Goal: Information Seeking & Learning: Learn about a topic

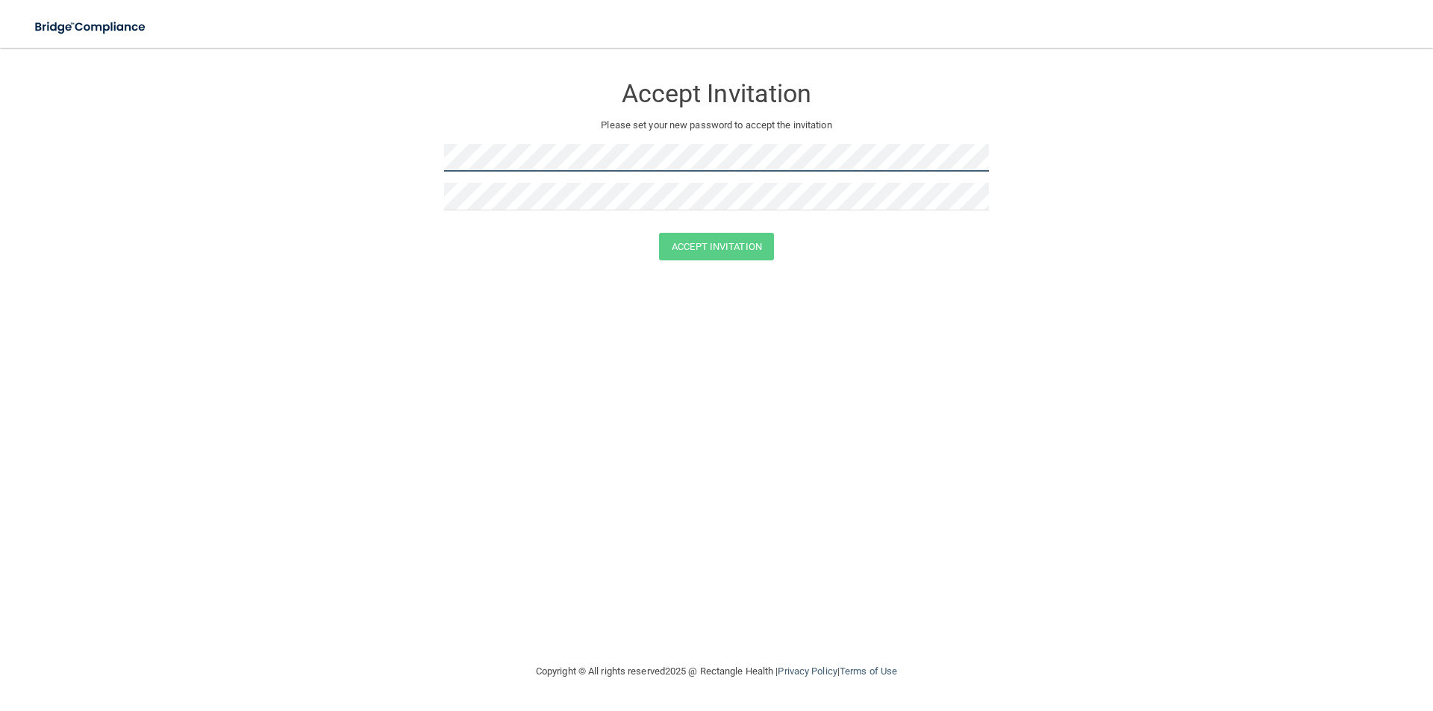
click at [366, 160] on form "Accept Invitation Please set your new password to accept the invitation Accept …" at bounding box center [716, 171] width 1373 height 216
click at [425, 158] on form "Accept Invitation Please set your new password to accept the invitation Accept …" at bounding box center [716, 171] width 1373 height 216
click at [731, 246] on button "Accept Invitation" at bounding box center [716, 247] width 115 height 28
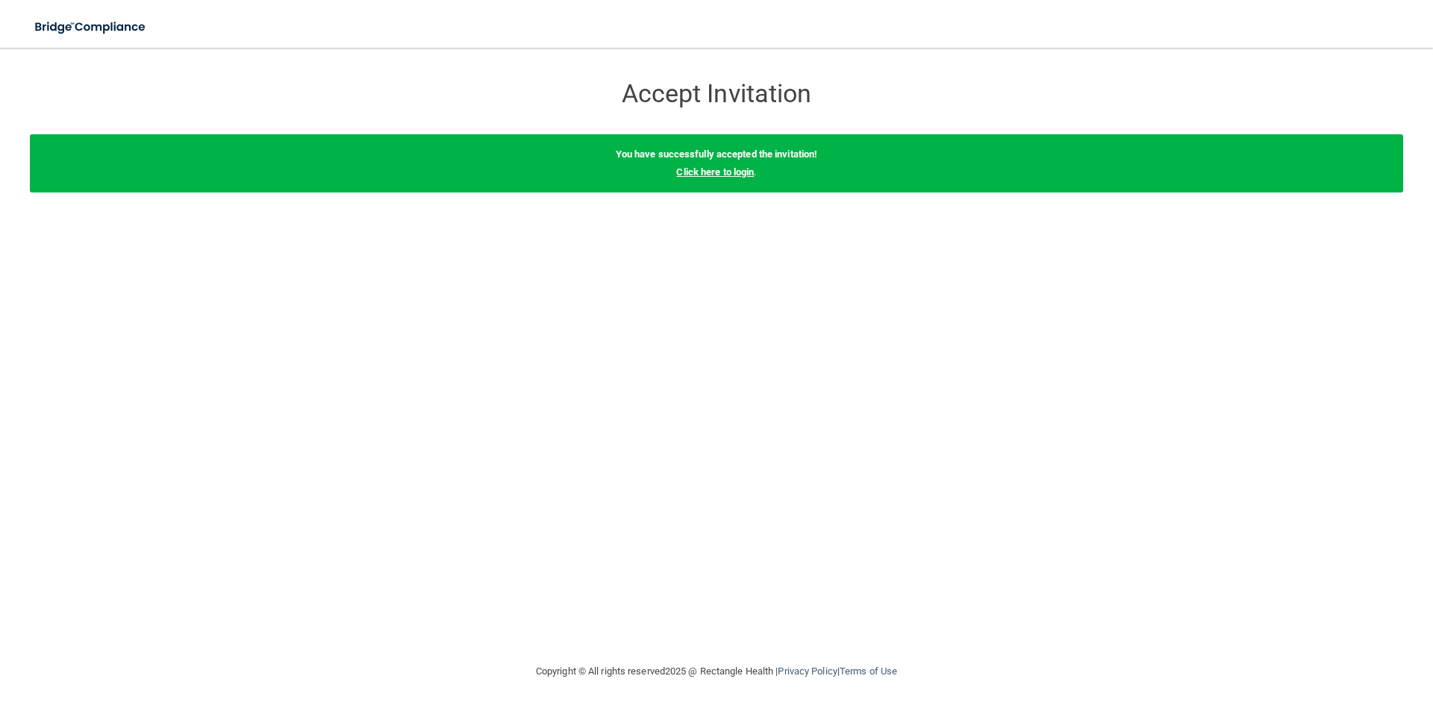
click at [705, 177] on link "Click here to login" at bounding box center [715, 171] width 78 height 11
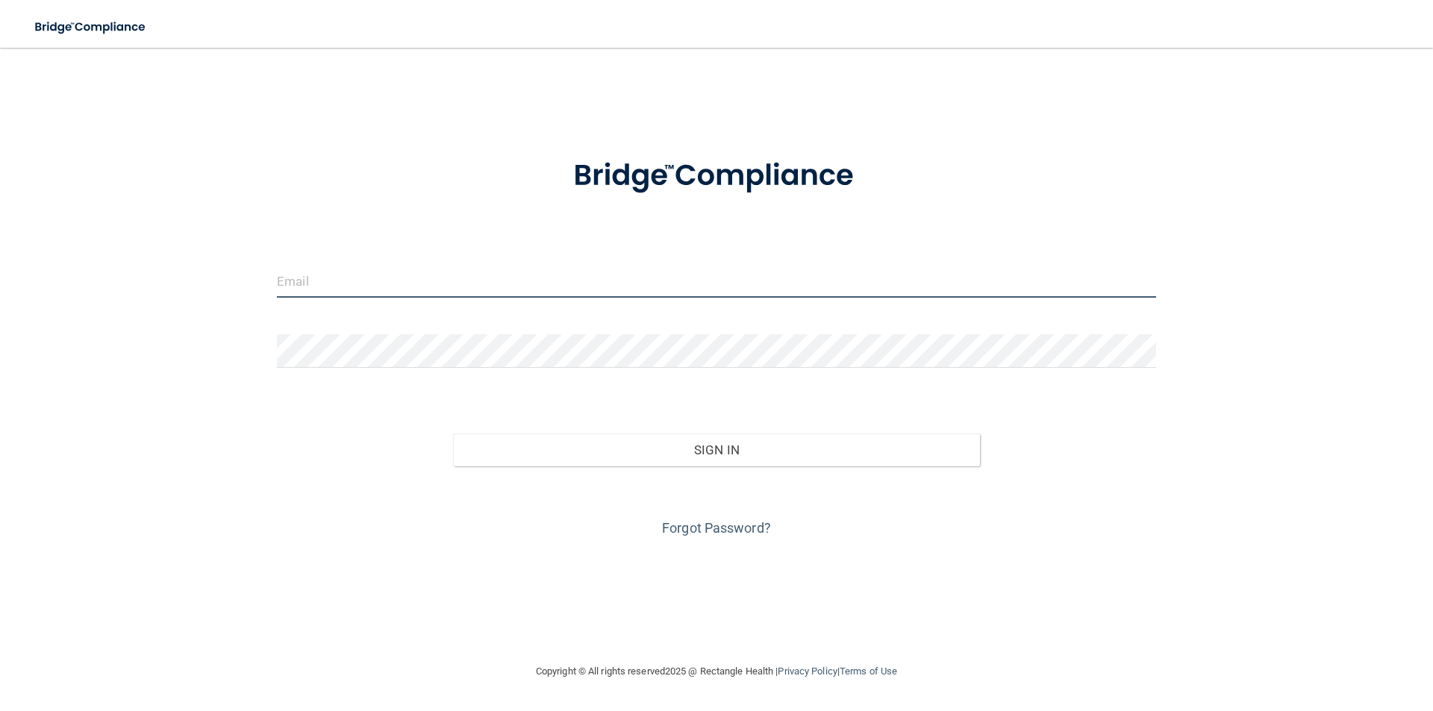
type input "[EMAIL_ADDRESS][DOMAIN_NAME]"
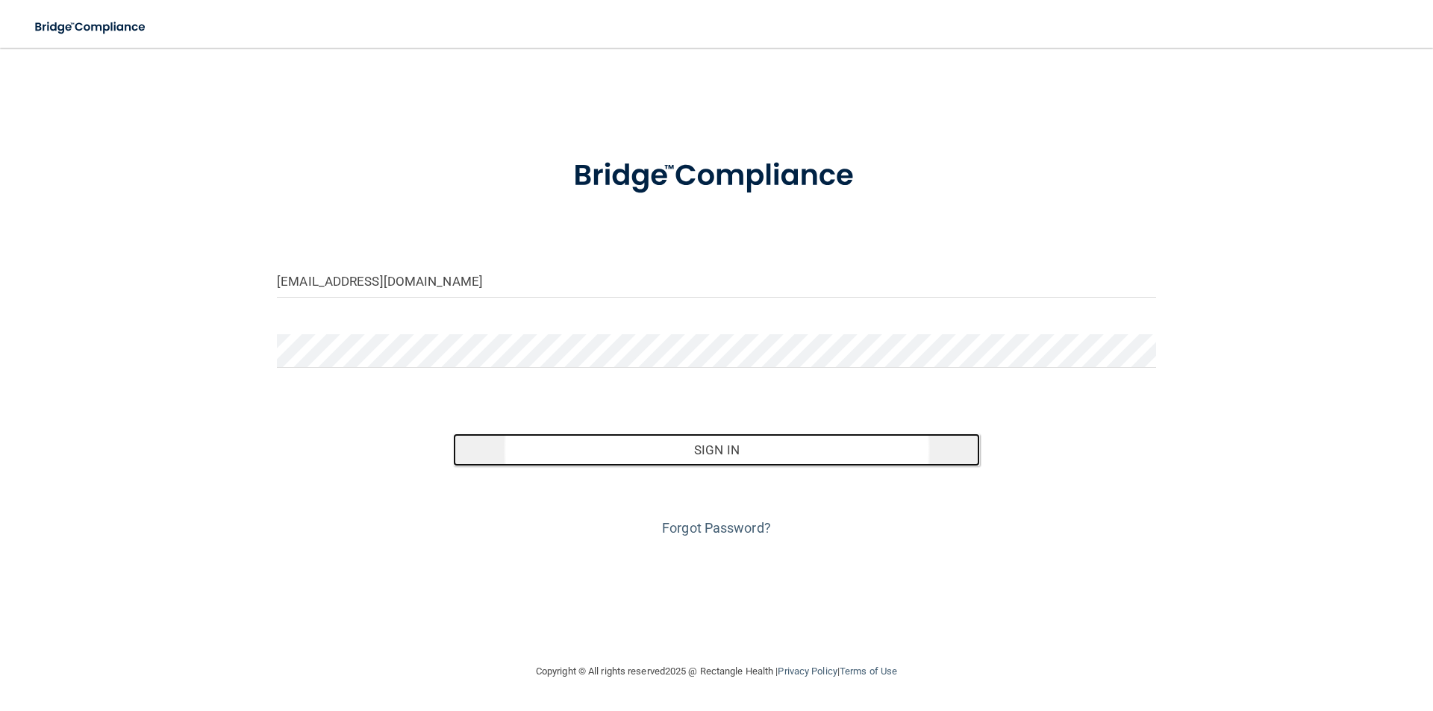
click at [716, 445] on button "Sign In" at bounding box center [717, 450] width 528 height 33
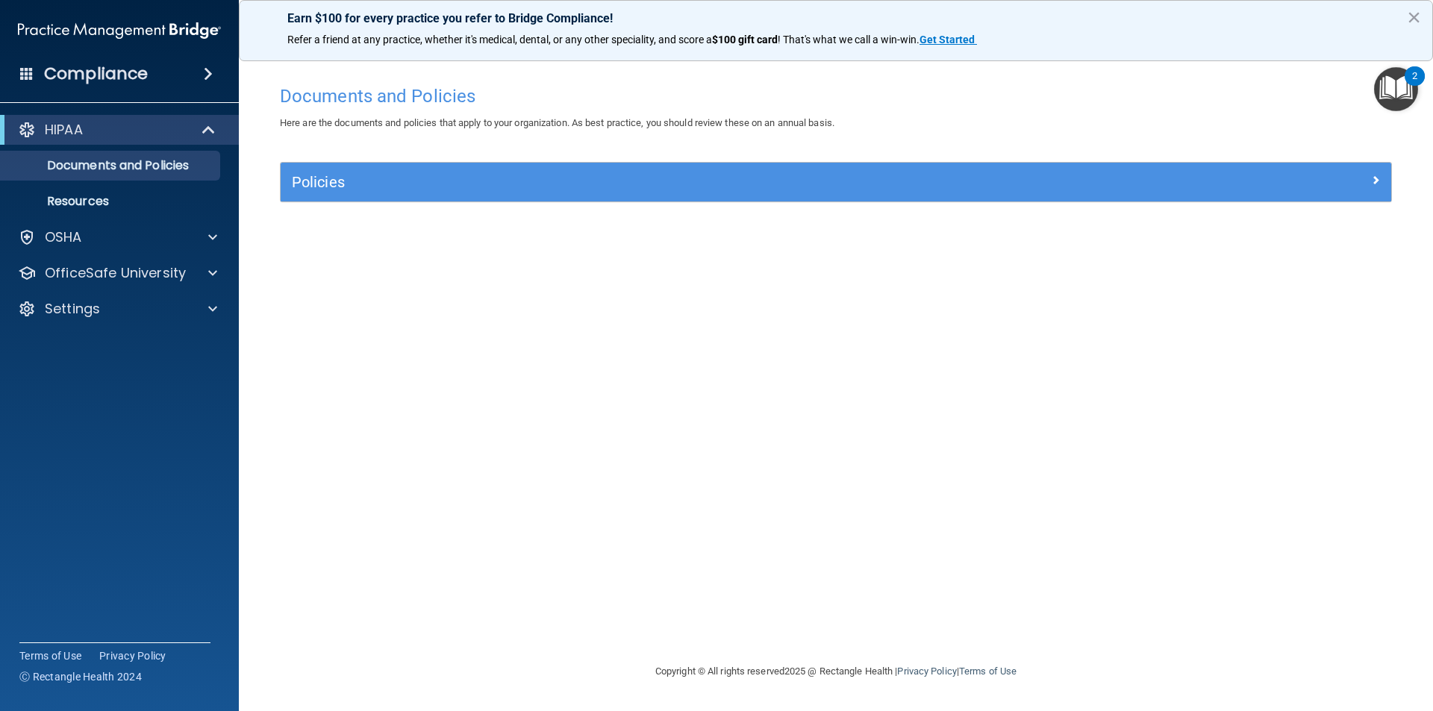
click at [329, 162] on div "Policies Select All (Unselect 0) Unselect All Print Selected (0) Acceptable Use…" at bounding box center [836, 182] width 1112 height 40
click at [325, 168] on div "Policies" at bounding box center [836, 182] width 1110 height 39
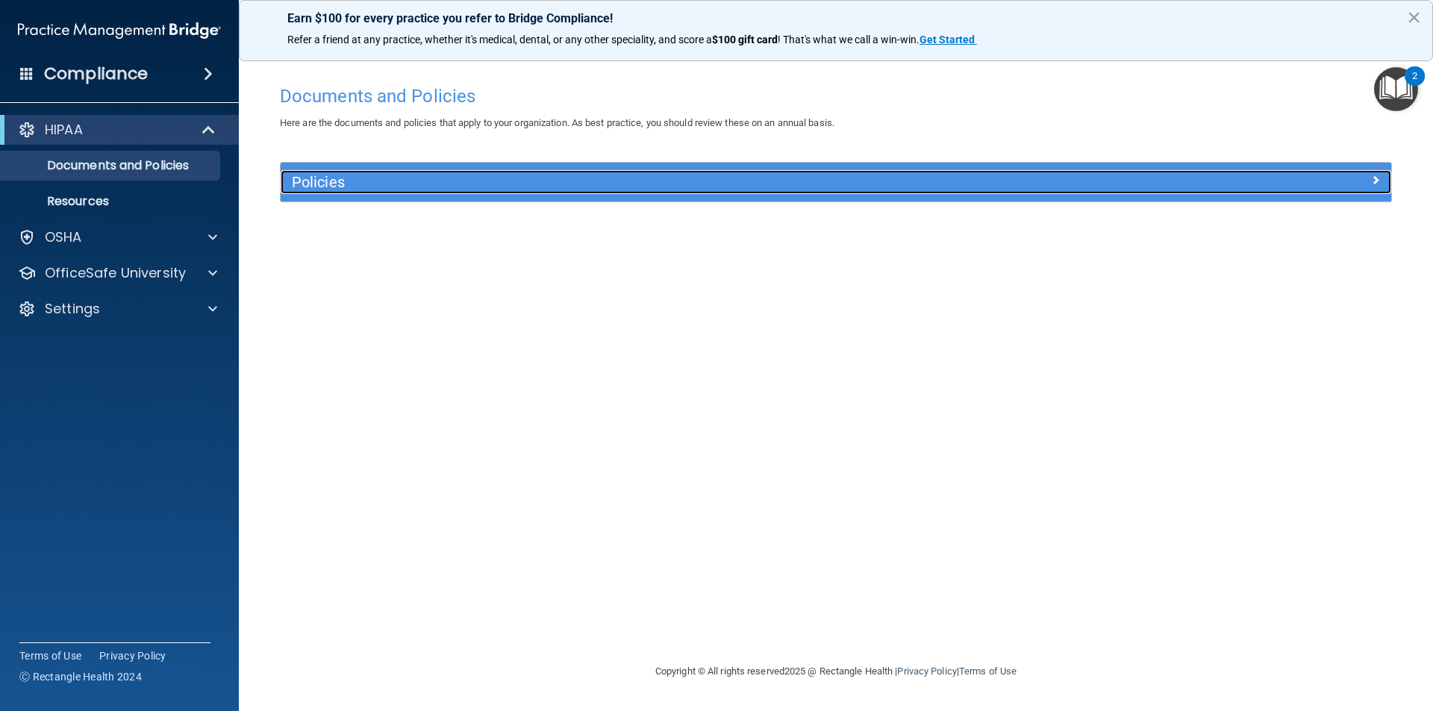
click at [325, 186] on h5 "Policies" at bounding box center [697, 182] width 810 height 16
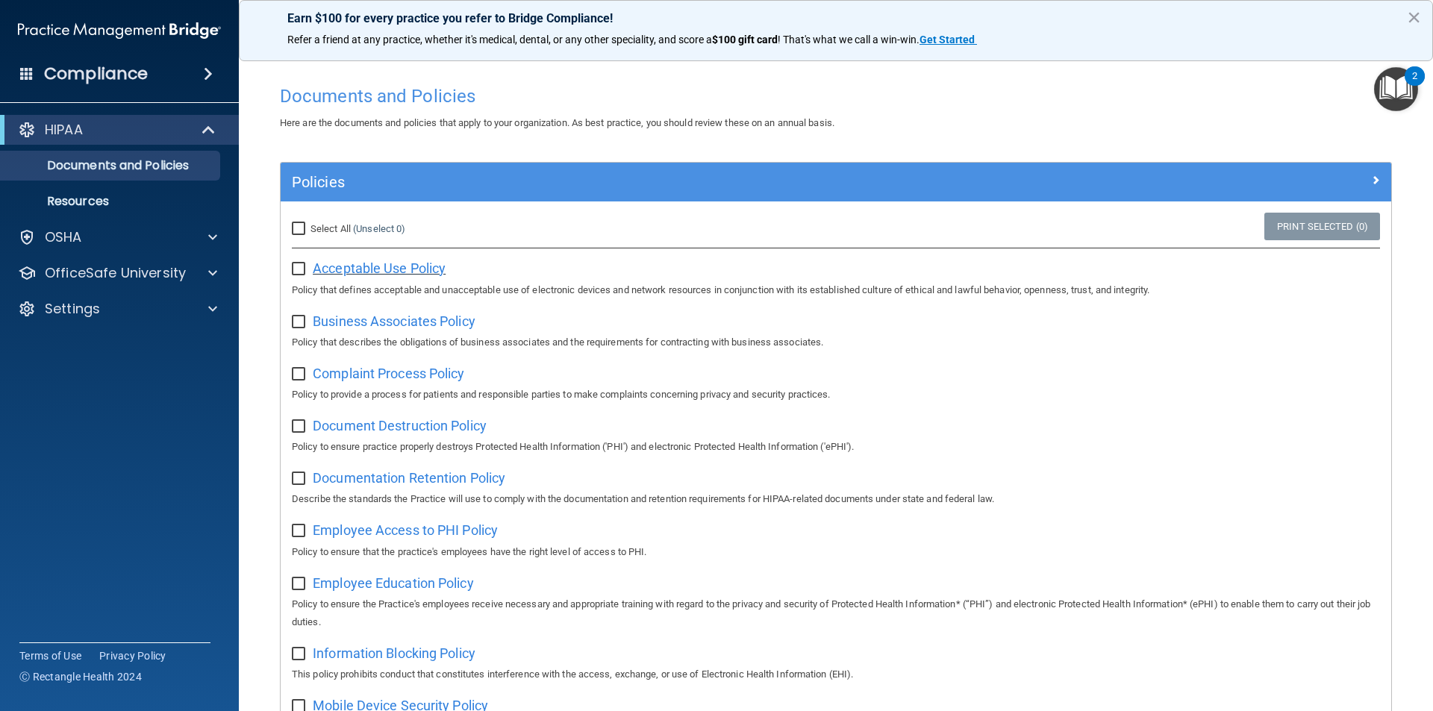
click at [389, 273] on span "Acceptable Use Policy" at bounding box center [379, 268] width 133 height 16
click at [297, 271] on input "checkbox" at bounding box center [300, 269] width 17 height 12
checkbox input "true"
click at [390, 328] on span "Business Associates Policy" at bounding box center [394, 321] width 163 height 16
click at [296, 318] on input "checkbox" at bounding box center [300, 322] width 17 height 12
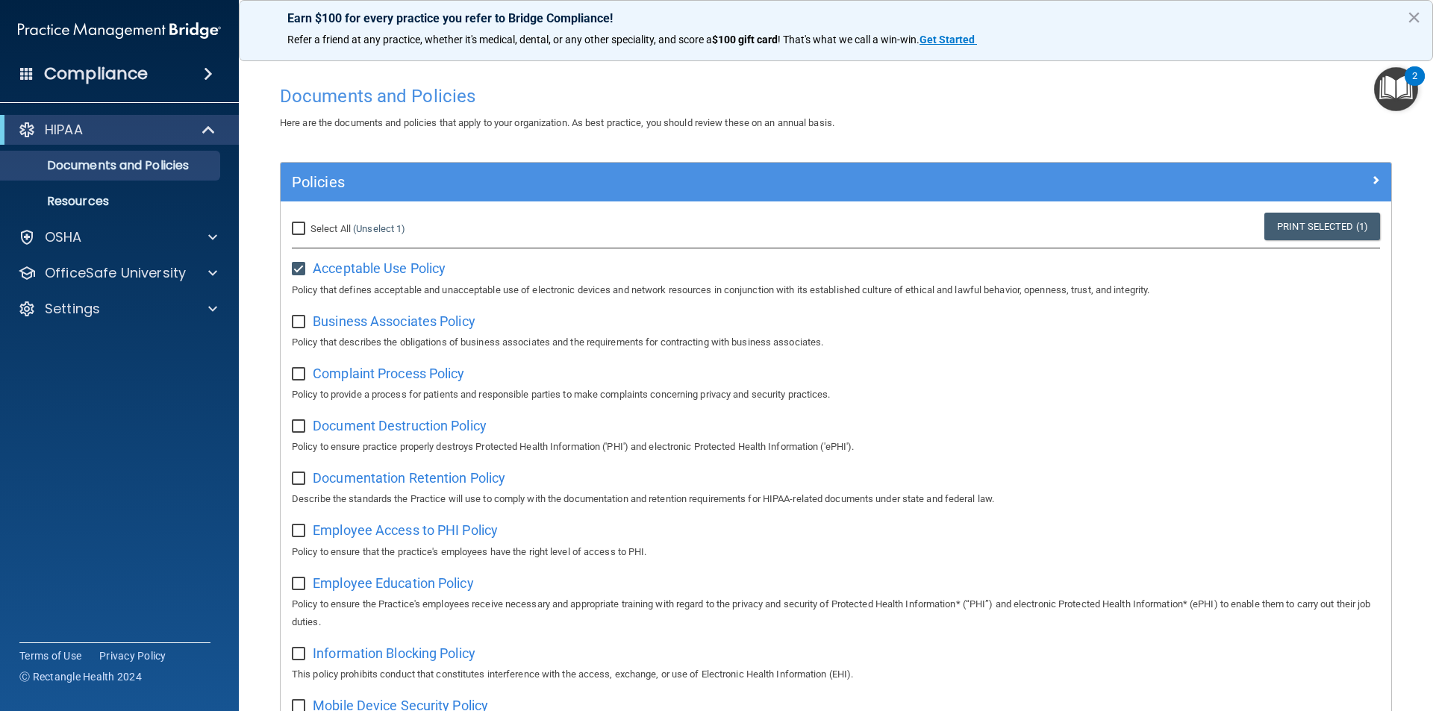
checkbox input "true"
click at [334, 372] on span "Complaint Process Policy" at bounding box center [388, 374] width 151 height 16
click at [301, 379] on input "checkbox" at bounding box center [300, 375] width 17 height 12
checkbox input "true"
click at [375, 421] on span "Document Destruction Policy" at bounding box center [400, 426] width 174 height 16
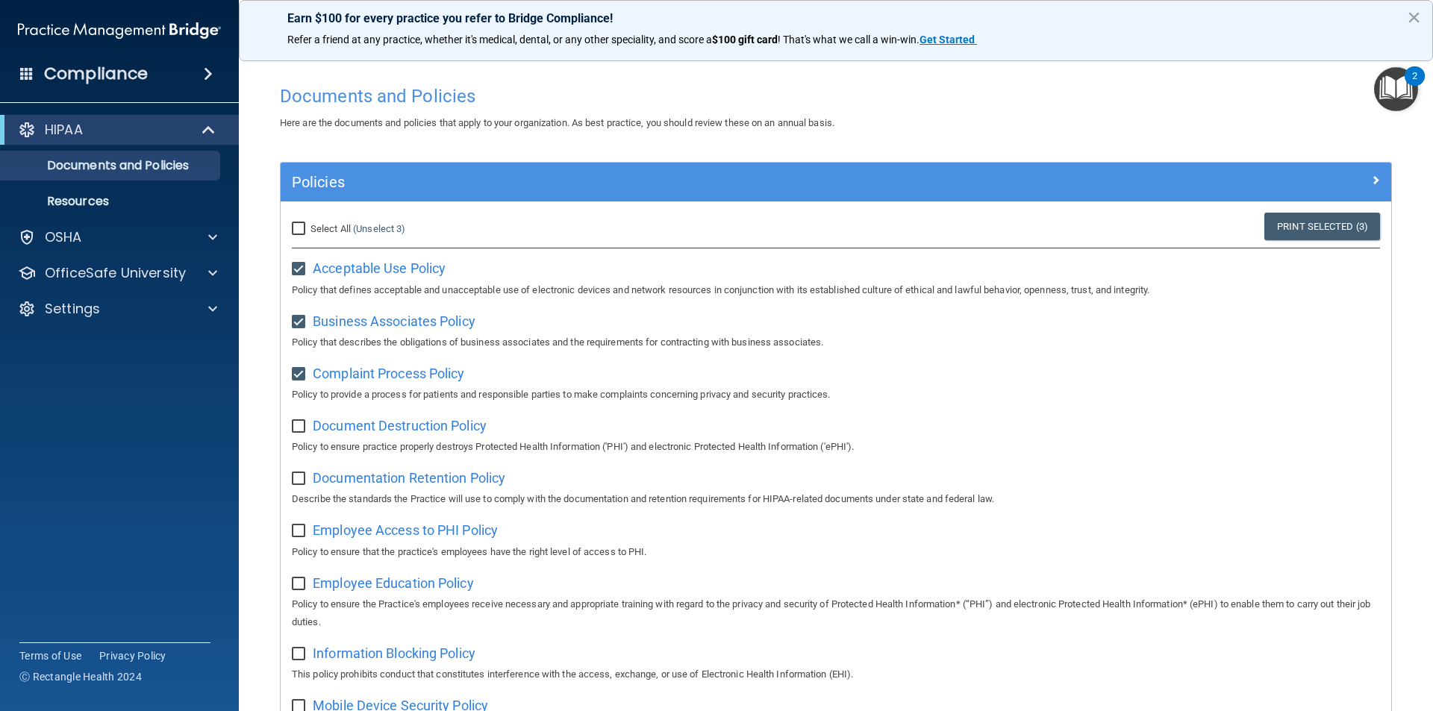
click at [295, 428] on input "checkbox" at bounding box center [300, 427] width 17 height 12
checkbox input "true"
click at [345, 481] on span "Documentation Retention Policy" at bounding box center [409, 478] width 193 height 16
click at [306, 482] on input "checkbox" at bounding box center [300, 479] width 17 height 12
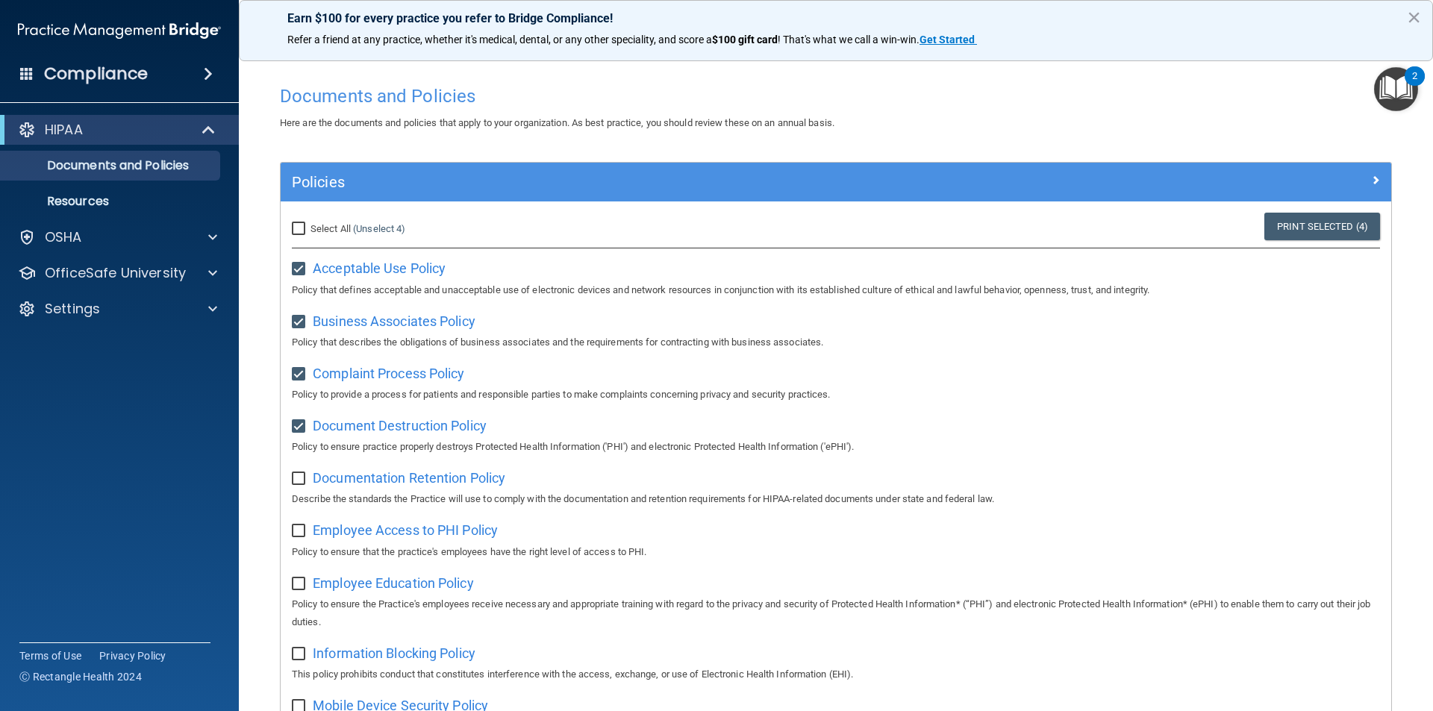
checkbox input "true"
click at [404, 538] on span "Employee Access to PHI Policy" at bounding box center [405, 530] width 185 height 16
click at [303, 537] on input "checkbox" at bounding box center [300, 531] width 17 height 12
checkbox input "true"
click at [337, 586] on span "Employee Education Policy" at bounding box center [393, 583] width 161 height 16
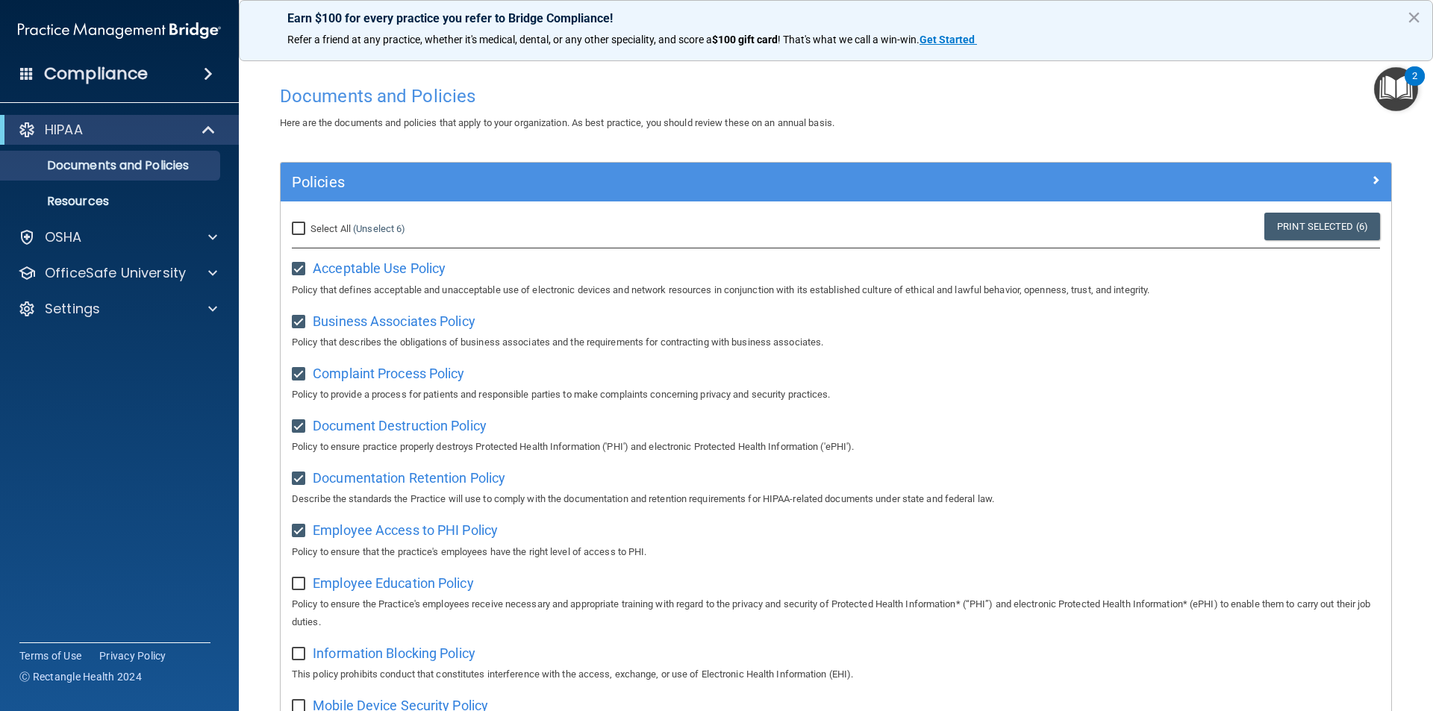
click at [299, 590] on input "checkbox" at bounding box center [300, 584] width 17 height 12
checkbox input "true"
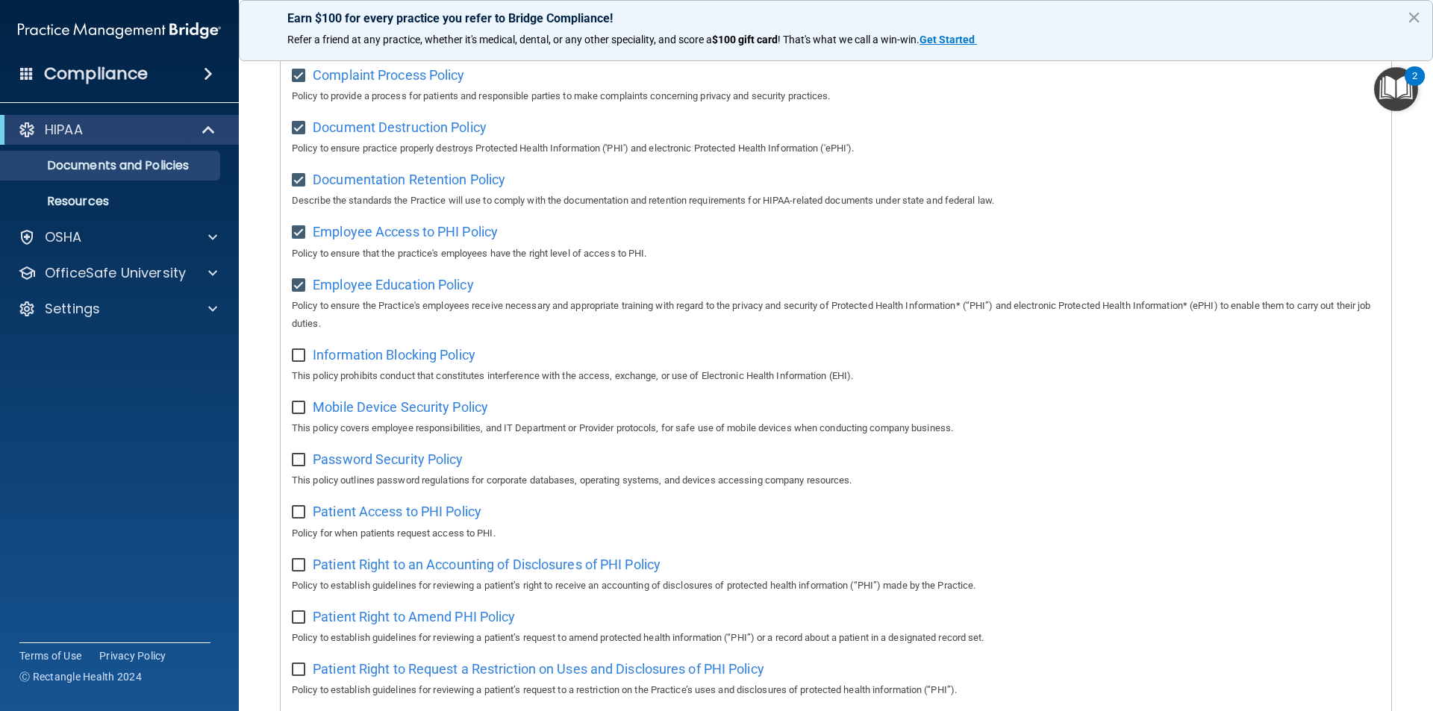
scroll to position [373, 0]
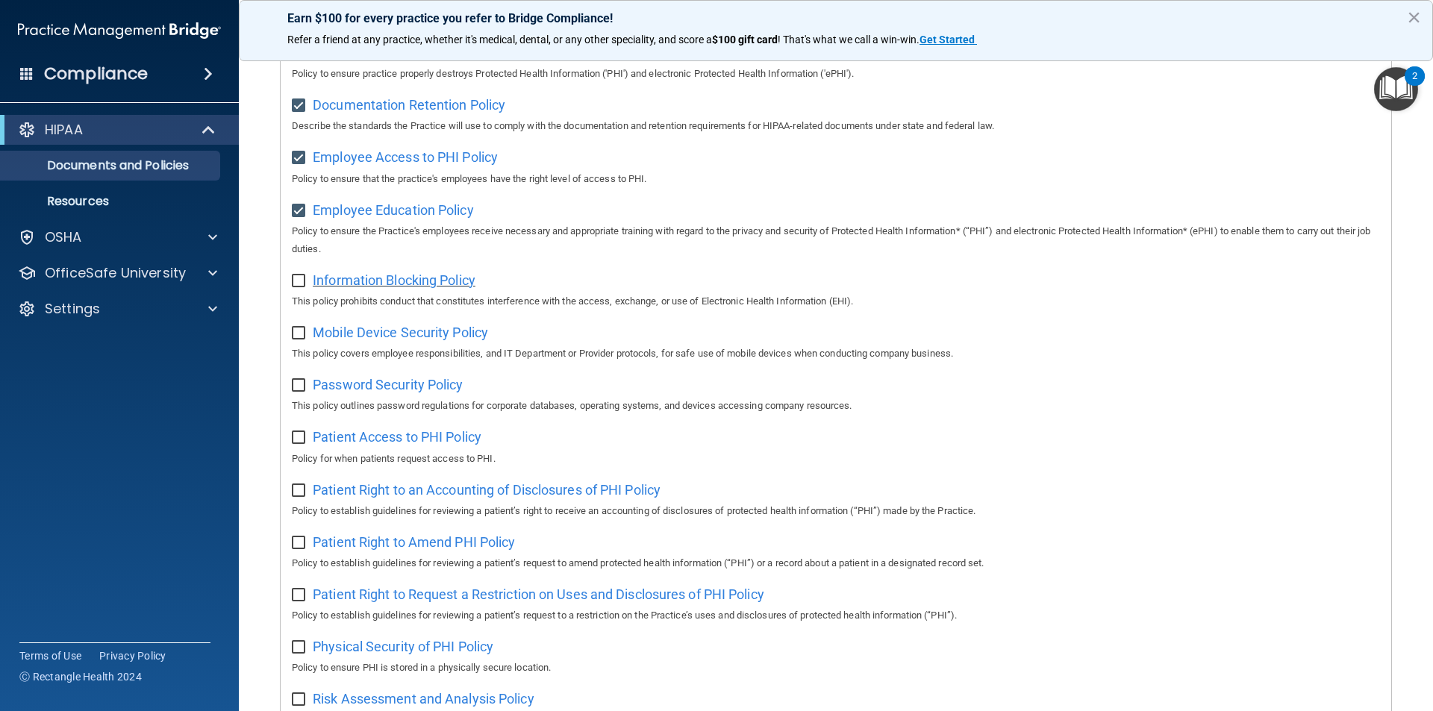
click at [356, 288] on span "Information Blocking Policy" at bounding box center [394, 280] width 163 height 16
click at [298, 284] on input "checkbox" at bounding box center [300, 281] width 17 height 12
checkbox input "true"
click at [311, 333] on div "Mobile Device Security Policy This policy covers employee responsibilities, and…" at bounding box center [836, 341] width 1088 height 43
click at [304, 333] on input "checkbox" at bounding box center [300, 334] width 17 height 12
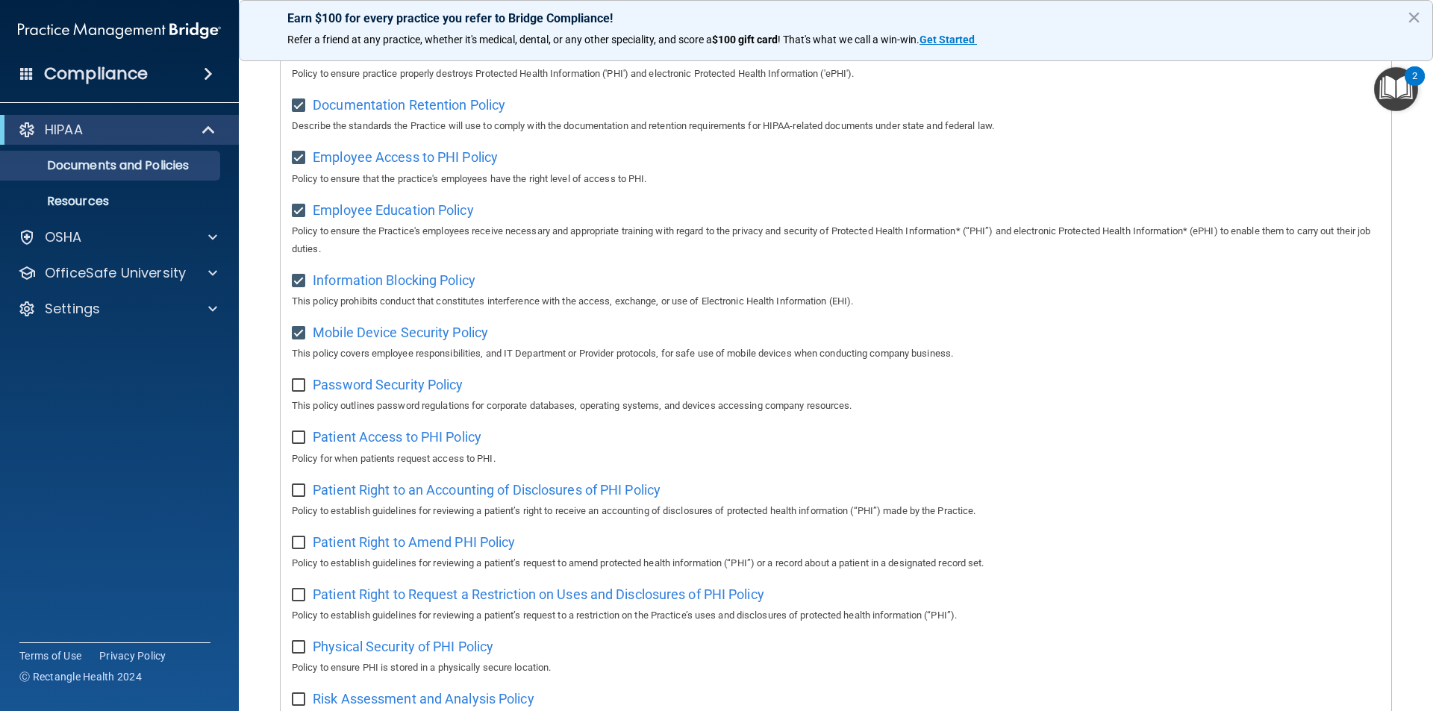
click at [298, 334] on input "checkbox" at bounding box center [300, 334] width 17 height 12
click at [301, 339] on input "checkbox" at bounding box center [300, 334] width 17 height 12
checkbox input "true"
click at [300, 392] on input "checkbox" at bounding box center [300, 386] width 17 height 12
checkbox input "true"
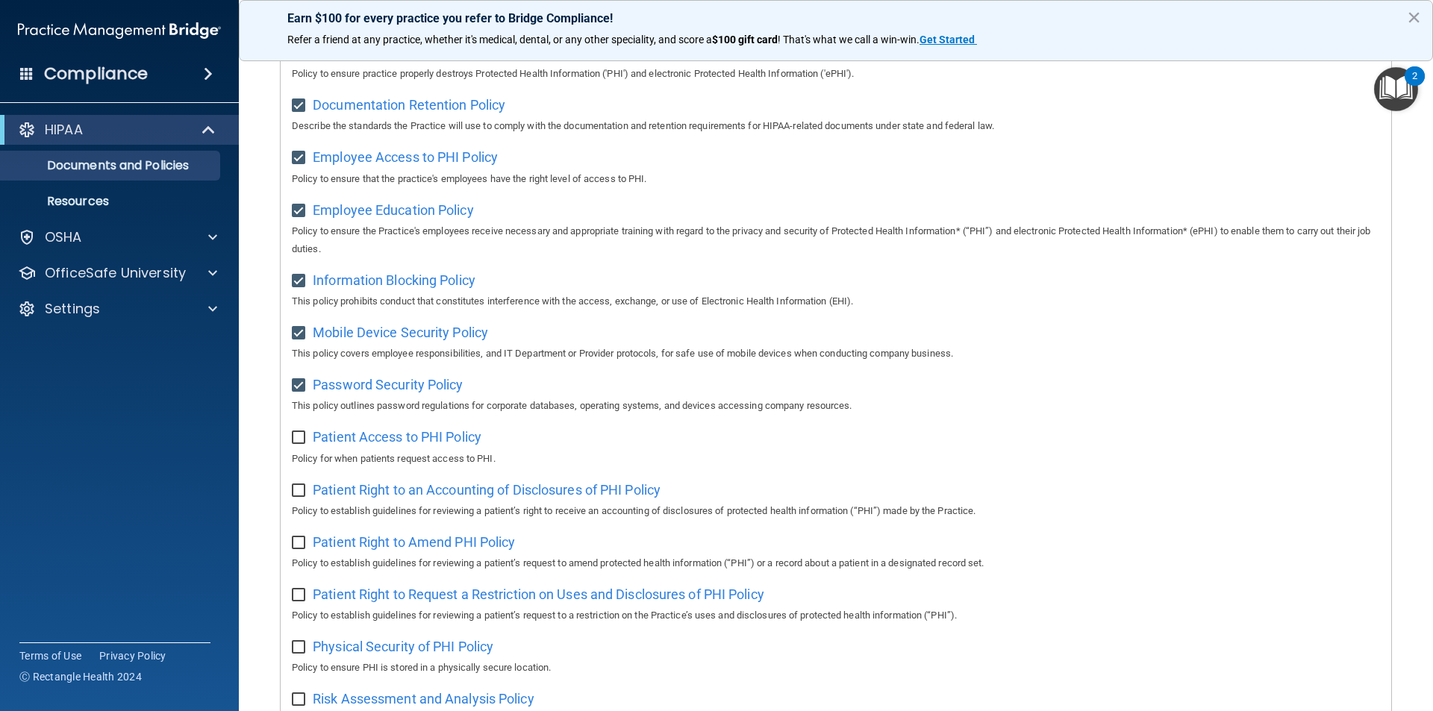
click at [303, 444] on input "checkbox" at bounding box center [300, 438] width 17 height 12
checkbox input "true"
click at [1409, 12] on button "×" at bounding box center [1413, 17] width 14 height 24
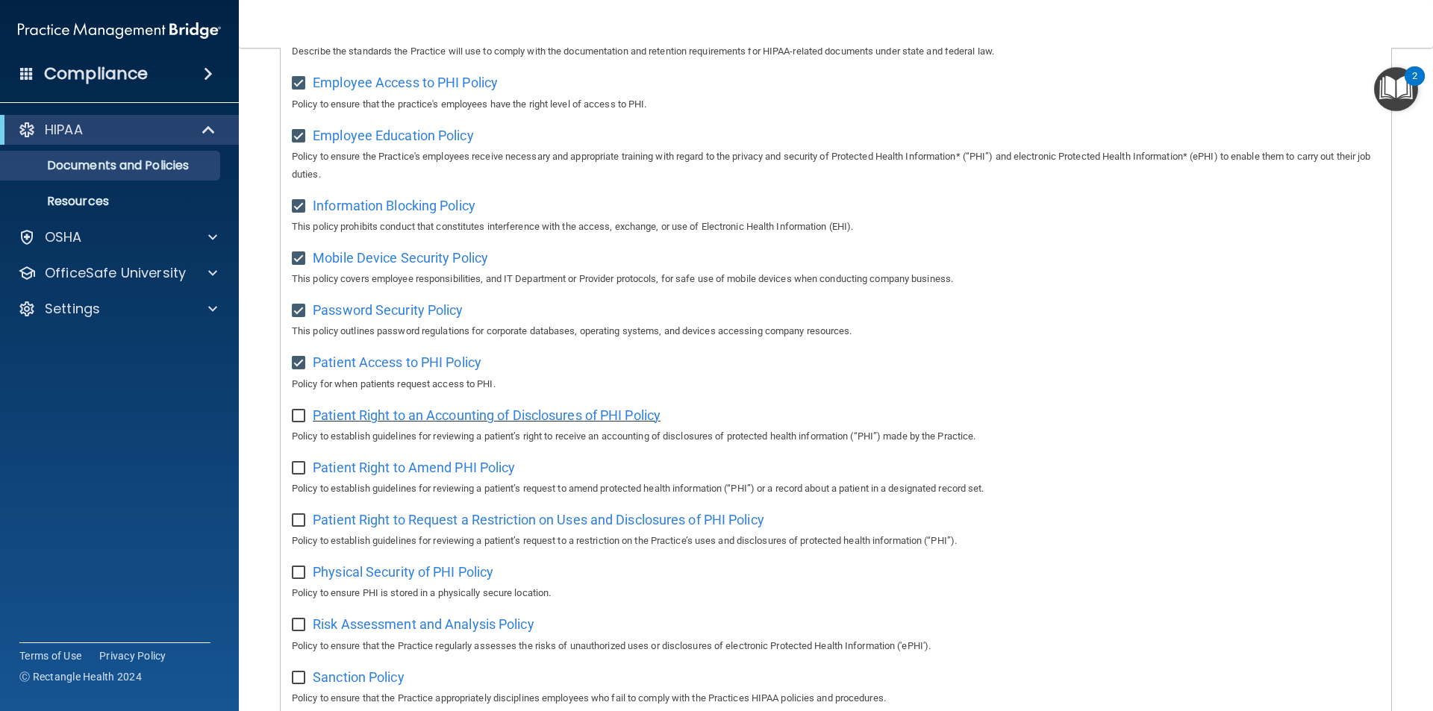
scroll to position [522, 0]
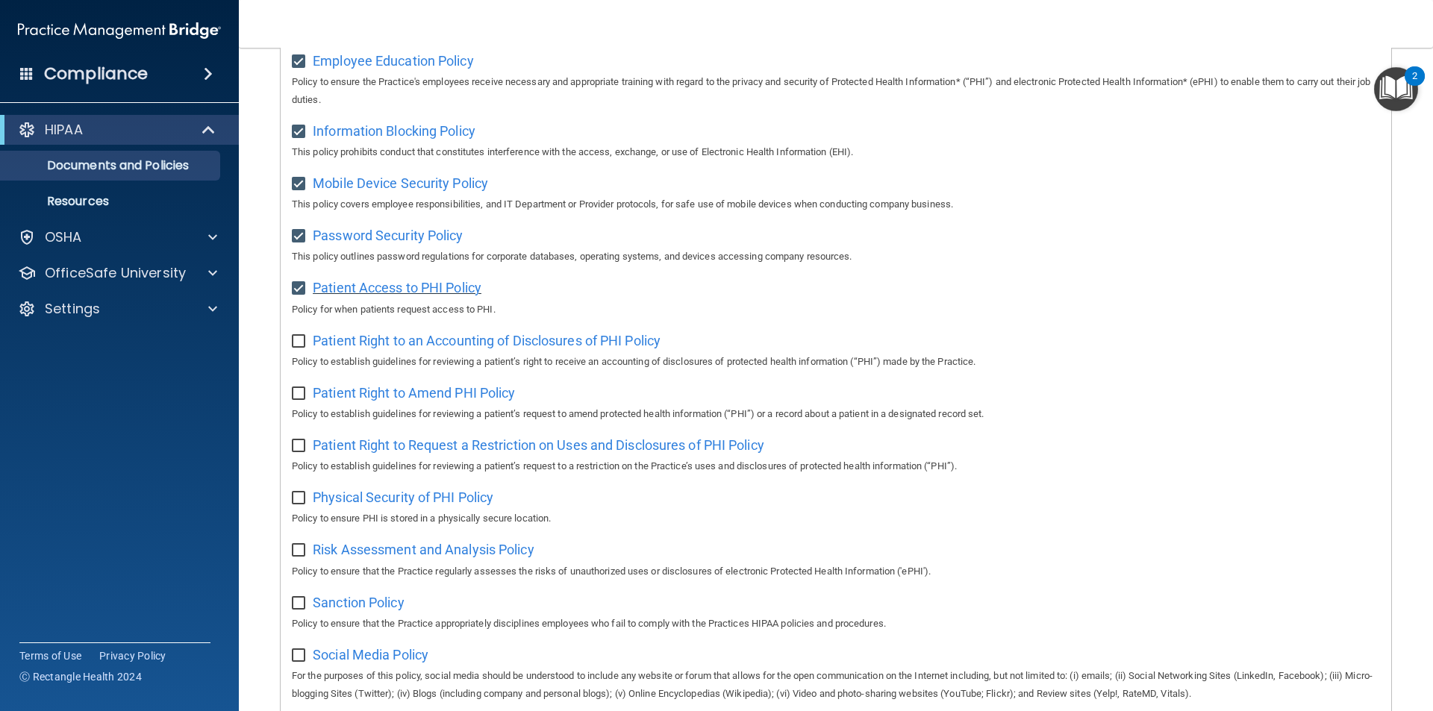
click at [389, 295] on span "Patient Access to PHI Policy" at bounding box center [397, 288] width 169 height 16
click at [373, 343] on span "Patient Right to an Accounting of Disclosures of PHI Policy" at bounding box center [487, 341] width 348 height 16
click at [301, 348] on input "checkbox" at bounding box center [300, 342] width 17 height 12
checkbox input "true"
click at [337, 401] on span "Patient Right to Amend PHI Policy" at bounding box center [414, 393] width 202 height 16
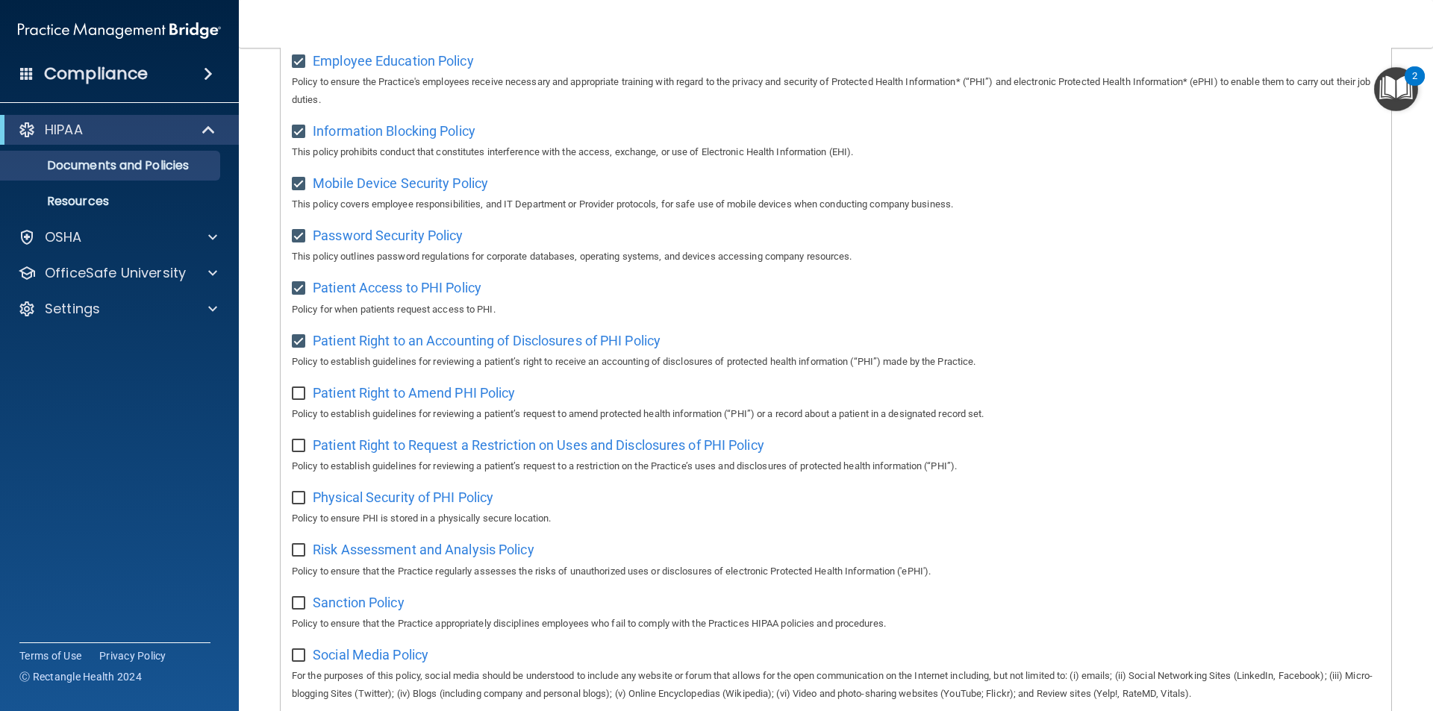
click at [301, 400] on input "checkbox" at bounding box center [300, 394] width 17 height 12
checkbox input "true"
click at [351, 453] on span "Patient Right to Request a Restriction on Uses and Disclosures of PHI Policy" at bounding box center [538, 445] width 451 height 16
click at [307, 452] on input "checkbox" at bounding box center [300, 446] width 17 height 12
checkbox input "true"
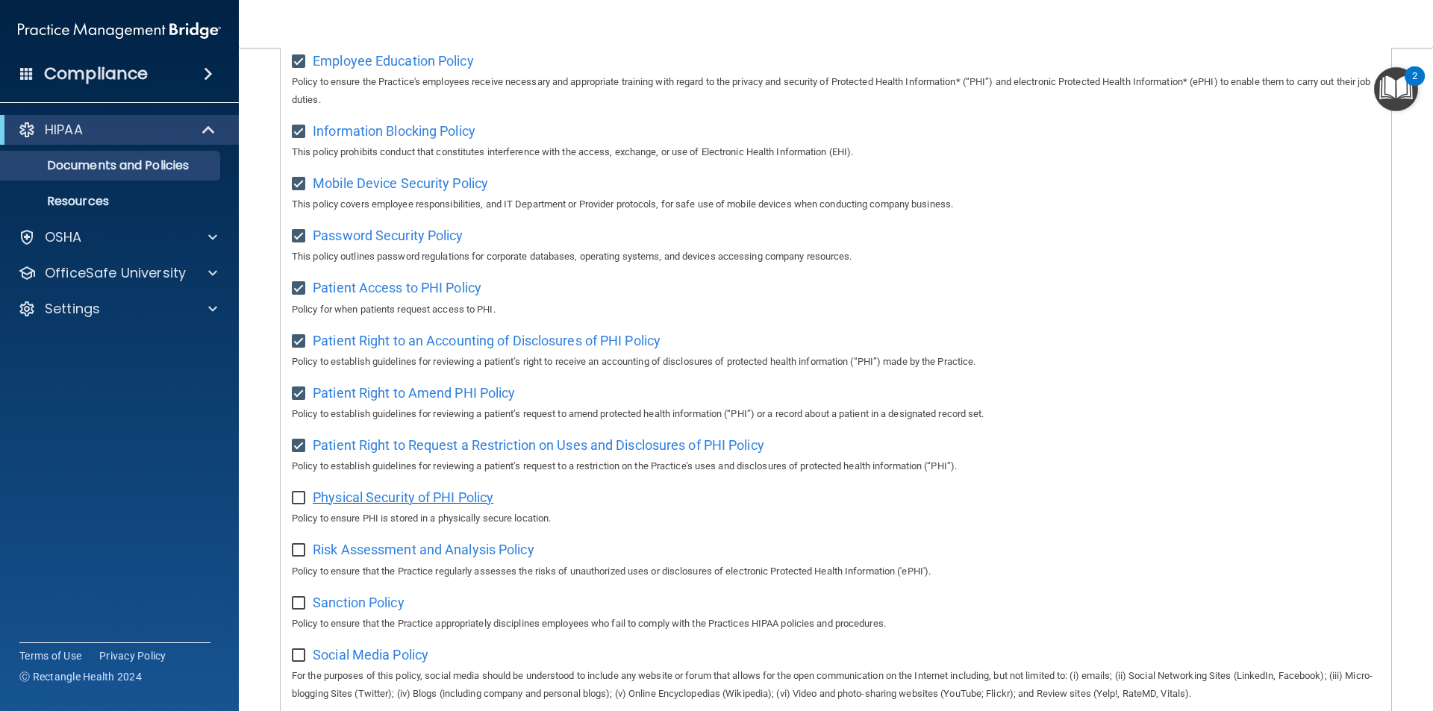
click at [399, 505] on span "Physical Security of PHI Policy" at bounding box center [403, 497] width 181 height 16
click at [304, 504] on input "checkbox" at bounding box center [300, 498] width 17 height 12
checkbox input "true"
click at [385, 557] on span "Risk Assessment and Analysis Policy" at bounding box center [424, 550] width 222 height 16
click at [301, 557] on input "checkbox" at bounding box center [300, 551] width 17 height 12
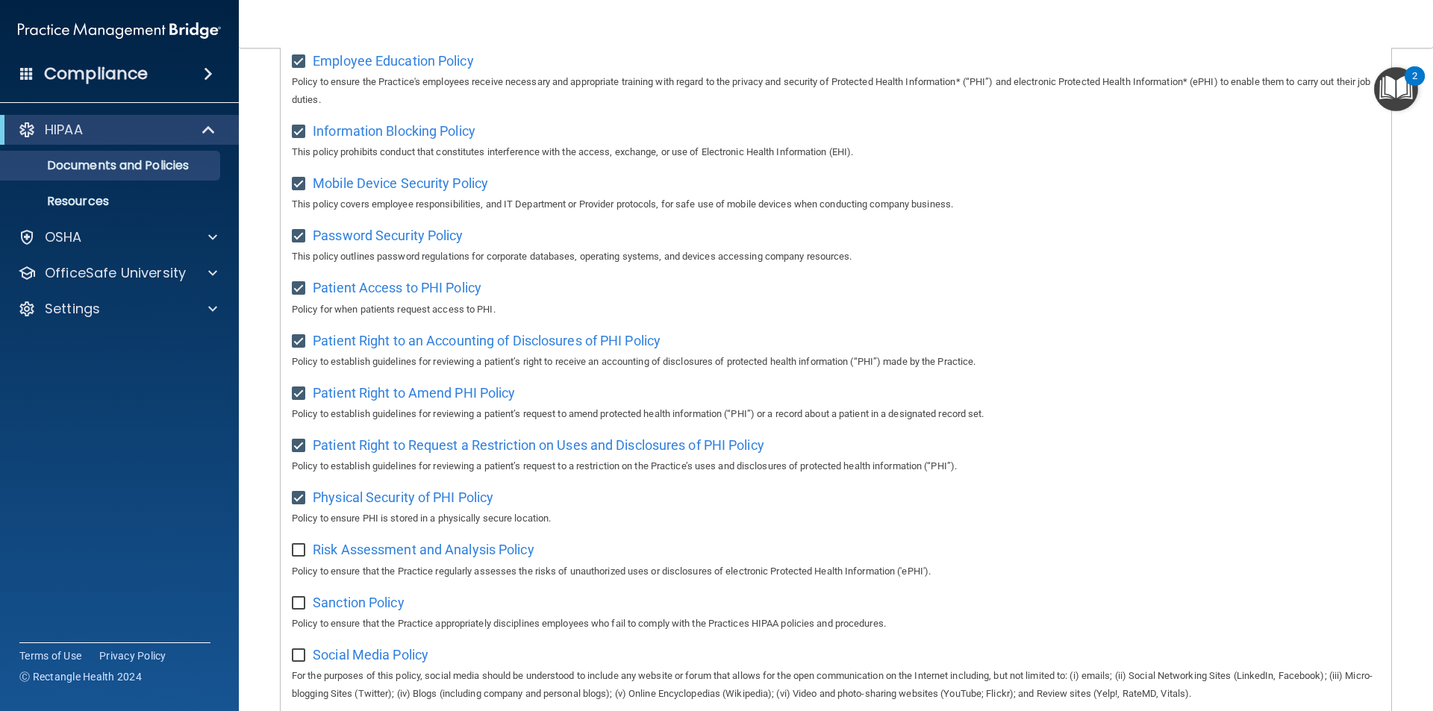
checkbox input "true"
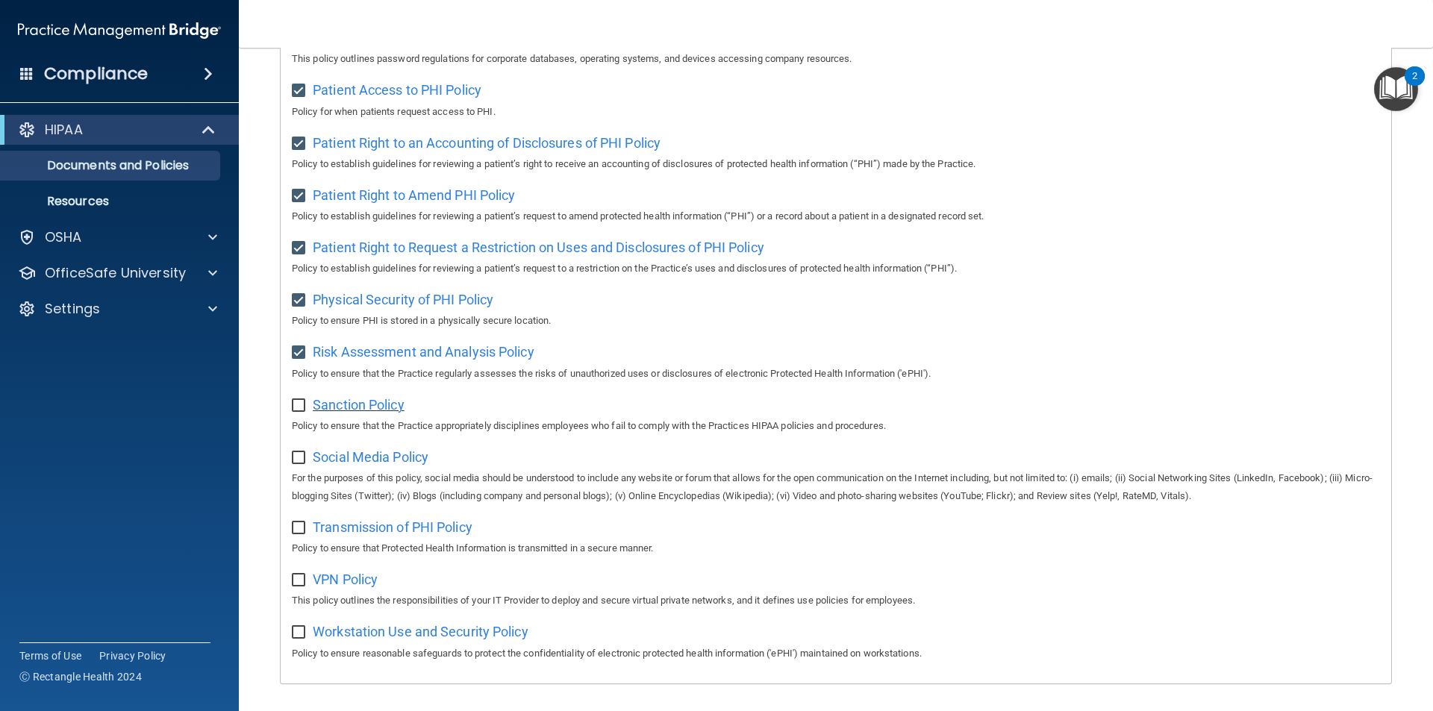
scroll to position [746, 0]
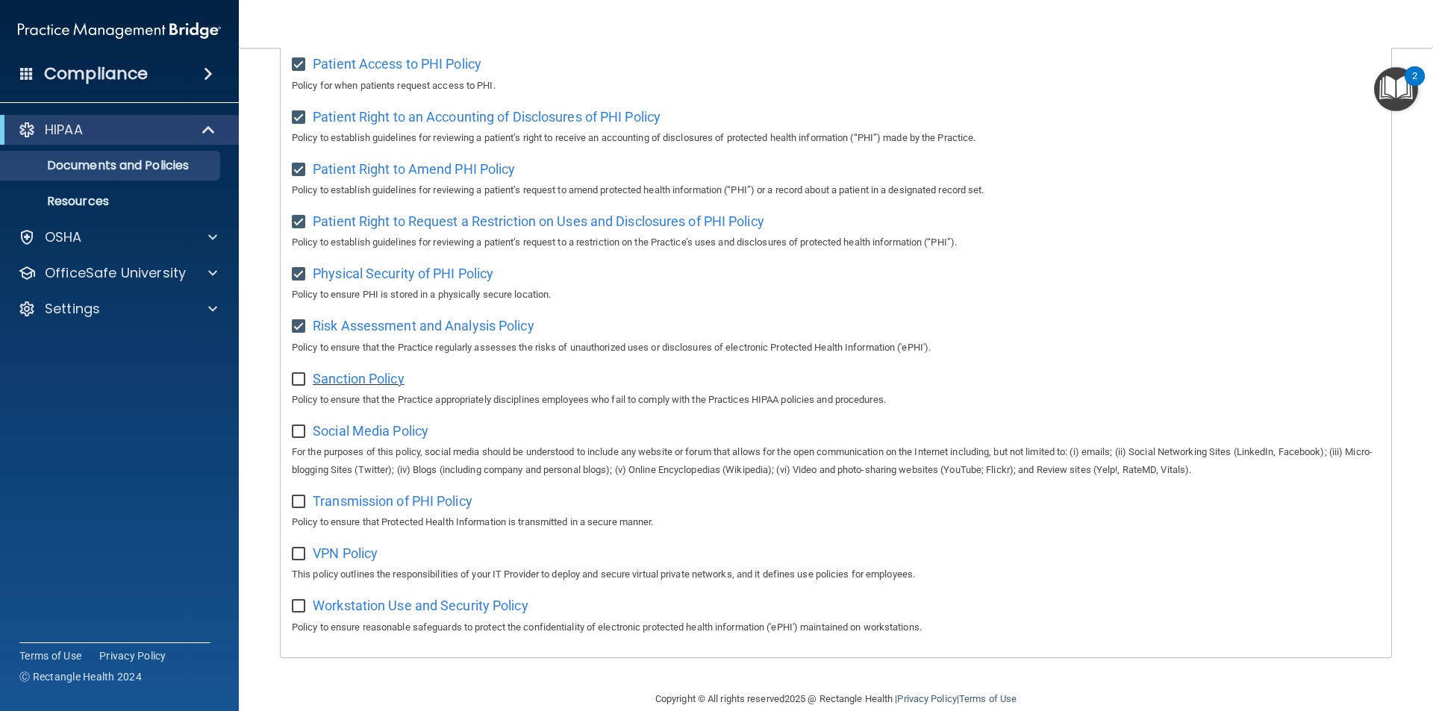
click at [334, 387] on span "Sanction Policy" at bounding box center [359, 379] width 92 height 16
click at [298, 386] on input "checkbox" at bounding box center [300, 380] width 17 height 12
checkbox input "true"
click at [319, 439] on span "Social Media Policy" at bounding box center [371, 431] width 116 height 16
drag, startPoint x: 322, startPoint y: 453, endPoint x: 310, endPoint y: 445, distance: 14.5
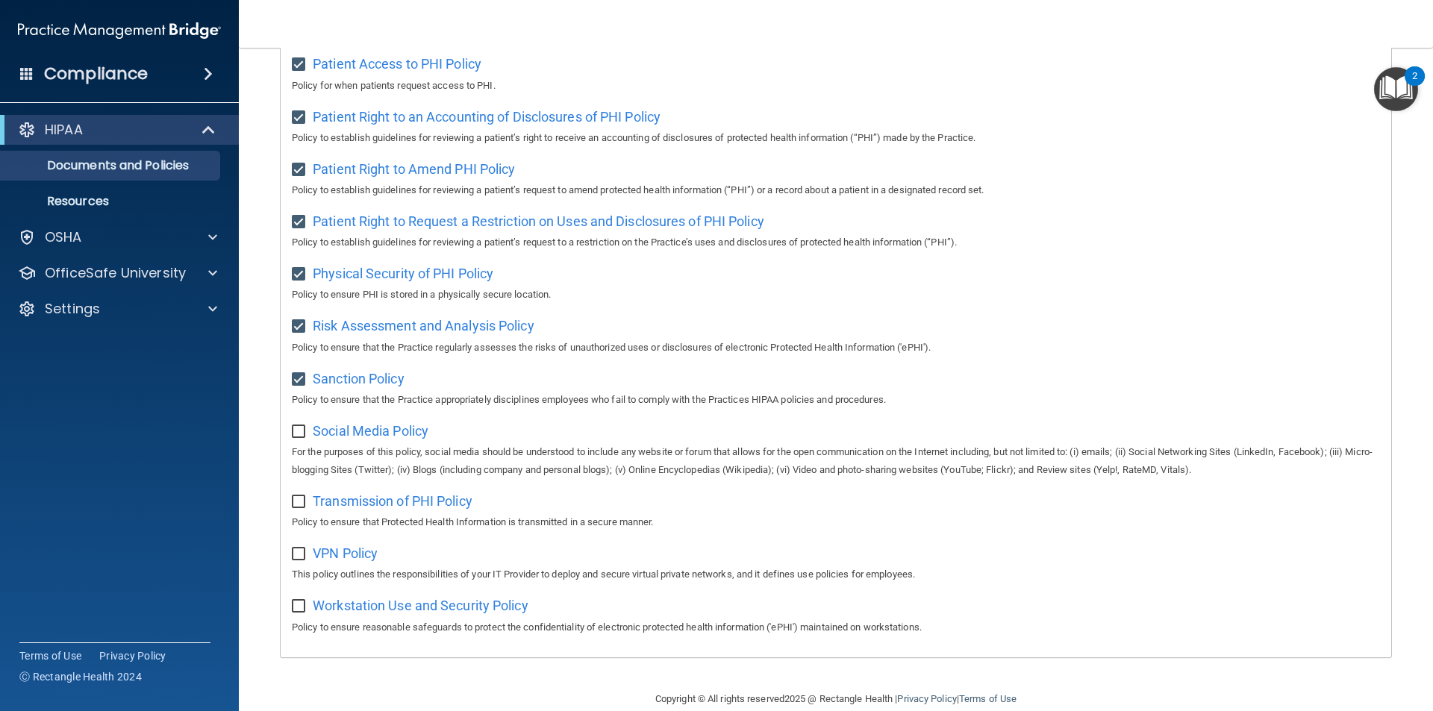
click at [319, 451] on div "Social Media Policy For the purposes of this policy, social media should be und…" at bounding box center [836, 449] width 1088 height 60
click at [310, 436] on label at bounding box center [301, 427] width 19 height 17
click at [309, 438] on input "checkbox" at bounding box center [300, 432] width 17 height 12
checkbox input "true"
click at [319, 509] on span "Transmission of PHI Policy" at bounding box center [393, 501] width 160 height 16
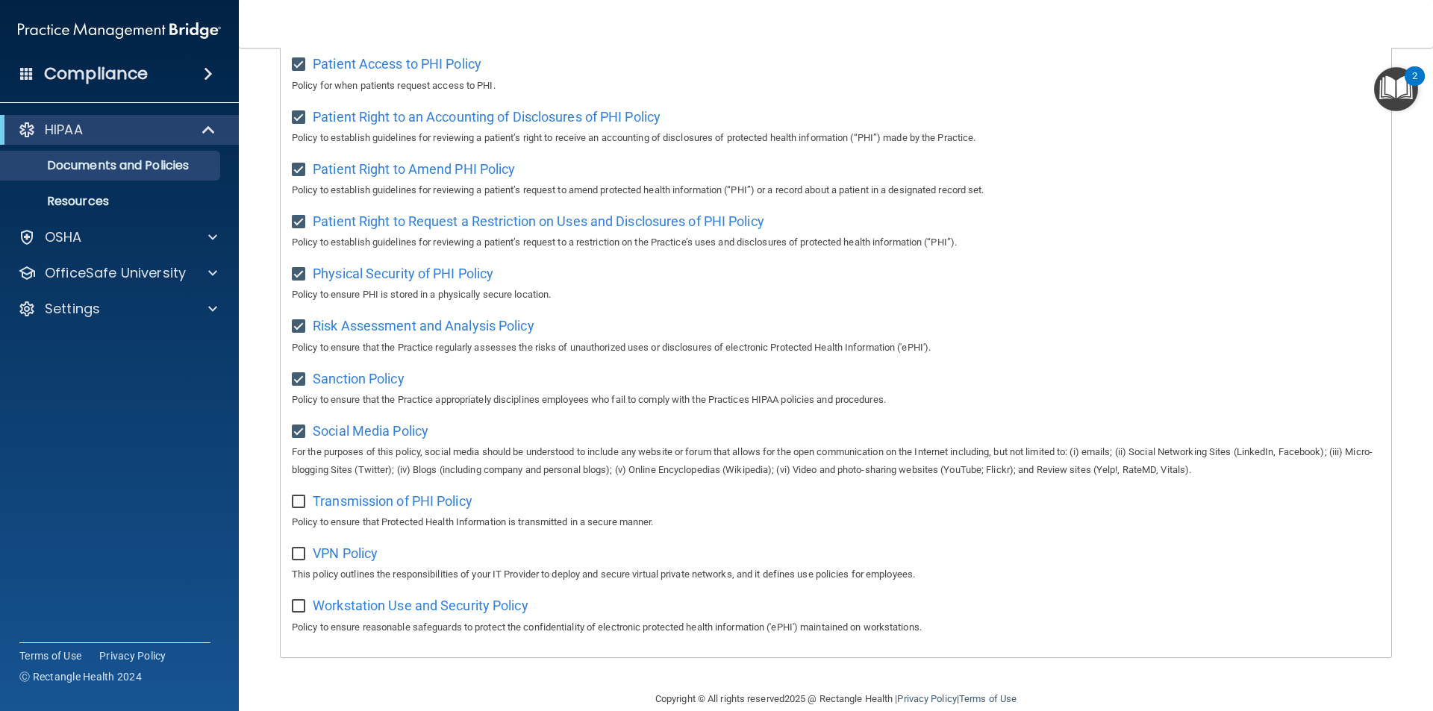
click at [297, 508] on input "checkbox" at bounding box center [300, 502] width 17 height 12
checkbox input "true"
click at [336, 561] on span "VPN Policy" at bounding box center [345, 553] width 65 height 16
click at [319, 561] on span "VPN Policy" at bounding box center [345, 553] width 65 height 16
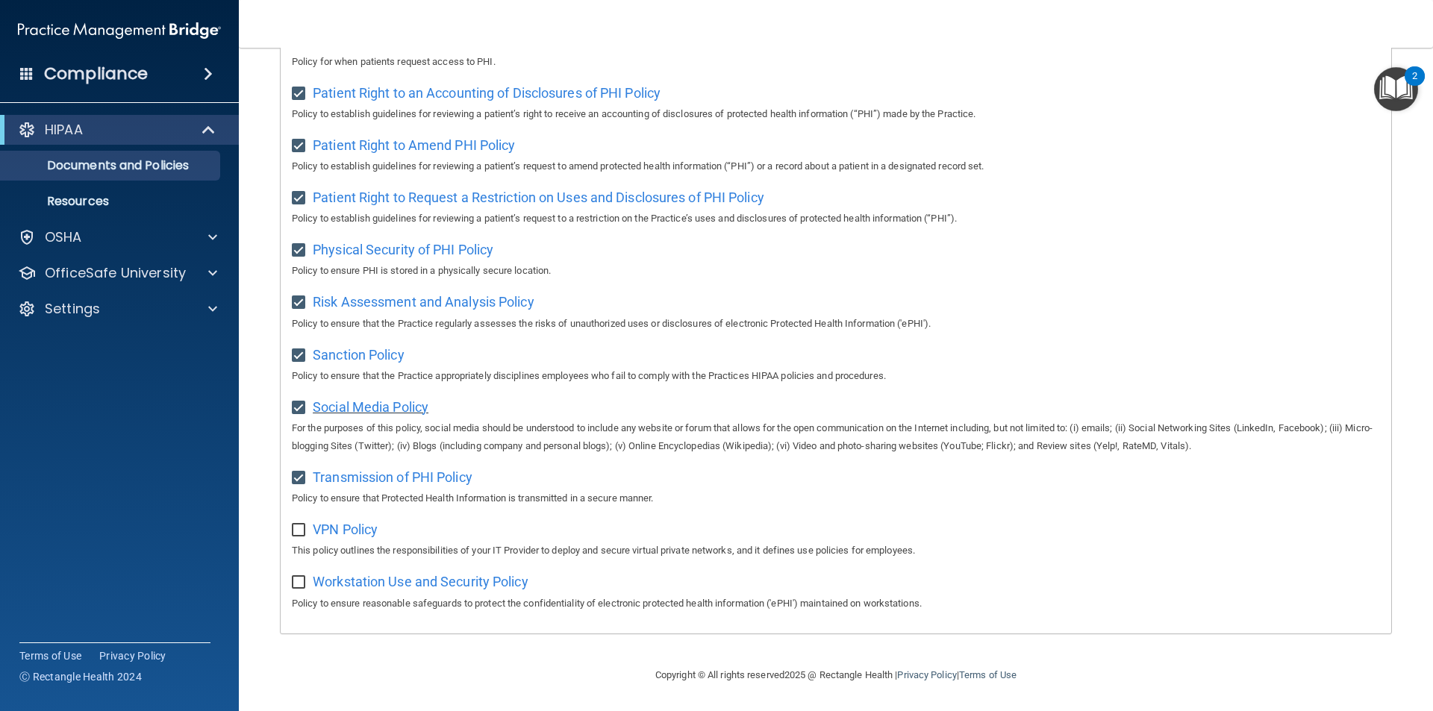
scroll to position [786, 0]
click at [300, 542] on p "This policy outlines the responsibilities of your IT Provider to deploy and sec…" at bounding box center [836, 551] width 1088 height 18
click at [300, 533] on input "checkbox" at bounding box center [300, 531] width 17 height 12
checkbox input "true"
click at [337, 575] on span "Workstation Use and Security Policy" at bounding box center [421, 582] width 216 height 16
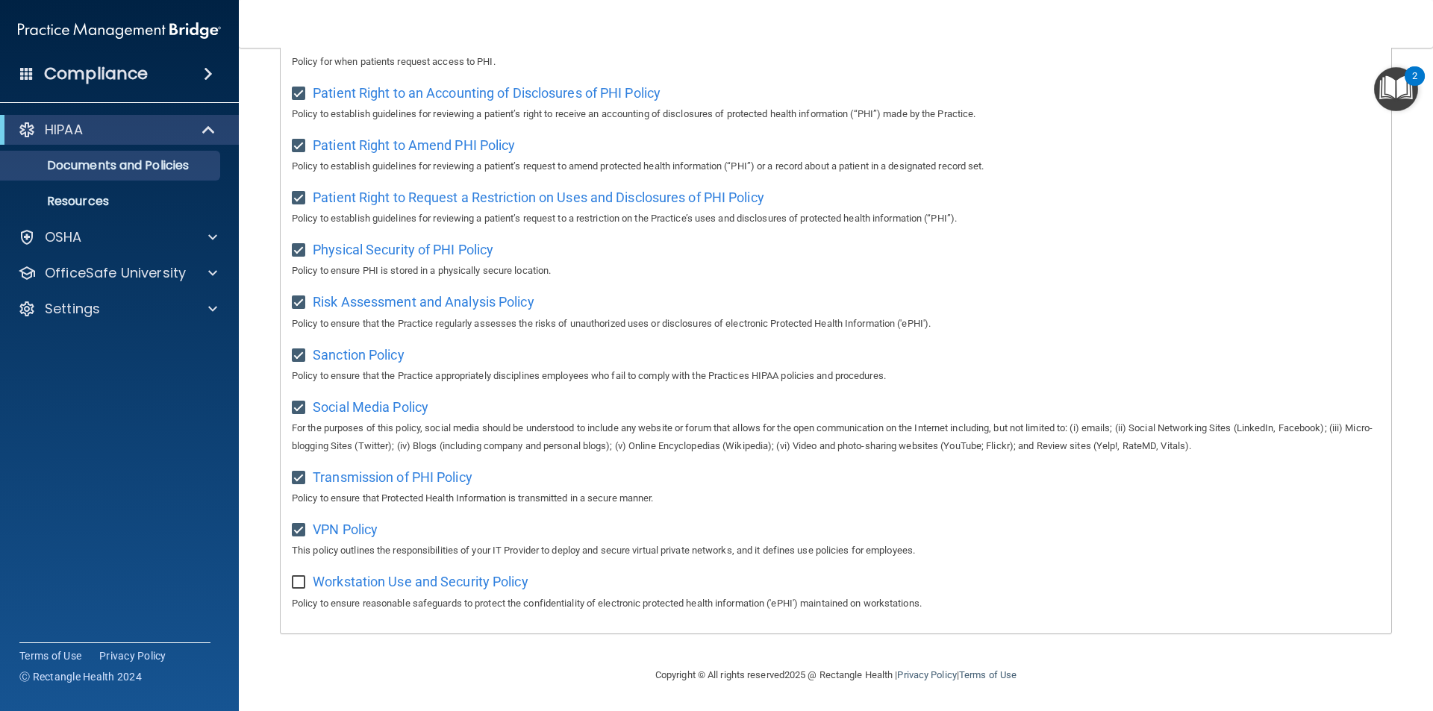
click at [303, 585] on input "checkbox" at bounding box center [300, 583] width 17 height 12
checkbox input "true"
click at [341, 582] on span "Workstation Use and Security Policy" at bounding box center [421, 582] width 216 height 16
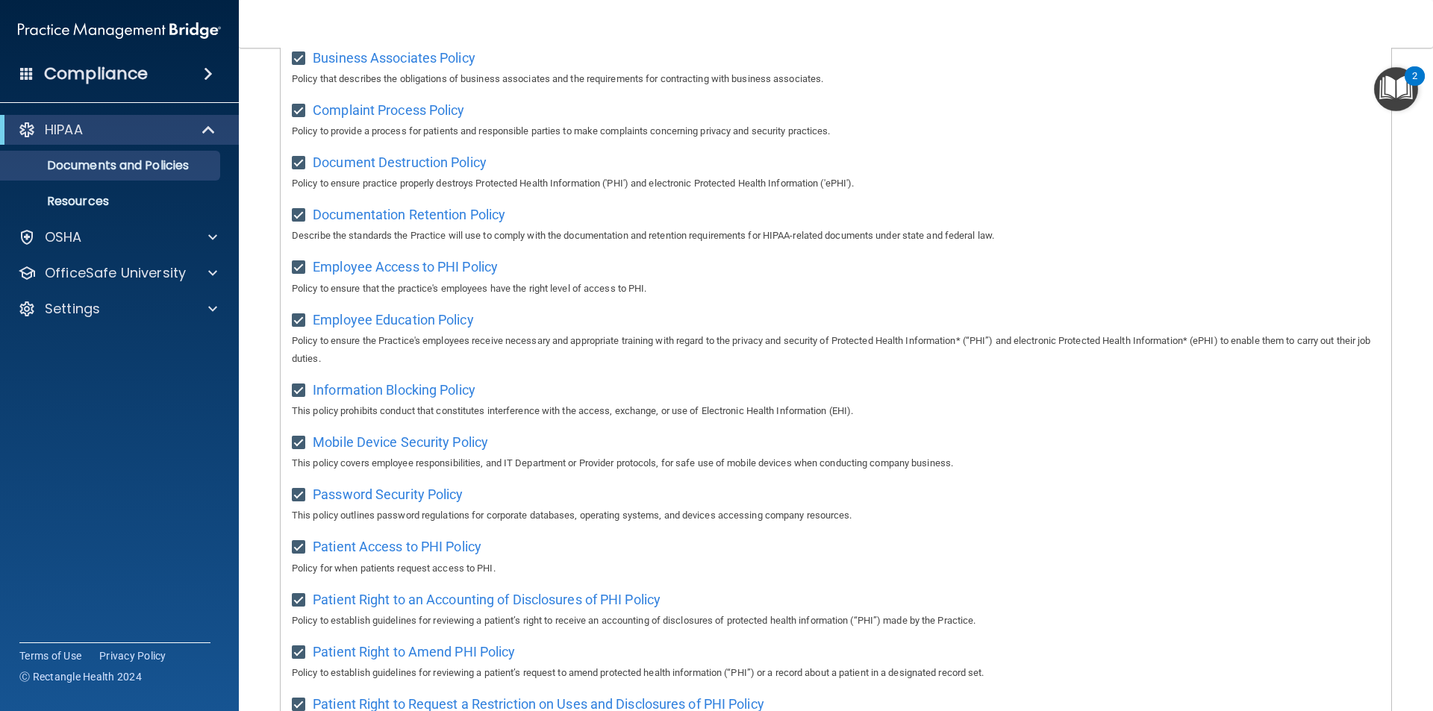
scroll to position [0, 0]
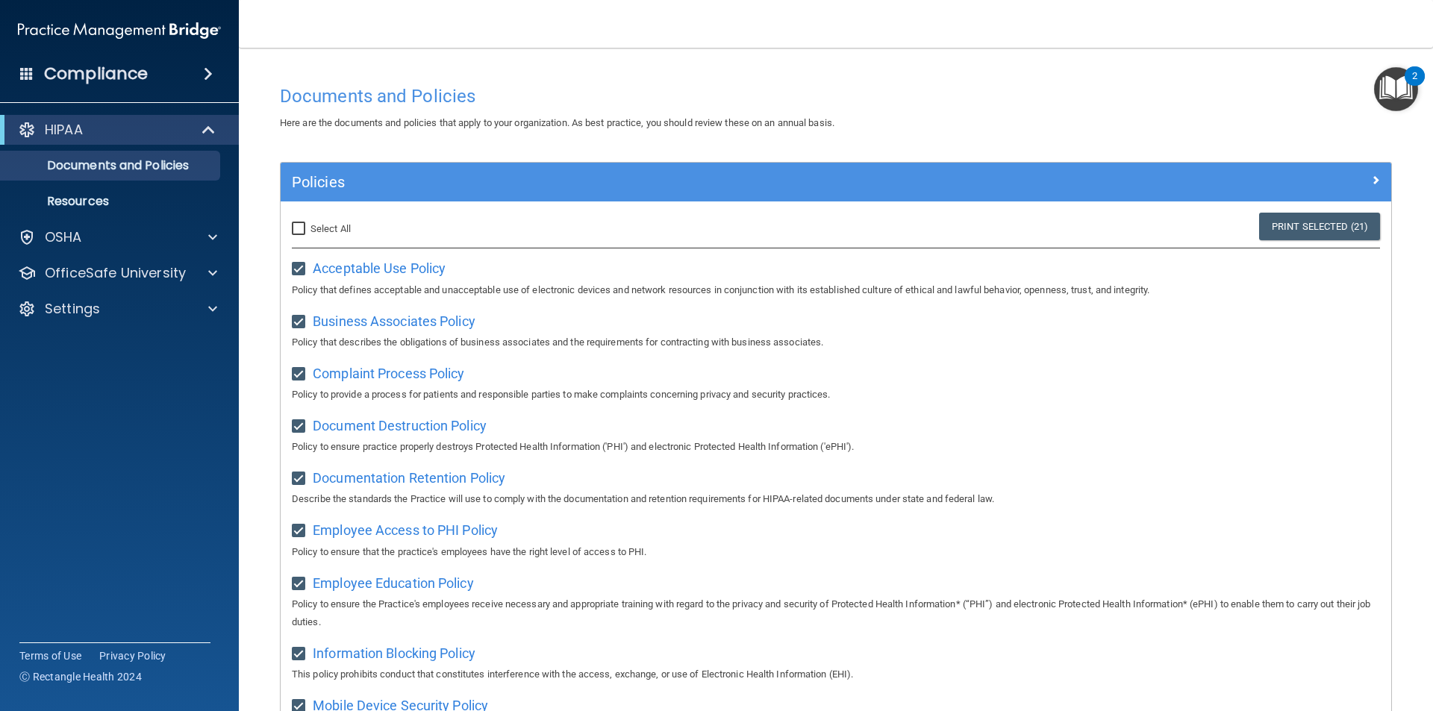
click at [297, 230] on input "Select All (Unselect 21) Unselect All" at bounding box center [300, 229] width 17 height 12
checkbox input "true"
click at [73, 238] on p "OSHA" at bounding box center [63, 237] width 37 height 18
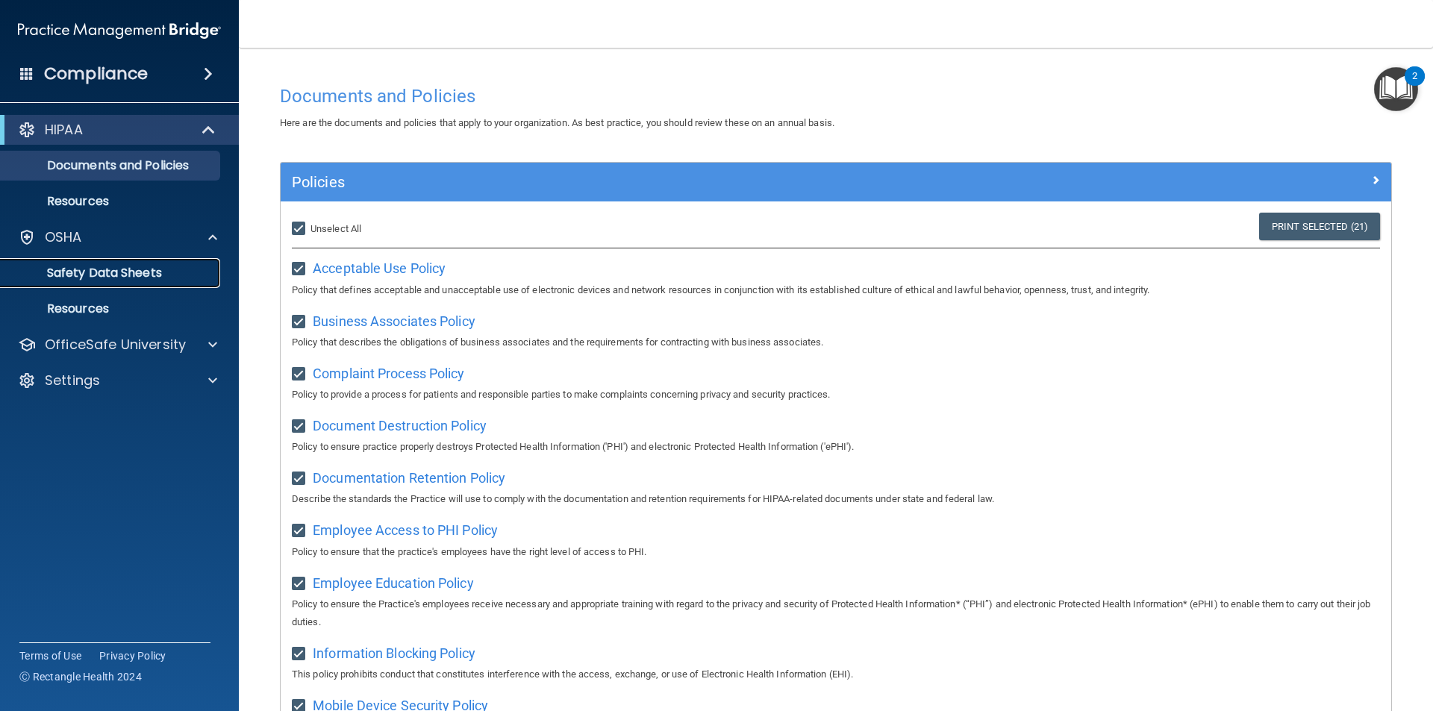
click at [97, 272] on p "Safety Data Sheets" at bounding box center [112, 273] width 204 height 15
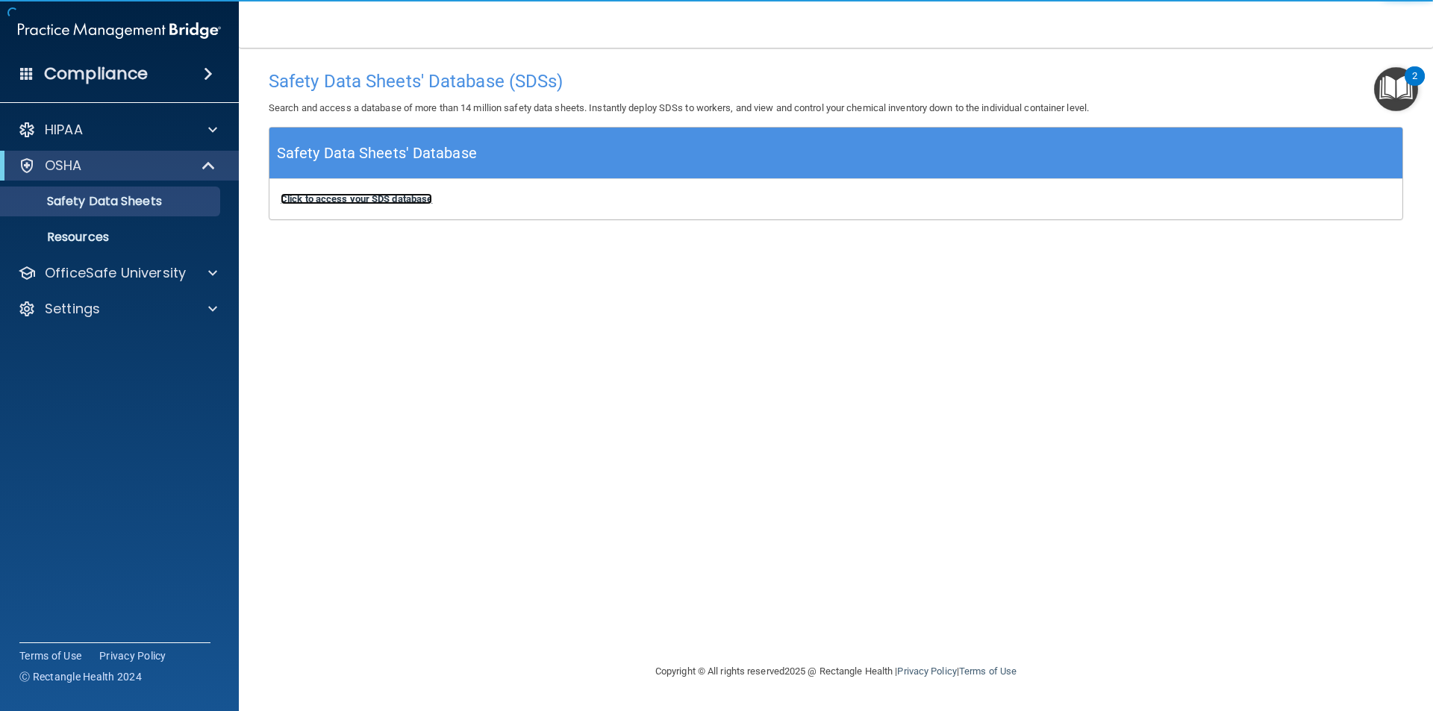
click at [345, 198] on b "Click to access your SDS database" at bounding box center [356, 198] width 151 height 11
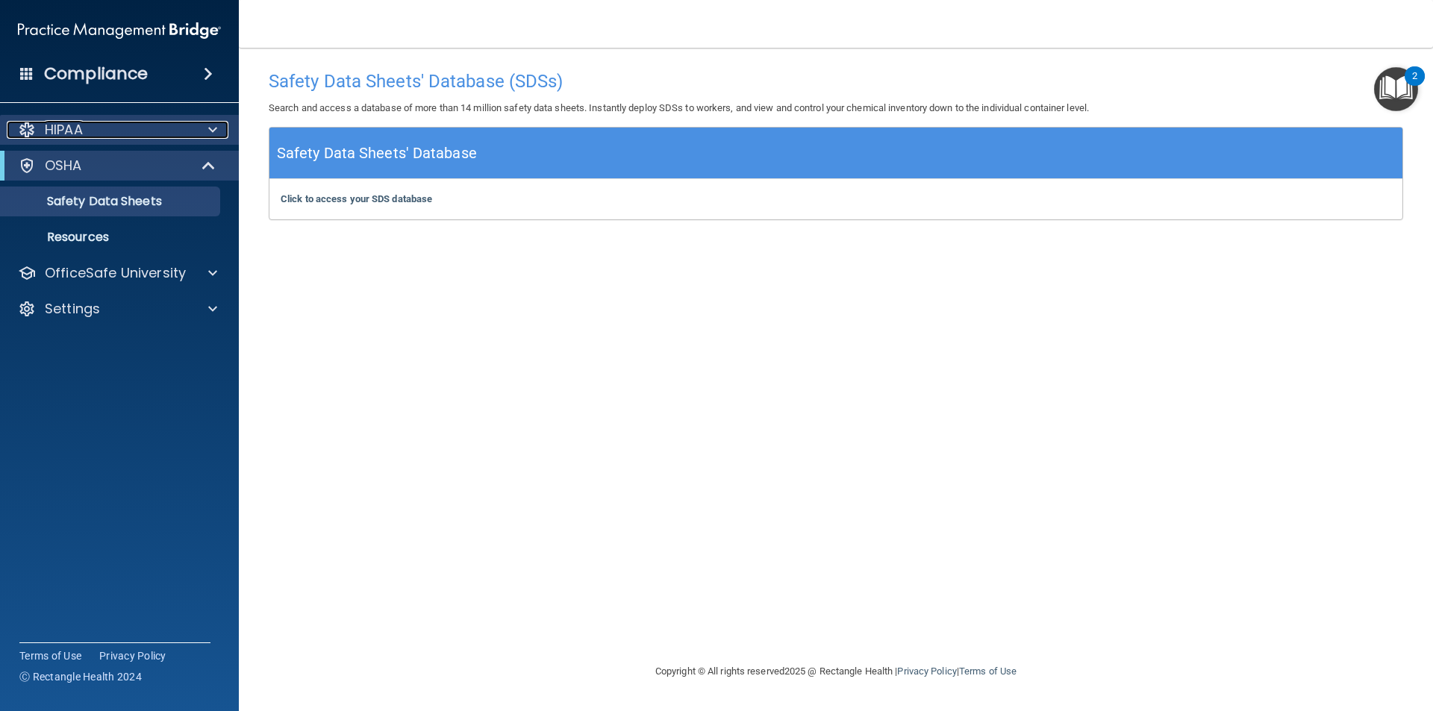
click at [64, 127] on p "HIPAA" at bounding box center [64, 130] width 38 height 18
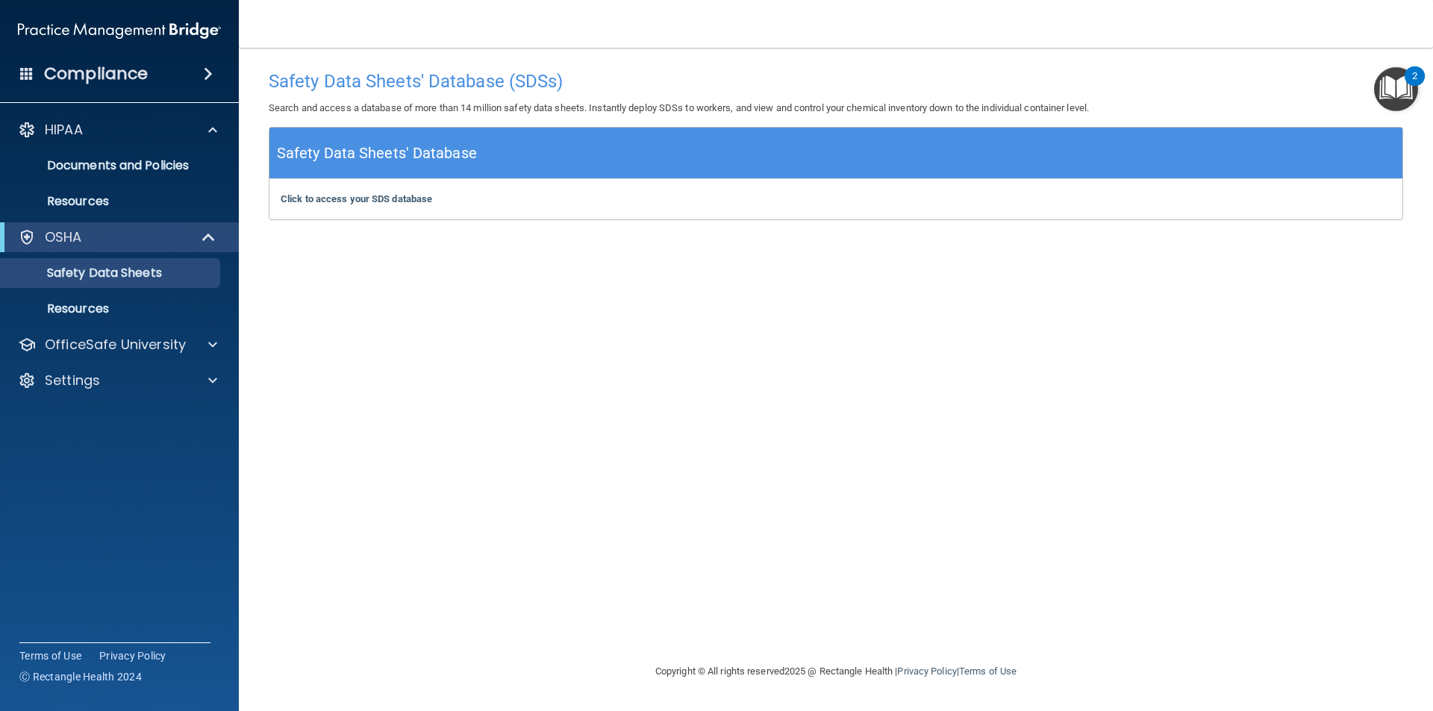
click at [191, 75] on div "Compliance" at bounding box center [119, 73] width 239 height 33
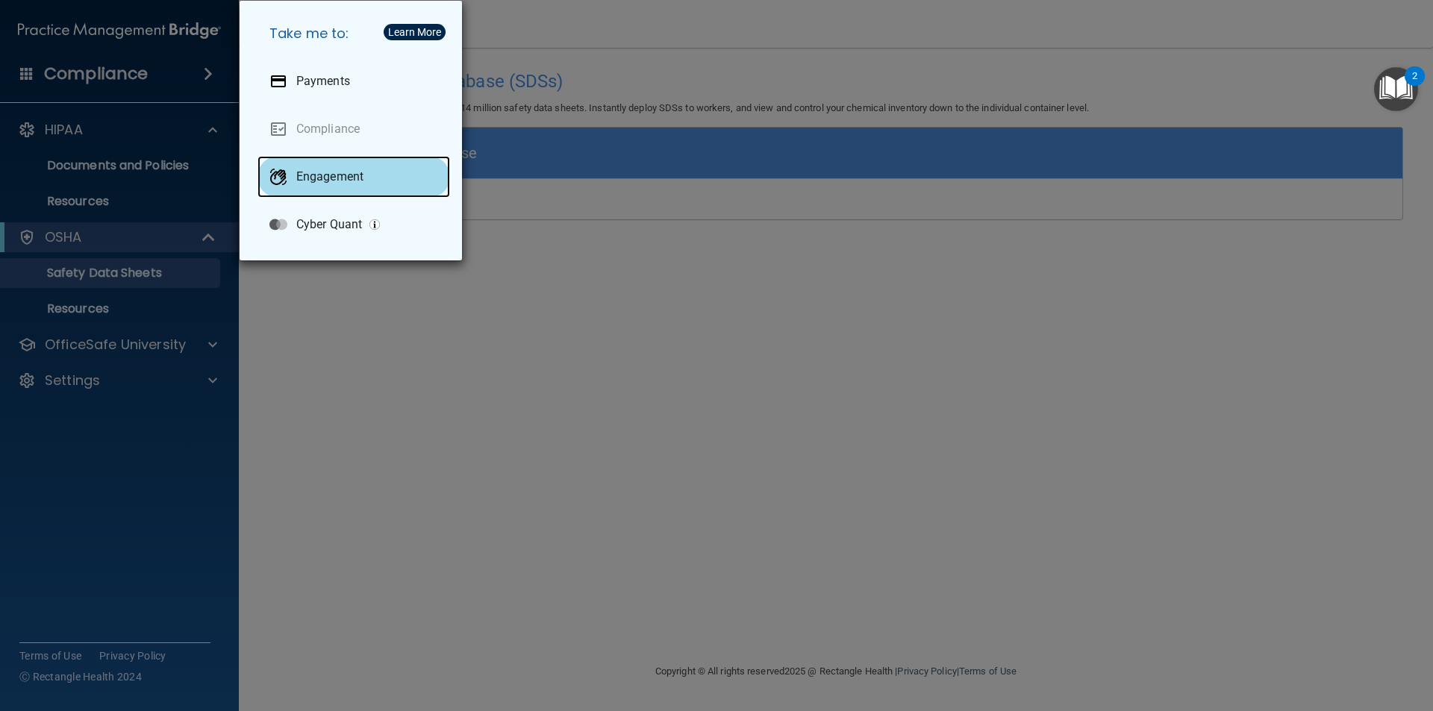
click at [330, 176] on p "Engagement" at bounding box center [329, 176] width 67 height 15
click at [691, 248] on div "Take me to: Payments Compliance Engagement Cyber Quant" at bounding box center [716, 355] width 1433 height 711
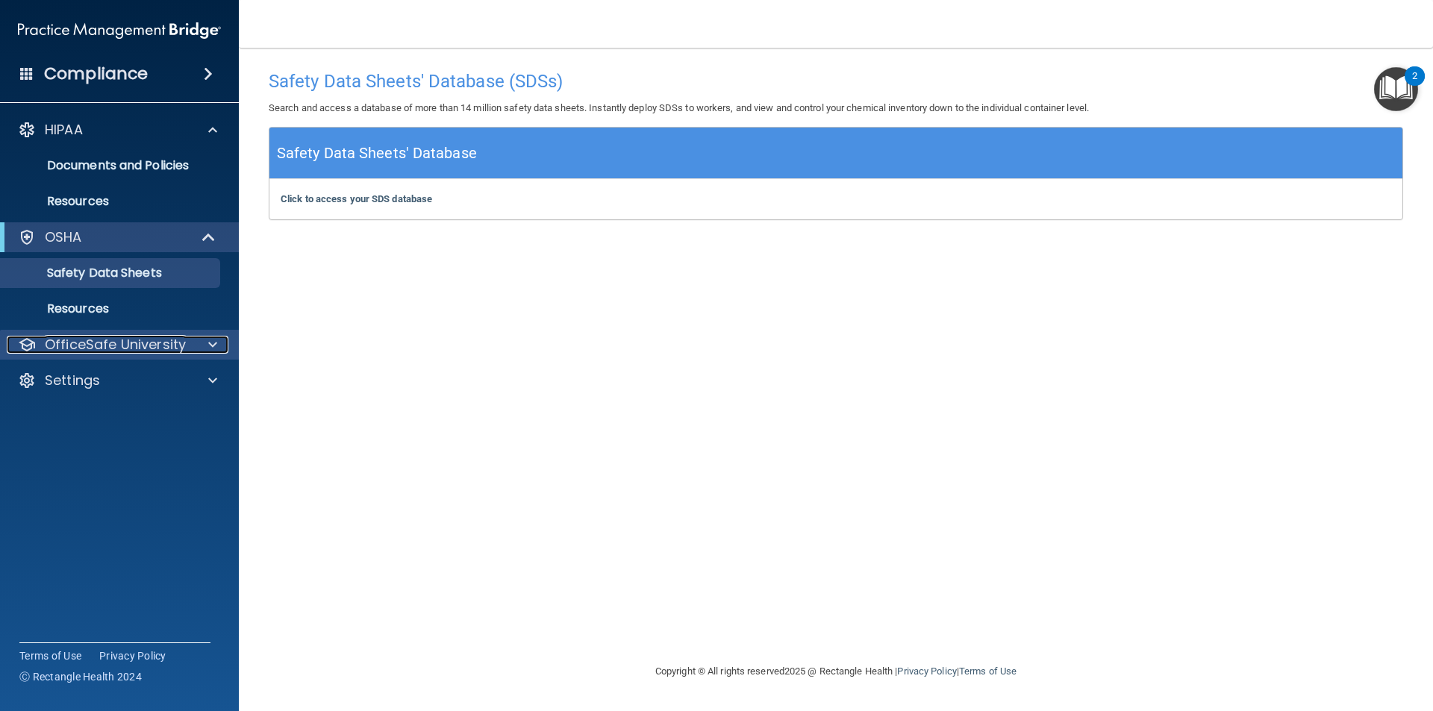
click at [173, 339] on p "OfficeSafe University" at bounding box center [115, 345] width 141 height 18
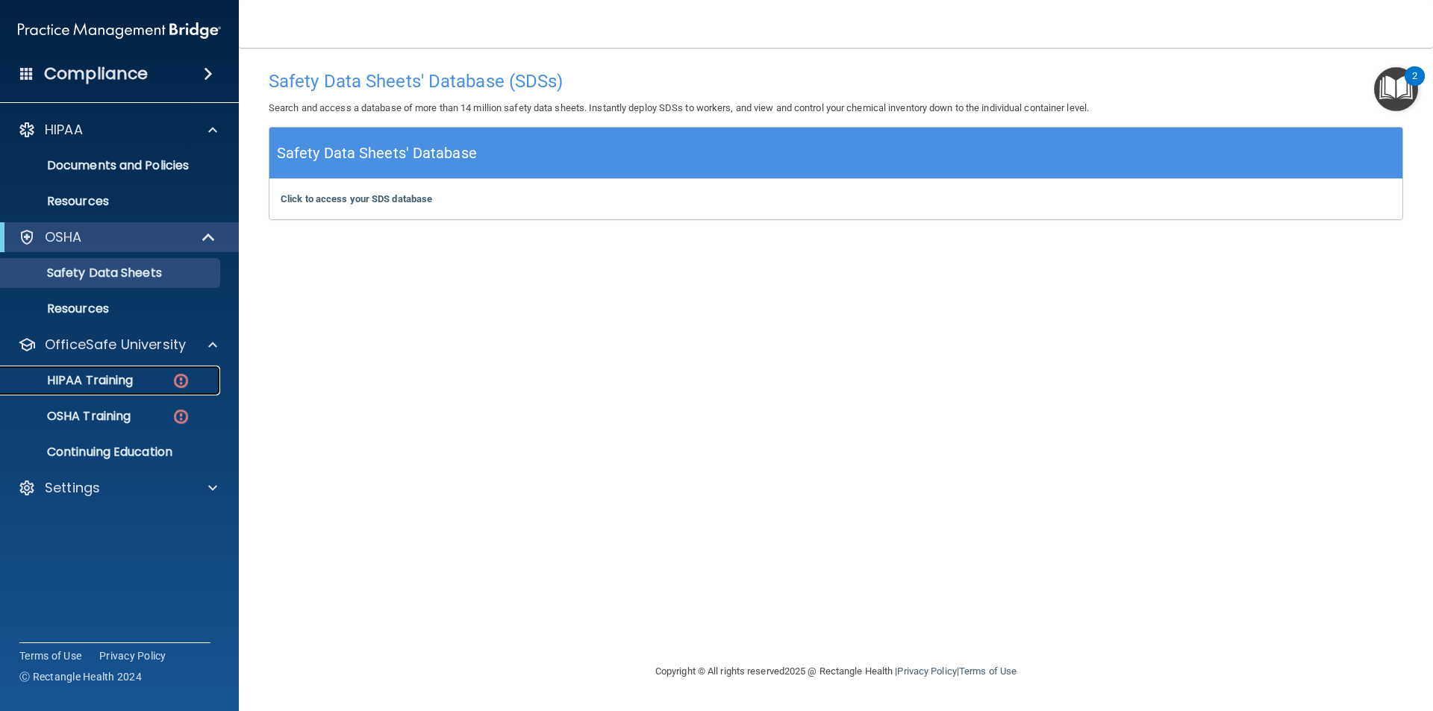
click at [102, 375] on p "HIPAA Training" at bounding box center [71, 380] width 123 height 15
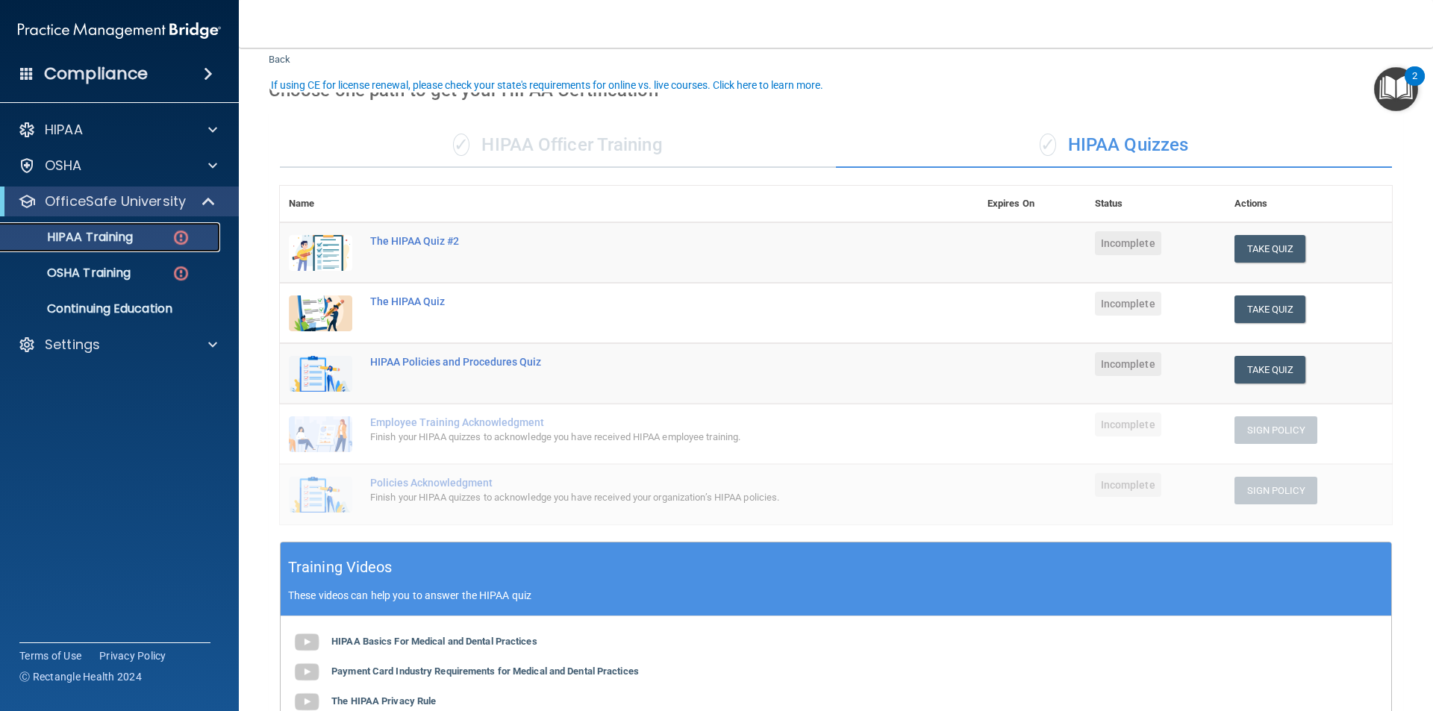
scroll to position [75, 0]
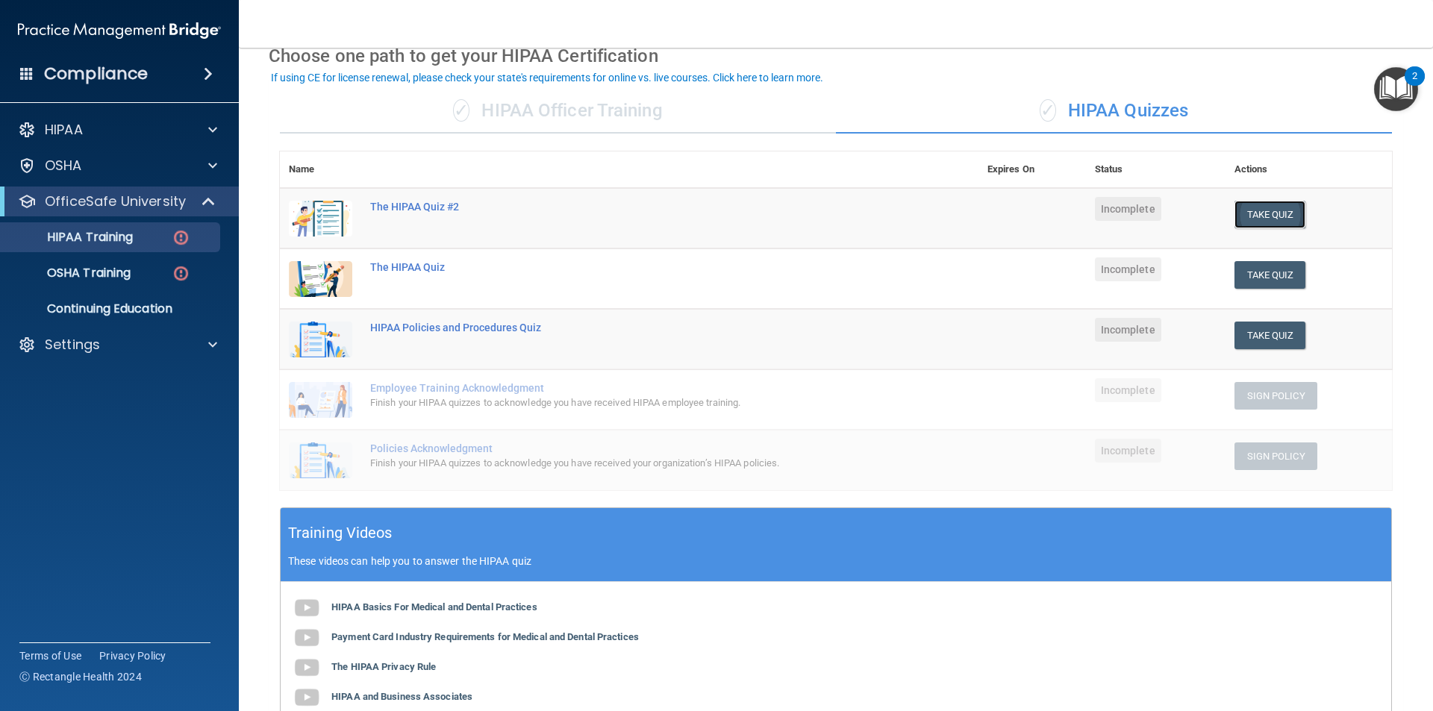
click at [1248, 217] on button "Take Quiz" at bounding box center [1270, 215] width 72 height 28
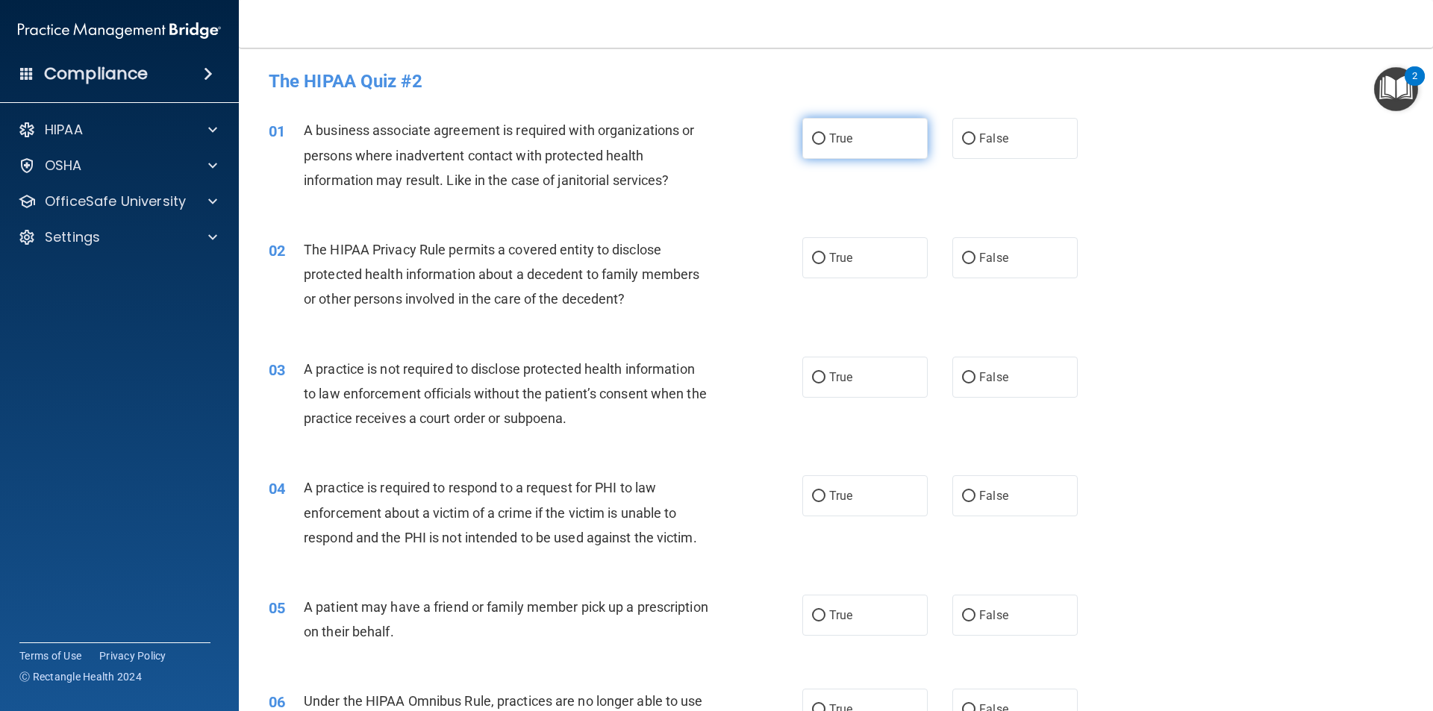
click at [812, 140] on input "True" at bounding box center [818, 139] width 13 height 11
radio input "true"
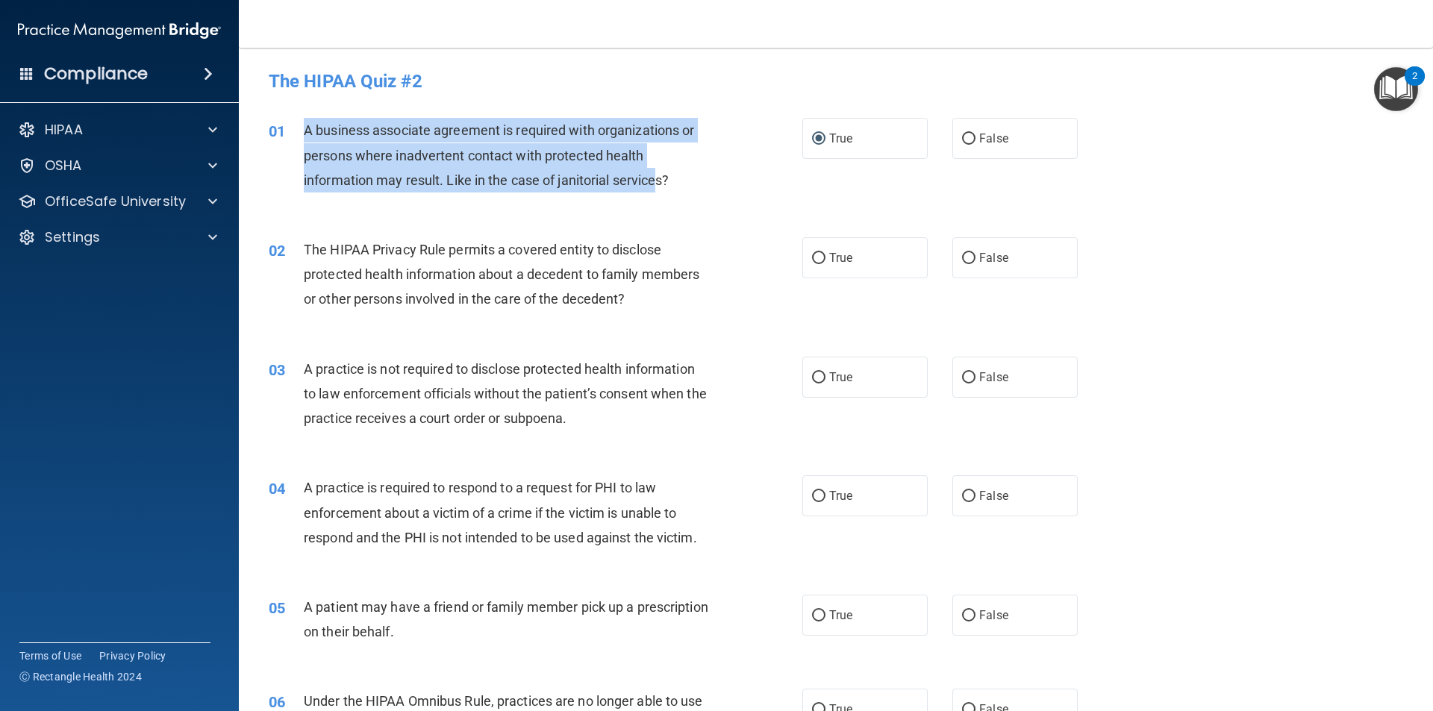
drag, startPoint x: 661, startPoint y: 175, endPoint x: 303, endPoint y: 129, distance: 361.1
click at [304, 129] on span "A business associate agreement is required with organizations or persons where …" at bounding box center [499, 154] width 390 height 65
copy span "A business associate agreement is required with organizations or persons where …"
click at [964, 143] on input "False" at bounding box center [968, 139] width 13 height 11
radio input "true"
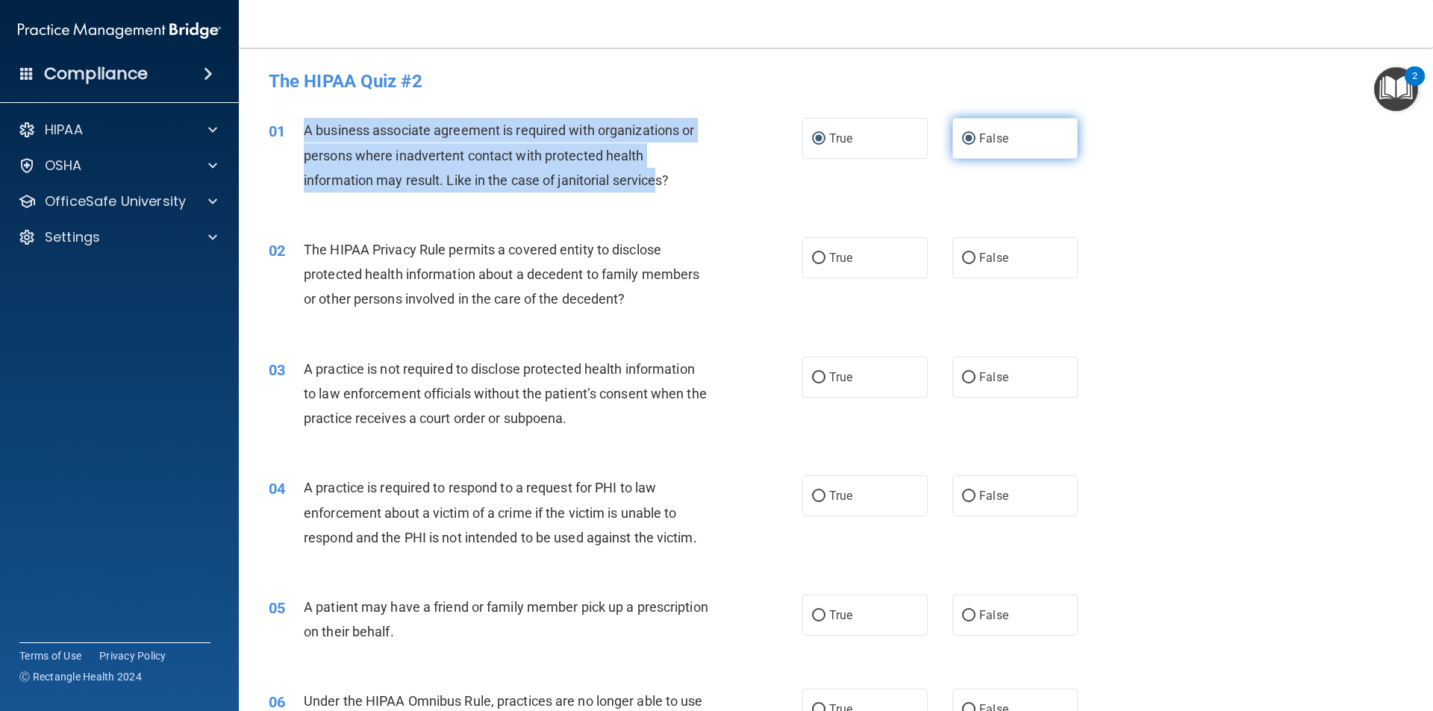
radio input "false"
click at [964, 140] on input "False" at bounding box center [968, 139] width 13 height 11
click at [964, 139] on input "False" at bounding box center [968, 139] width 13 height 11
click at [963, 137] on input "False" at bounding box center [968, 139] width 13 height 11
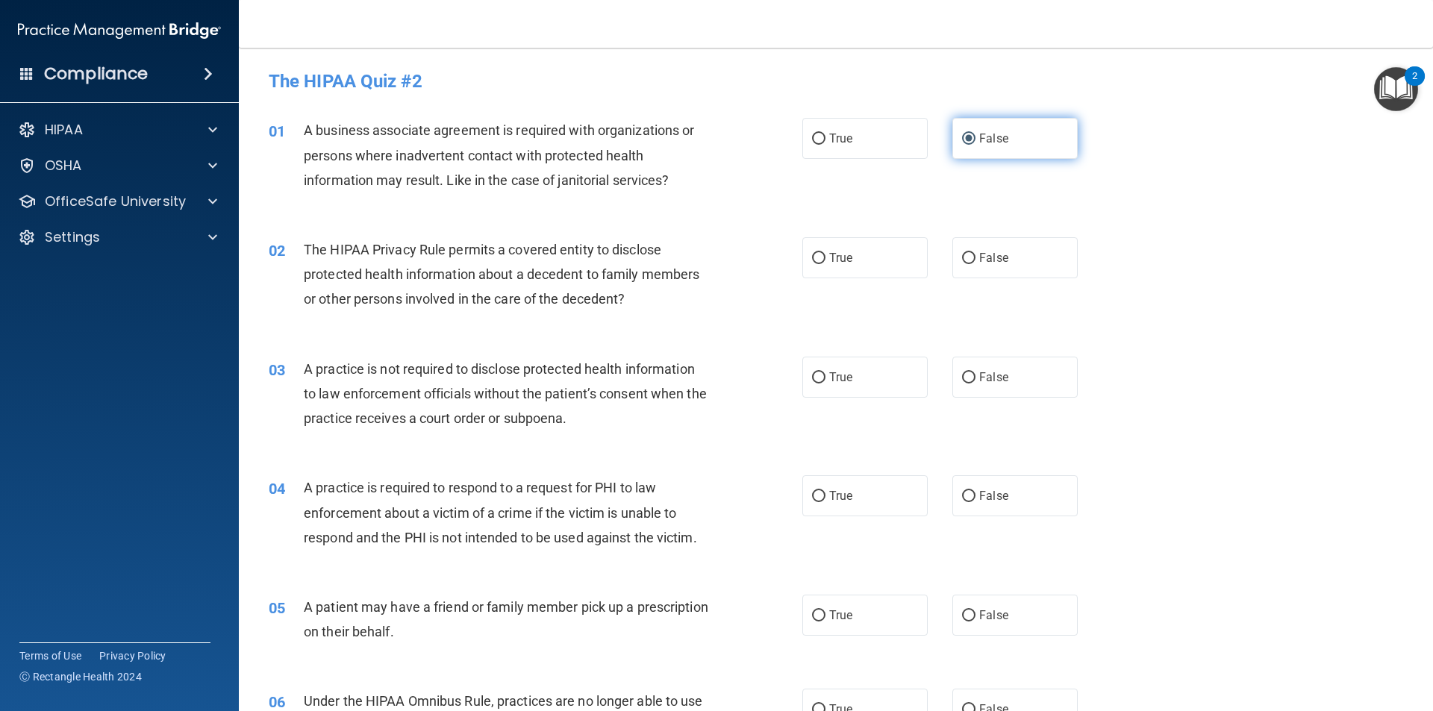
click at [1002, 123] on label "False" at bounding box center [1014, 138] width 125 height 41
click at [975, 134] on input "False" at bounding box center [968, 139] width 13 height 11
click at [968, 132] on label "False" at bounding box center [1014, 138] width 125 height 41
click at [968, 134] on input "False" at bounding box center [968, 139] width 13 height 11
click at [966, 136] on input "False" at bounding box center [968, 139] width 13 height 11
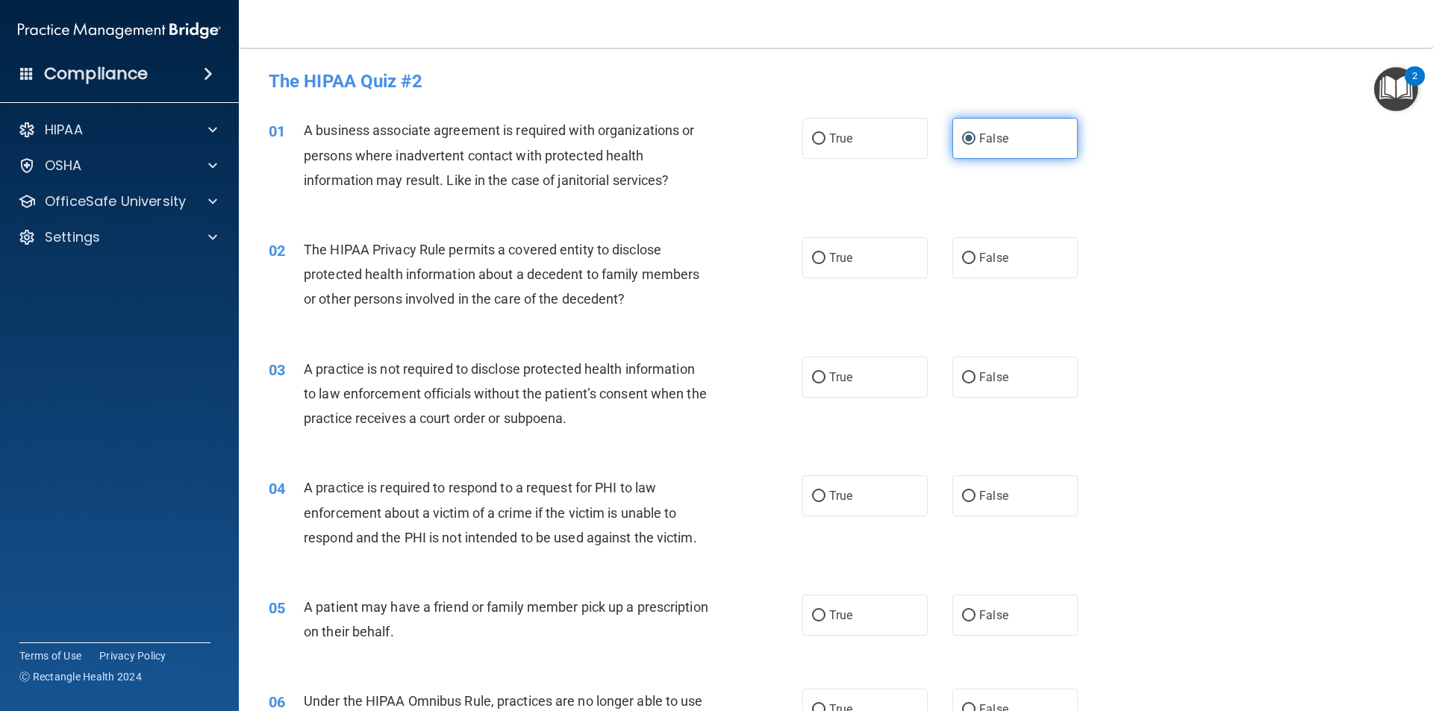
click at [963, 136] on input "False" at bounding box center [968, 139] width 13 height 11
click at [962, 136] on input "False" at bounding box center [968, 139] width 13 height 11
click at [981, 124] on label "False" at bounding box center [1014, 138] width 125 height 41
click at [975, 134] on input "False" at bounding box center [968, 139] width 13 height 11
click at [989, 122] on label "False" at bounding box center [1014, 138] width 125 height 41
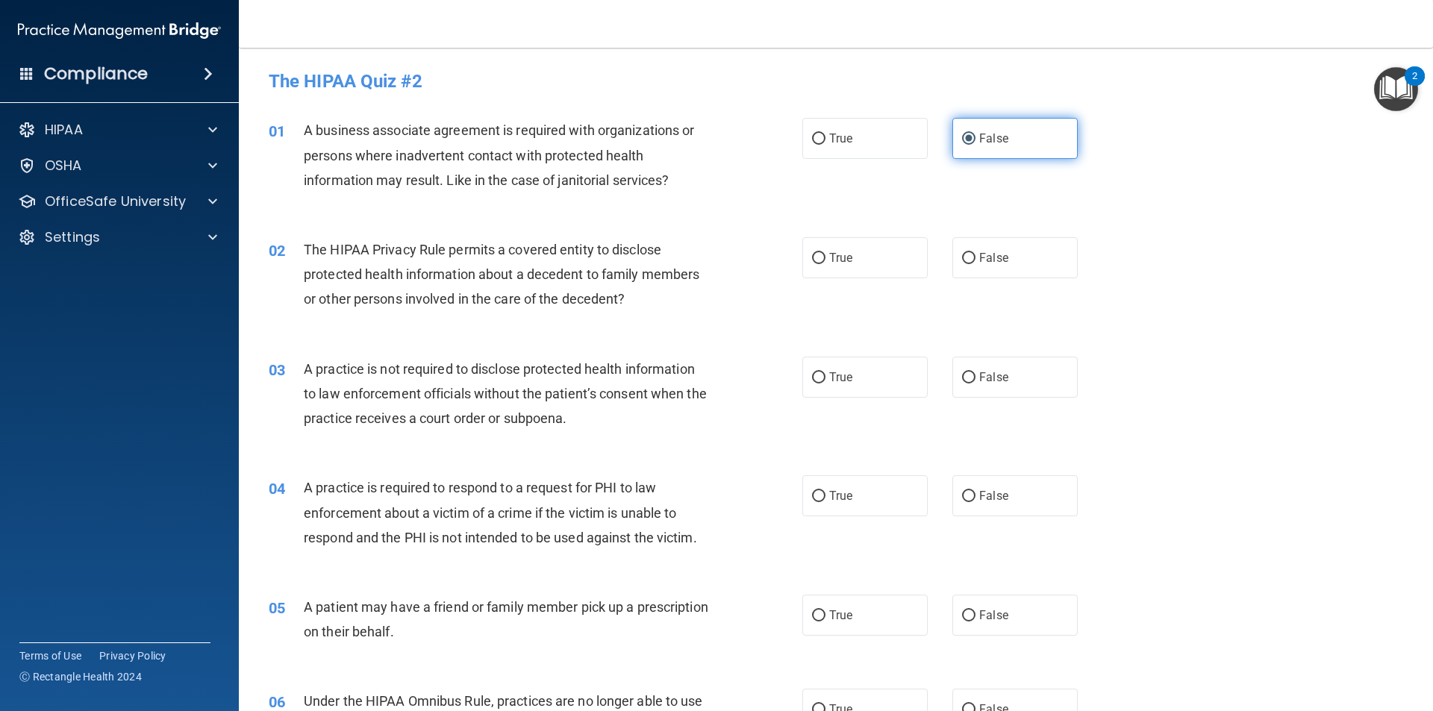
click at [975, 134] on input "False" at bounding box center [968, 139] width 13 height 11
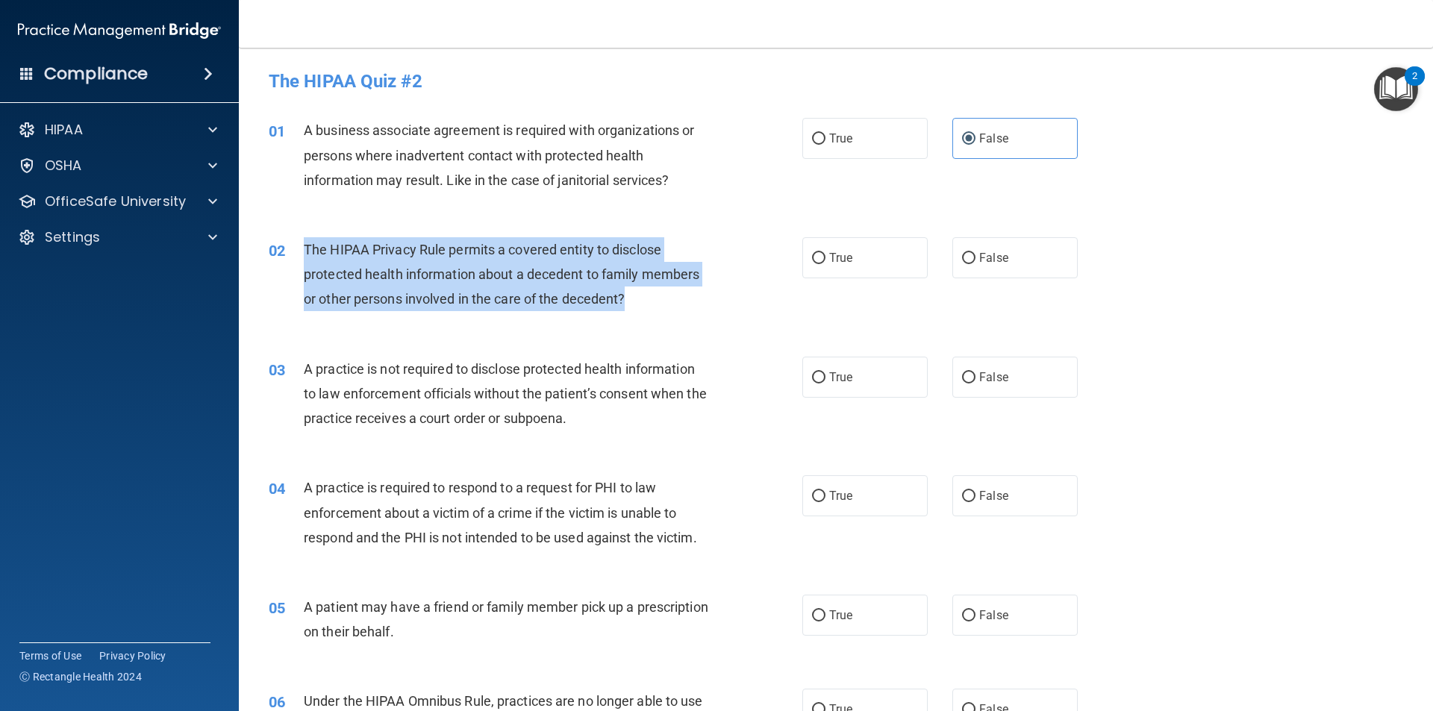
drag, startPoint x: 635, startPoint y: 294, endPoint x: 304, endPoint y: 242, distance: 335.4
click at [304, 242] on div "The HIPAA Privacy Rule permits a covered entity to disclose protected health in…" at bounding box center [512, 274] width 417 height 75
copy span "The HIPAA Privacy Rule permits a covered entity to disclose protected health in…"
click at [812, 254] on input "True" at bounding box center [818, 258] width 13 height 11
radio input "true"
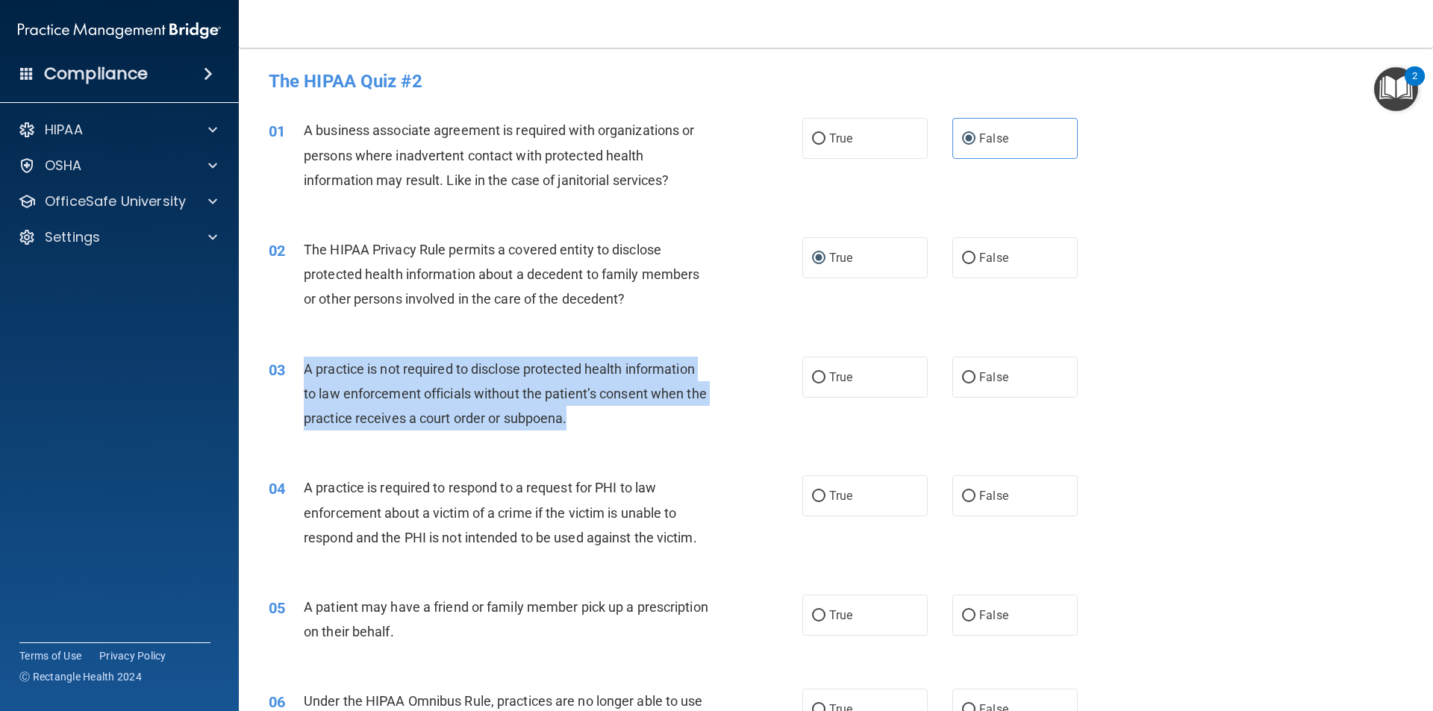
drag, startPoint x: 527, startPoint y: 412, endPoint x: 302, endPoint y: 362, distance: 230.1
click at [302, 362] on div "03 A practice is not required to disclose protected health information to law e…" at bounding box center [535, 398] width 578 height 82
copy div "A practice is not required to disclose protected health information to law enfo…"
click at [962, 381] on input "False" at bounding box center [968, 377] width 13 height 11
radio input "true"
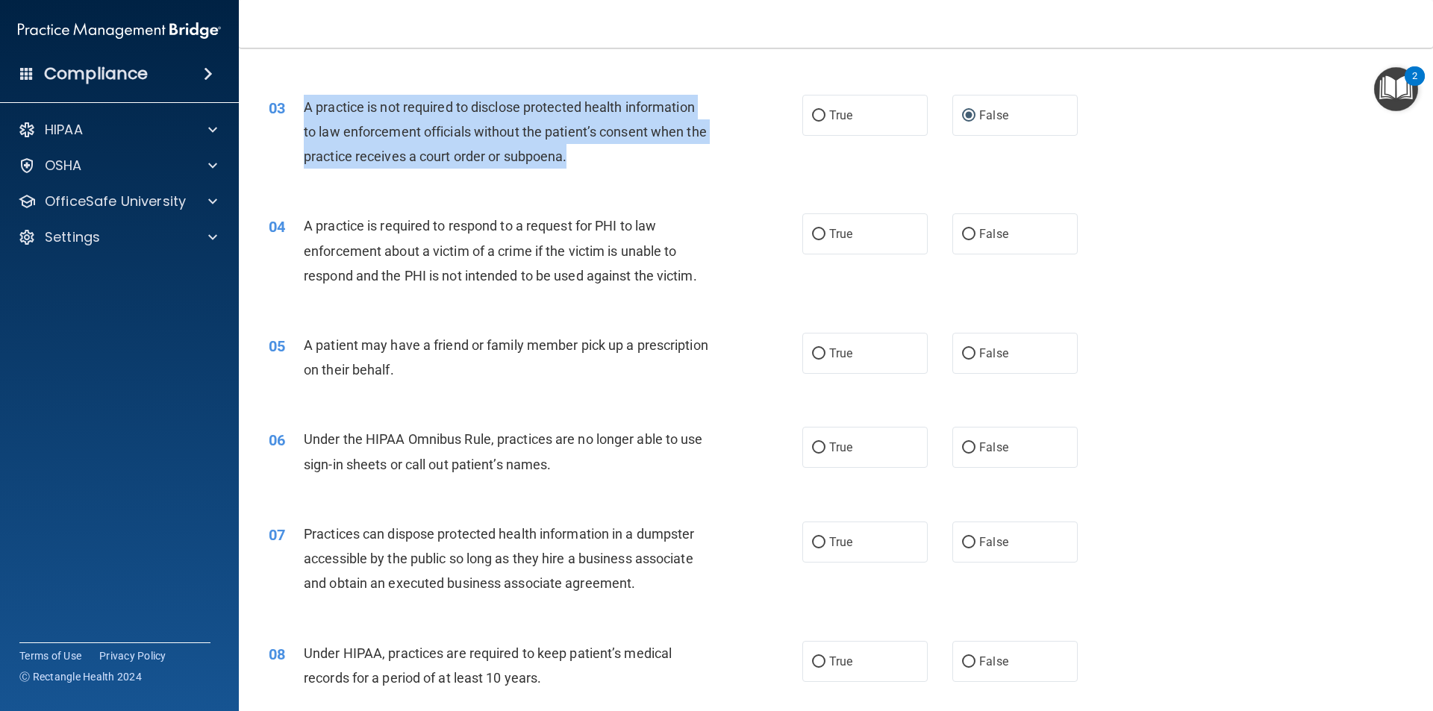
scroll to position [298, 0]
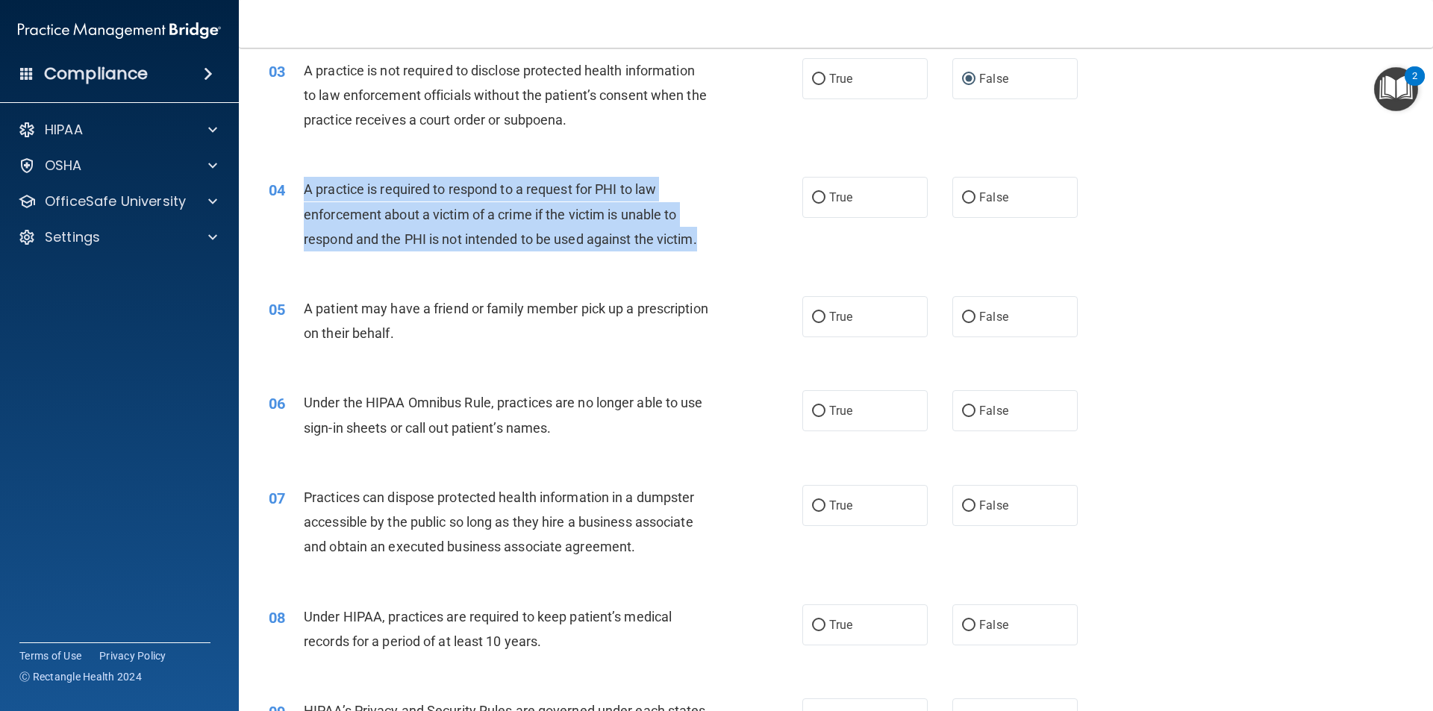
drag, startPoint x: 698, startPoint y: 249, endPoint x: 304, endPoint y: 180, distance: 400.0
click at [304, 180] on div "A practice is required to respond to a request for PHI to law enforcement about…" at bounding box center [512, 214] width 417 height 75
copy span "A practice is required to respond to a request for PHI to law enforcement about…"
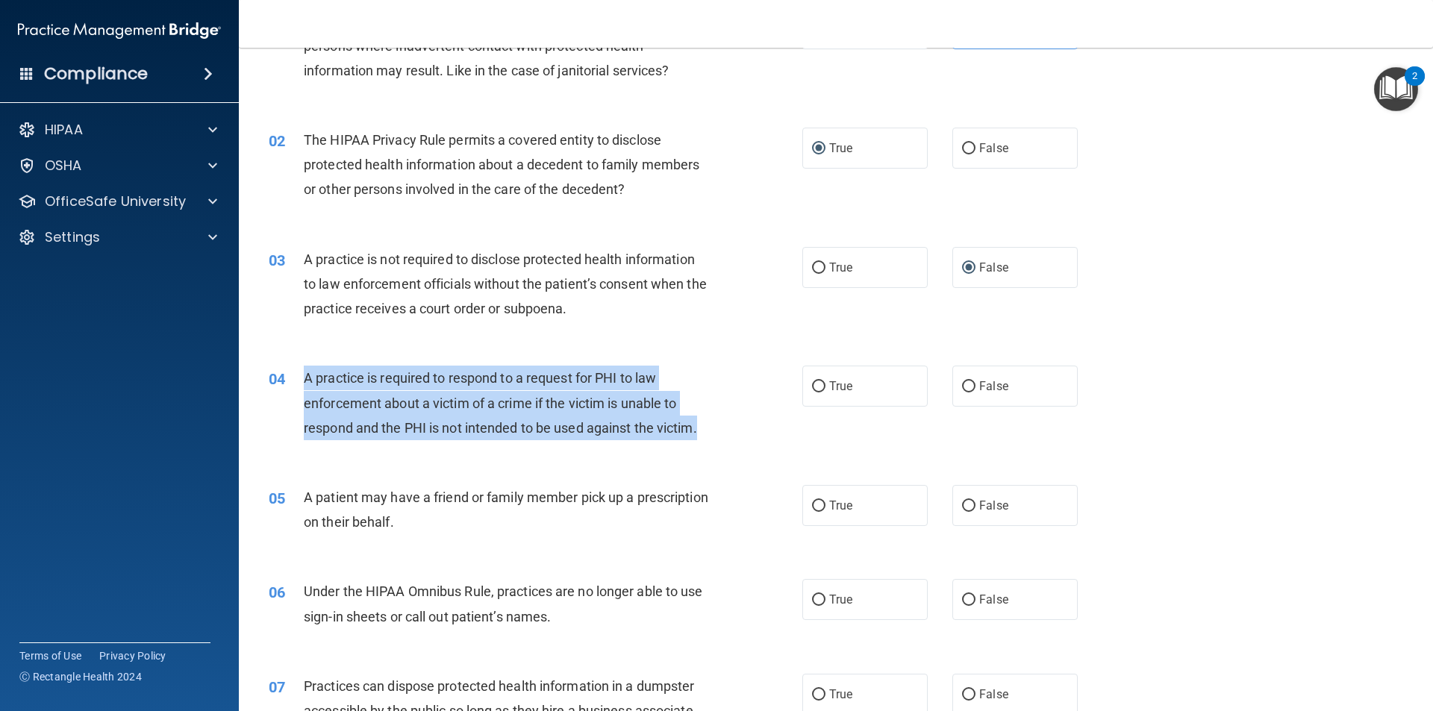
scroll to position [75, 0]
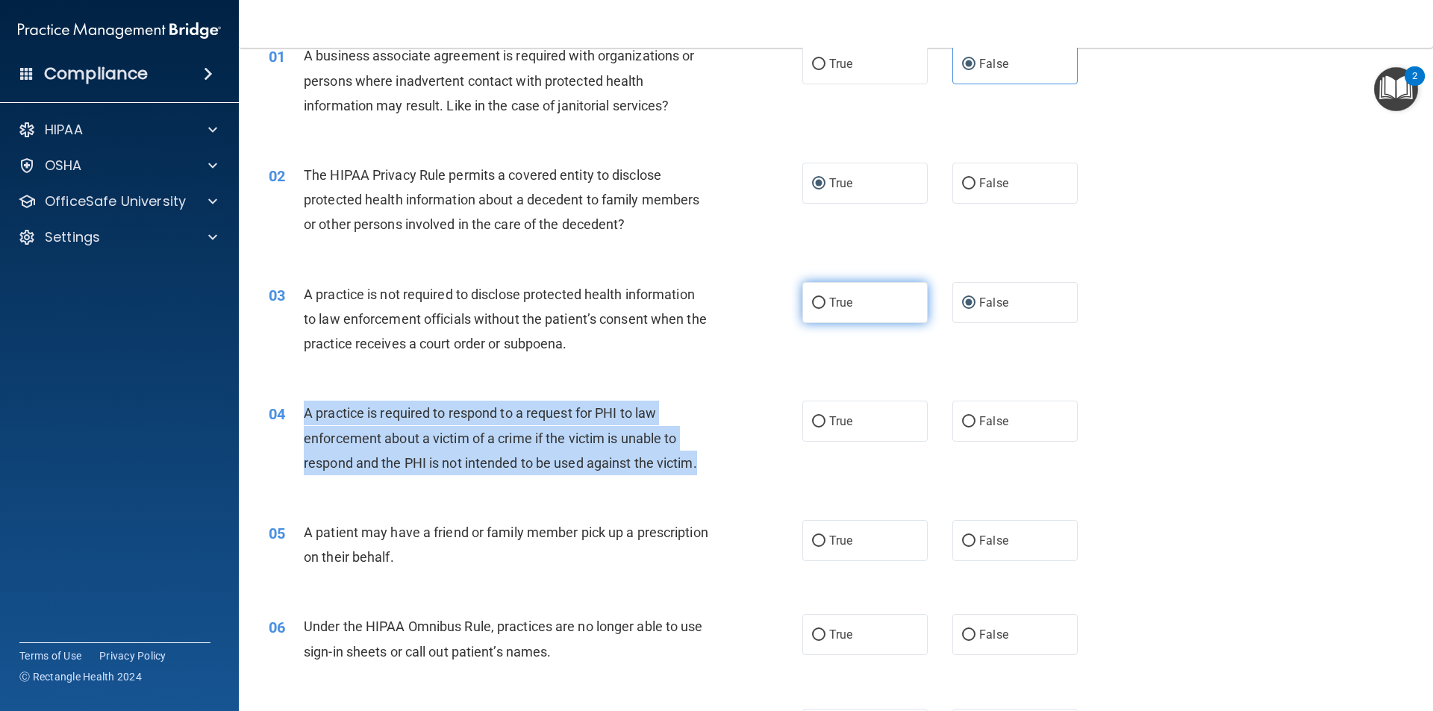
click at [817, 301] on input "True" at bounding box center [818, 303] width 13 height 11
radio input "true"
click at [551, 466] on span "A practice is required to respond to a request for PHI to law enforcement about…" at bounding box center [500, 437] width 393 height 65
drag, startPoint x: 713, startPoint y: 463, endPoint x: 307, endPoint y: 404, distance: 410.1
click at [307, 404] on div "A practice is required to respond to a request for PHI to law enforcement about…" at bounding box center [512, 438] width 417 height 75
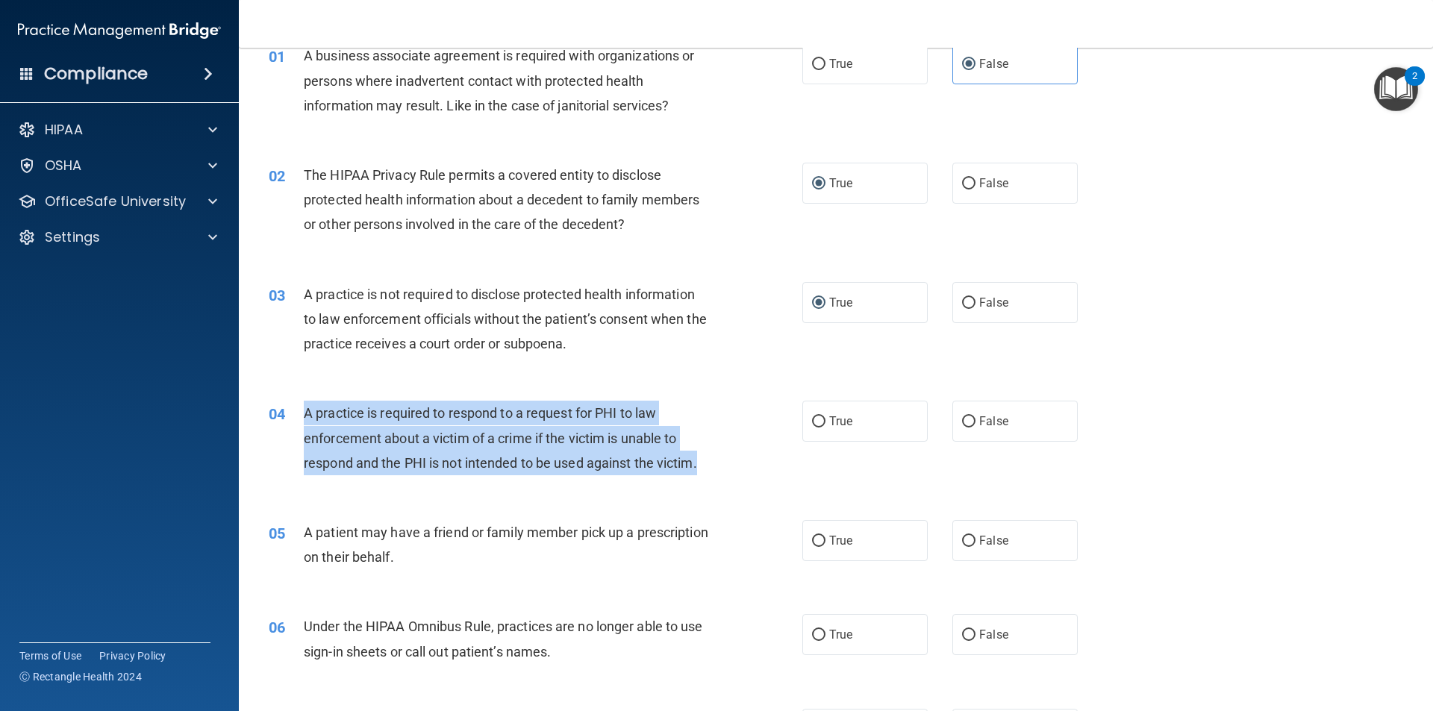
copy span "A practice is required to respond to a request for PHI to law enforcement about…"
click at [962, 298] on input "False" at bounding box center [968, 303] width 13 height 11
radio input "true"
radio input "false"
click at [812, 422] on input "True" at bounding box center [818, 421] width 13 height 11
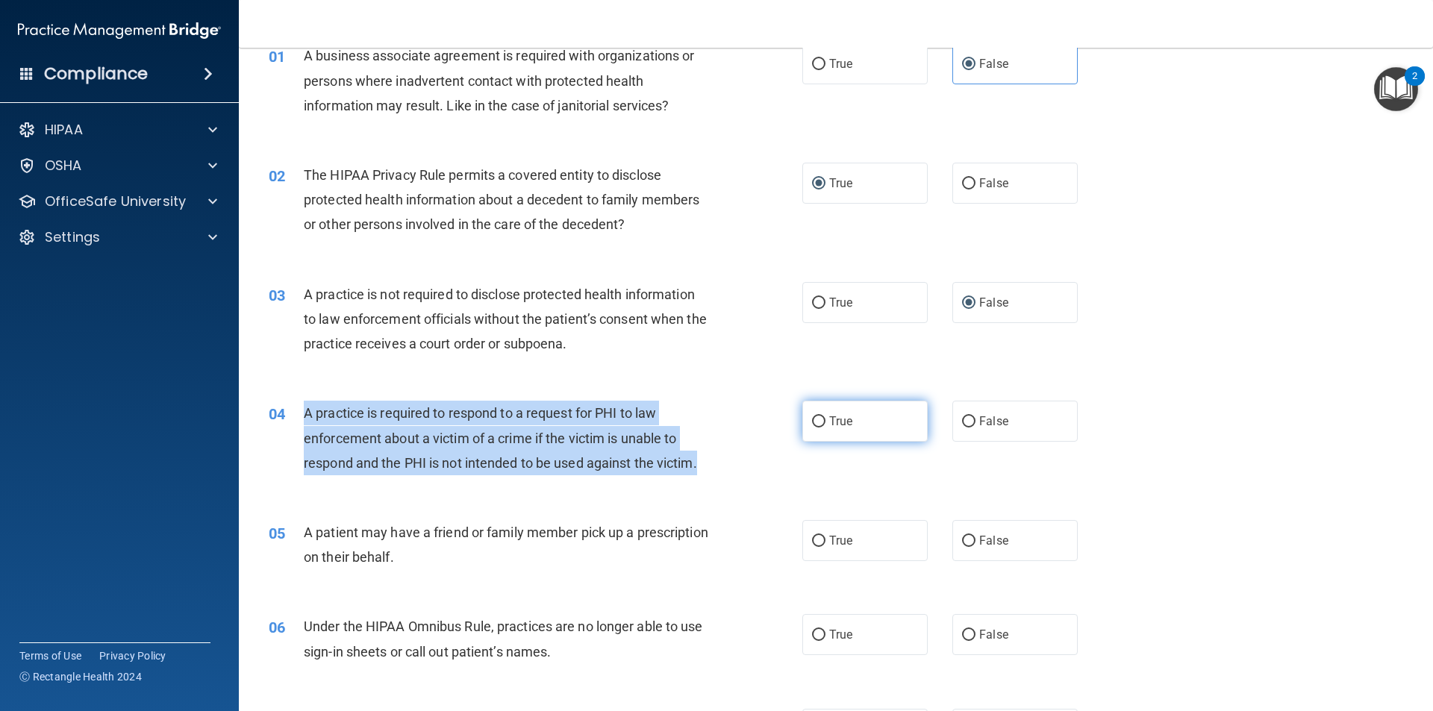
radio input "true"
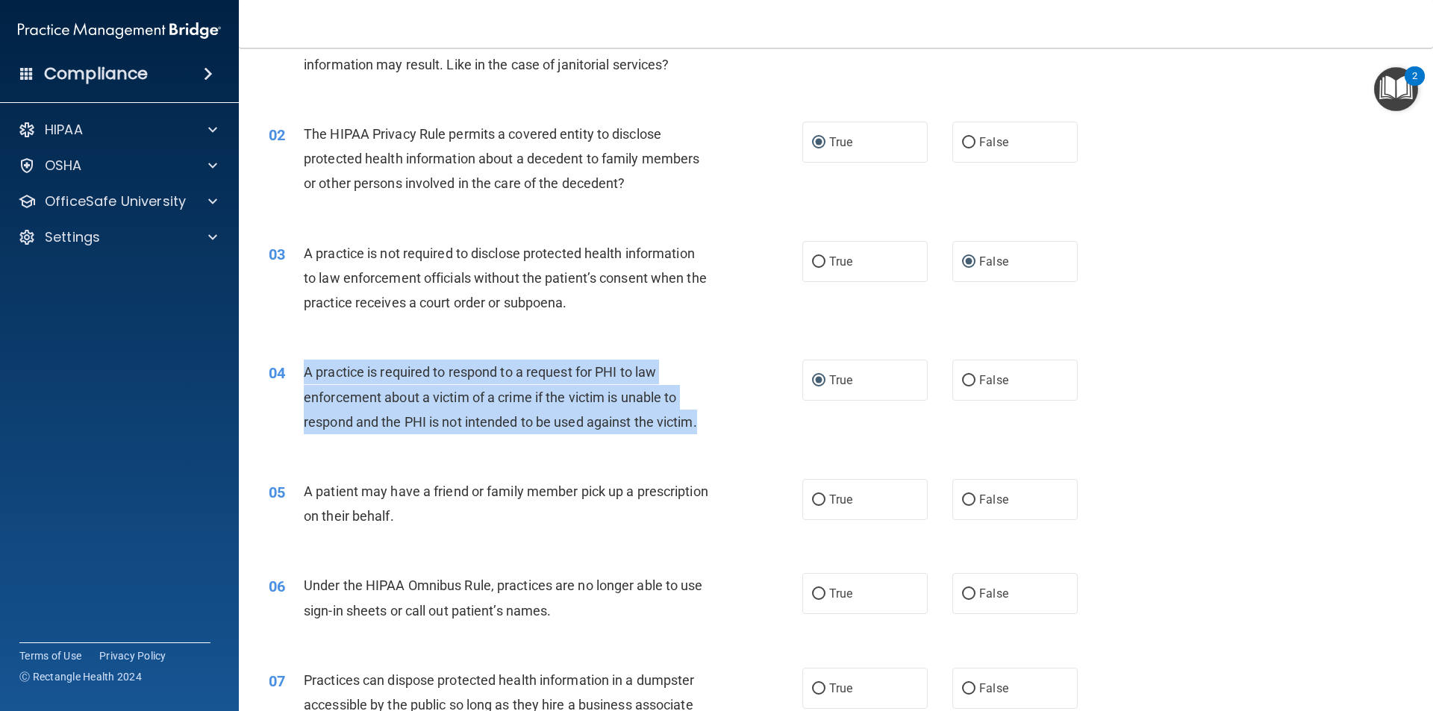
scroll to position [149, 0]
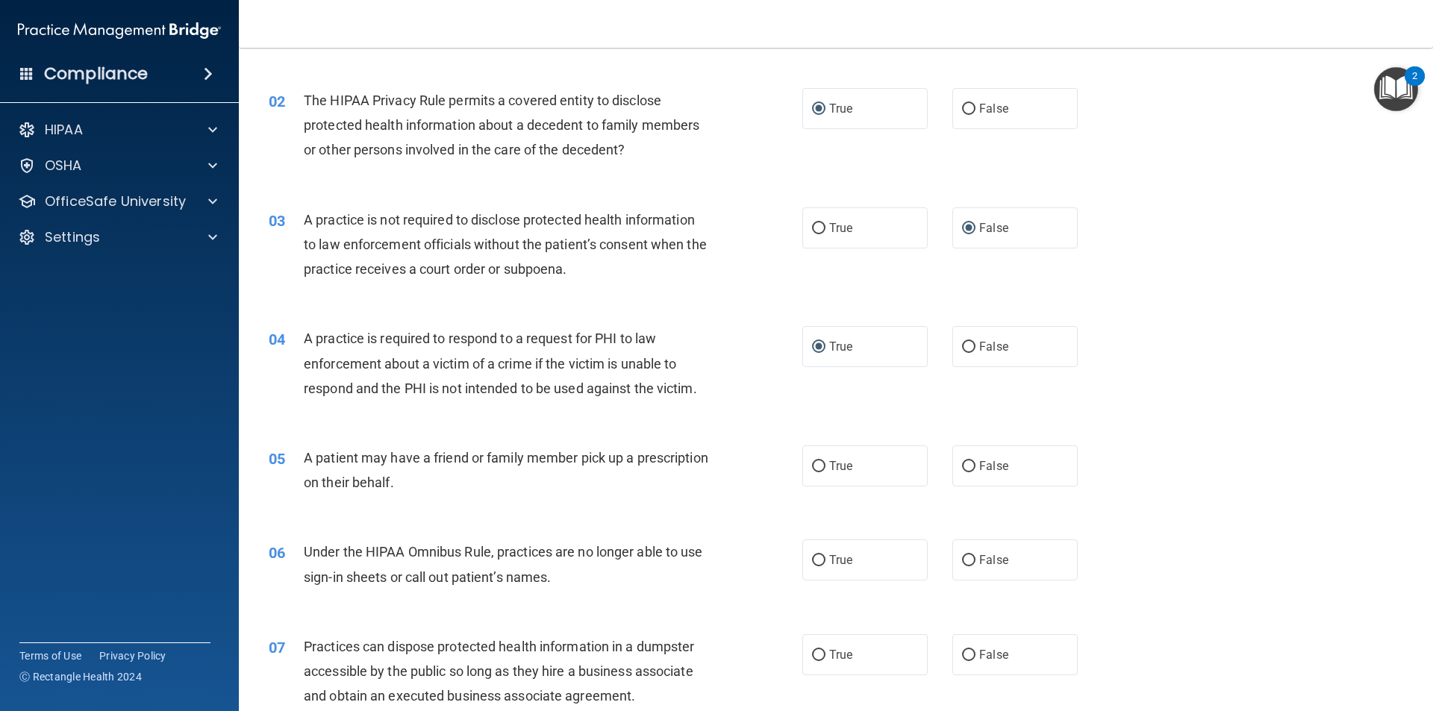
click at [593, 478] on div "A patient may have a friend or family member pick up a prescription on their be…" at bounding box center [512, 469] width 417 height 49
click at [457, 482] on span "A patient may have a friend or family member pick up a prescription on their be…" at bounding box center [506, 470] width 404 height 40
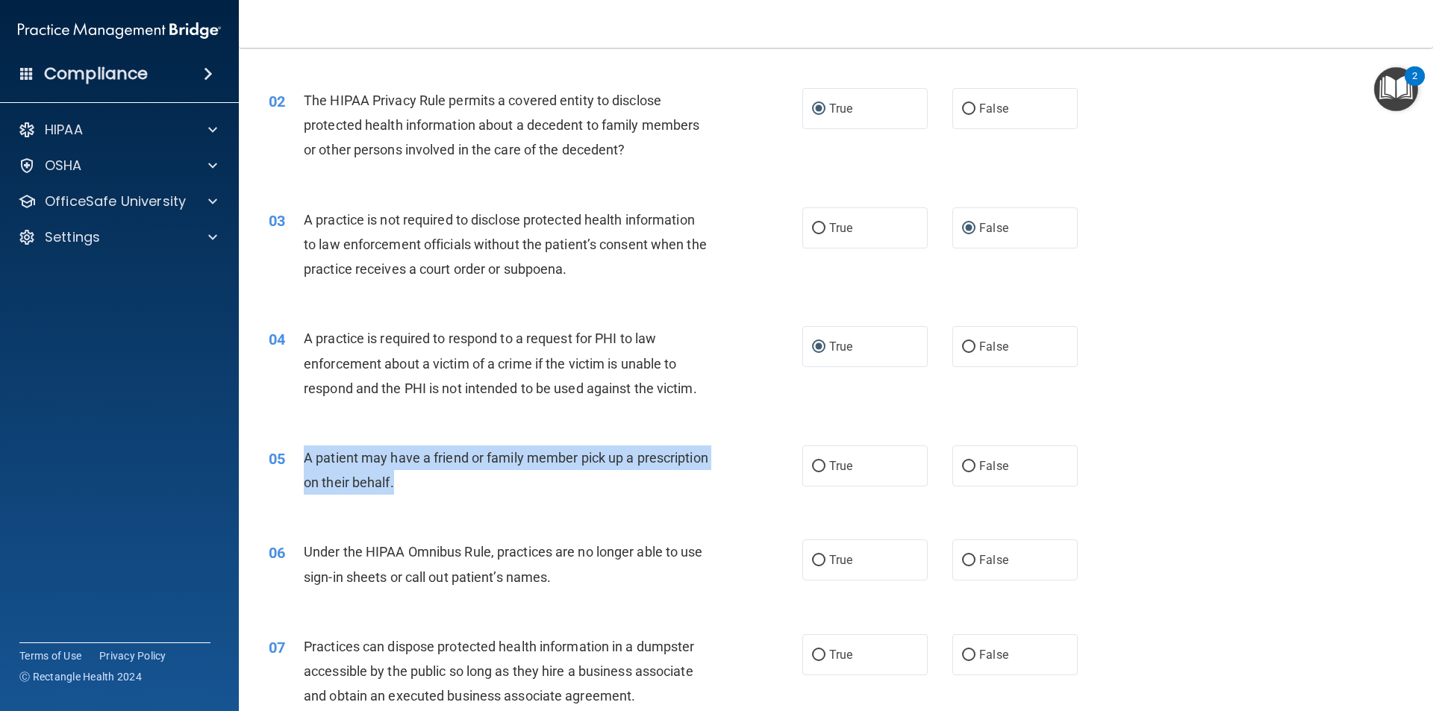
drag, startPoint x: 470, startPoint y: 482, endPoint x: 304, endPoint y: 457, distance: 168.3
click at [304, 457] on div "A patient may have a friend or family member pick up a prescription on their be…" at bounding box center [512, 469] width 417 height 49
copy span "A patient may have a friend or family member pick up a prescription on their be…"
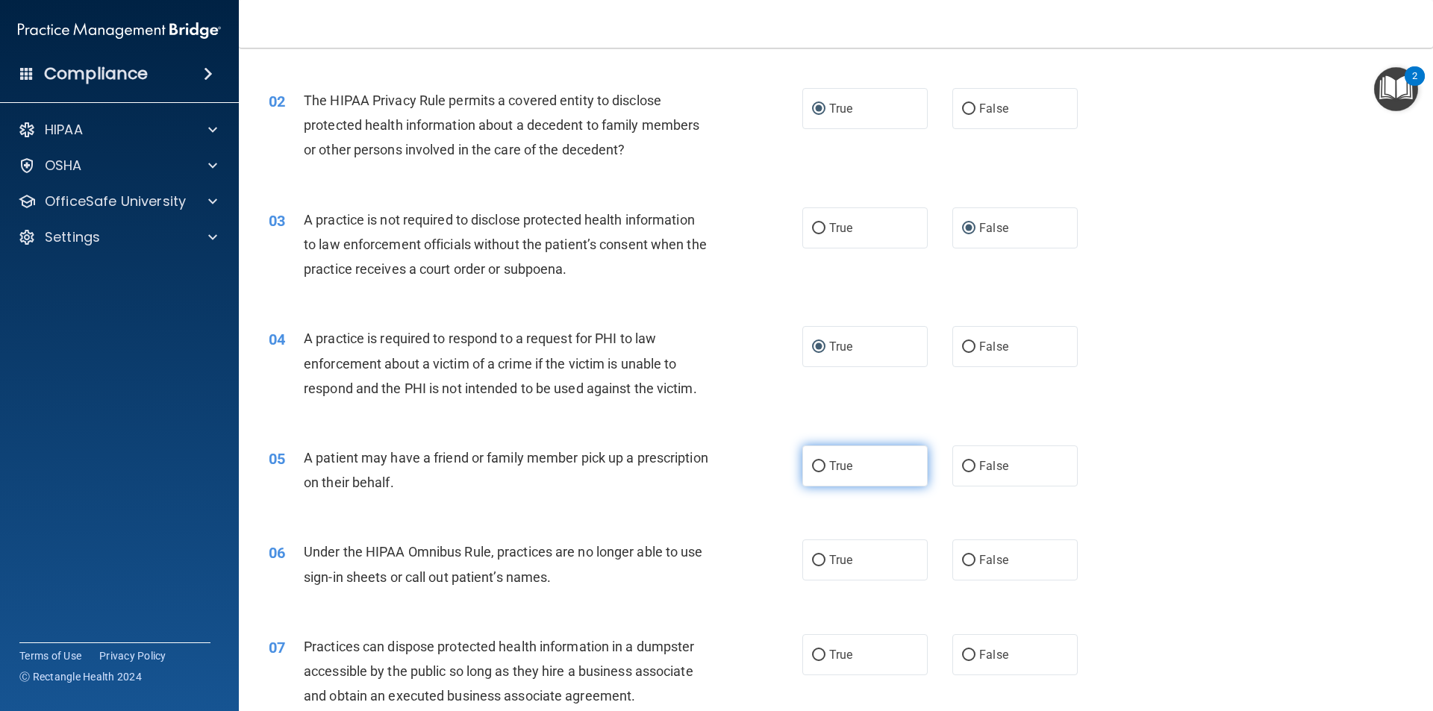
click at [820, 472] on label "True" at bounding box center [864, 465] width 125 height 41
click at [820, 472] on input "True" at bounding box center [818, 466] width 13 height 11
radio input "true"
click at [816, 467] on input "True" at bounding box center [818, 466] width 13 height 11
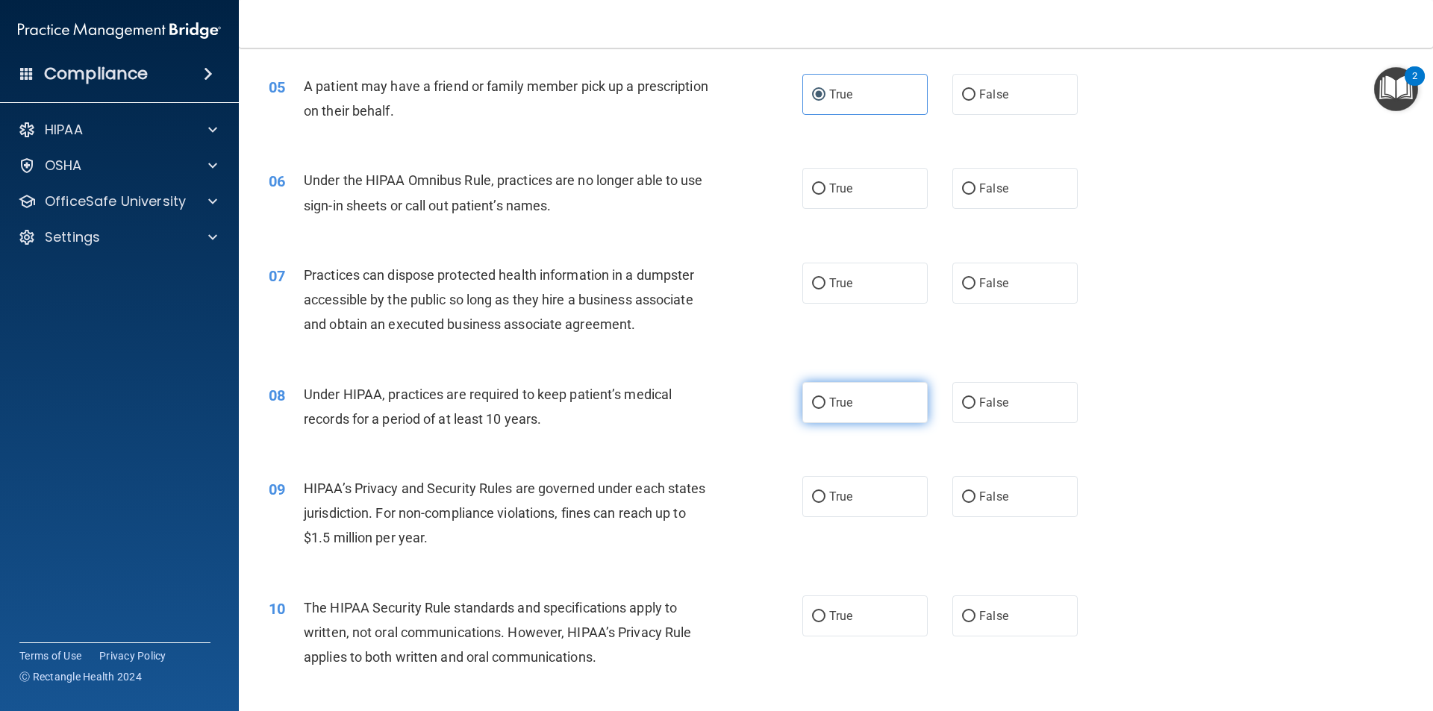
scroll to position [522, 0]
click at [963, 282] on input "False" at bounding box center [968, 282] width 13 height 11
radio input "true"
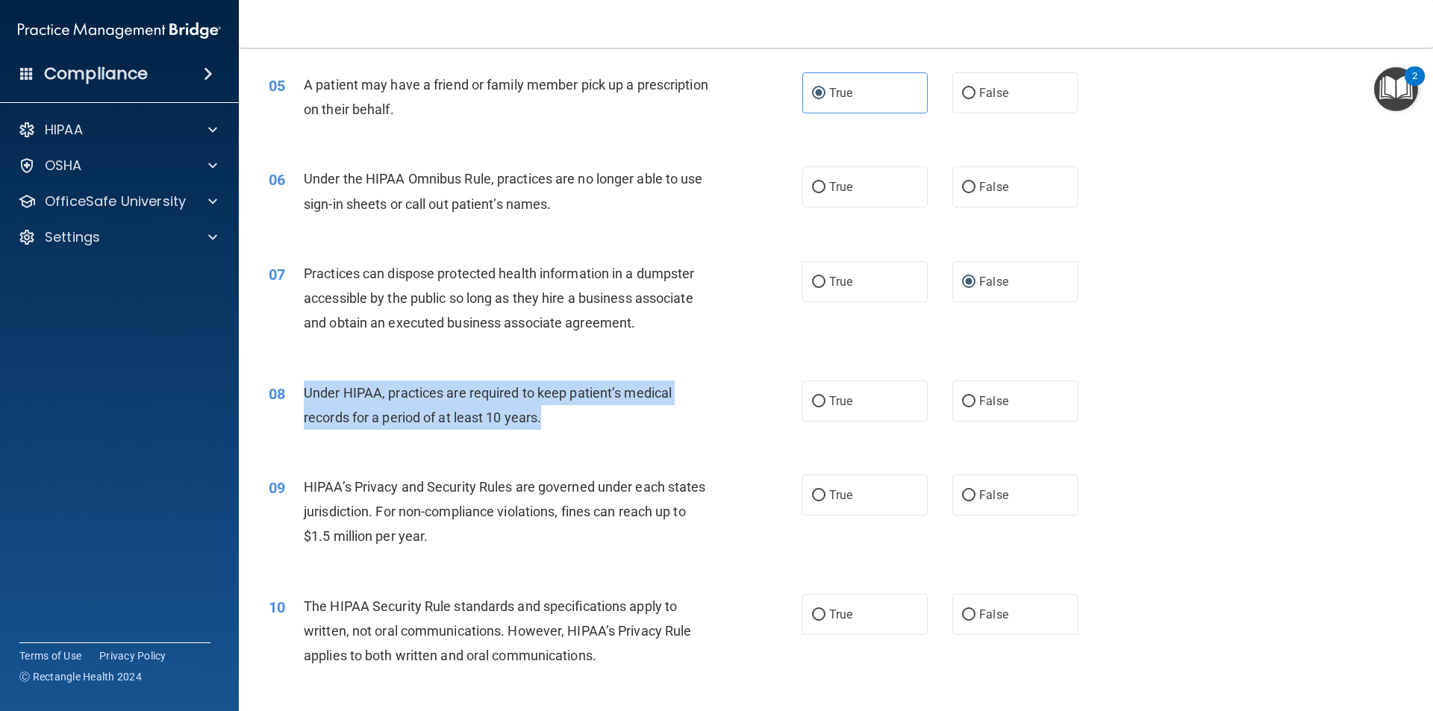
drag, startPoint x: 543, startPoint y: 419, endPoint x: 304, endPoint y: 390, distance: 240.4
click at [304, 390] on span "Under HIPAA, practices are required to keep patient’s medical records for a per…" at bounding box center [488, 405] width 368 height 40
copy span "Under HIPAA, practices are required to keep patient’s medical records for a per…"
click at [962, 398] on input "False" at bounding box center [968, 401] width 13 height 11
radio input "true"
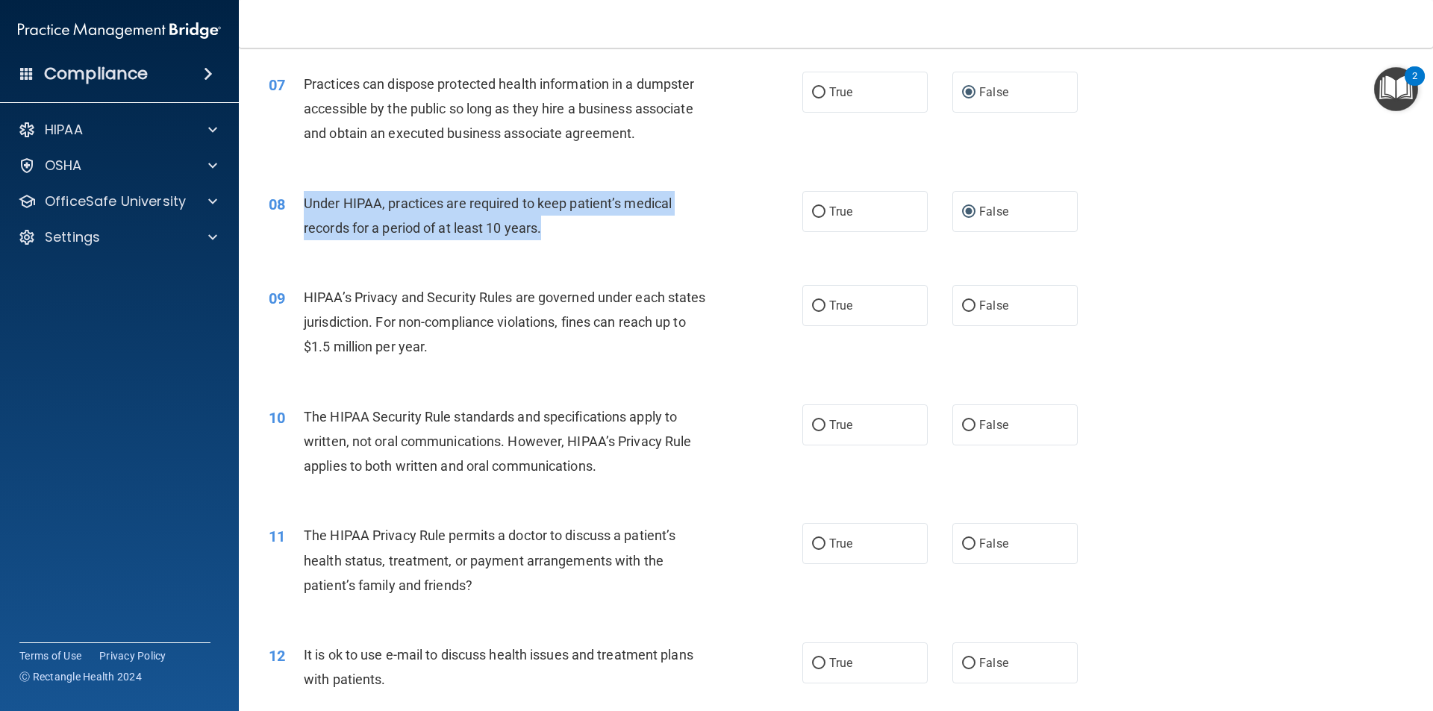
scroll to position [746, 0]
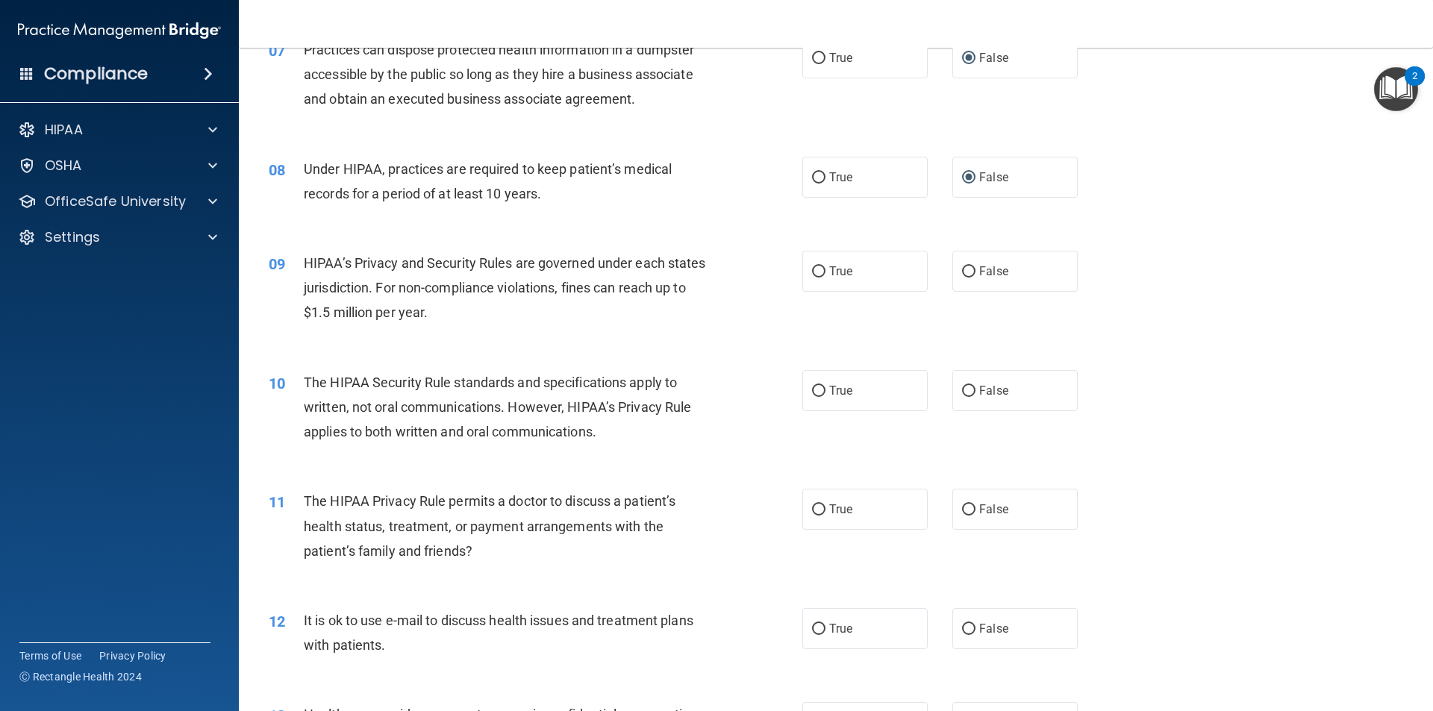
click at [539, 307] on div "HIPAA’s Privacy and Security Rules are governed under each states jurisdiction.…" at bounding box center [512, 288] width 417 height 75
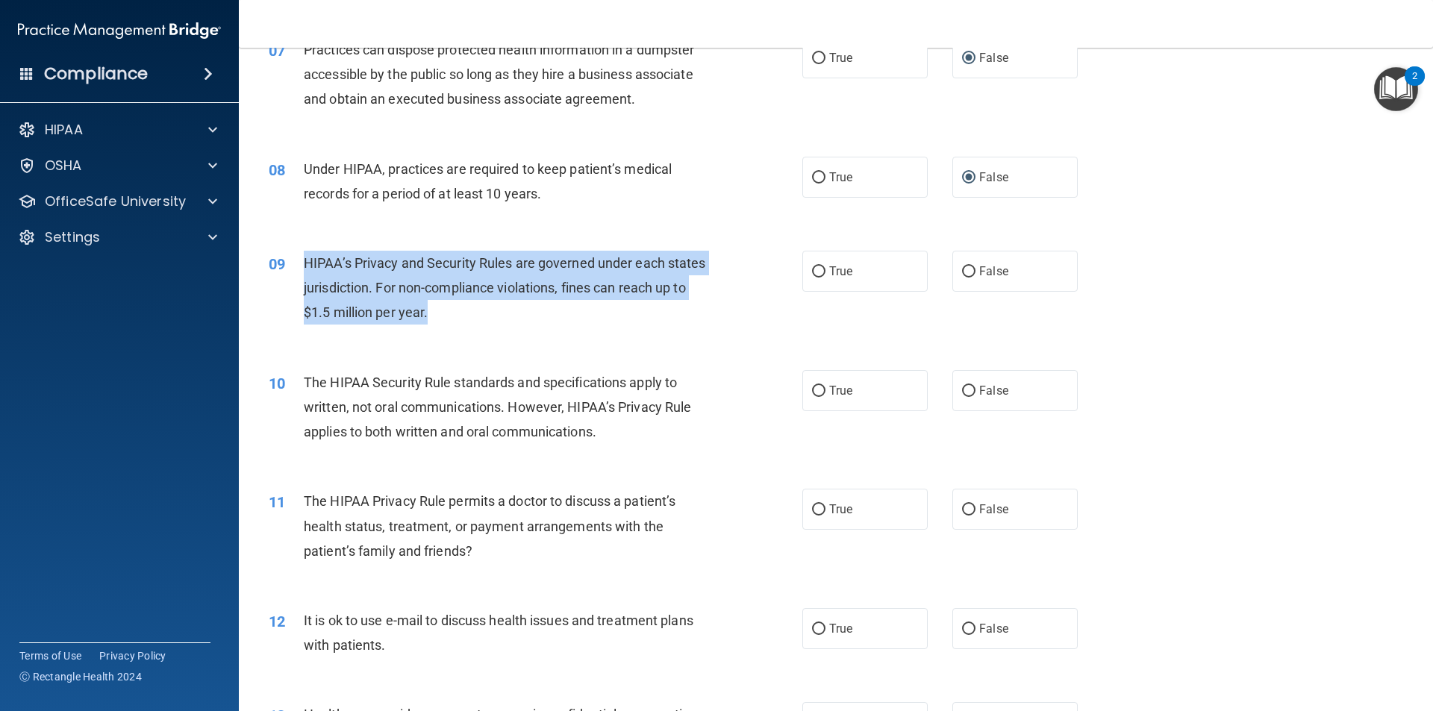
drag, startPoint x: 496, startPoint y: 313, endPoint x: 301, endPoint y: 259, distance: 202.9
click at [301, 259] on div "09 HIPAA’s Privacy and Security Rules are governed under each states jurisdicti…" at bounding box center [535, 292] width 578 height 82
copy div "HIPAA’s Privacy and Security Rules are governed under each states jurisdiction.…"
click at [962, 269] on input "False" at bounding box center [968, 271] width 13 height 11
radio input "true"
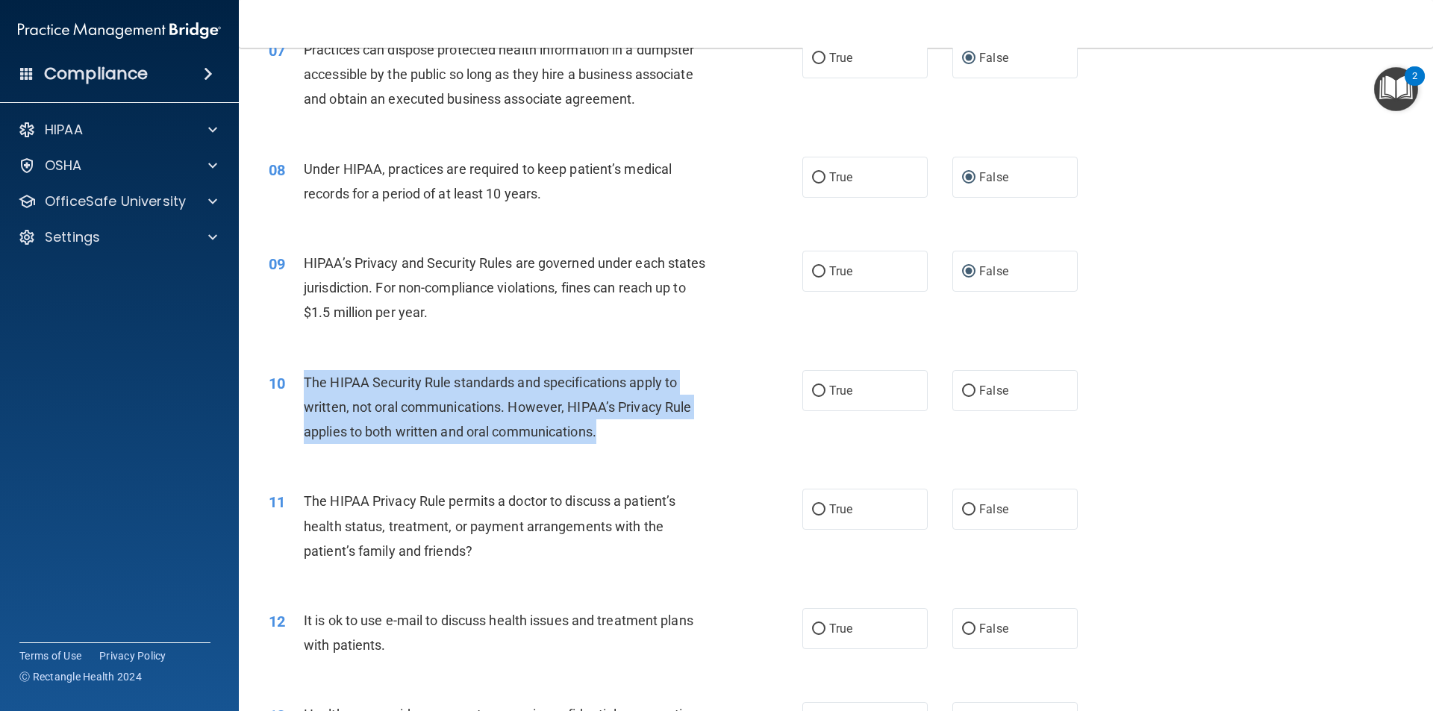
drag, startPoint x: 604, startPoint y: 427, endPoint x: 310, endPoint y: 372, distance: 299.0
click at [308, 372] on div "The HIPAA Security Rule standards and specifications apply to written, not oral…" at bounding box center [512, 407] width 417 height 75
click at [634, 439] on div "The HIPAA Security Rule standards and specifications apply to written, not oral…" at bounding box center [512, 407] width 417 height 75
drag, startPoint x: 609, startPoint y: 437, endPoint x: 303, endPoint y: 380, distance: 311.3
click at [304, 380] on div "The HIPAA Security Rule standards and specifications apply to written, not oral…" at bounding box center [512, 407] width 417 height 75
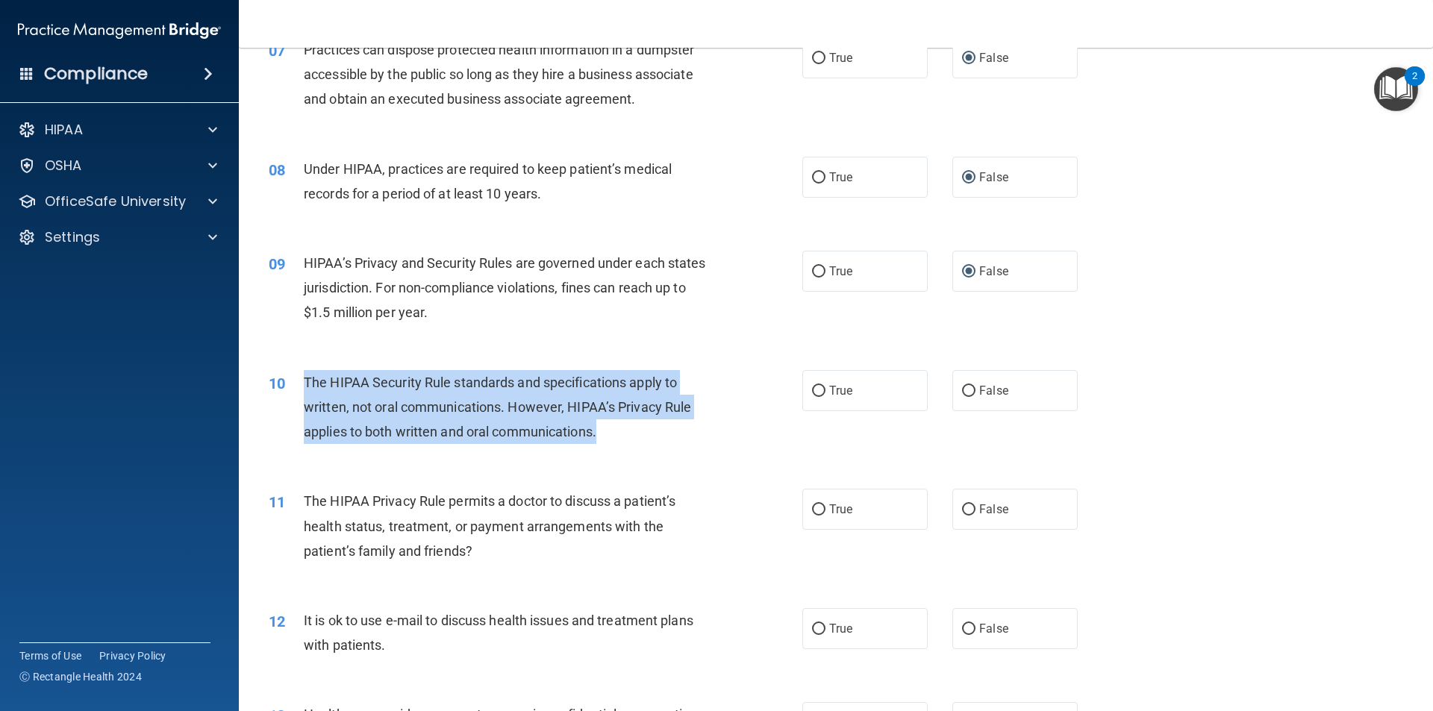
copy span "The HIPAA Security Rule standards and specifications apply to written, not oral…"
click at [965, 392] on input "False" at bounding box center [968, 391] width 13 height 11
radio input "true"
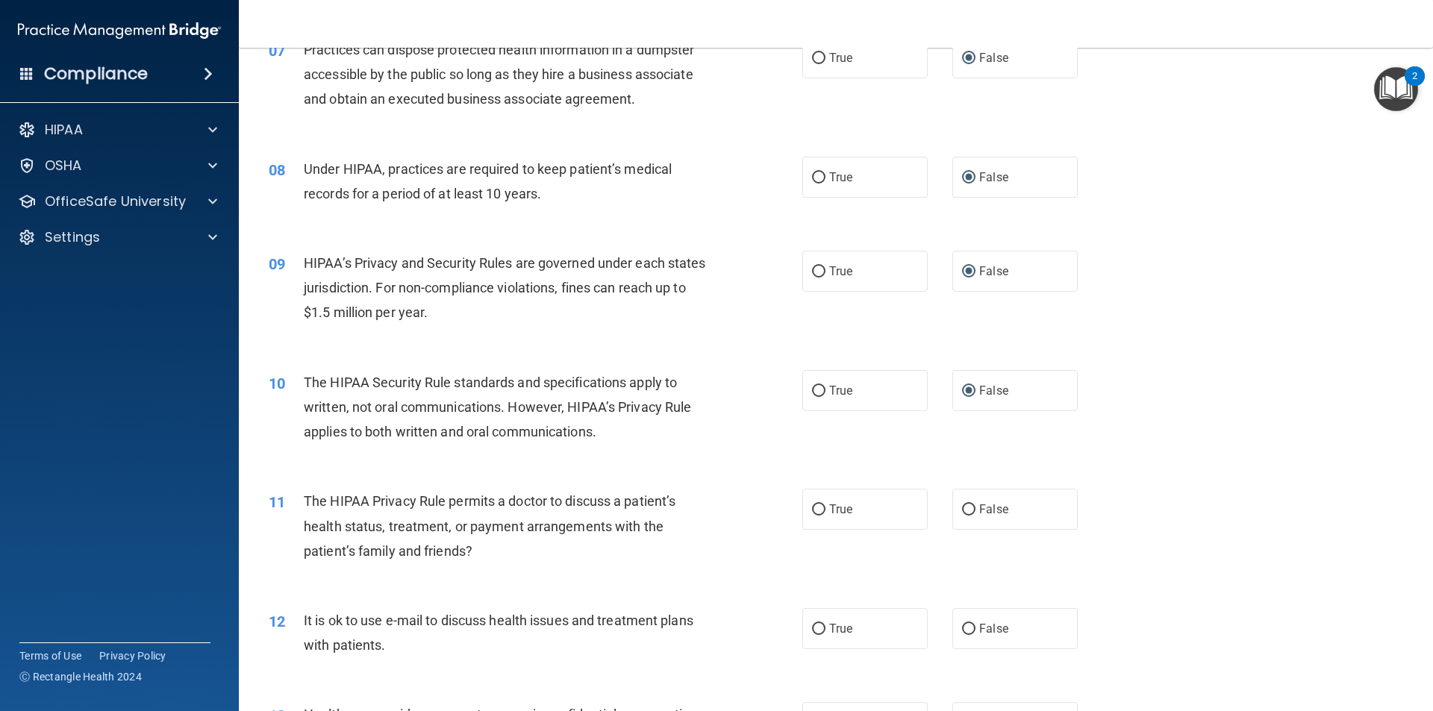
click at [525, 475] on div "11 The HIPAA Privacy Rule permits a doctor to discuss a patient’s health status…" at bounding box center [835, 529] width 1157 height 119
click at [962, 386] on input "False" at bounding box center [968, 391] width 13 height 11
click at [466, 557] on div "The HIPAA Privacy Rule permits a doctor to discuss a patient’s health status, t…" at bounding box center [512, 526] width 417 height 75
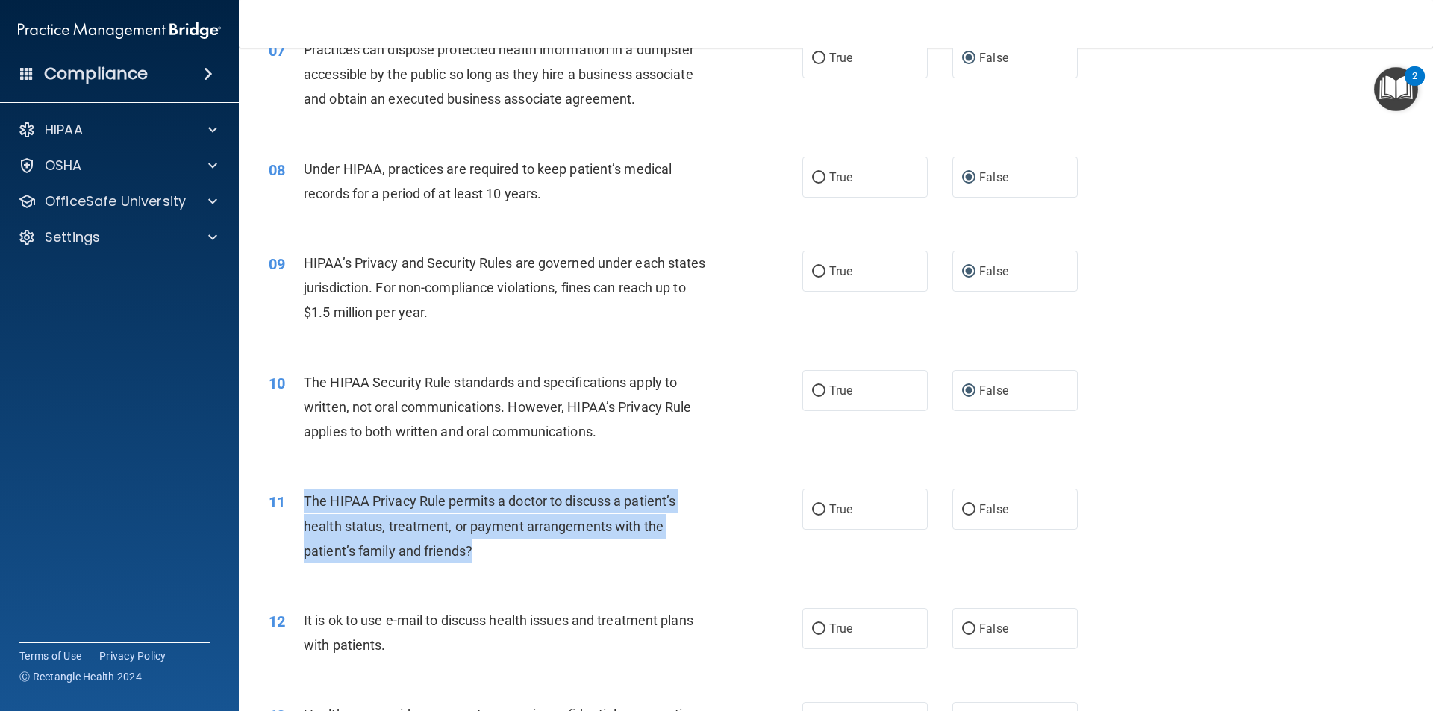
drag, startPoint x: 477, startPoint y: 553, endPoint x: 304, endPoint y: 504, distance: 179.1
click at [304, 504] on div "The HIPAA Privacy Rule permits a doctor to discuss a patient’s health status, t…" at bounding box center [512, 526] width 417 height 75
copy span "The HIPAA Privacy Rule permits a doctor to discuss a patient’s health status, t…"
click at [815, 507] on input "True" at bounding box center [818, 509] width 13 height 11
radio input "true"
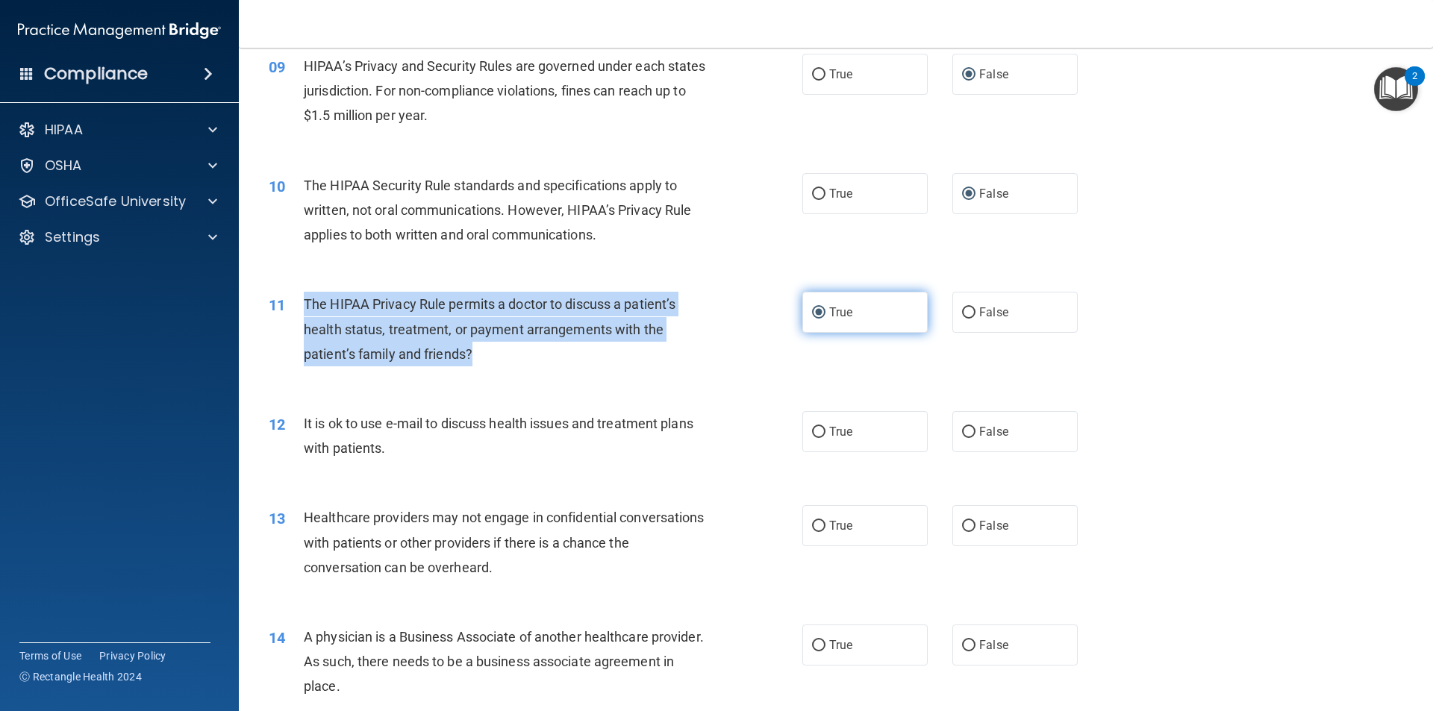
scroll to position [970, 0]
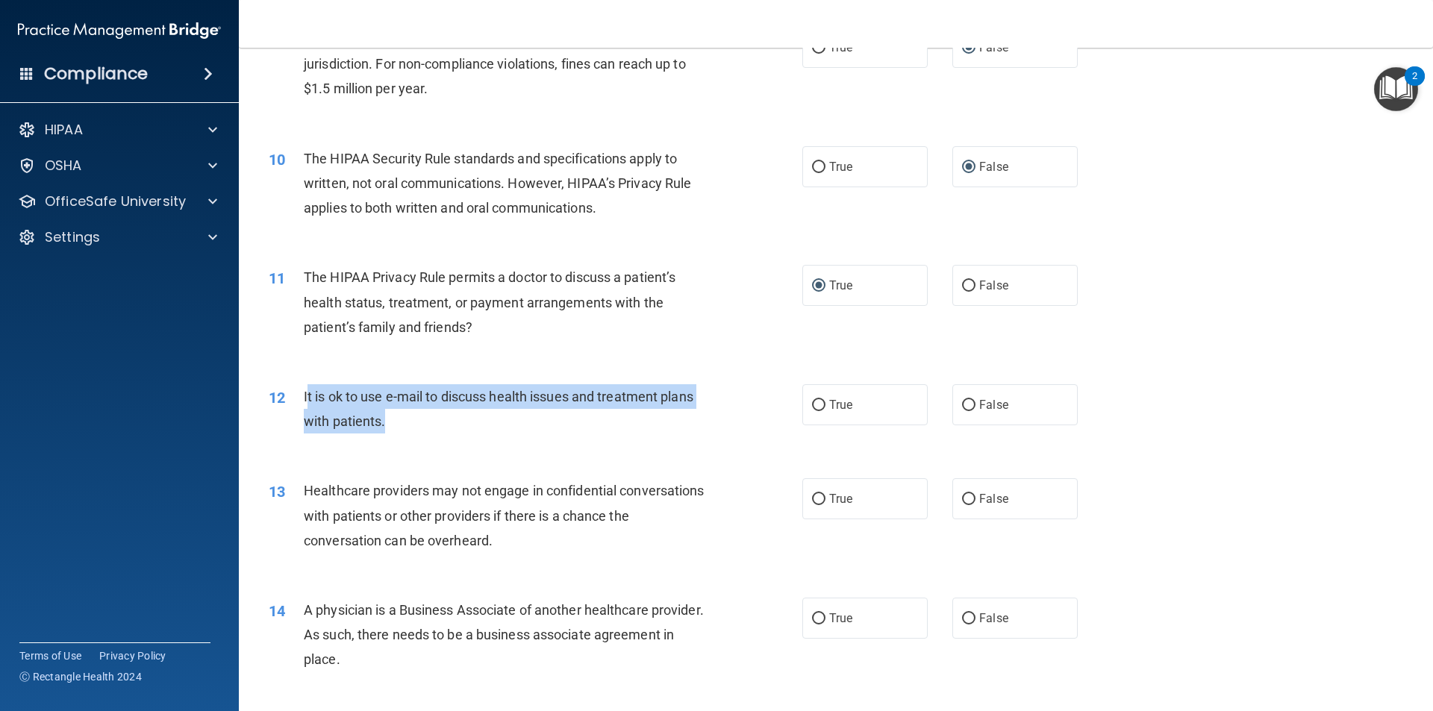
drag, startPoint x: 363, startPoint y: 413, endPoint x: 306, endPoint y: 397, distance: 58.8
click at [306, 397] on div "It is ok to use e-mail to discuss health issues and treatment plans with patien…" at bounding box center [512, 408] width 417 height 49
click at [357, 414] on span "It is ok to use e-mail to discuss health issues and treatment plans with patien…" at bounding box center [498, 409] width 389 height 40
click at [388, 428] on div "It is ok to use e-mail to discuss health issues and treatment plans with patien…" at bounding box center [512, 408] width 417 height 49
drag, startPoint x: 375, startPoint y: 424, endPoint x: 298, endPoint y: 393, distance: 82.7
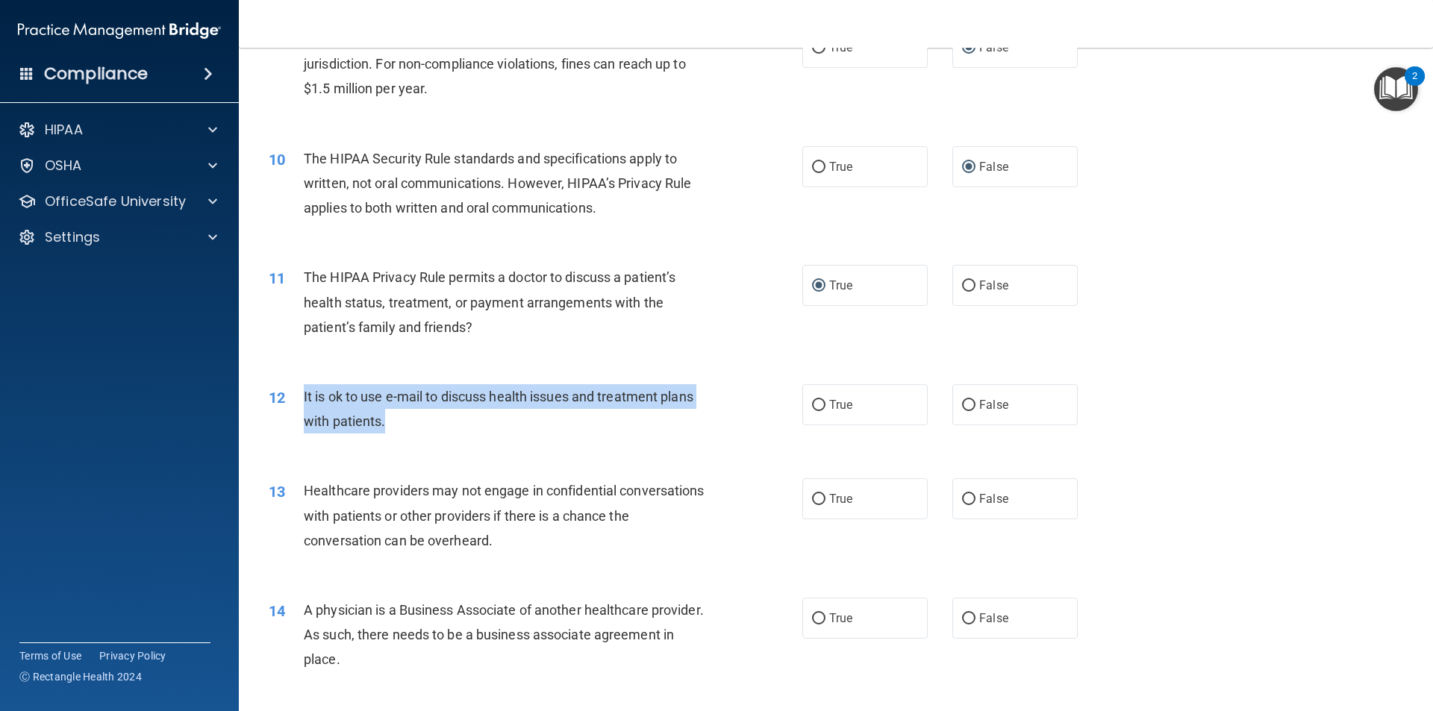
click at [298, 393] on div "12 It is ok to use e-mail to discuss health issues and treatment plans with pat…" at bounding box center [535, 412] width 578 height 57
click at [817, 405] on input "True" at bounding box center [818, 405] width 13 height 11
radio input "true"
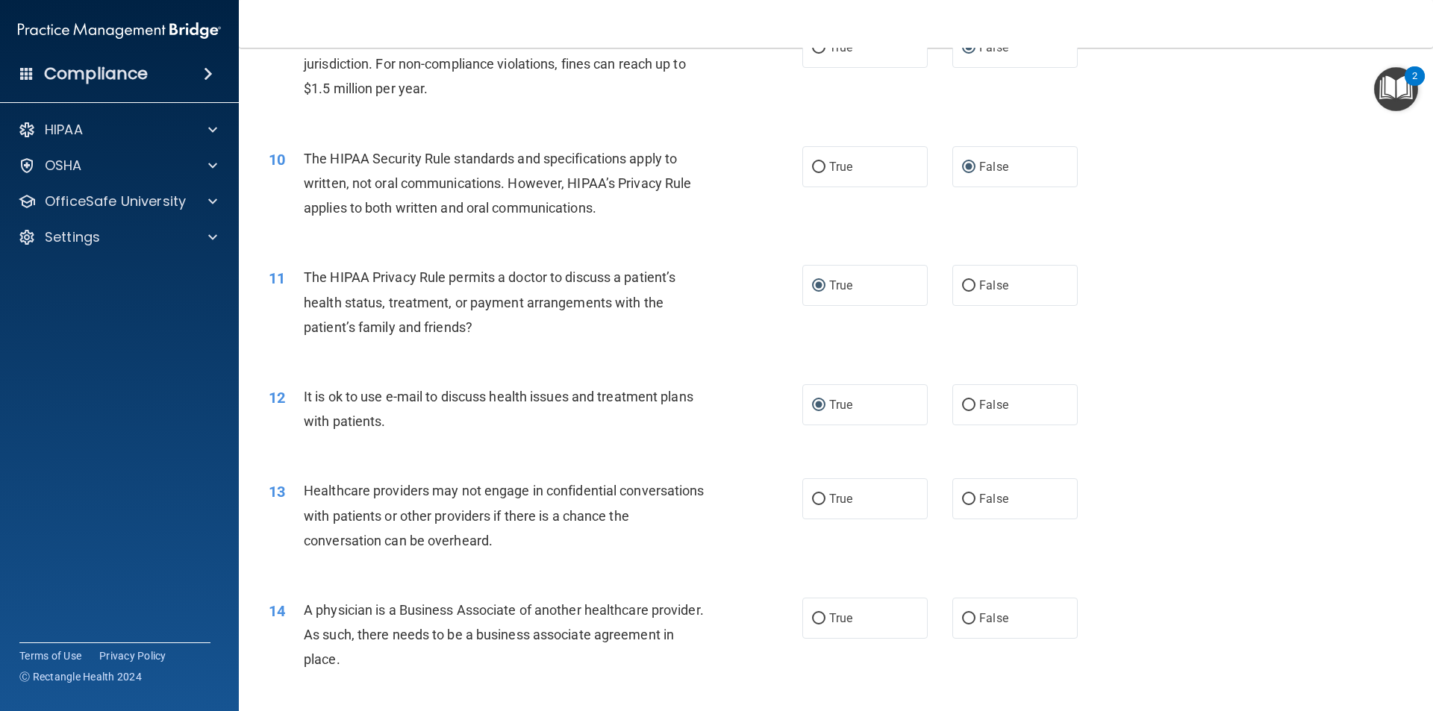
click at [520, 534] on div "Healthcare providers may not engage in confidential conversations with patients…" at bounding box center [512, 515] width 417 height 75
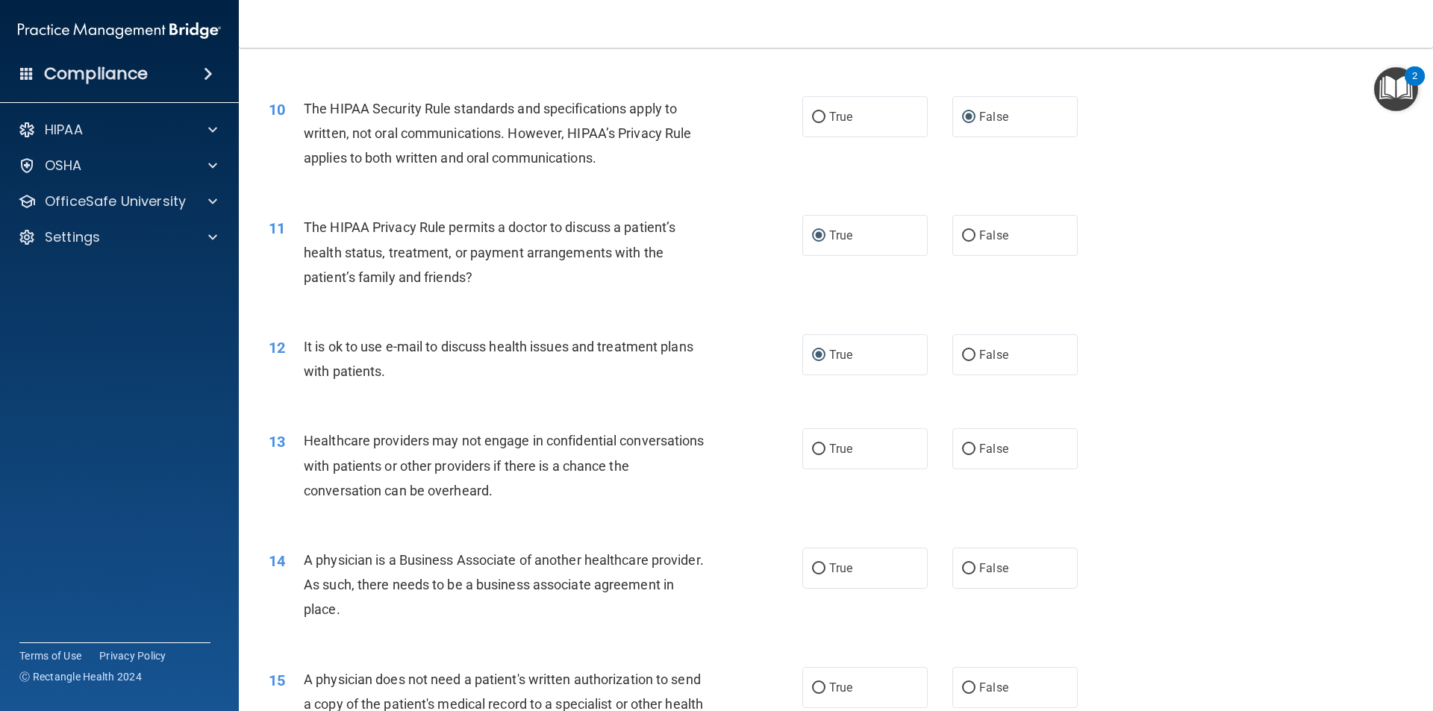
scroll to position [1119, 0]
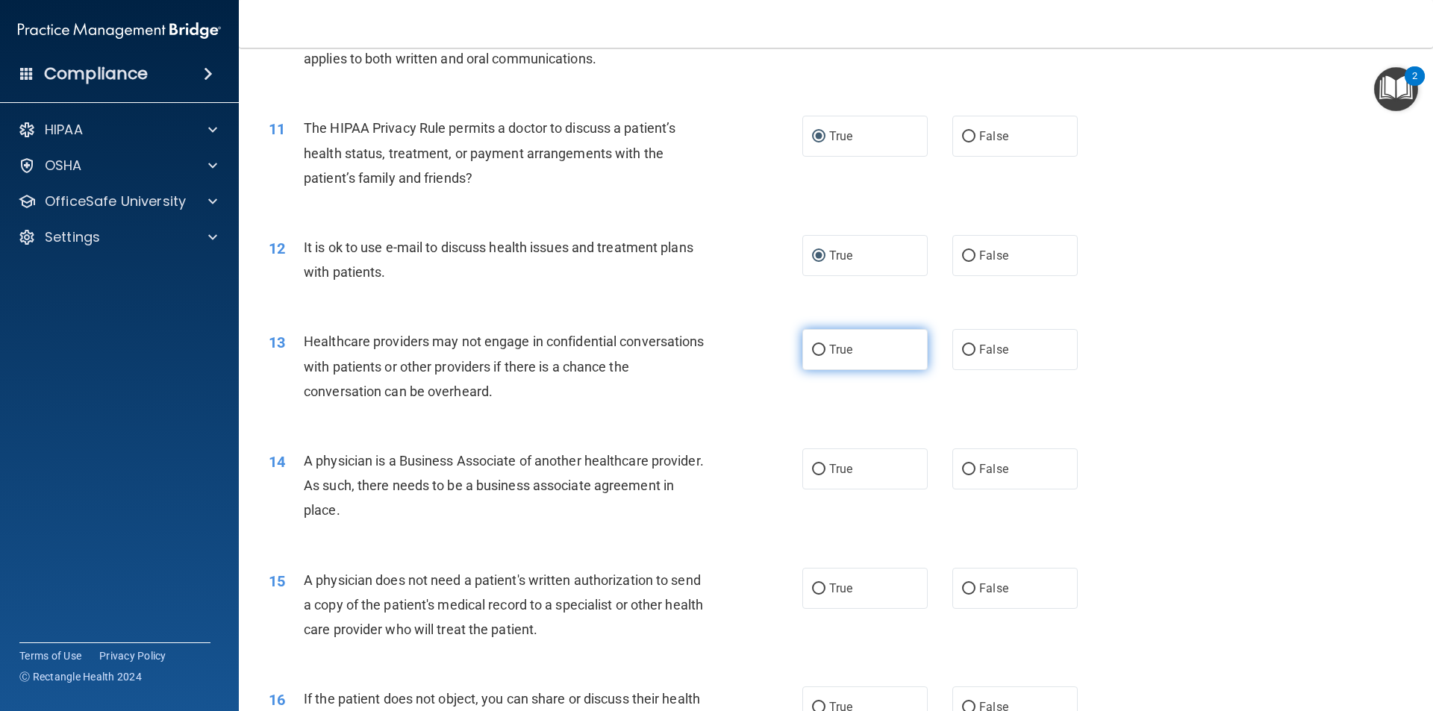
click at [812, 351] on input "True" at bounding box center [818, 350] width 13 height 11
radio input "true"
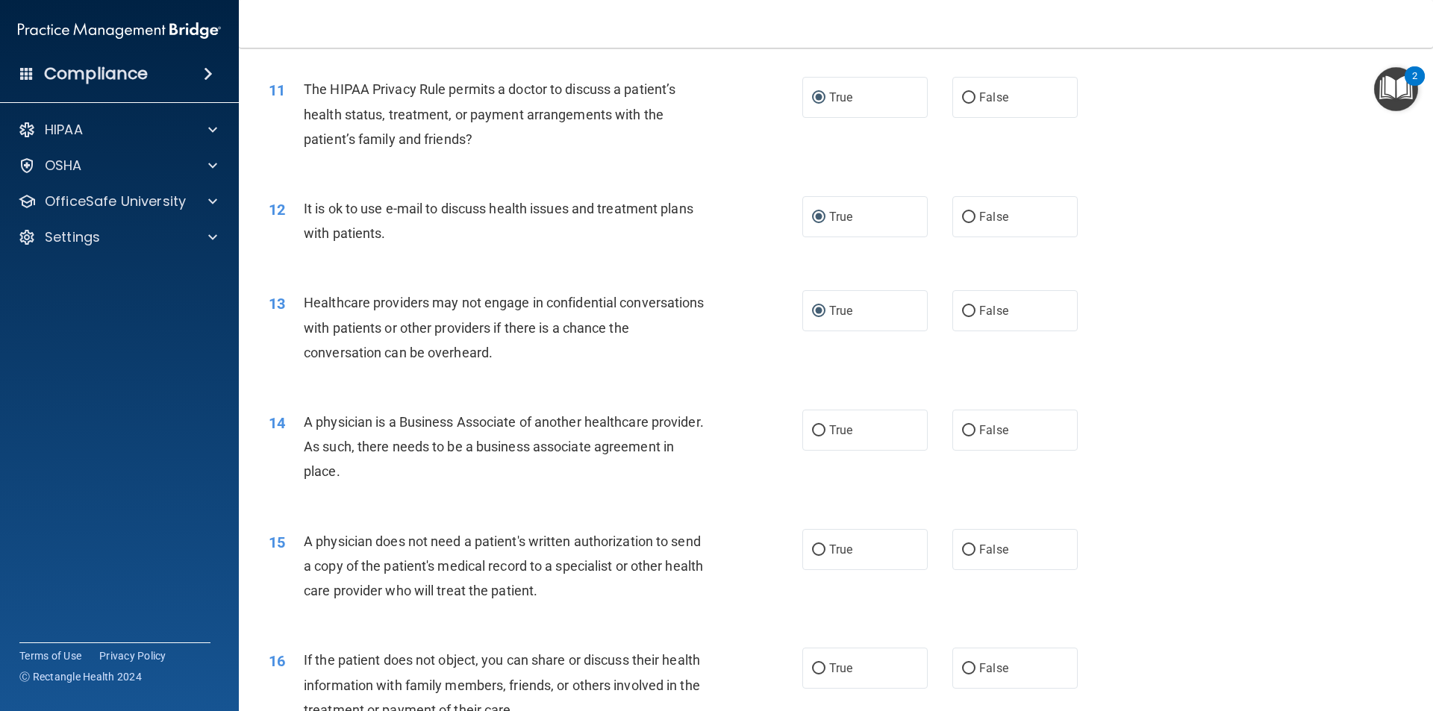
scroll to position [1194, 0]
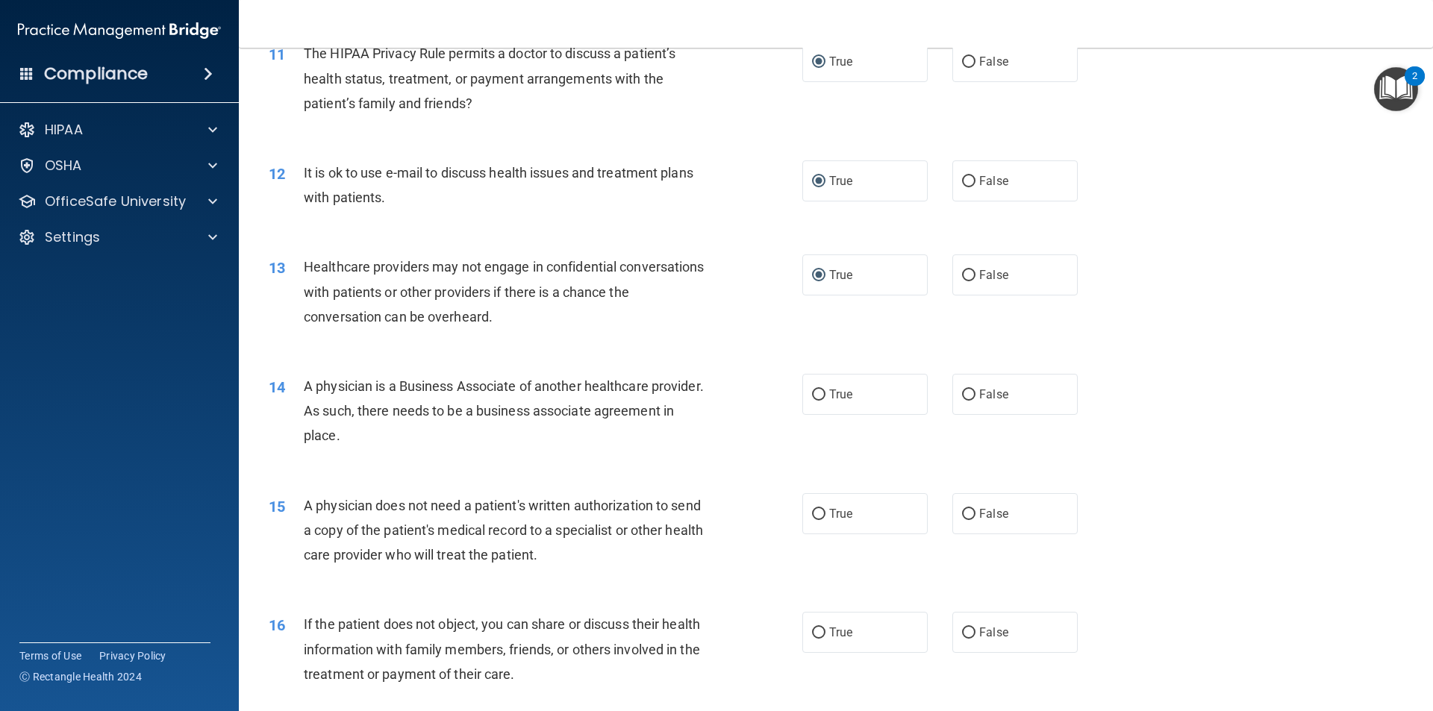
click at [441, 441] on div "A physician is a Business Associate of another healthcare provider. As such, th…" at bounding box center [512, 411] width 417 height 75
click at [812, 394] on input "True" at bounding box center [818, 394] width 13 height 11
radio input "true"
drag, startPoint x: 419, startPoint y: 435, endPoint x: 306, endPoint y: 380, distance: 126.1
click at [306, 380] on div "A physician is a Business Associate of another healthcare provider. As such, th…" at bounding box center [512, 411] width 417 height 75
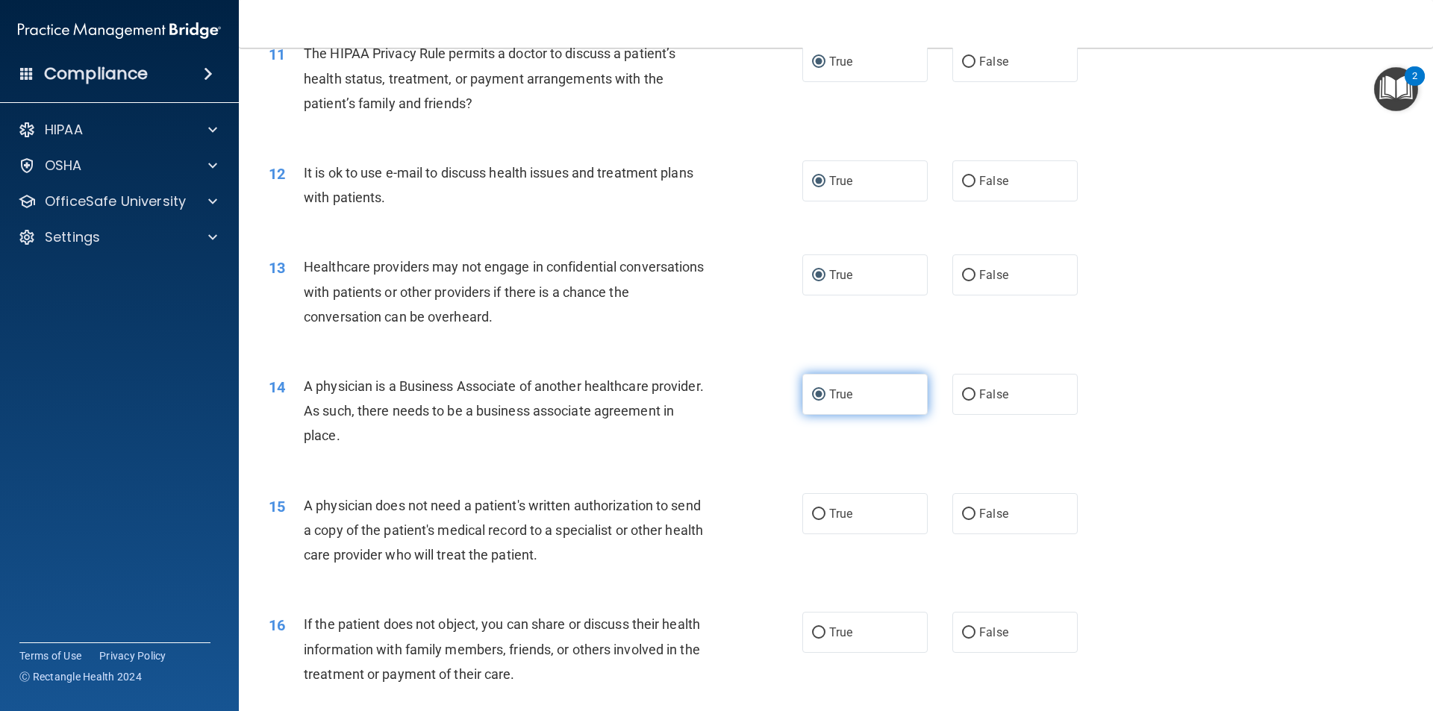
click at [813, 395] on input "True" at bounding box center [818, 394] width 13 height 11
click at [586, 551] on div "A physician does not need a patient's written authorization to send a copy of t…" at bounding box center [512, 530] width 417 height 75
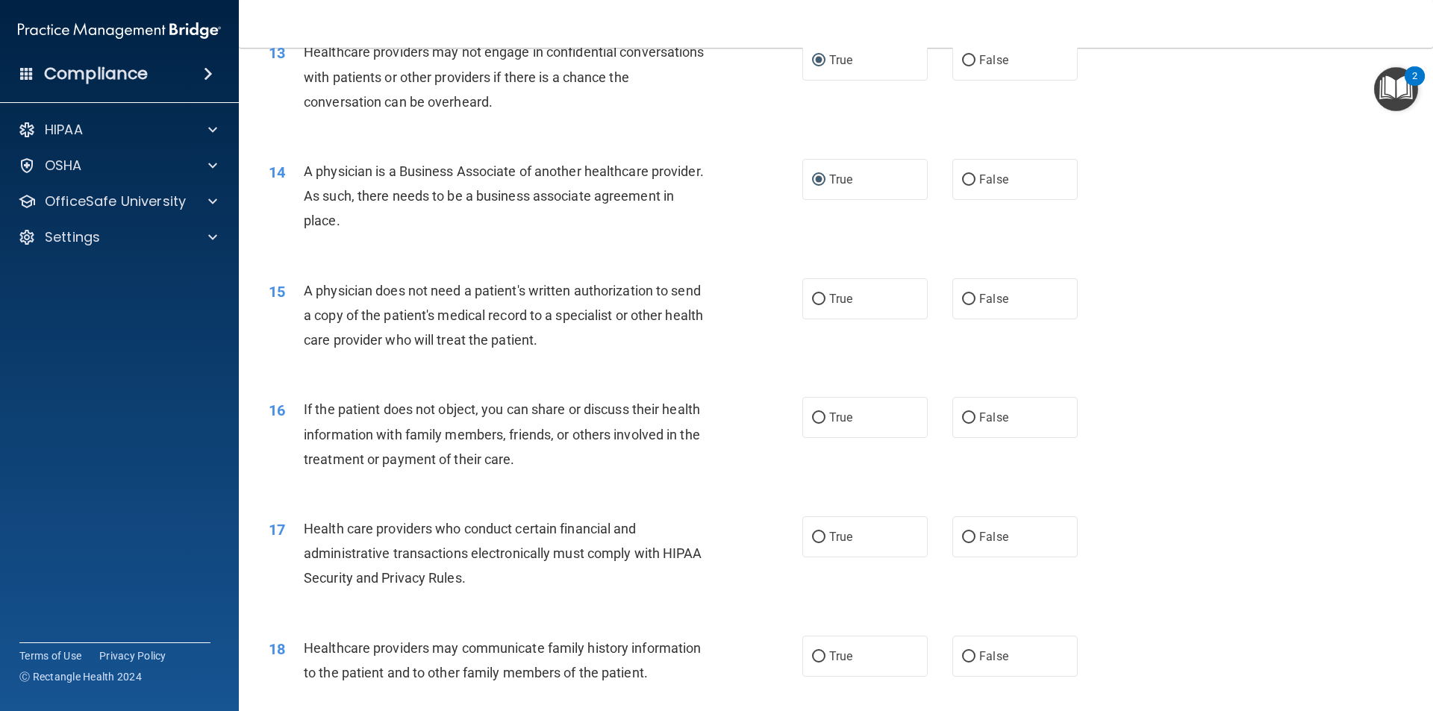
scroll to position [1418, 0]
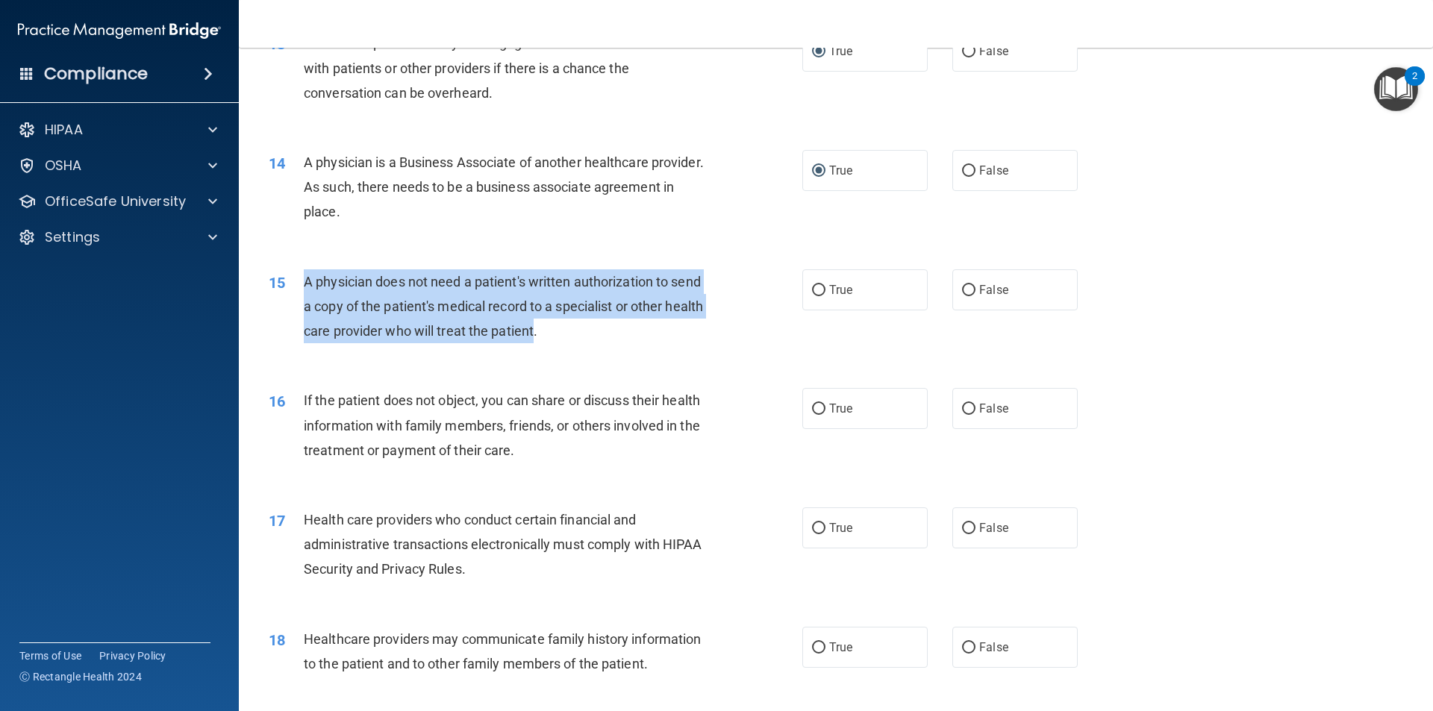
drag, startPoint x: 555, startPoint y: 325, endPoint x: 301, endPoint y: 279, distance: 258.6
click at [301, 279] on div "15 A physician does not need a patient's written authorization to send a copy o…" at bounding box center [535, 310] width 578 height 82
click at [812, 287] on input "True" at bounding box center [818, 290] width 13 height 11
radio input "true"
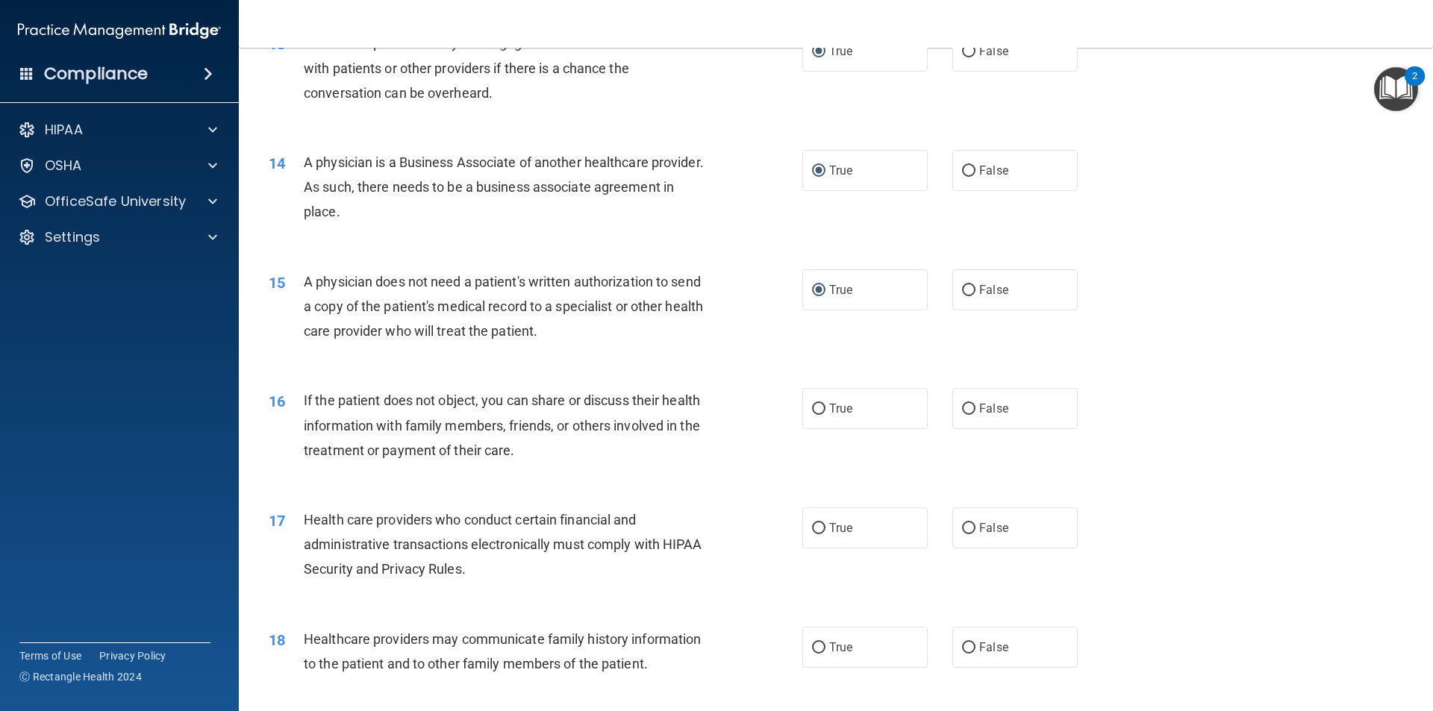
click at [597, 451] on div "If the patient does not object, you can share or discuss their health informati…" at bounding box center [512, 425] width 417 height 75
click at [815, 405] on input "True" at bounding box center [818, 409] width 13 height 11
radio input "true"
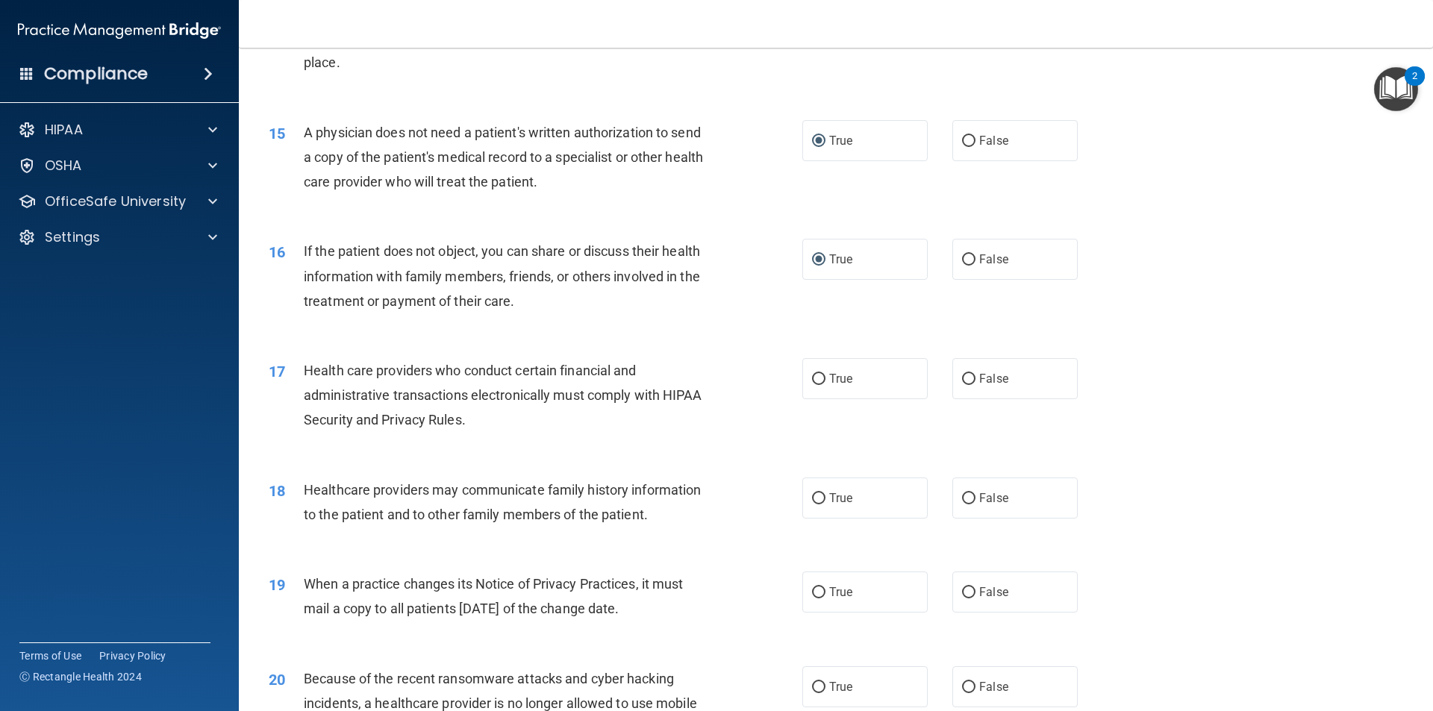
scroll to position [1642, 0]
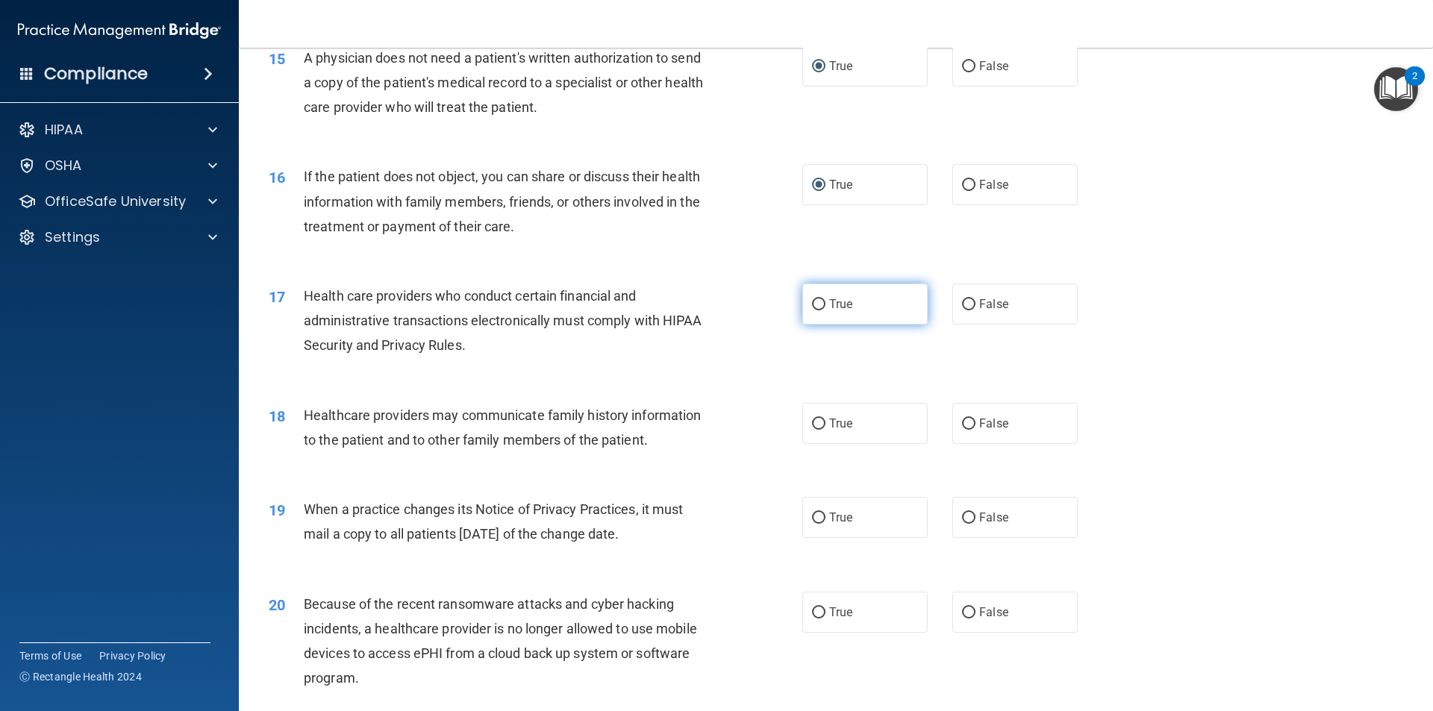
click at [812, 303] on input "True" at bounding box center [818, 304] width 13 height 11
radio input "true"
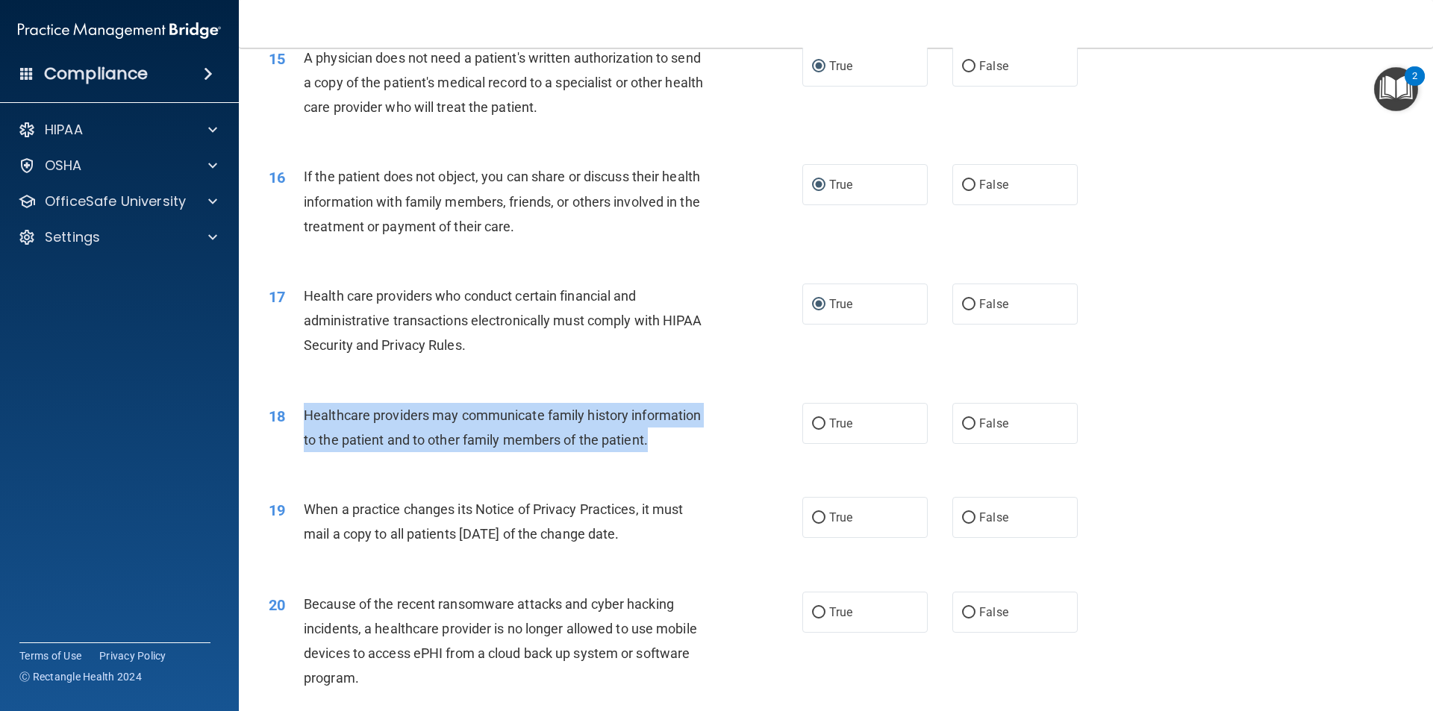
drag, startPoint x: 687, startPoint y: 456, endPoint x: 306, endPoint y: 422, distance: 382.8
click at [306, 422] on div "18 Healthcare providers may communicate family history information to the patie…" at bounding box center [535, 431] width 578 height 57
click at [812, 423] on input "True" at bounding box center [818, 424] width 13 height 11
radio input "true"
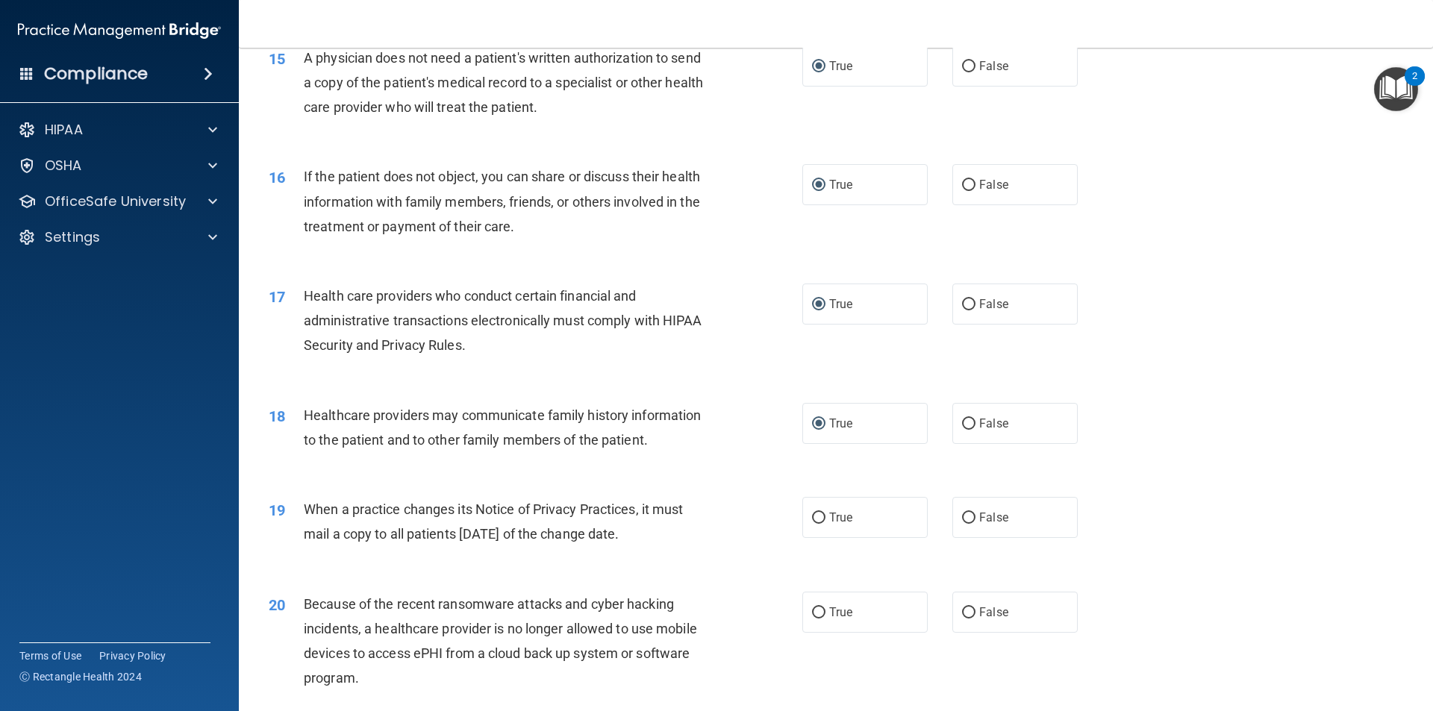
click at [677, 545] on div "When a practice changes its Notice of Privacy Practices, it must mail a copy to…" at bounding box center [512, 521] width 417 height 49
drag, startPoint x: 670, startPoint y: 535, endPoint x: 313, endPoint y: 516, distance: 357.9
click at [309, 511] on div "When a practice changes its Notice of Privacy Practices, it must mail a copy to…" at bounding box center [512, 521] width 417 height 49
click at [967, 519] on input "False" at bounding box center [968, 518] width 13 height 11
radio input "true"
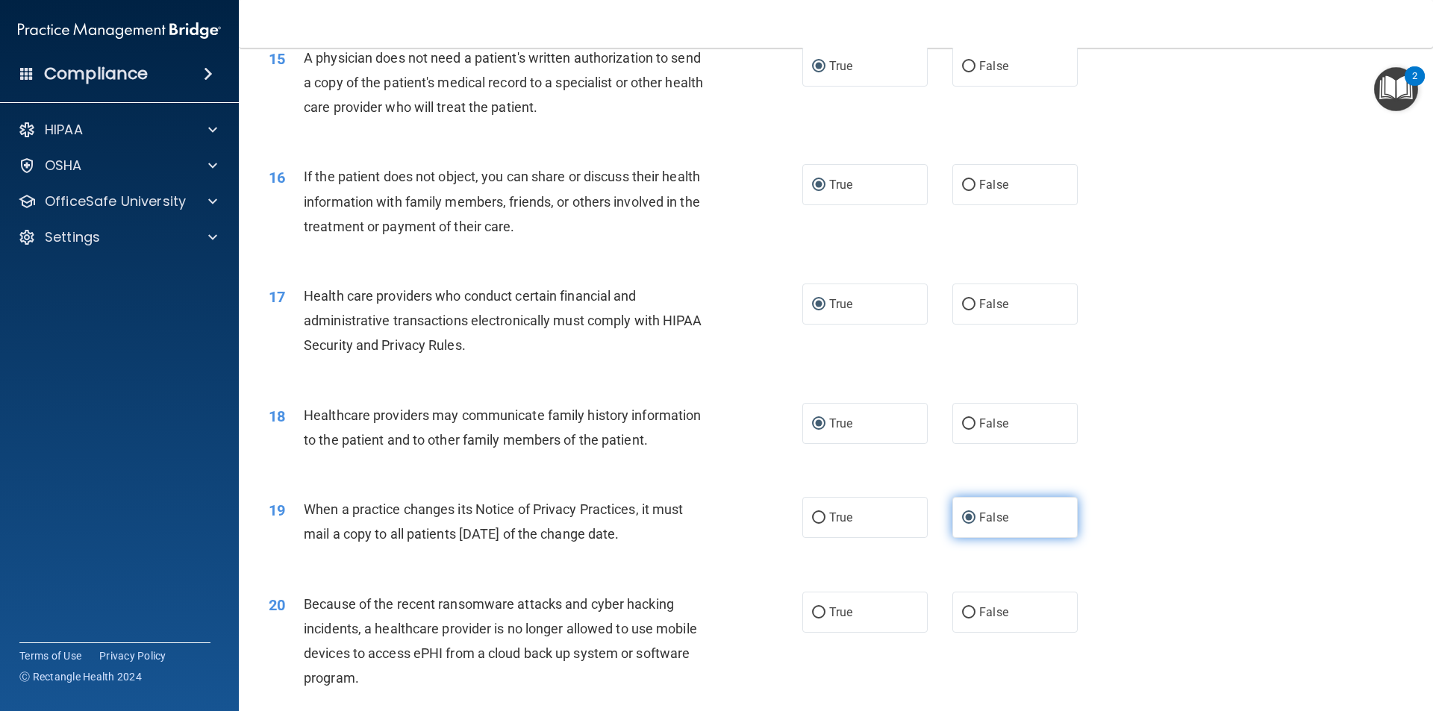
click at [962, 515] on input "False" at bounding box center [968, 518] width 13 height 11
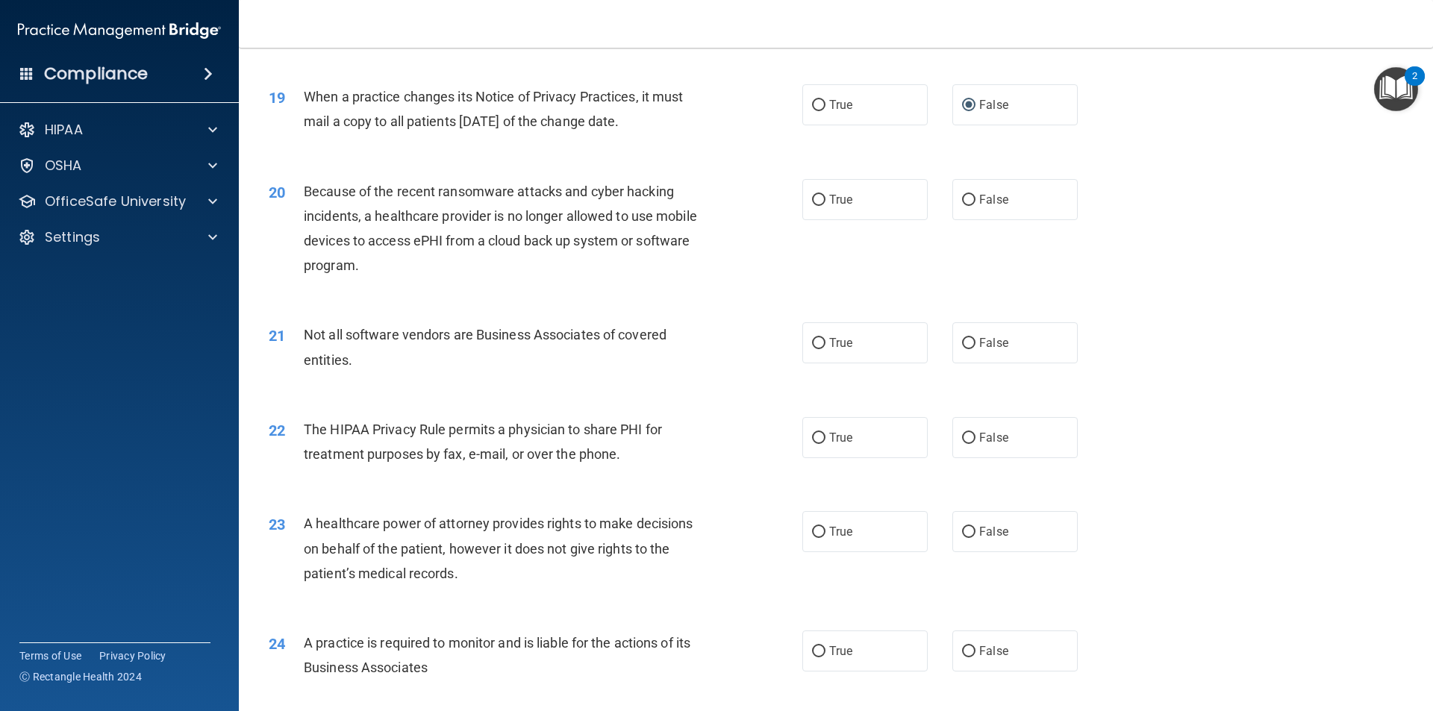
scroll to position [2089, 0]
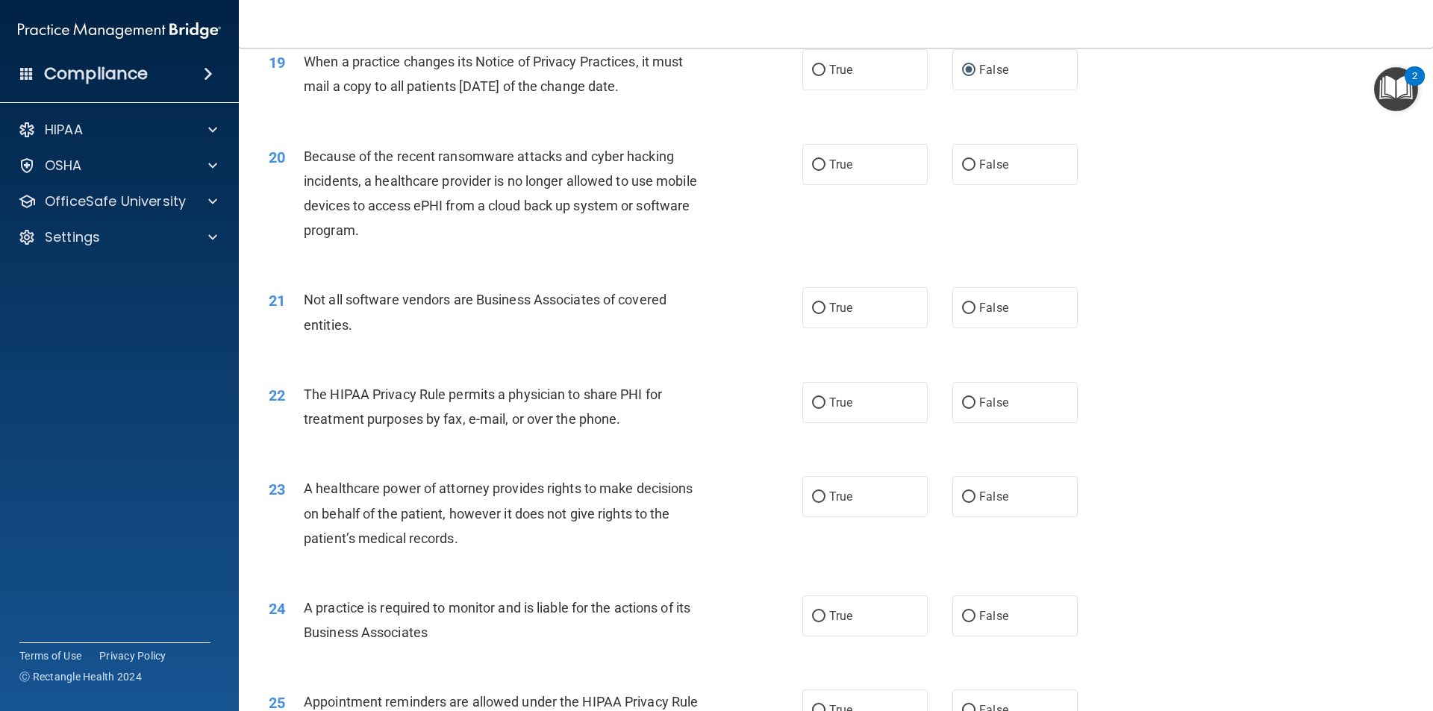
click at [465, 240] on div "Because of the recent ransomware attacks and cyber hacking incidents, a healthc…" at bounding box center [512, 193] width 417 height 99
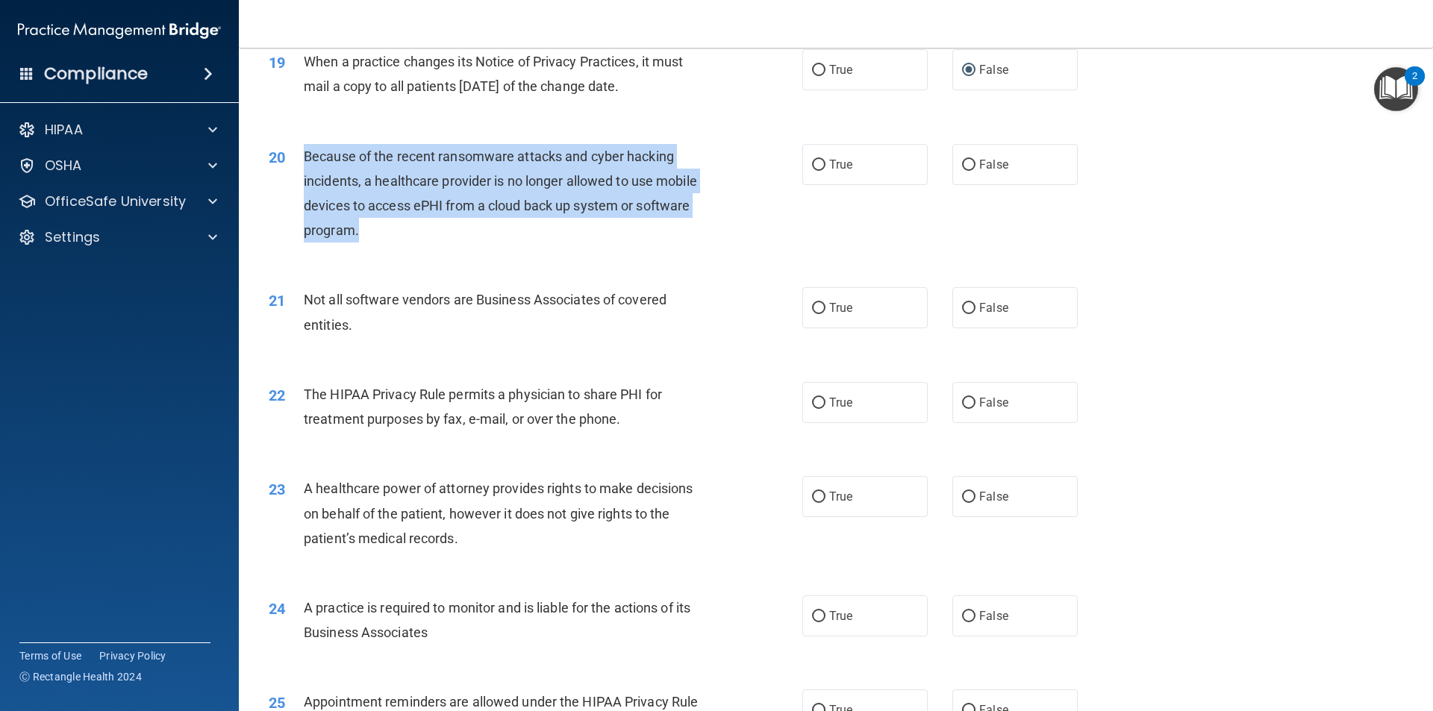
drag, startPoint x: 382, startPoint y: 234, endPoint x: 301, endPoint y: 154, distance: 112.9
click at [301, 154] on div "20 Because of the recent ransomware attacks and cyber hacking incidents, a heal…" at bounding box center [535, 197] width 578 height 107
click at [962, 166] on input "False" at bounding box center [968, 165] width 13 height 11
radio input "true"
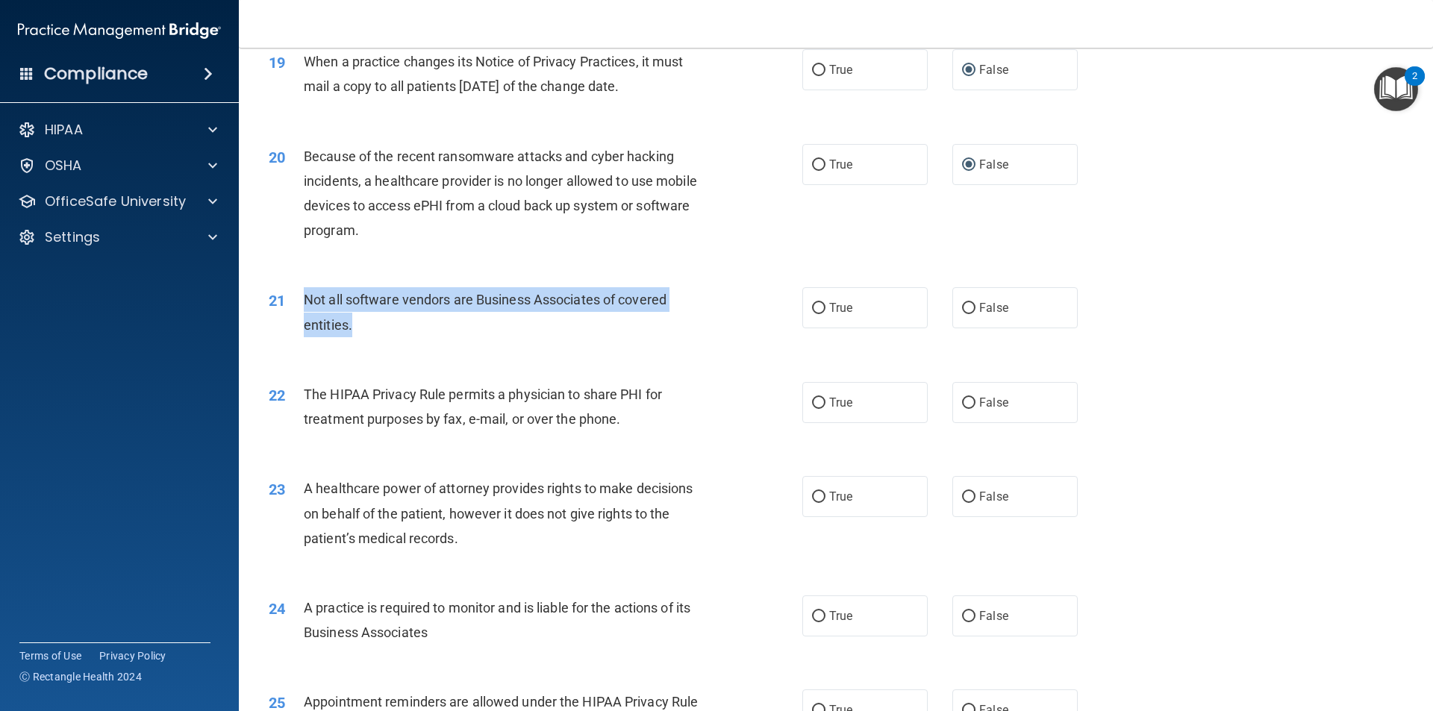
drag, startPoint x: 359, startPoint y: 331, endPoint x: 303, endPoint y: 306, distance: 61.4
click at [304, 306] on div "Not all software vendors are Business Associates of covered entities." at bounding box center [512, 311] width 417 height 49
click at [814, 308] on input "True" at bounding box center [818, 308] width 13 height 11
radio input "true"
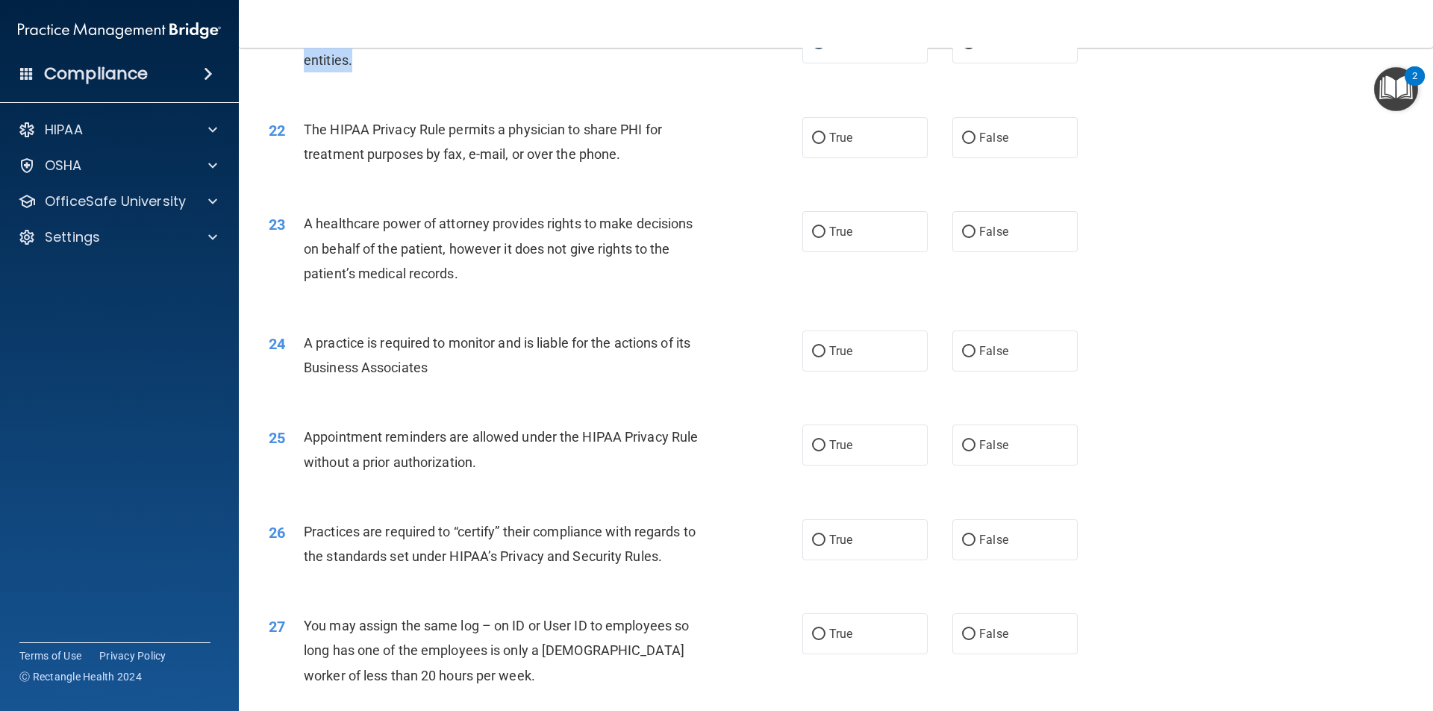
scroll to position [2388, 0]
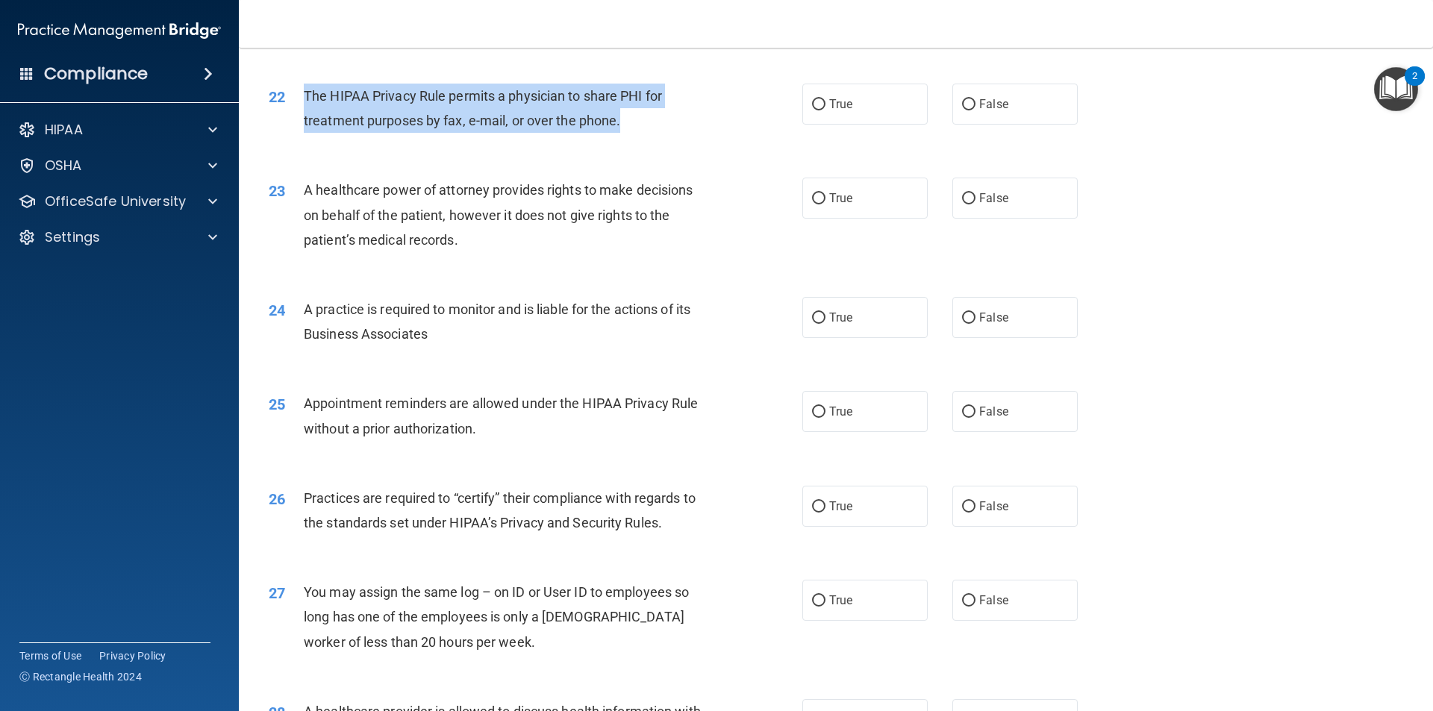
drag, startPoint x: 632, startPoint y: 128, endPoint x: 298, endPoint y: 107, distance: 335.0
click at [298, 107] on div "22 The HIPAA Privacy Rule permits a physician to share PHI for treatment purpos…" at bounding box center [535, 112] width 578 height 57
click at [812, 99] on input "True" at bounding box center [818, 104] width 13 height 11
radio input "true"
click at [812, 101] on input "True" at bounding box center [818, 104] width 13 height 11
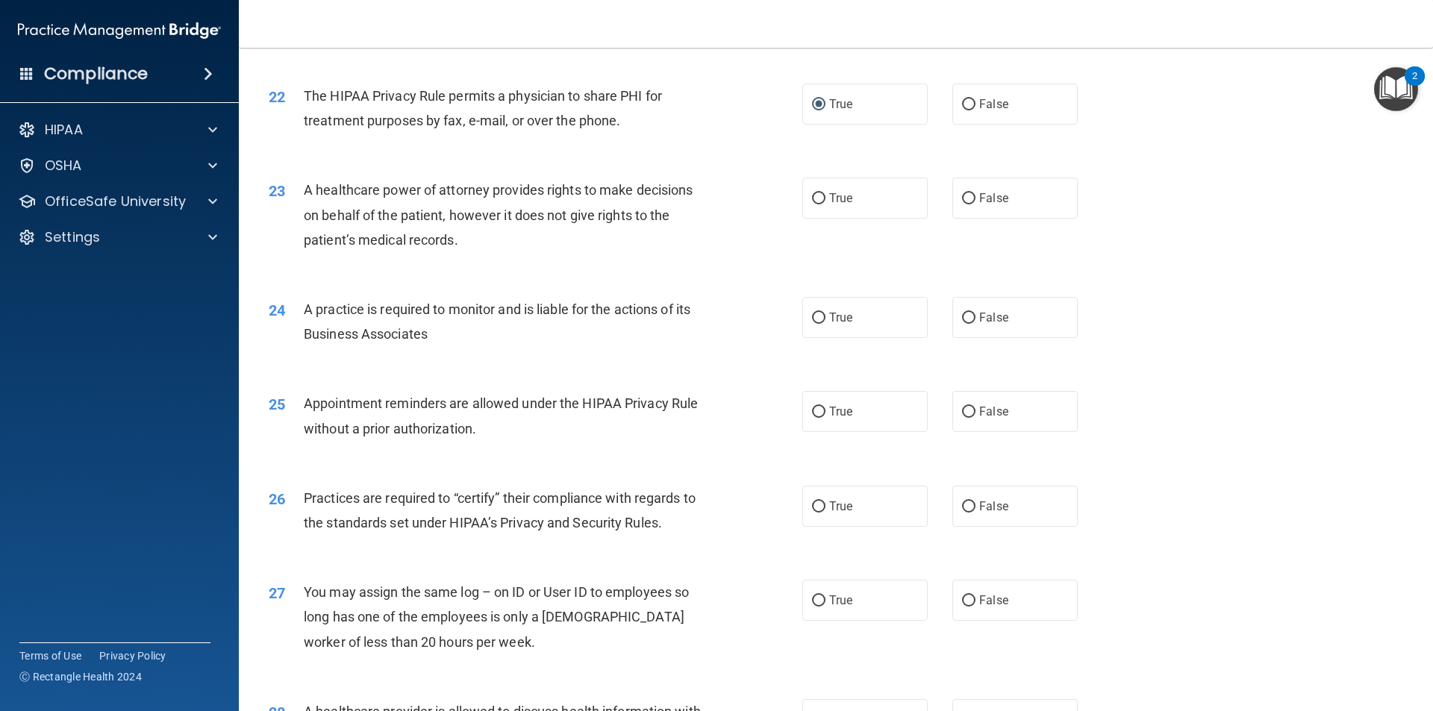
click at [517, 257] on div "23 A healthcare power of attorney provides rights to make decisions on behalf o…" at bounding box center [535, 219] width 578 height 82
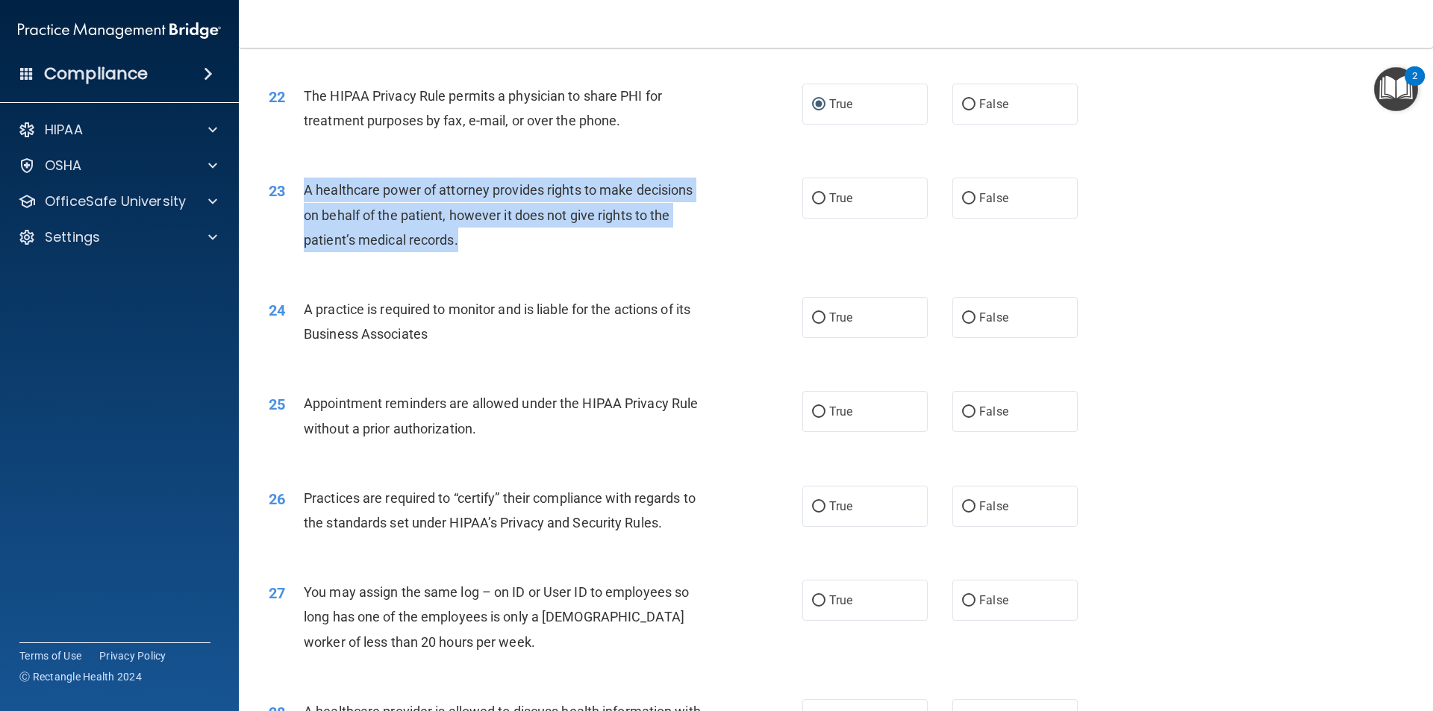
drag, startPoint x: 468, startPoint y: 233, endPoint x: 304, endPoint y: 190, distance: 168.9
click at [304, 190] on div "A healthcare power of attorney provides rights to make decisions on behalf of t…" at bounding box center [512, 215] width 417 height 75
click at [965, 201] on input "False" at bounding box center [968, 198] width 13 height 11
radio input "true"
click at [962, 198] on input "False" at bounding box center [968, 198] width 13 height 11
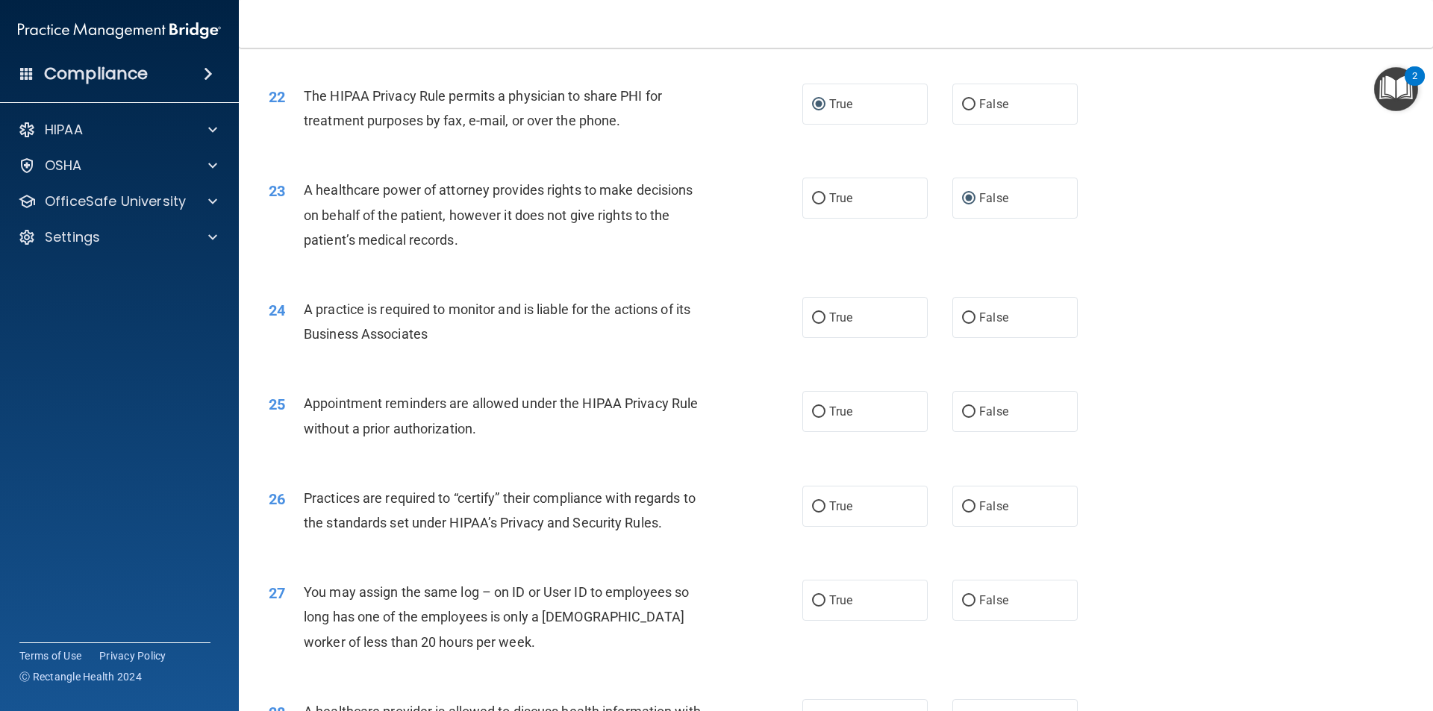
click at [489, 319] on div "A practice is required to monitor and is liable for the actions of its Business…" at bounding box center [512, 321] width 417 height 49
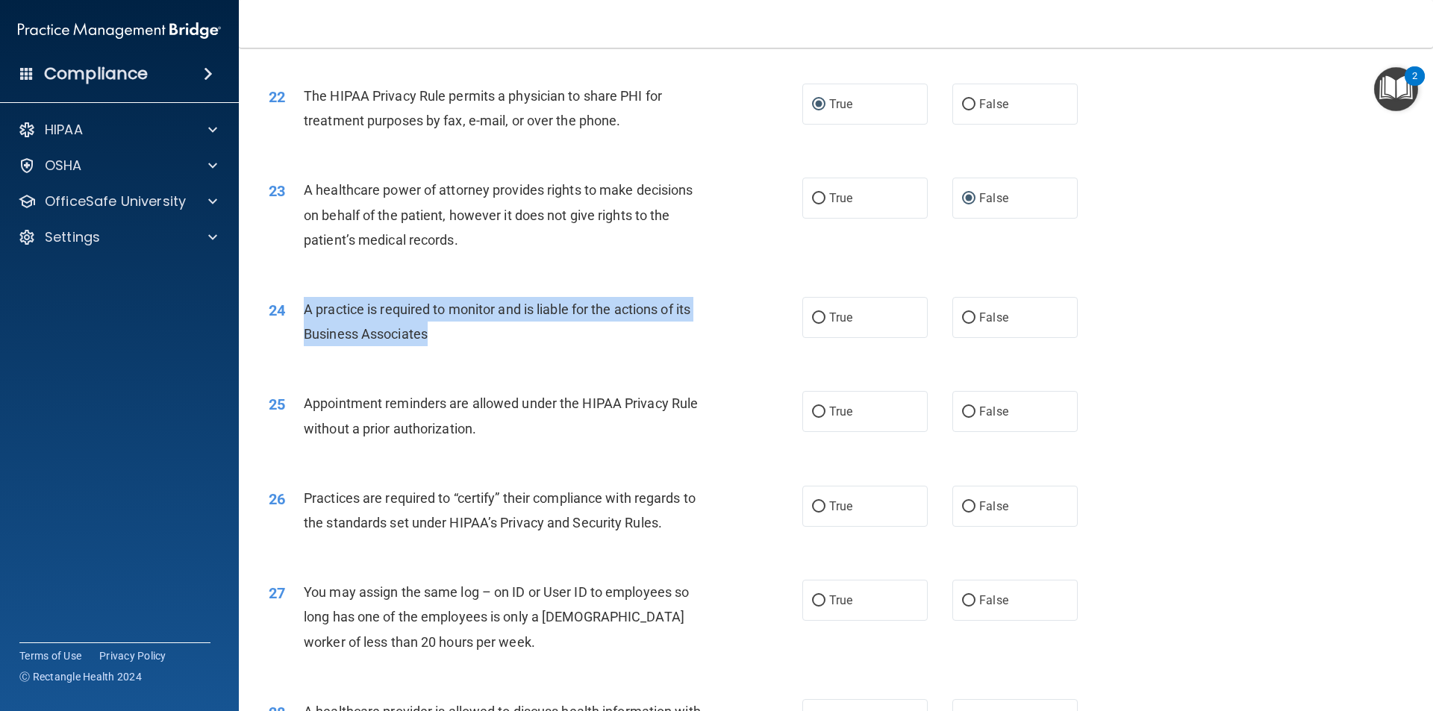
drag, startPoint x: 447, startPoint y: 337, endPoint x: 301, endPoint y: 307, distance: 148.5
click at [301, 307] on div "24 A practice is required to monitor and is liable for the actions of its Busin…" at bounding box center [535, 325] width 578 height 57
click at [818, 316] on input "True" at bounding box center [818, 318] width 13 height 11
radio input "true"
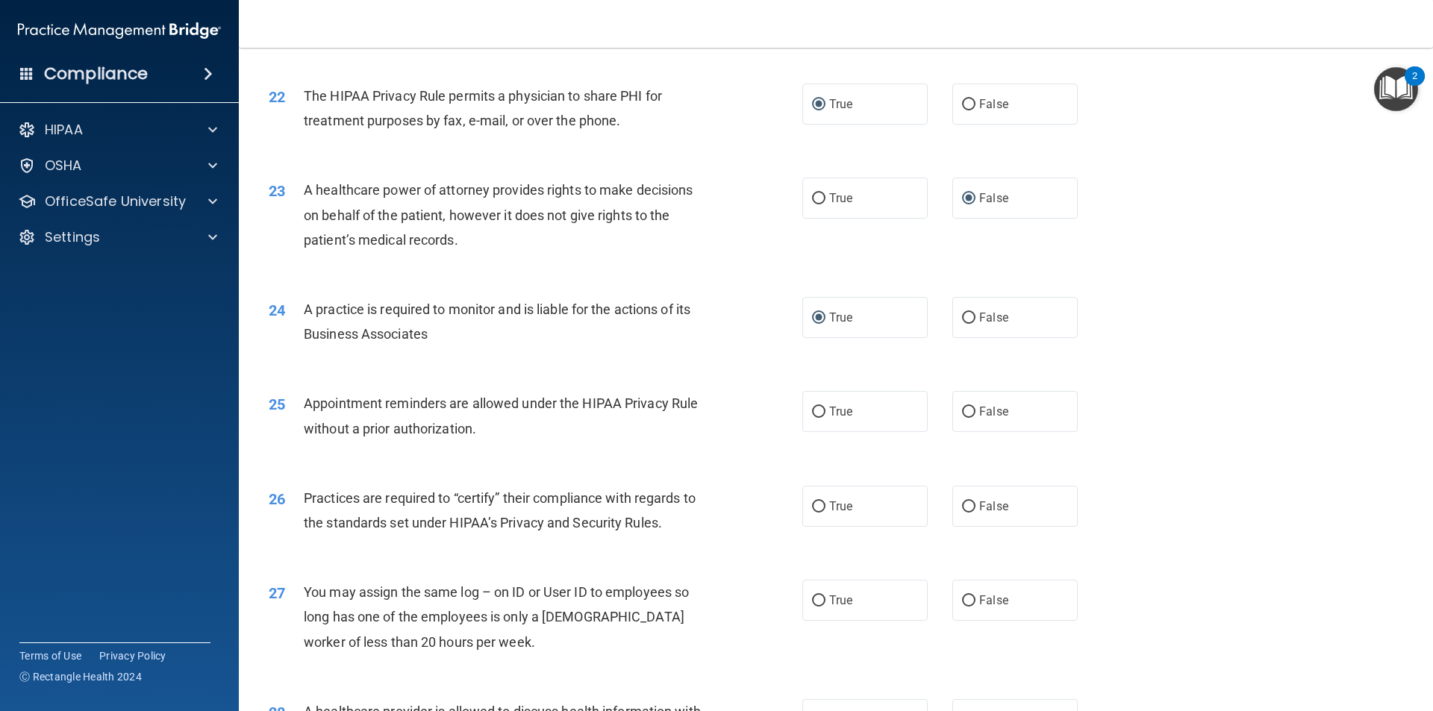
click at [475, 429] on span "Appointment reminders are allowed under the HIPAA Privacy Rule without a prior …" at bounding box center [501, 415] width 394 height 40
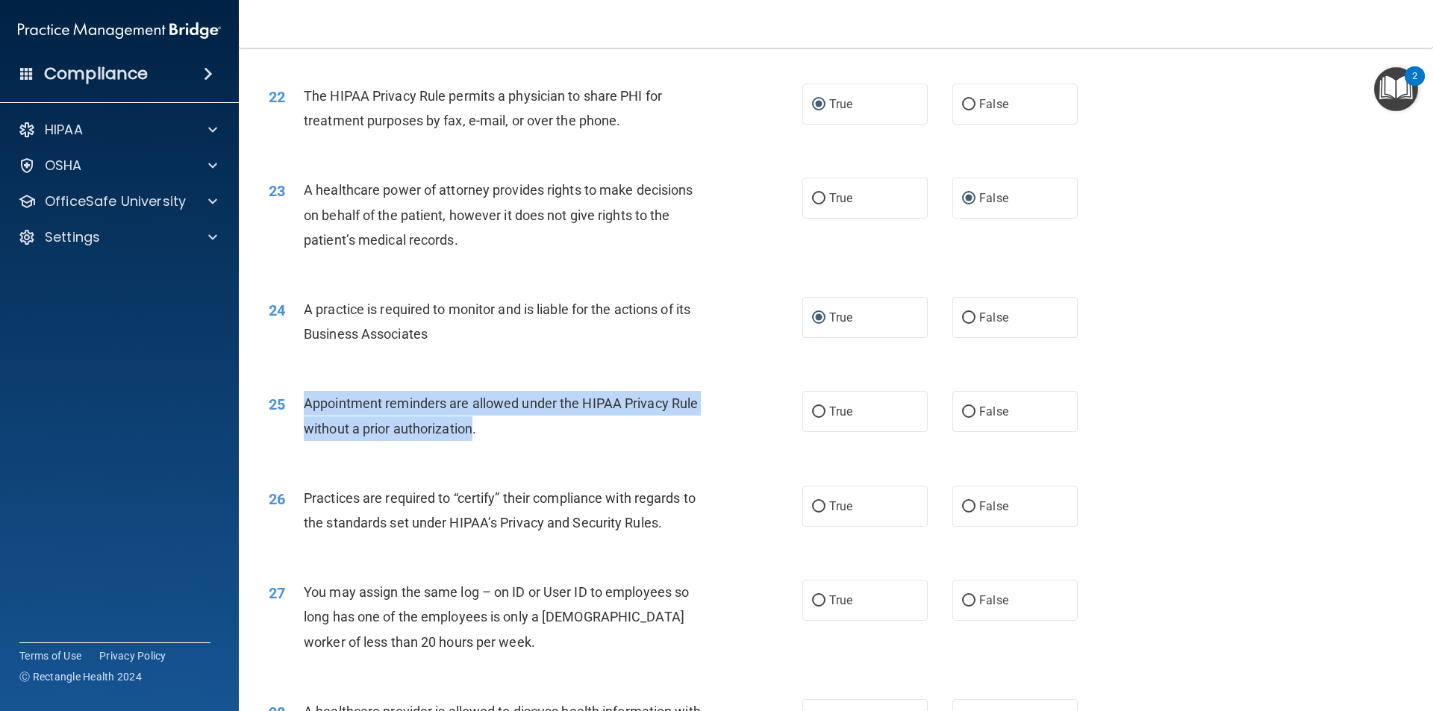
drag, startPoint x: 475, startPoint y: 429, endPoint x: 310, endPoint y: 398, distance: 168.6
click at [307, 399] on span "Appointment reminders are allowed under the HIPAA Privacy Rule without a prior …" at bounding box center [501, 415] width 394 height 40
click at [815, 407] on input "True" at bounding box center [818, 412] width 13 height 11
radio input "true"
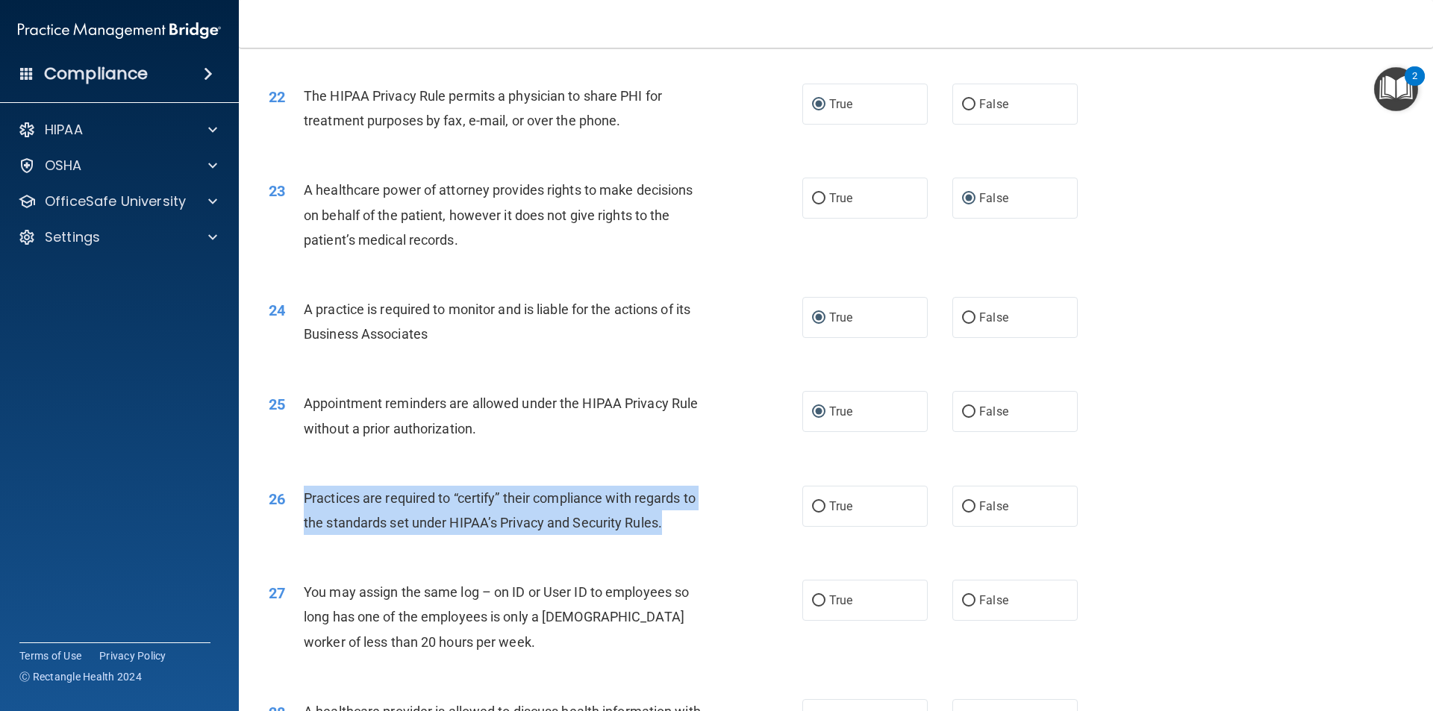
drag, startPoint x: 675, startPoint y: 517, endPoint x: 306, endPoint y: 500, distance: 369.0
click at [307, 498] on div "Practices are required to “certify” their compliance with regards to the standa…" at bounding box center [512, 510] width 417 height 49
click at [964, 506] on input "False" at bounding box center [968, 506] width 13 height 11
radio input "true"
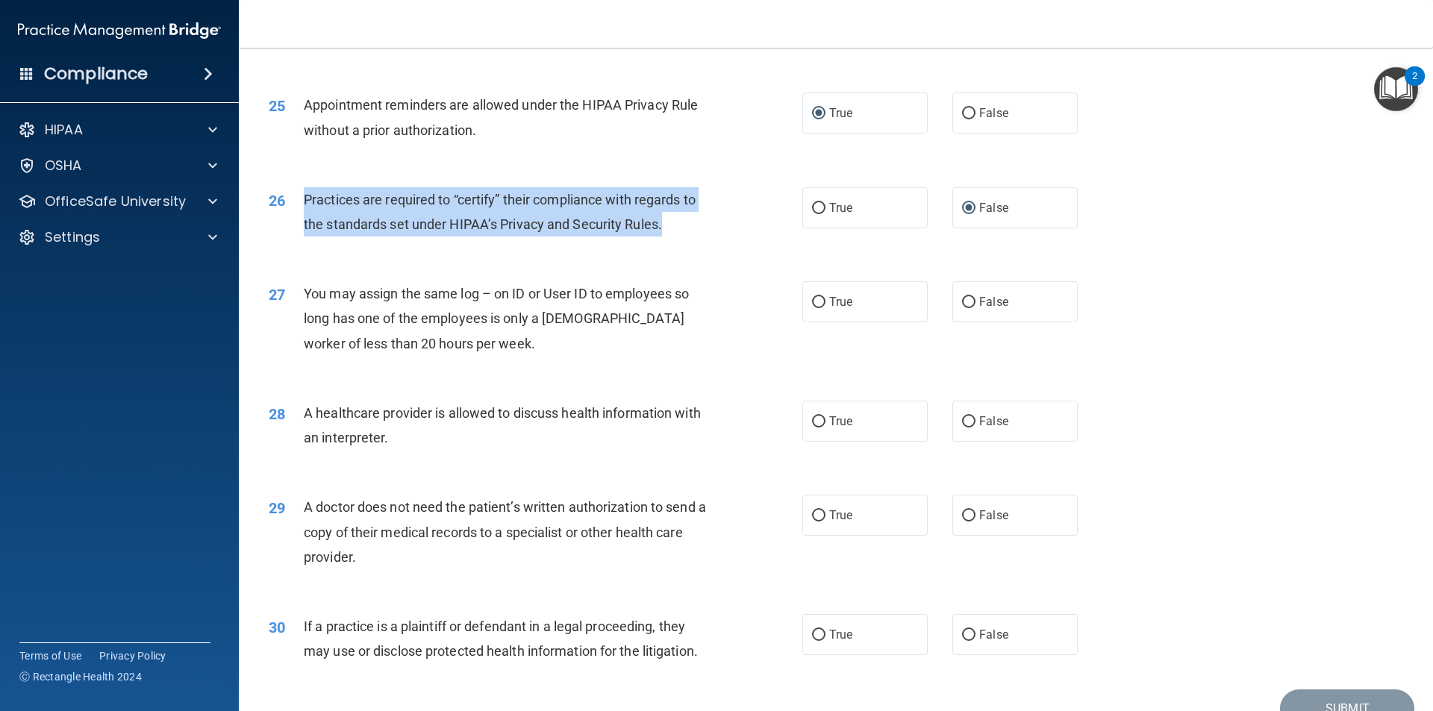
scroll to position [2762, 0]
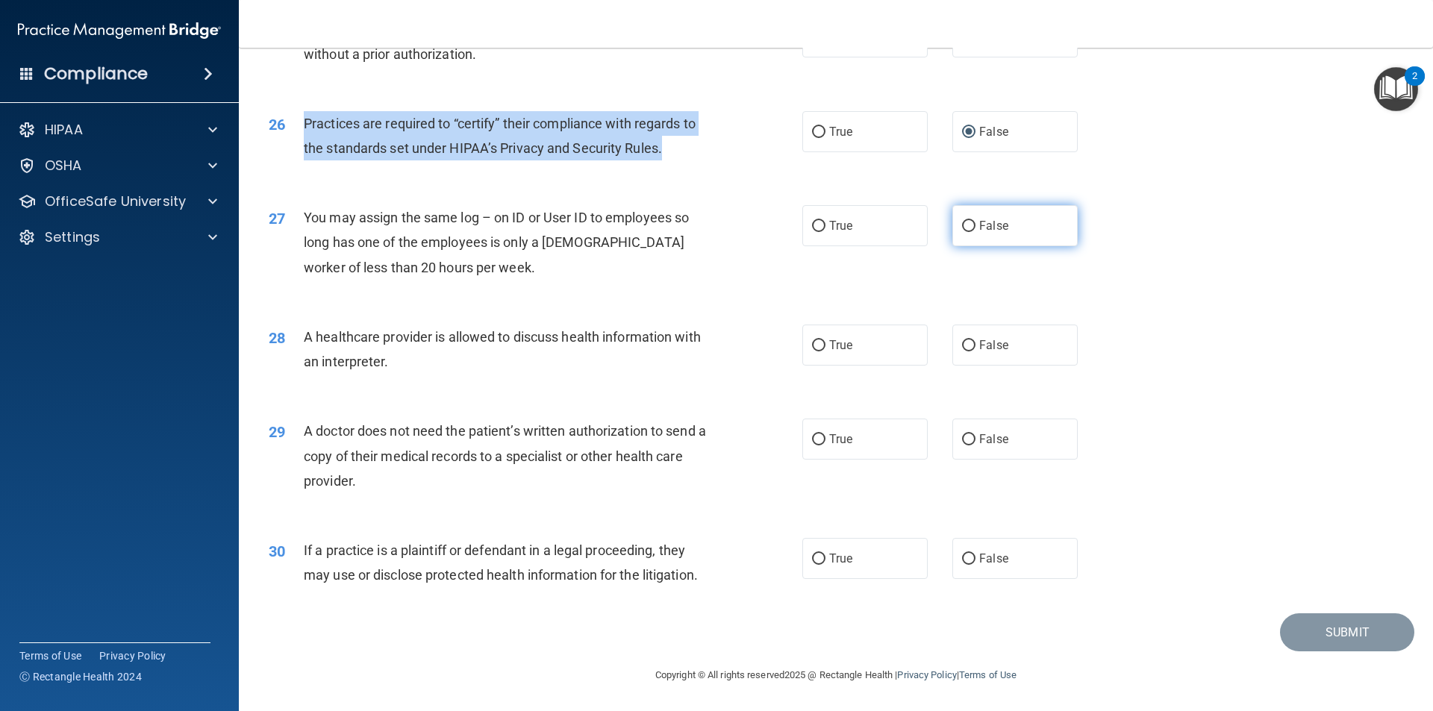
click at [962, 225] on input "False" at bounding box center [968, 226] width 13 height 11
radio input "true"
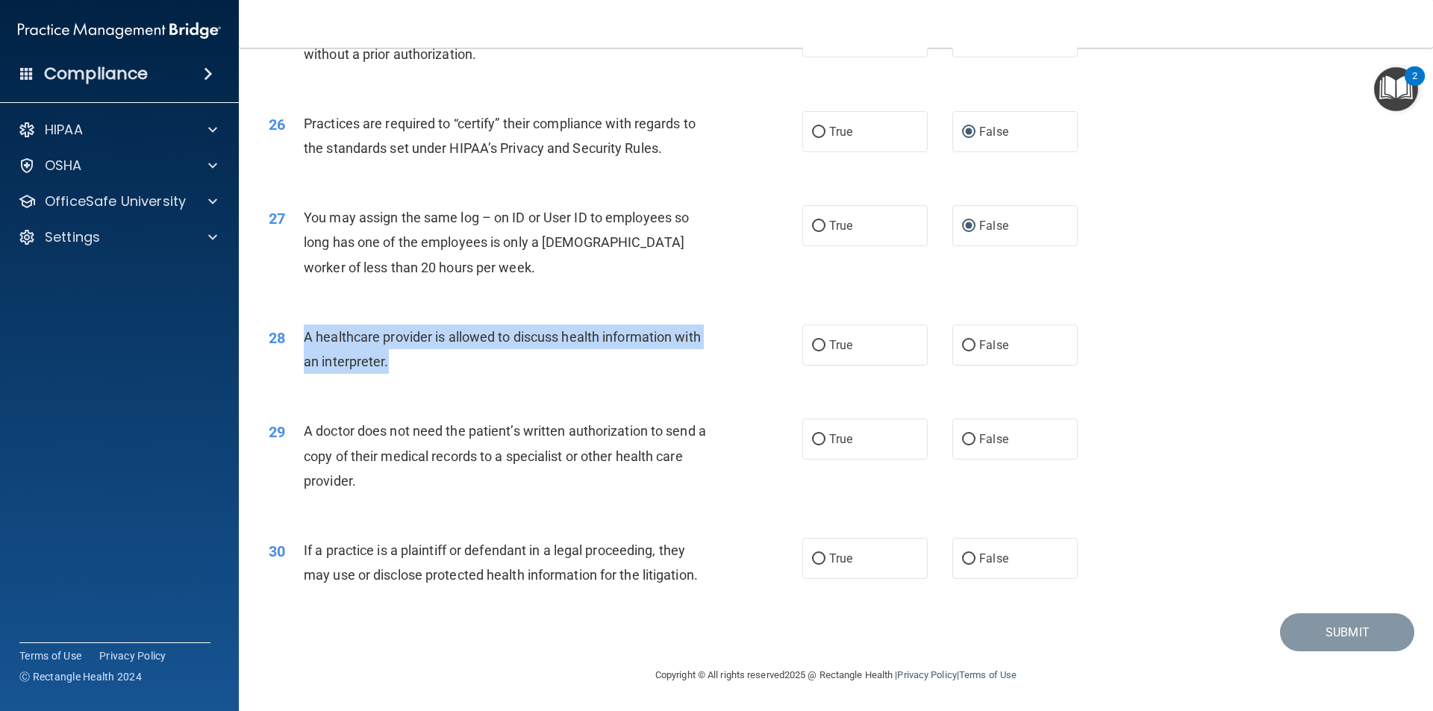
drag, startPoint x: 418, startPoint y: 360, endPoint x: 305, endPoint y: 340, distance: 114.5
click at [305, 340] on div "A healthcare provider is allowed to discuss health information with an interpre…" at bounding box center [512, 349] width 417 height 49
click at [812, 341] on input "True" at bounding box center [818, 345] width 13 height 11
radio input "true"
drag, startPoint x: 367, startPoint y: 491, endPoint x: 308, endPoint y: 434, distance: 82.3
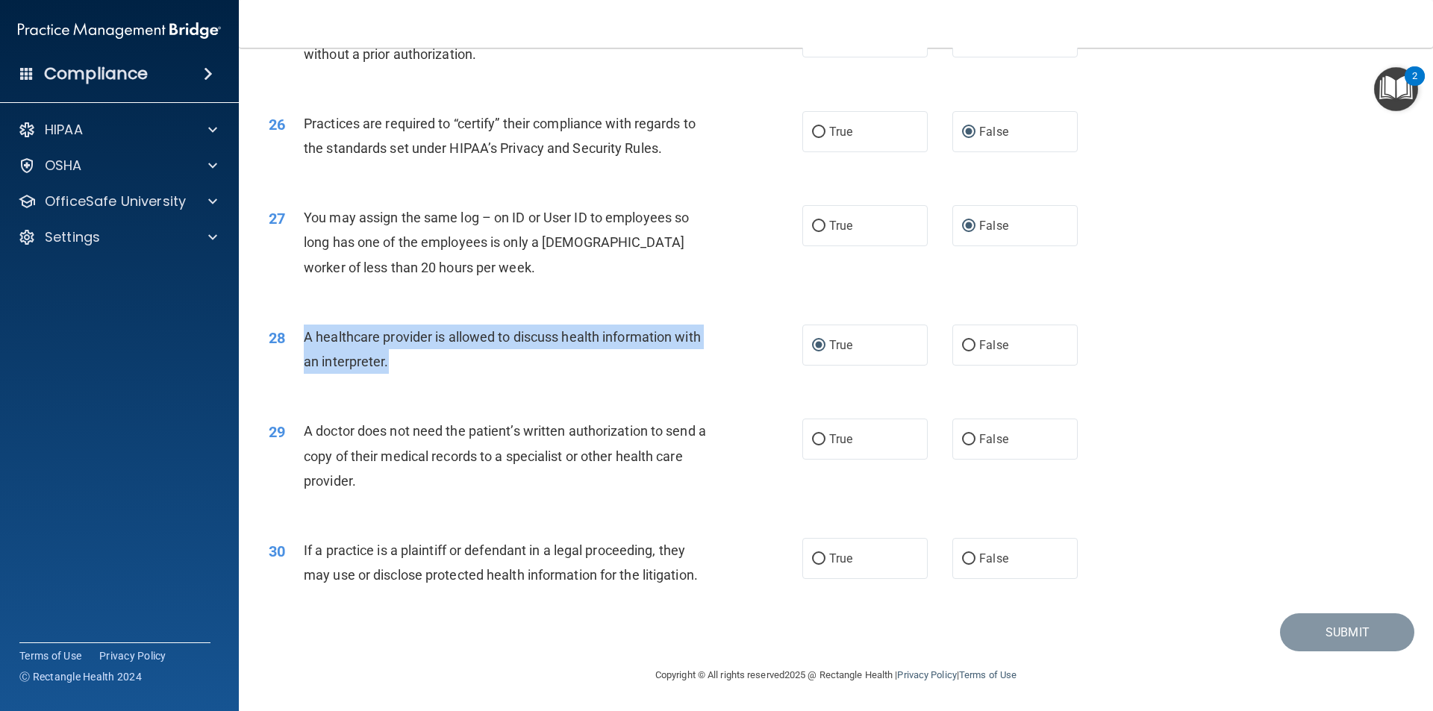
click at [308, 434] on div "A doctor does not need the patient’s written authorization to send a copy of th…" at bounding box center [512, 456] width 417 height 75
click at [404, 478] on div "A doctor does not need the patient’s written authorization to send a copy of th…" at bounding box center [512, 456] width 417 height 75
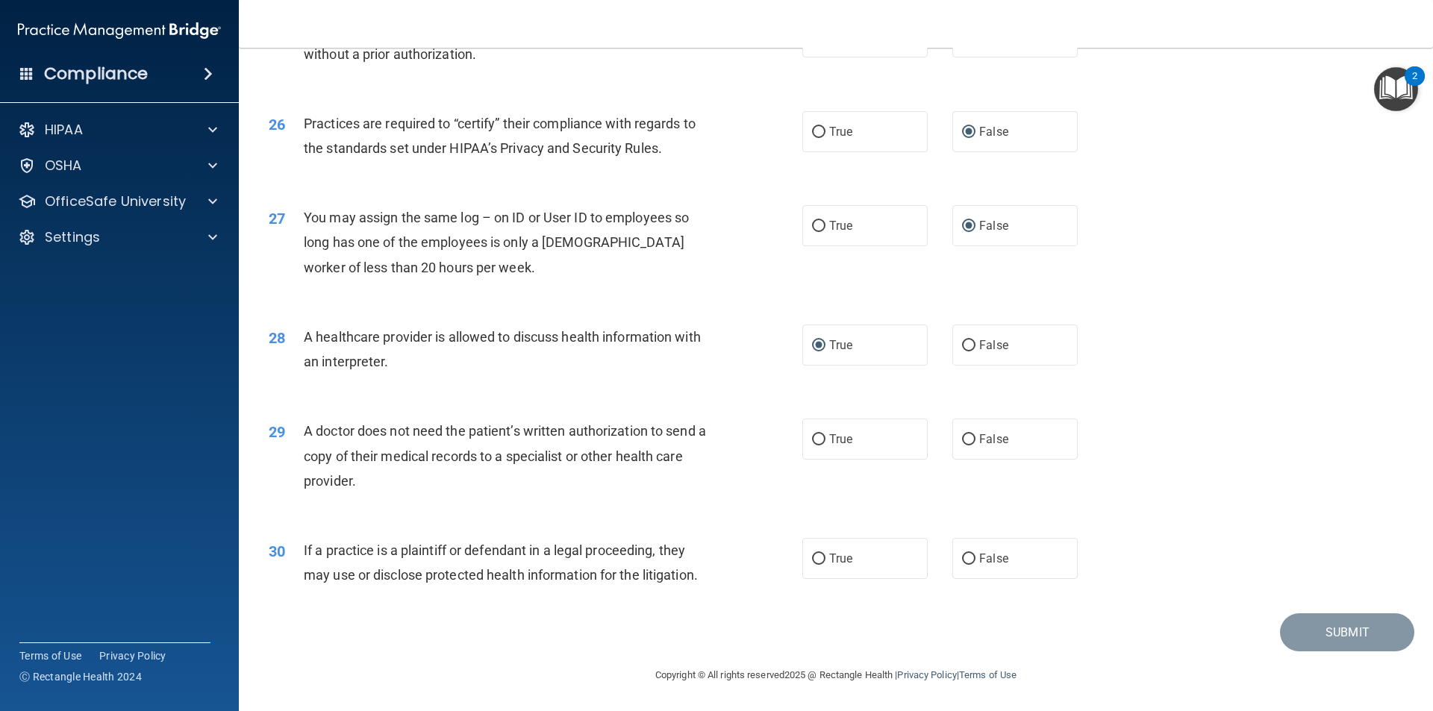
drag, startPoint x: 381, startPoint y: 480, endPoint x: 302, endPoint y: 431, distance: 92.8
click at [302, 431] on div "29 A doctor does not need the patient’s written authorization to send a copy of…" at bounding box center [535, 460] width 578 height 82
click at [812, 436] on input "True" at bounding box center [818, 439] width 13 height 11
radio input "true"
click at [698, 575] on span "If a practice is a plaintiff or defendant in a legal proceeding, they may use o…" at bounding box center [501, 562] width 394 height 40
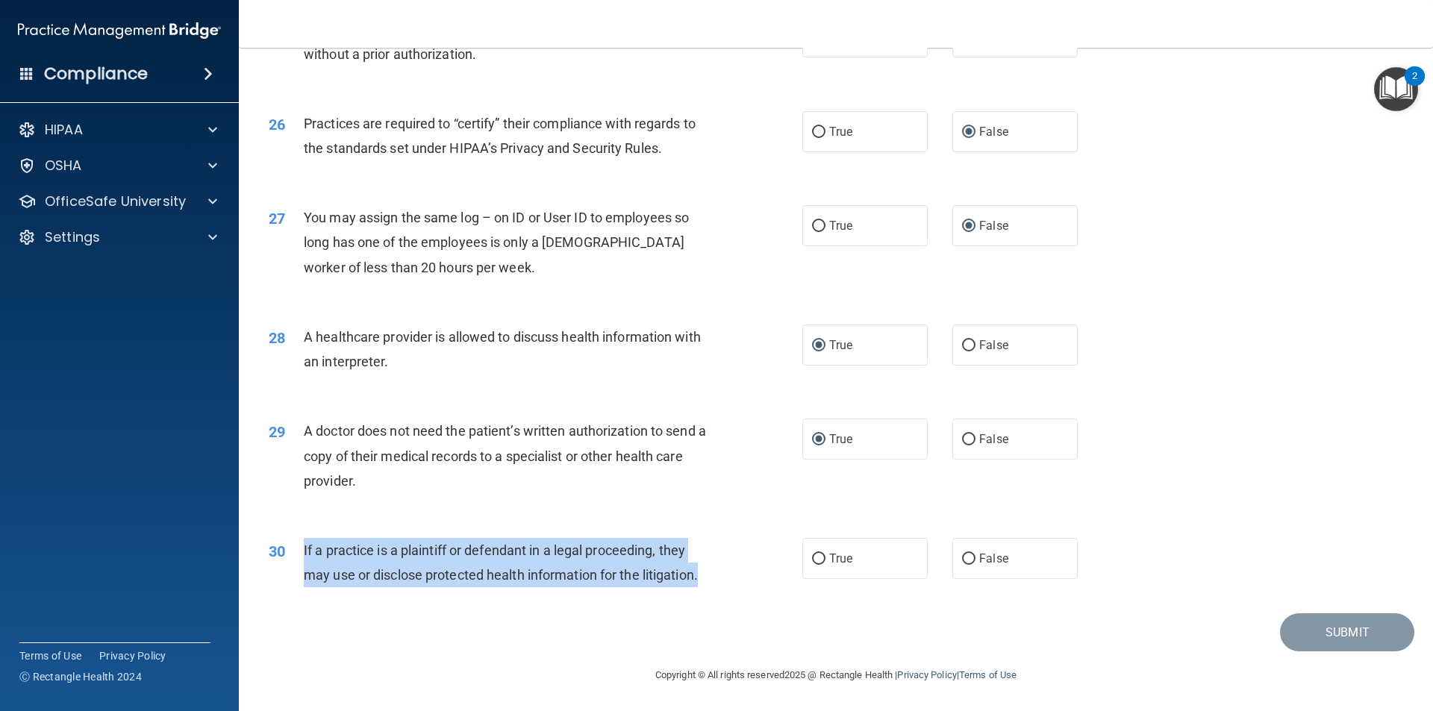
drag, startPoint x: 703, startPoint y: 576, endPoint x: 304, endPoint y: 542, distance: 400.6
click at [304, 542] on div "If a practice is a plaintiff or defendant in a legal proceeding, they may use o…" at bounding box center [512, 562] width 417 height 49
click at [812, 557] on input "True" at bounding box center [818, 559] width 13 height 11
radio input "true"
click at [818, 563] on input "True" at bounding box center [818, 559] width 13 height 11
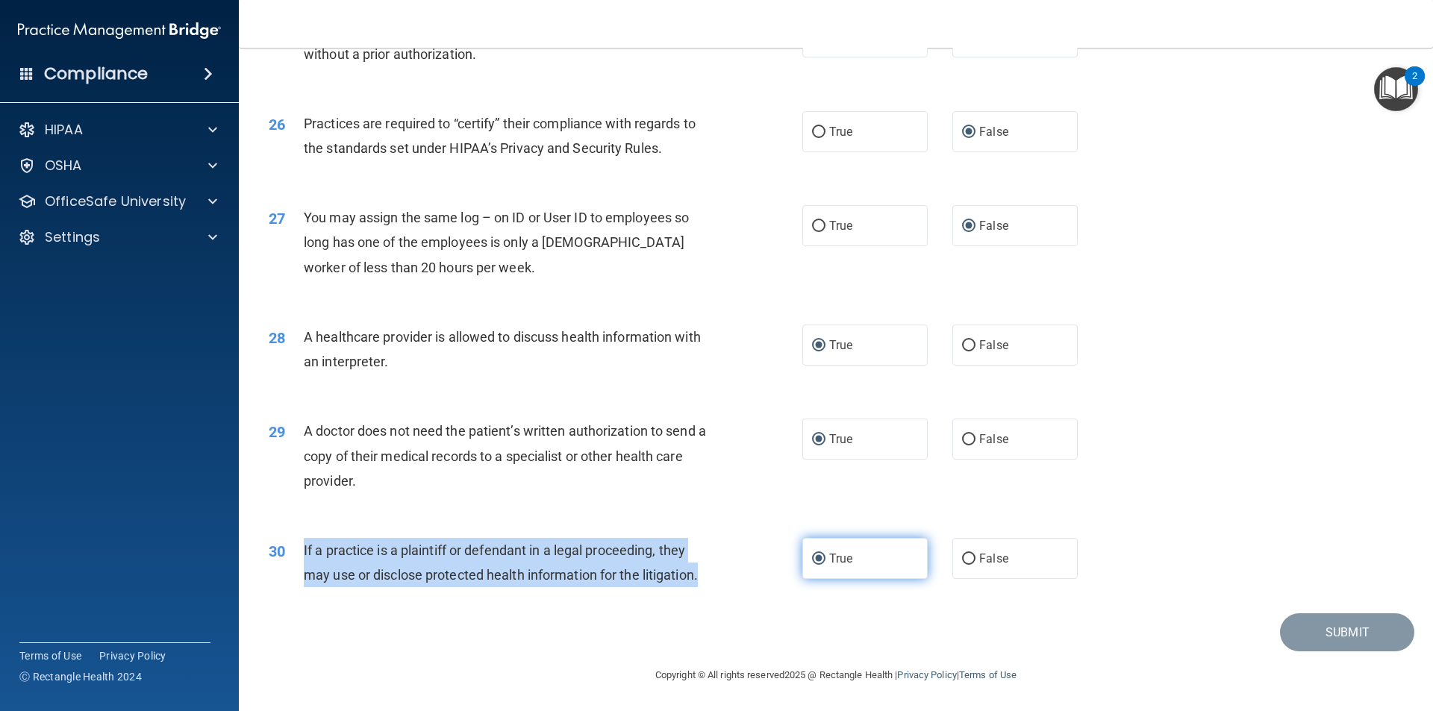
click at [813, 555] on input "True" at bounding box center [818, 559] width 13 height 11
click at [813, 557] on input "True" at bounding box center [818, 559] width 13 height 11
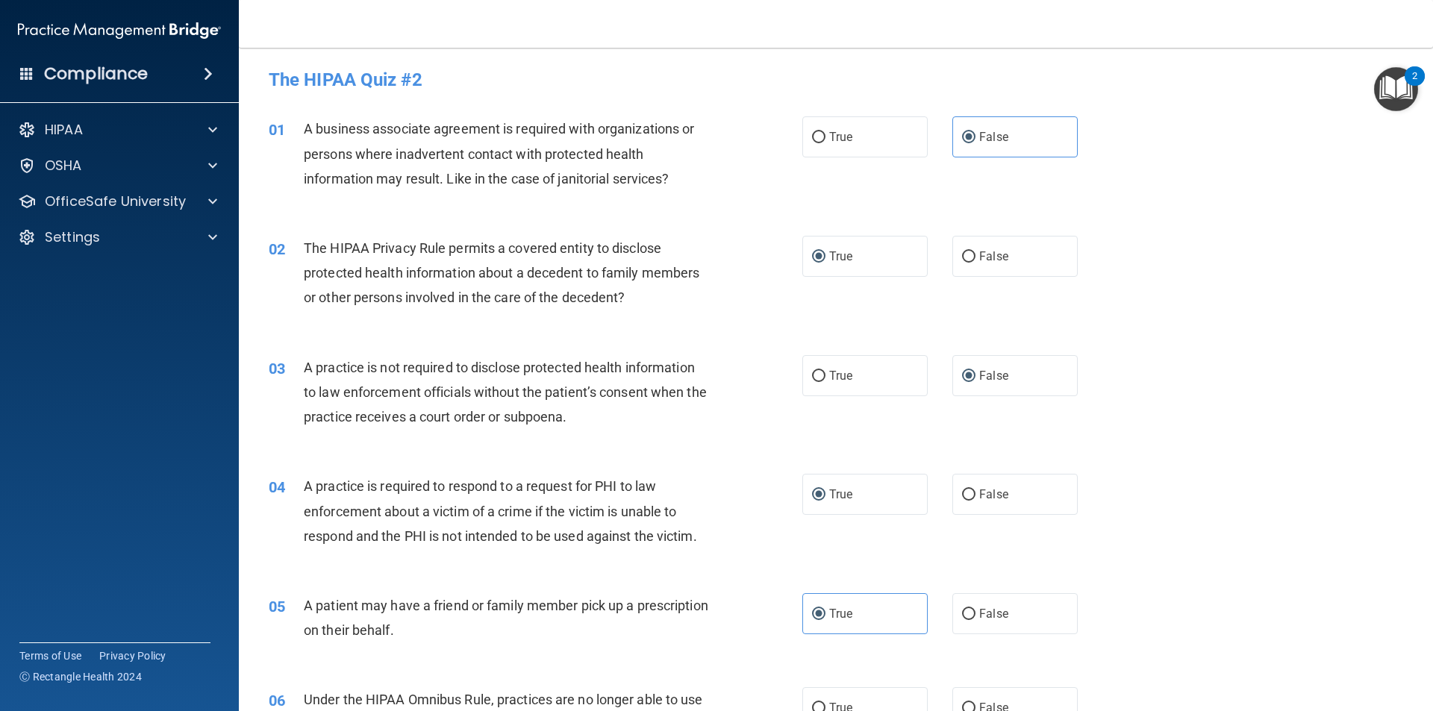
scroll to position [0, 0]
click at [1400, 90] on img "Open Resource Center, 2 new notifications" at bounding box center [1396, 89] width 44 height 44
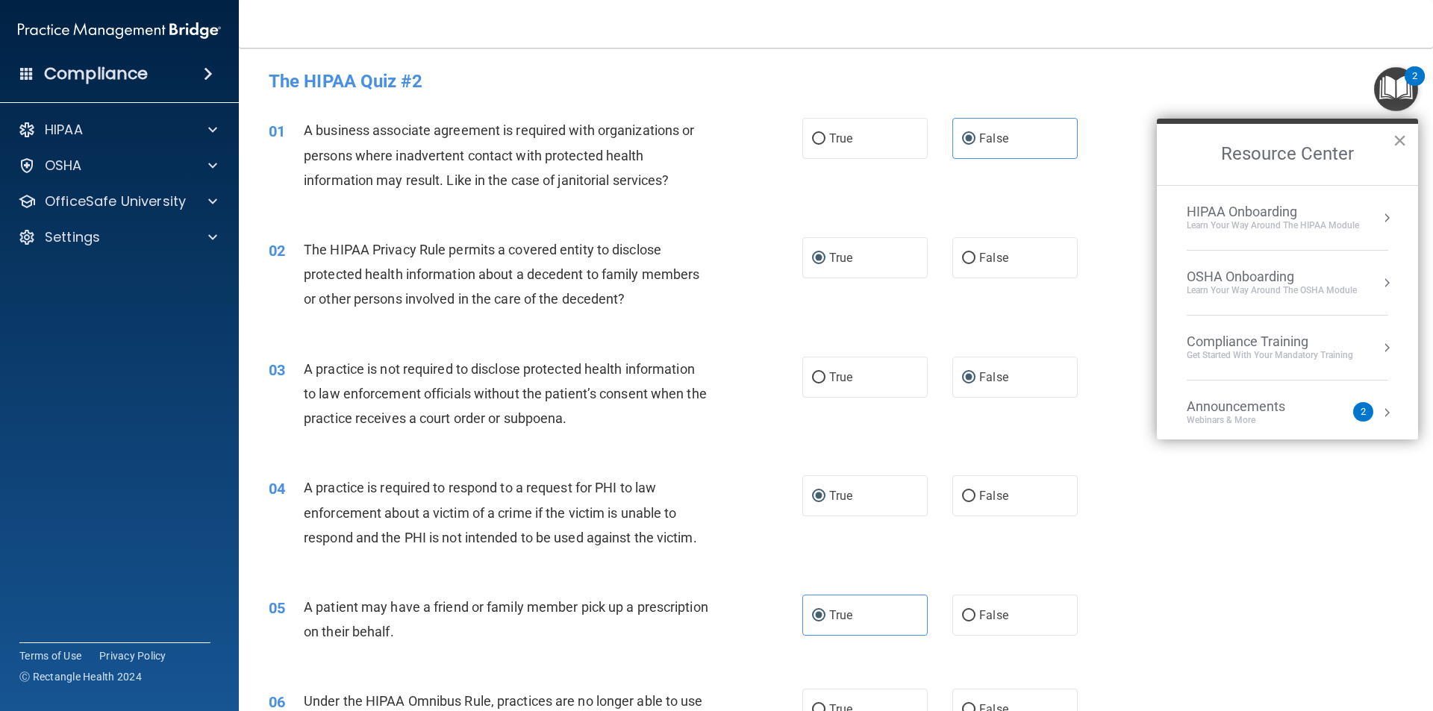
click at [1394, 137] on button "×" at bounding box center [1399, 140] width 14 height 24
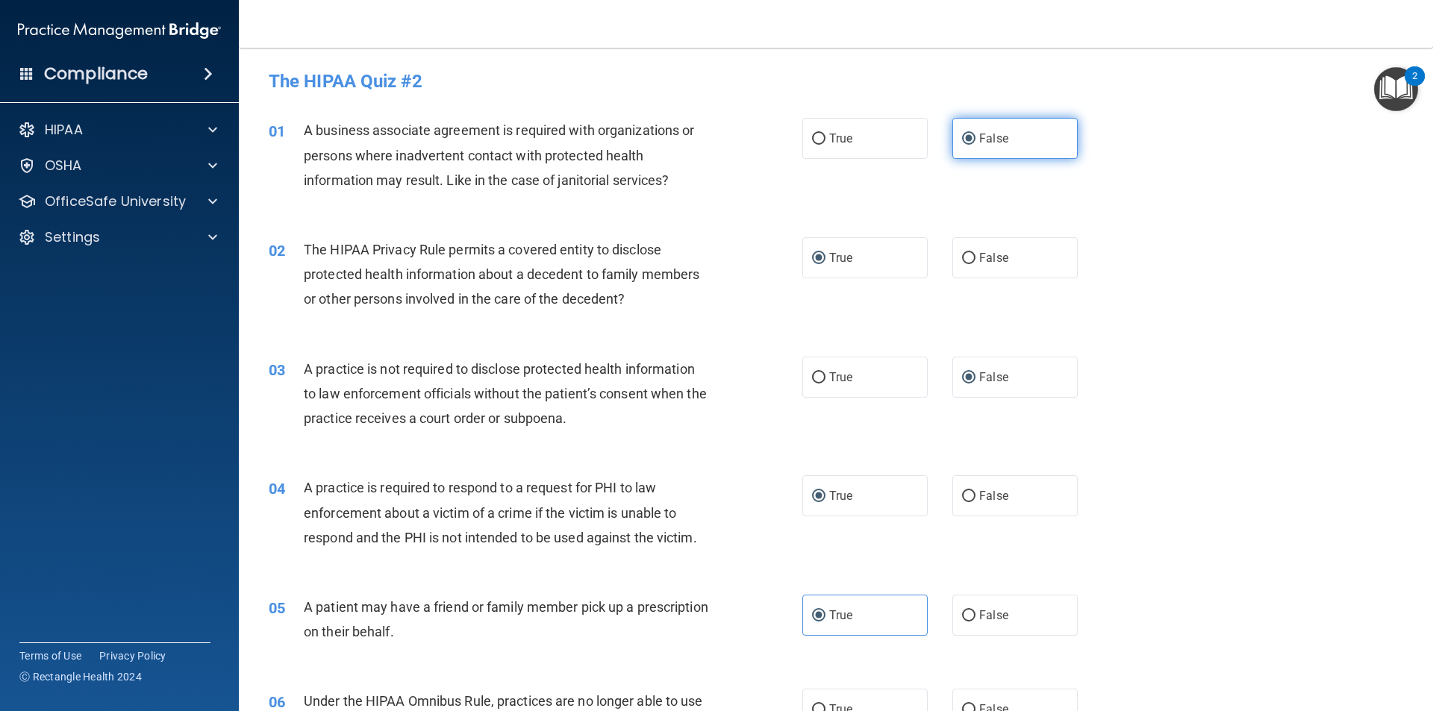
click at [962, 134] on input "False" at bounding box center [968, 139] width 13 height 11
click at [977, 122] on label "False" at bounding box center [1014, 138] width 125 height 41
drag, startPoint x: 955, startPoint y: 119, endPoint x: 969, endPoint y: 126, distance: 16.0
click at [957, 119] on label "False" at bounding box center [1014, 138] width 125 height 41
click at [962, 134] on input "False" at bounding box center [968, 139] width 13 height 11
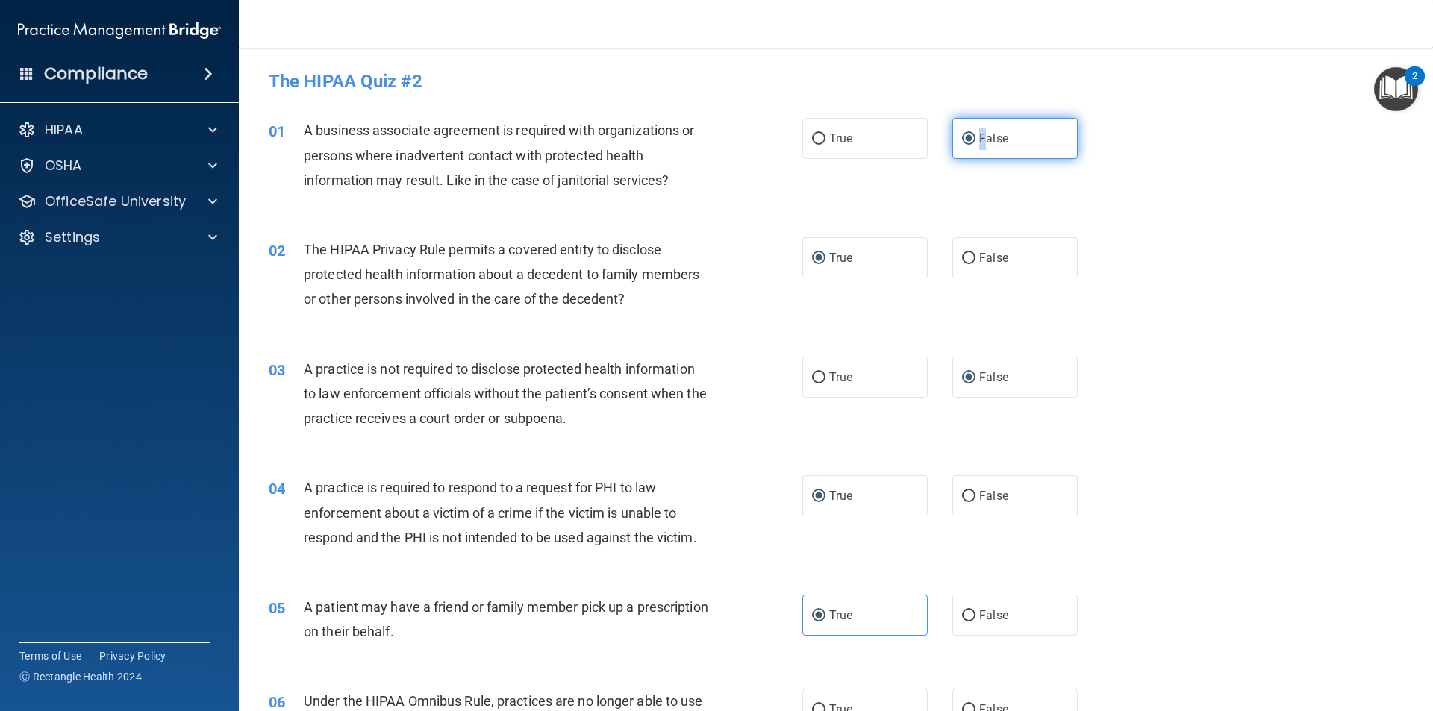
click at [982, 127] on label "False" at bounding box center [1014, 138] width 125 height 41
click at [975, 134] on input "False" at bounding box center [968, 139] width 13 height 11
click at [962, 137] on input "False" at bounding box center [968, 139] width 13 height 11
click at [880, 134] on label "True" at bounding box center [864, 138] width 125 height 41
click at [825, 134] on input "True" at bounding box center [818, 139] width 13 height 11
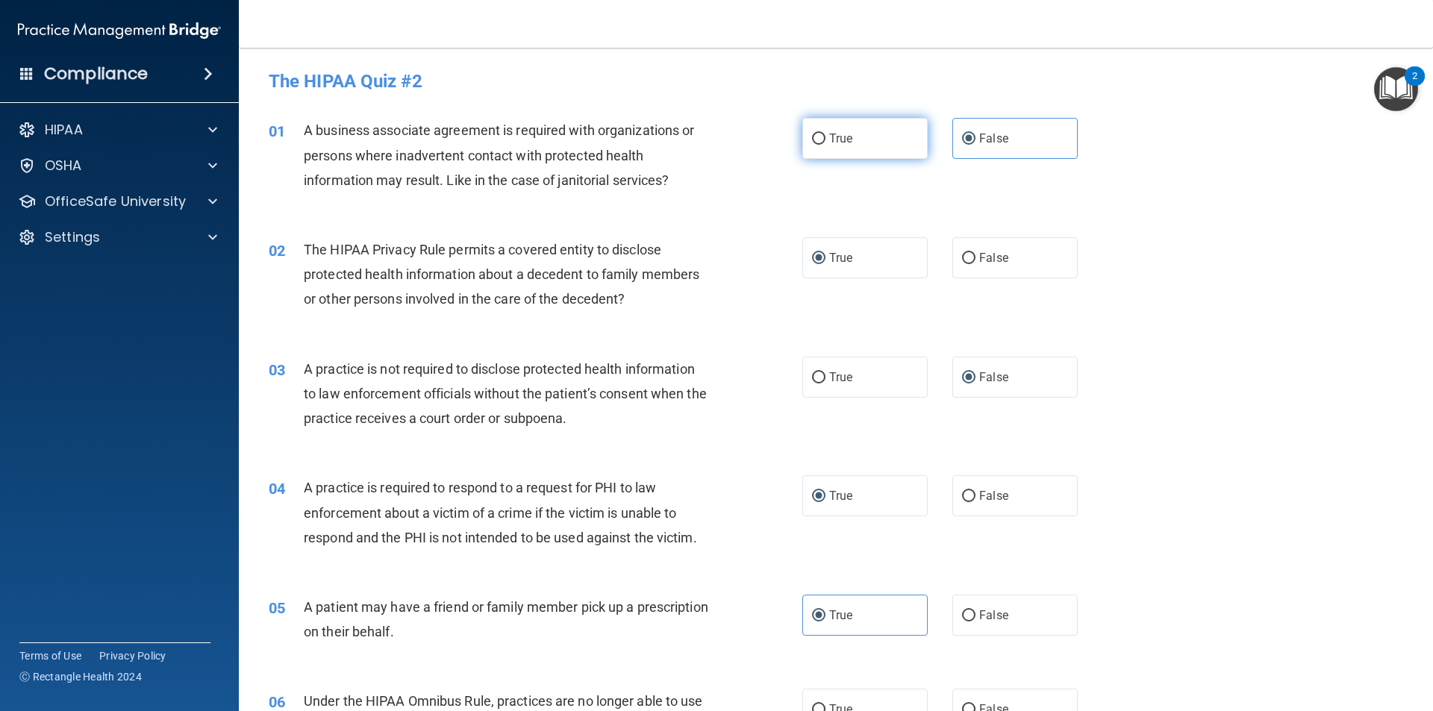
radio input "true"
click at [982, 133] on span "False" at bounding box center [993, 138] width 29 height 14
click at [975, 134] on input "False" at bounding box center [968, 139] width 13 height 11
radio input "true"
click at [820, 140] on label "True" at bounding box center [864, 138] width 125 height 41
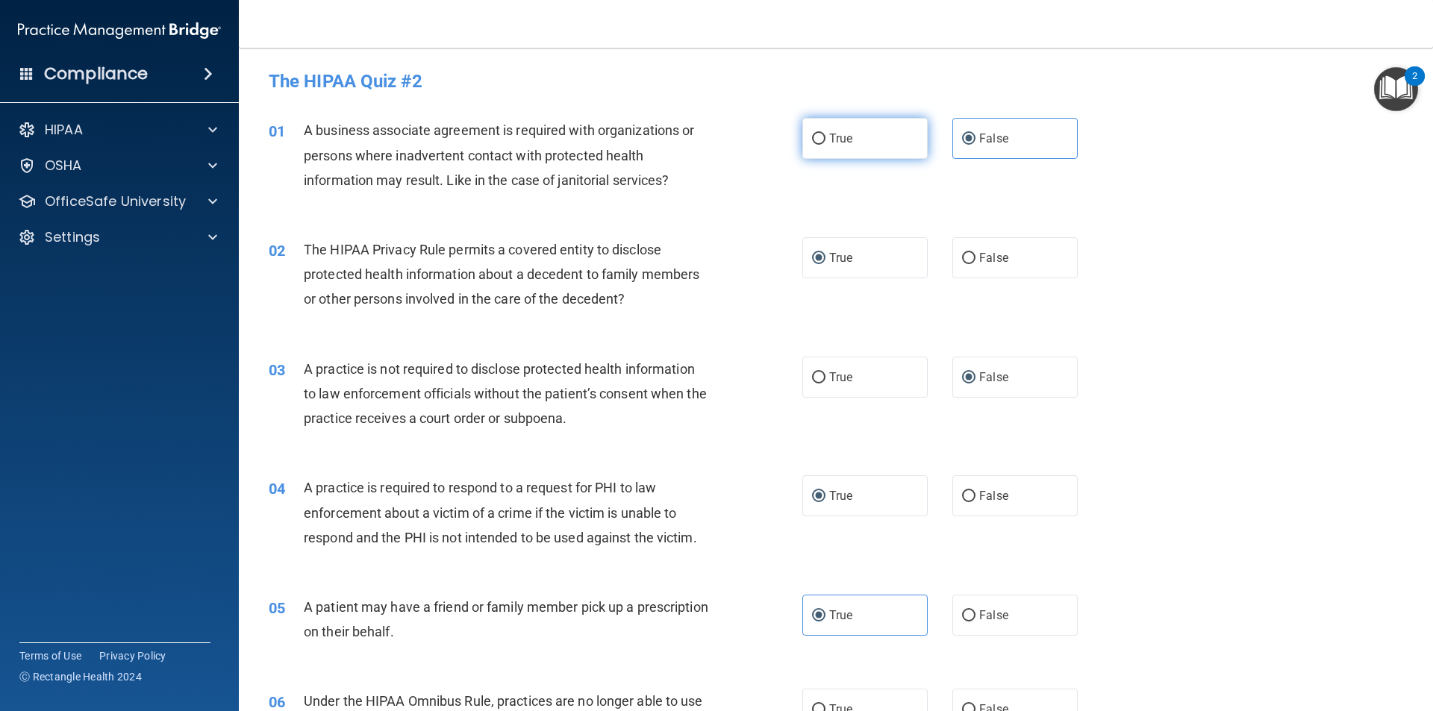
click at [820, 140] on input "True" at bounding box center [818, 139] width 13 height 11
radio input "true"
radio input "false"
click at [813, 139] on input "True" at bounding box center [818, 139] width 13 height 11
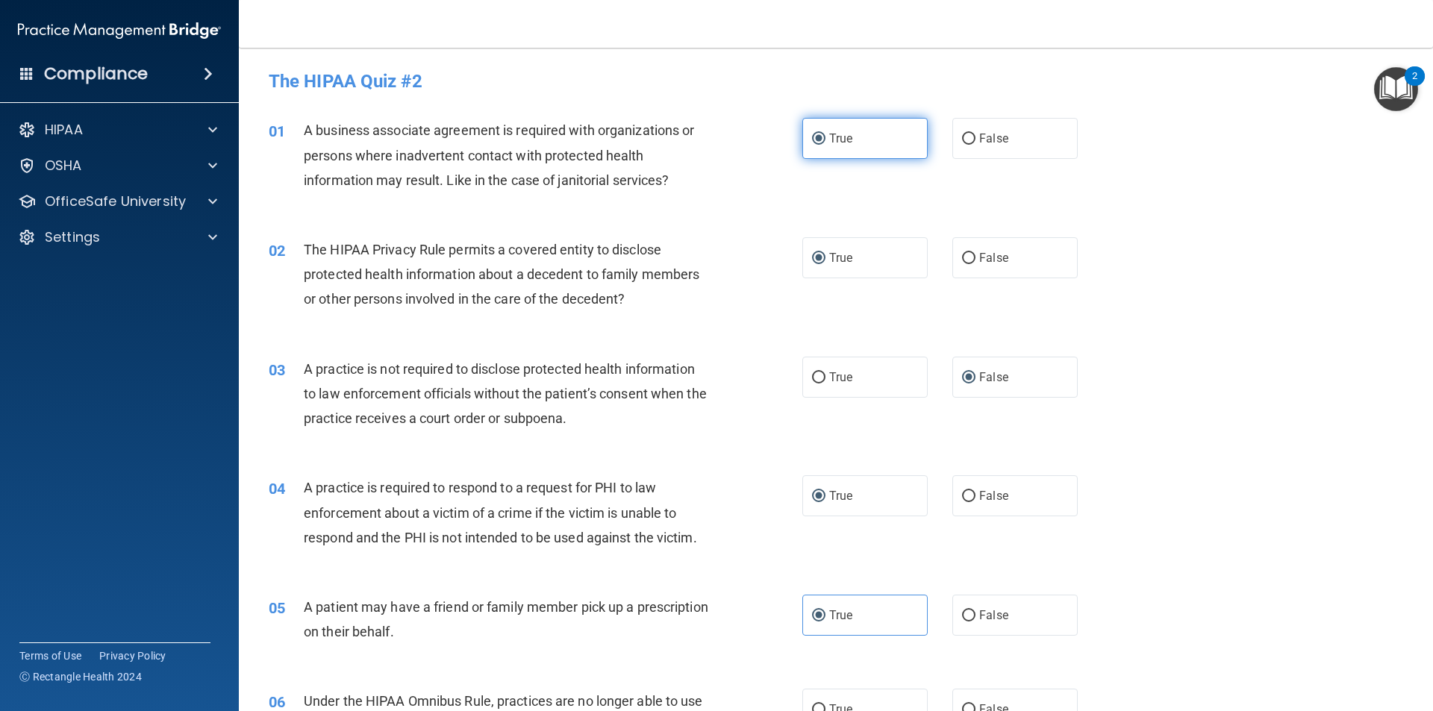
click at [815, 141] on input "True" at bounding box center [818, 139] width 13 height 11
click at [812, 141] on input "True" at bounding box center [818, 139] width 13 height 11
click at [812, 138] on input "True" at bounding box center [818, 139] width 13 height 11
drag, startPoint x: 845, startPoint y: 157, endPoint x: 708, endPoint y: 73, distance: 160.1
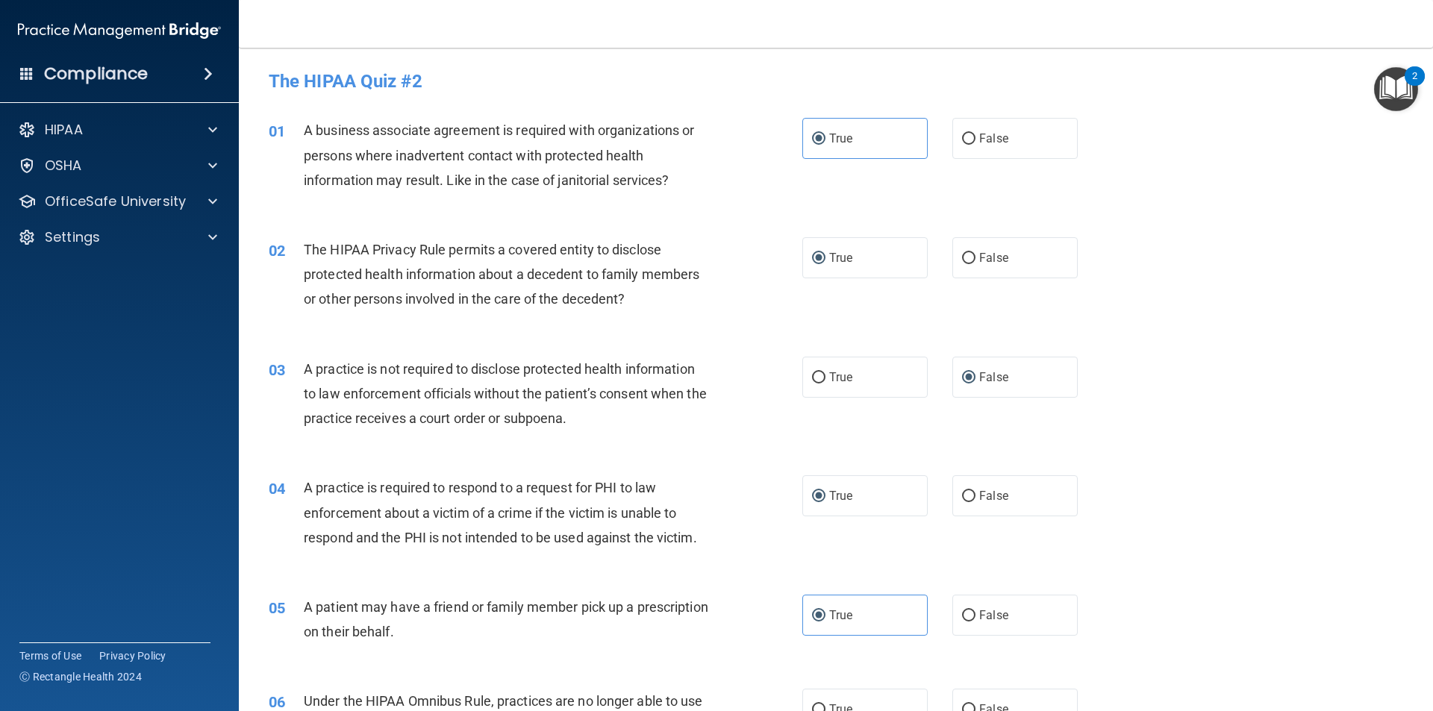
click at [708, 73] on h4 "The HIPAA Quiz #2" at bounding box center [836, 81] width 1134 height 19
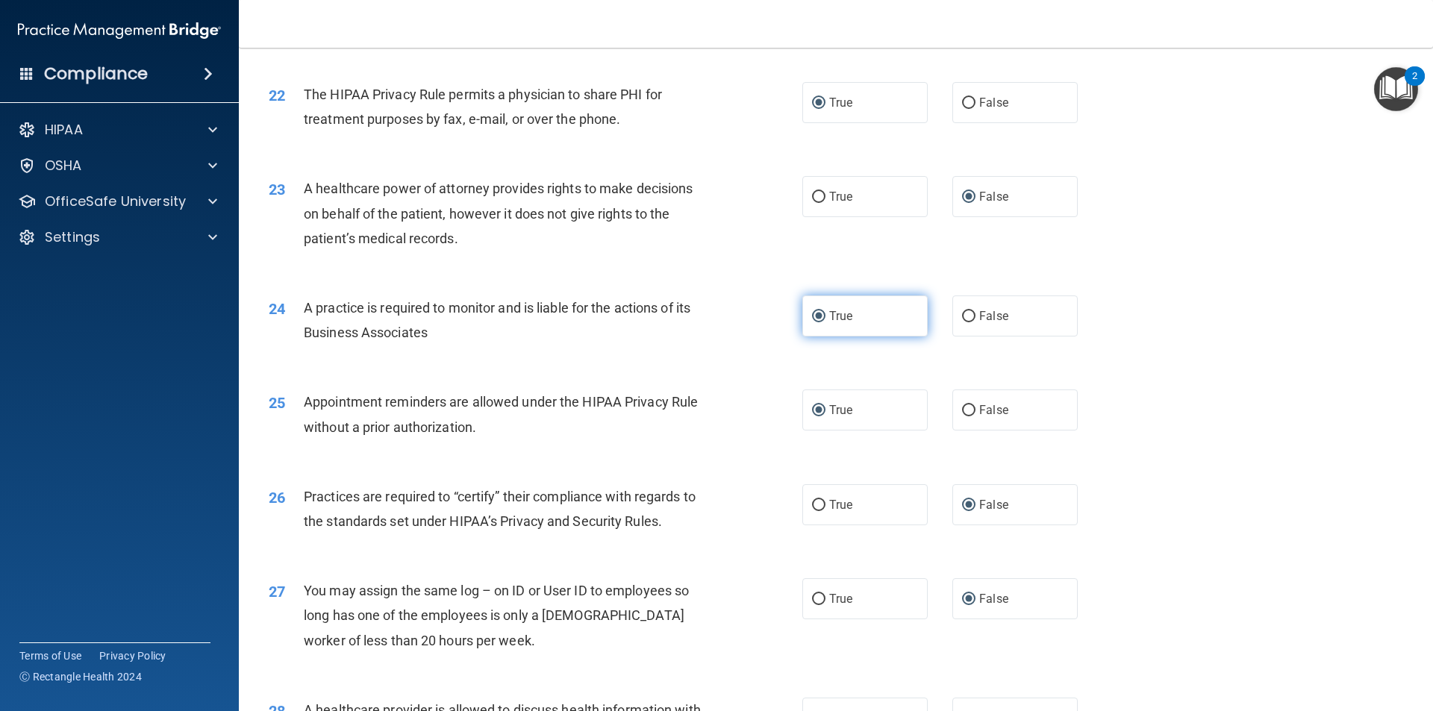
scroll to position [2762, 0]
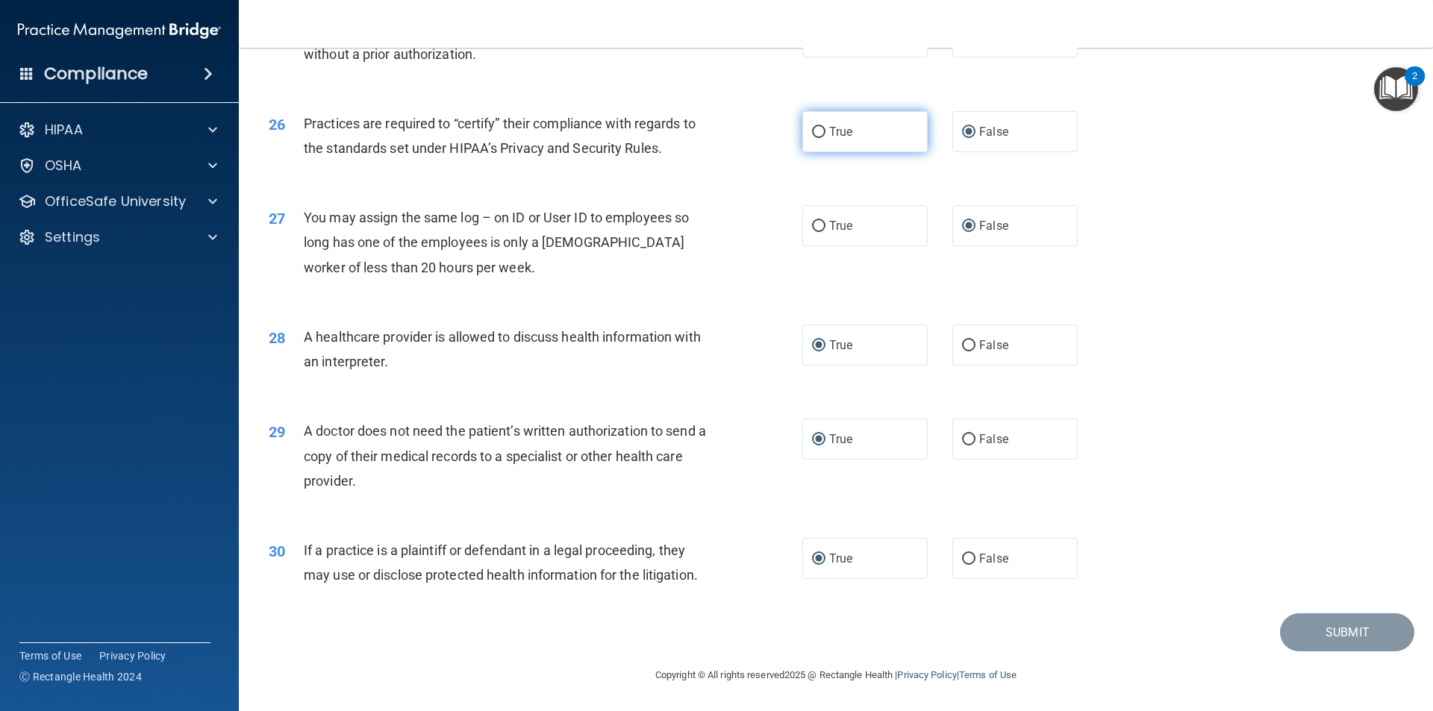
click at [812, 134] on input "True" at bounding box center [818, 132] width 13 height 11
radio input "true"
radio input "false"
click at [812, 131] on input "True" at bounding box center [818, 132] width 13 height 11
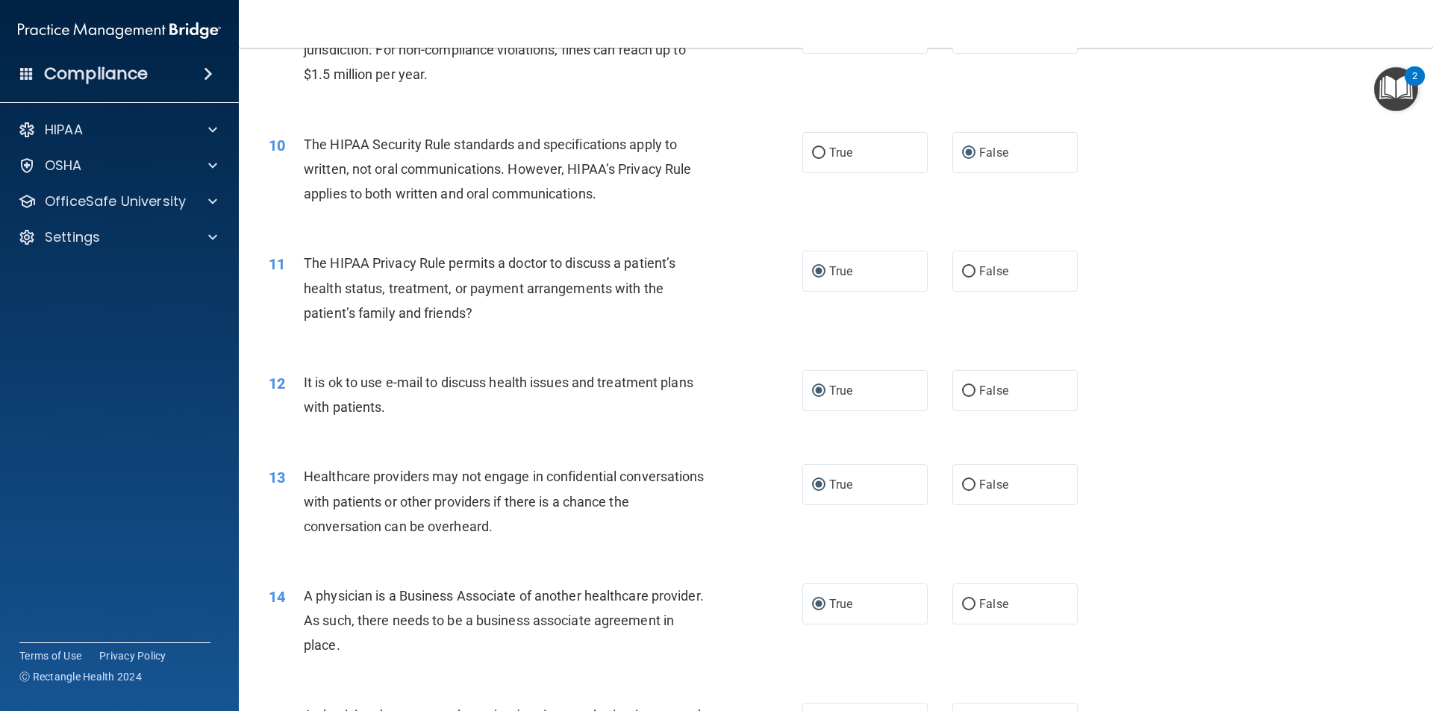
scroll to position [897, 0]
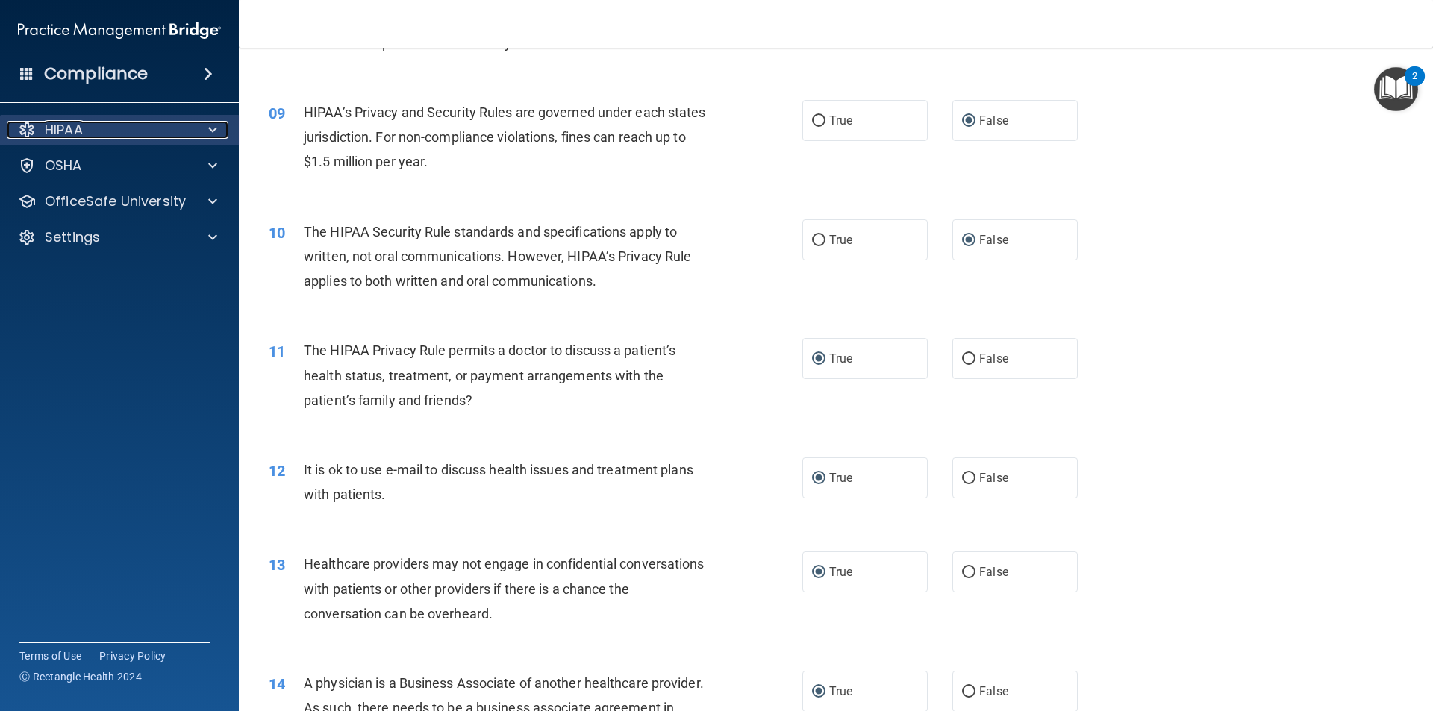
click at [78, 133] on p "HIPAA" at bounding box center [64, 130] width 38 height 18
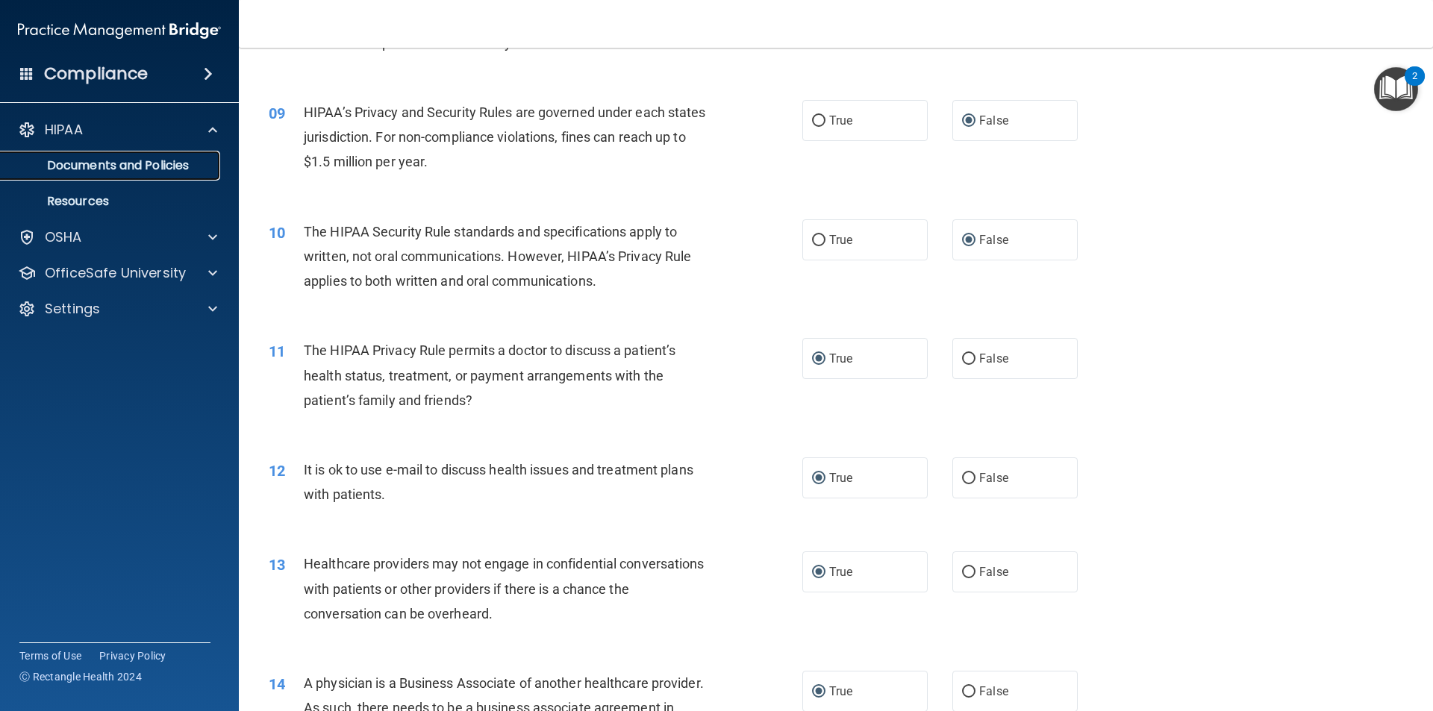
click at [93, 167] on p "Documents and Policies" at bounding box center [112, 165] width 204 height 15
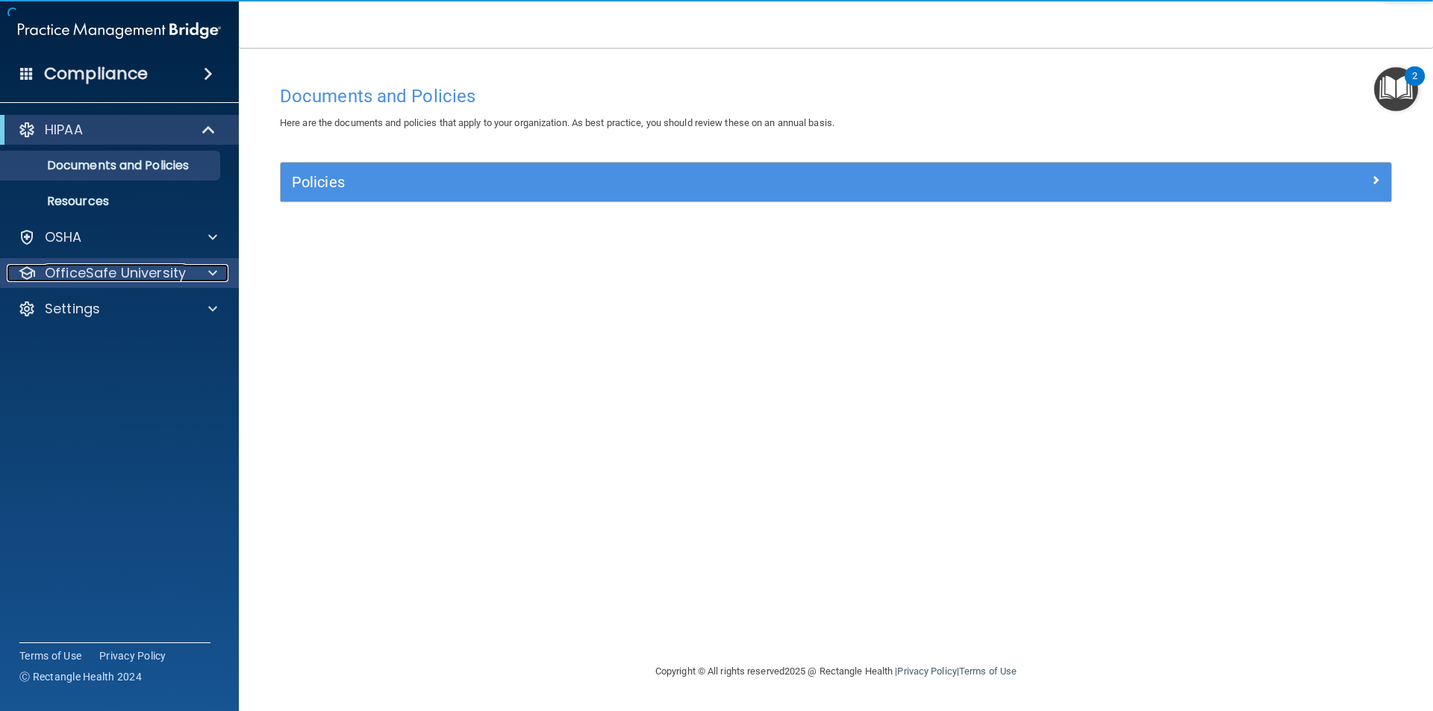
click at [90, 268] on p "OfficeSafe University" at bounding box center [115, 273] width 141 height 18
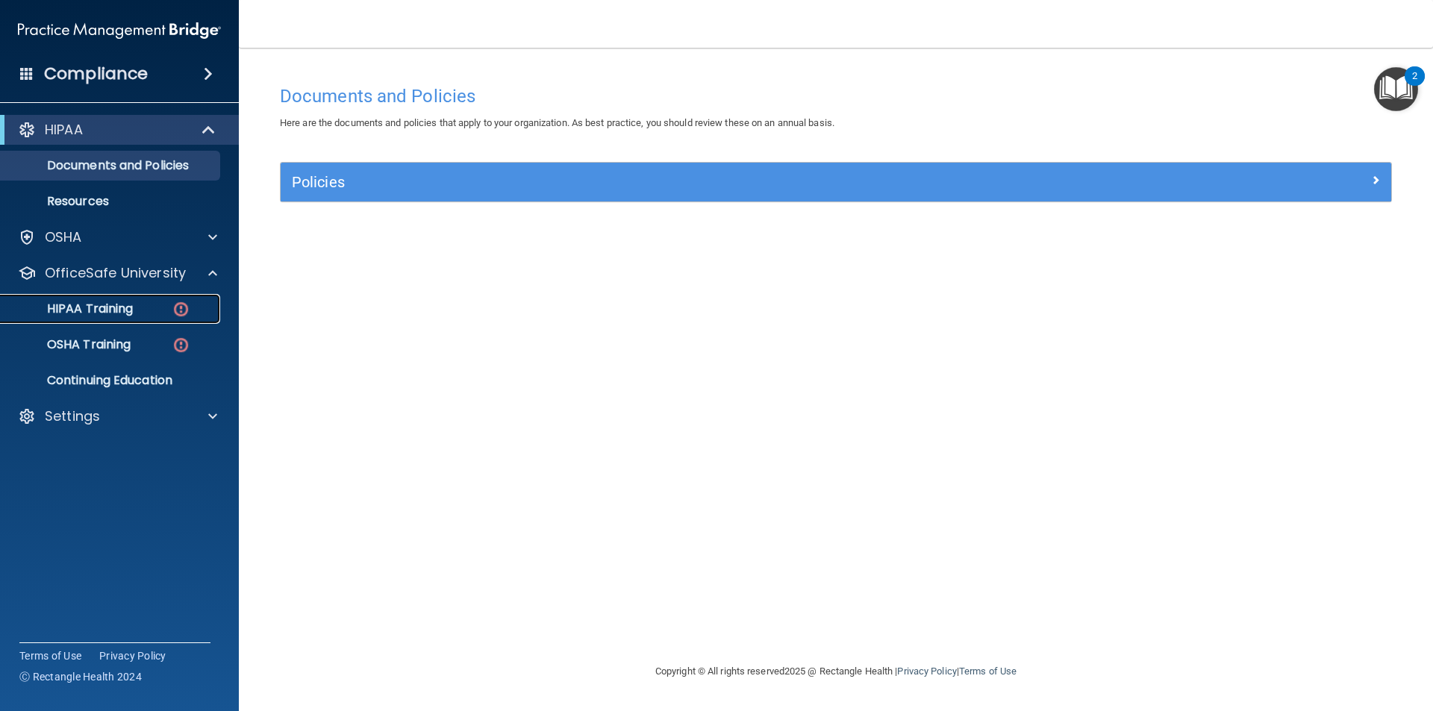
click at [104, 303] on p "HIPAA Training" at bounding box center [71, 308] width 123 height 15
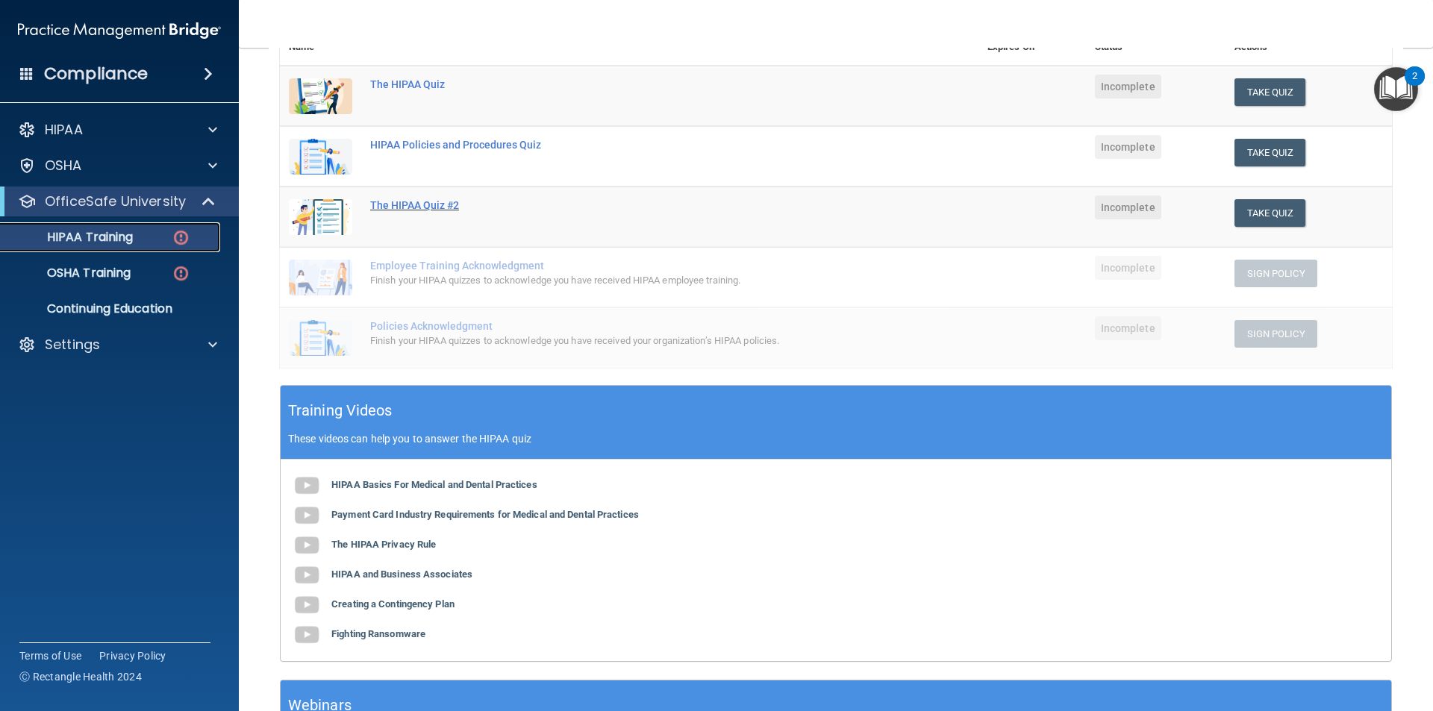
scroll to position [110, 0]
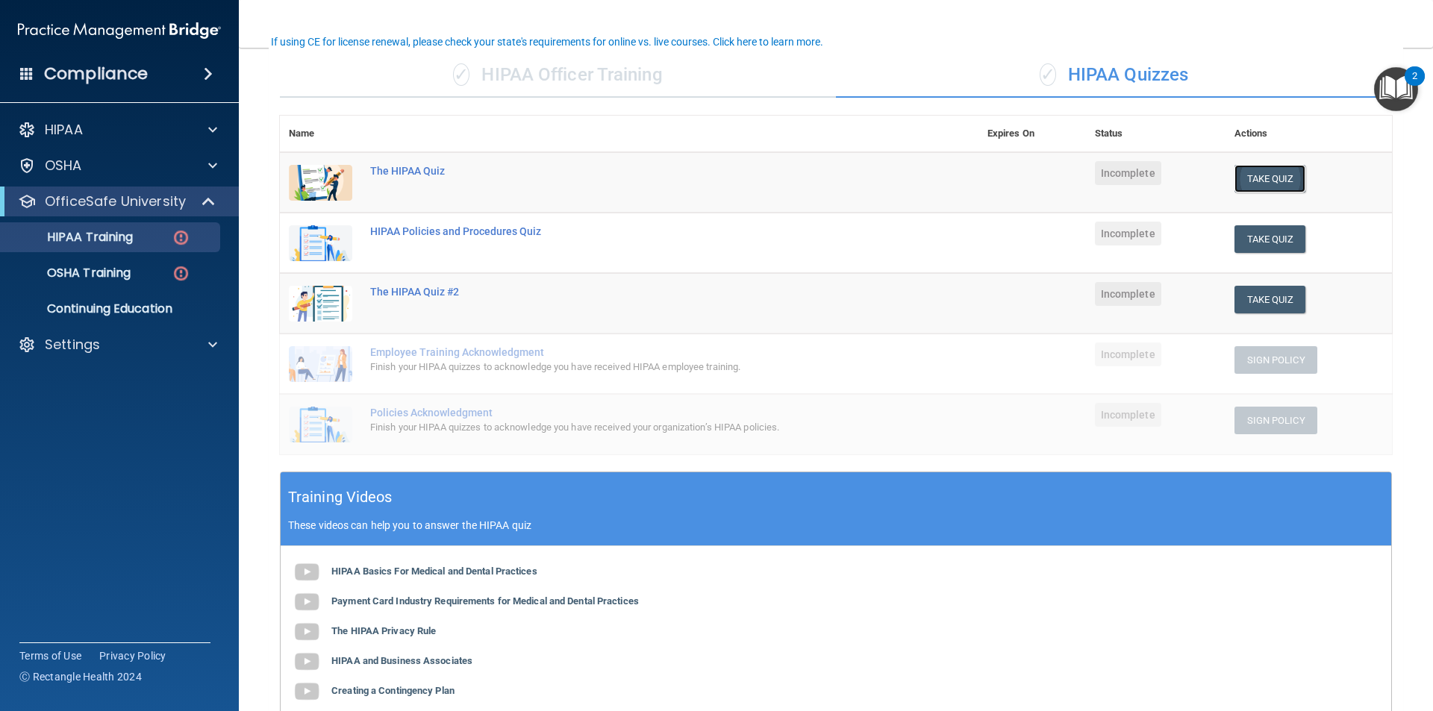
click at [1242, 173] on button "Take Quiz" at bounding box center [1270, 179] width 72 height 28
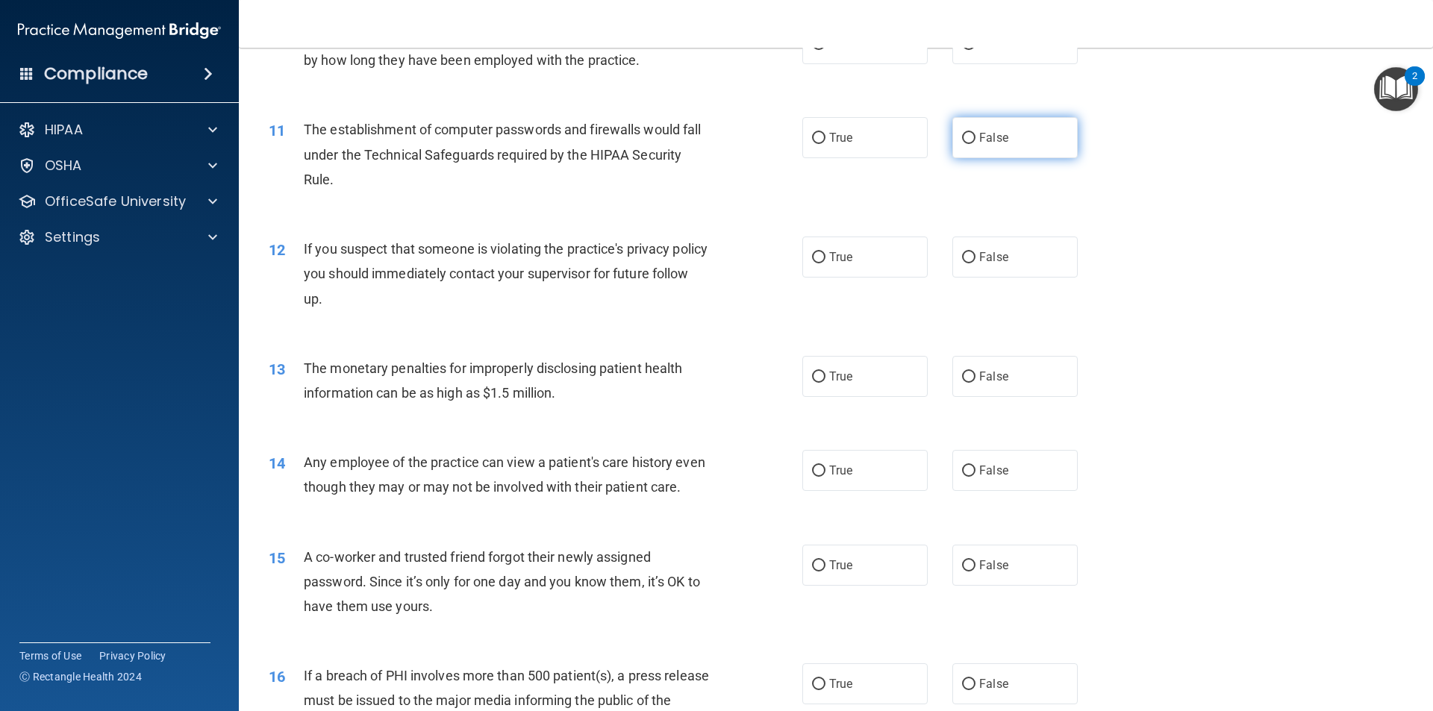
scroll to position [1230, 0]
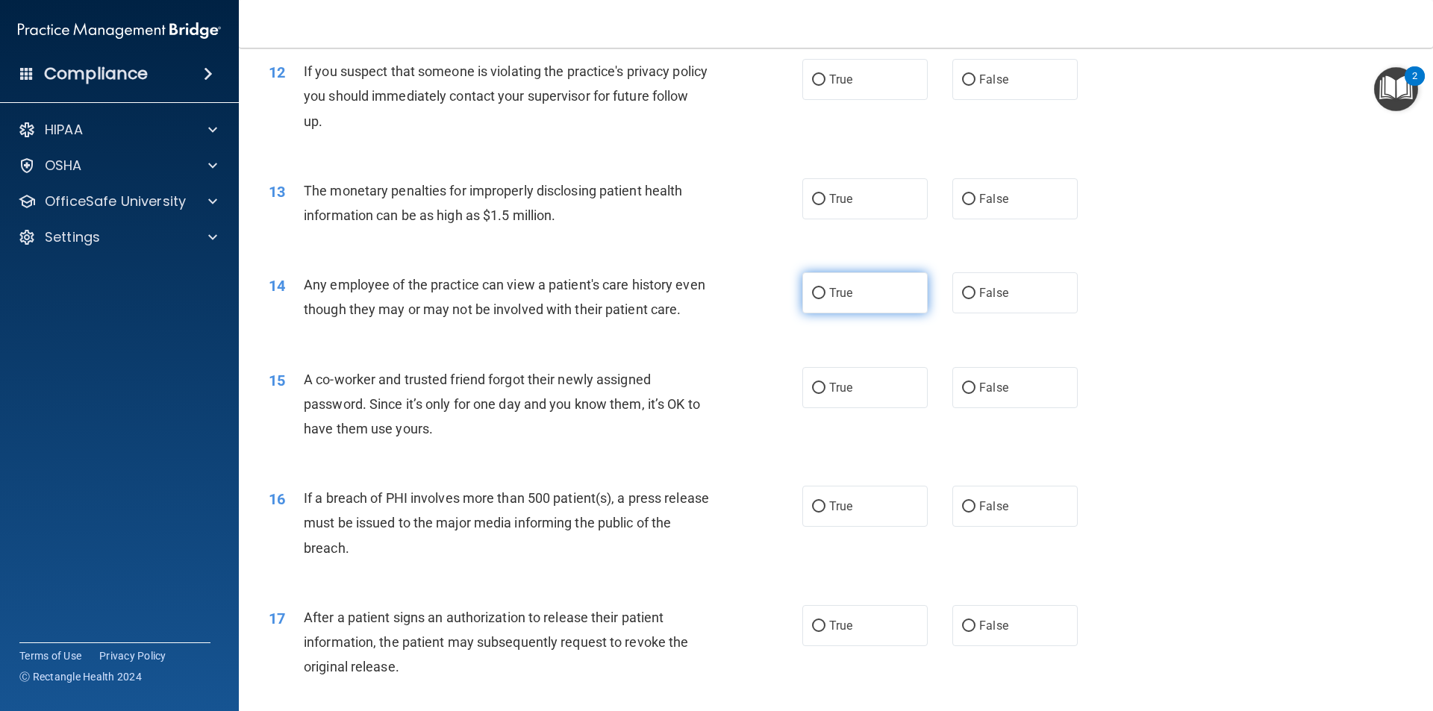
click at [812, 288] on input "True" at bounding box center [818, 293] width 13 height 11
radio input "true"
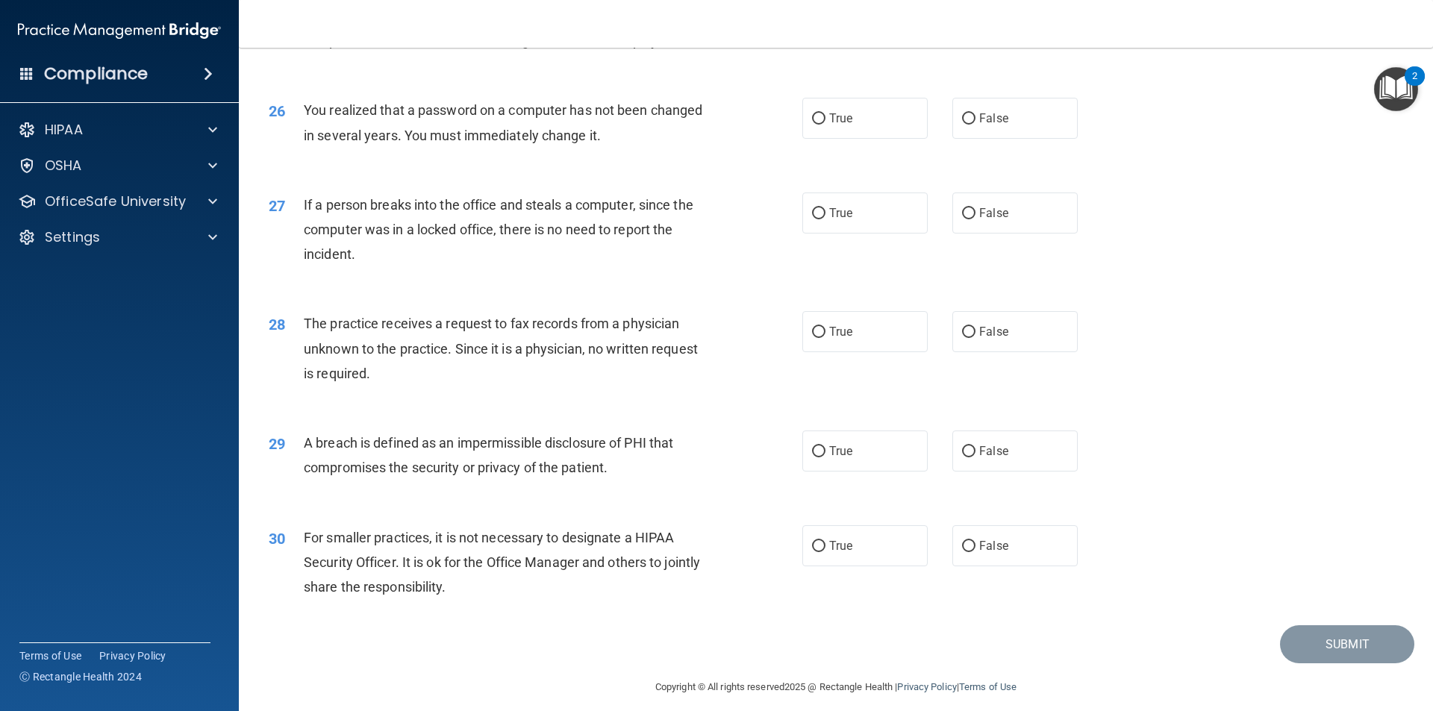
scroll to position [2761, 0]
click at [812, 29] on input "True" at bounding box center [818, 23] width 13 height 11
radio input "true"
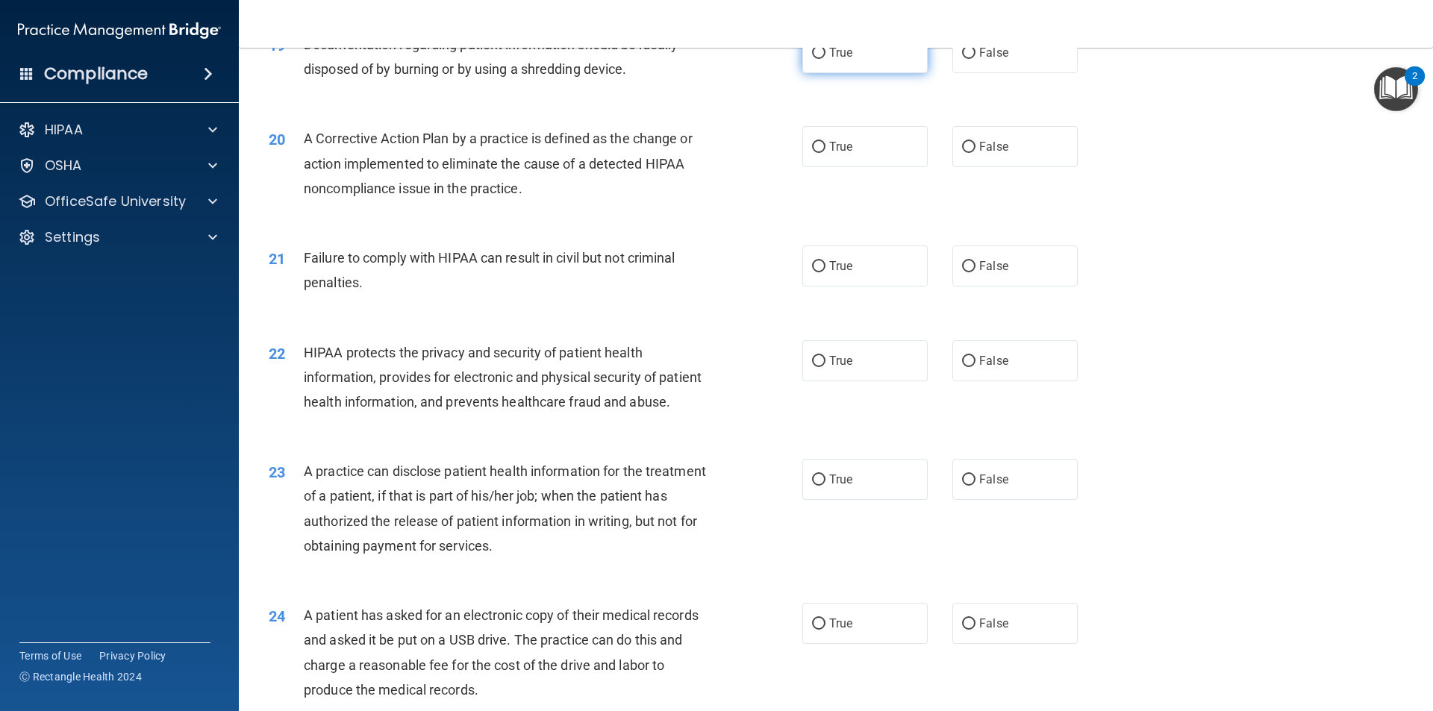
scroll to position [2015, 0]
click at [90, 218] on div "HIPAA Documents and Policies Report an Incident Business Associates Emergency P…" at bounding box center [120, 186] width 240 height 155
click at [98, 204] on p "OfficeSafe University" at bounding box center [115, 202] width 141 height 18
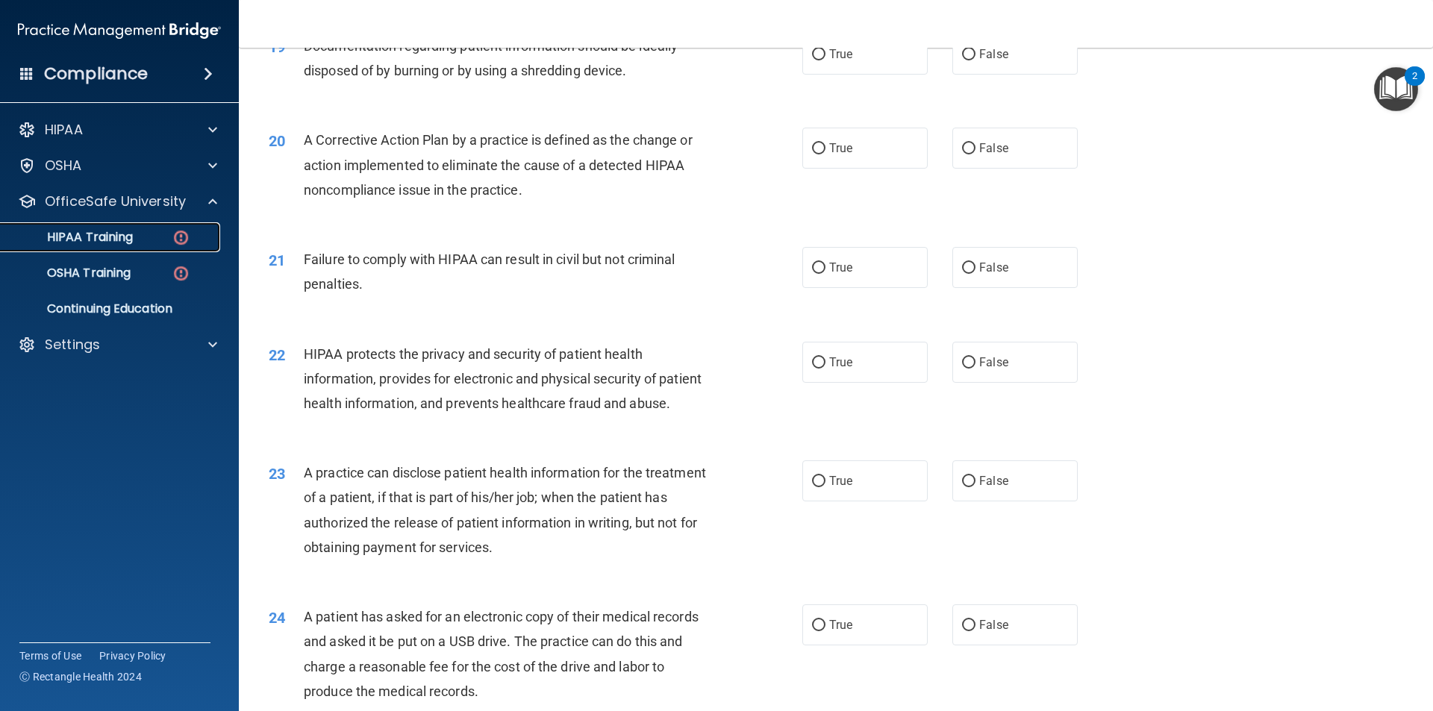
click at [113, 235] on p "HIPAA Training" at bounding box center [71, 237] width 123 height 15
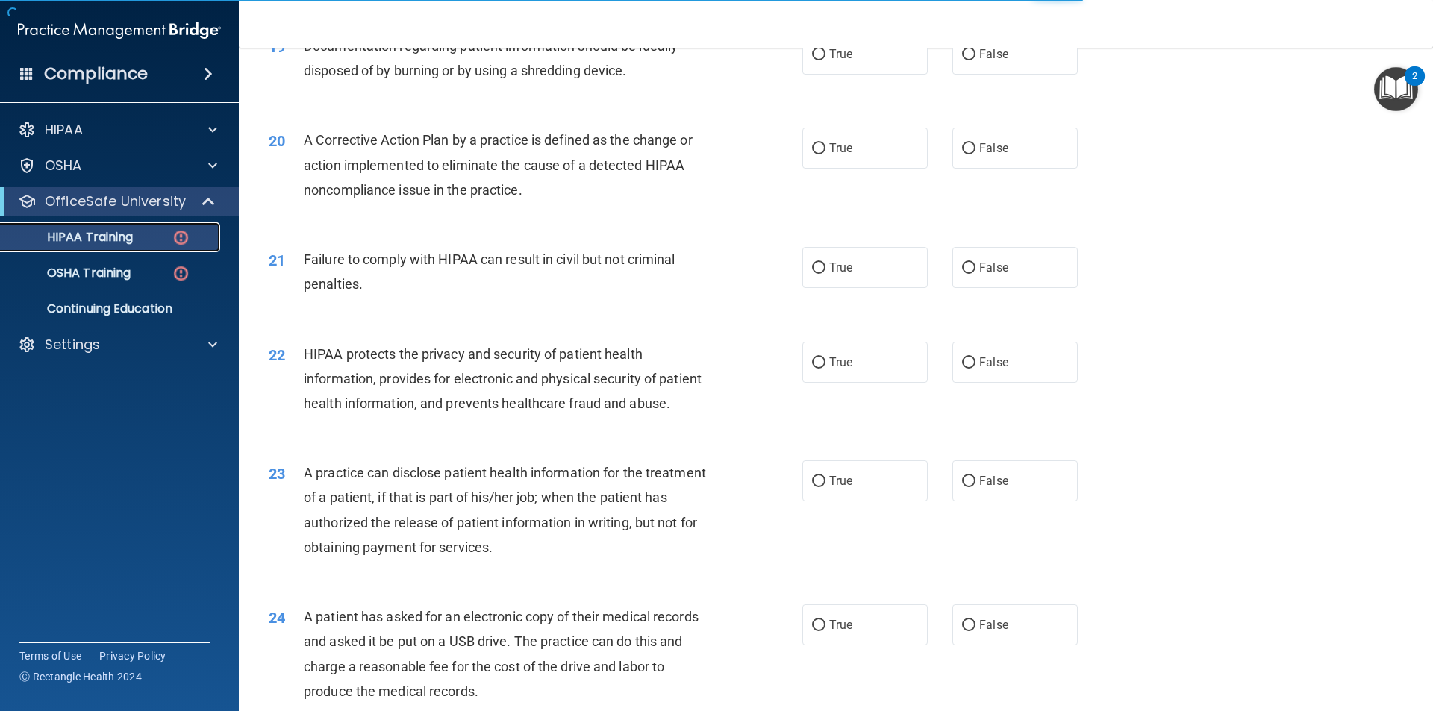
click at [115, 231] on p "HIPAA Training" at bounding box center [71, 237] width 123 height 15
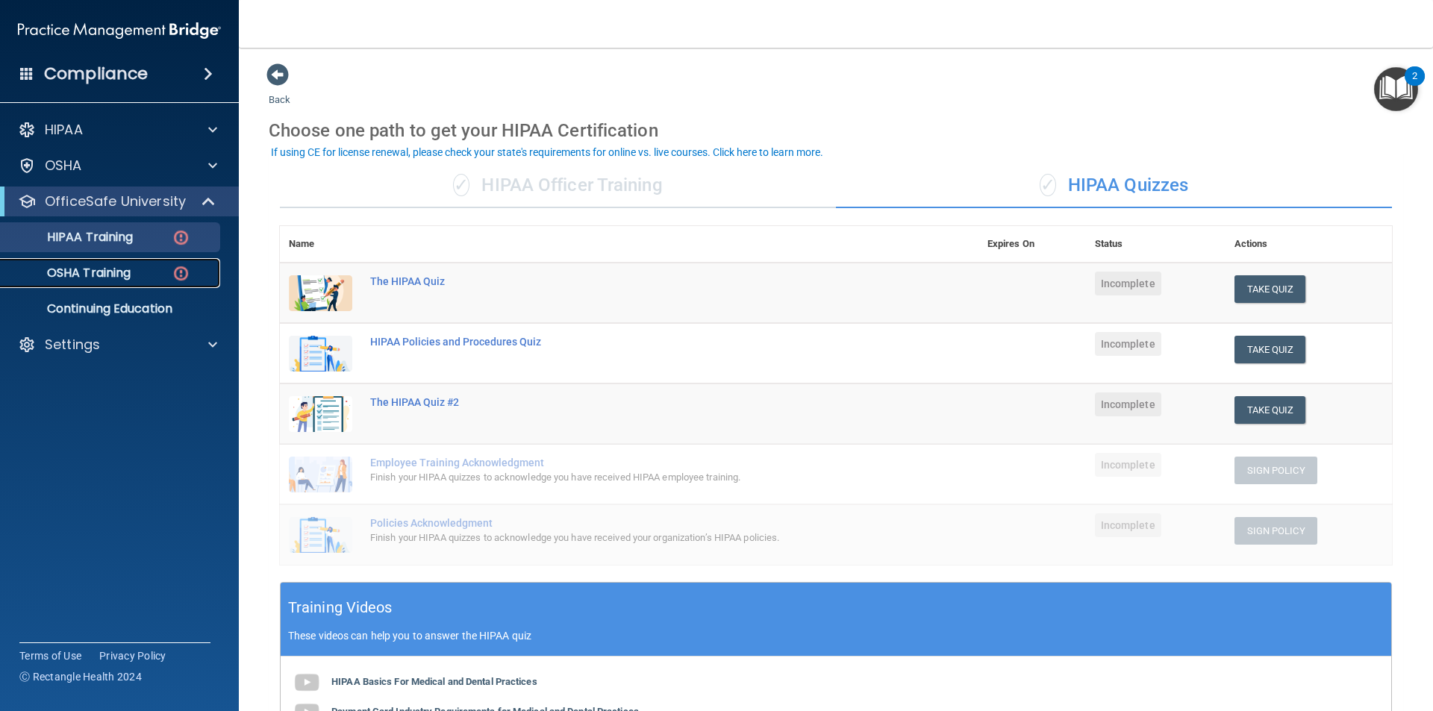
click at [125, 277] on p "OSHA Training" at bounding box center [70, 273] width 121 height 15
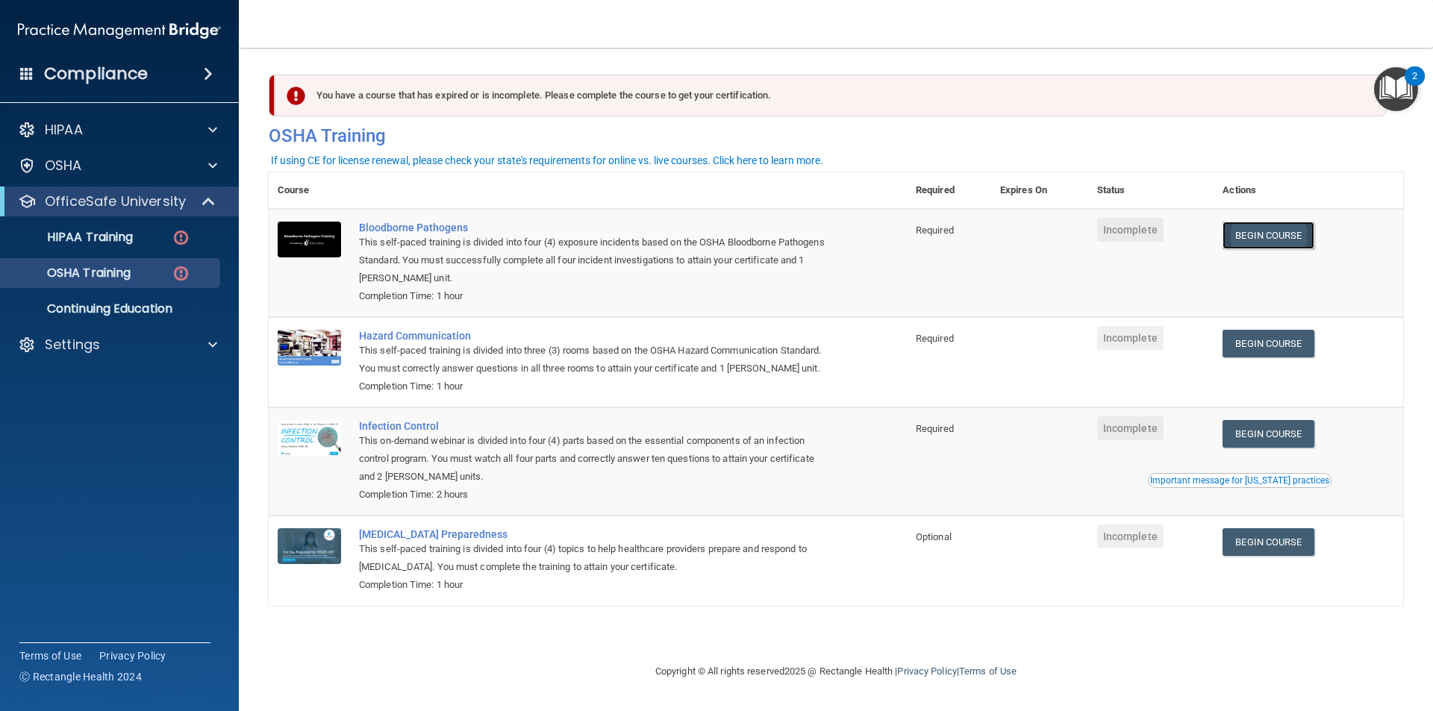
click at [1265, 227] on link "Begin Course" at bounding box center [1267, 236] width 91 height 28
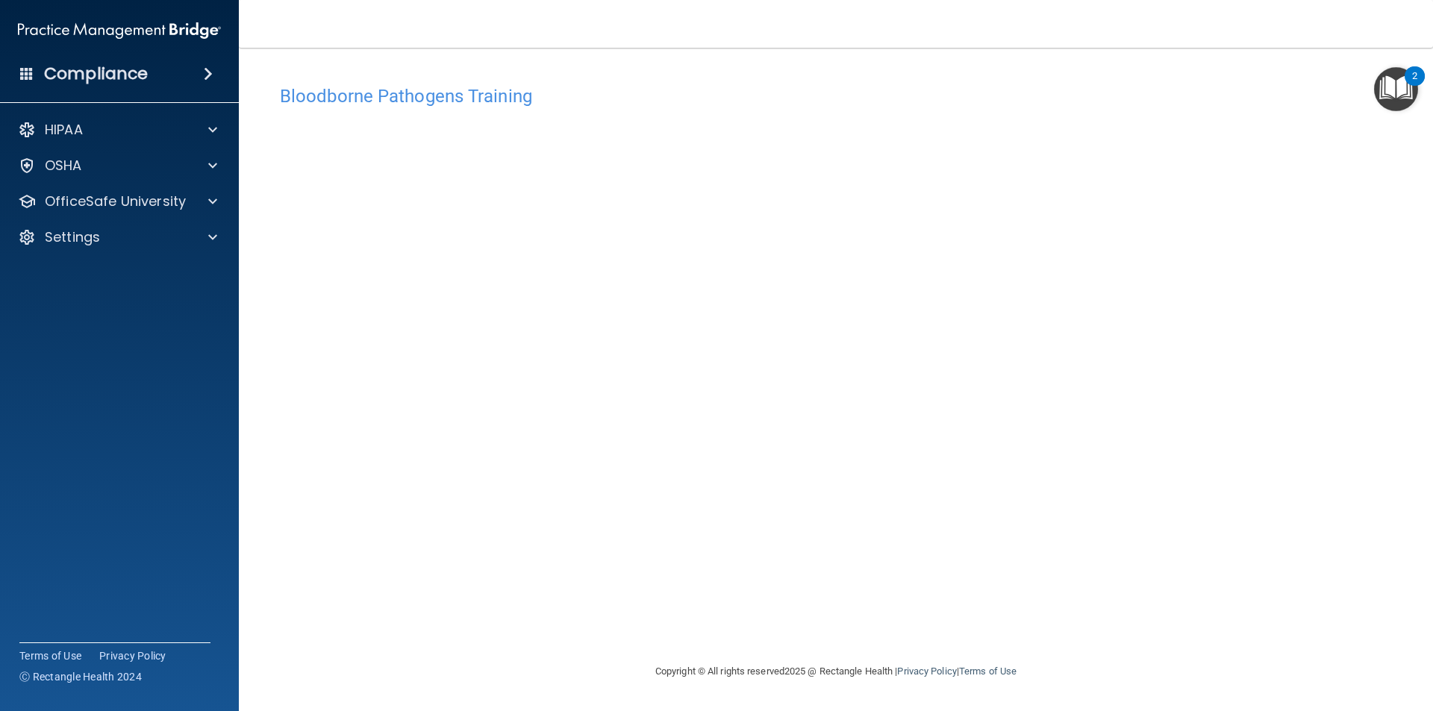
drag, startPoint x: 628, startPoint y: 583, endPoint x: 690, endPoint y: 598, distance: 64.3
click at [690, 598] on div "Bloodborne Pathogens Training This course doesn’t expire until . Are you sure y…" at bounding box center [836, 370] width 1134 height 585
drag, startPoint x: 178, startPoint y: 205, endPoint x: 166, endPoint y: 204, distance: 12.0
click at [166, 204] on p "OfficeSafe University" at bounding box center [115, 202] width 141 height 18
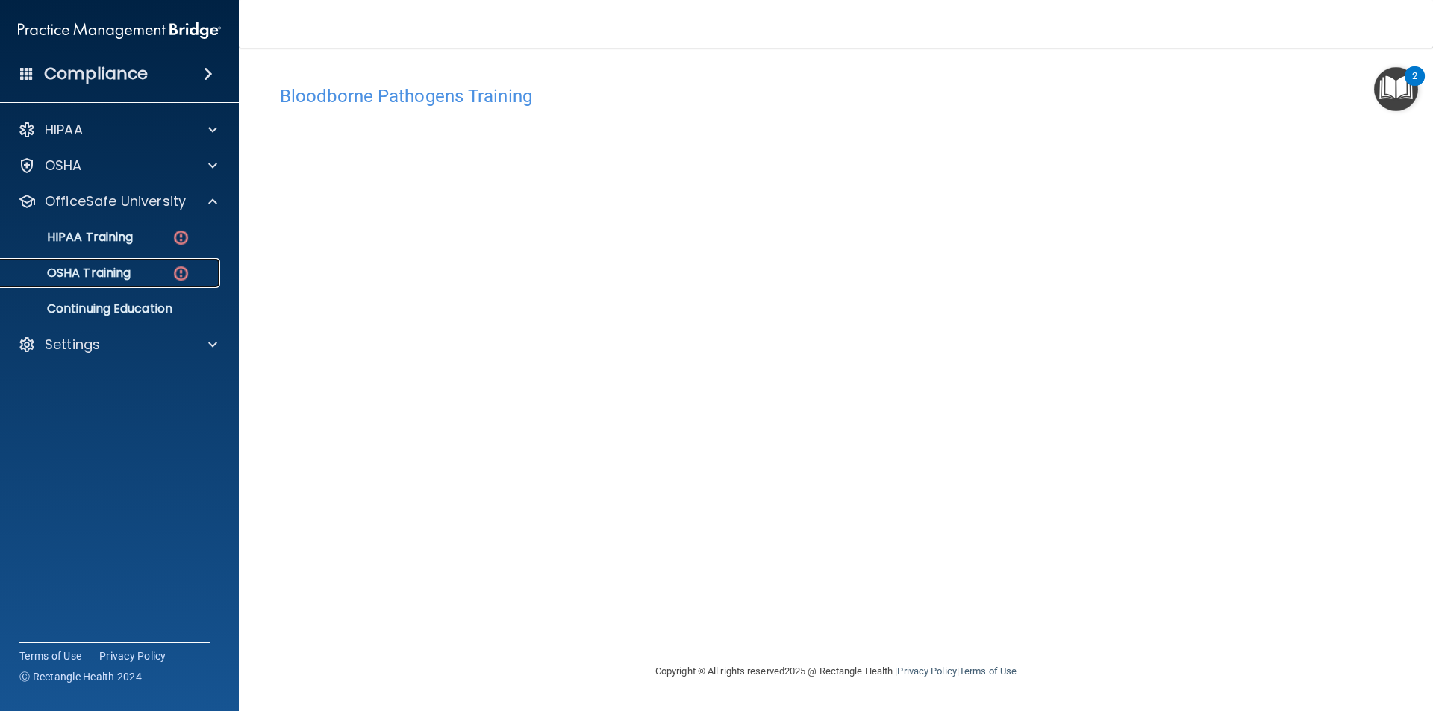
click at [131, 274] on p "OSHA Training" at bounding box center [70, 273] width 121 height 15
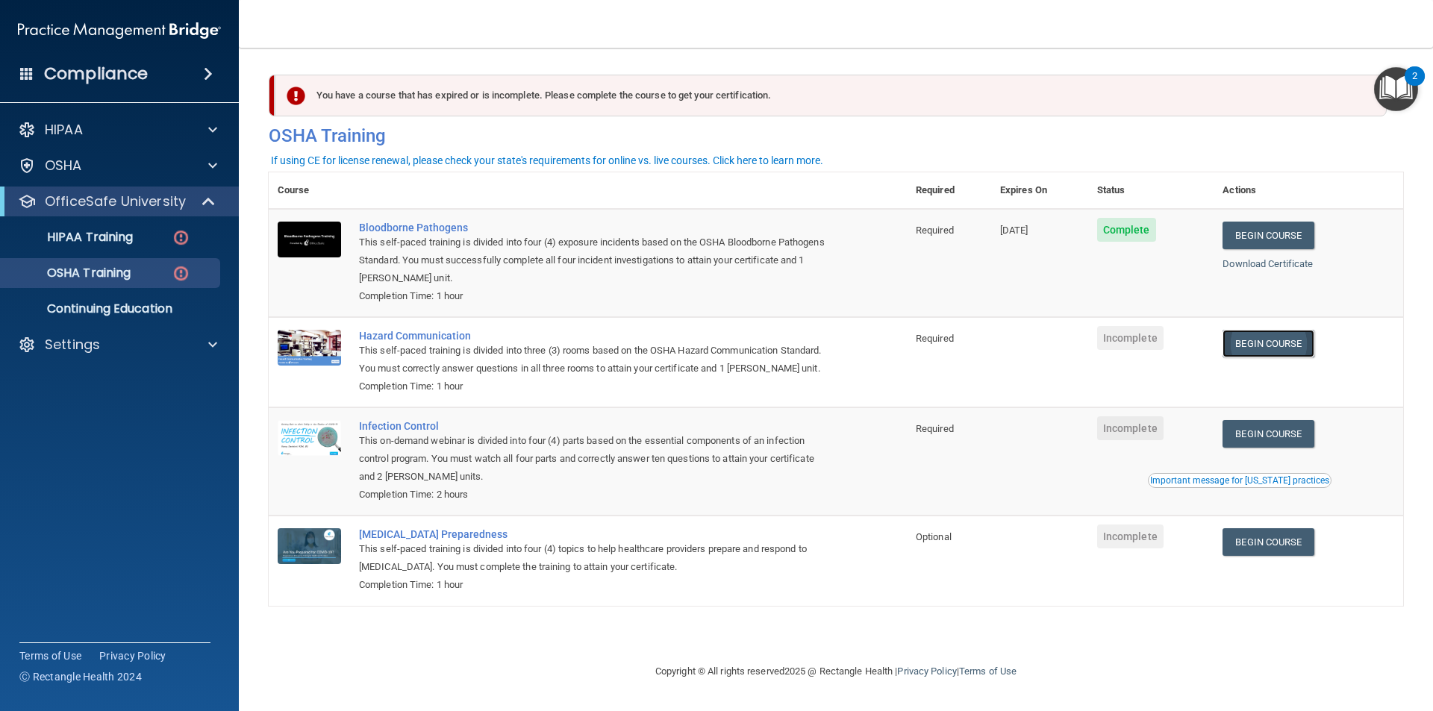
click at [1285, 347] on link "Begin Course" at bounding box center [1267, 344] width 91 height 28
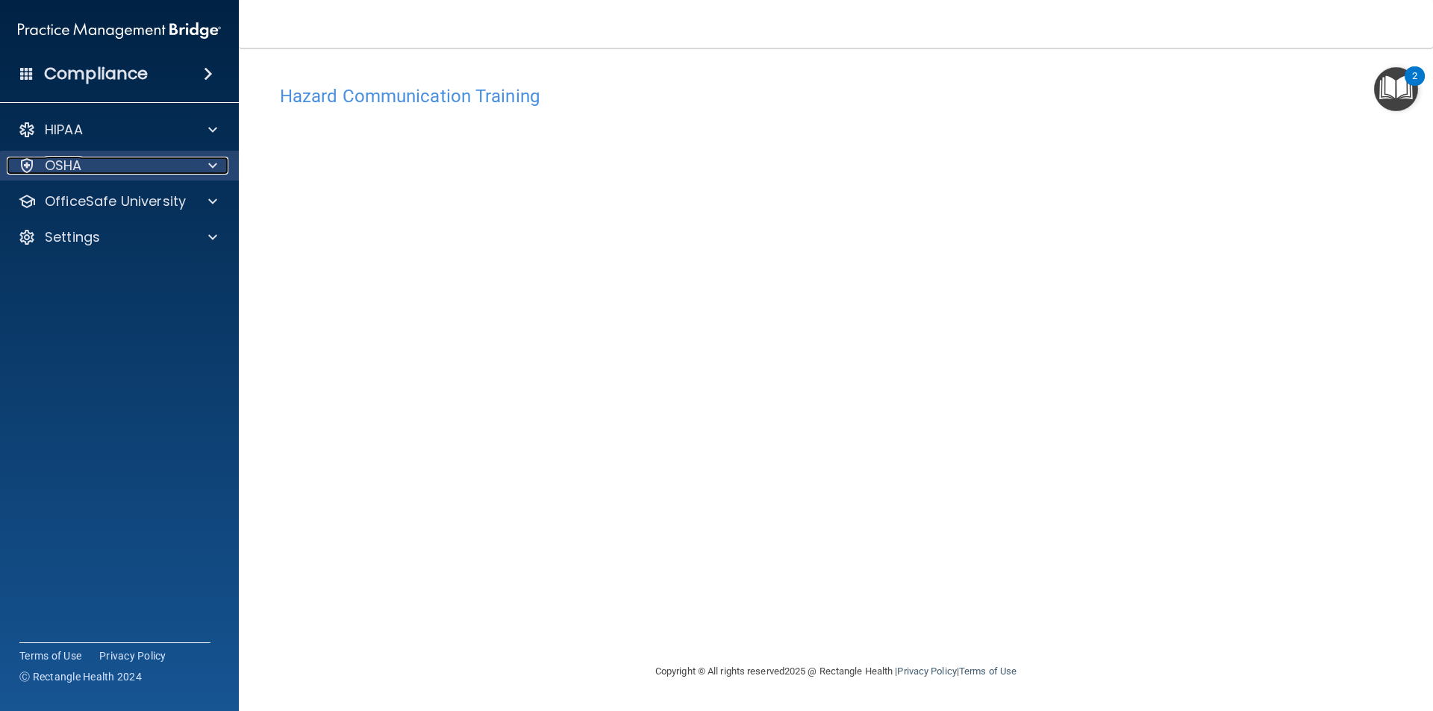
click at [195, 166] on div at bounding box center [210, 166] width 37 height 18
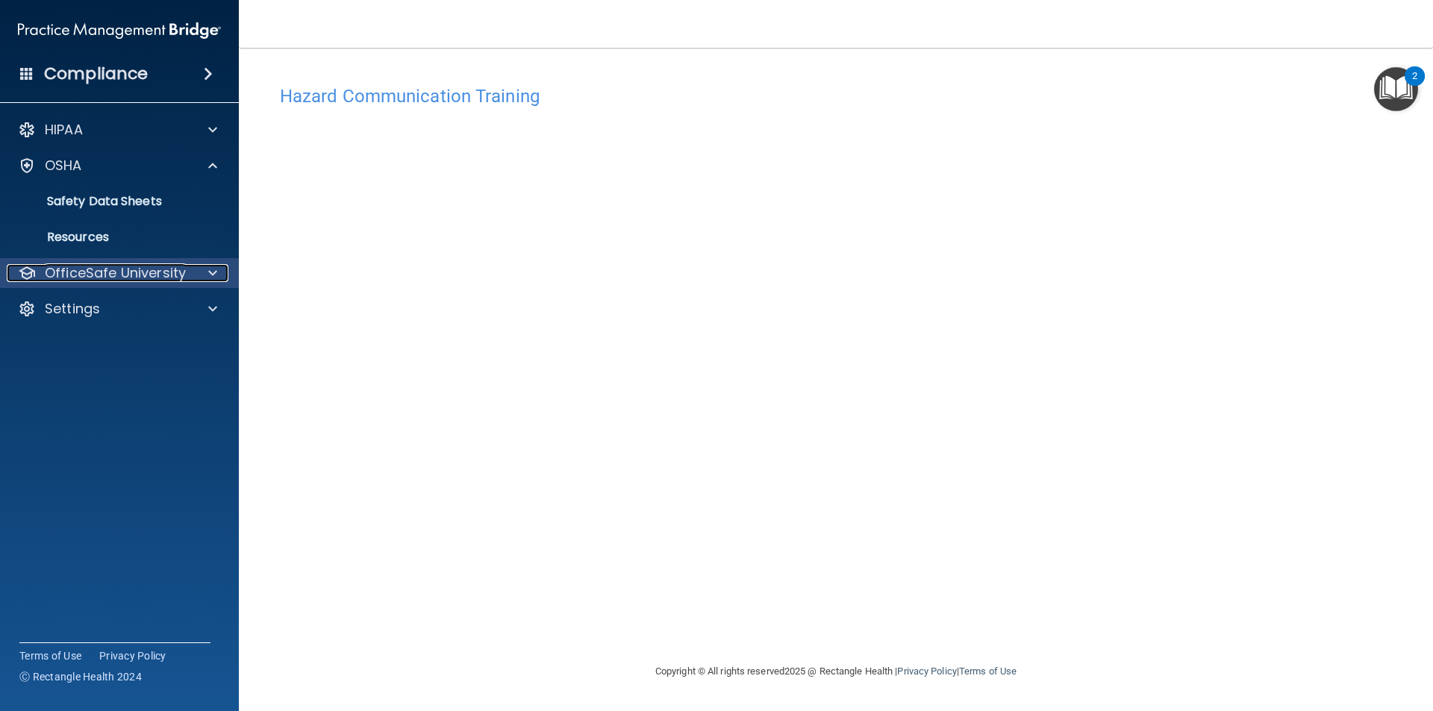
click at [121, 272] on p "OfficeSafe University" at bounding box center [115, 273] width 141 height 18
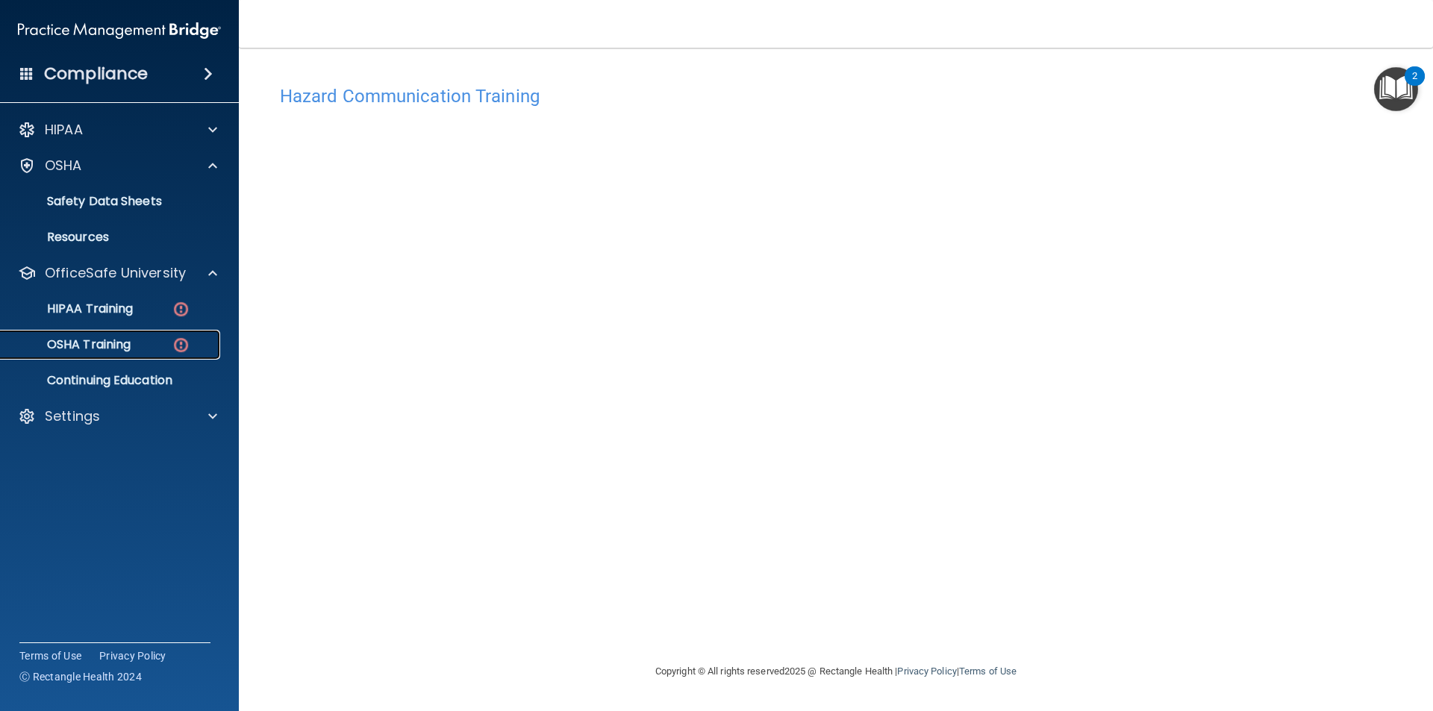
click at [125, 331] on link "OSHA Training" at bounding box center [102, 345] width 235 height 30
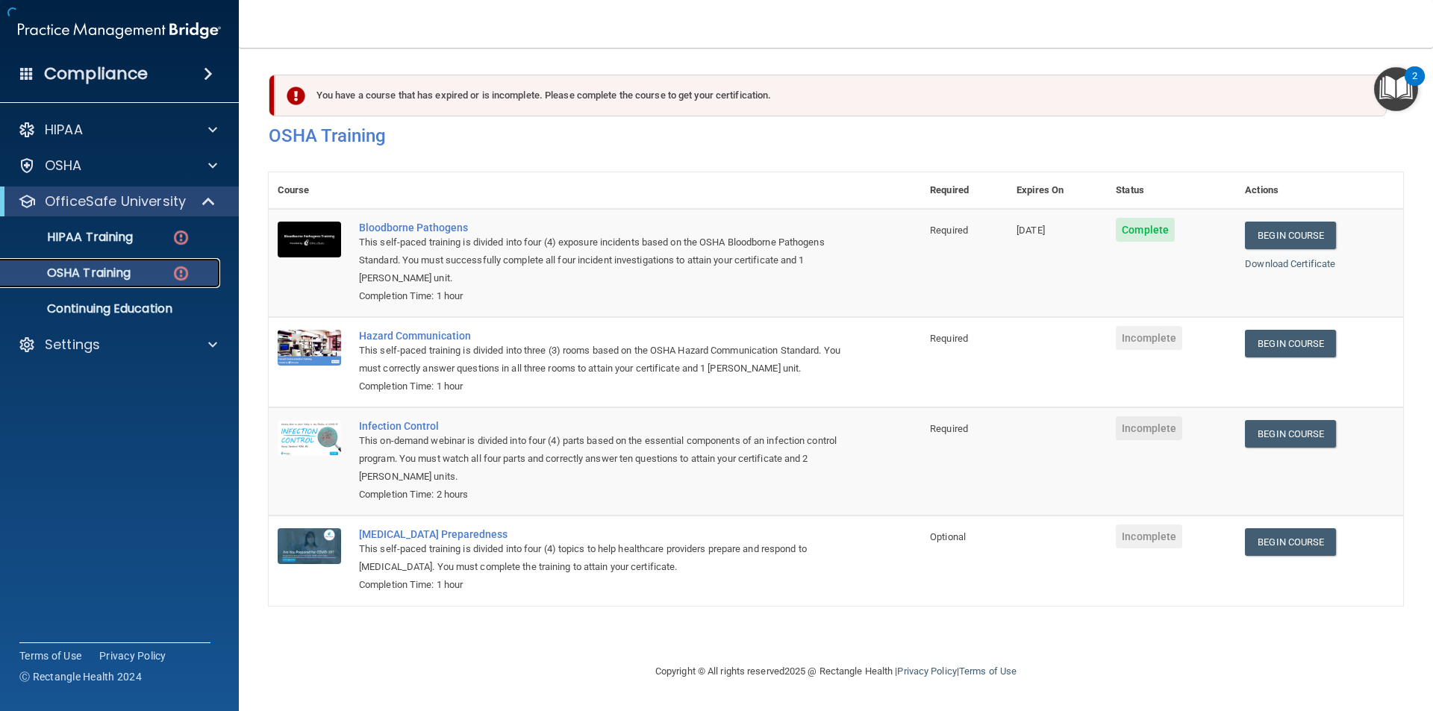
click at [114, 272] on p "OSHA Training" at bounding box center [70, 273] width 121 height 15
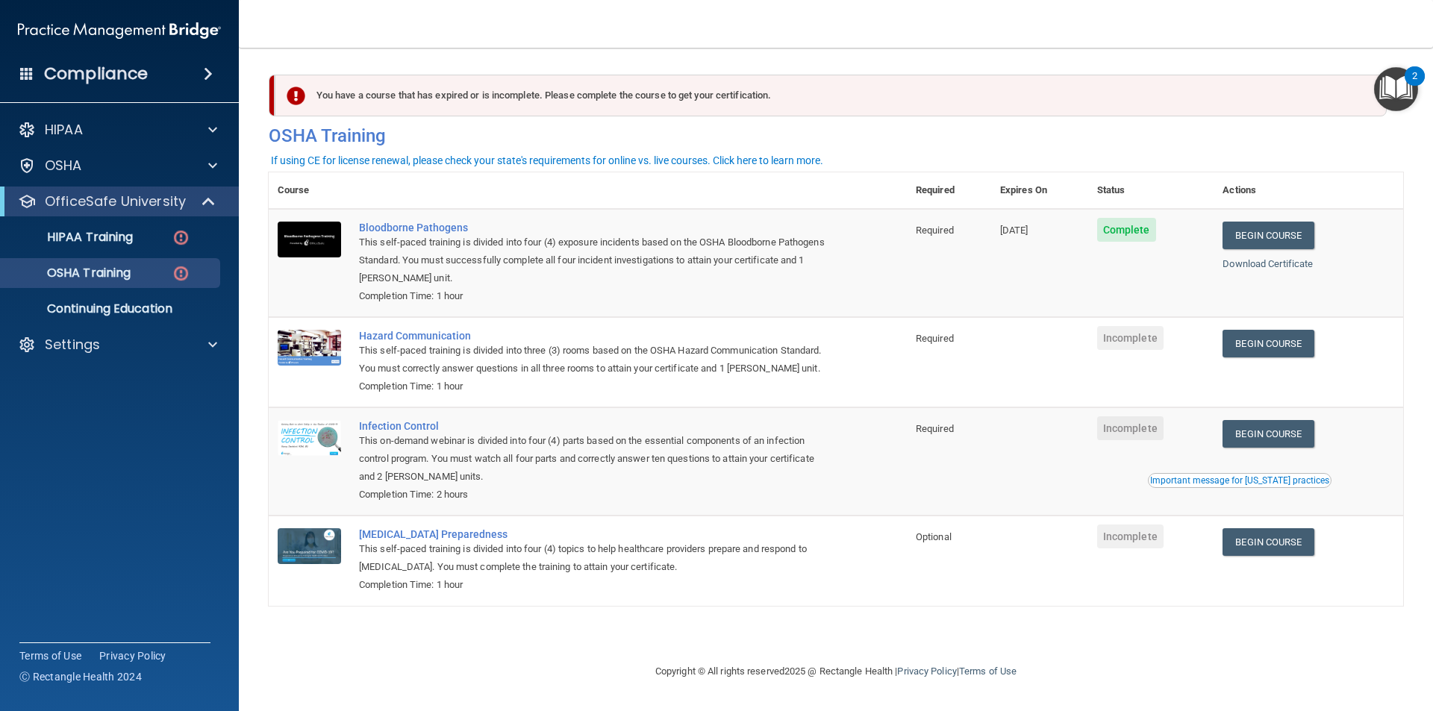
drag, startPoint x: 700, startPoint y: 319, endPoint x: 1074, endPoint y: 372, distance: 378.4
drag, startPoint x: 1074, startPoint y: 372, endPoint x: 1294, endPoint y: 395, distance: 220.6
click at [1294, 395] on td "Begin Course Download Certificate" at bounding box center [1308, 362] width 190 height 90
click at [1250, 345] on link "Begin Course" at bounding box center [1267, 344] width 91 height 28
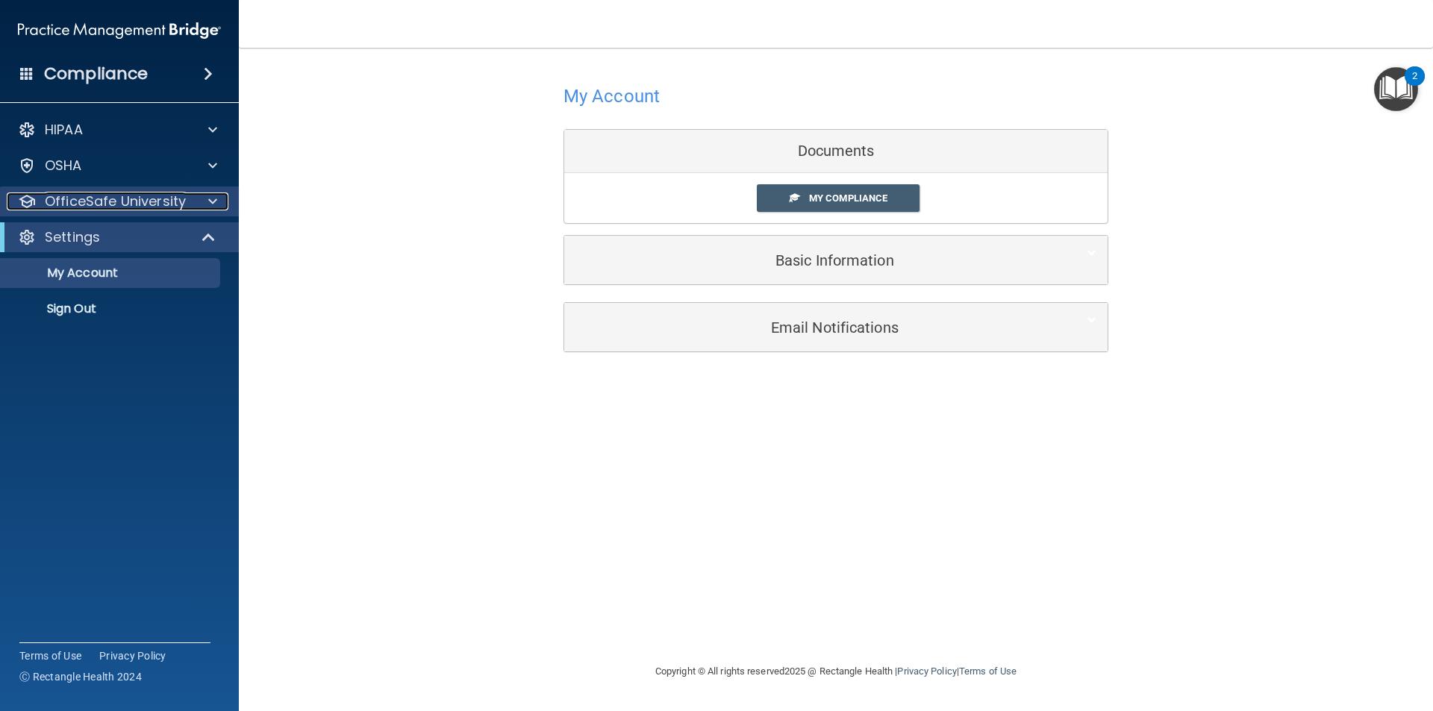
click at [125, 206] on p "OfficeSafe University" at bounding box center [115, 202] width 141 height 18
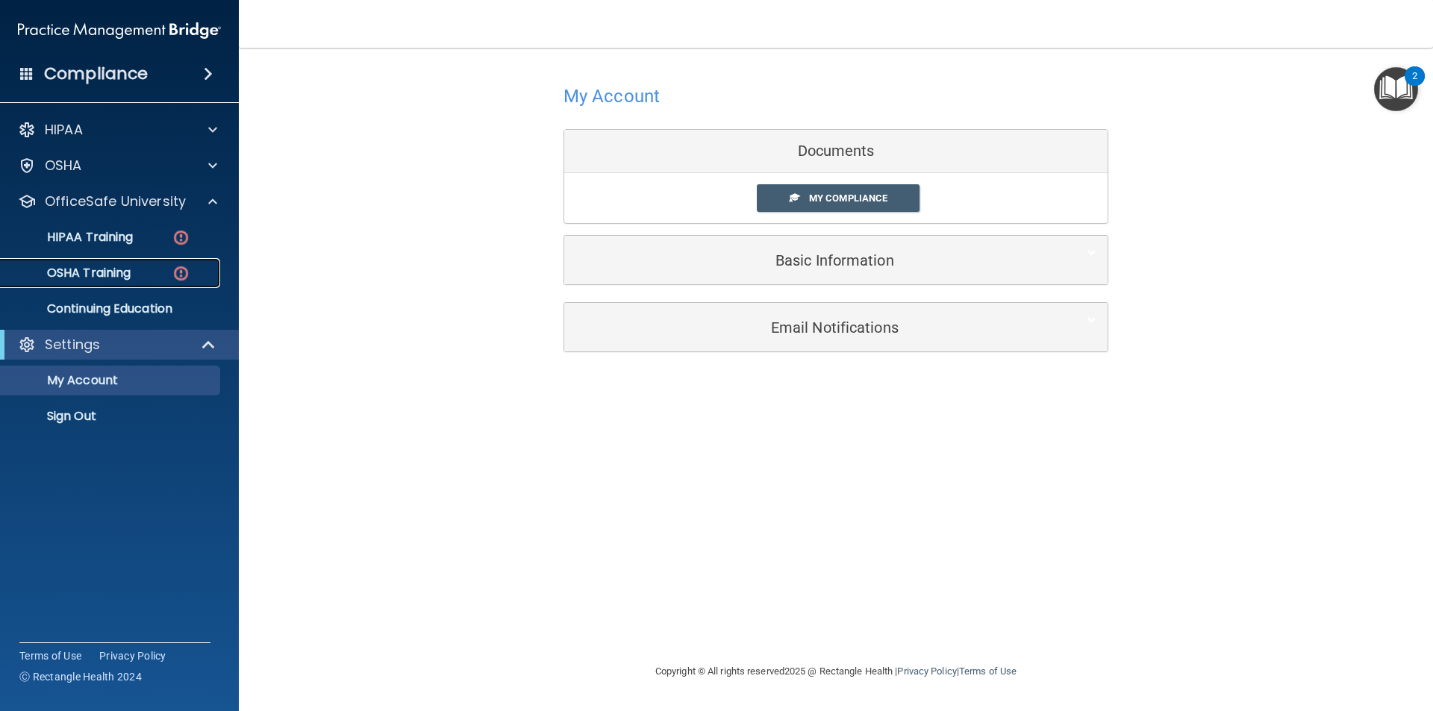
click at [125, 266] on p "OSHA Training" at bounding box center [70, 273] width 121 height 15
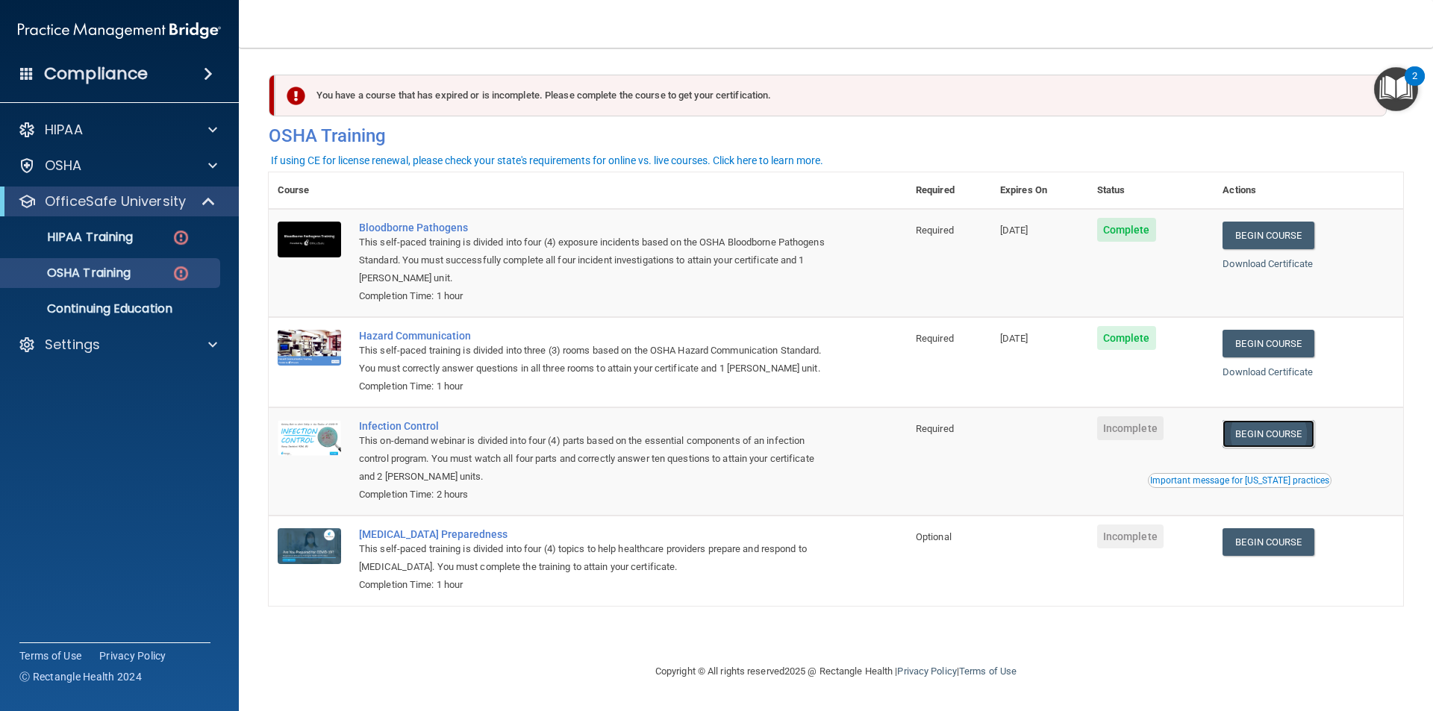
click at [1268, 435] on link "Begin Course" at bounding box center [1267, 434] width 91 height 28
drag, startPoint x: 978, startPoint y: 428, endPoint x: 1180, endPoint y: 475, distance: 207.0
click at [1180, 475] on button "Important message for [US_STATE] practices" at bounding box center [1240, 480] width 184 height 15
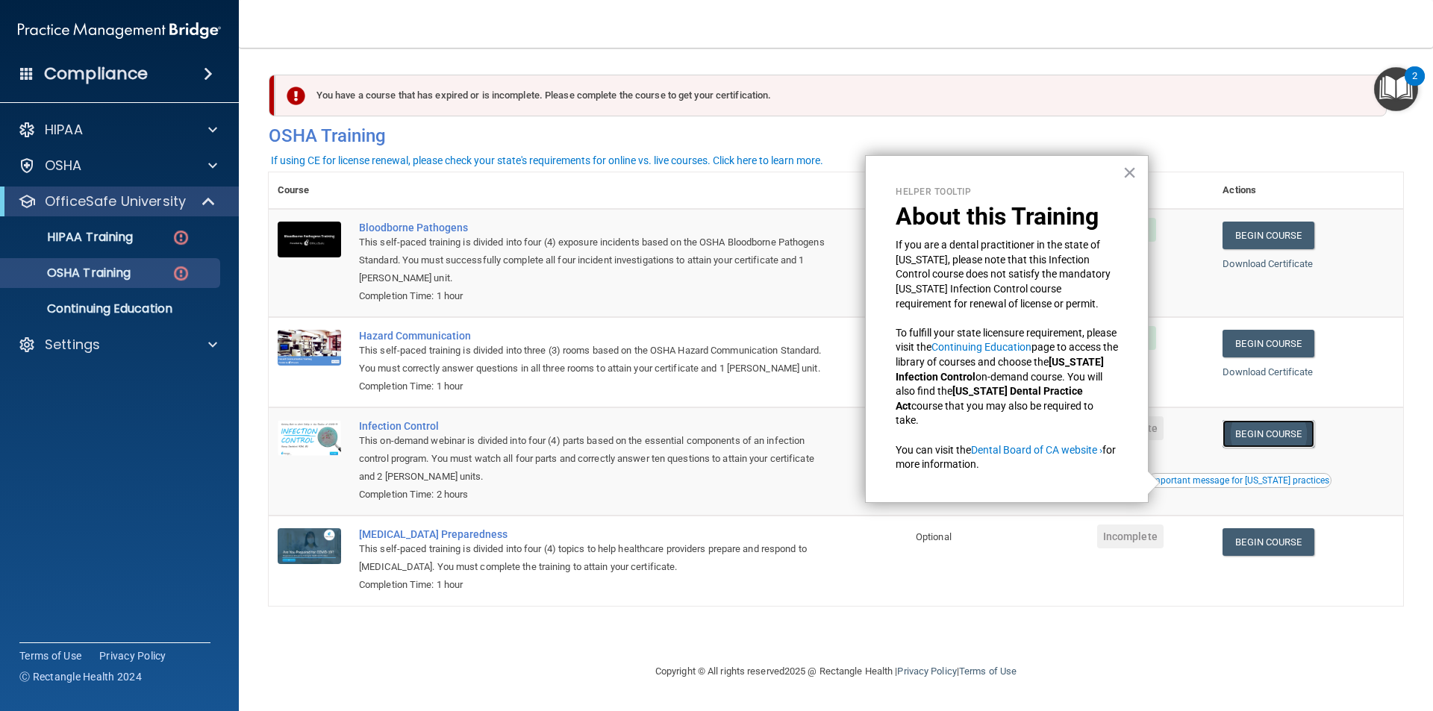
click at [1306, 436] on link "Begin Course" at bounding box center [1267, 434] width 91 height 28
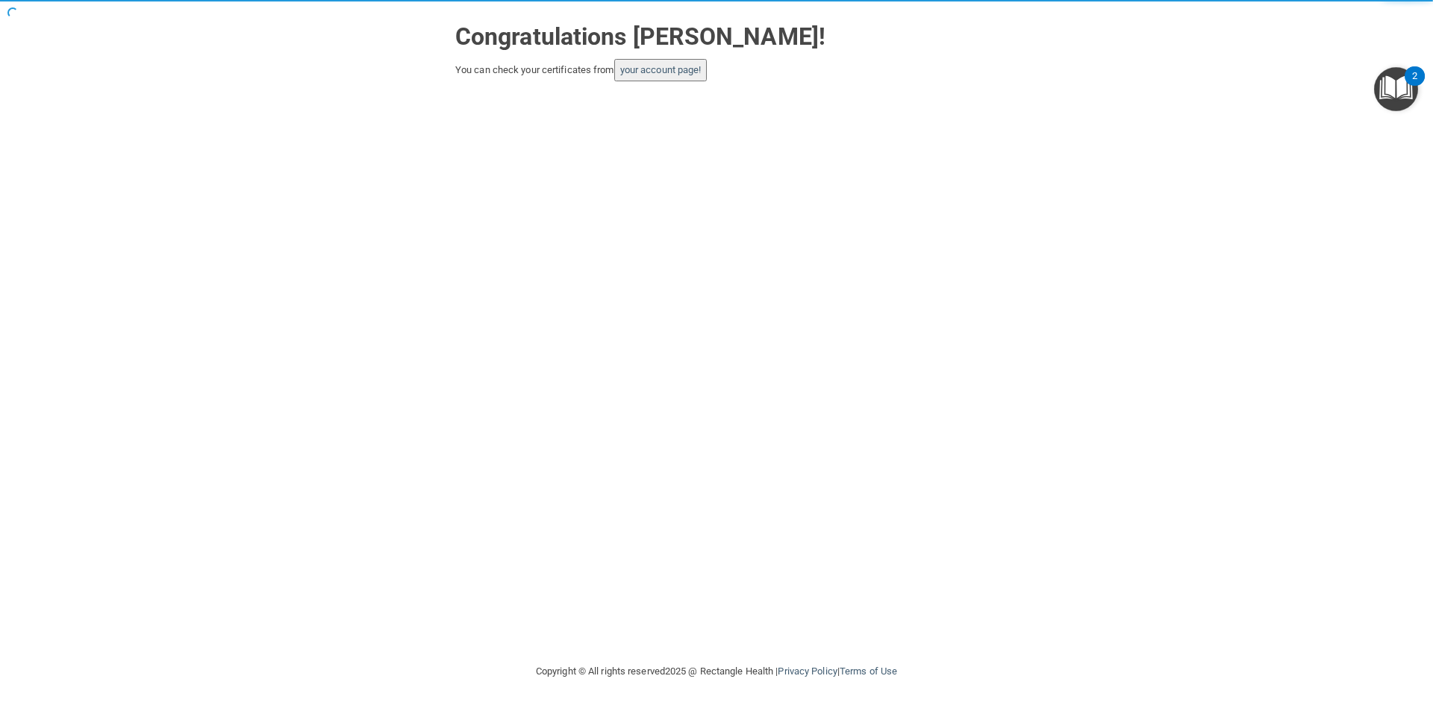
click at [654, 78] on button "your account page!" at bounding box center [660, 70] width 93 height 22
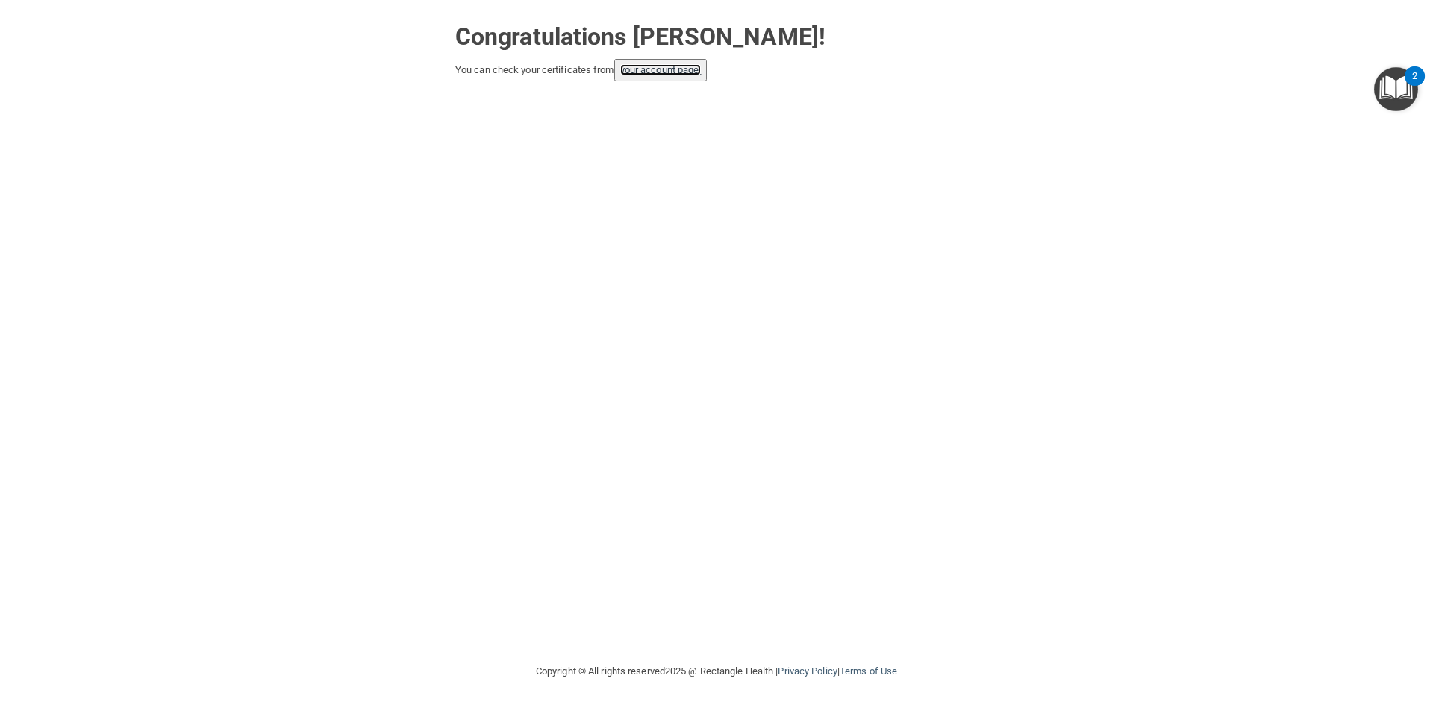
click at [650, 69] on link "your account page!" at bounding box center [660, 69] width 81 height 11
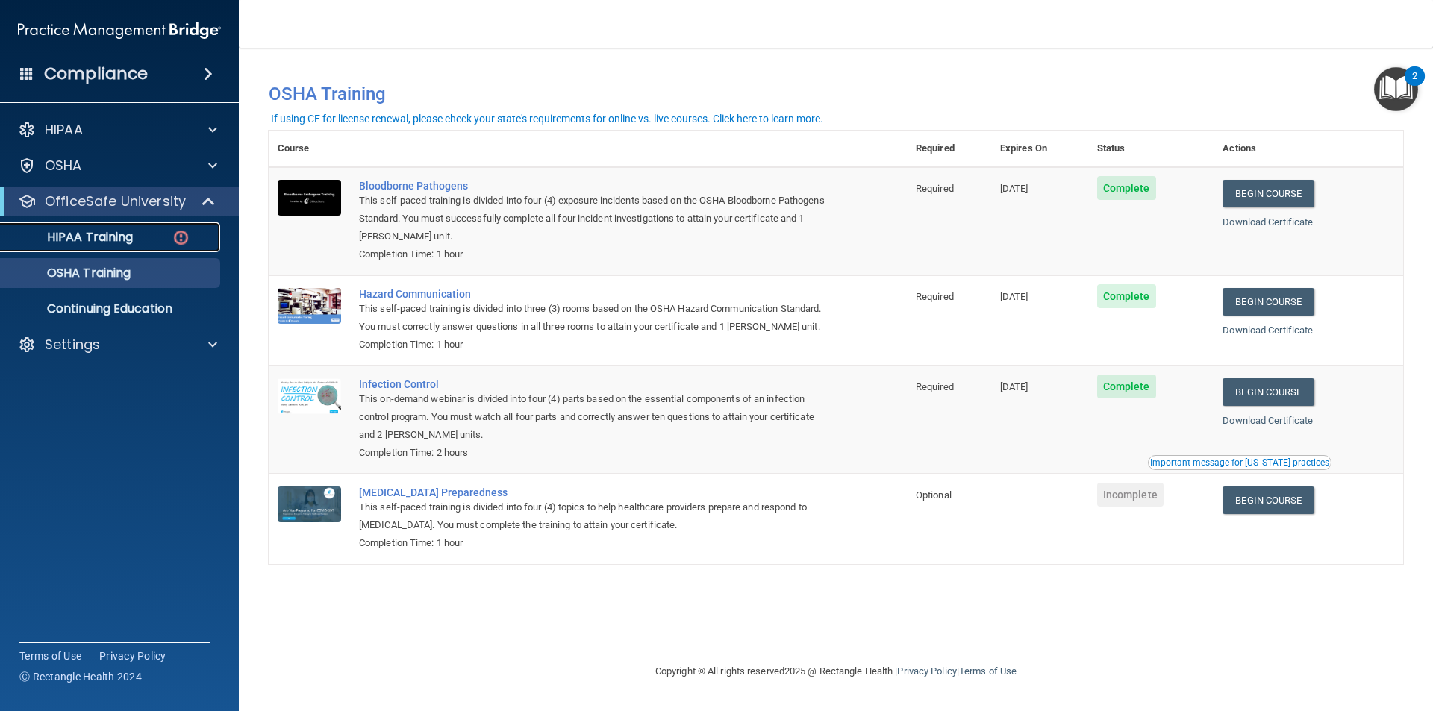
click at [118, 243] on p "HIPAA Training" at bounding box center [71, 237] width 123 height 15
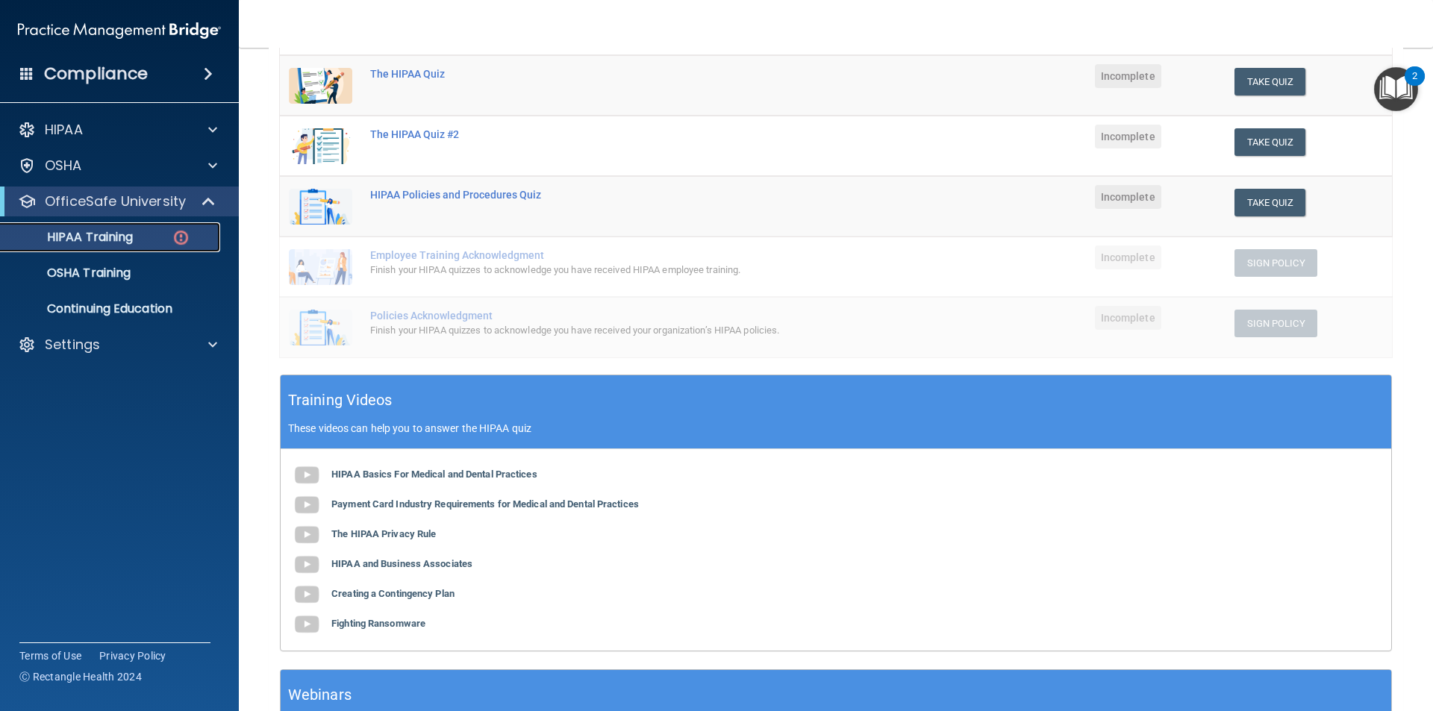
scroll to position [224, 0]
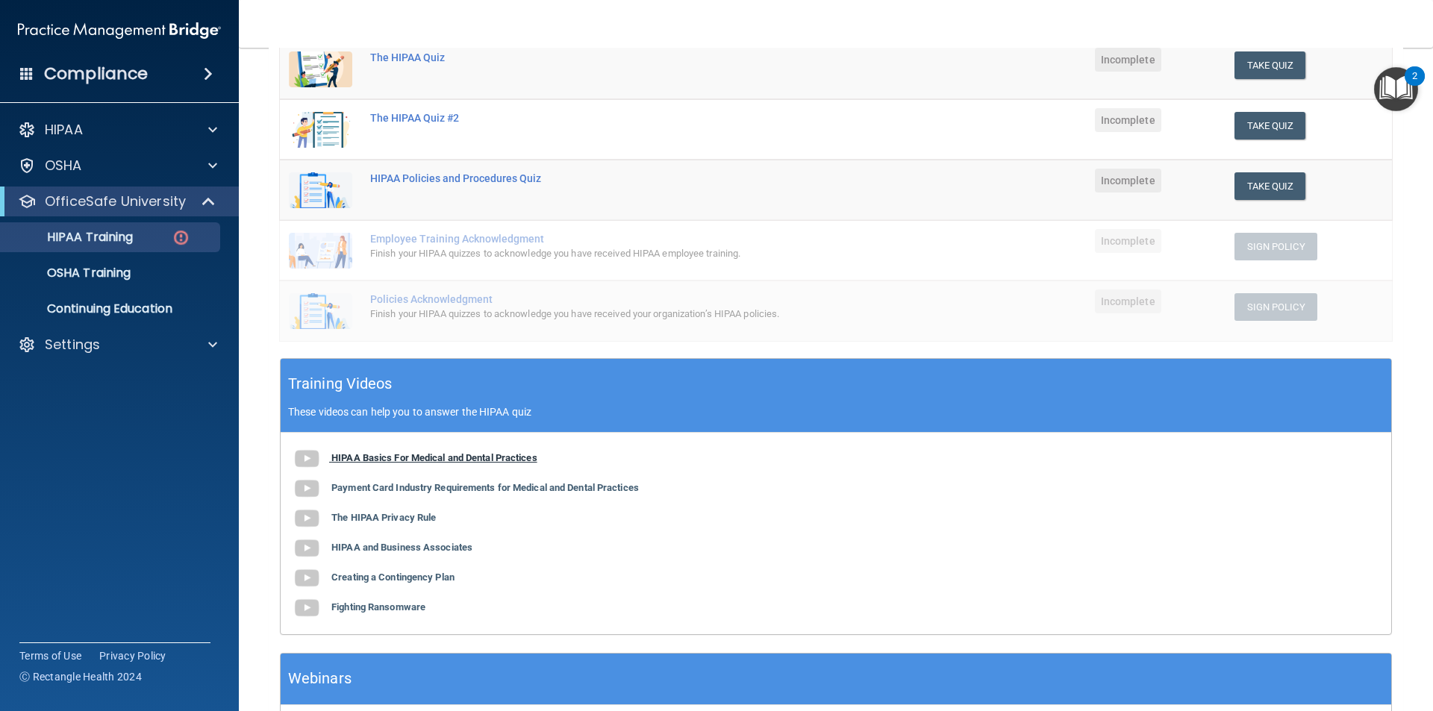
click at [309, 449] on img at bounding box center [307, 459] width 30 height 30
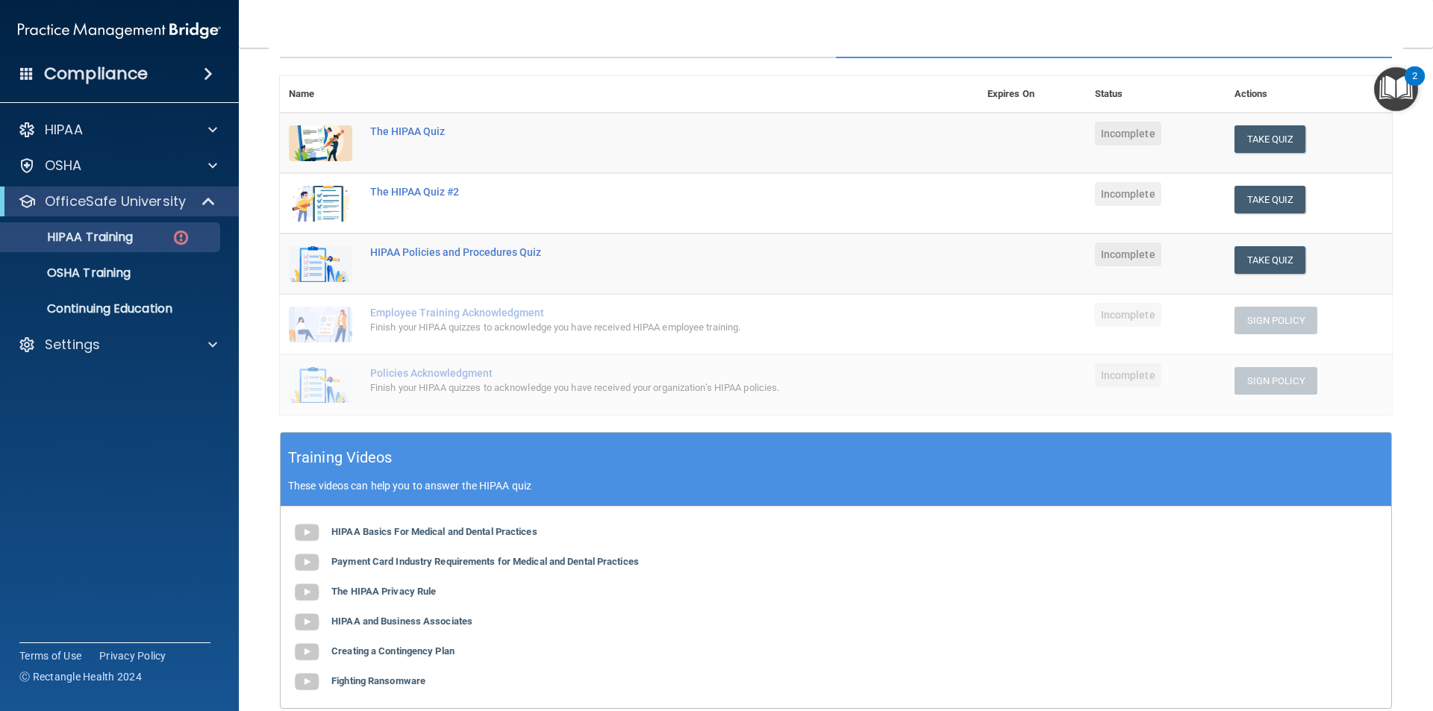
scroll to position [149, 0]
click at [1254, 148] on button "Take Quiz" at bounding box center [1270, 140] width 72 height 28
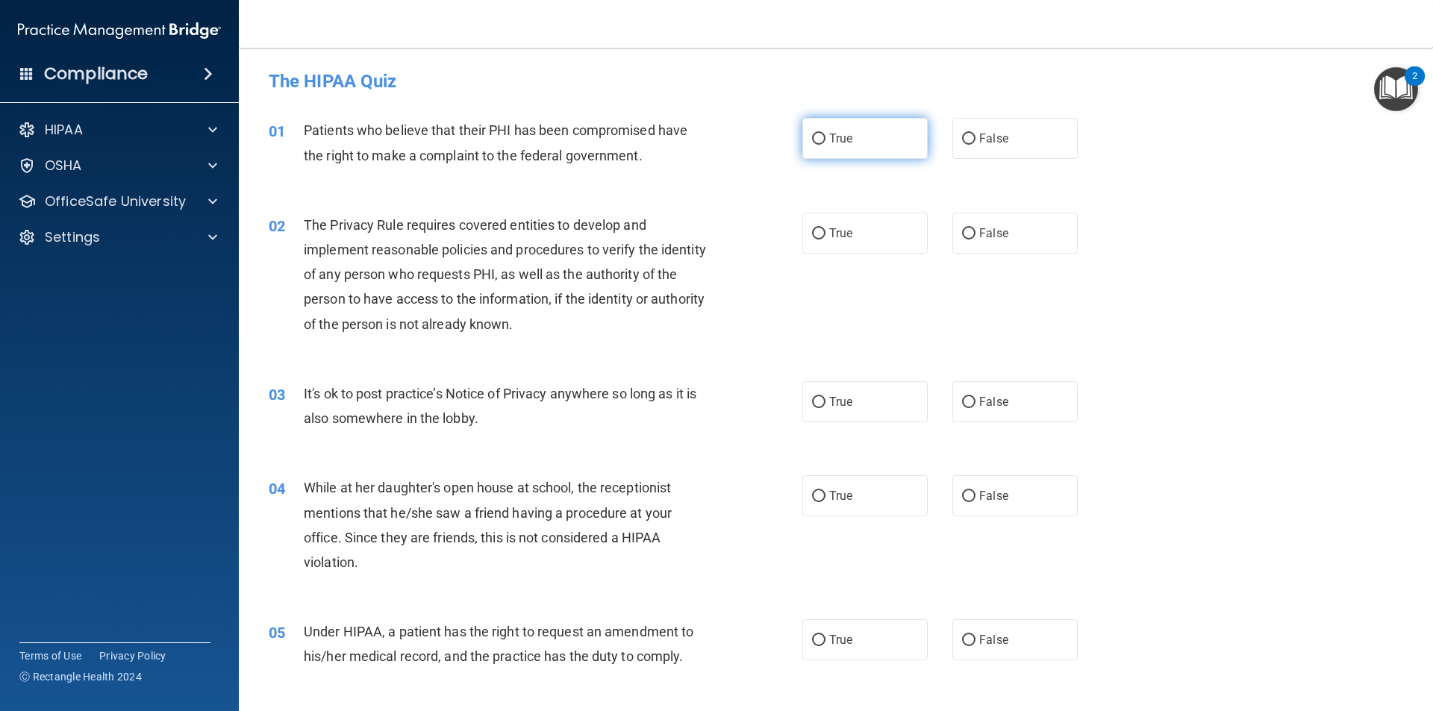
click at [826, 145] on label "True" at bounding box center [864, 138] width 125 height 41
click at [825, 145] on input "True" at bounding box center [818, 139] width 13 height 11
radio input "true"
click at [826, 145] on label "True" at bounding box center [864, 138] width 125 height 41
click at [825, 145] on input "True" at bounding box center [818, 139] width 13 height 11
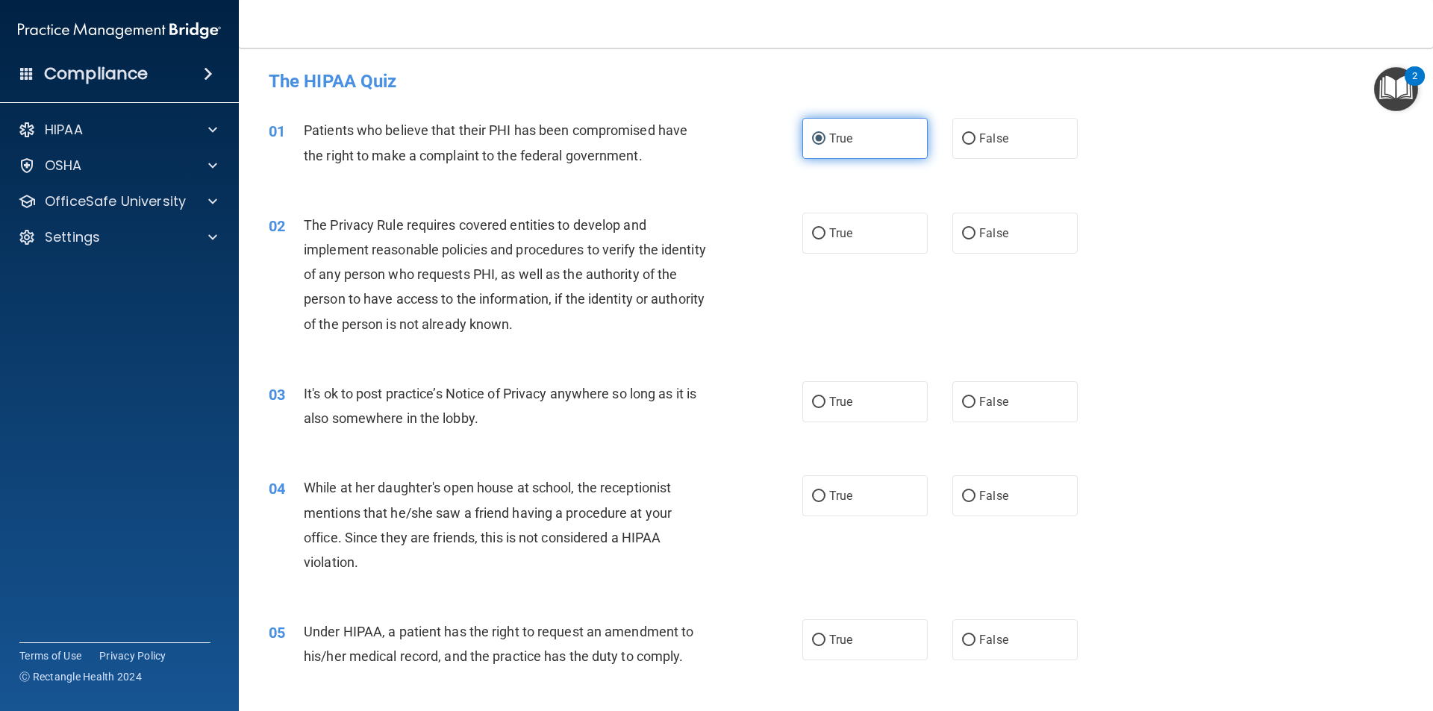
click at [813, 142] on input "True" at bounding box center [818, 139] width 13 height 11
drag, startPoint x: 1393, startPoint y: 134, endPoint x: 1298, endPoint y: 93, distance: 103.3
click at [1298, 93] on div "The HIPAA Quiz" at bounding box center [835, 81] width 1157 height 37
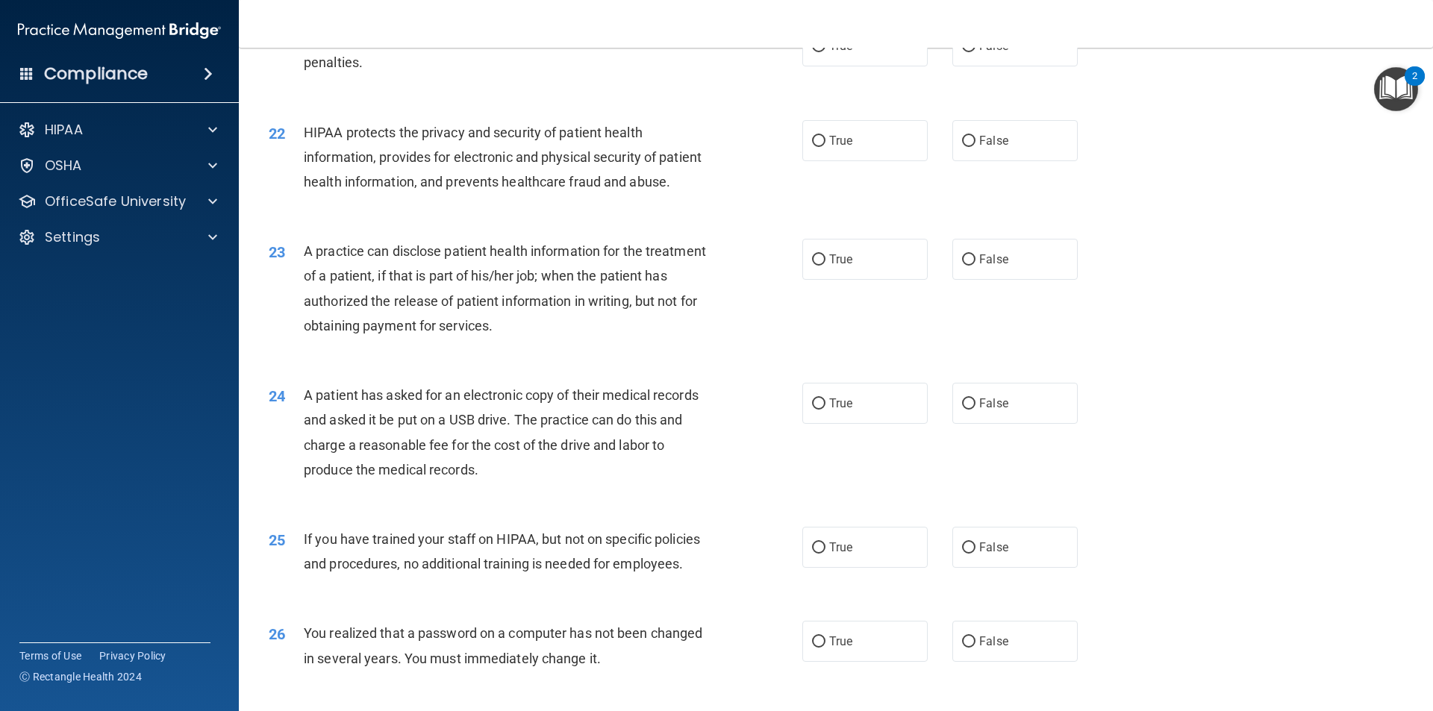
scroll to position [2224, 0]
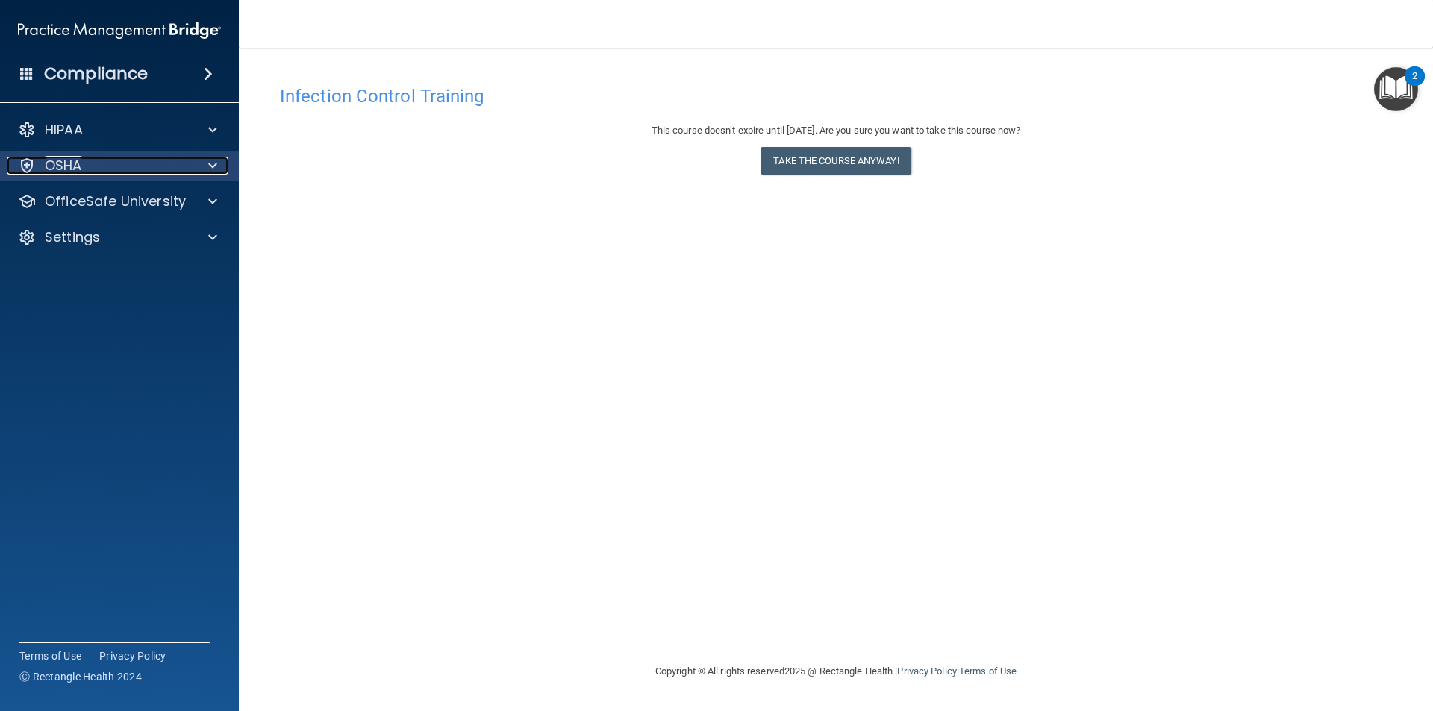
click at [170, 166] on div "OSHA" at bounding box center [99, 166] width 185 height 18
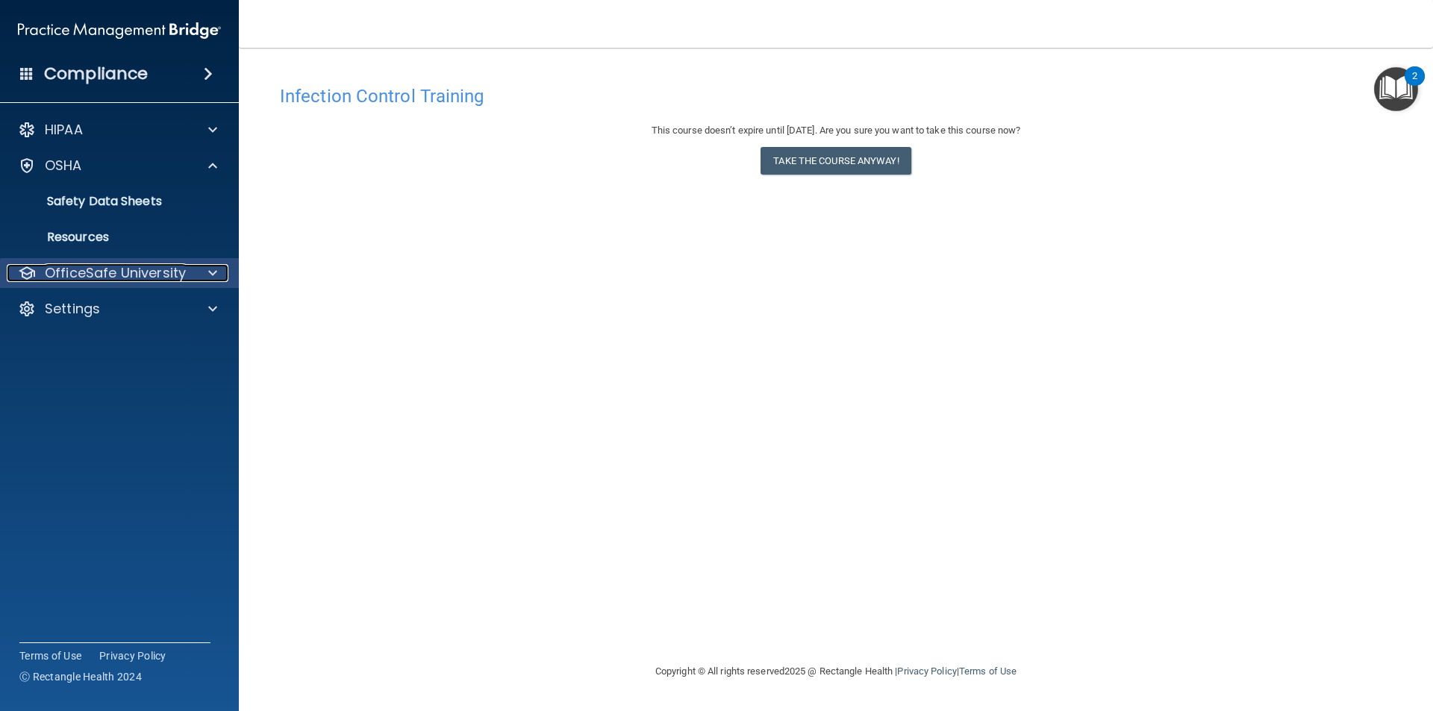
click at [148, 271] on p "OfficeSafe University" at bounding box center [115, 273] width 141 height 18
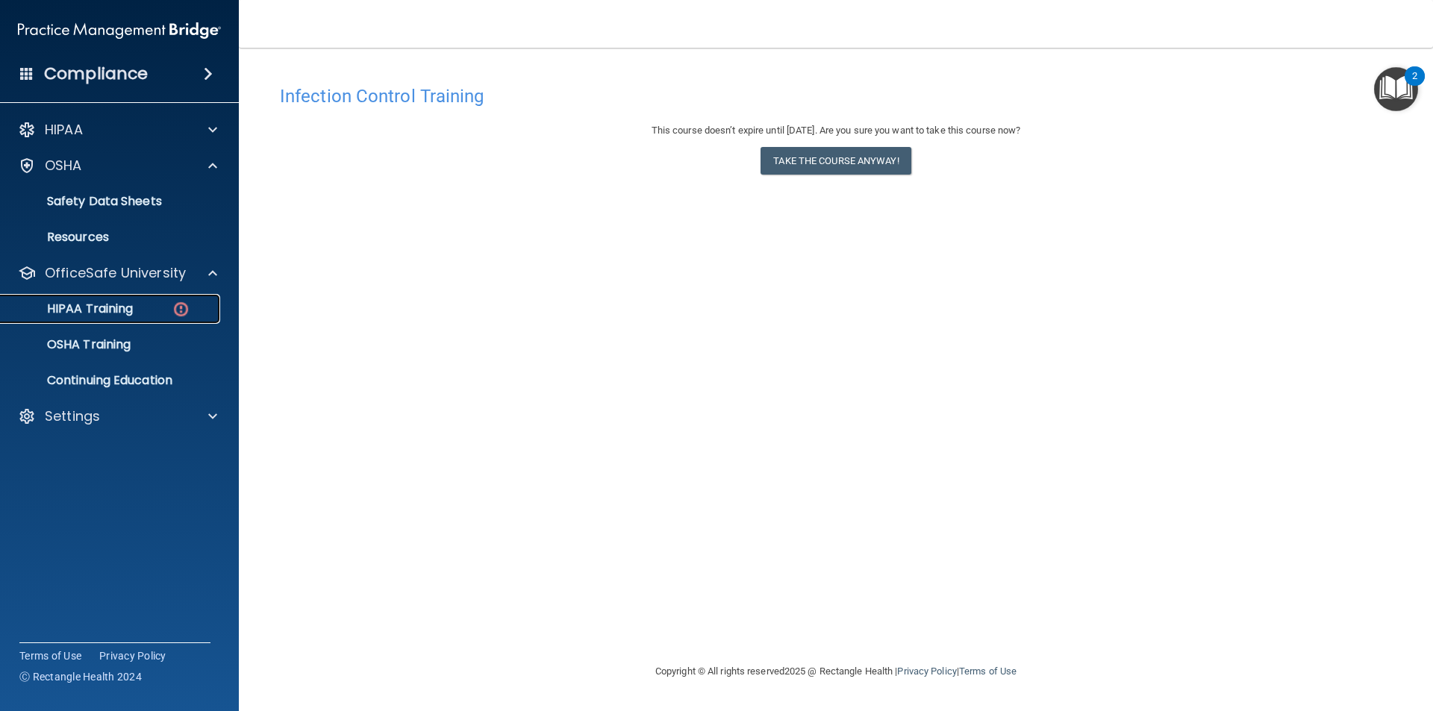
click at [120, 308] on p "HIPAA Training" at bounding box center [71, 308] width 123 height 15
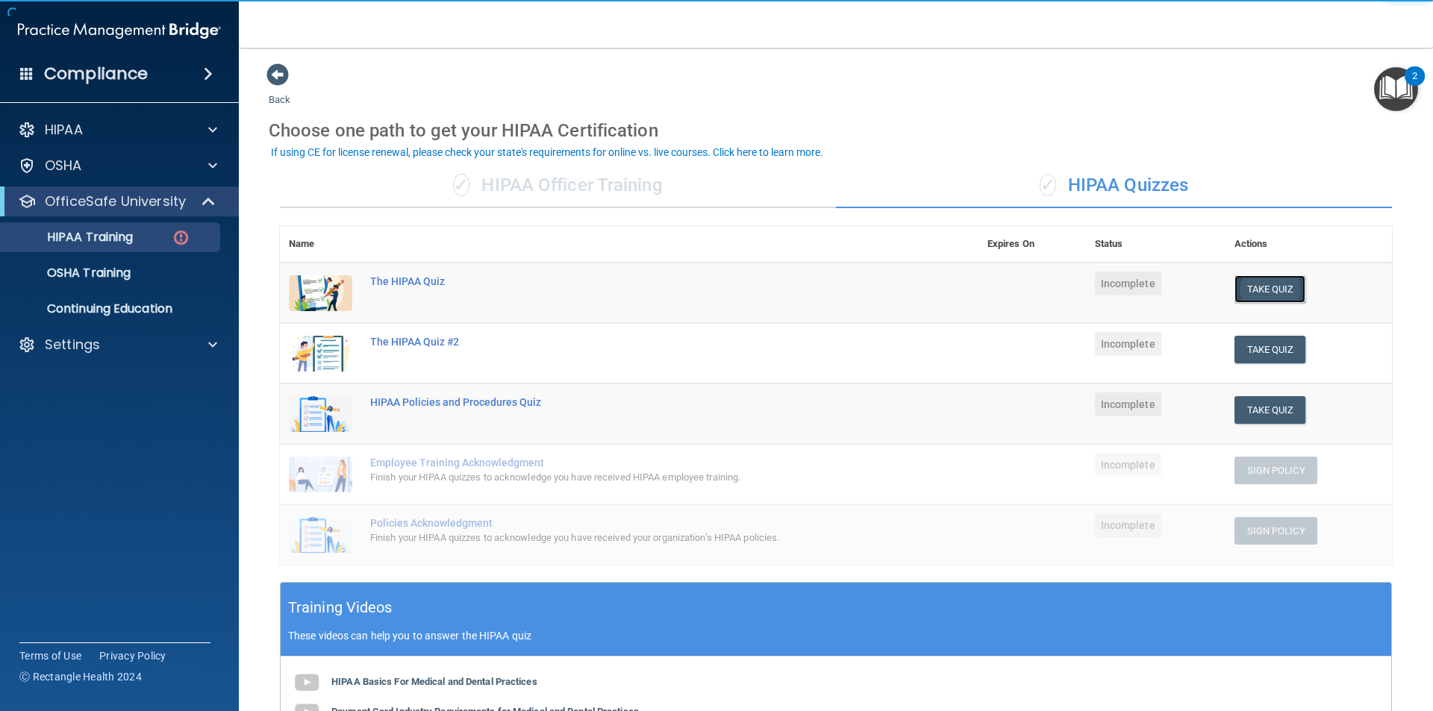
click at [1249, 287] on button "Take Quiz" at bounding box center [1270, 289] width 72 height 28
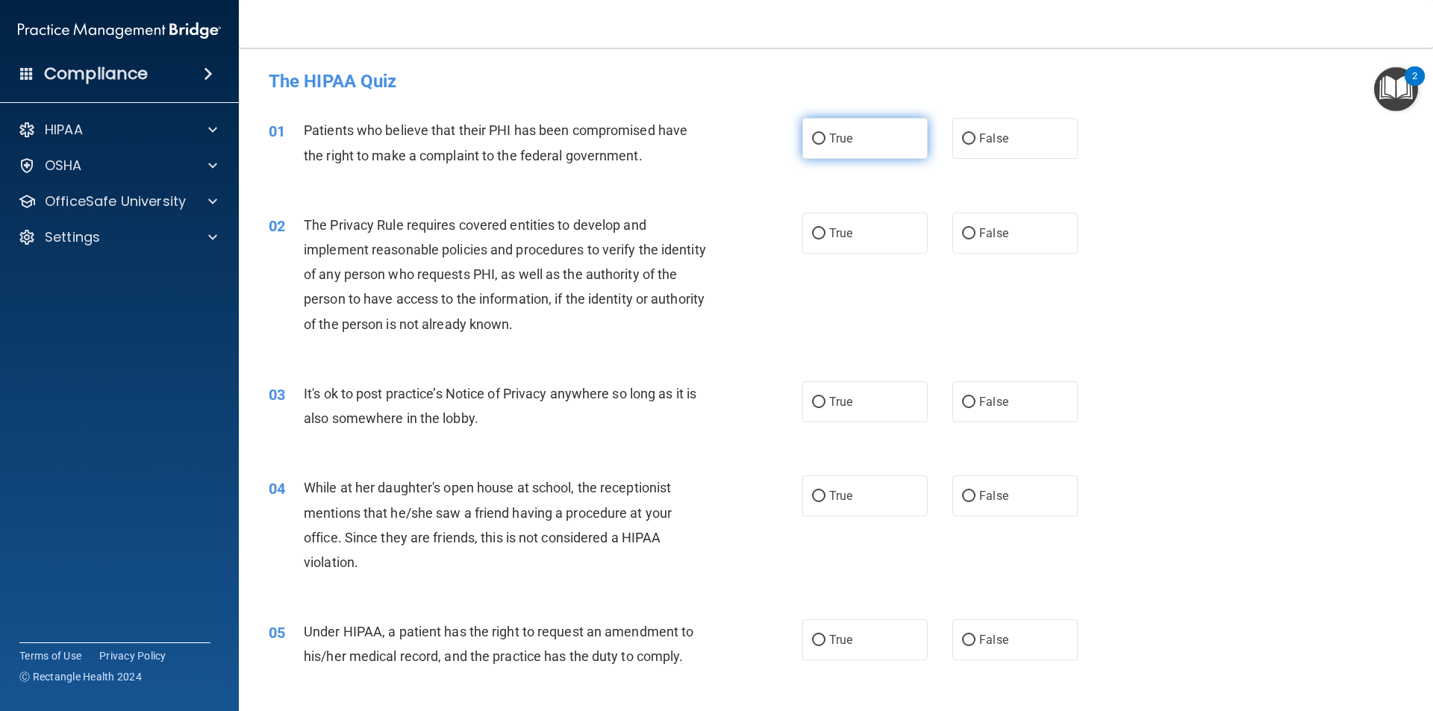
click at [806, 147] on label "True" at bounding box center [864, 138] width 125 height 41
click at [812, 145] on input "True" at bounding box center [818, 139] width 13 height 11
radio input "true"
click at [827, 225] on label "True" at bounding box center [864, 233] width 125 height 41
click at [825, 228] on input "True" at bounding box center [818, 233] width 13 height 11
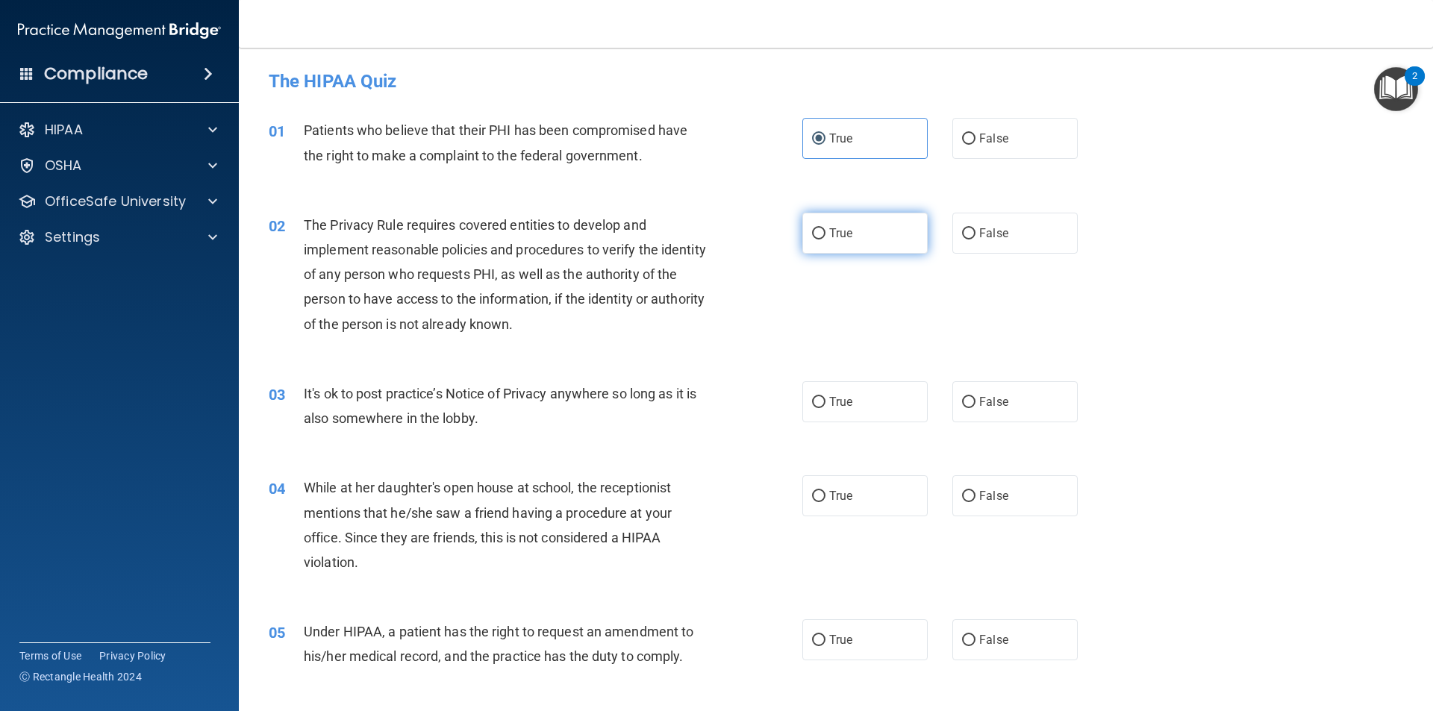
radio input "true"
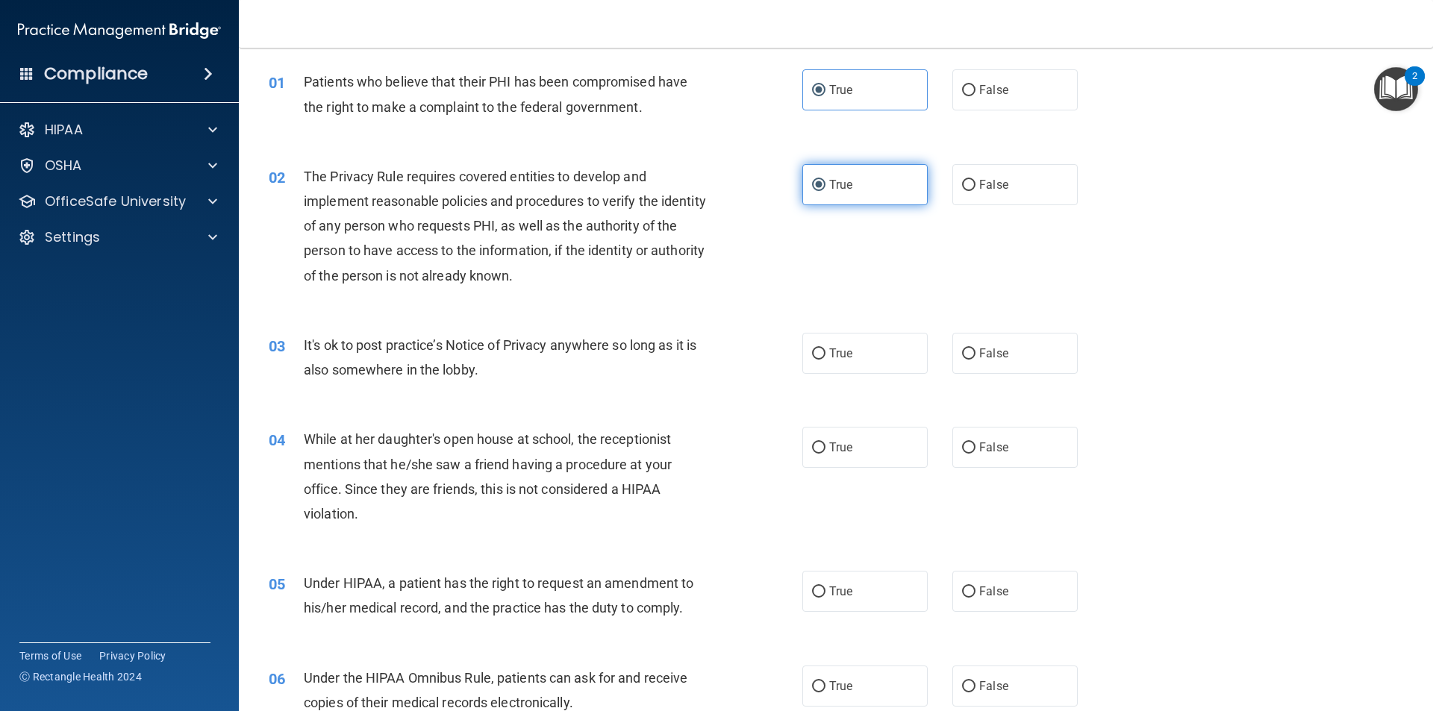
scroll to position [75, 0]
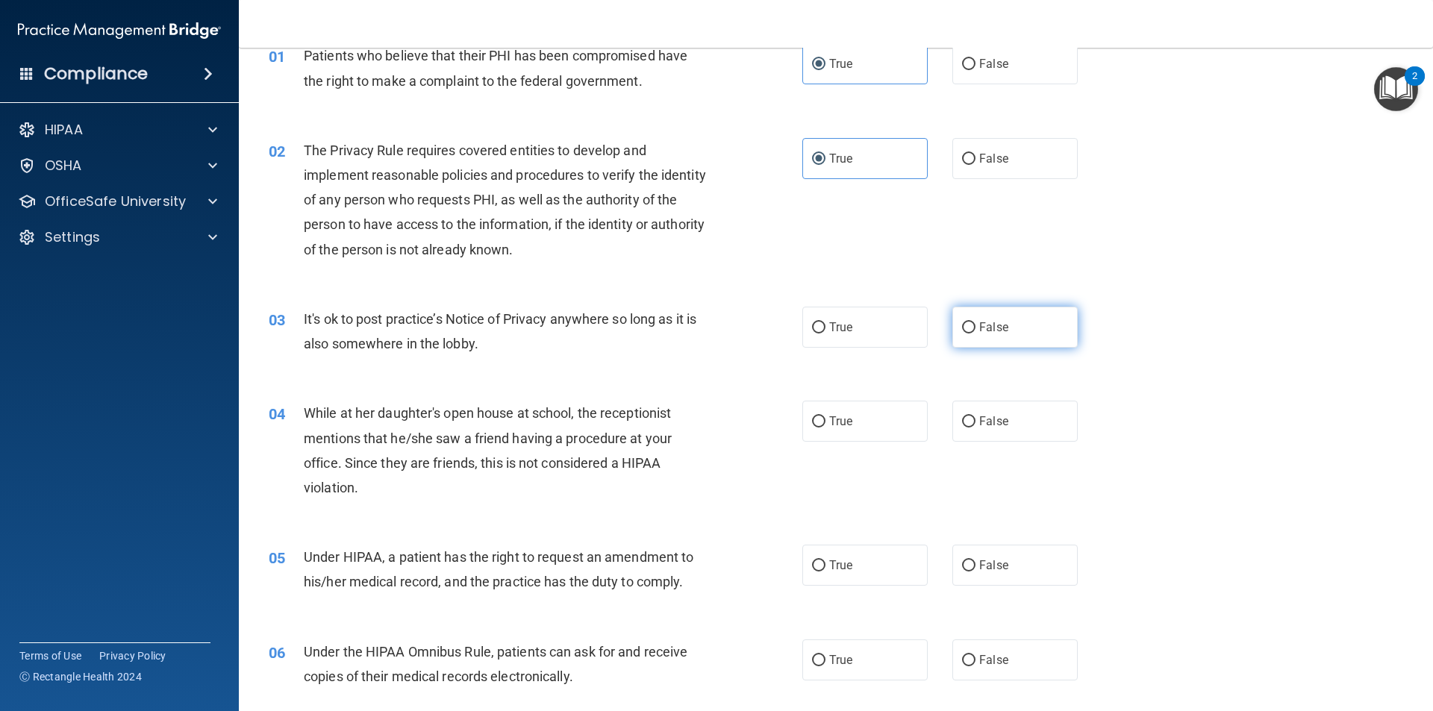
click at [967, 321] on label "False" at bounding box center [1014, 327] width 125 height 41
click at [967, 322] on input "False" at bounding box center [968, 327] width 13 height 11
radio input "true"
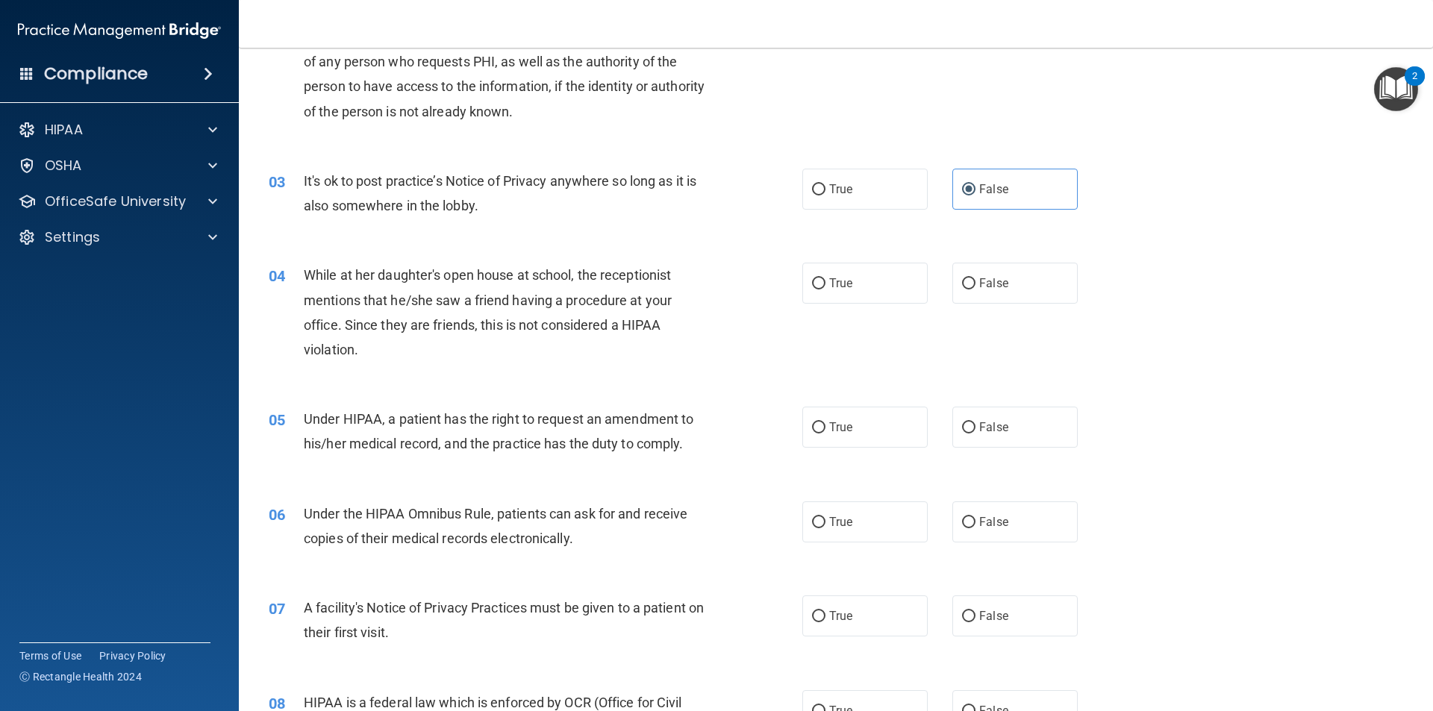
scroll to position [224, 0]
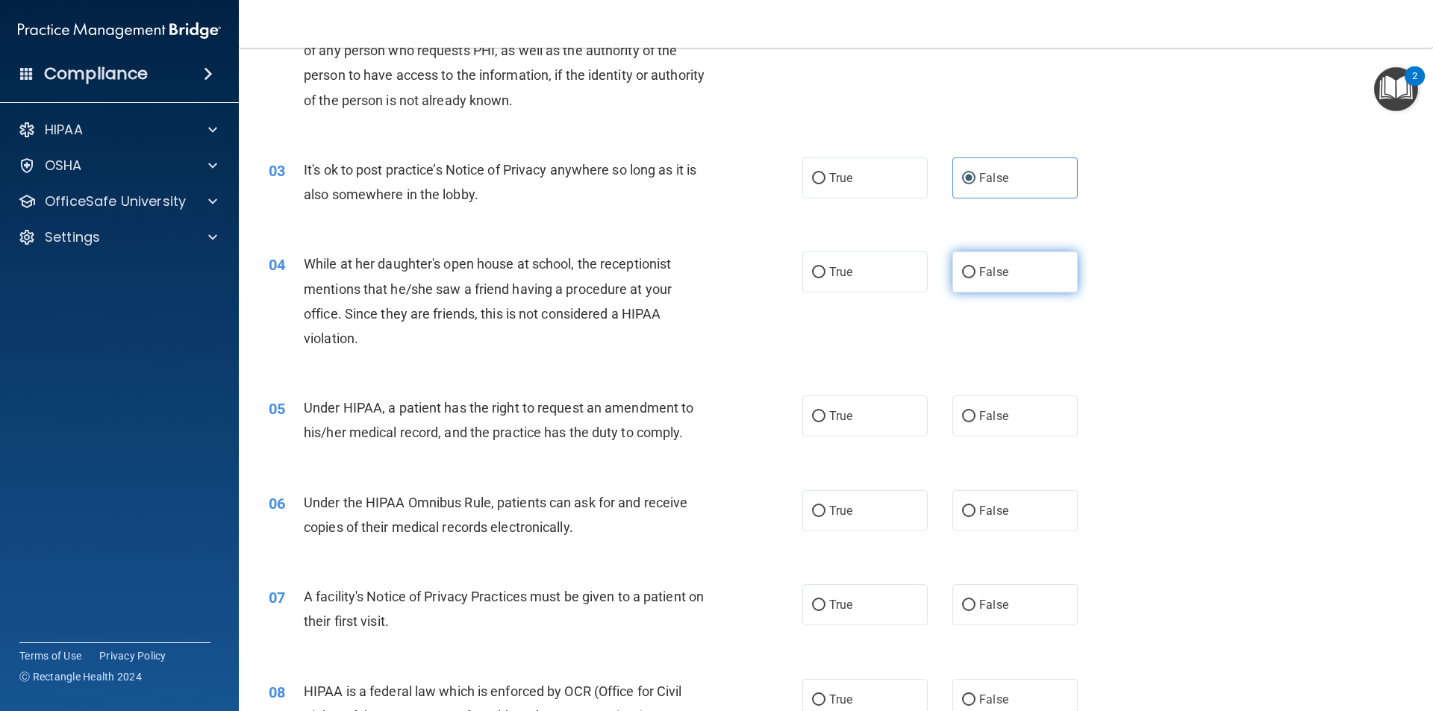
drag, startPoint x: 875, startPoint y: 269, endPoint x: 958, endPoint y: 267, distance: 82.9
click at [948, 263] on div "True False" at bounding box center [952, 271] width 301 height 41
click at [962, 268] on input "False" at bounding box center [968, 272] width 13 height 11
radio input "true"
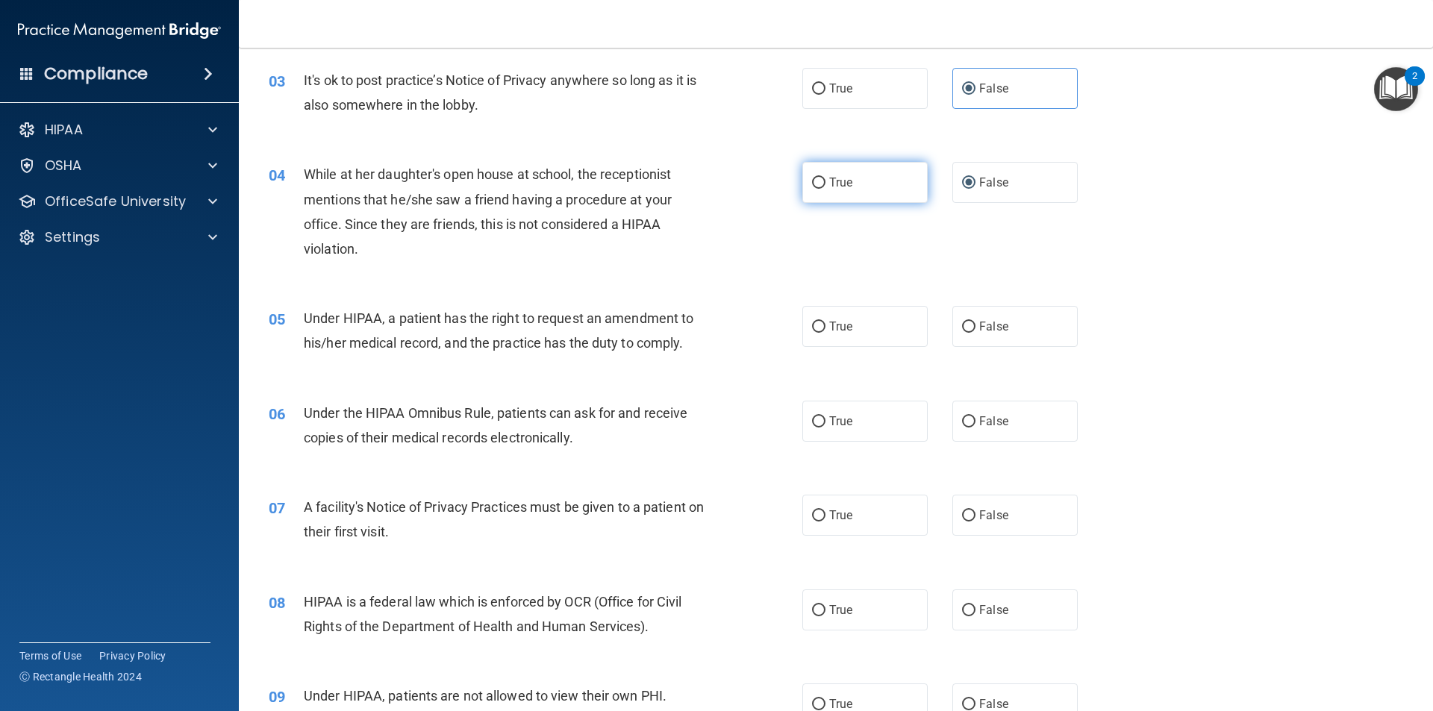
scroll to position [373, 0]
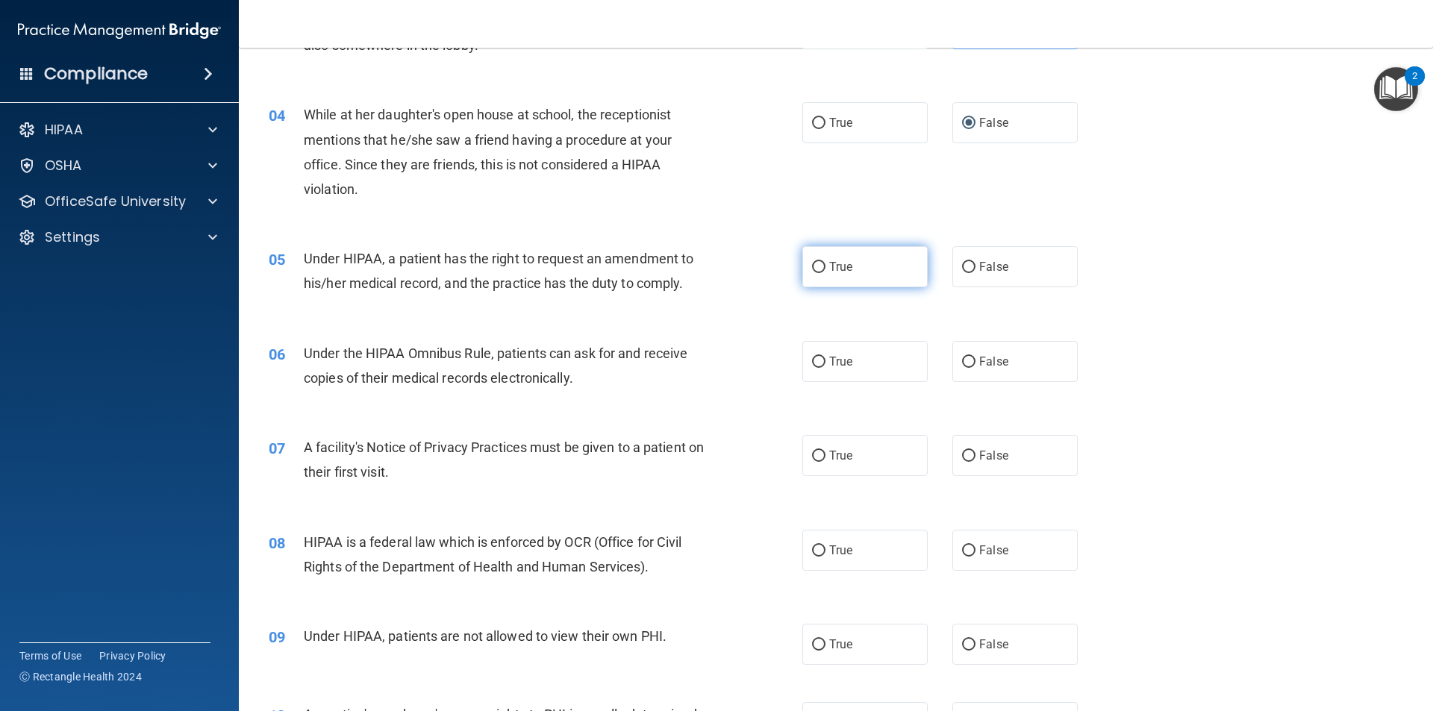
click at [836, 266] on span "True" at bounding box center [840, 267] width 23 height 14
click at [825, 266] on input "True" at bounding box center [818, 267] width 13 height 11
radio input "true"
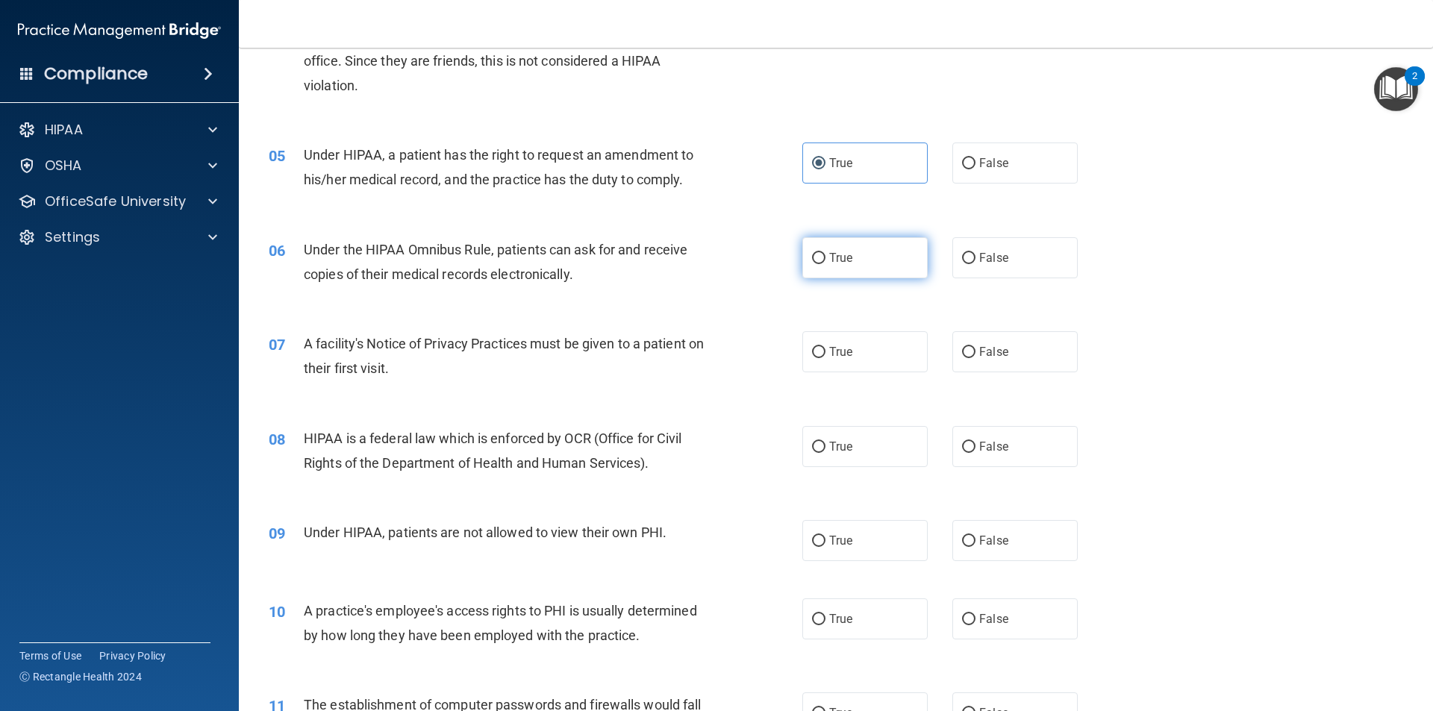
scroll to position [522, 0]
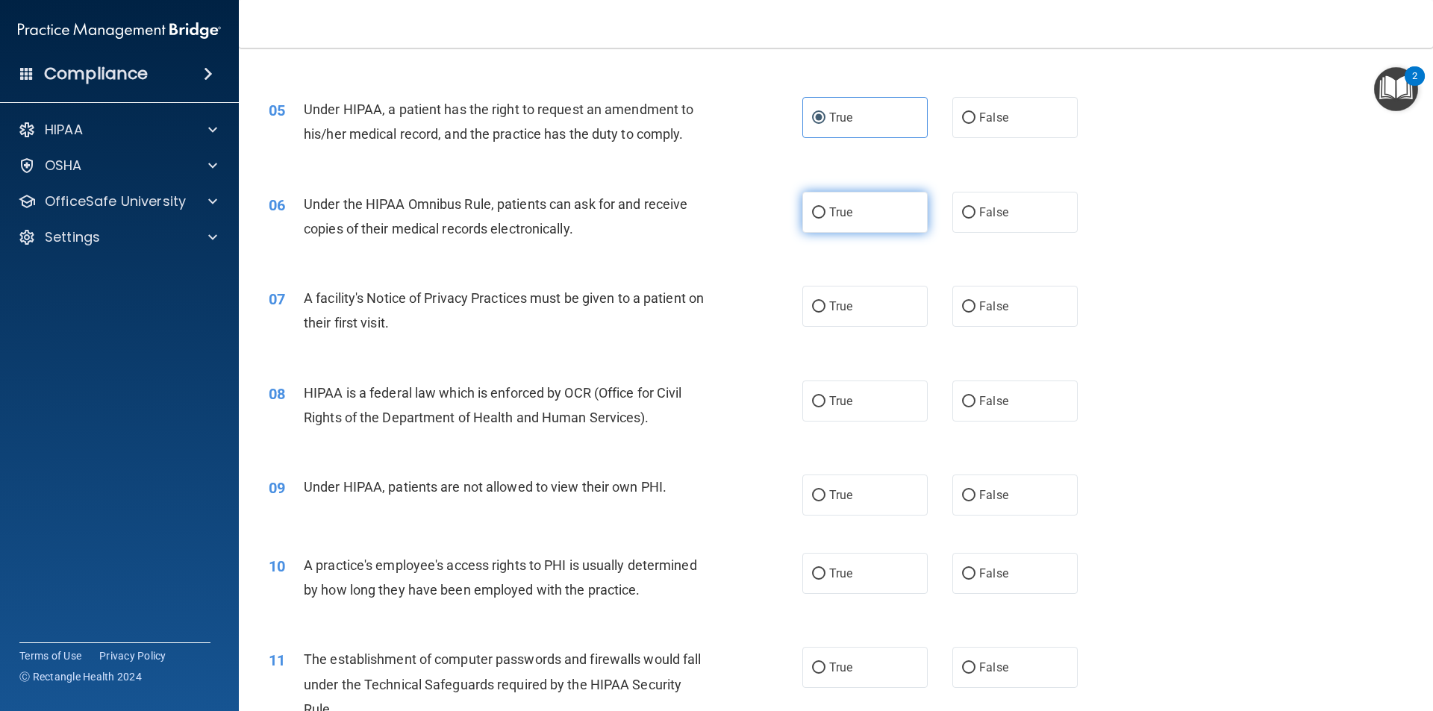
click at [838, 225] on label "True" at bounding box center [864, 212] width 125 height 41
click at [825, 219] on input "True" at bounding box center [818, 212] width 13 height 11
radio input "true"
click at [890, 303] on label "True" at bounding box center [864, 306] width 125 height 41
click at [825, 303] on input "True" at bounding box center [818, 306] width 13 height 11
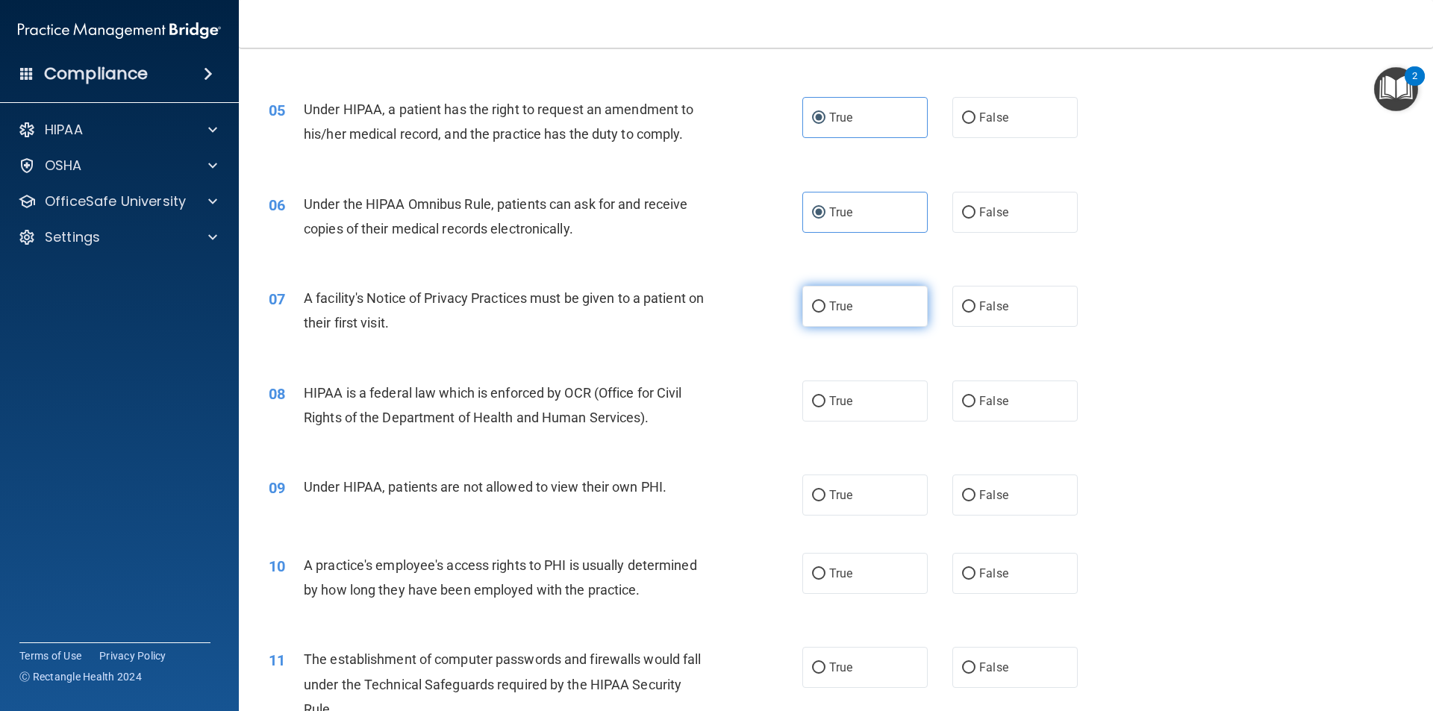
radio input "true"
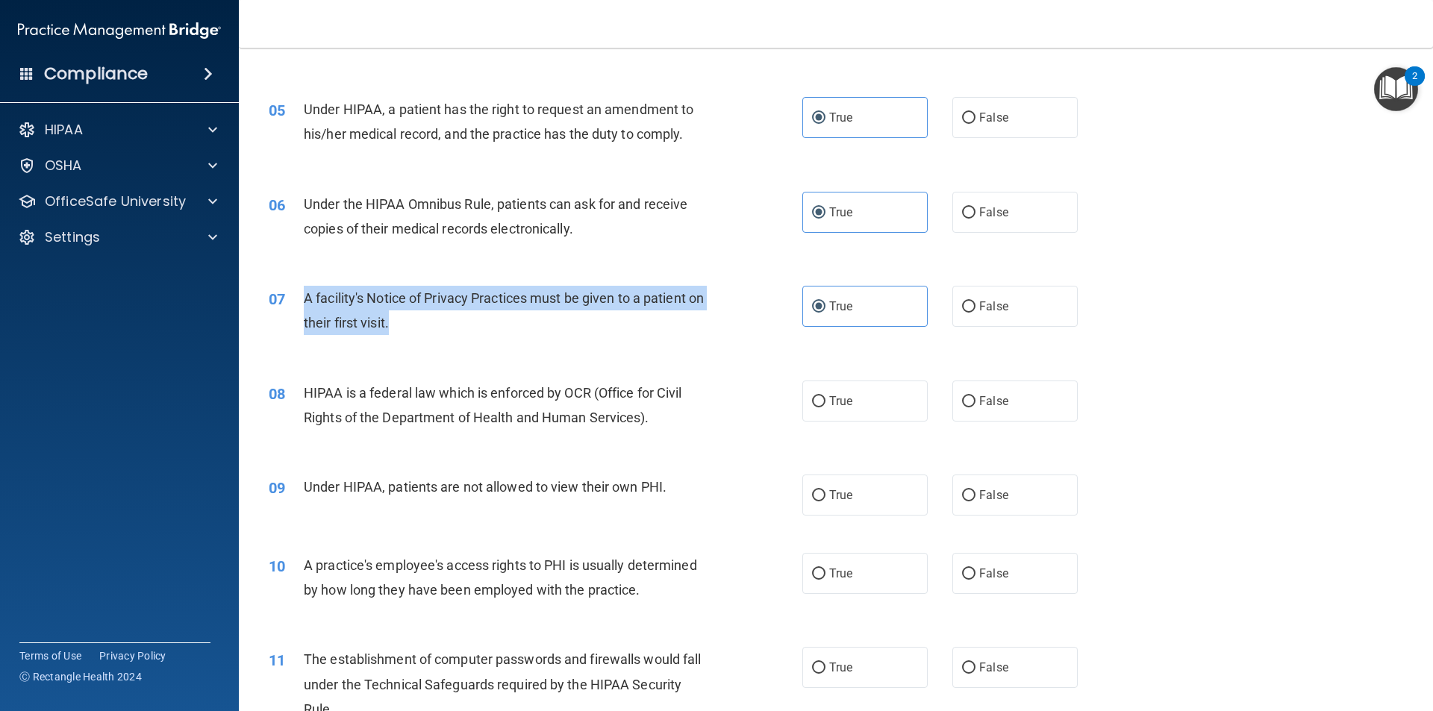
drag, startPoint x: 413, startPoint y: 322, endPoint x: 304, endPoint y: 292, distance: 112.8
click at [304, 292] on div "A facility's Notice of Privacy Practices must be given to a patient on their fi…" at bounding box center [512, 310] width 417 height 49
copy span "A facility's Notice of Privacy Practices must be given to a patient on their fi…"
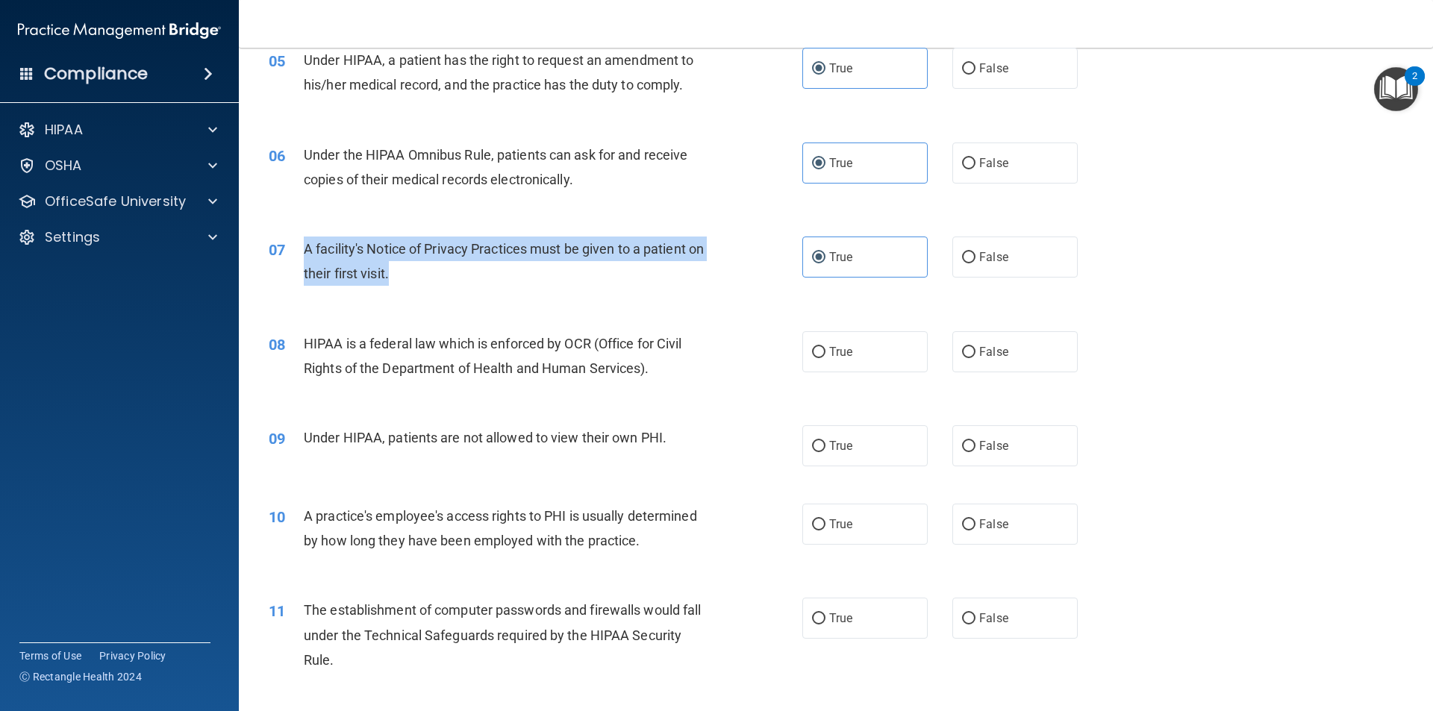
scroll to position [597, 0]
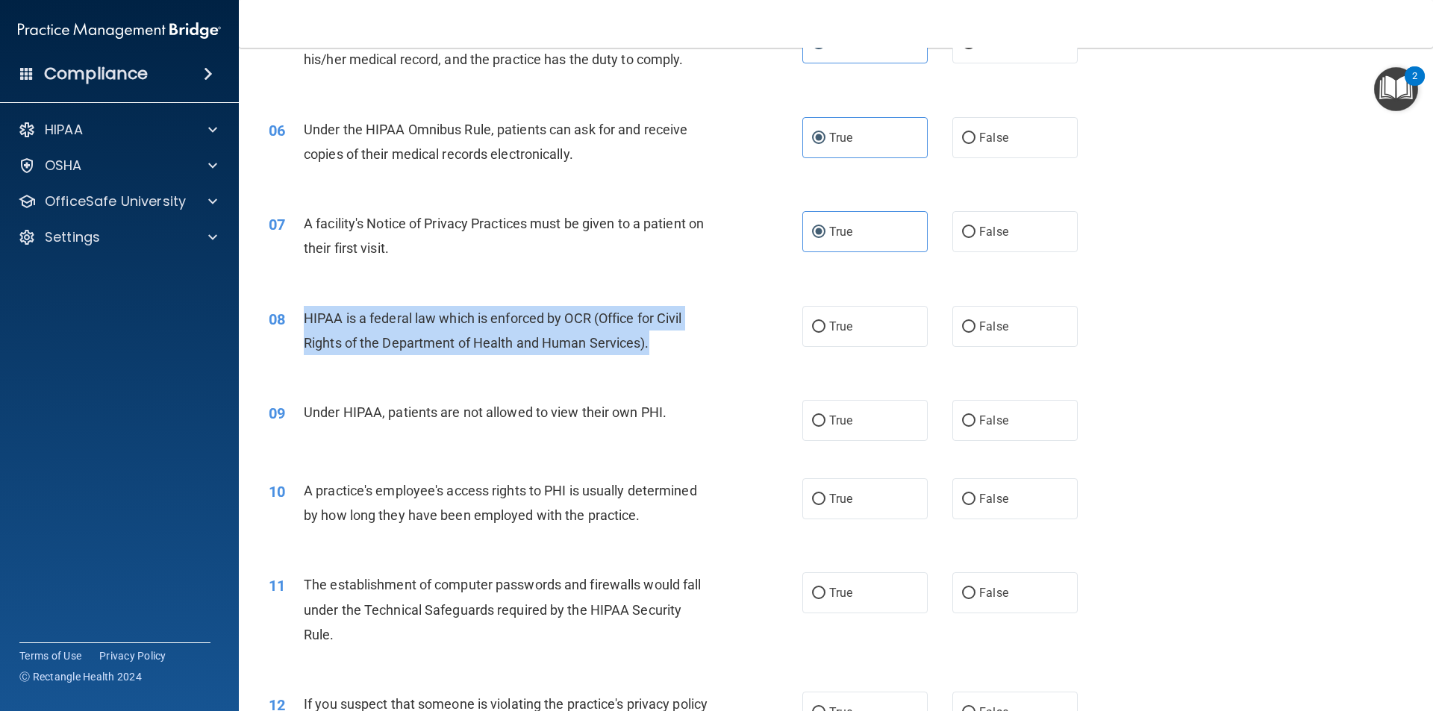
drag, startPoint x: 657, startPoint y: 348, endPoint x: 309, endPoint y: 320, distance: 348.8
click at [307, 320] on div "HIPAA is a federal law which is enforced by OCR (Office for Civil Rights of the…" at bounding box center [512, 330] width 417 height 49
copy span "HIPAA is a federal law which is enforced by OCR (Office for Civil Rights of the…"
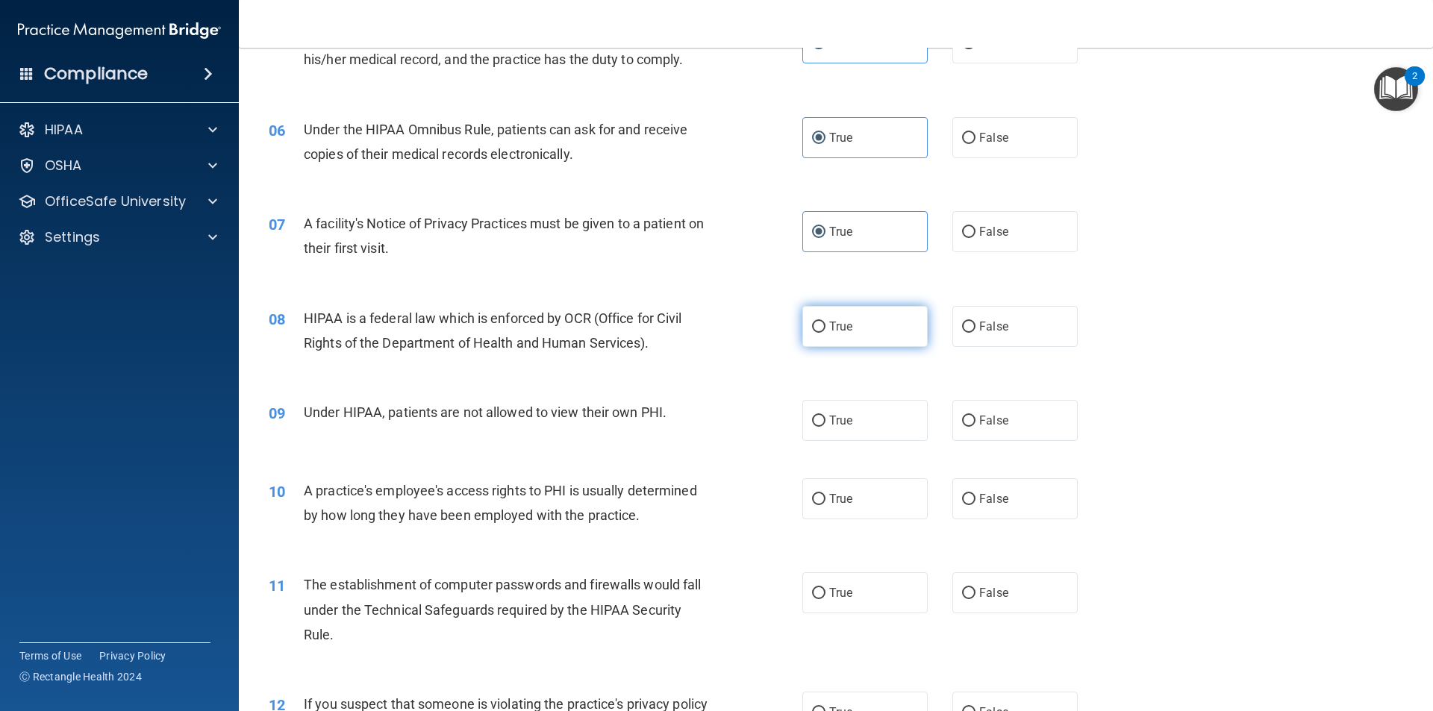
click at [830, 316] on label "True" at bounding box center [864, 326] width 125 height 41
click at [825, 322] on input "True" at bounding box center [818, 327] width 13 height 11
radio input "true"
click at [962, 425] on input "False" at bounding box center [968, 421] width 13 height 11
radio input "true"
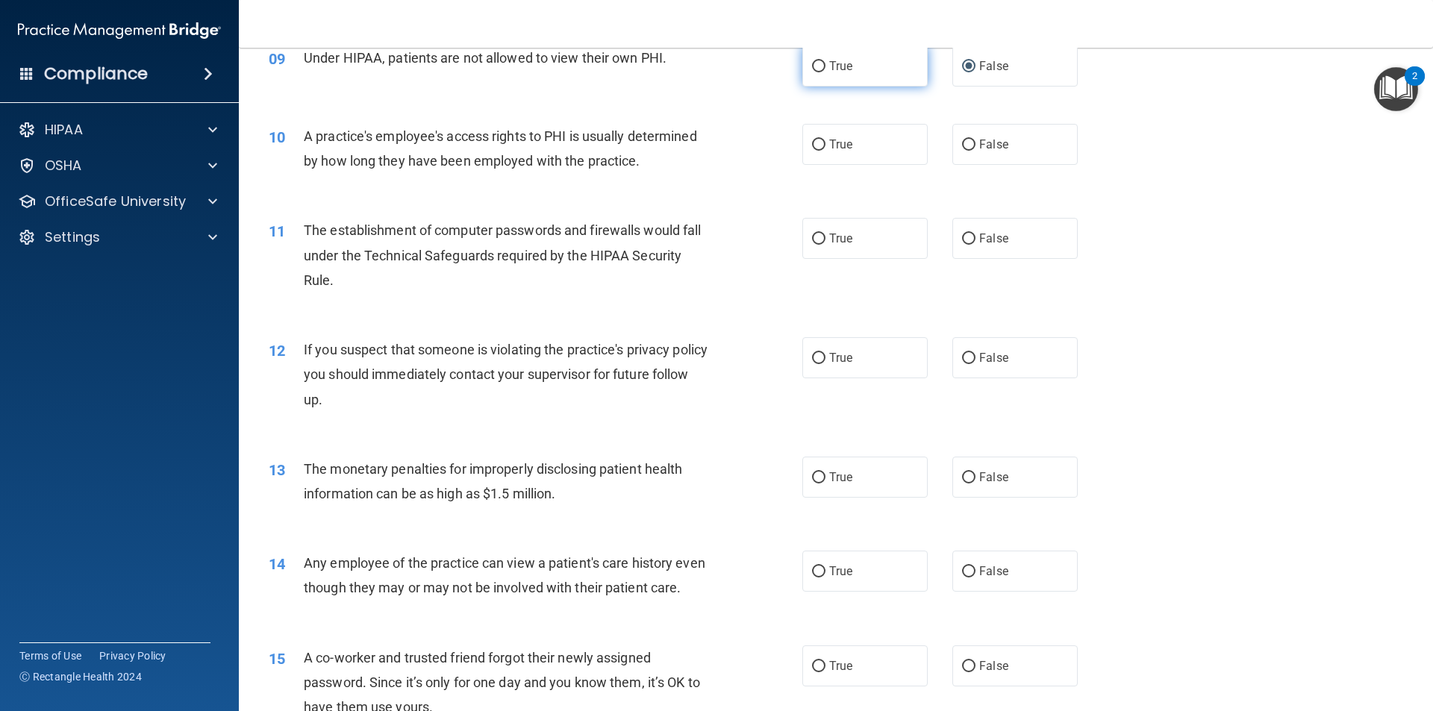
scroll to position [970, 0]
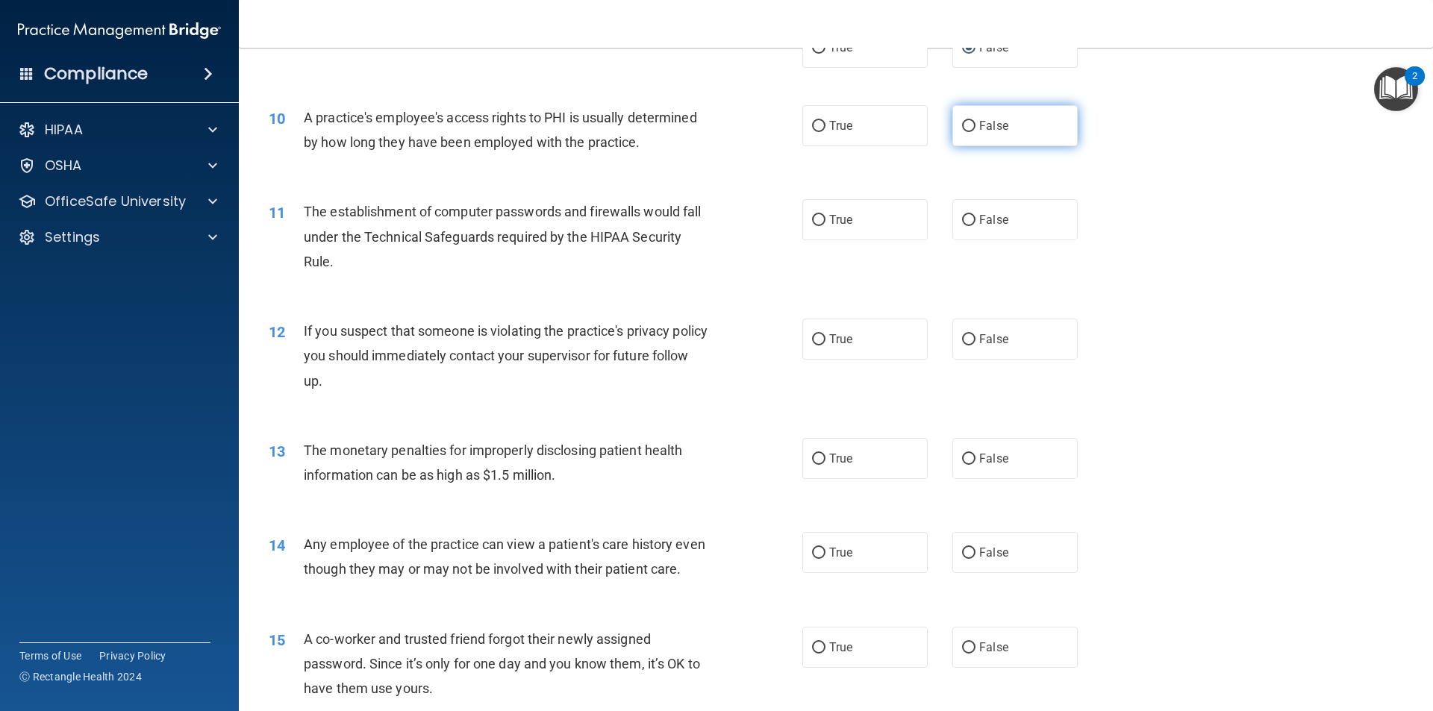
drag, startPoint x: 967, startPoint y: 125, endPoint x: 968, endPoint y: 134, distance: 9.1
click at [967, 128] on input "False" at bounding box center [968, 126] width 13 height 11
radio input "true"
click at [1013, 228] on label "False" at bounding box center [1014, 219] width 125 height 41
click at [975, 226] on input "False" at bounding box center [968, 220] width 13 height 11
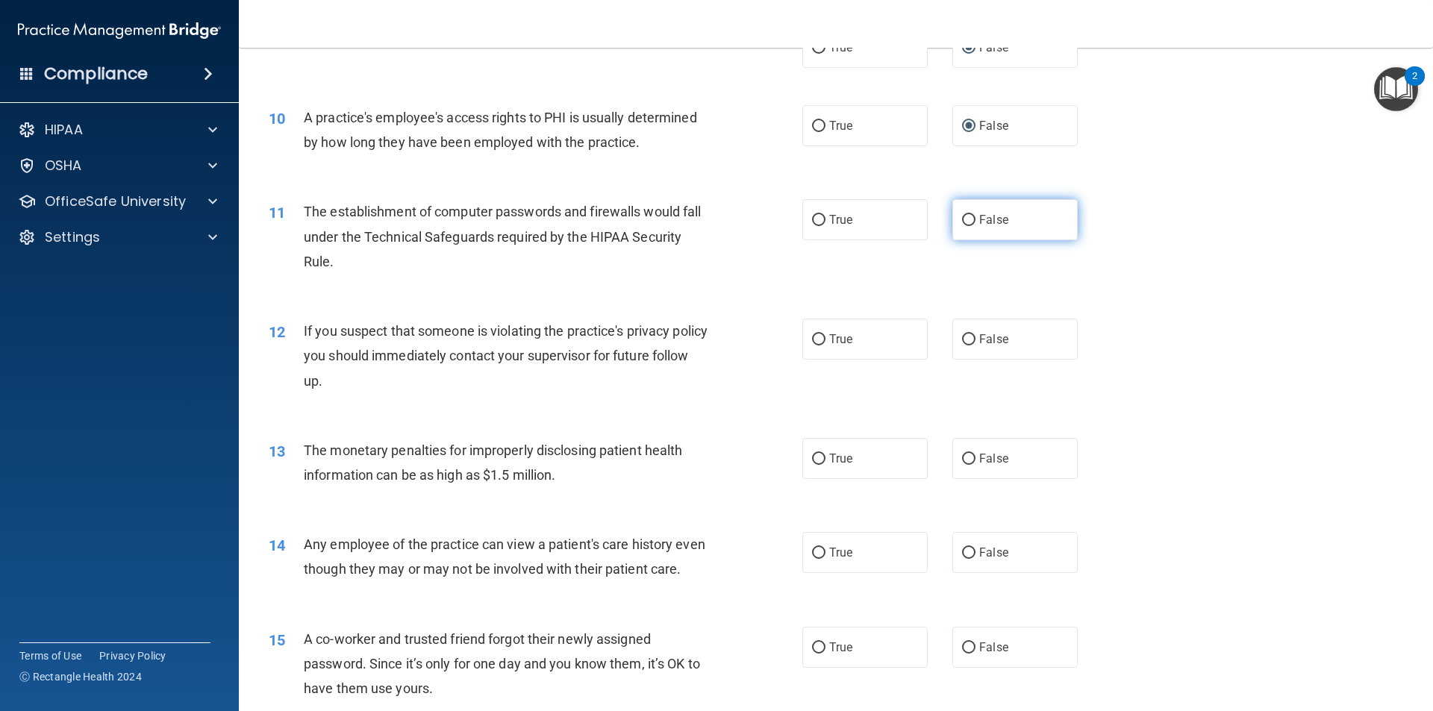
radio input "true"
click at [812, 335] on input "True" at bounding box center [818, 339] width 13 height 11
radio input "true"
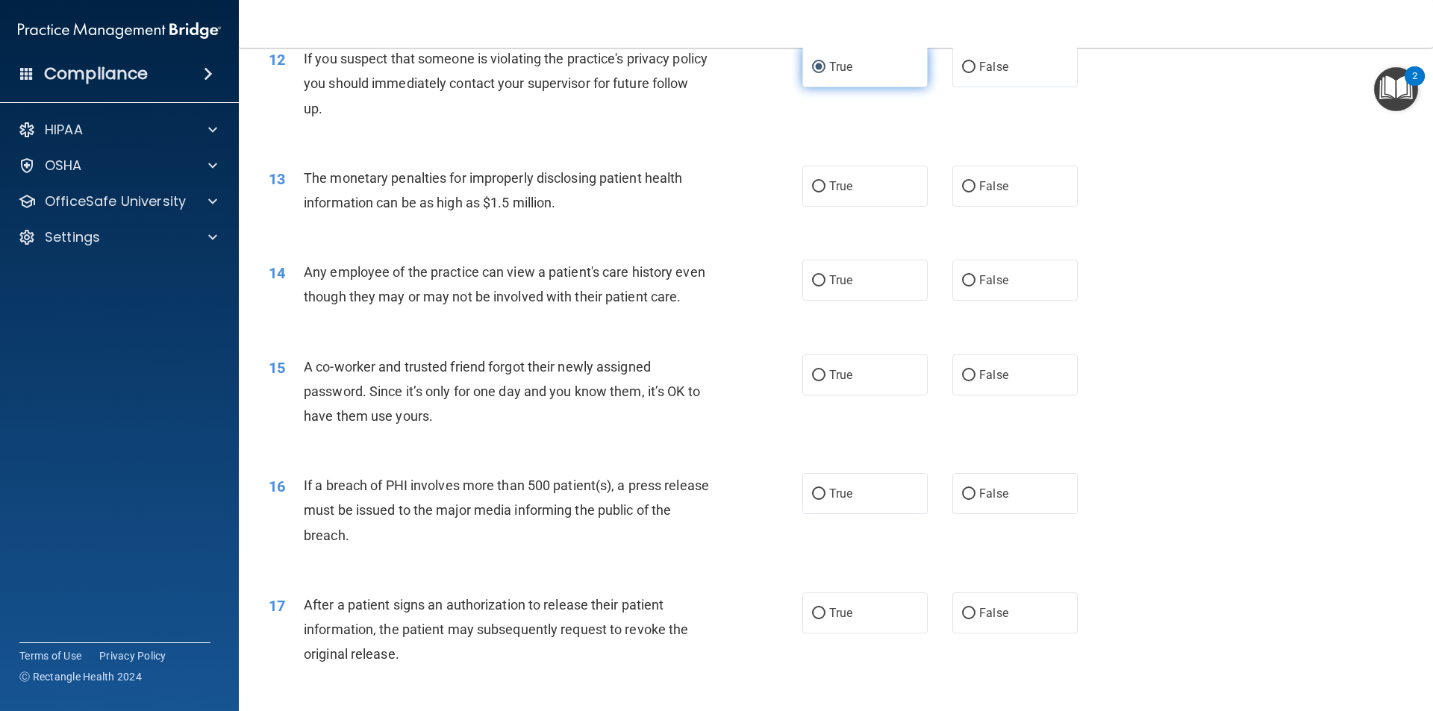
scroll to position [1268, 0]
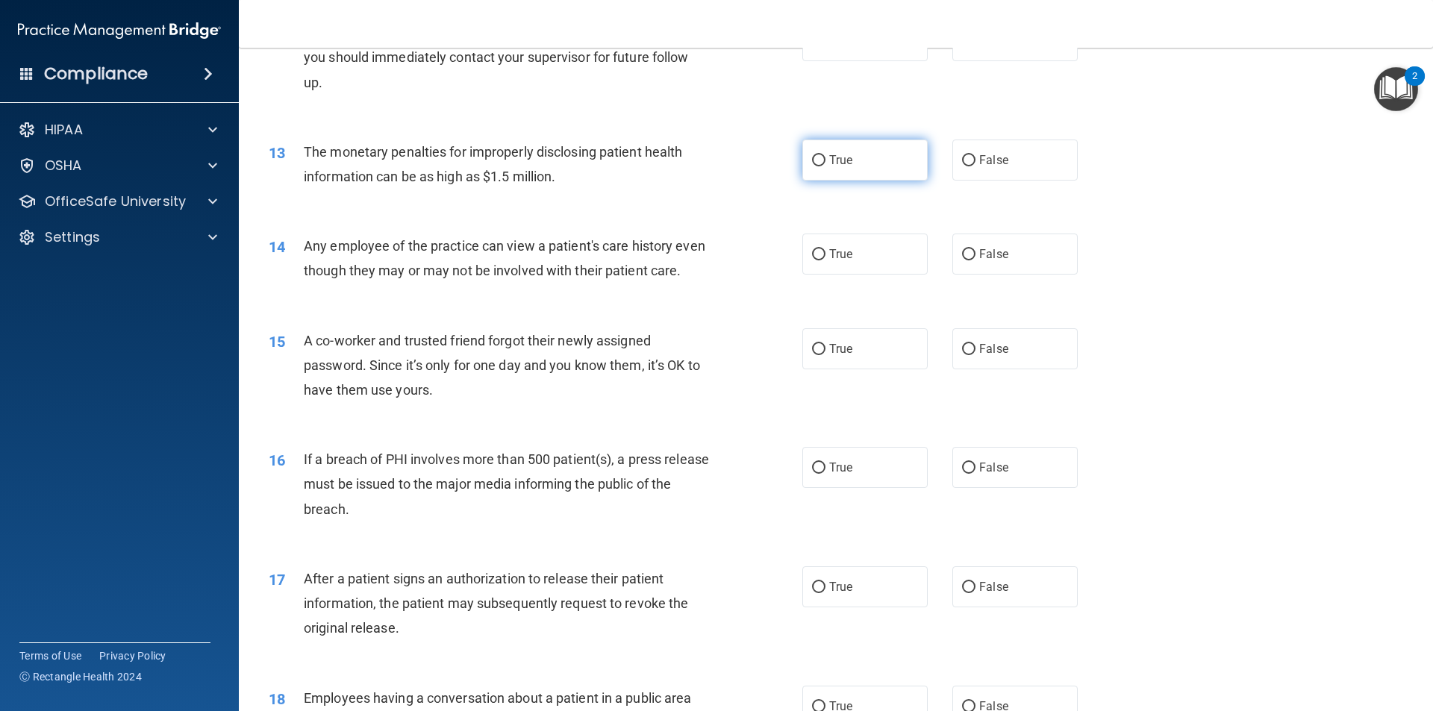
click at [836, 165] on span "True" at bounding box center [840, 160] width 23 height 14
click at [825, 165] on input "True" at bounding box center [818, 160] width 13 height 11
radio input "true"
click at [966, 256] on input "False" at bounding box center [968, 254] width 13 height 11
radio input "true"
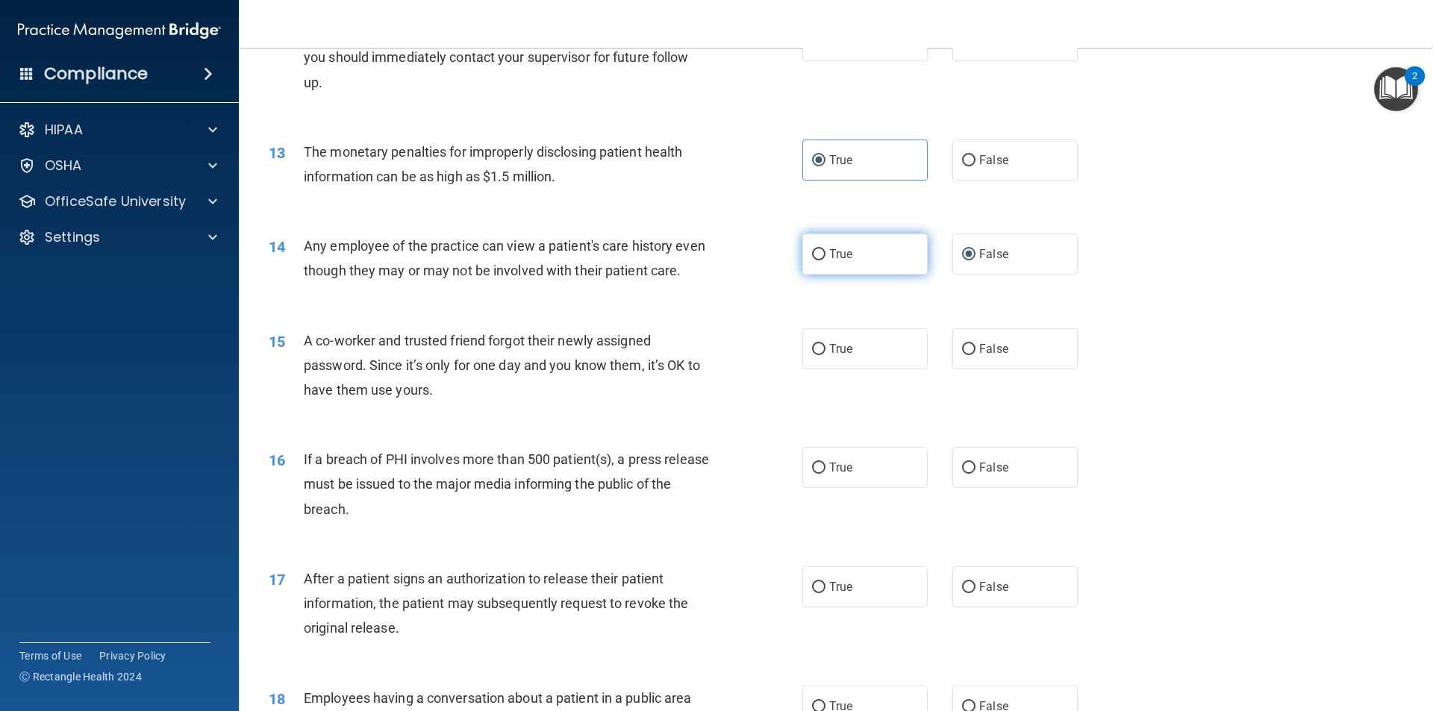
click at [829, 250] on span "True" at bounding box center [840, 254] width 23 height 14
click at [825, 250] on input "True" at bounding box center [818, 254] width 13 height 11
radio input "true"
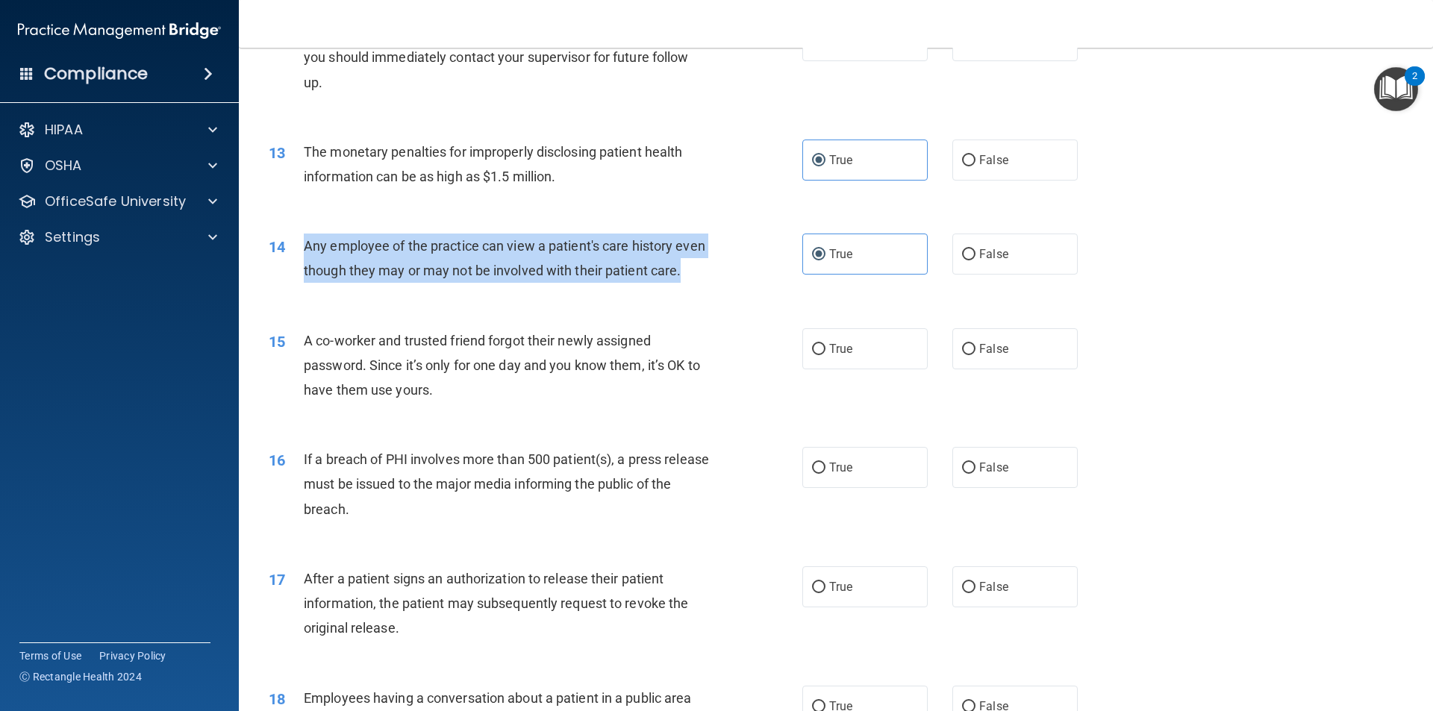
drag, startPoint x: 338, startPoint y: 288, endPoint x: 303, endPoint y: 242, distance: 58.1
click at [304, 242] on div "Any employee of the practice can view a patient's care history even though they…" at bounding box center [512, 258] width 417 height 49
copy span "Any employee of the practice can view a patient's care history even though they…"
click at [962, 260] on input "False" at bounding box center [968, 254] width 13 height 11
radio input "true"
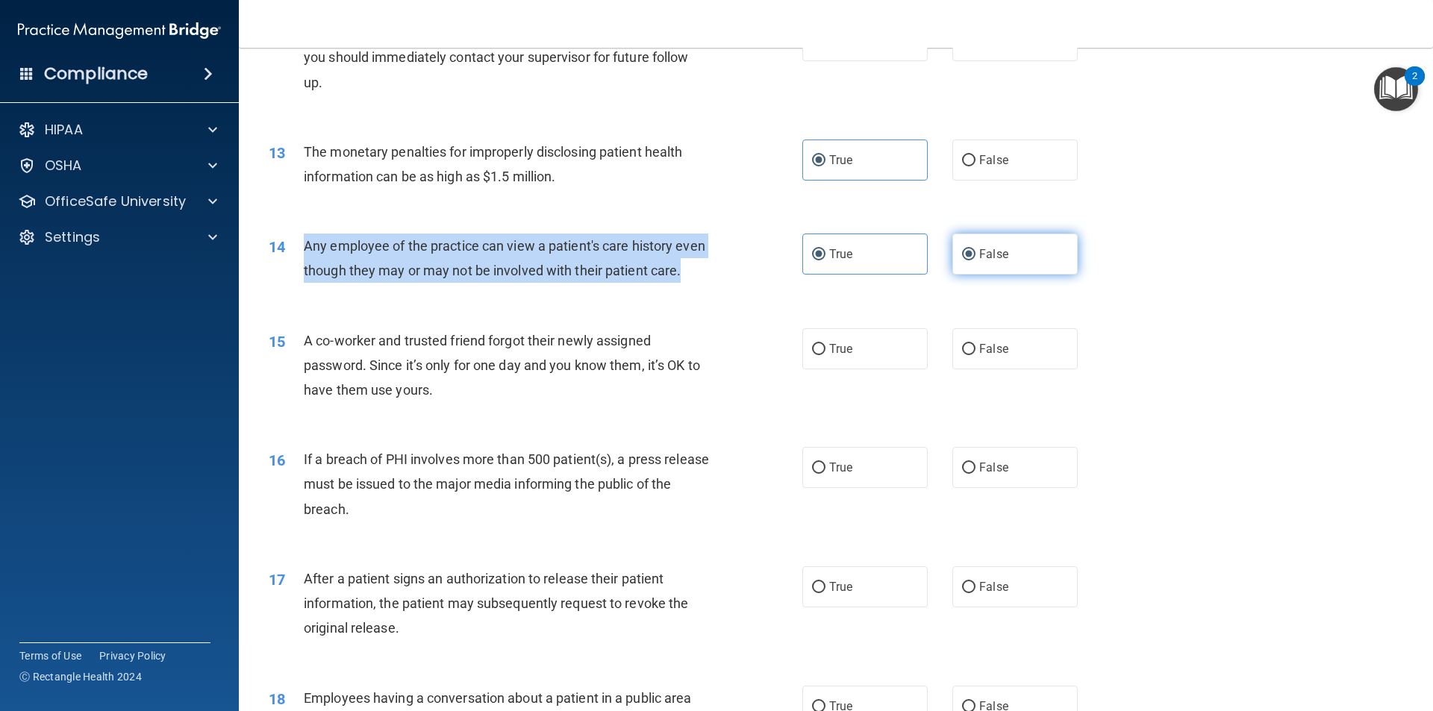
radio input "false"
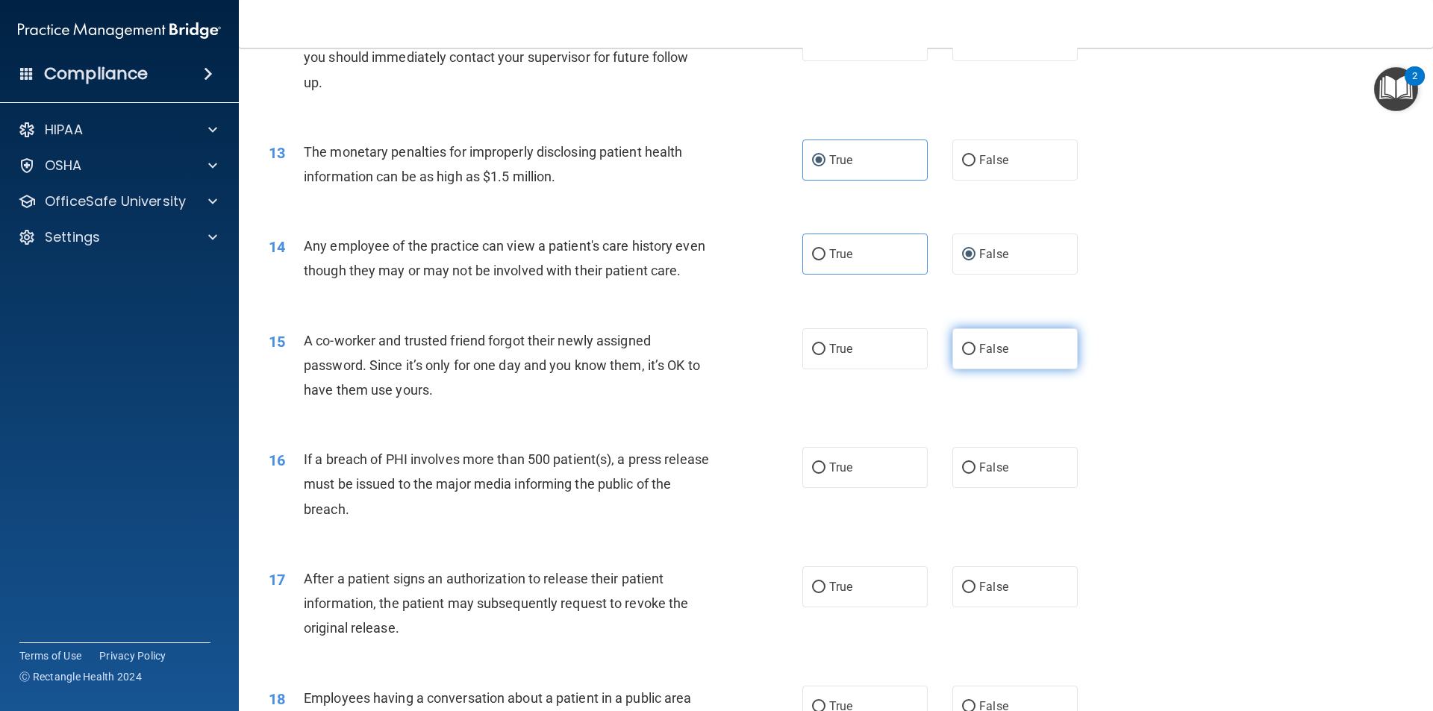
click at [979, 356] on span "False" at bounding box center [993, 349] width 29 height 14
click at [975, 355] on input "False" at bounding box center [968, 349] width 13 height 11
radio input "true"
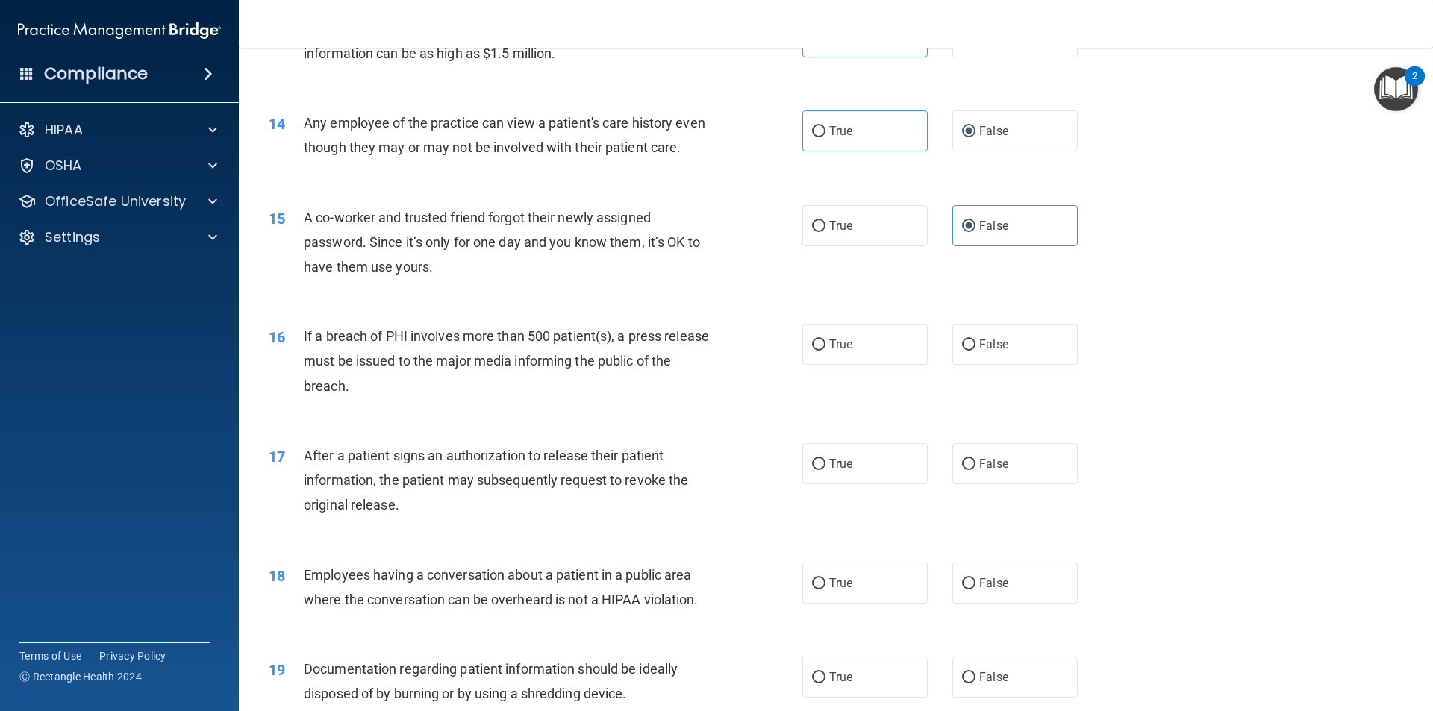
scroll to position [1418, 0]
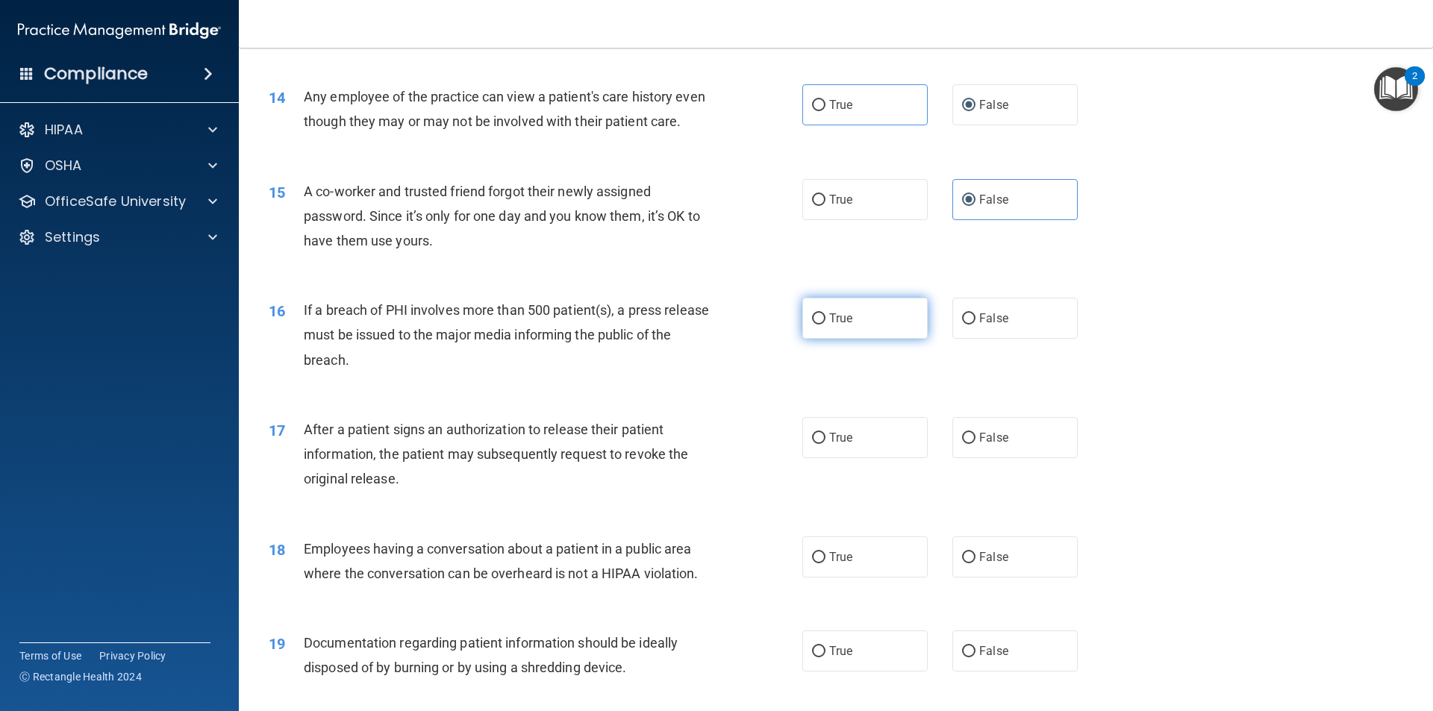
click at [816, 325] on input "True" at bounding box center [818, 318] width 13 height 11
radio input "true"
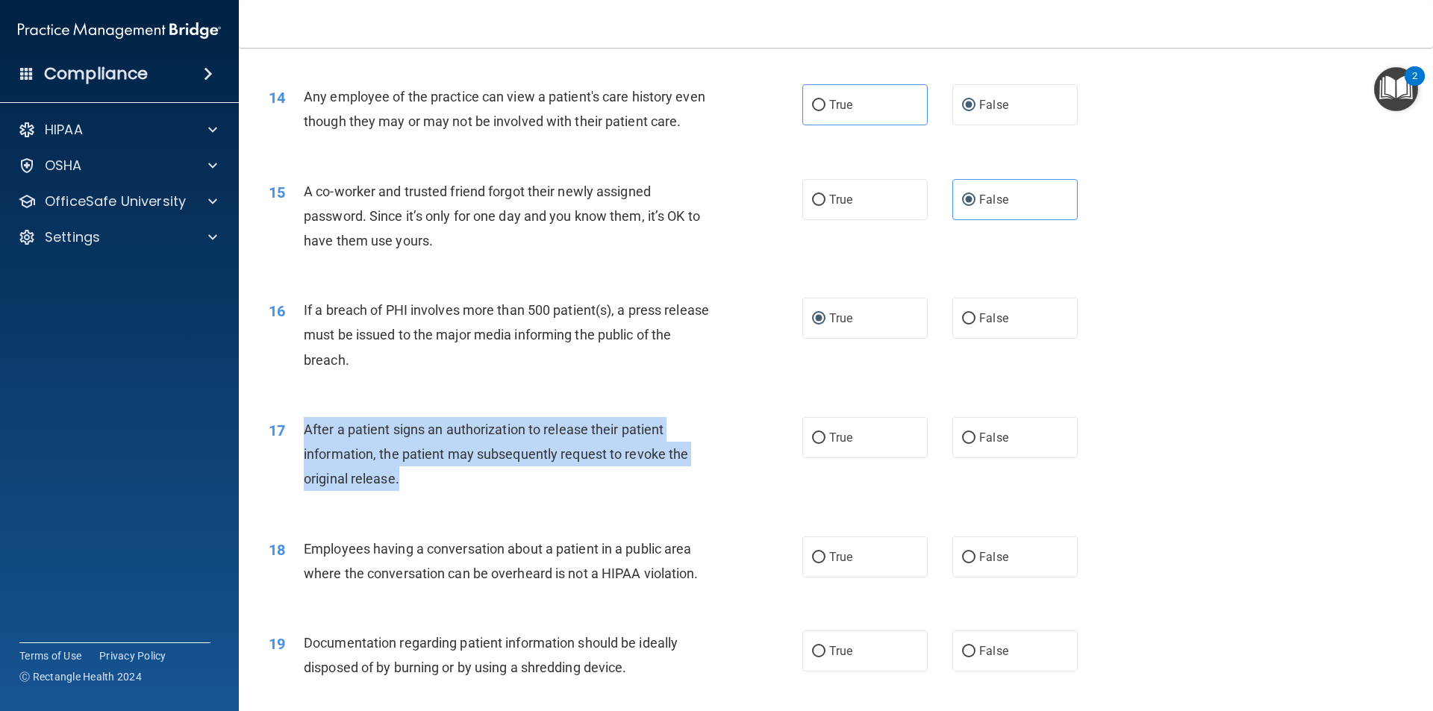
drag, startPoint x: 407, startPoint y: 502, endPoint x: 302, endPoint y: 448, distance: 118.1
click at [302, 448] on div "17 After a patient signs an authorization to release their patient information,…" at bounding box center [535, 458] width 578 height 82
copy div "After a patient signs an authorization to release their patient information, th…"
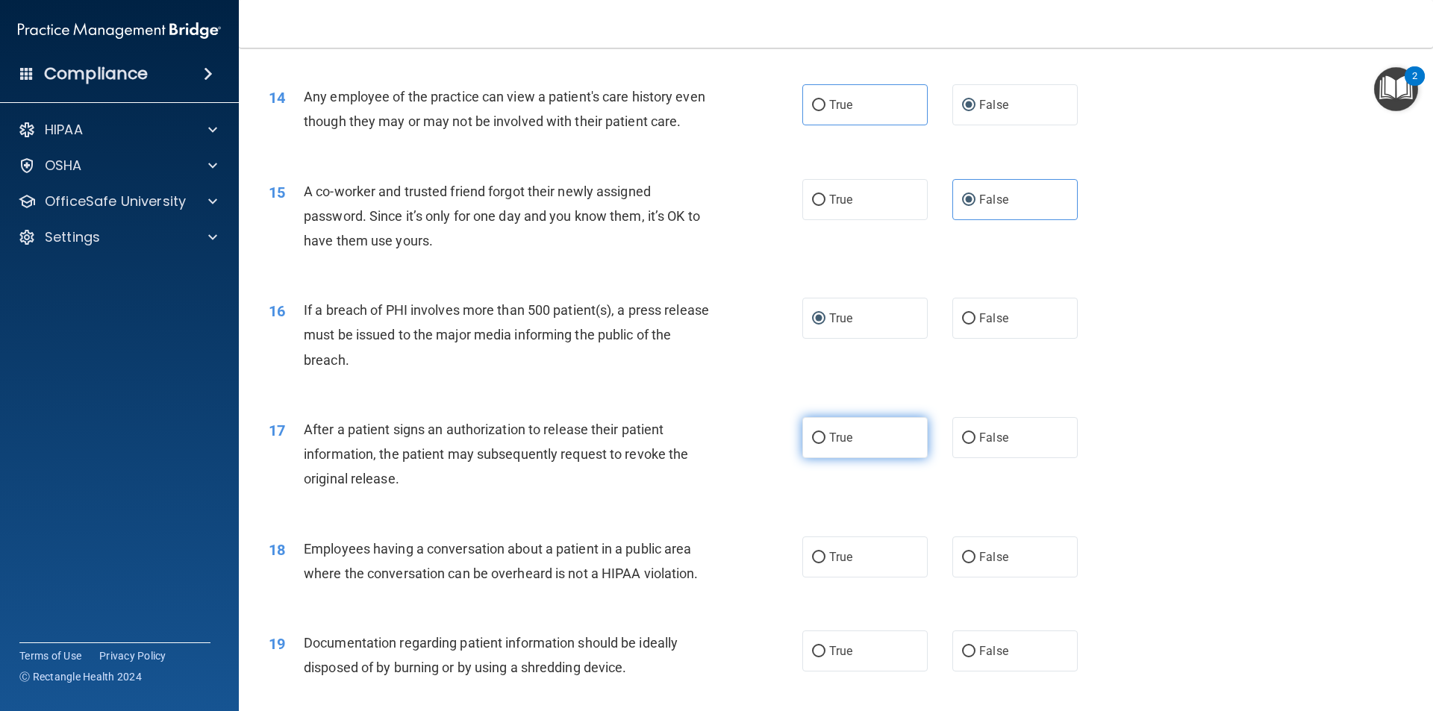
click at [832, 445] on label "True" at bounding box center [864, 437] width 125 height 41
click at [825, 444] on input "True" at bounding box center [818, 438] width 13 height 11
radio input "true"
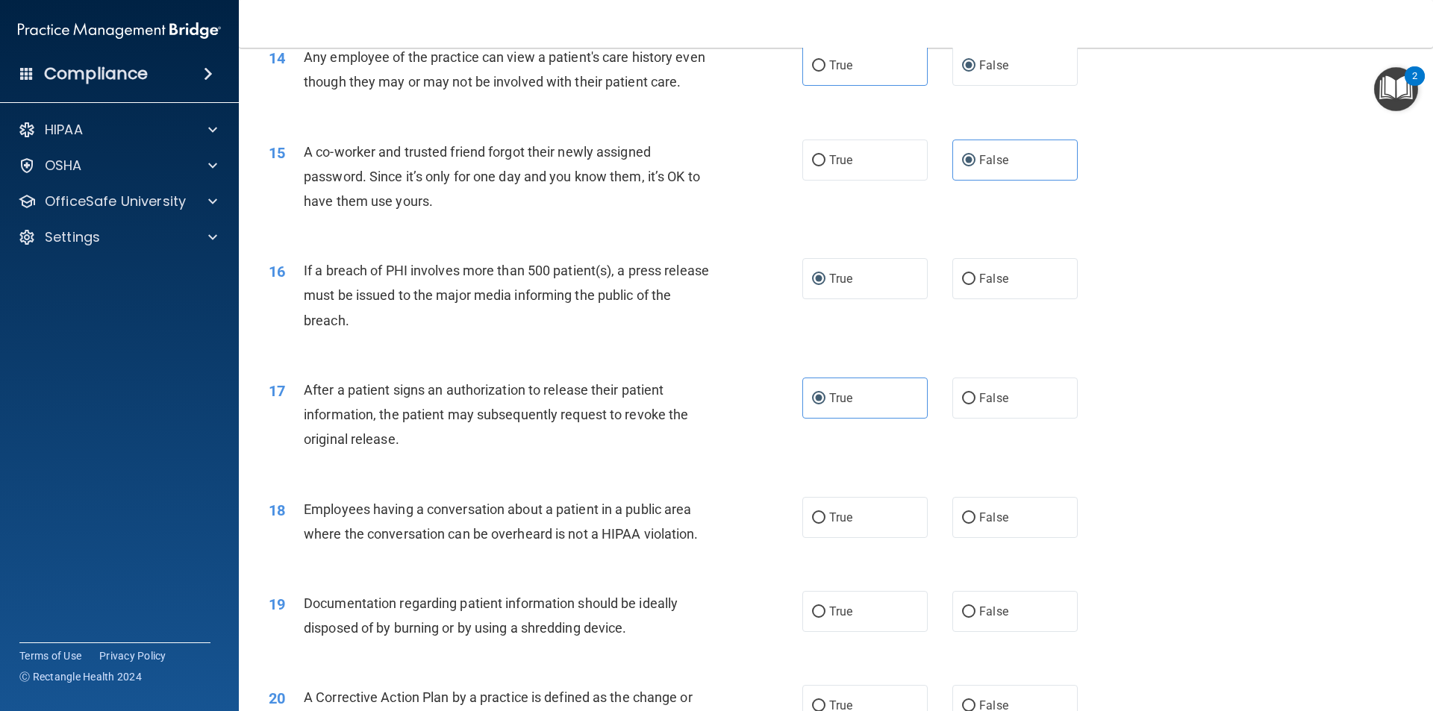
scroll to position [1492, 0]
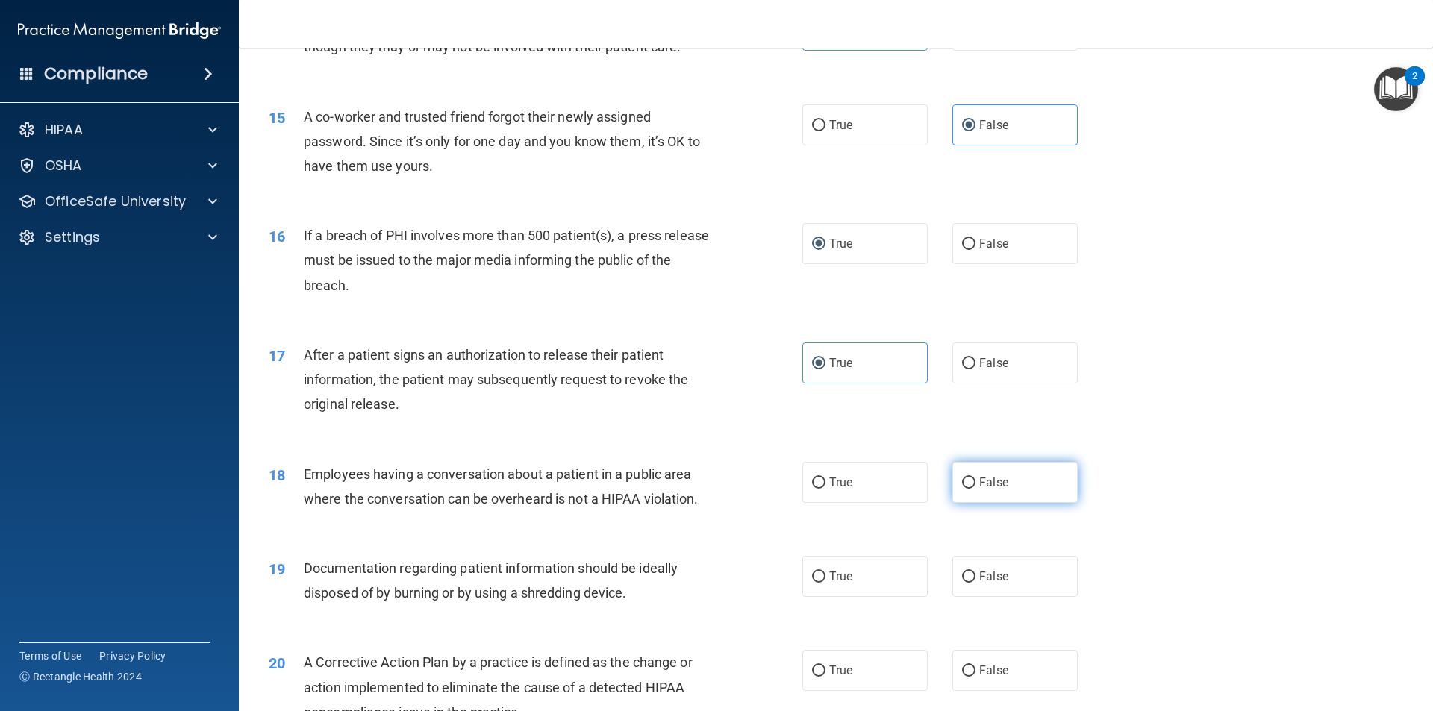
click at [971, 503] on label "False" at bounding box center [1014, 482] width 125 height 41
click at [971, 489] on input "False" at bounding box center [968, 483] width 13 height 11
radio input "true"
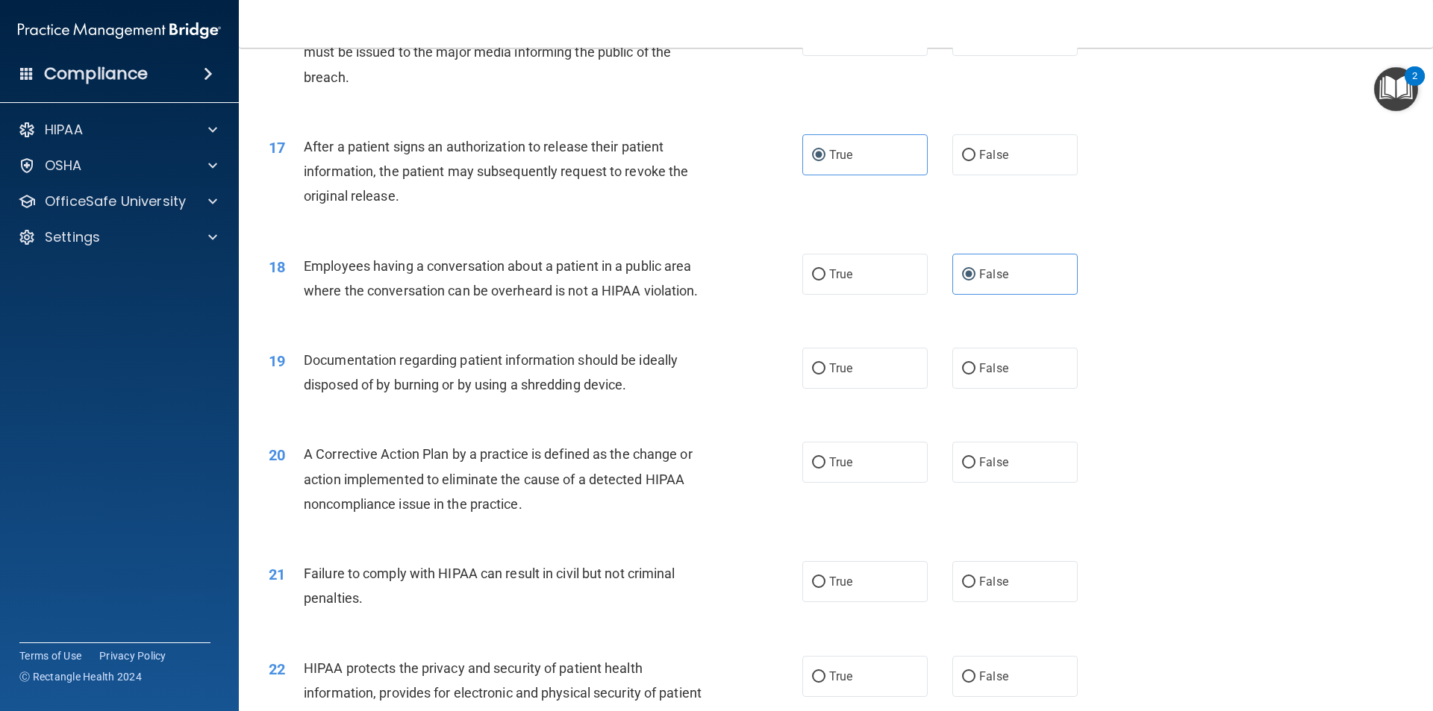
scroll to position [1716, 0]
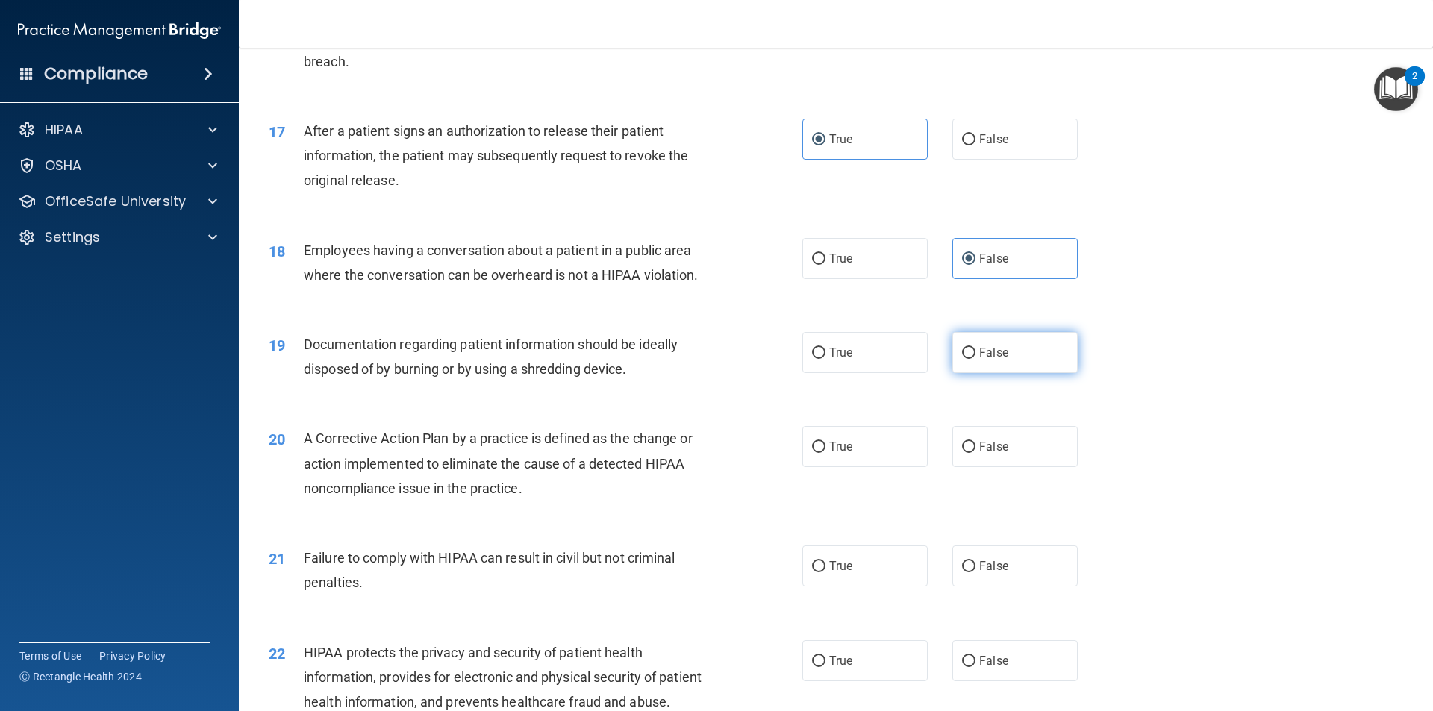
click at [962, 359] on input "False" at bounding box center [968, 353] width 13 height 11
radio input "true"
click at [824, 461] on label "True" at bounding box center [864, 446] width 125 height 41
click at [824, 453] on input "True" at bounding box center [818, 447] width 13 height 11
radio input "true"
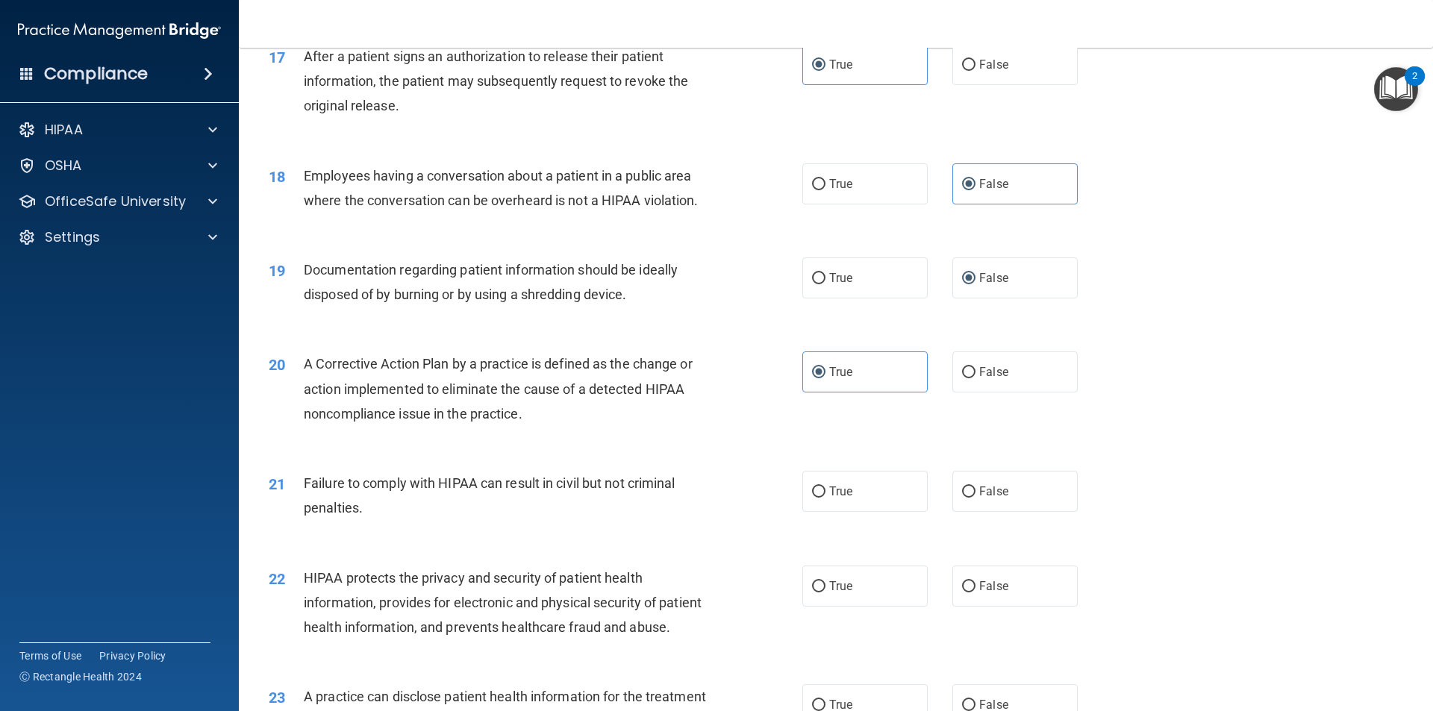
scroll to position [1865, 0]
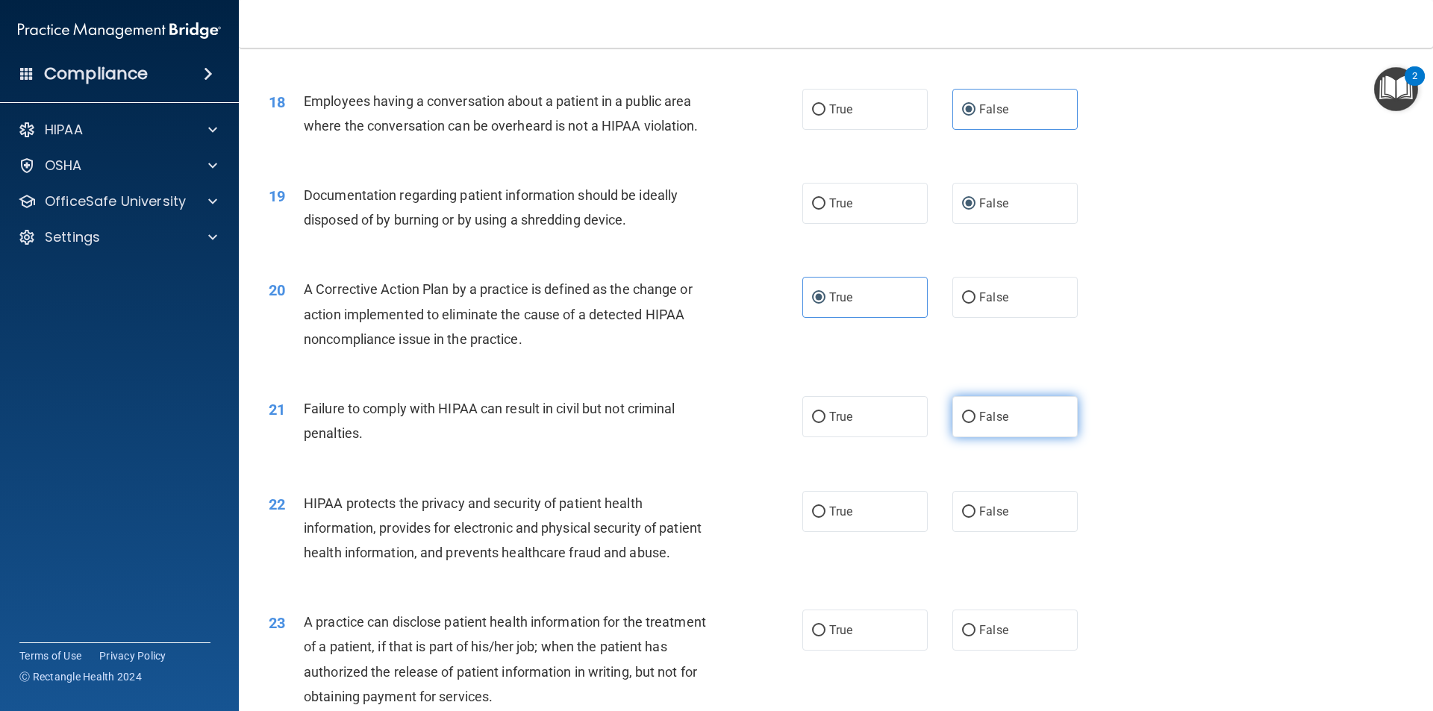
click at [965, 423] on input "False" at bounding box center [968, 417] width 13 height 11
radio input "true"
click at [819, 532] on label "True" at bounding box center [864, 511] width 125 height 41
click at [819, 518] on input "True" at bounding box center [818, 512] width 13 height 11
radio input "true"
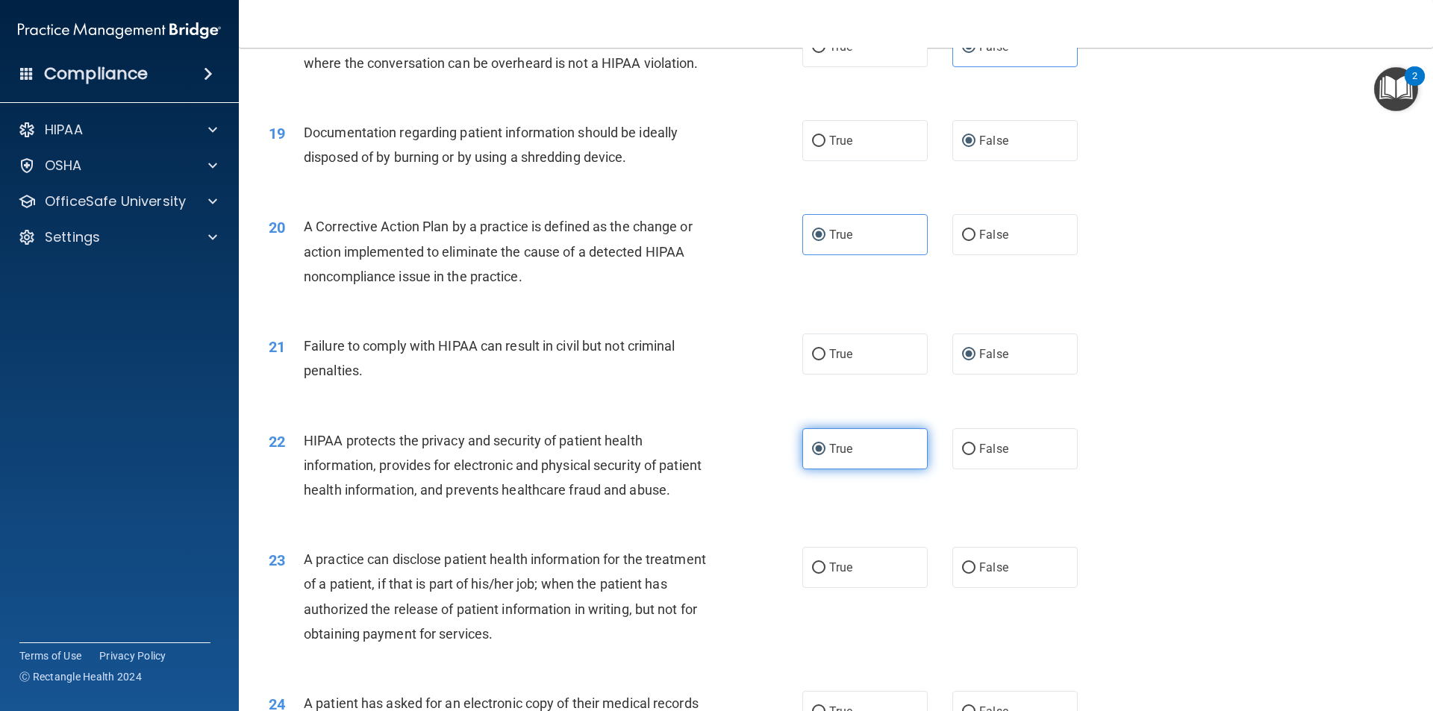
scroll to position [2015, 0]
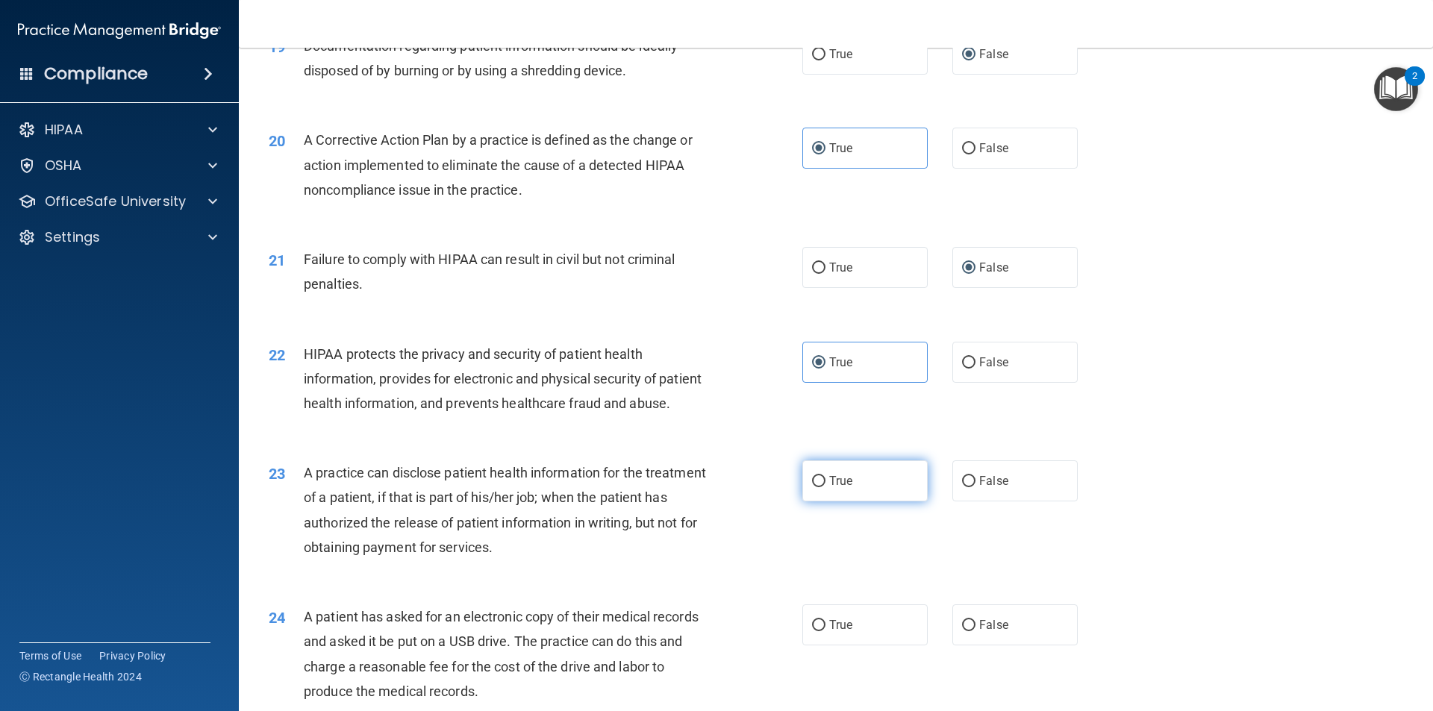
click at [829, 488] on span "True" at bounding box center [840, 481] width 23 height 14
click at [824, 487] on input "True" at bounding box center [818, 481] width 13 height 11
radio input "true"
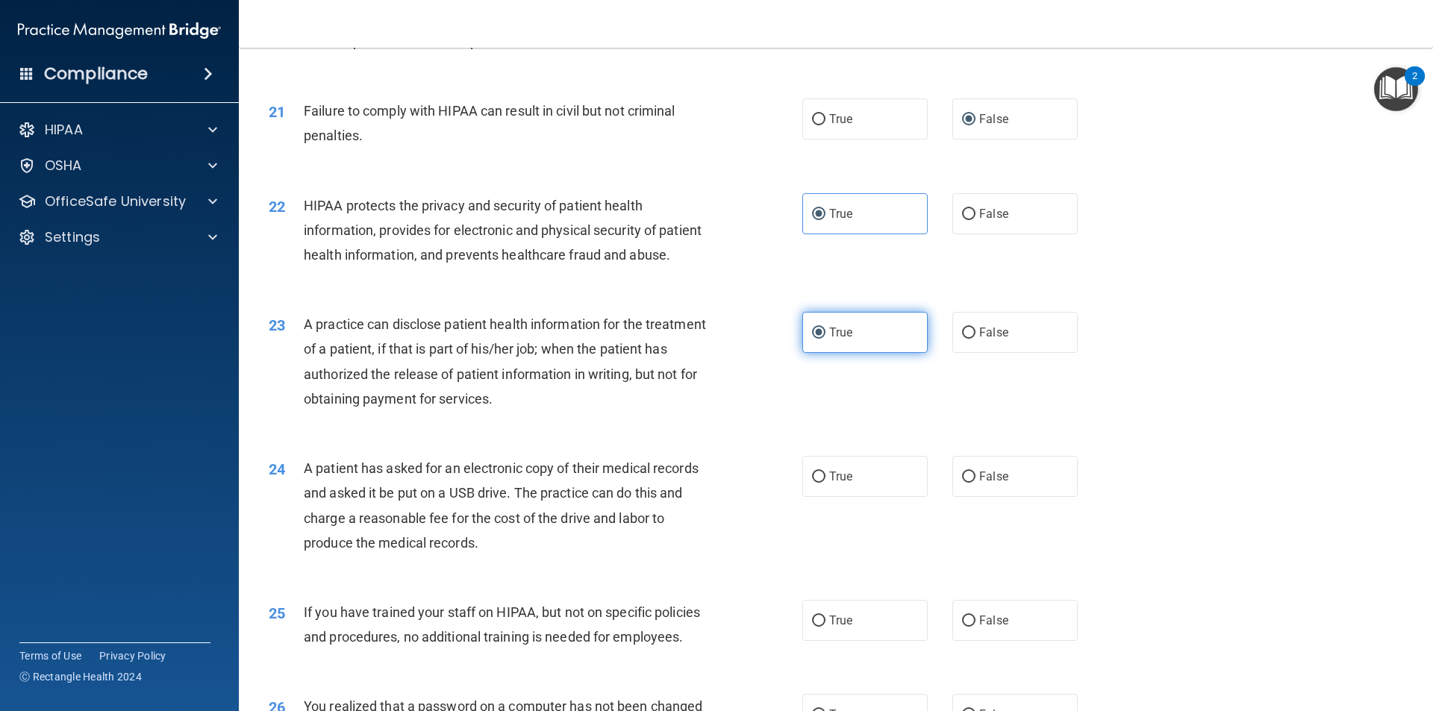
scroll to position [2164, 0]
click at [824, 496] on label "True" at bounding box center [864, 475] width 125 height 41
click at [824, 482] on input "True" at bounding box center [818, 476] width 13 height 11
radio input "true"
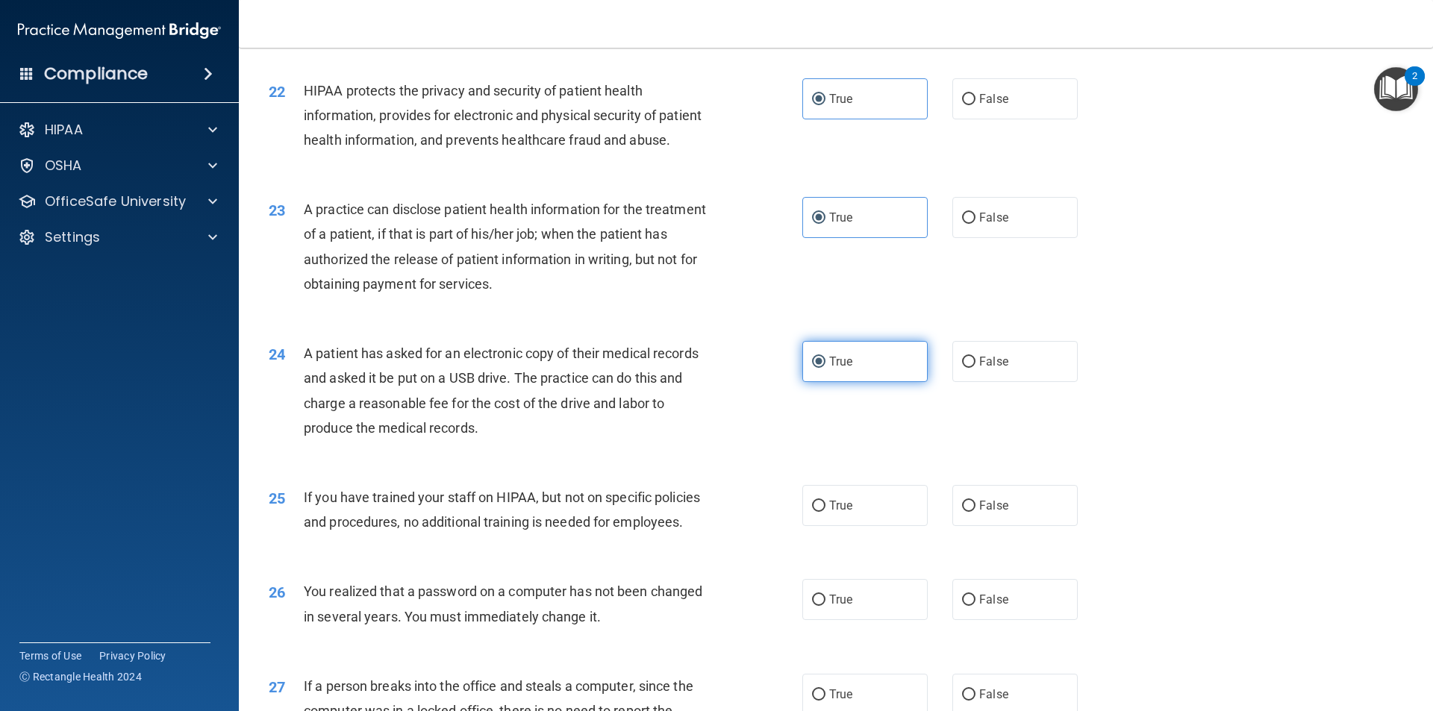
scroll to position [2313, 0]
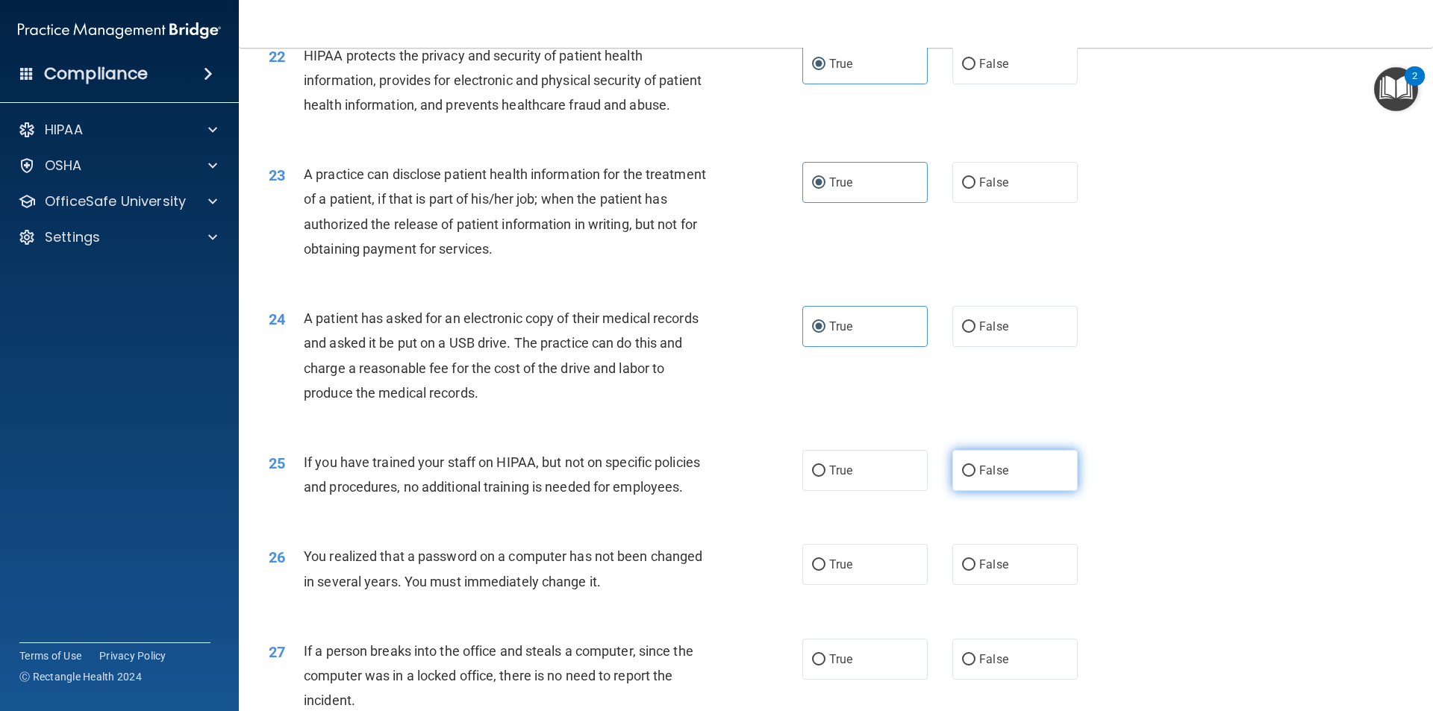
click at [981, 478] on span "False" at bounding box center [993, 470] width 29 height 14
click at [975, 477] on input "False" at bounding box center [968, 471] width 13 height 11
radio input "true"
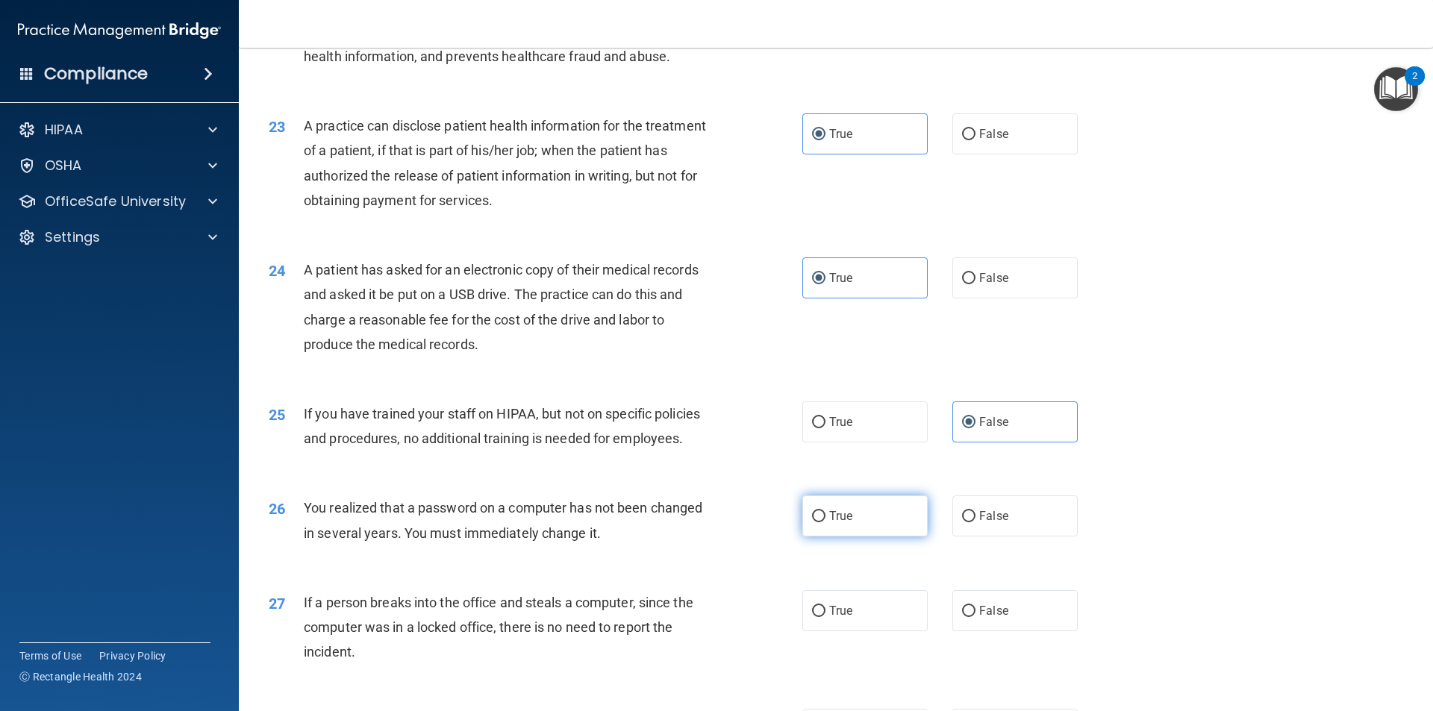
scroll to position [2388, 0]
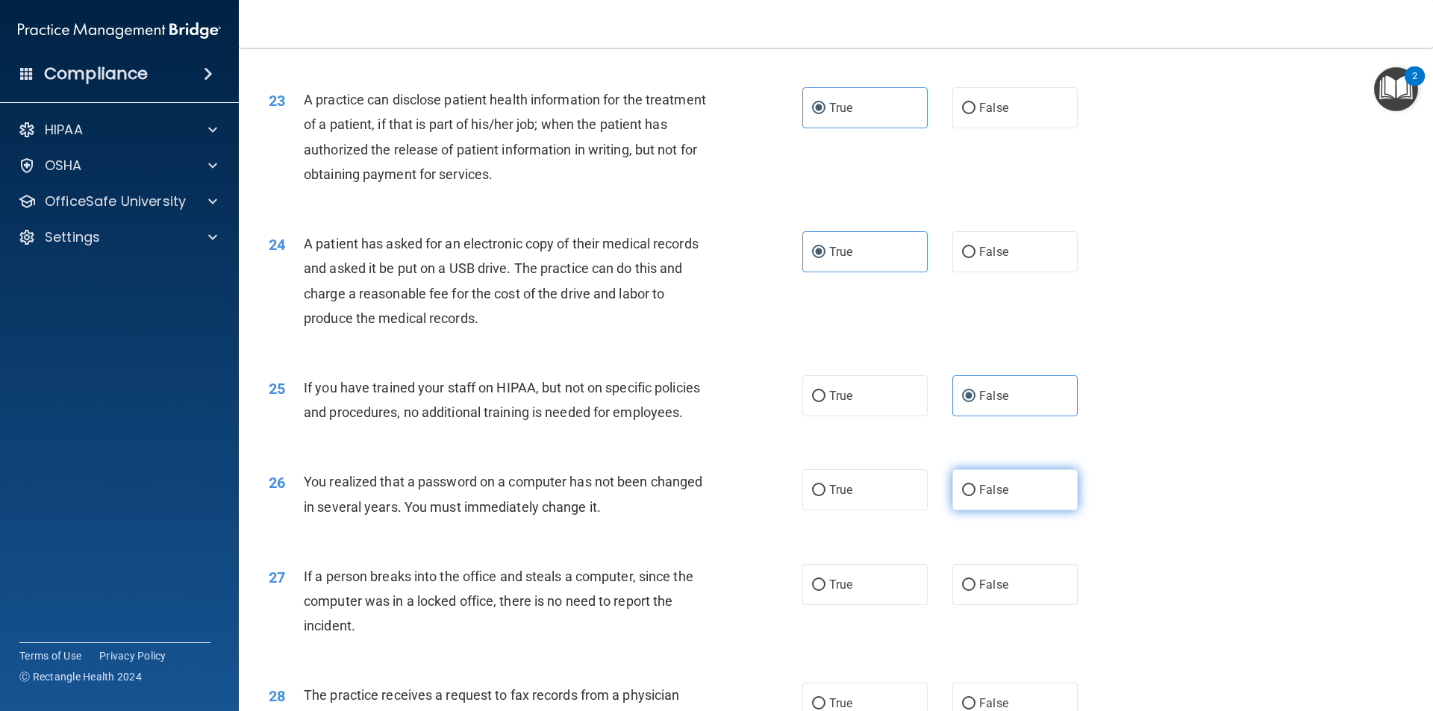
click at [962, 496] on input "False" at bounding box center [968, 490] width 13 height 11
radio input "true"
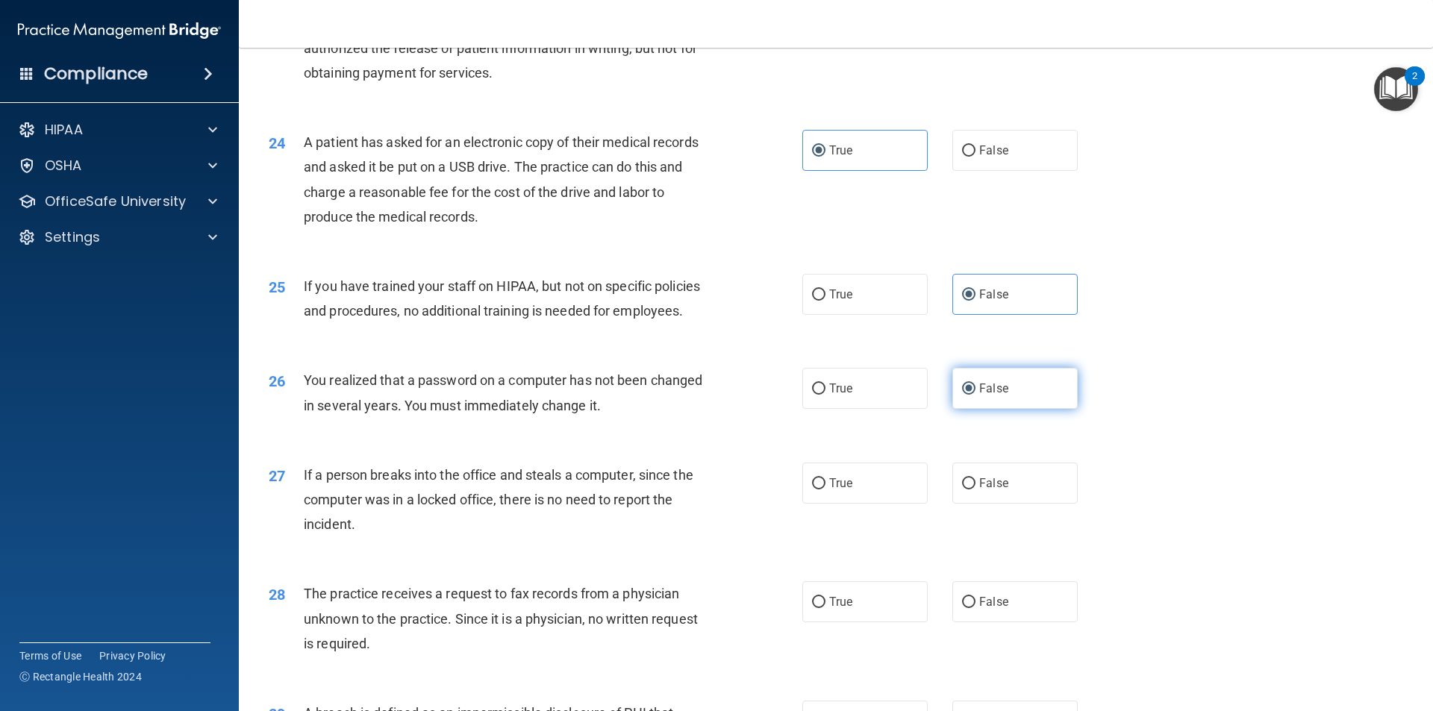
scroll to position [2537, 0]
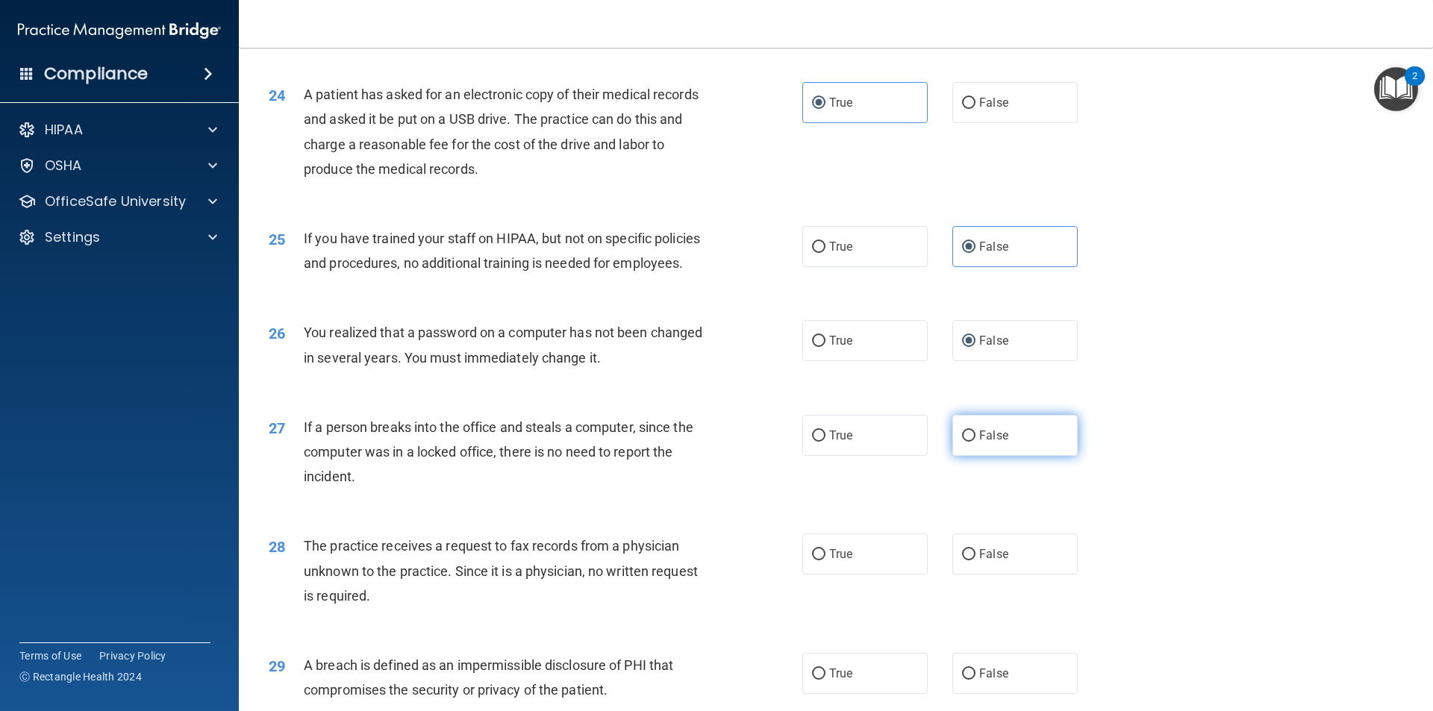
click at [963, 442] on input "False" at bounding box center [968, 436] width 13 height 11
radio input "true"
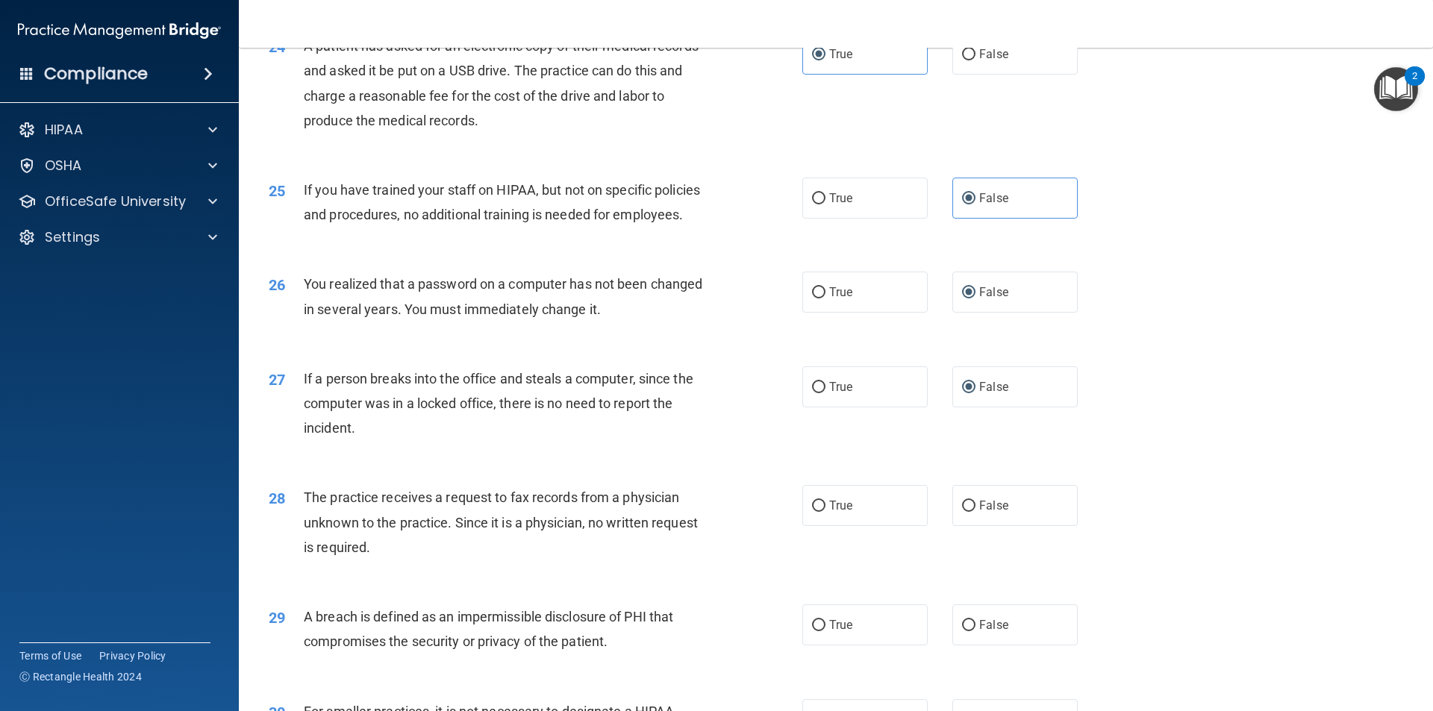
scroll to position [2612, 0]
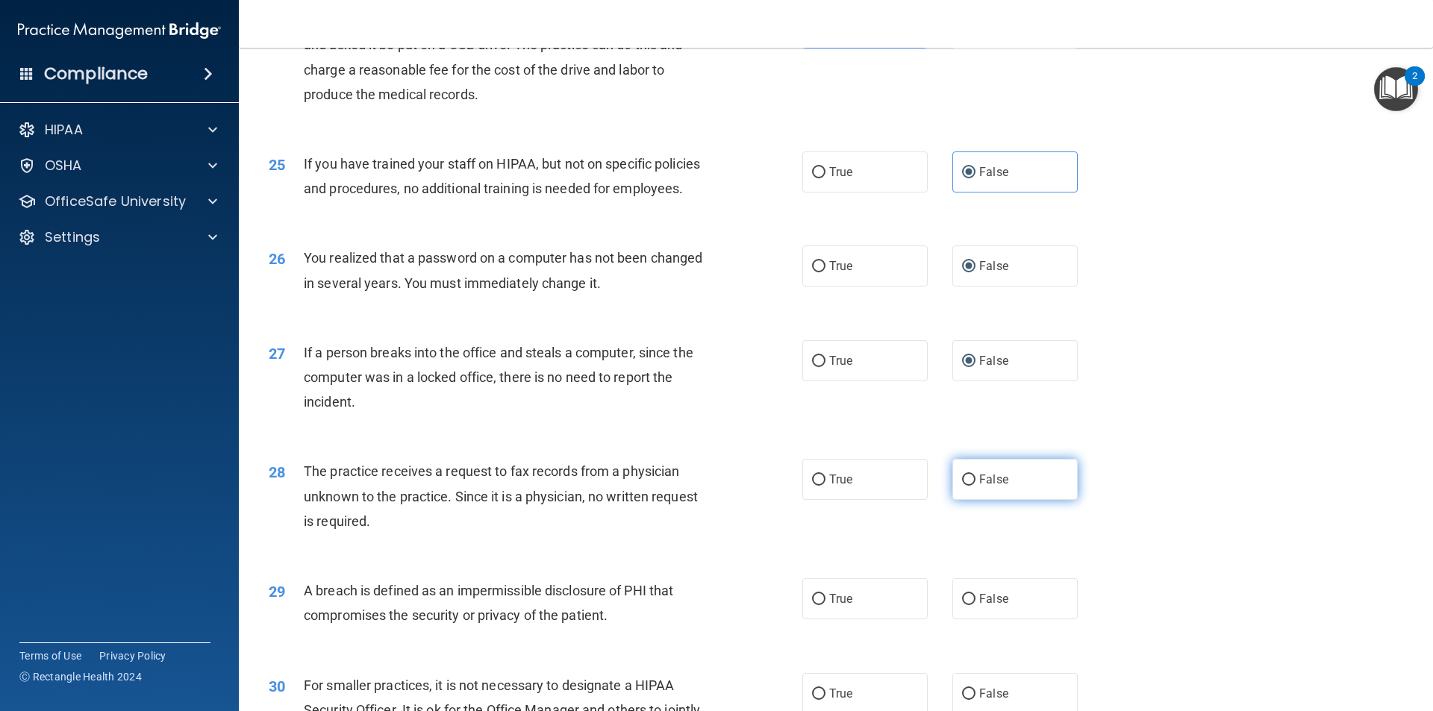
drag, startPoint x: 924, startPoint y: 508, endPoint x: 952, endPoint y: 512, distance: 28.6
drag, startPoint x: 952, startPoint y: 512, endPoint x: 958, endPoint y: 523, distance: 12.7
click at [962, 486] on input "False" at bounding box center [968, 480] width 13 height 11
radio input "true"
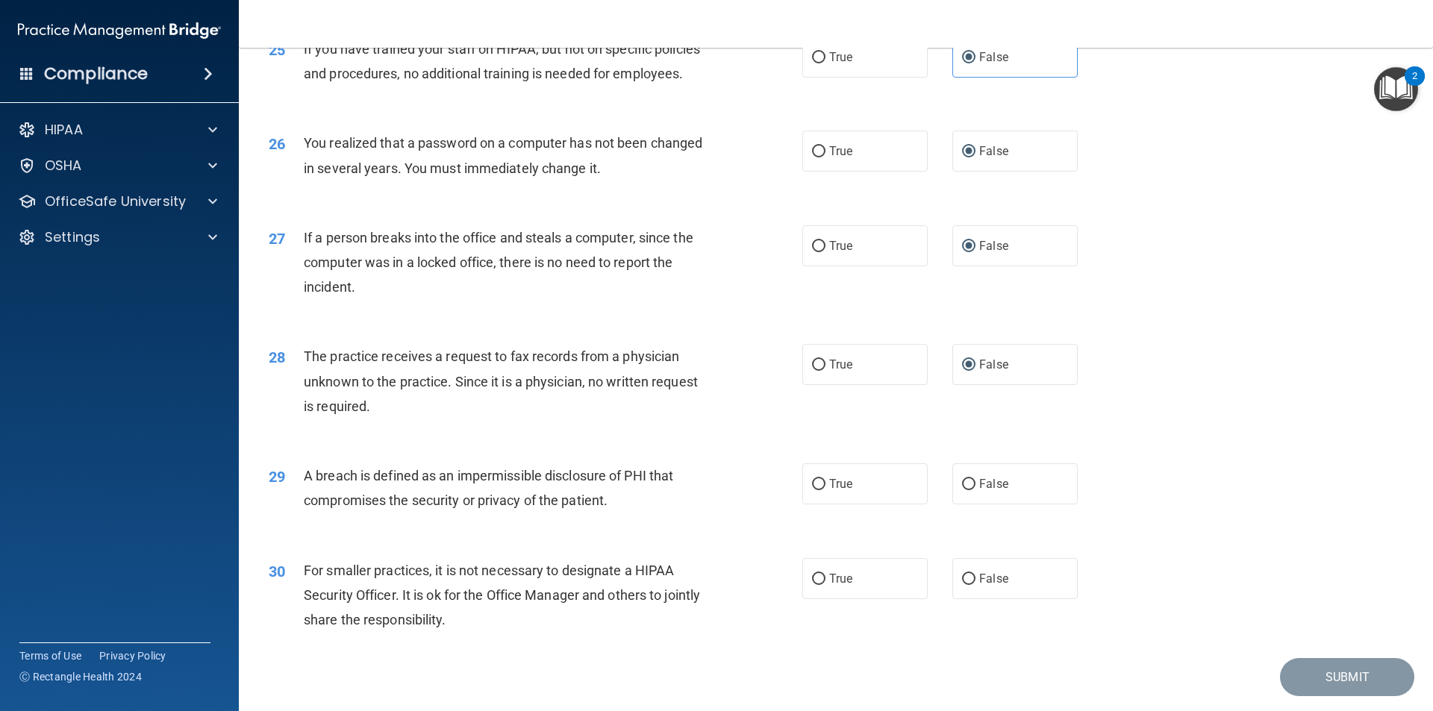
scroll to position [2761, 0]
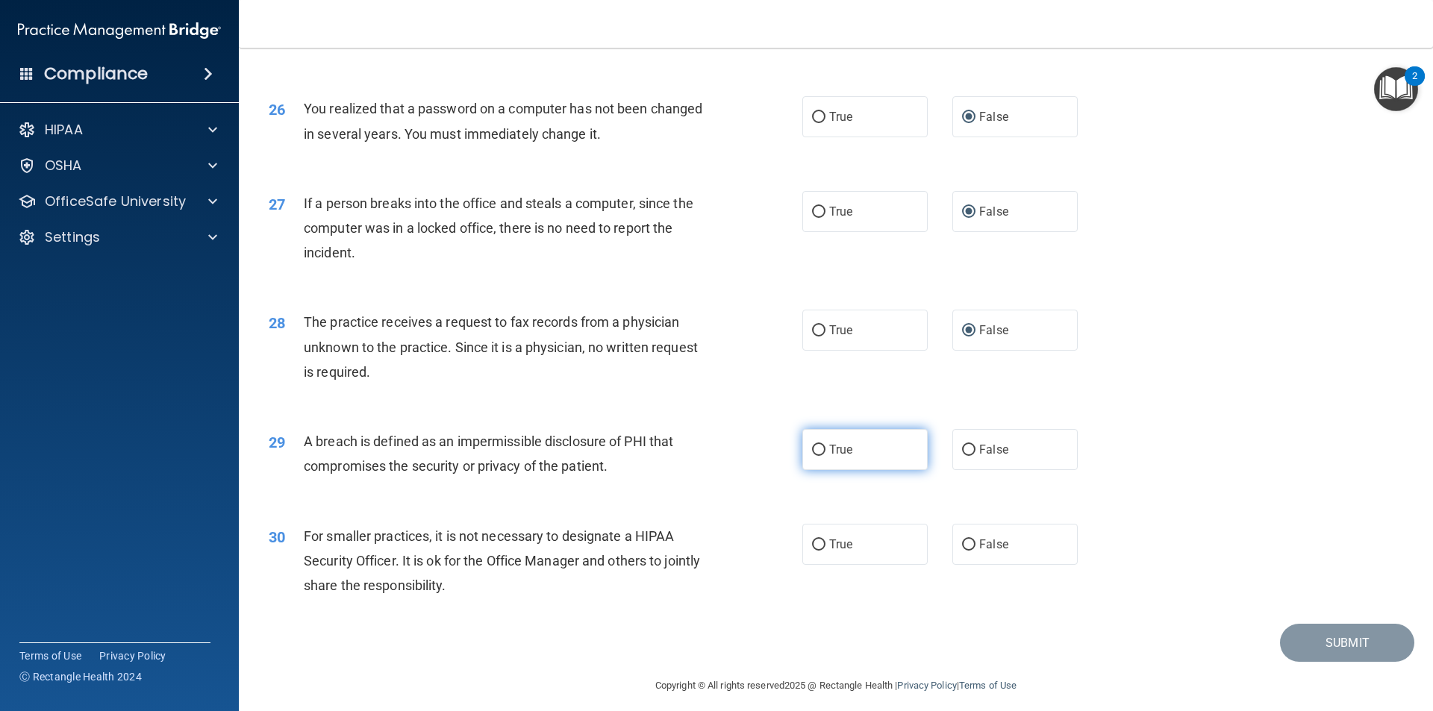
click at [815, 456] on input "True" at bounding box center [818, 450] width 13 height 11
radio input "true"
click at [959, 565] on label "False" at bounding box center [1014, 544] width 125 height 41
click at [962, 551] on input "False" at bounding box center [968, 544] width 13 height 11
radio input "true"
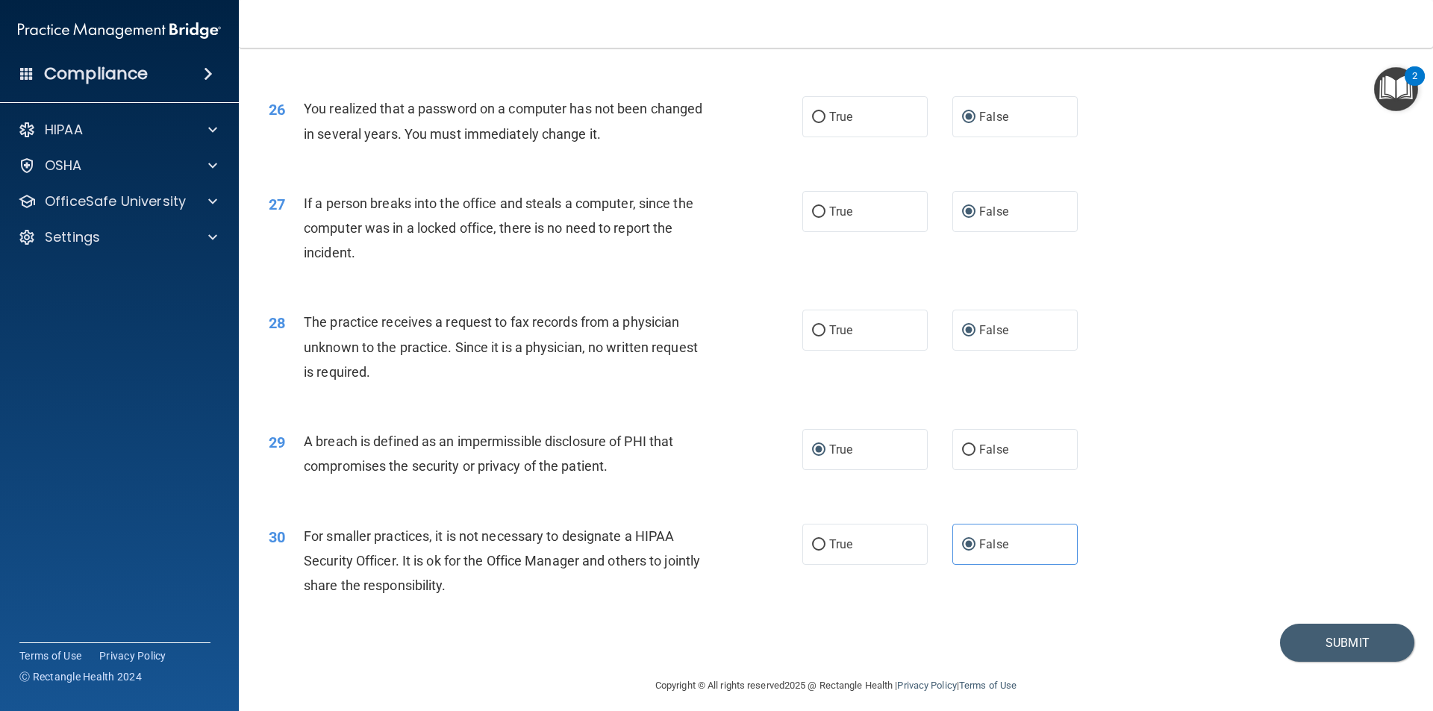
scroll to position [2820, 0]
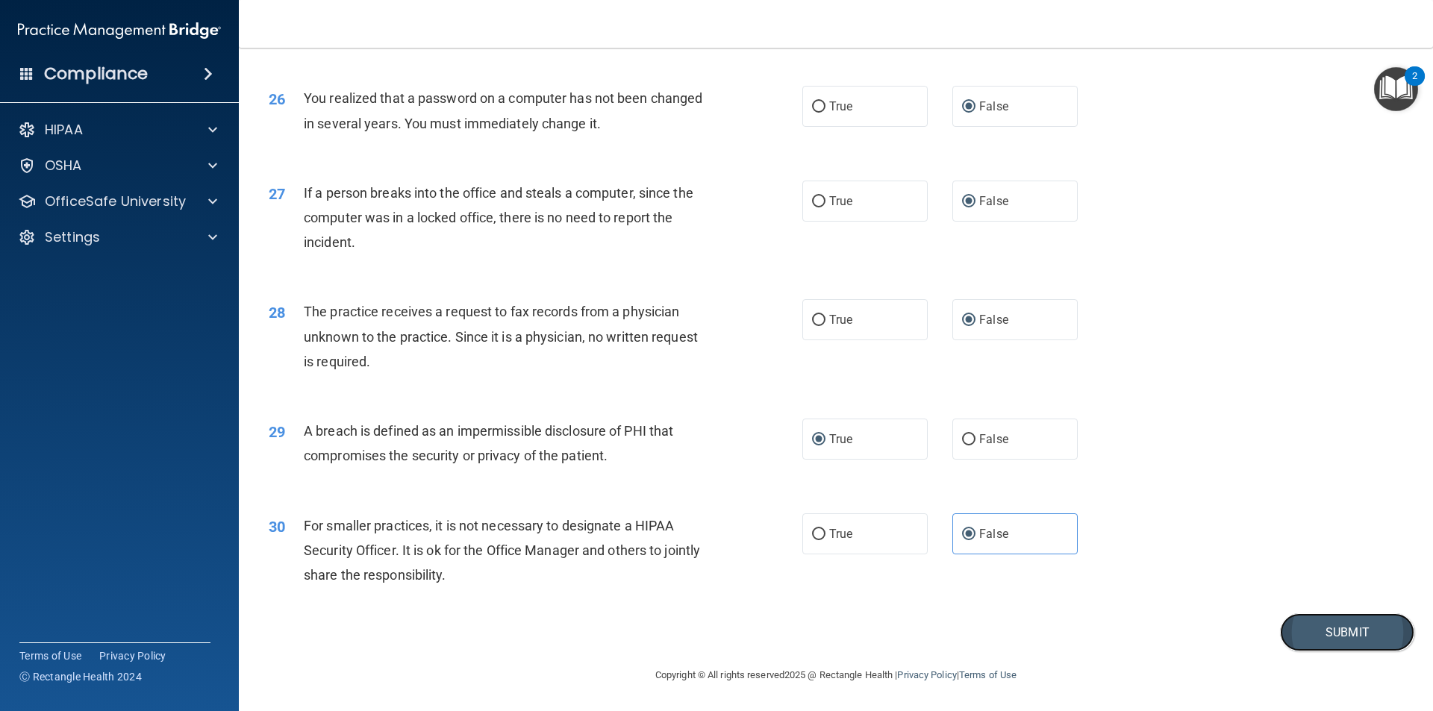
click at [1312, 617] on button "Submit" at bounding box center [1347, 632] width 134 height 38
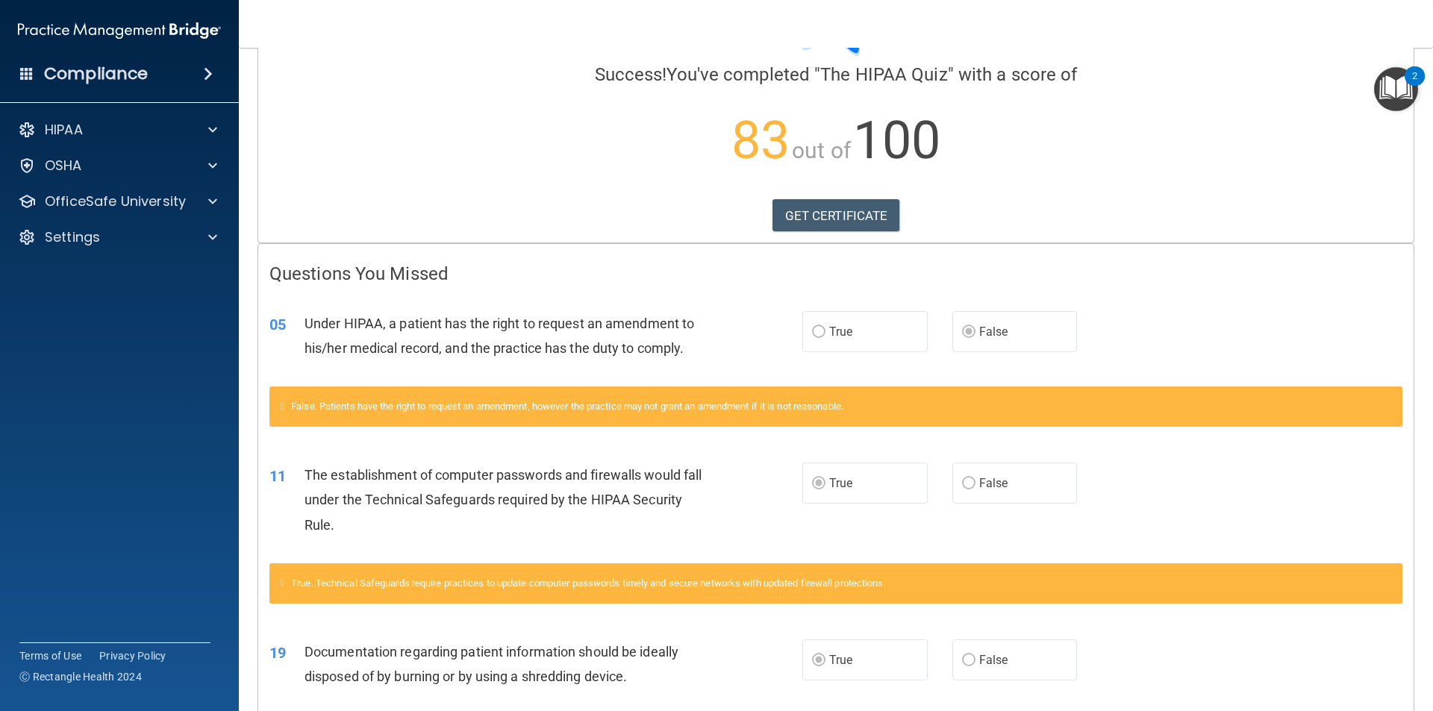
scroll to position [75, 0]
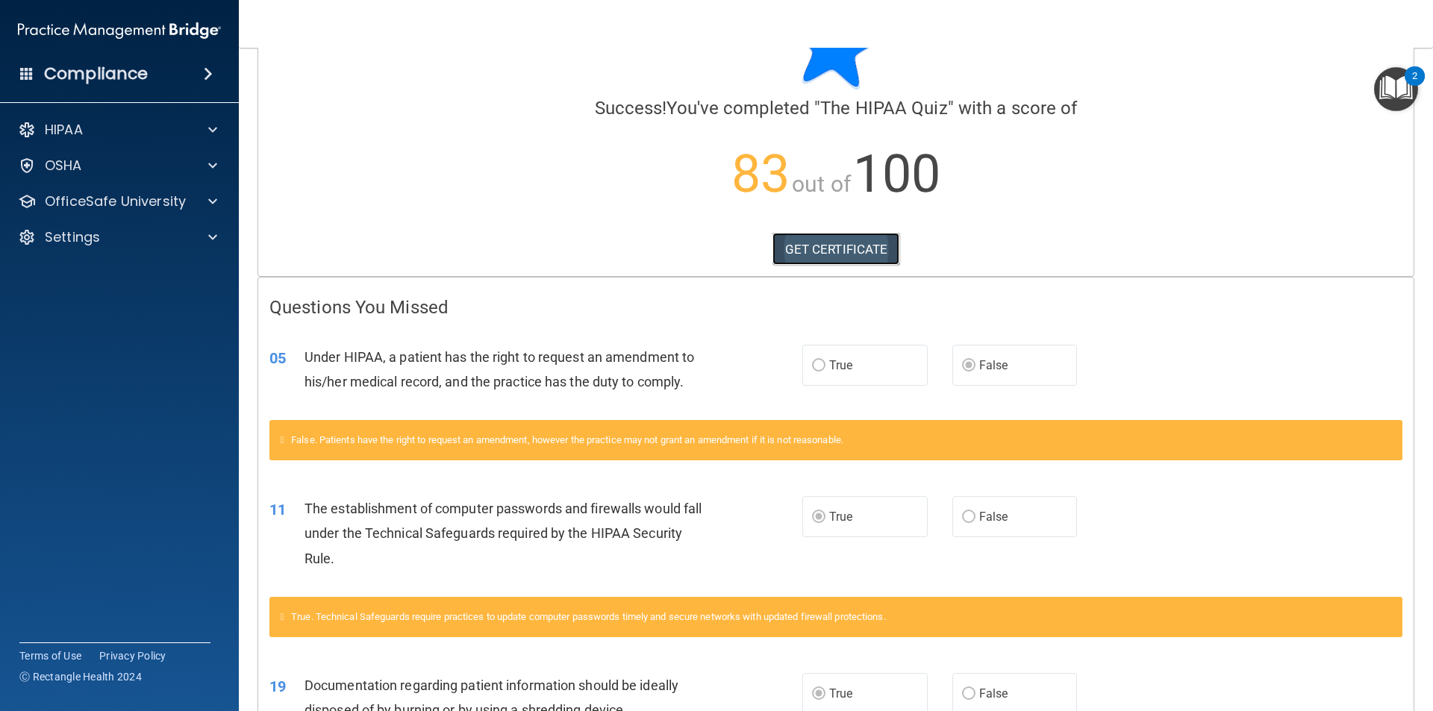
click at [839, 250] on link "GET CERTIFICATE" at bounding box center [836, 249] width 128 height 33
click at [150, 207] on p "OfficeSafe University" at bounding box center [115, 202] width 141 height 18
click at [145, 234] on div "HIPAA Training" at bounding box center [112, 237] width 204 height 15
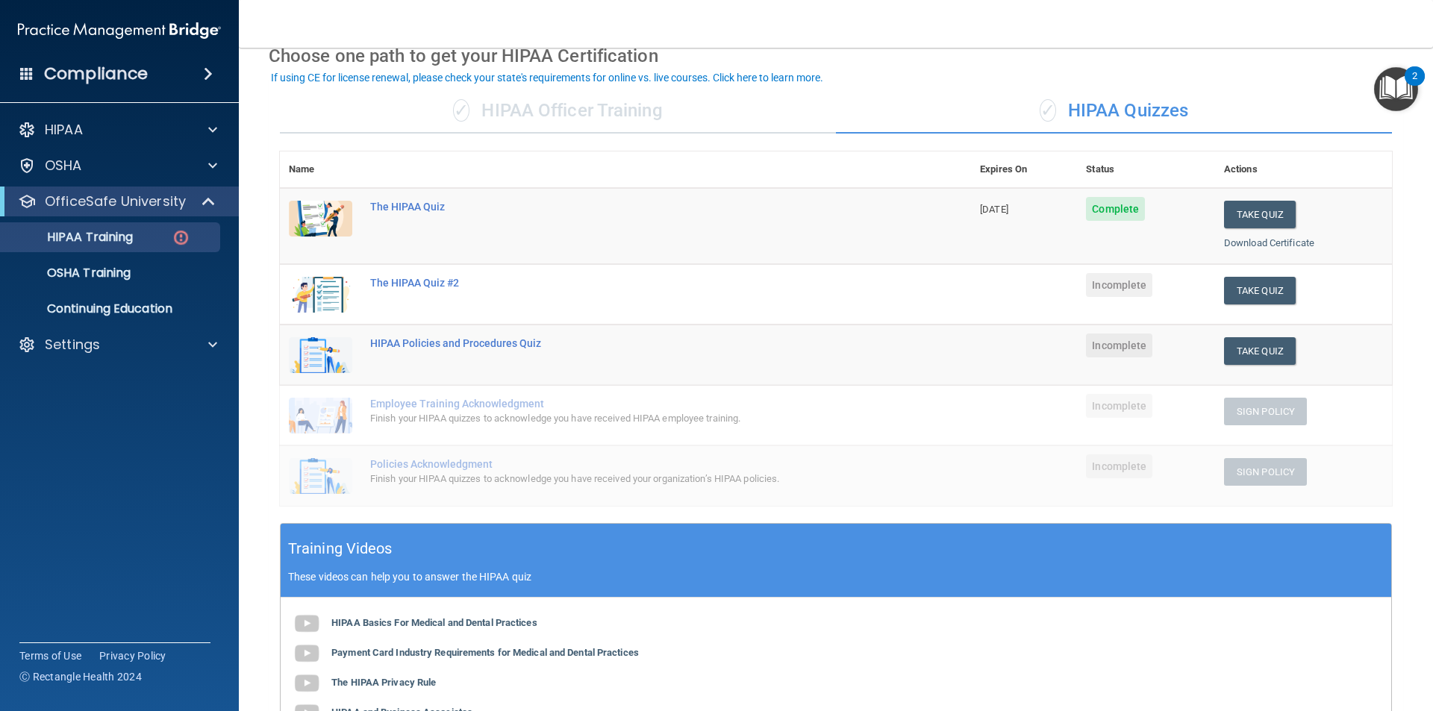
click at [1251, 310] on td "Take Quiz Download Certificate" at bounding box center [1303, 294] width 177 height 60
click at [1254, 301] on button "Take Quiz" at bounding box center [1260, 291] width 72 height 28
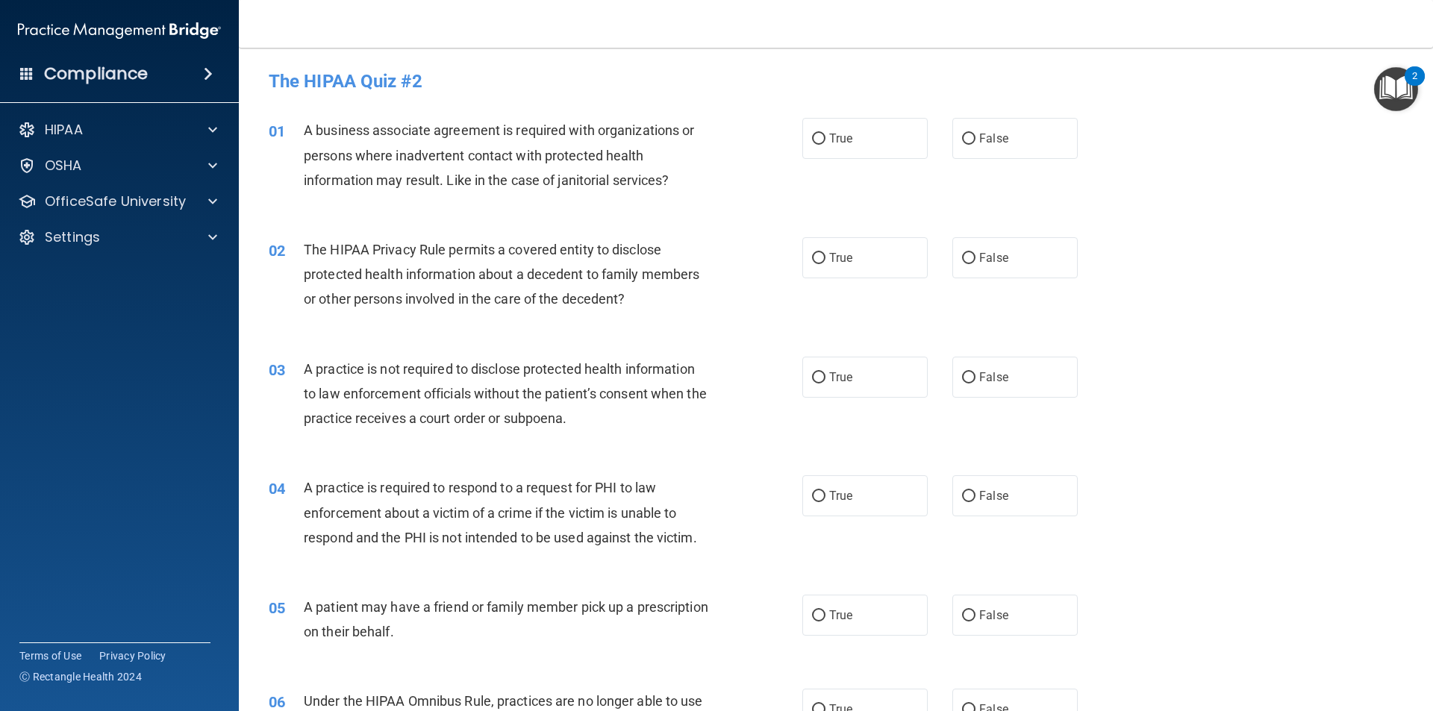
drag, startPoint x: 683, startPoint y: 128, endPoint x: 586, endPoint y: 105, distance: 98.8
click at [582, 105] on div "01 A business associate agreement is required with organizations or persons whe…" at bounding box center [835, 158] width 1157 height 119
click at [813, 136] on input "True" at bounding box center [818, 139] width 13 height 11
radio input "true"
click at [810, 265] on label "True" at bounding box center [864, 257] width 125 height 41
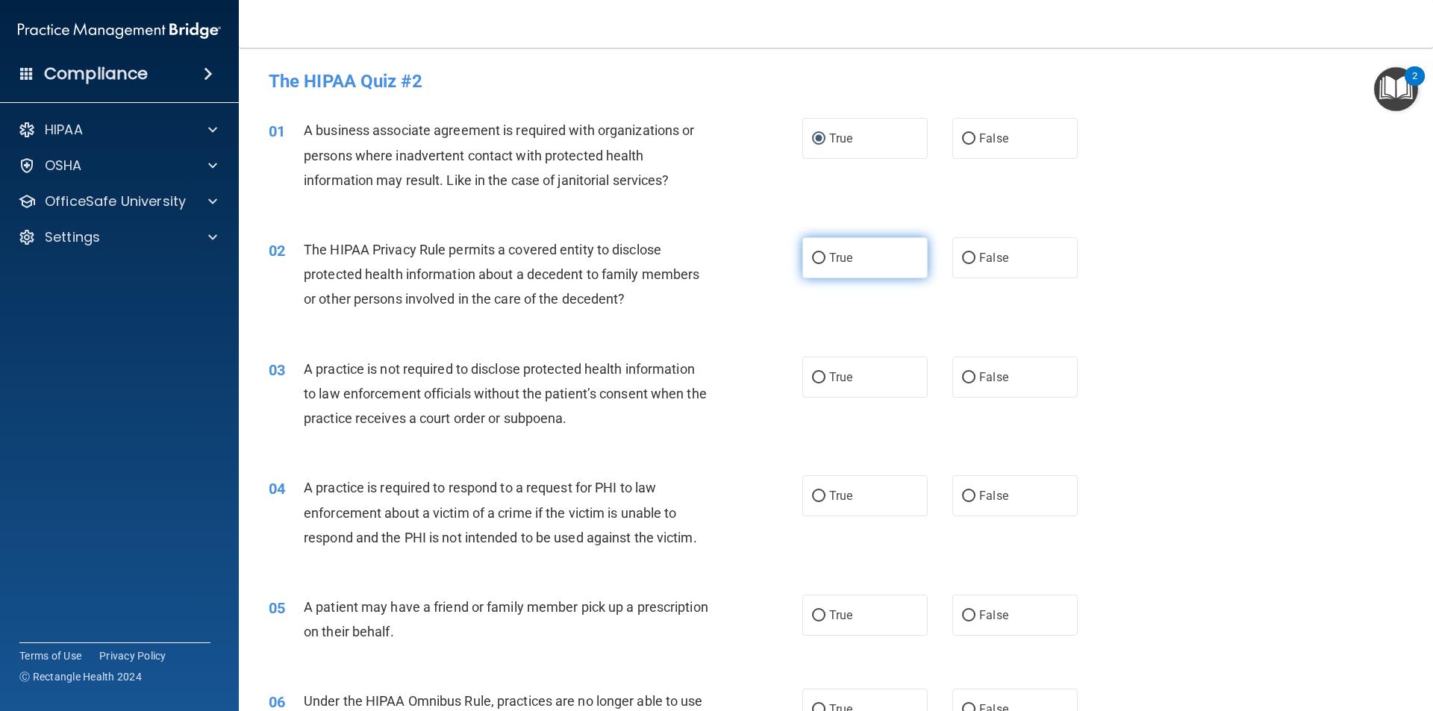
click at [812, 264] on input "True" at bounding box center [818, 258] width 13 height 11
radio input "true"
click at [962, 372] on input "False" at bounding box center [968, 377] width 13 height 11
radio input "true"
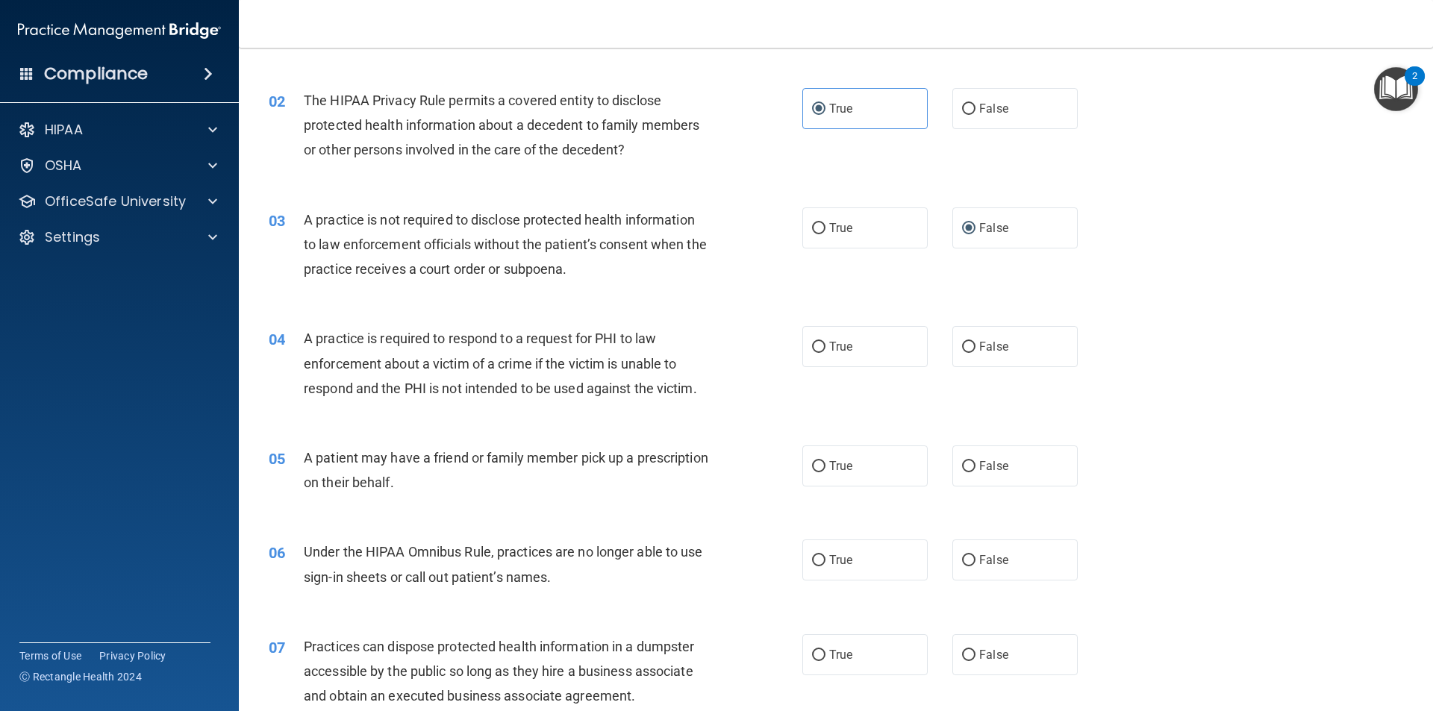
scroll to position [224, 0]
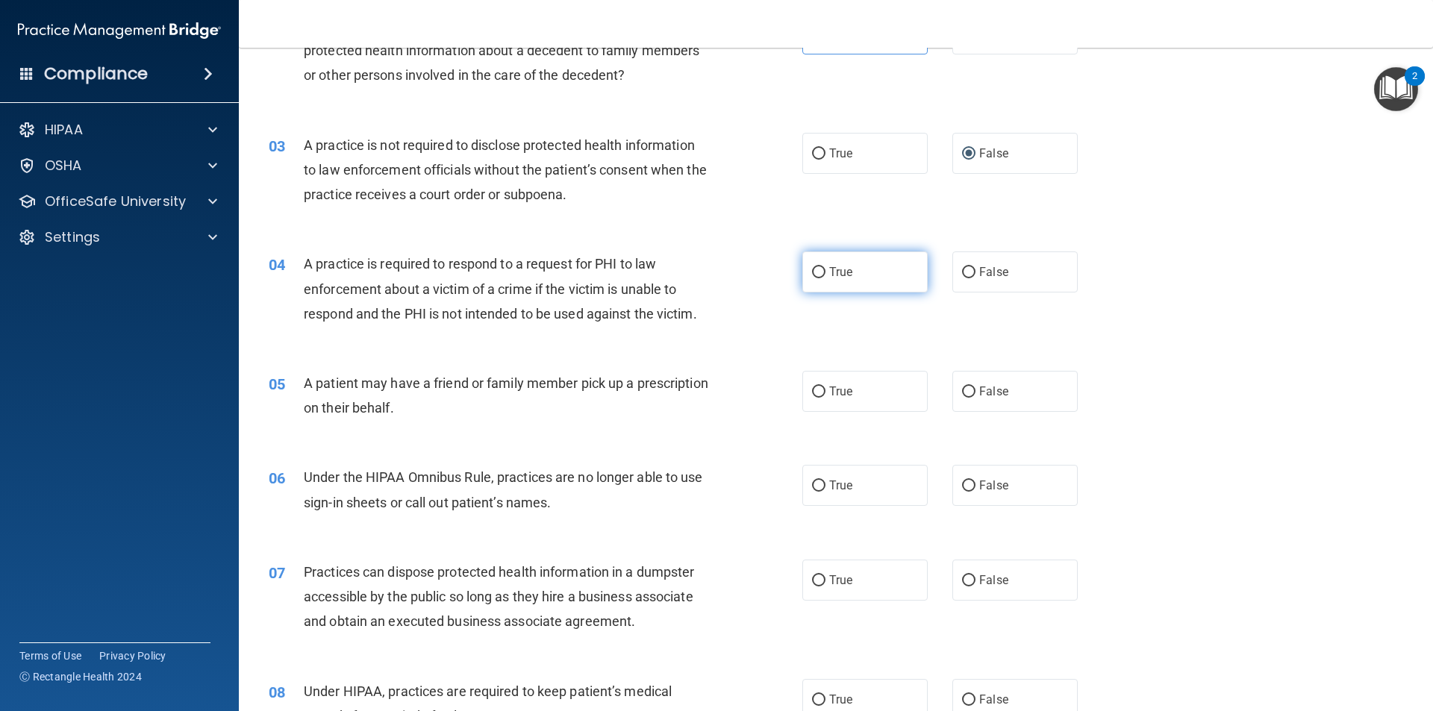
click at [823, 281] on label "True" at bounding box center [864, 271] width 125 height 41
click at [823, 278] on input "True" at bounding box center [818, 272] width 13 height 11
radio input "true"
click at [840, 389] on span "True" at bounding box center [840, 391] width 23 height 14
click at [825, 389] on input "True" at bounding box center [818, 392] width 13 height 11
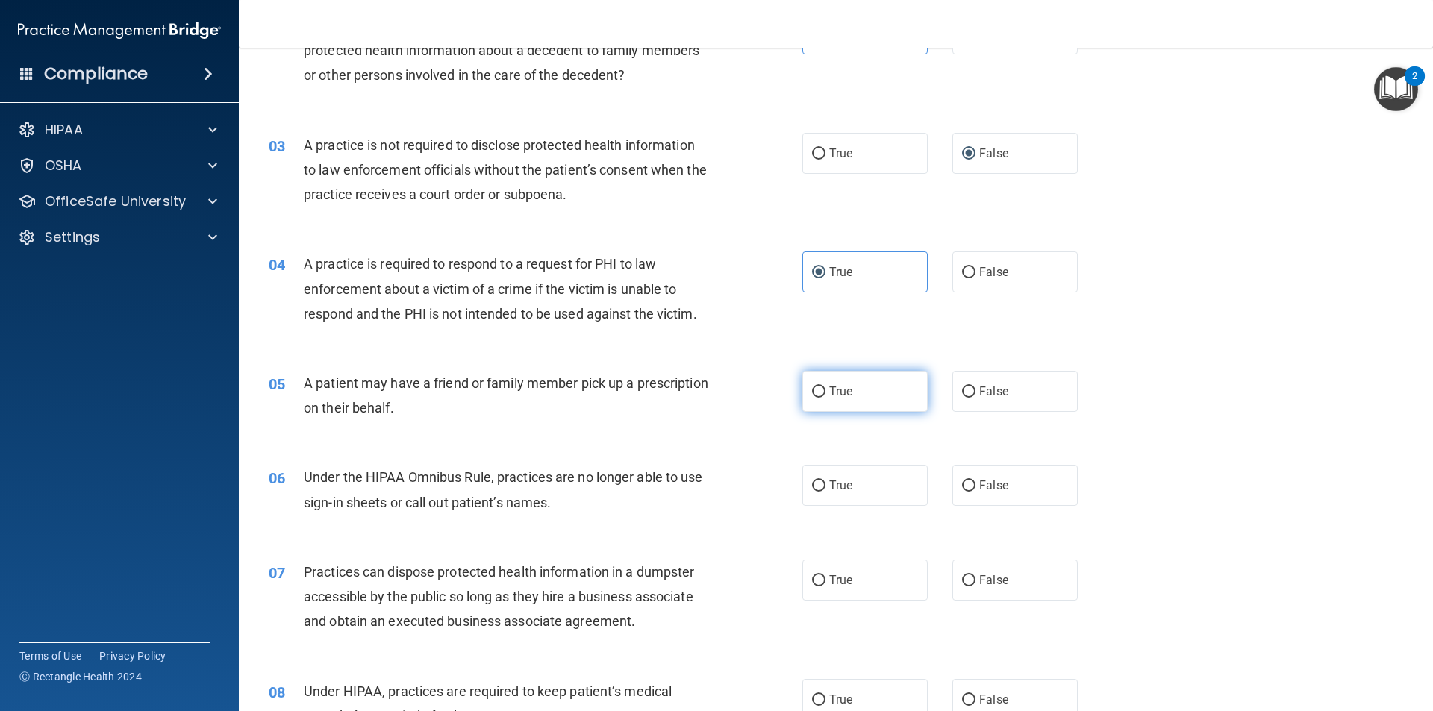
radio input "true"
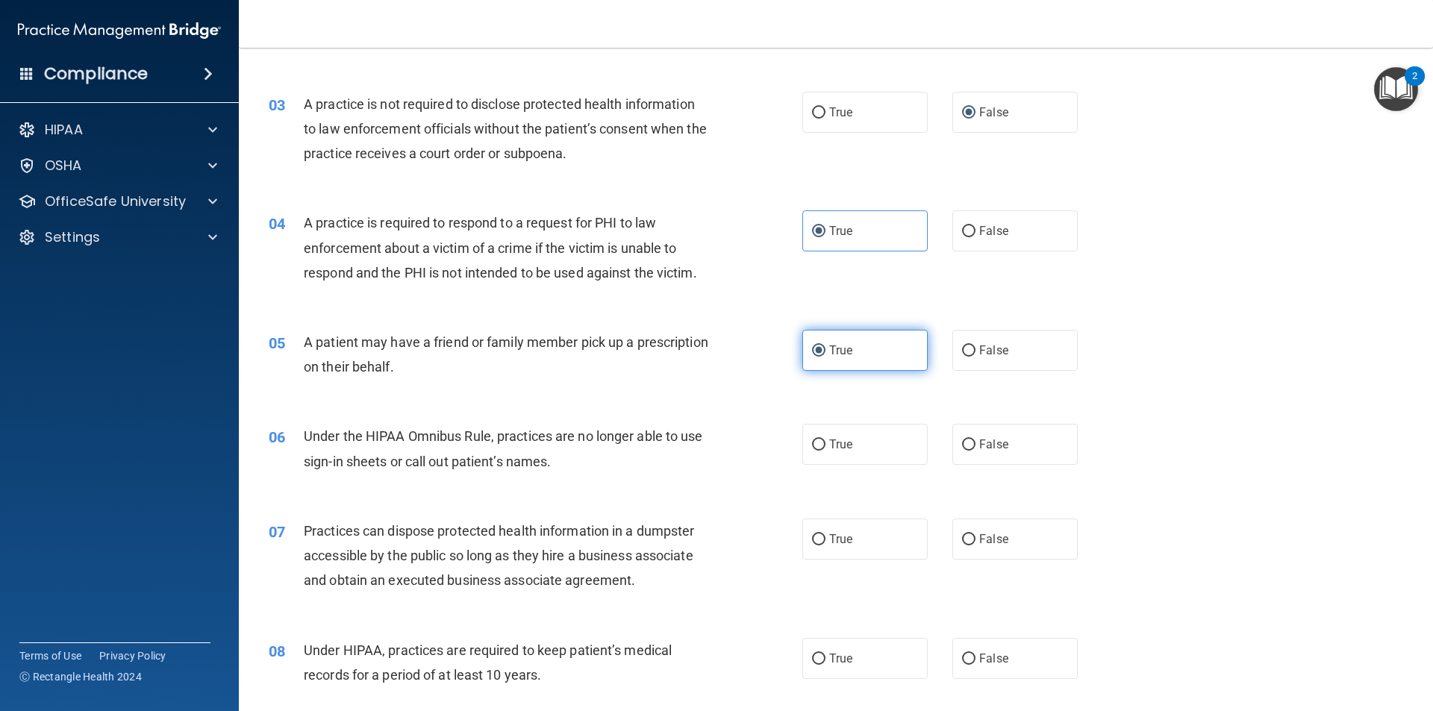
scroll to position [298, 0]
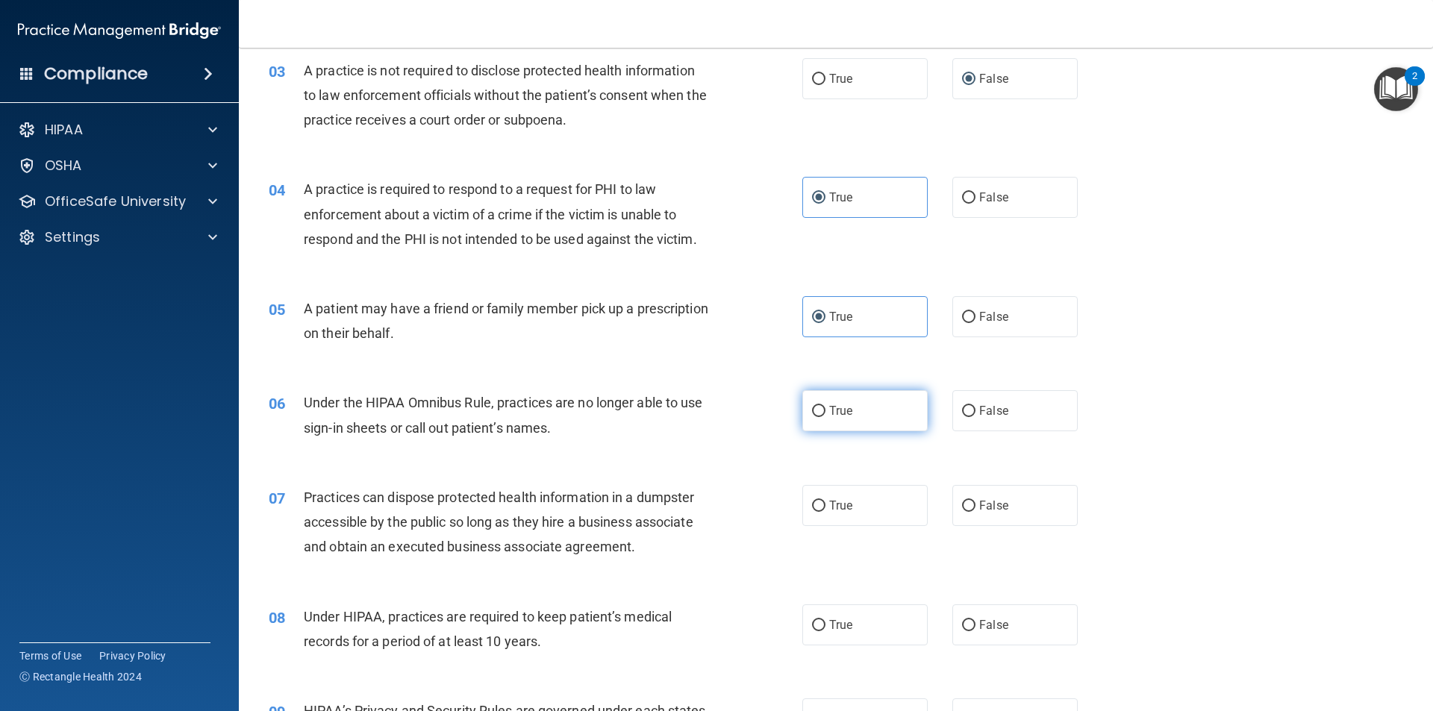
click at [829, 407] on span "True" at bounding box center [840, 411] width 23 height 14
click at [824, 407] on input "True" at bounding box center [818, 411] width 13 height 11
radio input "true"
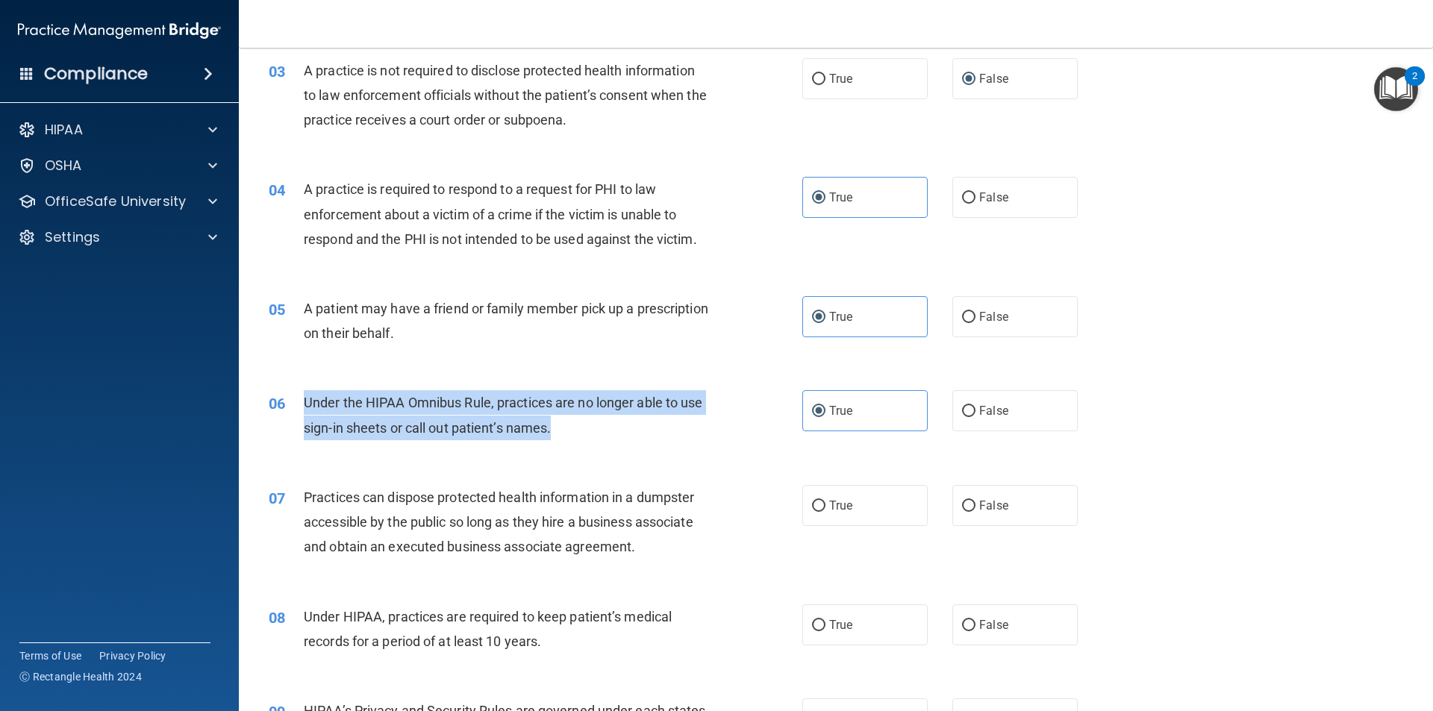
drag, startPoint x: 533, startPoint y: 422, endPoint x: 304, endPoint y: 392, distance: 231.1
click at [304, 392] on div "Under the HIPAA Omnibus Rule, practices are no longer able to use sign-in sheet…" at bounding box center [512, 414] width 417 height 49
copy span "Under the HIPAA Omnibus Rule, practices are no longer able to use sign-in sheet…"
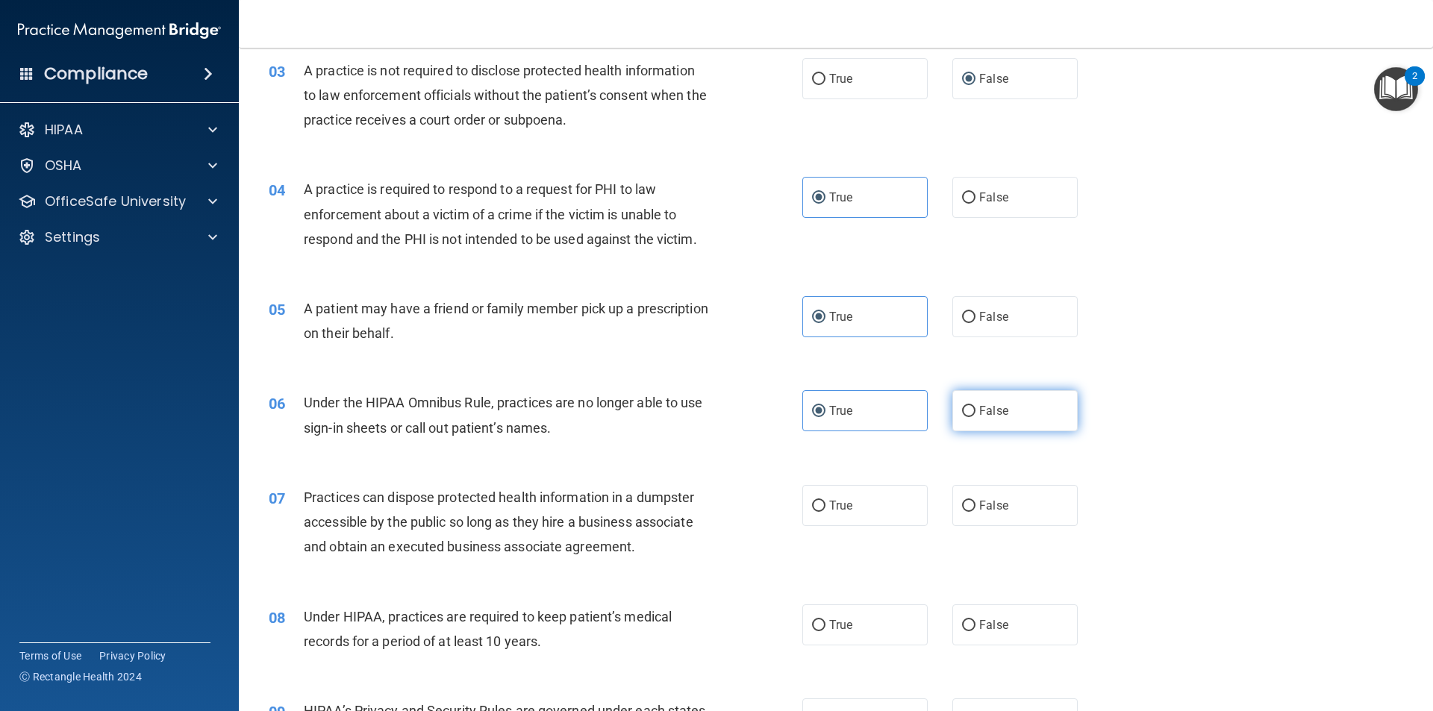
click at [989, 410] on span "False" at bounding box center [993, 411] width 29 height 14
click at [975, 410] on input "False" at bounding box center [968, 411] width 13 height 11
radio input "true"
radio input "false"
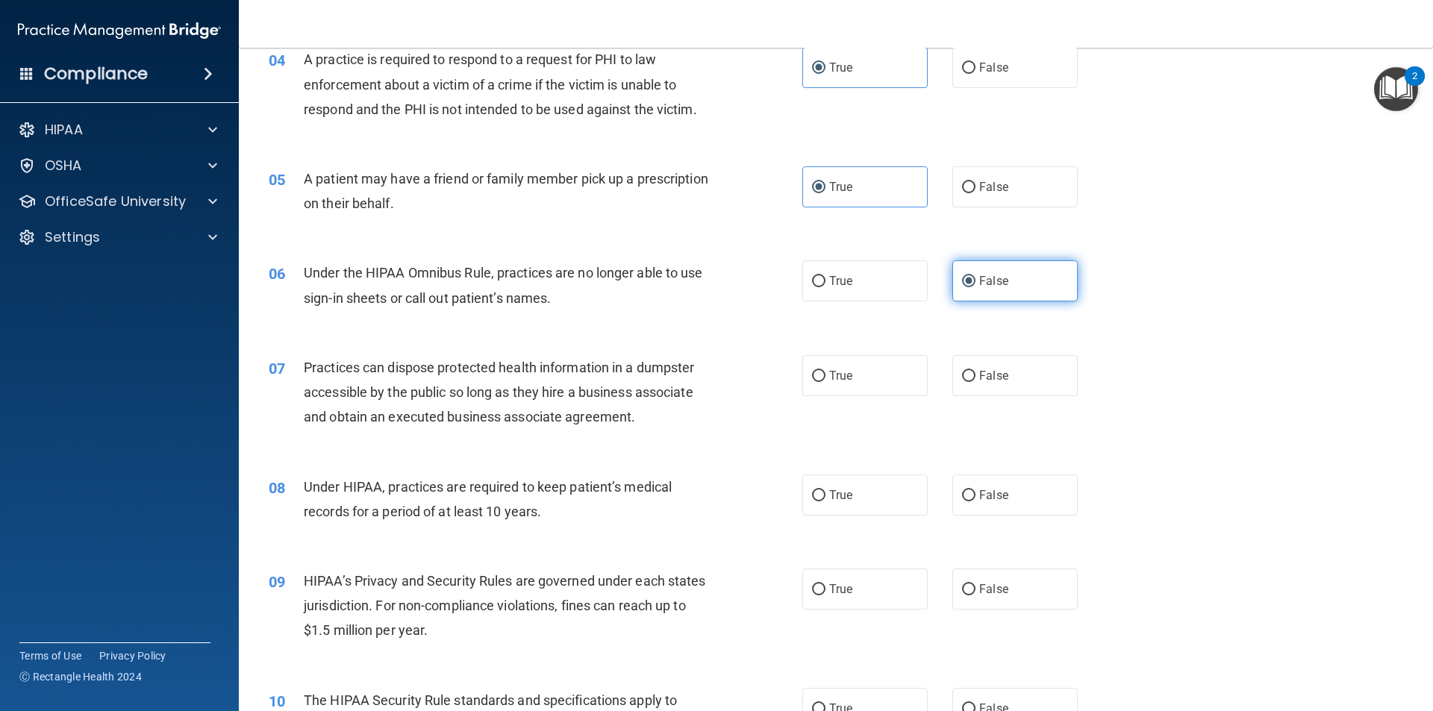
scroll to position [448, 0]
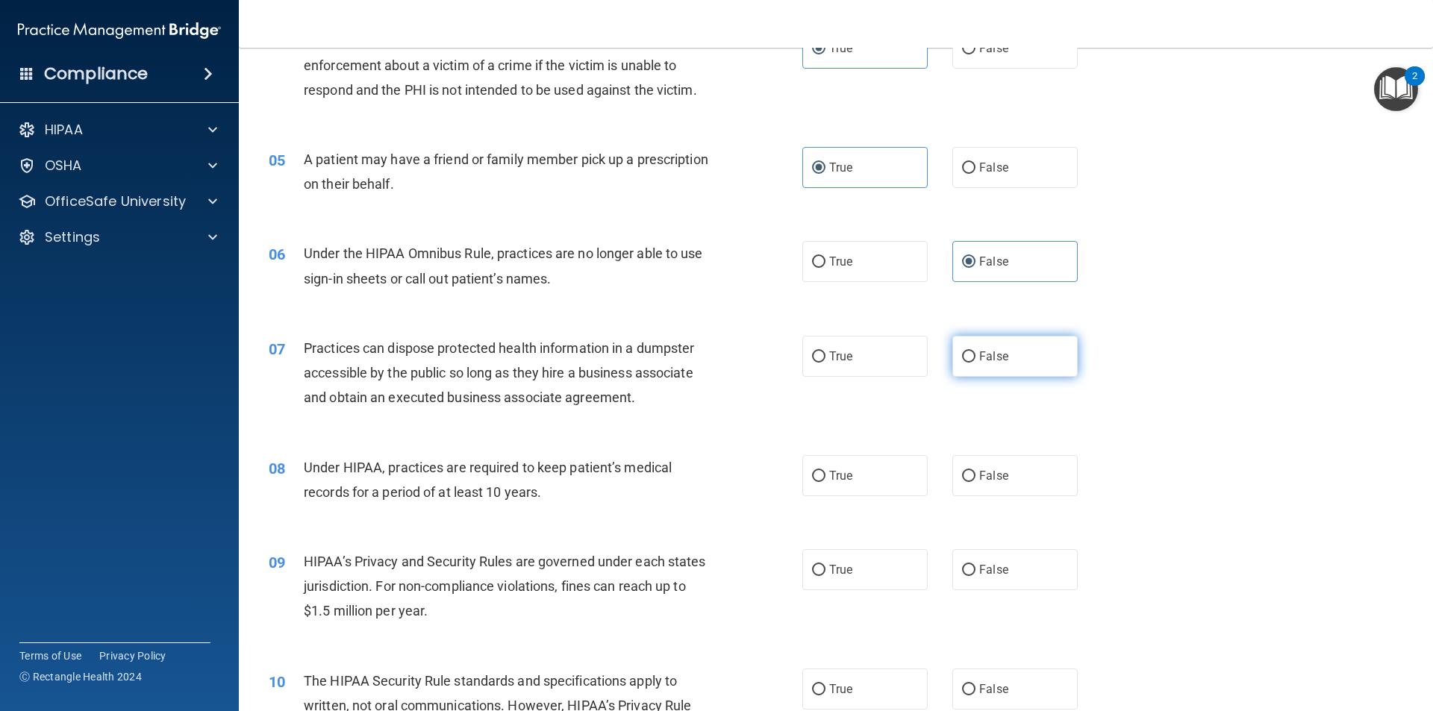
click at [962, 356] on input "False" at bounding box center [968, 356] width 13 height 11
radio input "true"
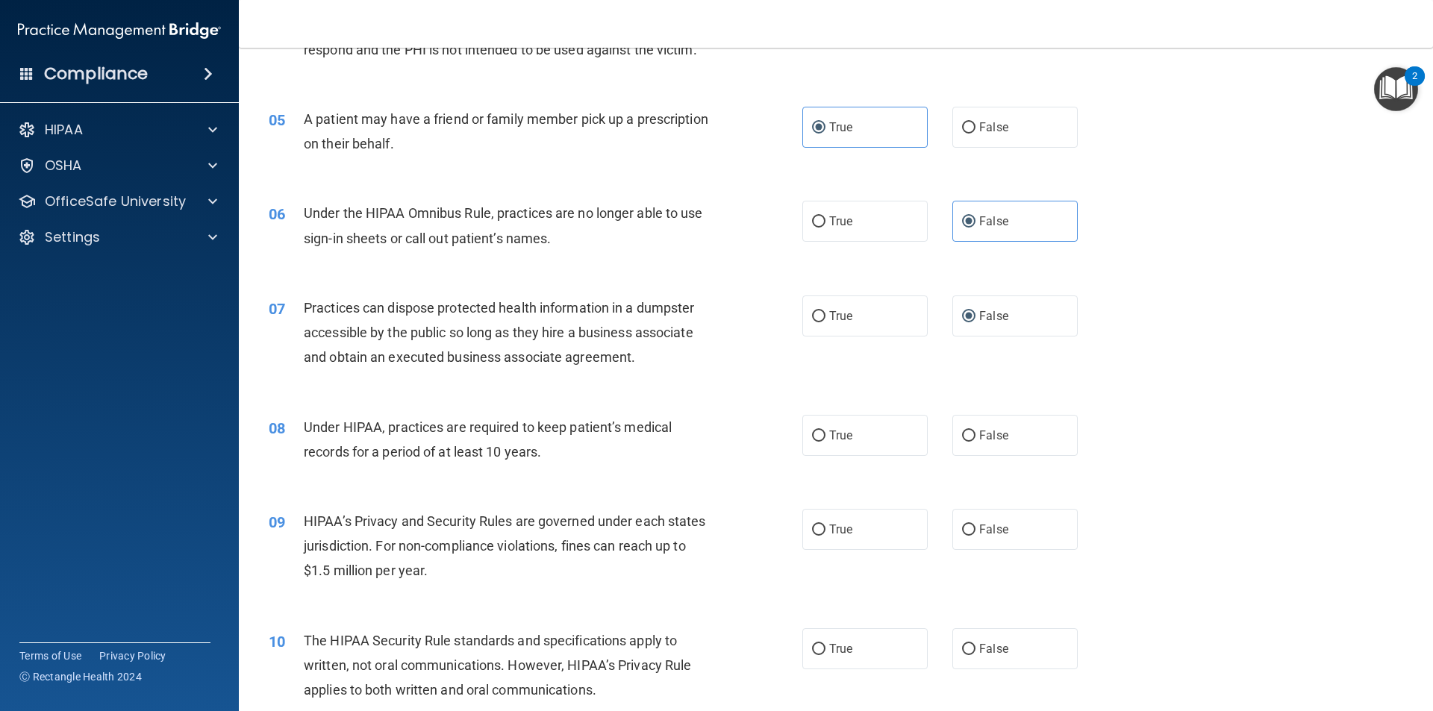
scroll to position [522, 0]
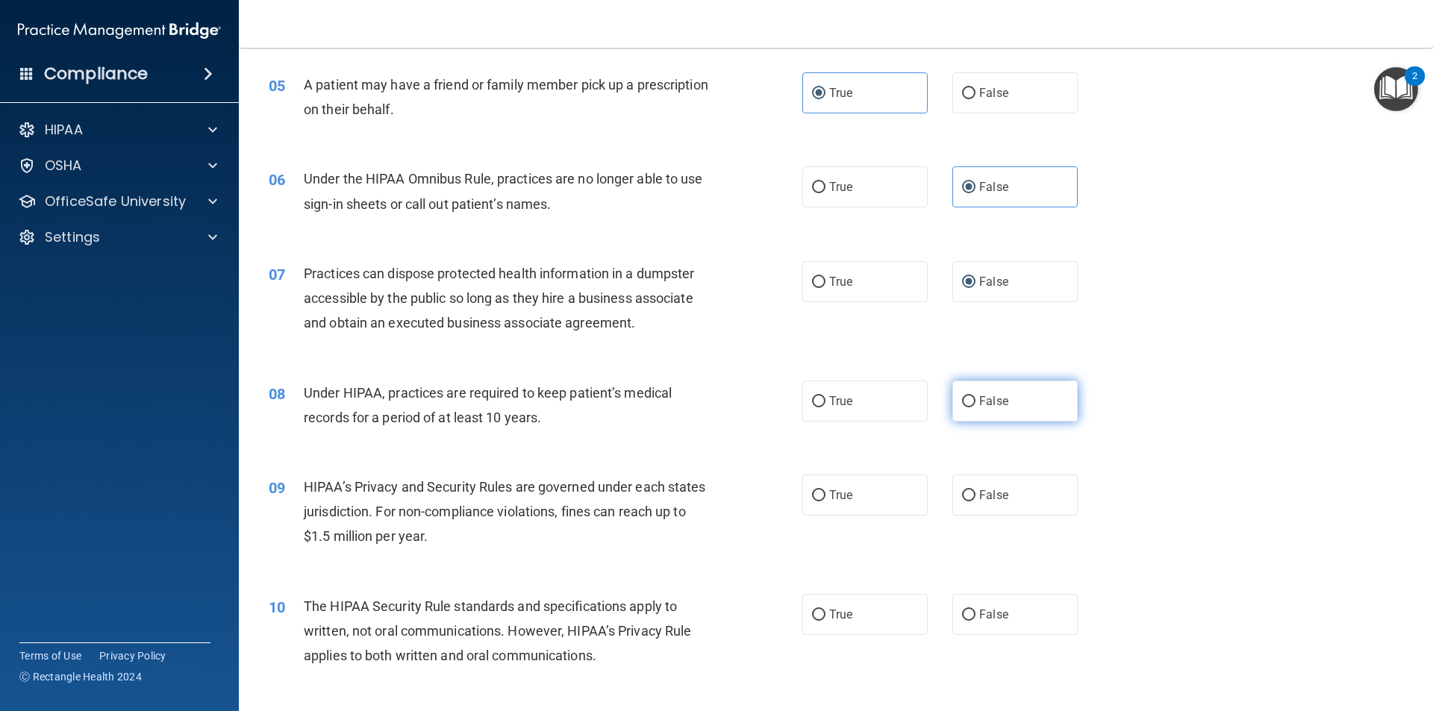
click at [968, 393] on label "False" at bounding box center [1014, 401] width 125 height 41
click at [968, 396] on input "False" at bounding box center [968, 401] width 13 height 11
radio input "true"
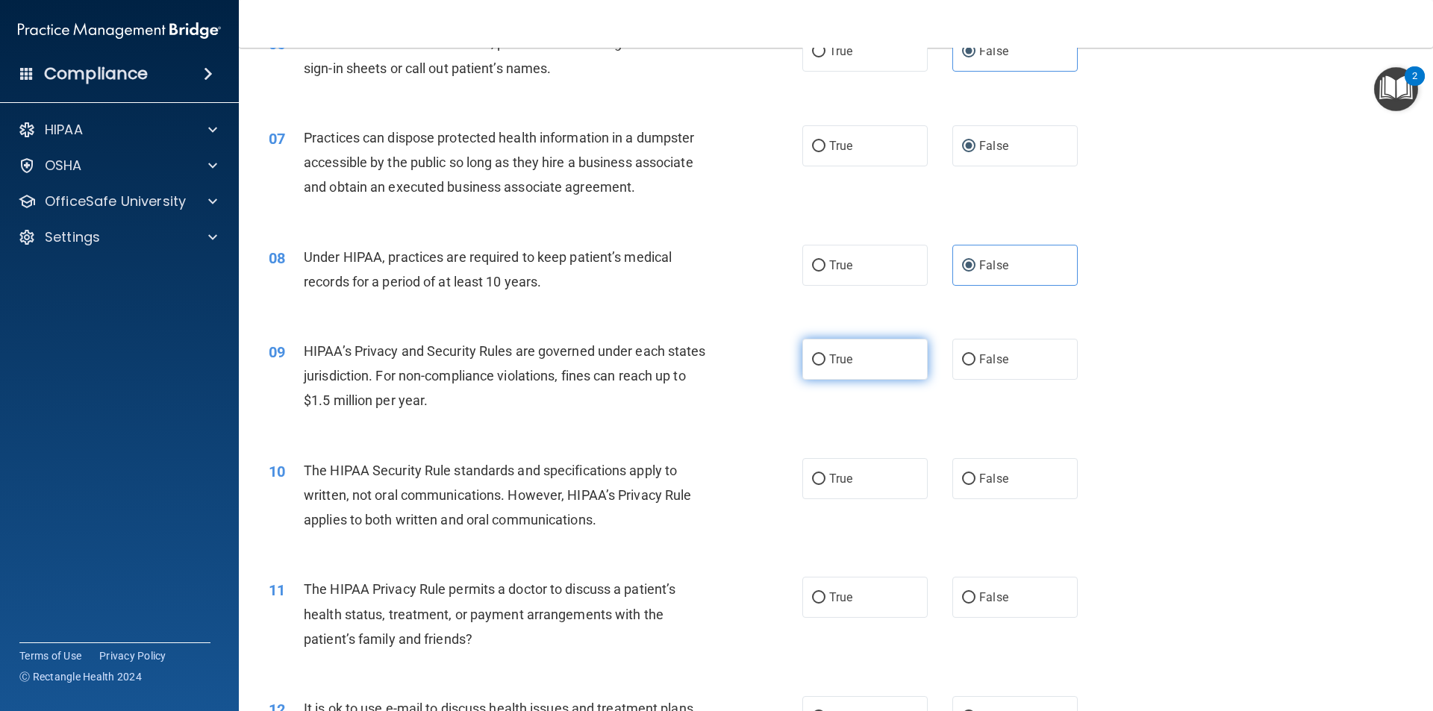
scroll to position [672, 0]
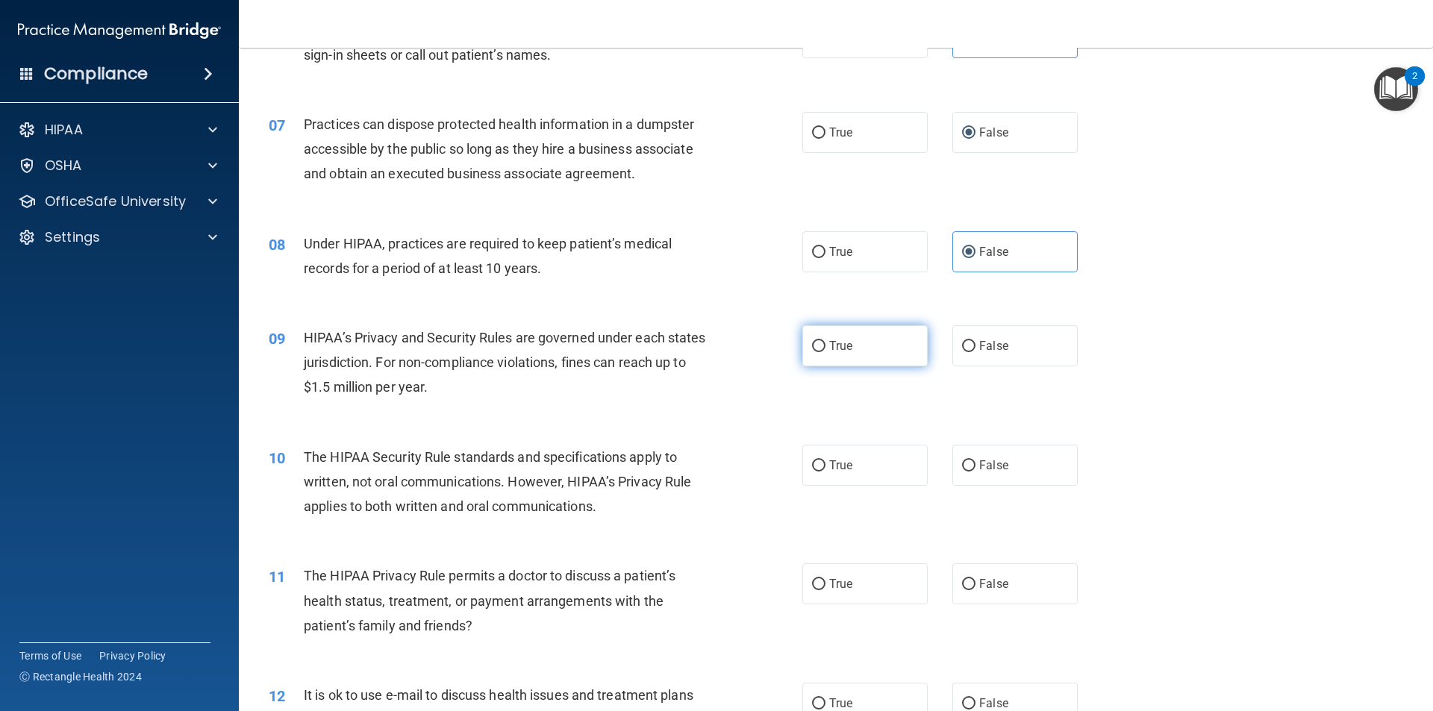
click at [830, 351] on span "True" at bounding box center [840, 346] width 23 height 14
click at [825, 351] on input "True" at bounding box center [818, 346] width 13 height 11
radio input "true"
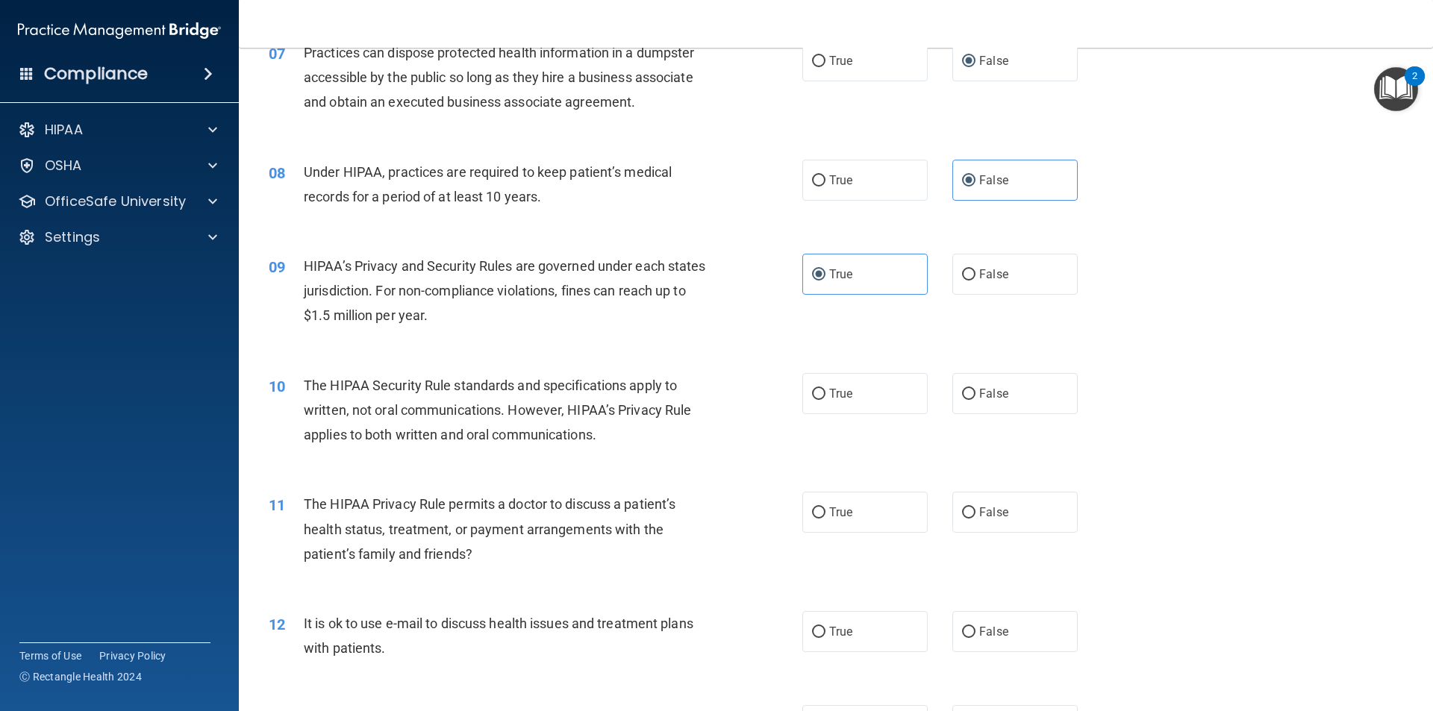
scroll to position [746, 0]
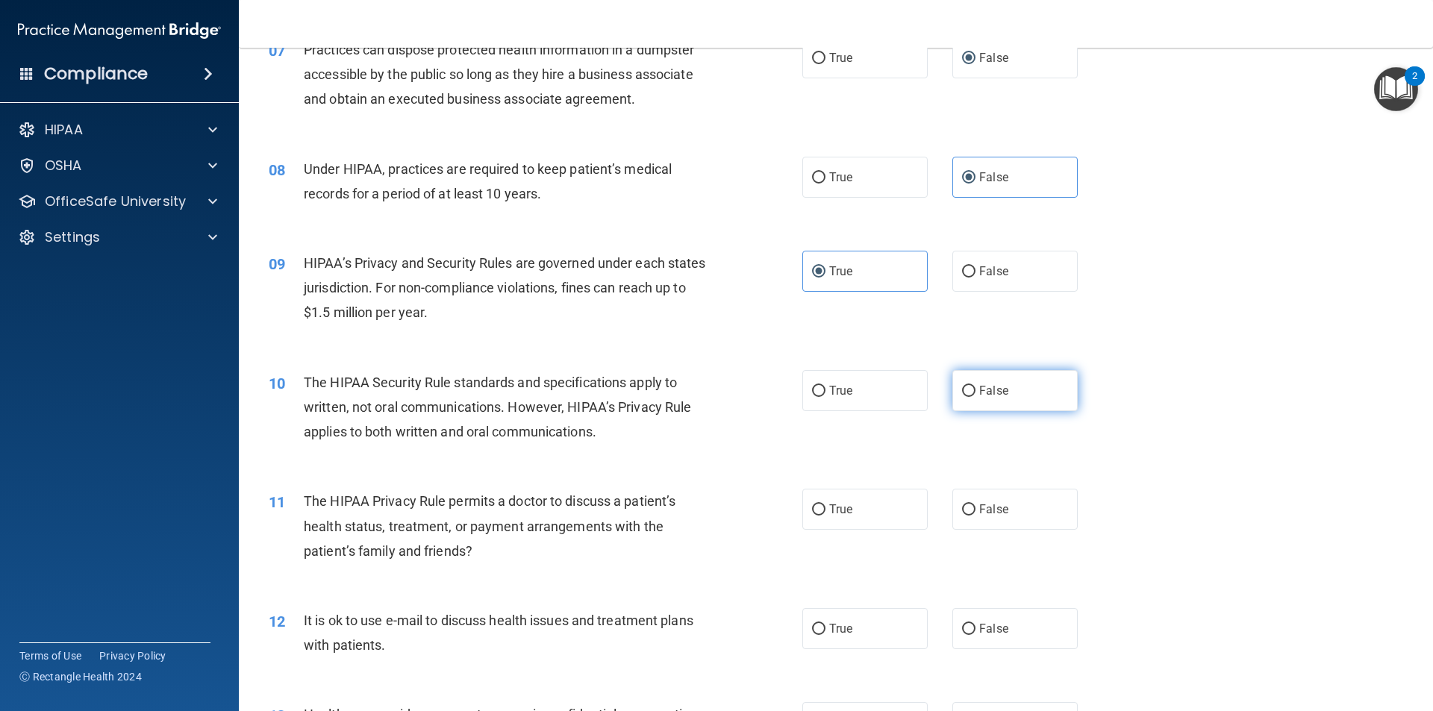
click at [962, 392] on input "False" at bounding box center [968, 391] width 13 height 11
radio input "true"
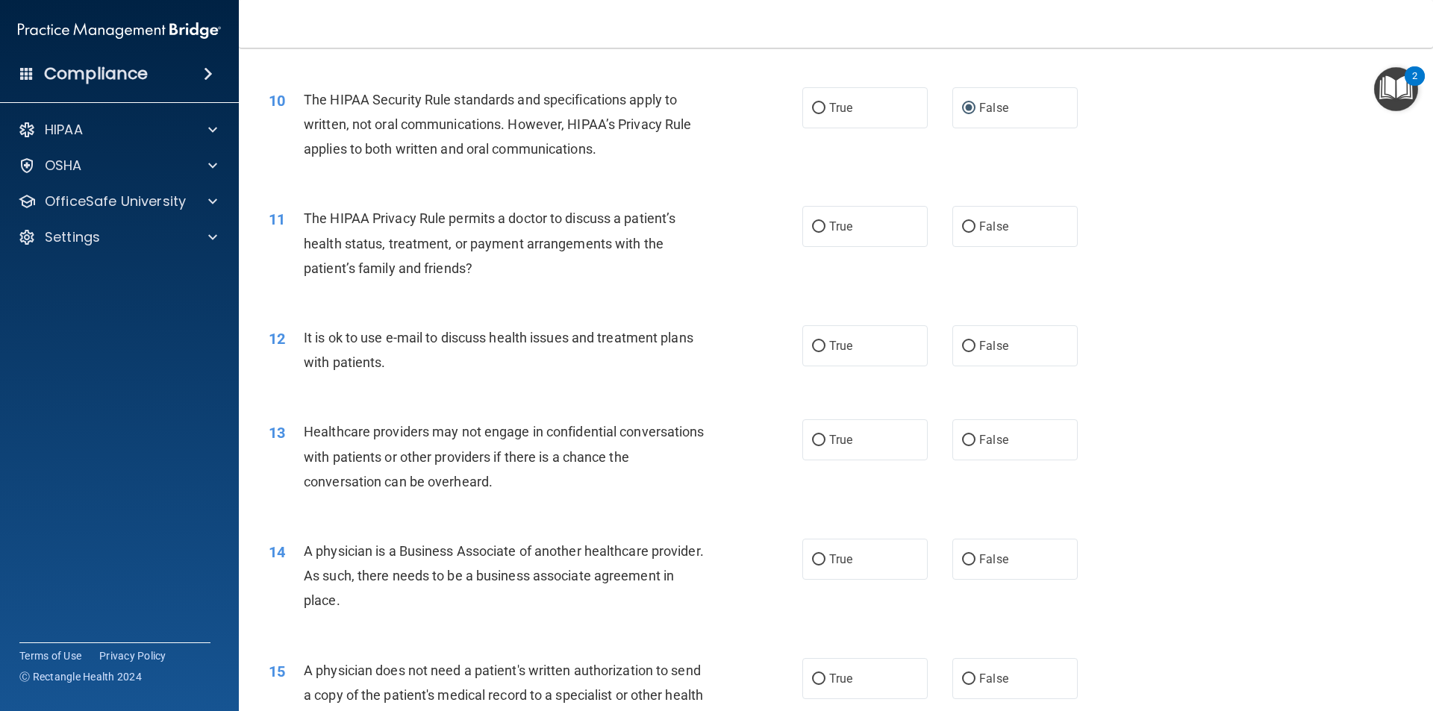
scroll to position [1045, 0]
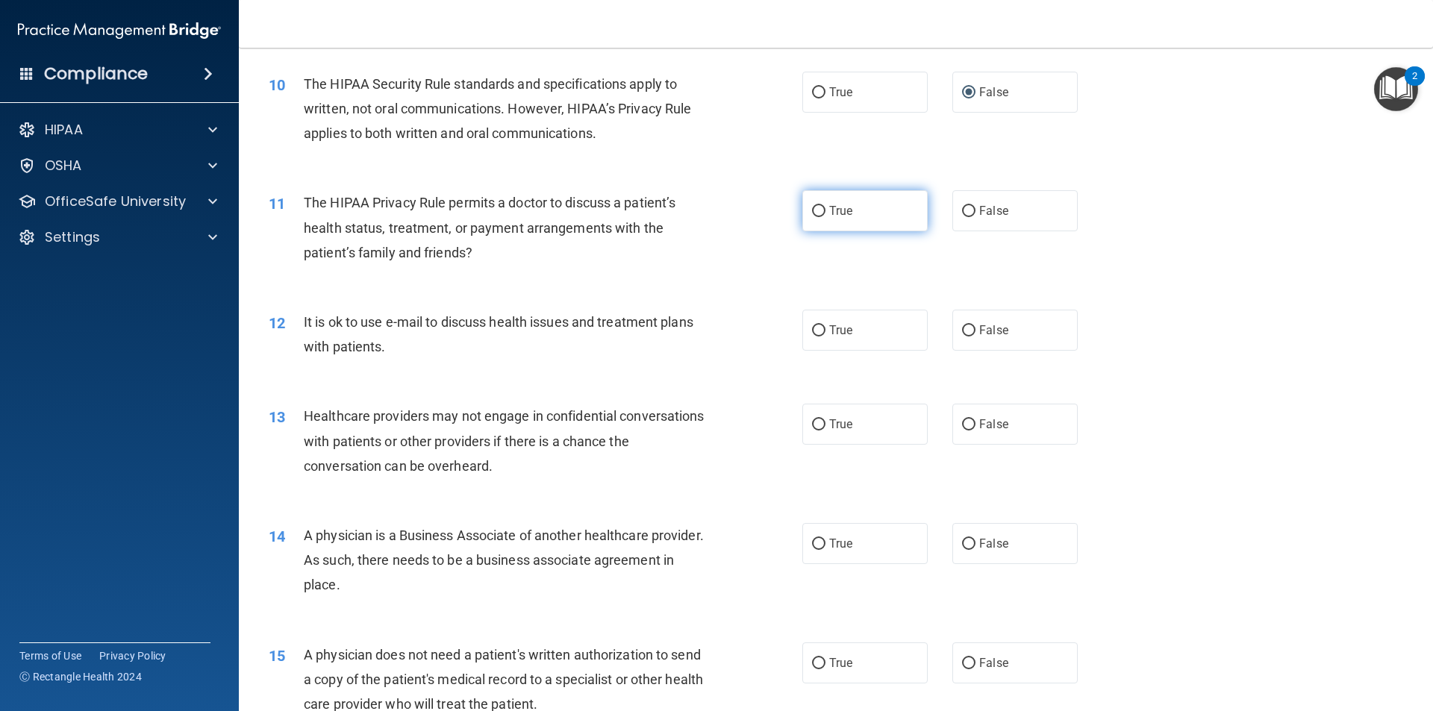
click at [822, 206] on label "True" at bounding box center [864, 210] width 125 height 41
click at [822, 206] on input "True" at bounding box center [818, 211] width 13 height 11
radio input "true"
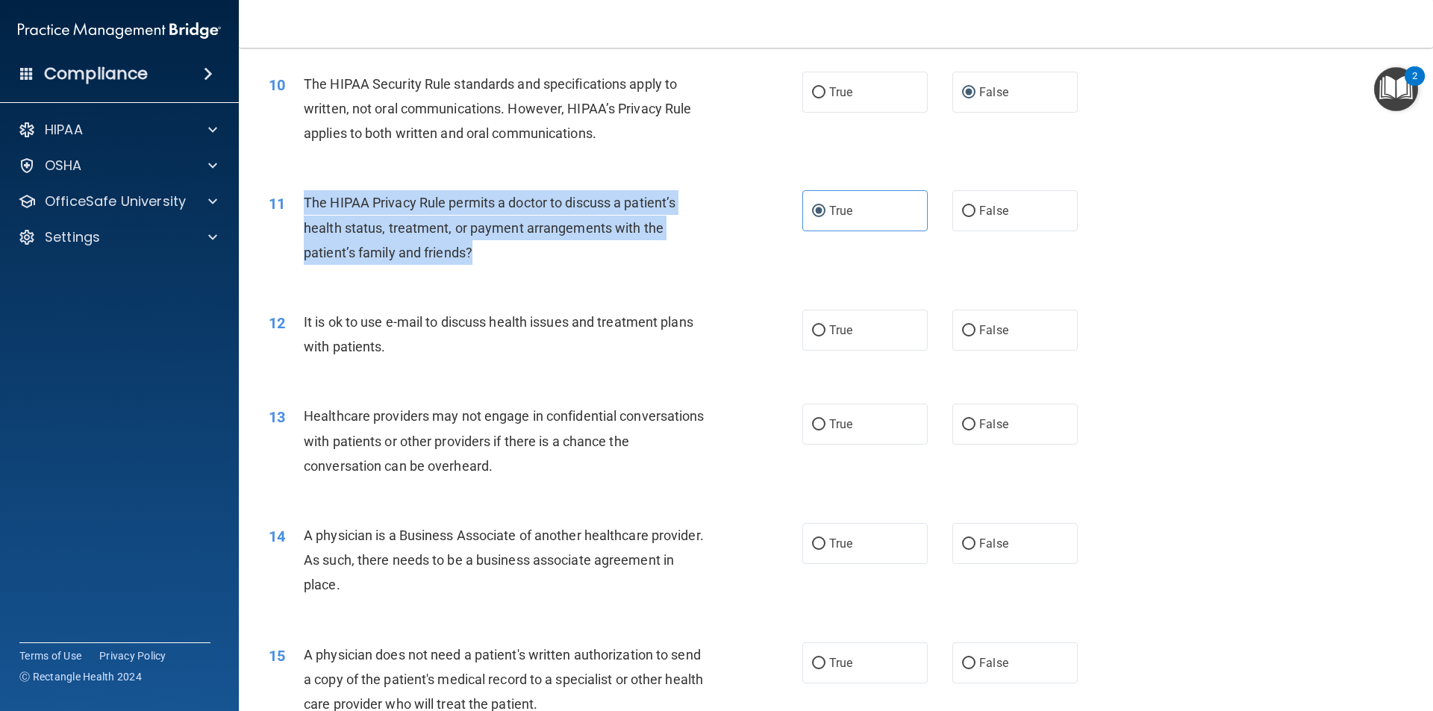
drag, startPoint x: 481, startPoint y: 242, endPoint x: 305, endPoint y: 193, distance: 182.8
click at [305, 193] on div "The HIPAA Privacy Rule permits a doctor to discuss a patient’s health status, t…" at bounding box center [512, 227] width 417 height 75
copy span "The HIPAA Privacy Rule permits a doctor to discuss a patient’s health status, t…"
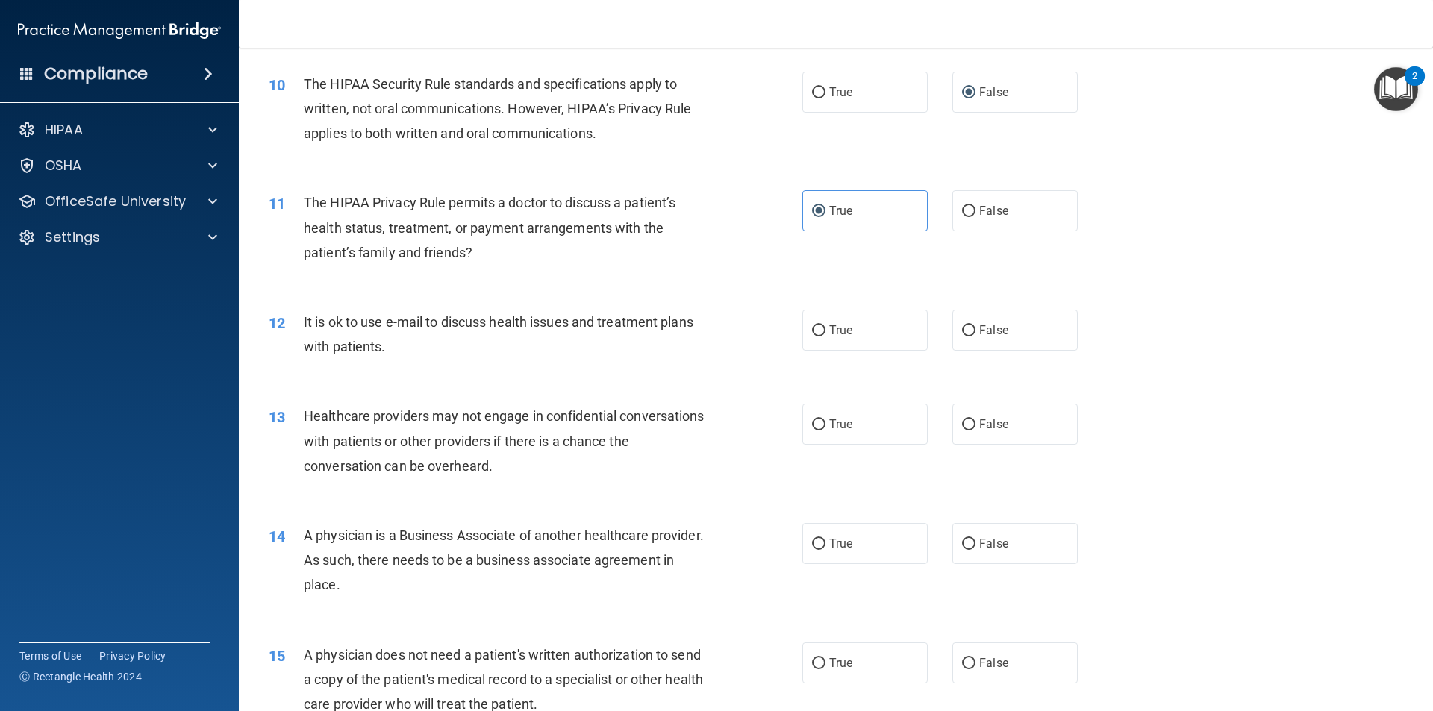
click at [445, 357] on div "It is ok to use e-mail to discuss health issues and treatment plans with patien…" at bounding box center [512, 334] width 417 height 49
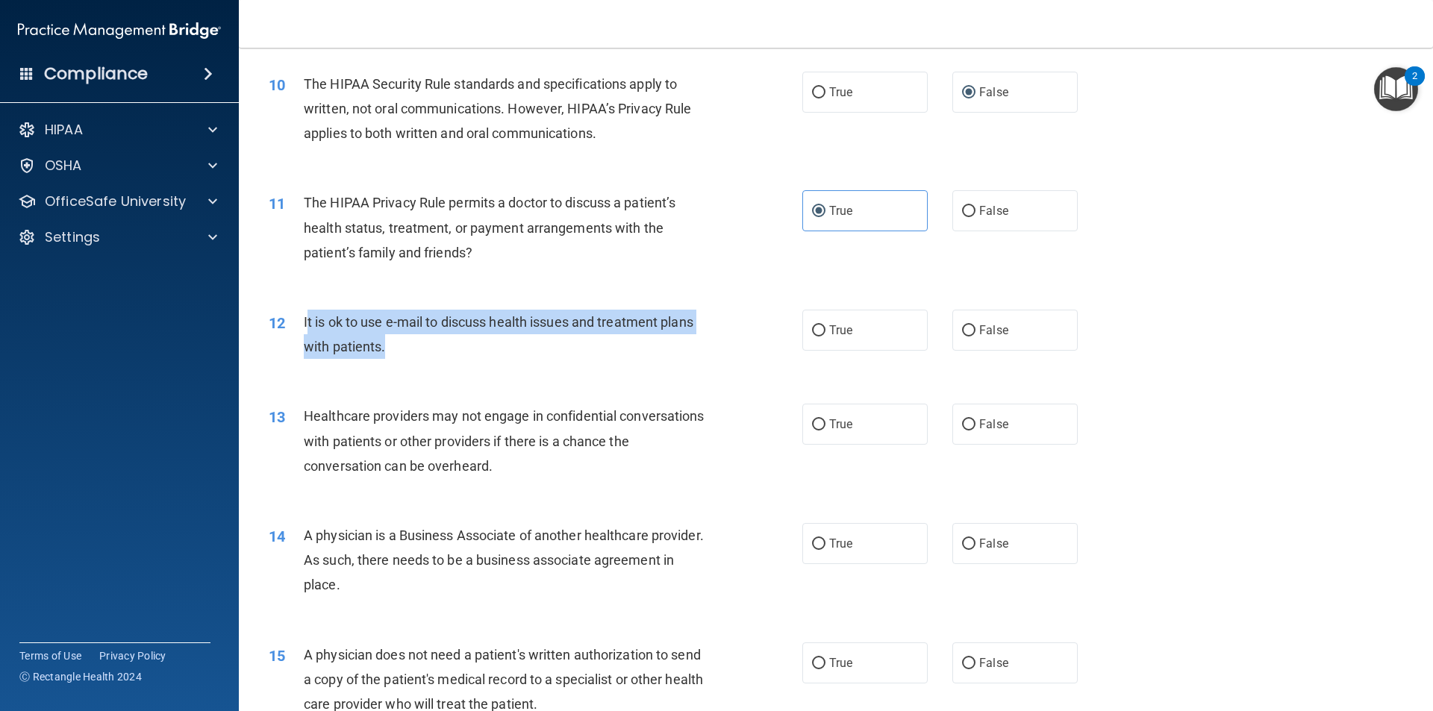
drag, startPoint x: 386, startPoint y: 339, endPoint x: 305, endPoint y: 314, distance: 84.3
click at [305, 314] on div "It is ok to use e-mail to discuss health issues and treatment plans with patien…" at bounding box center [512, 334] width 417 height 49
click at [382, 333] on div "It is ok to use e-mail to discuss health issues and treatment plans with patien…" at bounding box center [512, 334] width 417 height 49
click at [816, 335] on input "True" at bounding box center [818, 330] width 13 height 11
radio input "true"
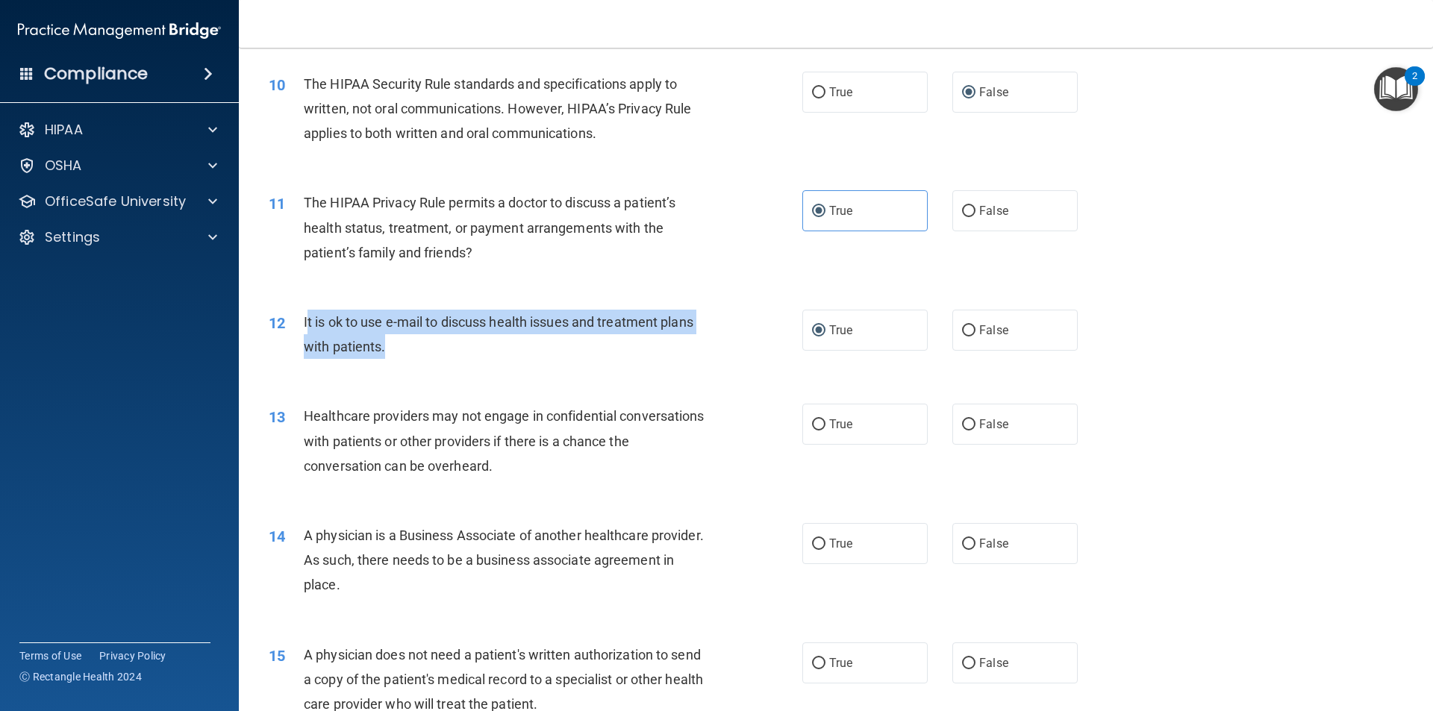
click at [426, 332] on div "It is ok to use e-mail to discuss health issues and treatment plans with patien…" at bounding box center [512, 334] width 417 height 49
click at [414, 347] on div "It is ok to use e-mail to discuss health issues and treatment plans with patien…" at bounding box center [512, 334] width 417 height 49
click at [408, 352] on div "It is ok to use e-mail to discuss health issues and treatment plans with patien…" at bounding box center [512, 334] width 417 height 49
drag, startPoint x: 401, startPoint y: 350, endPoint x: 302, endPoint y: 316, distance: 105.0
click at [301, 316] on div "12 It is ok to use e-mail to discuss health issues and treatment plans with pat…" at bounding box center [535, 338] width 578 height 57
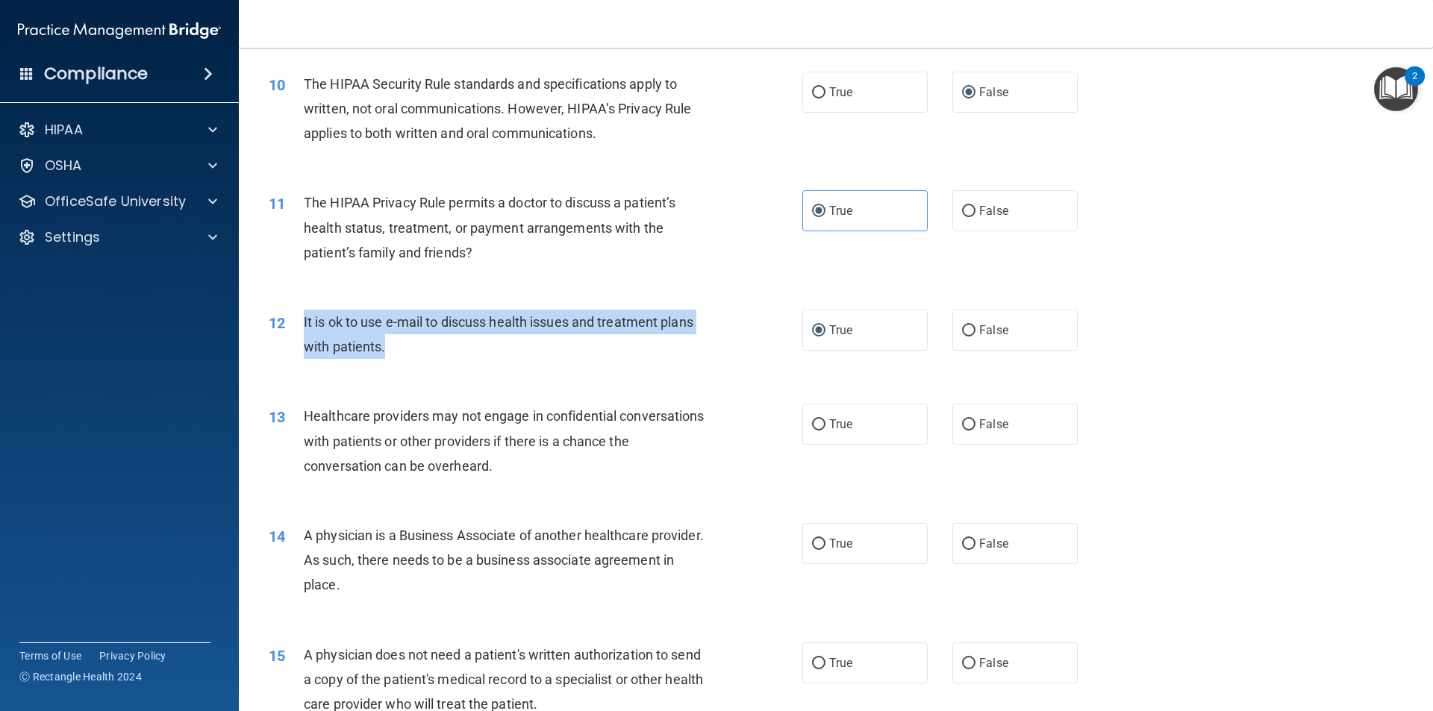
copy div "It is ok to use e-mail to discuss health issues and treatment plans with patien…"
click at [962, 325] on input "False" at bounding box center [968, 330] width 13 height 11
radio input "true"
radio input "false"
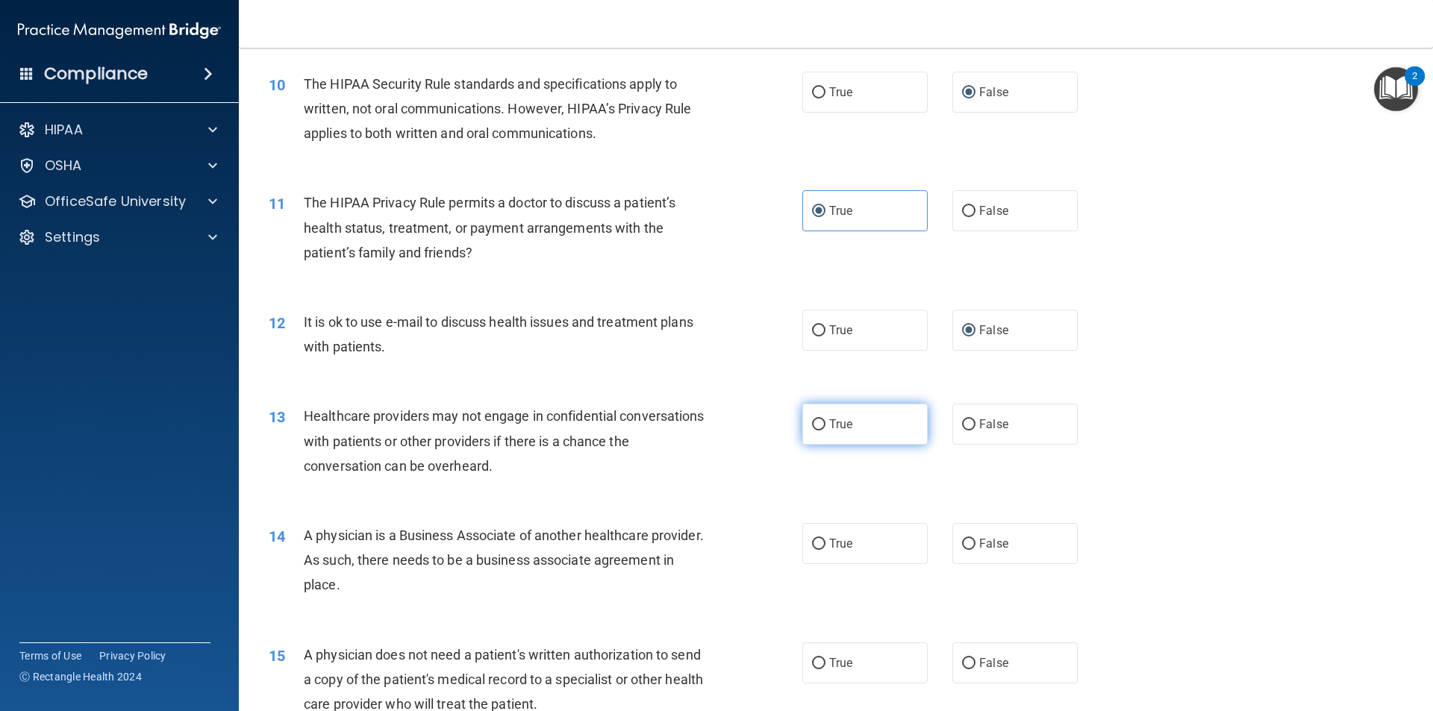
click at [802, 409] on label "True" at bounding box center [864, 424] width 125 height 41
click at [812, 419] on input "True" at bounding box center [818, 424] width 13 height 11
radio input "true"
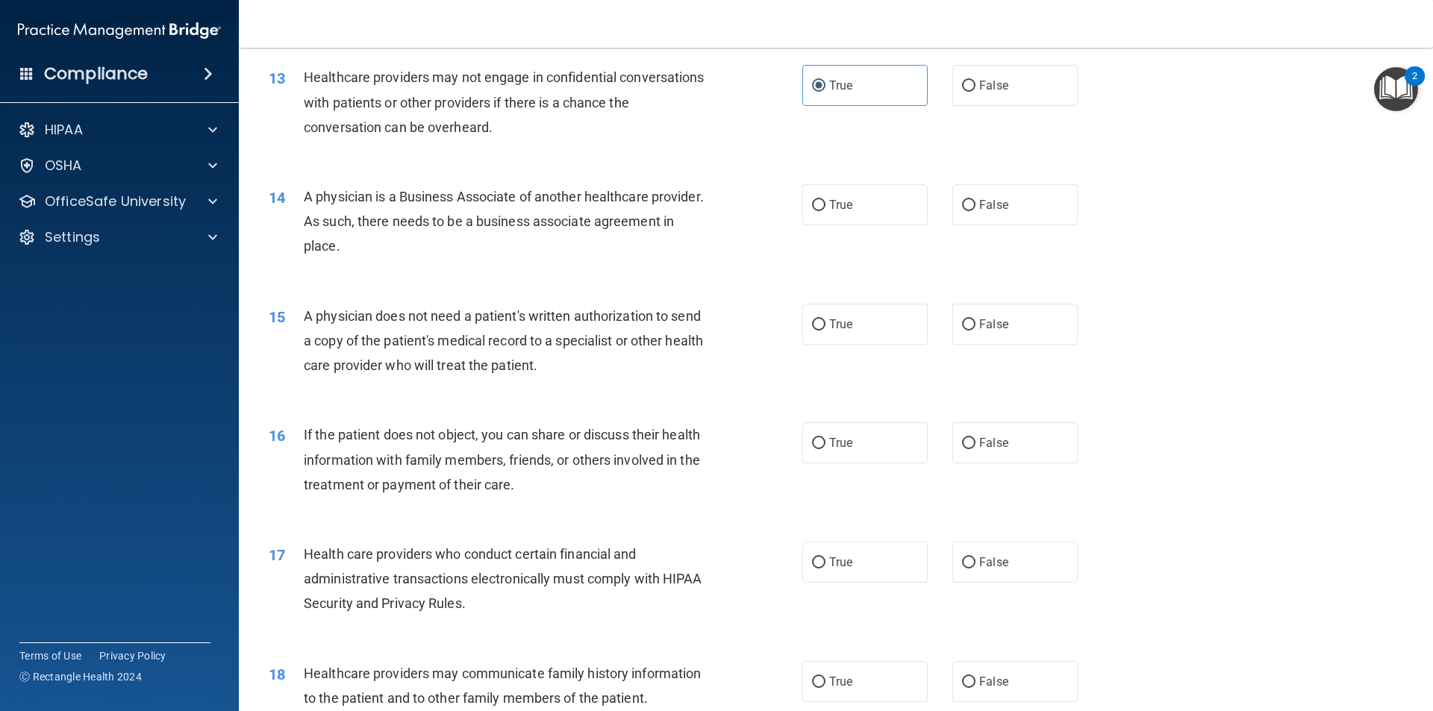
scroll to position [1418, 0]
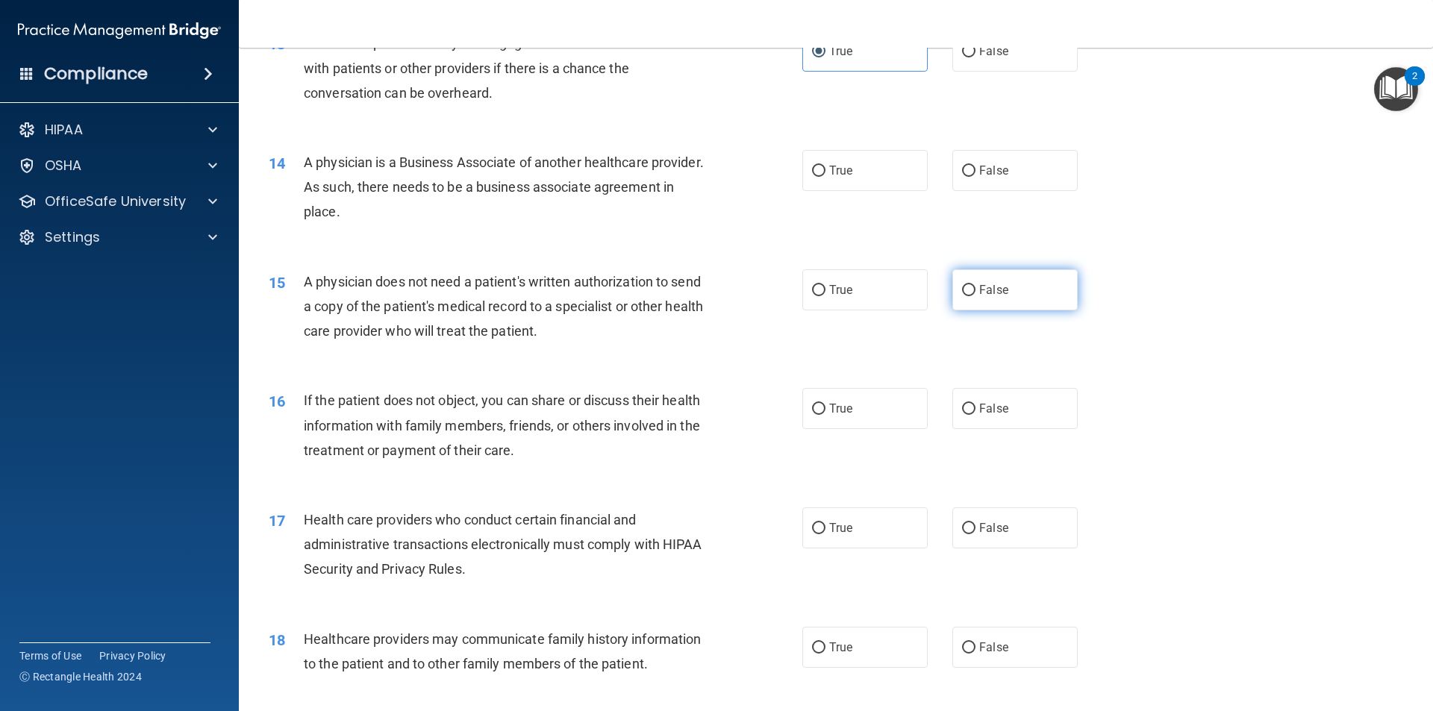
click at [966, 287] on input "False" at bounding box center [968, 290] width 13 height 11
radio input "true"
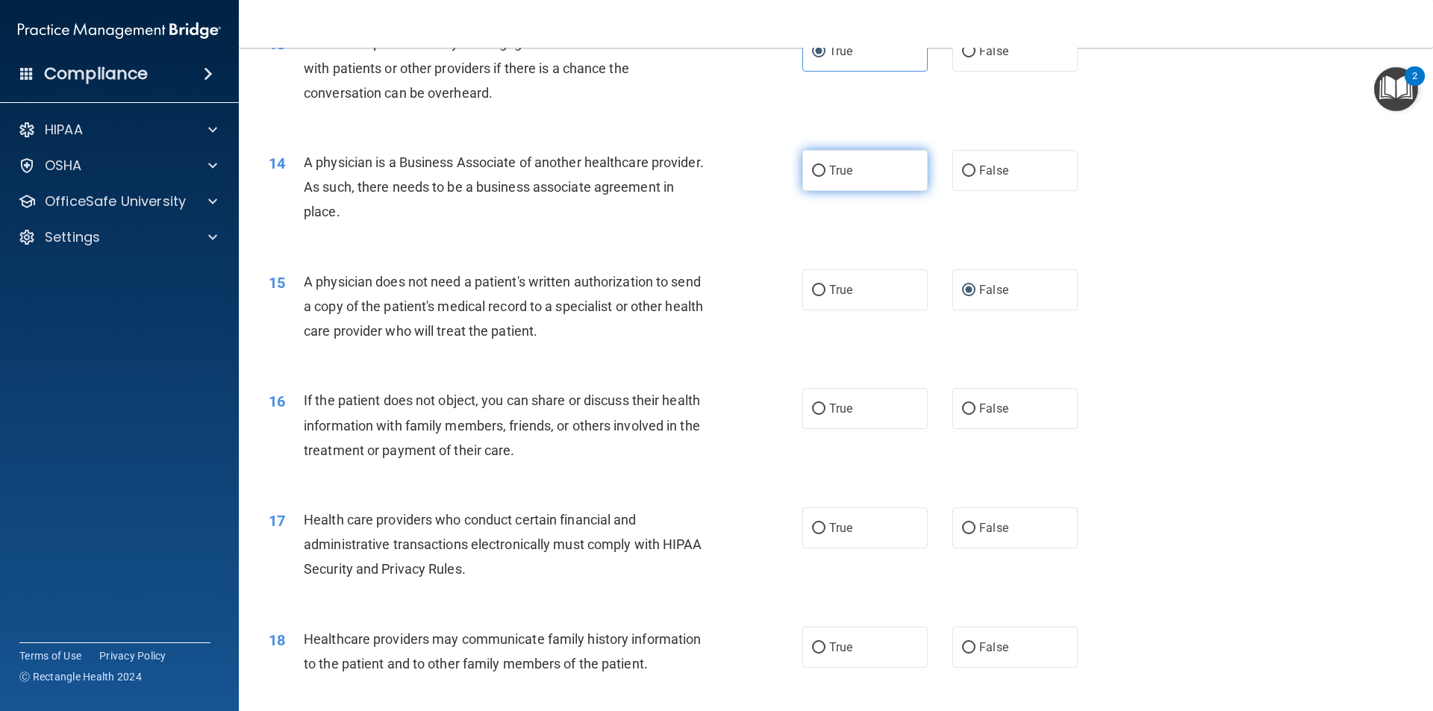
click at [812, 169] on input "True" at bounding box center [818, 171] width 13 height 11
radio input "true"
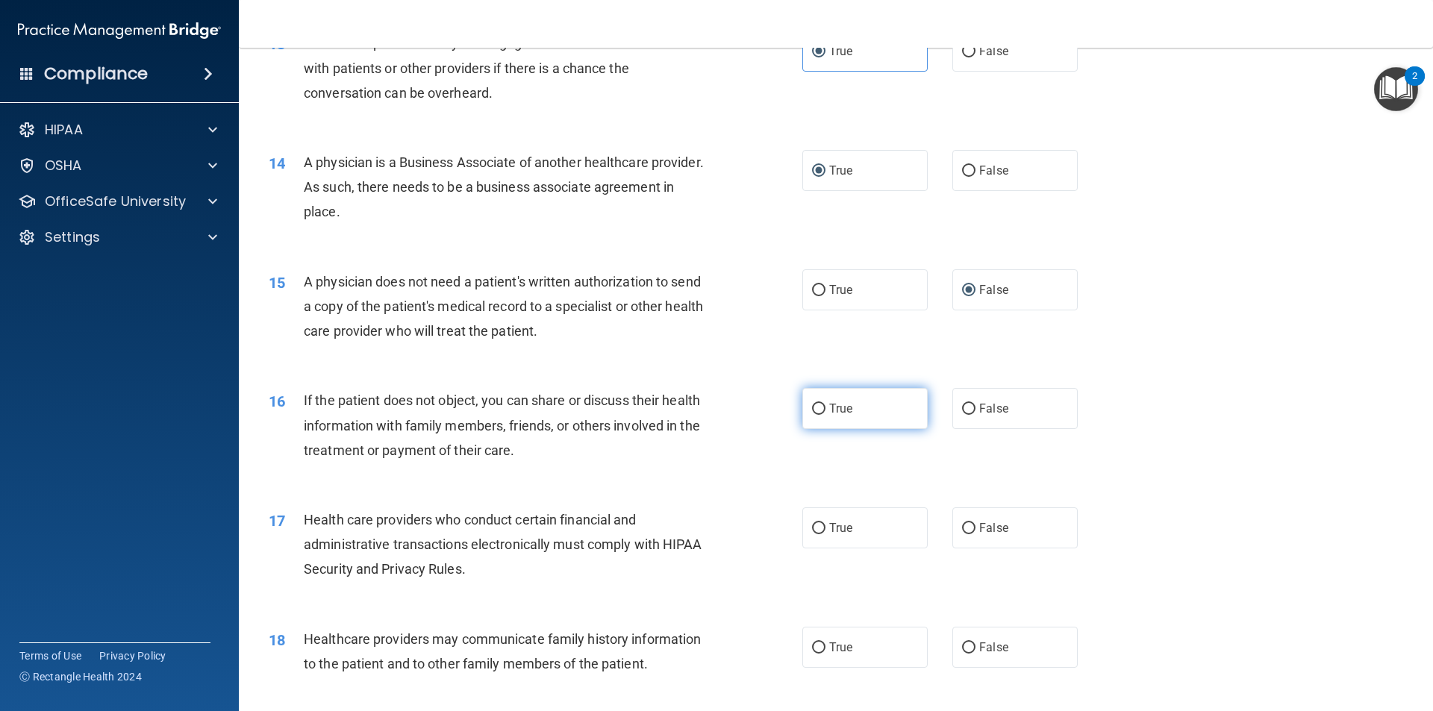
click at [858, 407] on label "True" at bounding box center [864, 408] width 125 height 41
click at [825, 407] on input "True" at bounding box center [818, 409] width 13 height 11
radio input "true"
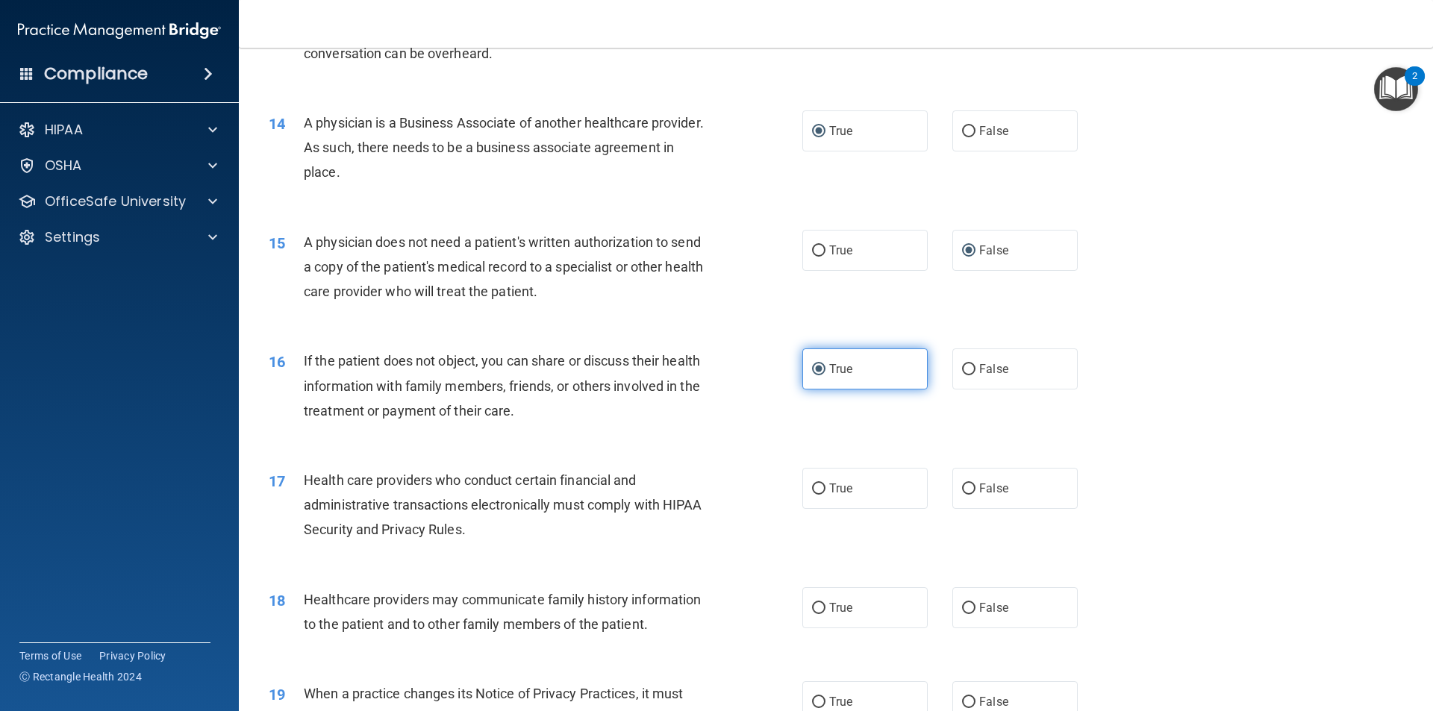
scroll to position [1492, 0]
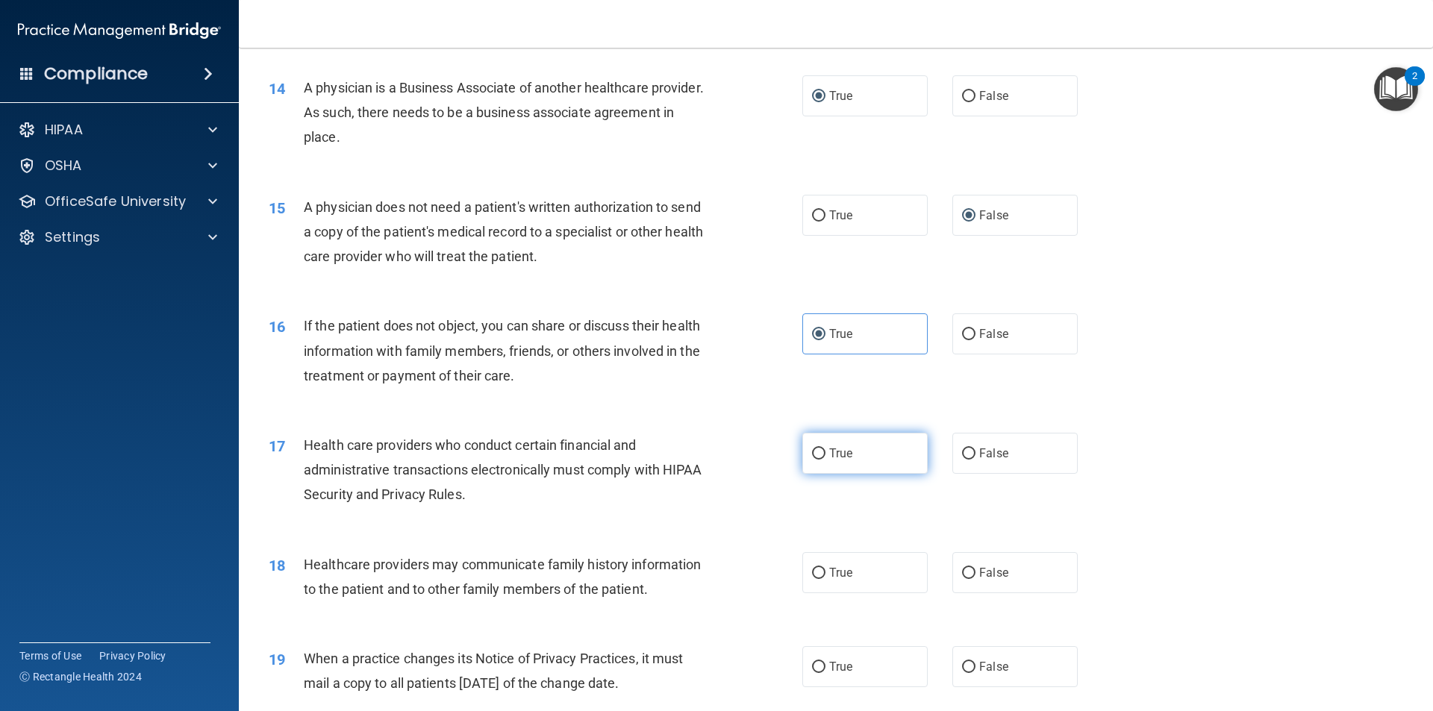
click at [851, 463] on label "True" at bounding box center [864, 453] width 125 height 41
click at [825, 460] on input "True" at bounding box center [818, 453] width 13 height 11
radio input "true"
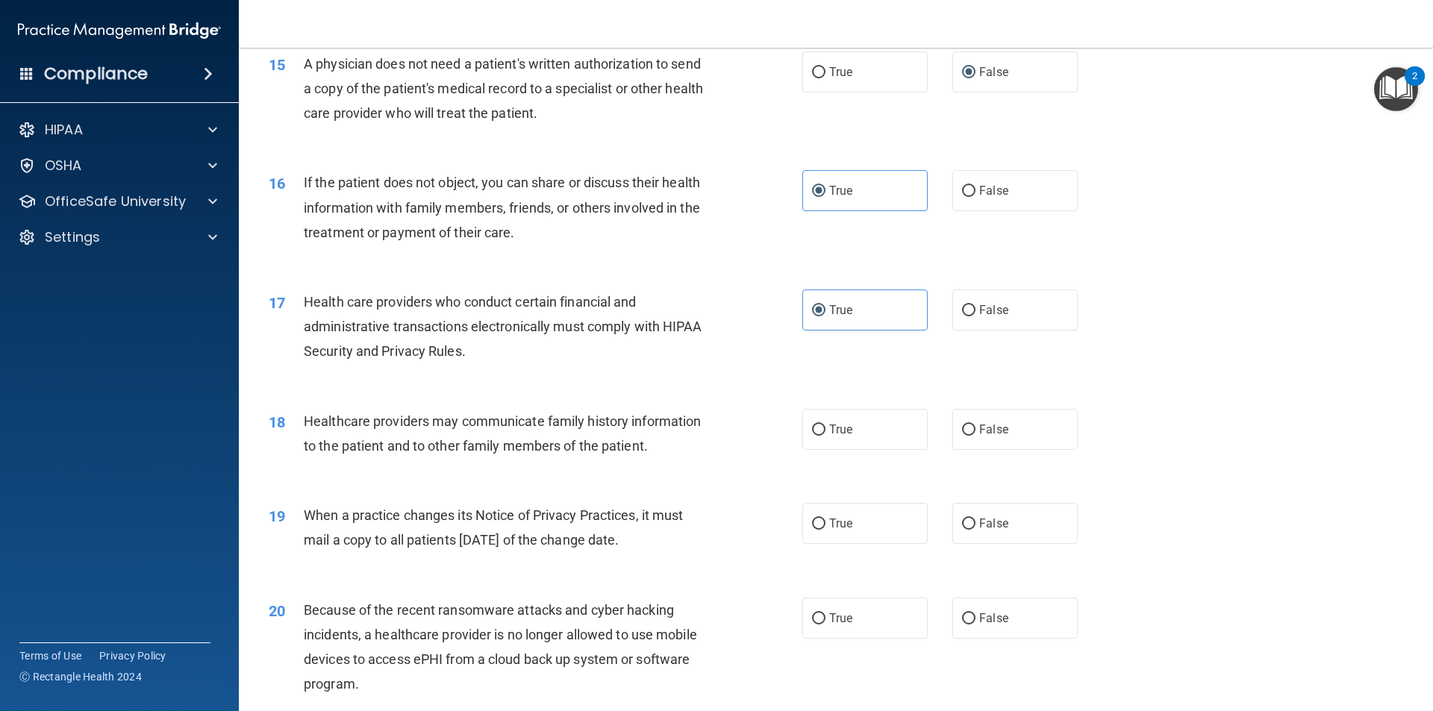
scroll to position [1642, 0]
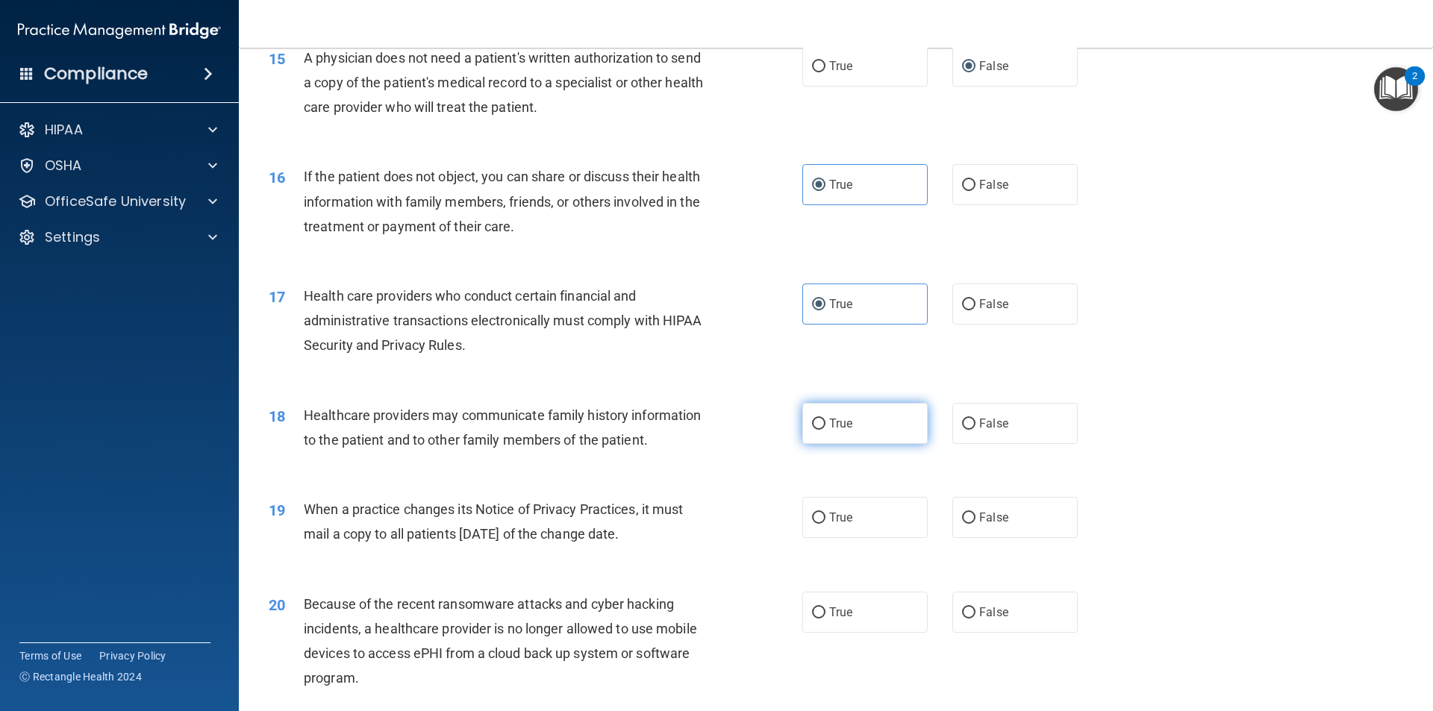
click at [833, 414] on label "True" at bounding box center [864, 423] width 125 height 41
click at [825, 419] on input "True" at bounding box center [818, 424] width 13 height 11
radio input "true"
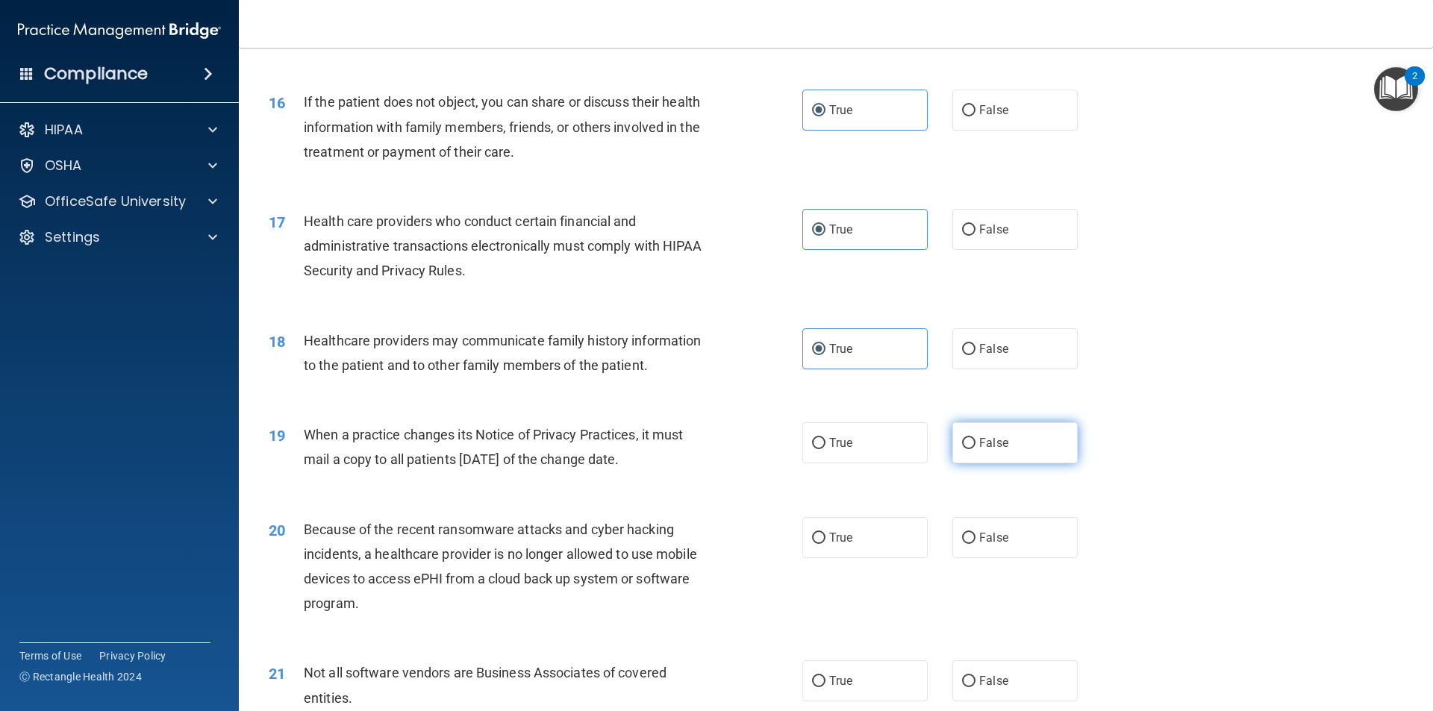
click at [962, 445] on input "False" at bounding box center [968, 443] width 13 height 11
radio input "true"
drag, startPoint x: 784, startPoint y: 483, endPoint x: 613, endPoint y: 478, distance: 170.9
click at [613, 478] on div "19 When a practice changes its Notice of Privacy Practices, it must mail a copy…" at bounding box center [535, 450] width 578 height 57
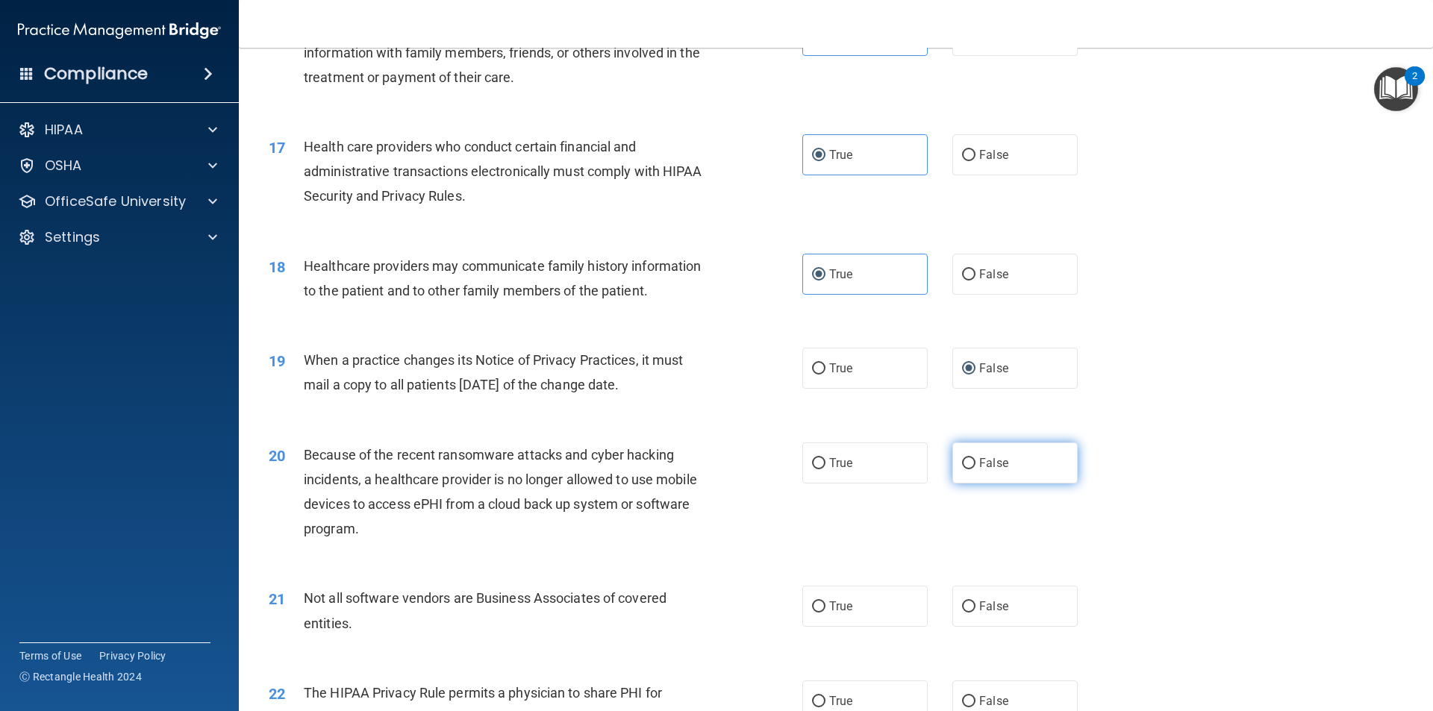
click at [962, 466] on input "False" at bounding box center [968, 463] width 13 height 11
radio input "true"
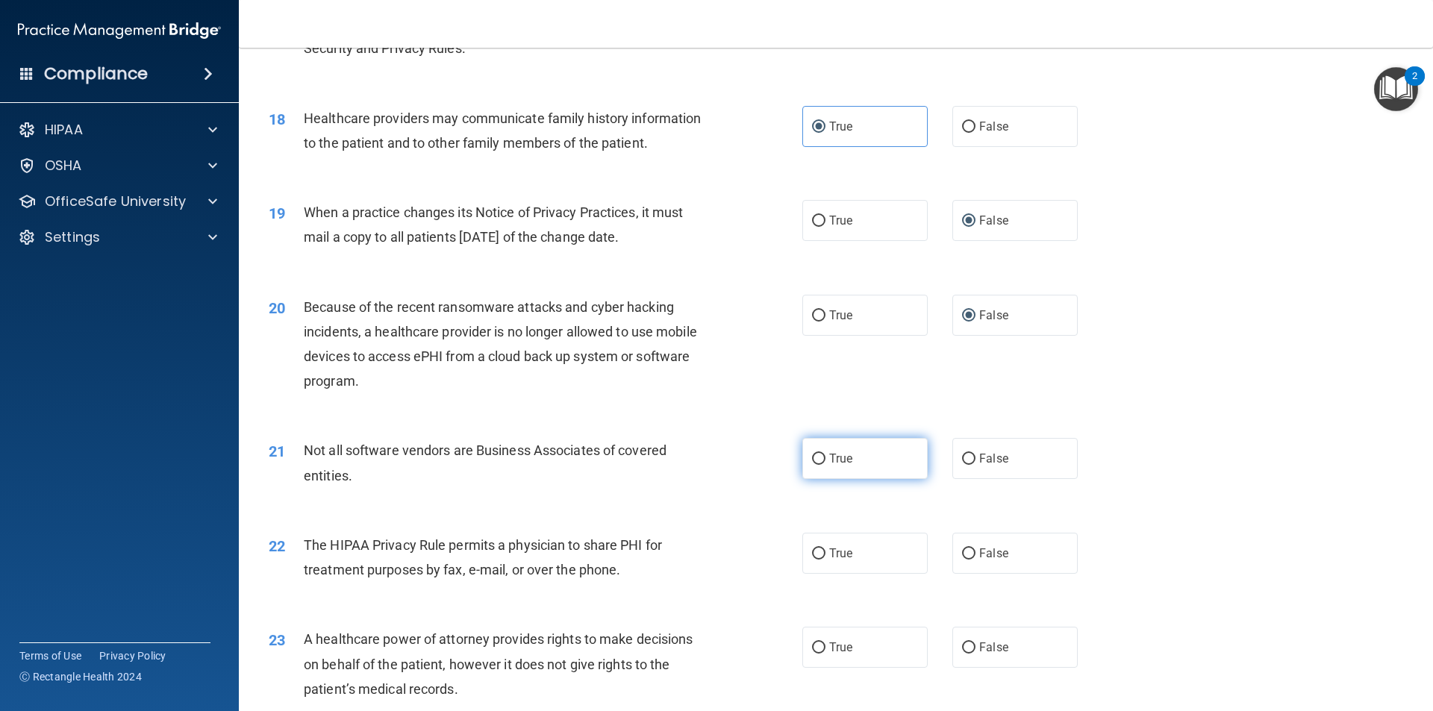
scroll to position [1940, 0]
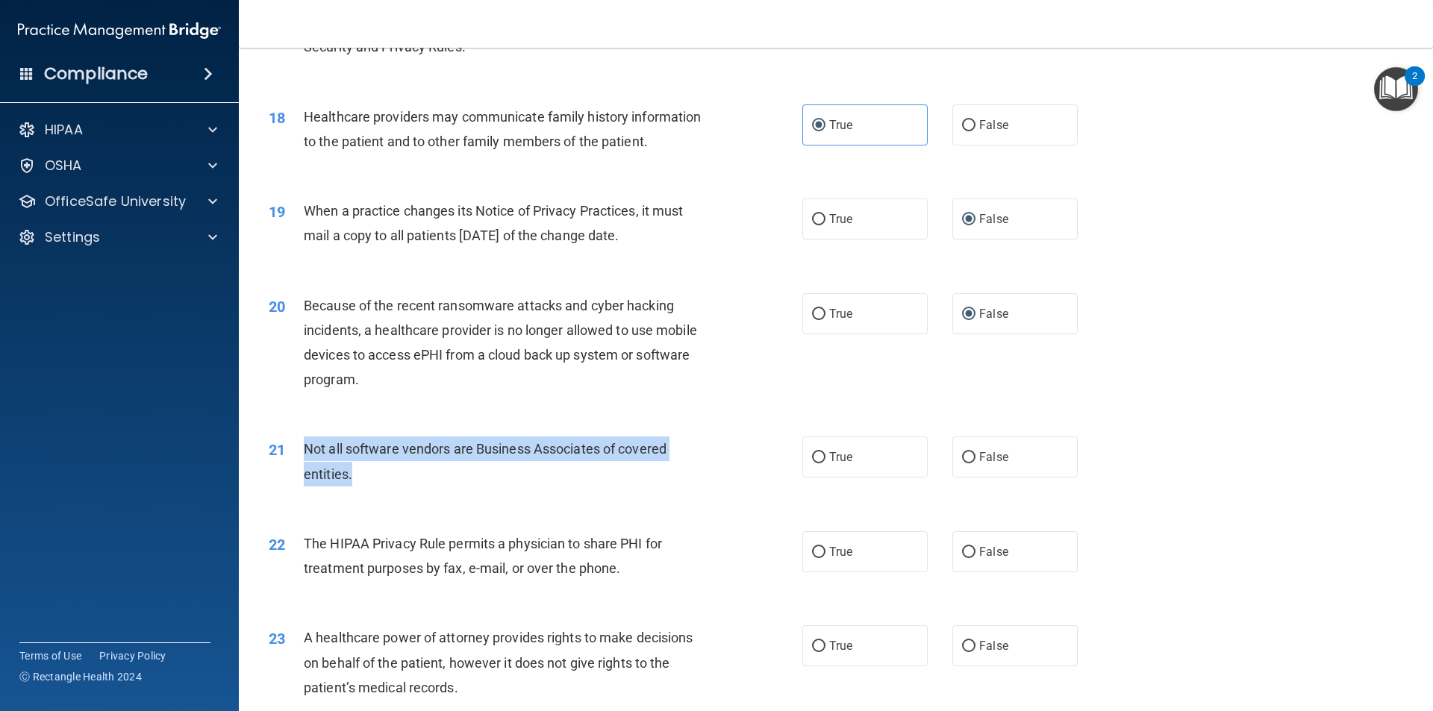
drag, startPoint x: 354, startPoint y: 469, endPoint x: 304, endPoint y: 448, distance: 54.9
click at [304, 448] on div "Not all software vendors are Business Associates of covered entities." at bounding box center [512, 460] width 417 height 49
copy span "Not all software vendors are Business Associates of covered entities."
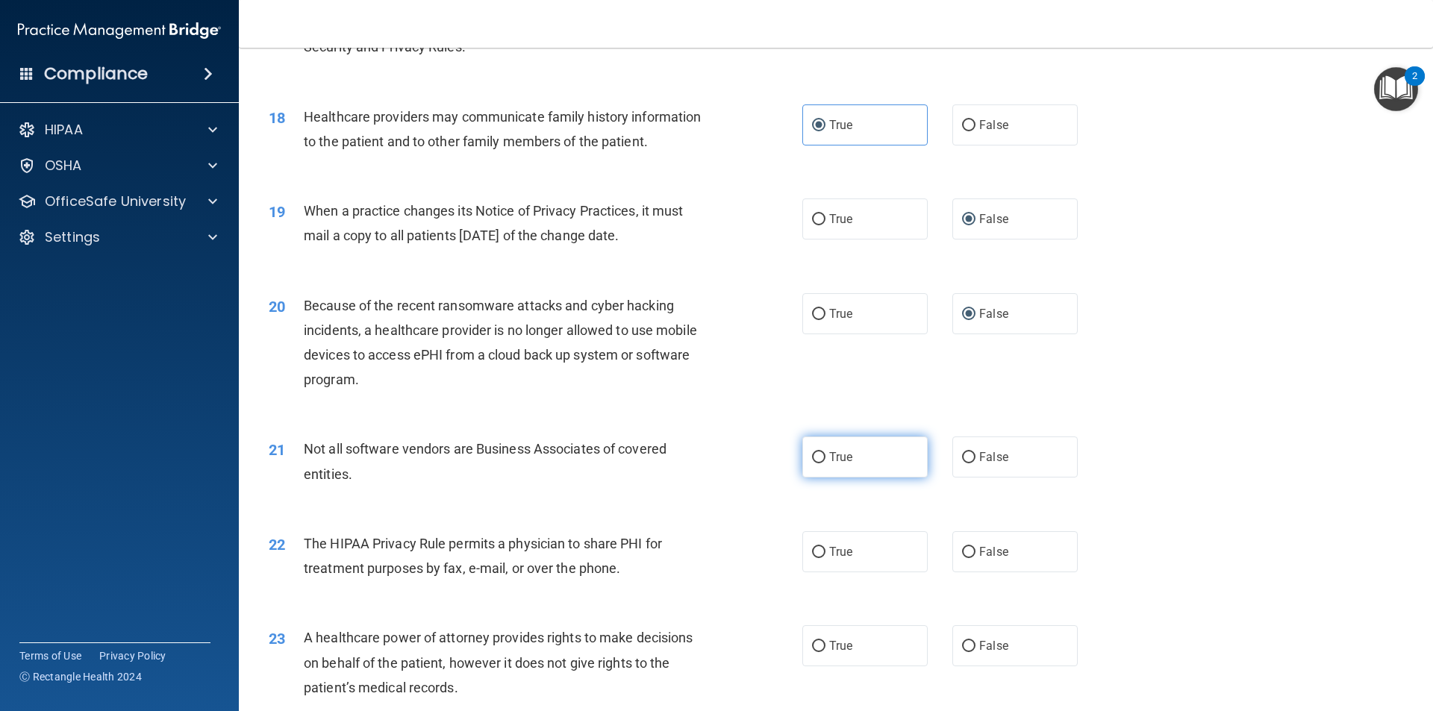
click at [829, 452] on span "True" at bounding box center [840, 457] width 23 height 14
click at [825, 452] on input "True" at bounding box center [818, 457] width 13 height 11
radio input "true"
click at [832, 552] on span "True" at bounding box center [840, 552] width 23 height 14
click at [825, 552] on input "True" at bounding box center [818, 552] width 13 height 11
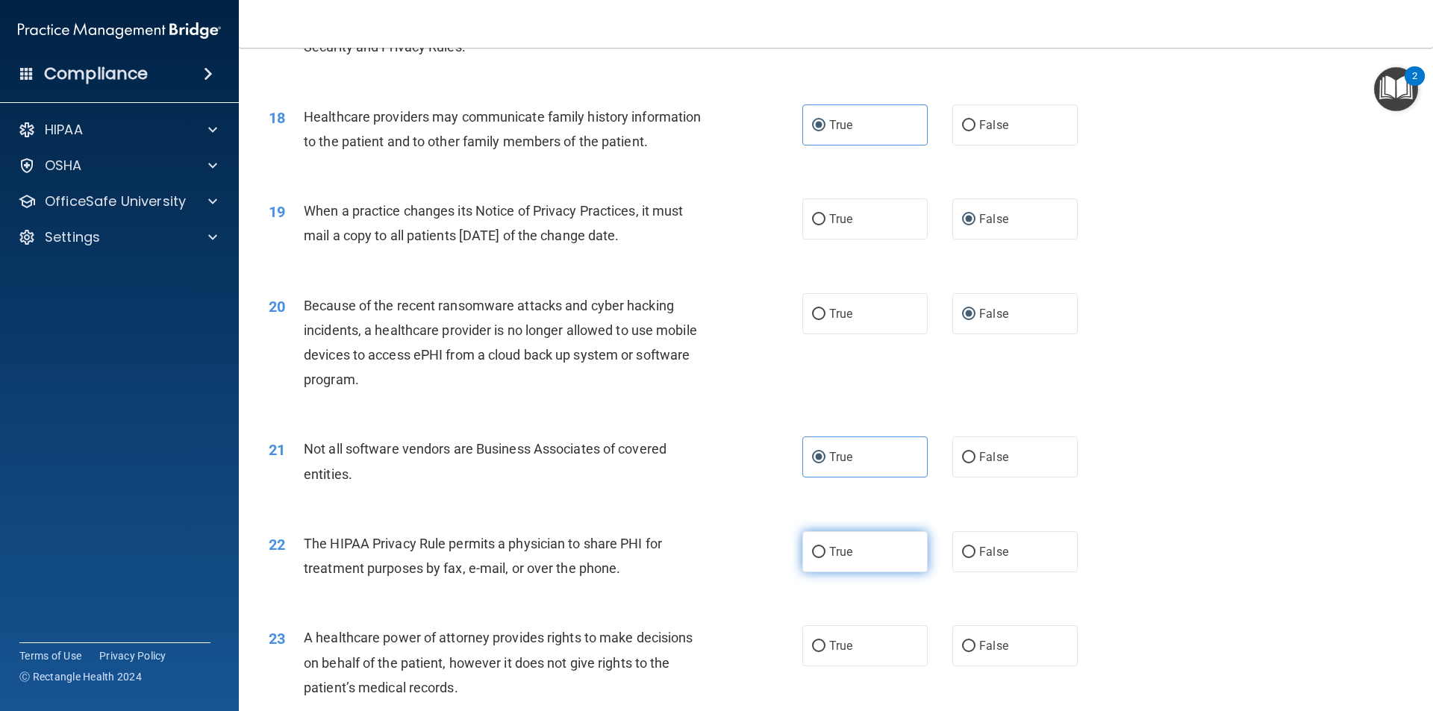
radio input "true"
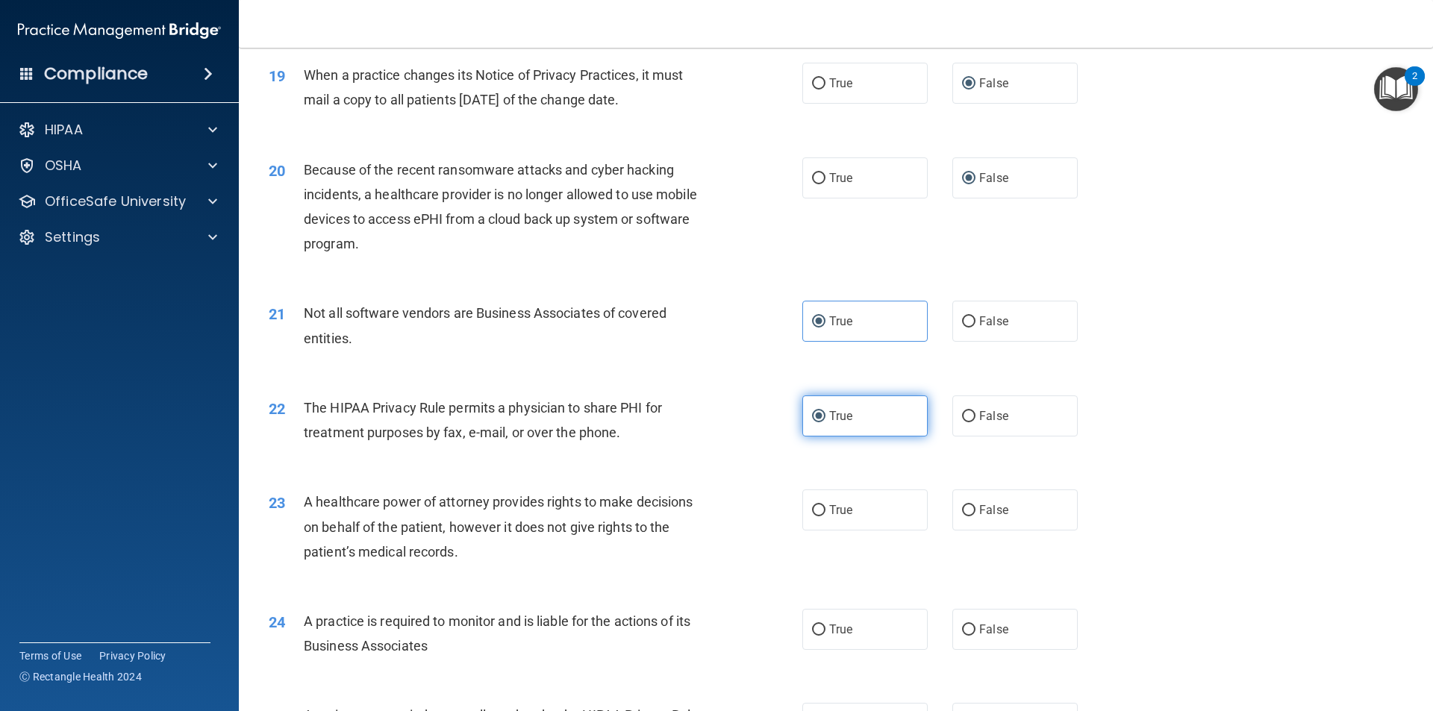
scroll to position [2089, 0]
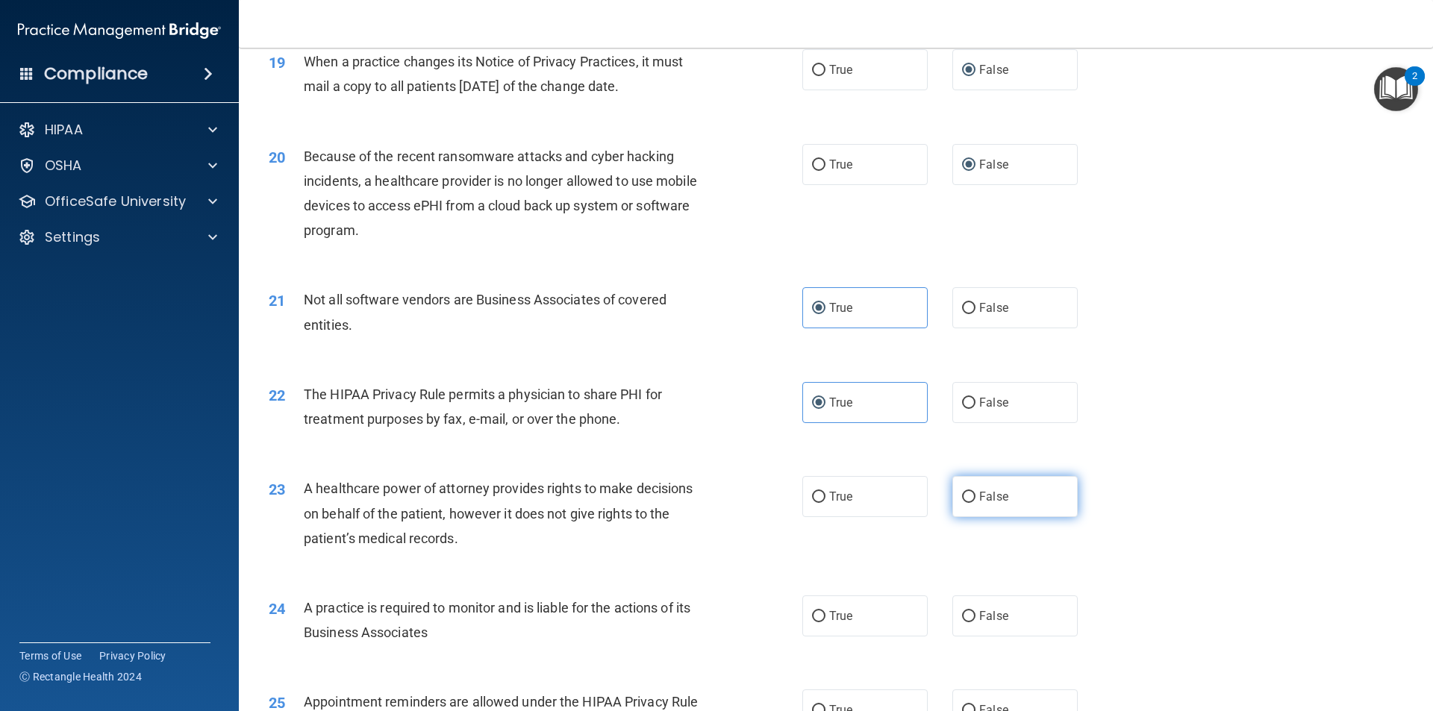
click at [952, 495] on label "False" at bounding box center [1014, 496] width 125 height 41
click at [962, 495] on input "False" at bounding box center [968, 497] width 13 height 11
radio input "true"
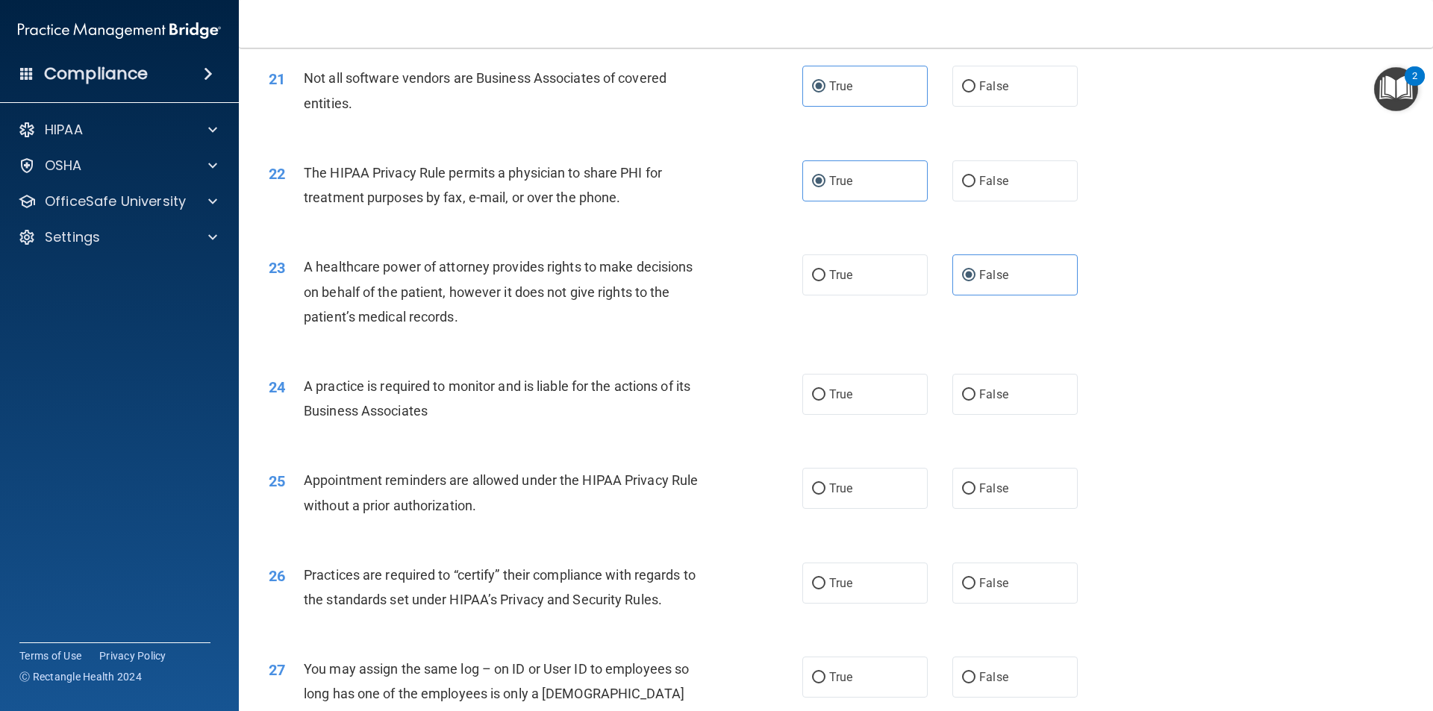
scroll to position [2313, 0]
click at [803, 380] on label "True" at bounding box center [864, 392] width 125 height 41
click at [812, 387] on input "True" at bounding box center [818, 392] width 13 height 11
radio input "true"
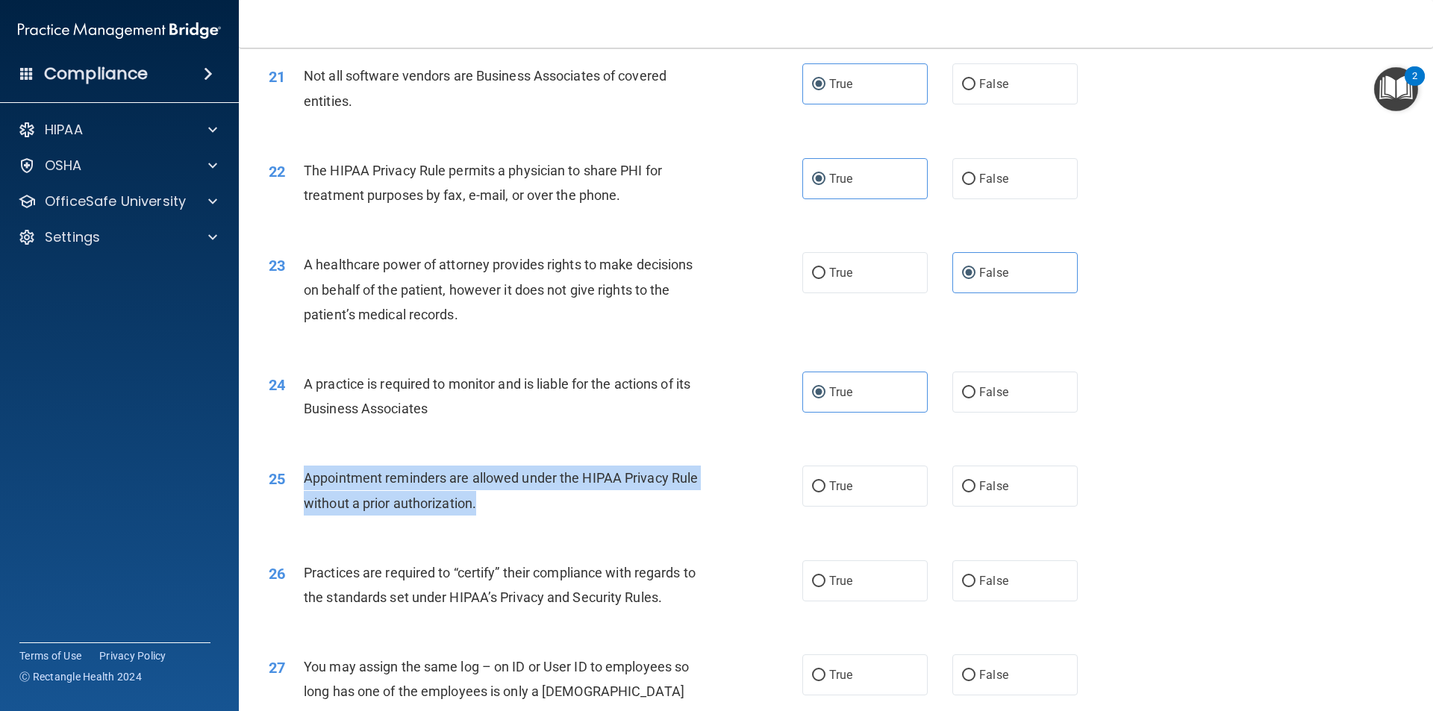
drag, startPoint x: 509, startPoint y: 503, endPoint x: 307, endPoint y: 476, distance: 204.0
click at [307, 476] on div "Appointment reminders are allowed under the HIPAA Privacy Rule without a prior …" at bounding box center [512, 490] width 417 height 49
copy span "Appointment reminders are allowed under the HIPAA Privacy Rule without a prior …"
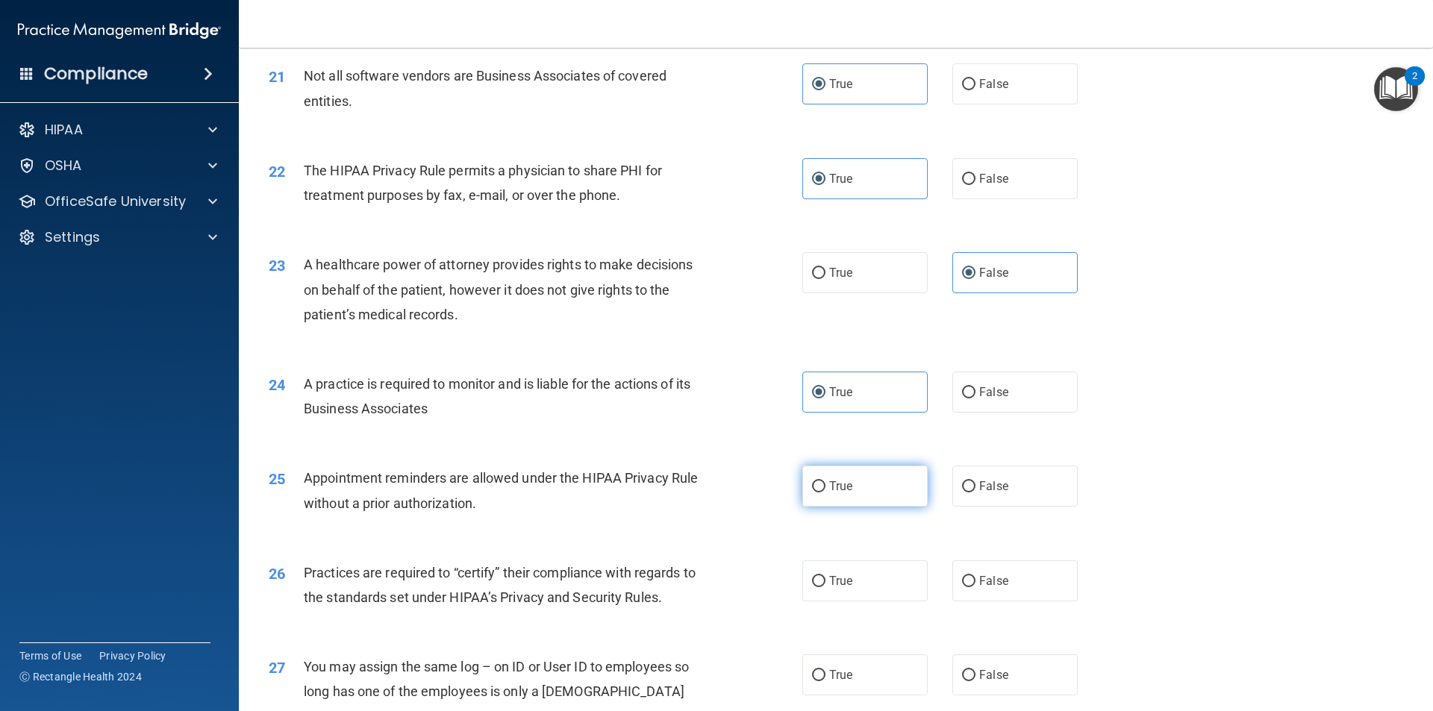
click at [840, 501] on label "True" at bounding box center [864, 486] width 125 height 41
click at [825, 492] on input "True" at bounding box center [818, 486] width 13 height 11
radio input "true"
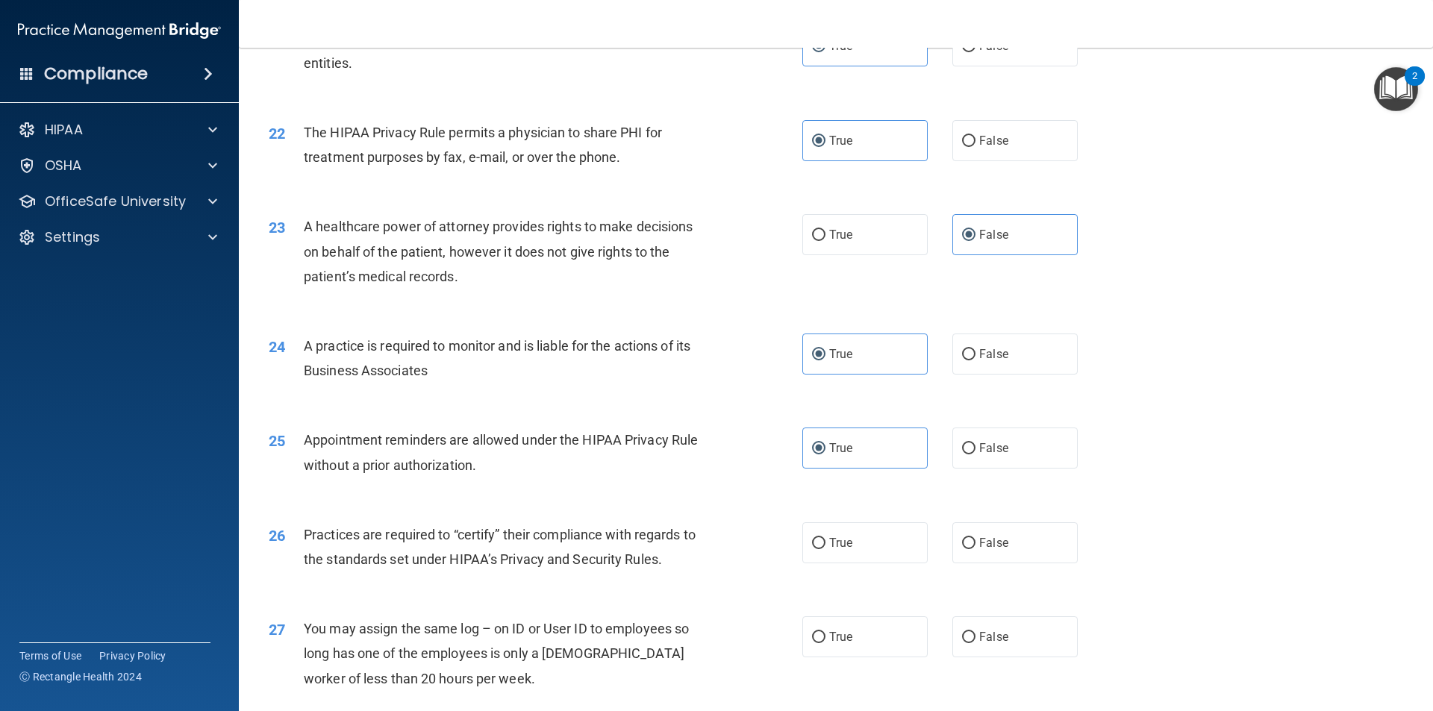
scroll to position [2388, 0]
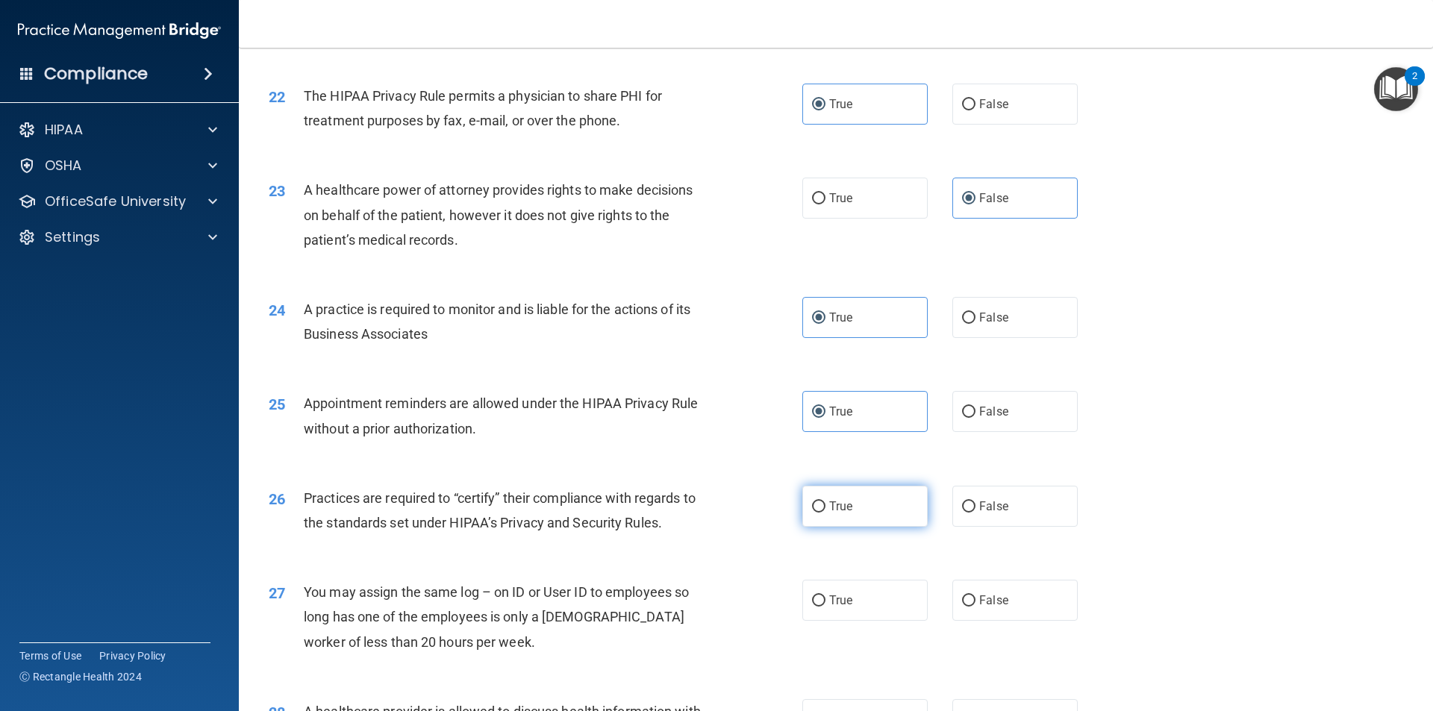
click at [813, 516] on label "True" at bounding box center [864, 506] width 125 height 41
click at [813, 513] on input "True" at bounding box center [818, 506] width 13 height 11
radio input "true"
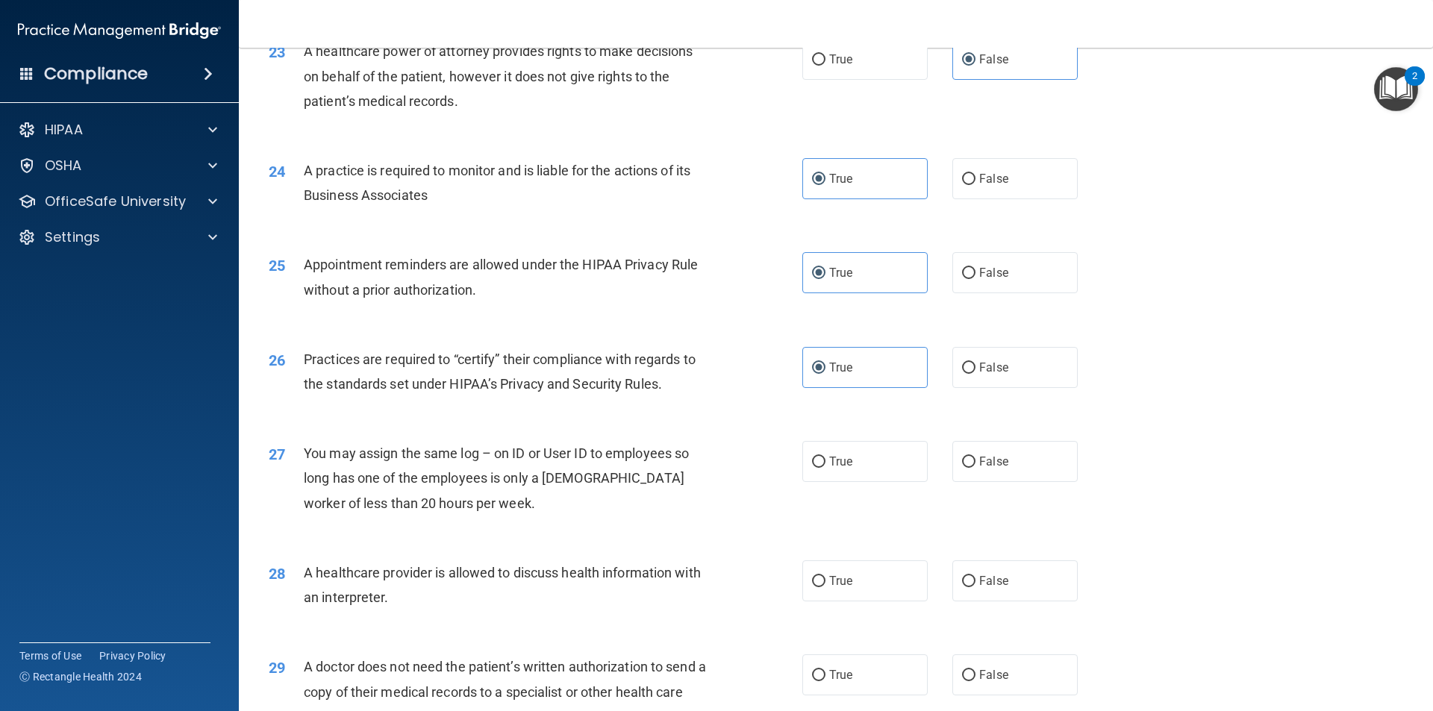
scroll to position [2537, 0]
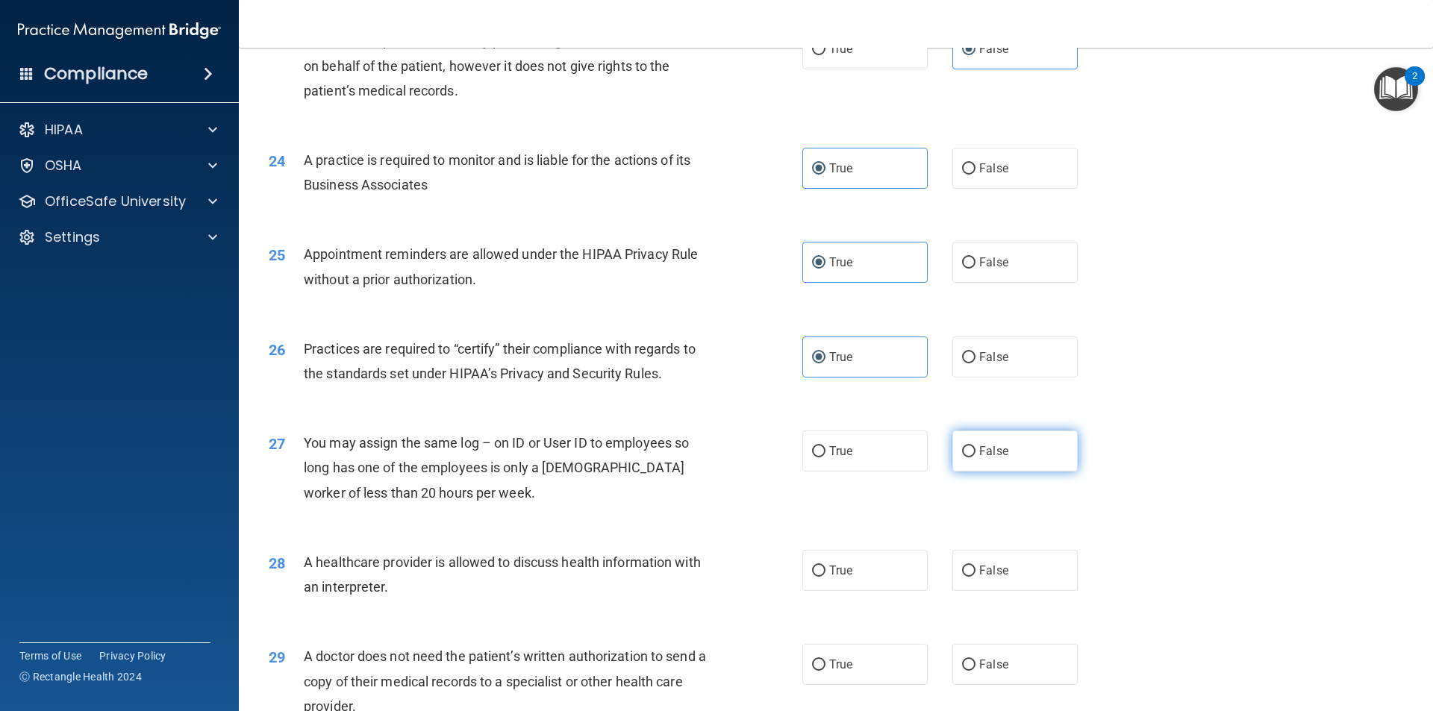
click at [977, 470] on label "False" at bounding box center [1014, 451] width 125 height 41
click at [975, 457] on input "False" at bounding box center [968, 451] width 13 height 11
radio input "true"
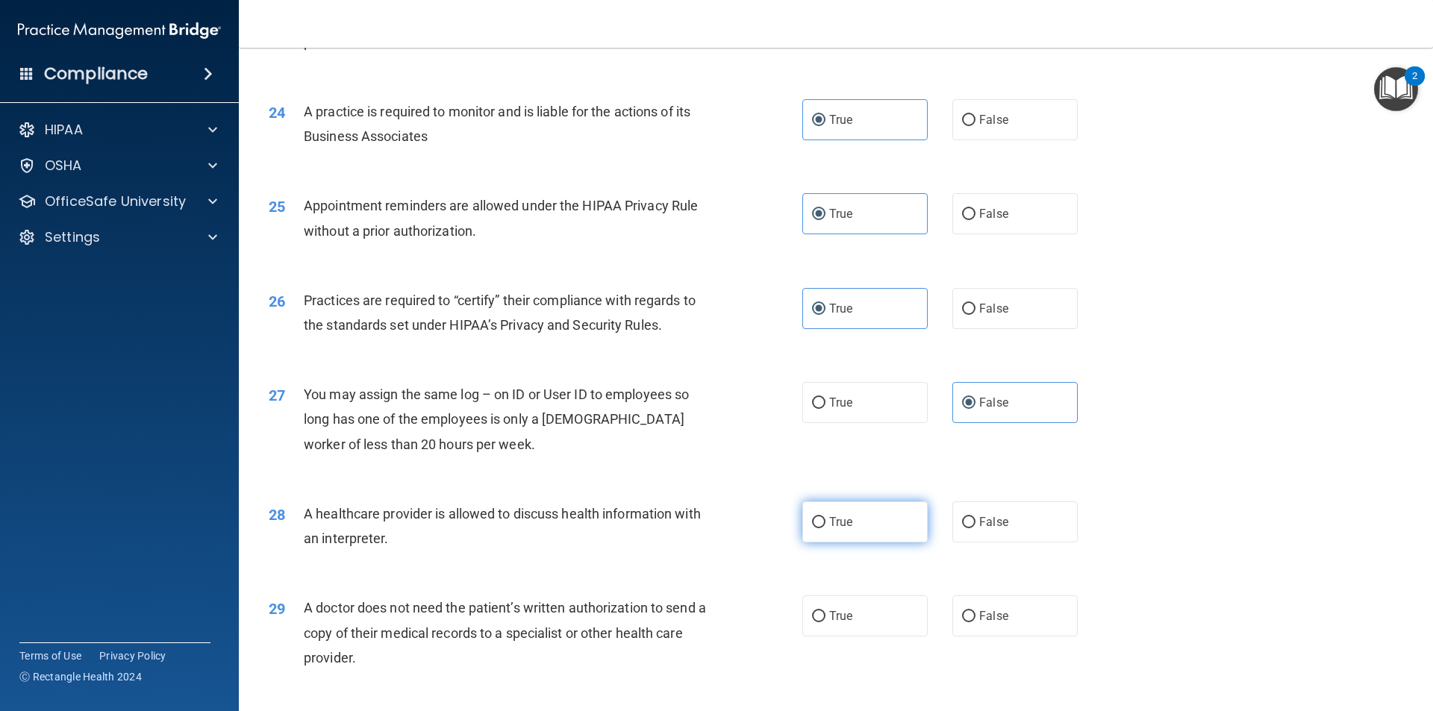
scroll to position [2612, 0]
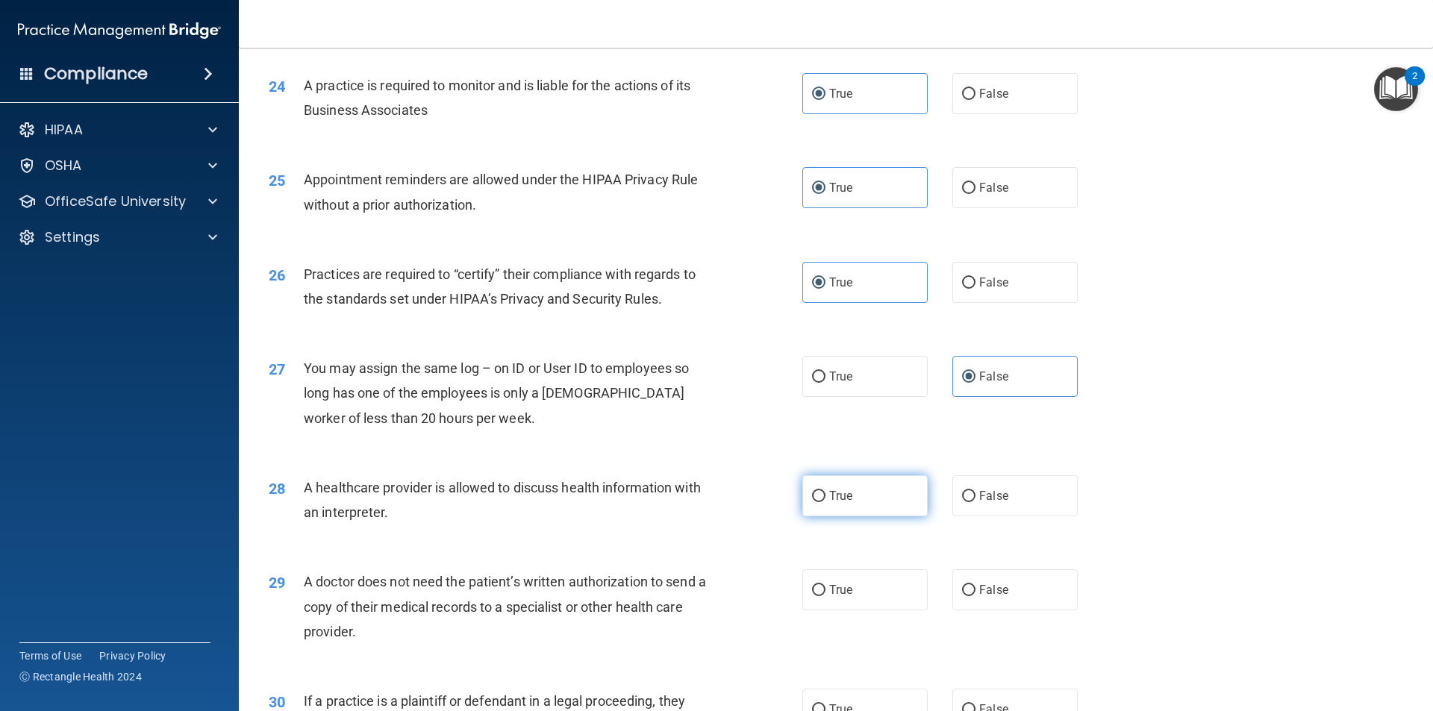
click at [812, 493] on input "True" at bounding box center [818, 496] width 13 height 11
radio input "true"
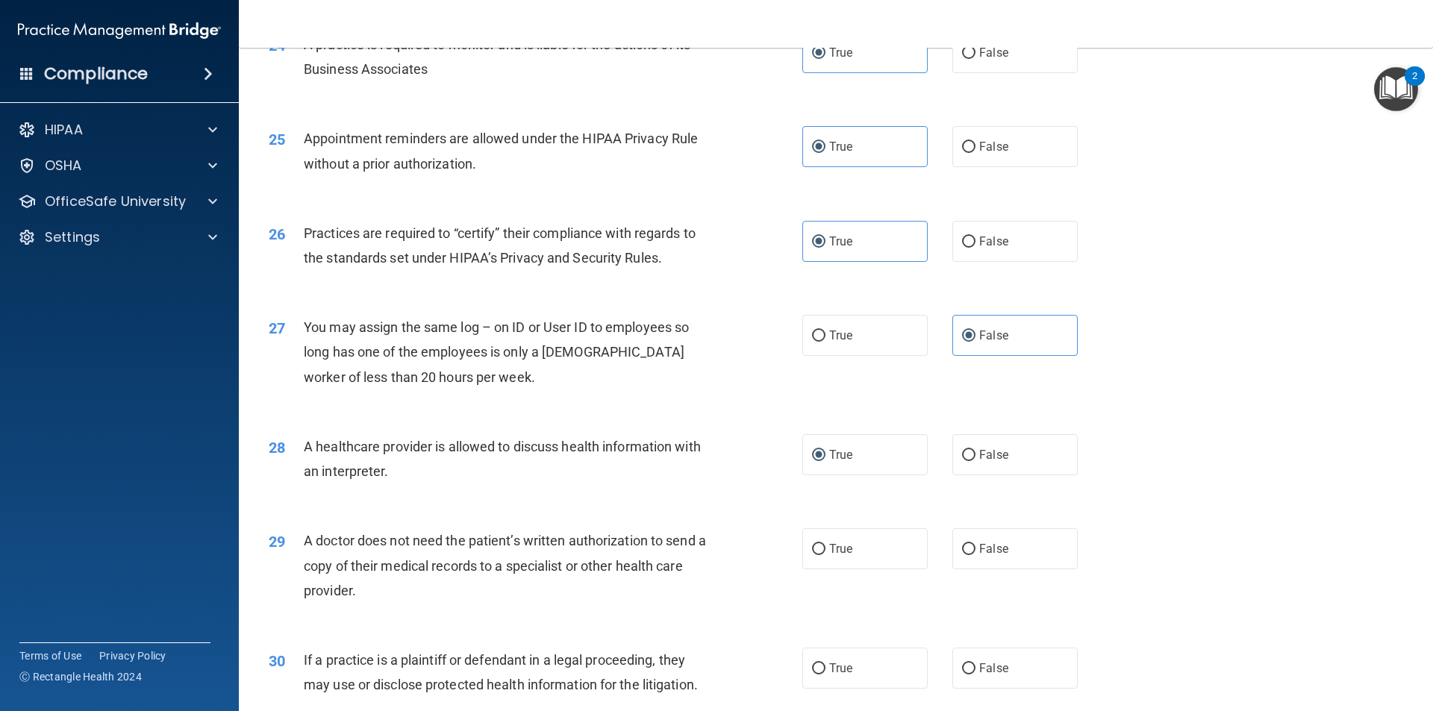
scroll to position [2686, 0]
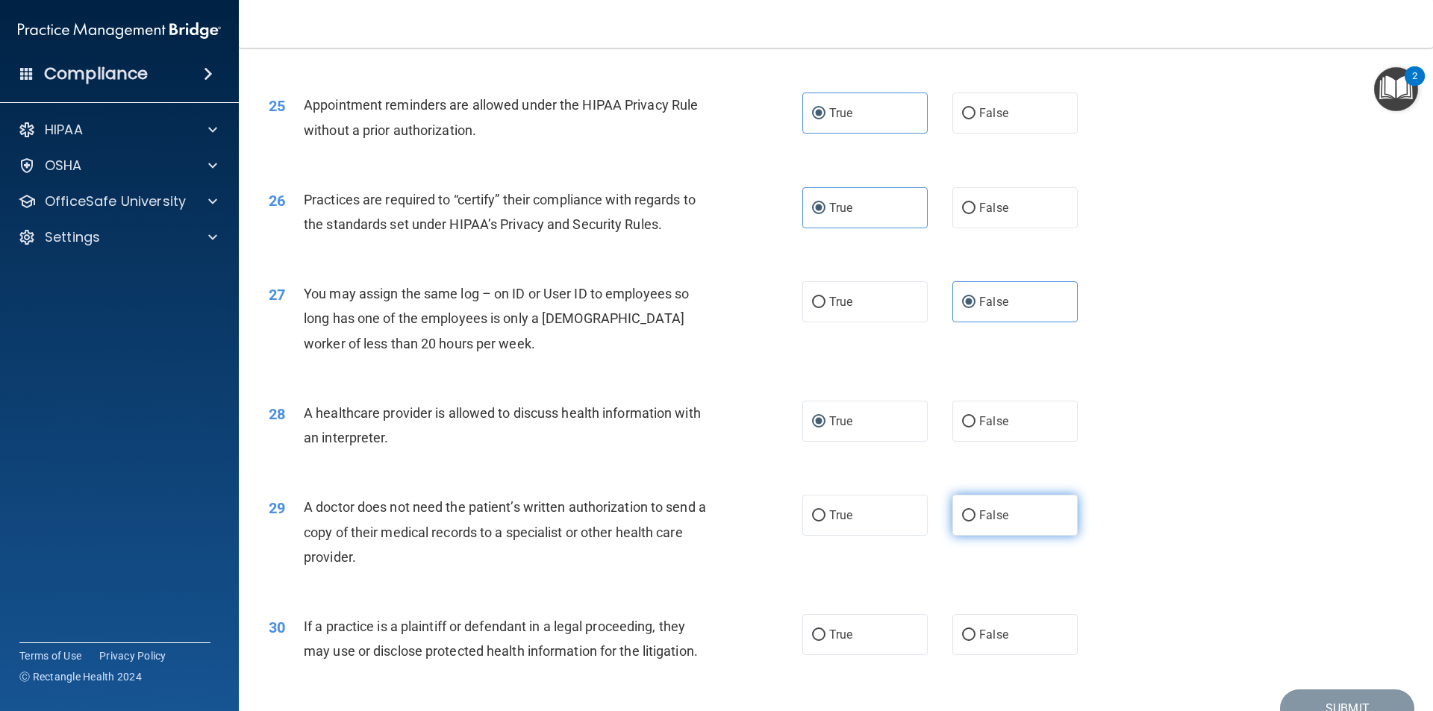
click at [962, 518] on input "False" at bounding box center [968, 515] width 13 height 11
radio input "true"
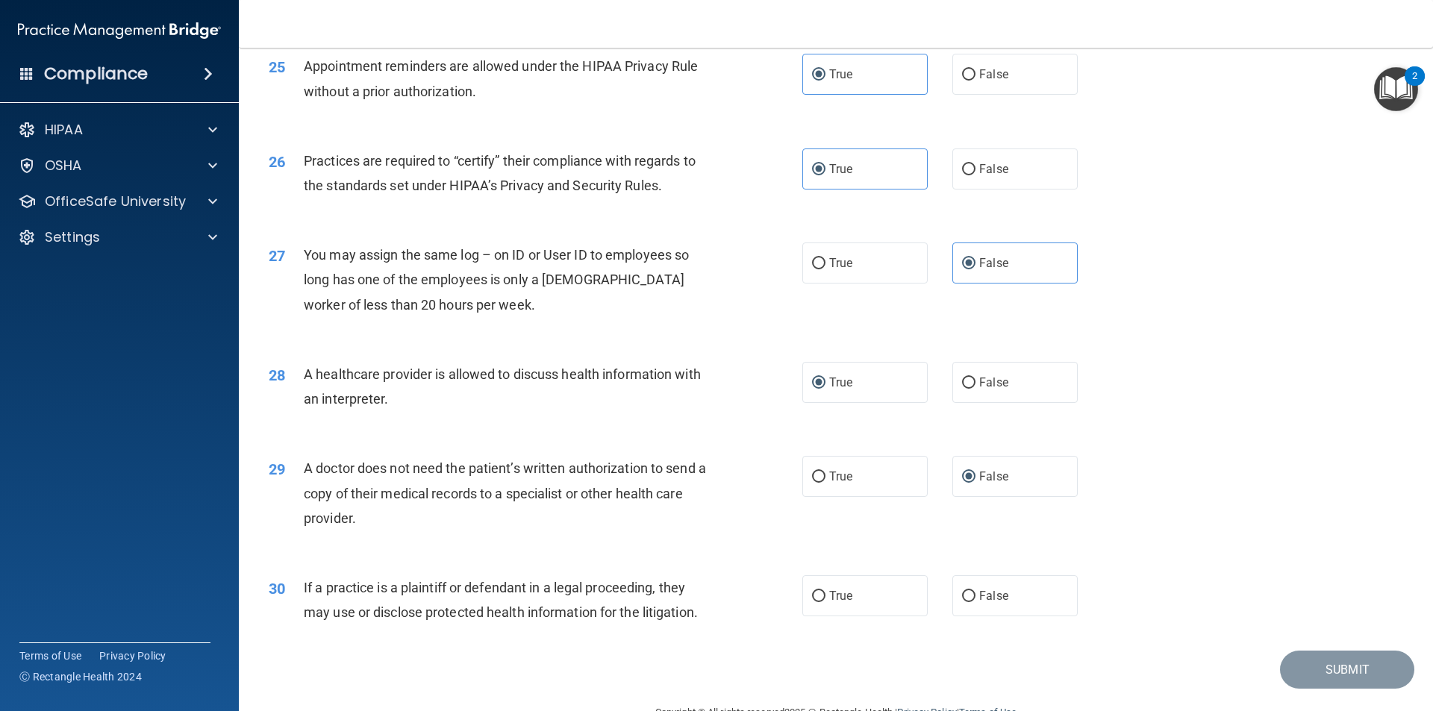
scroll to position [2761, 0]
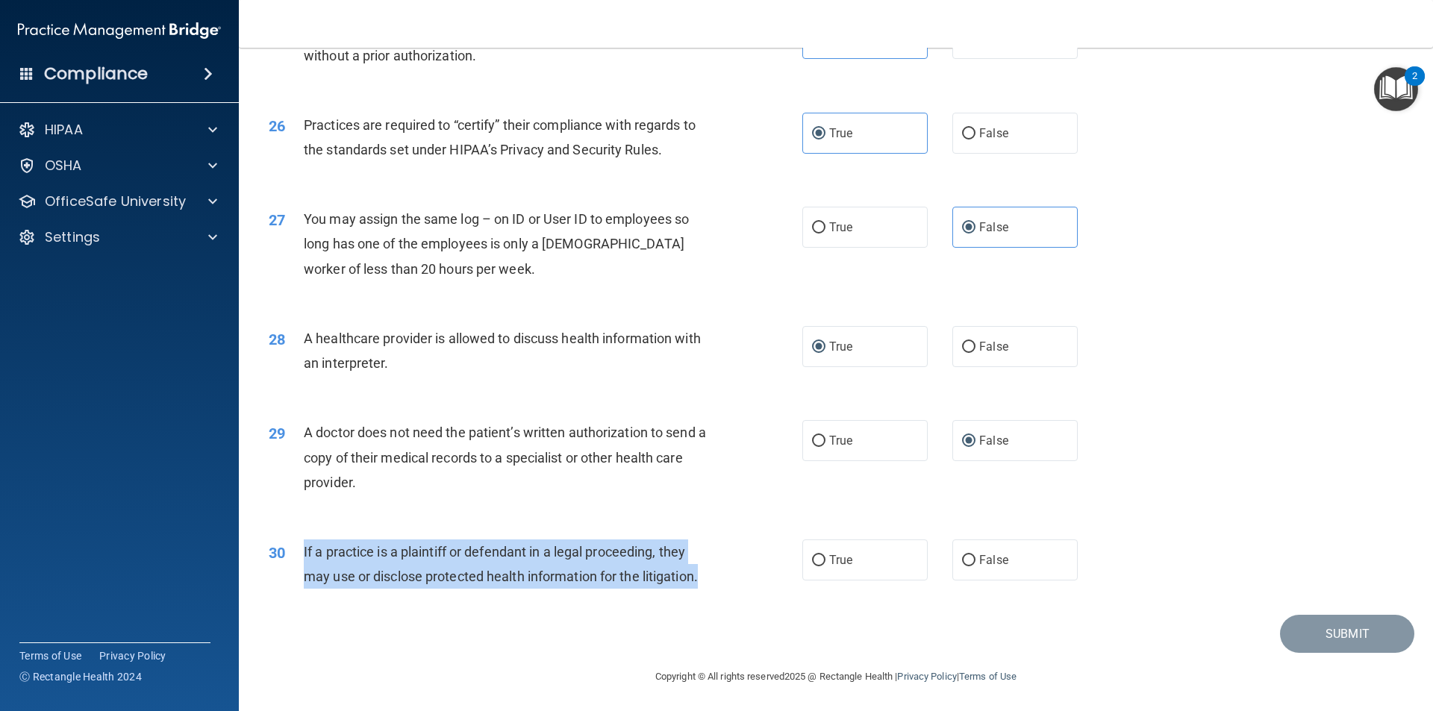
drag, startPoint x: 699, startPoint y: 575, endPoint x: 307, endPoint y: 552, distance: 392.4
click at [304, 554] on span "If a practice is a plaintiff or defendant in a legal proceeding, they may use o…" at bounding box center [501, 564] width 394 height 40
copy span "If a practice is a plaintiff or defendant in a legal proceeding, they may use o…"
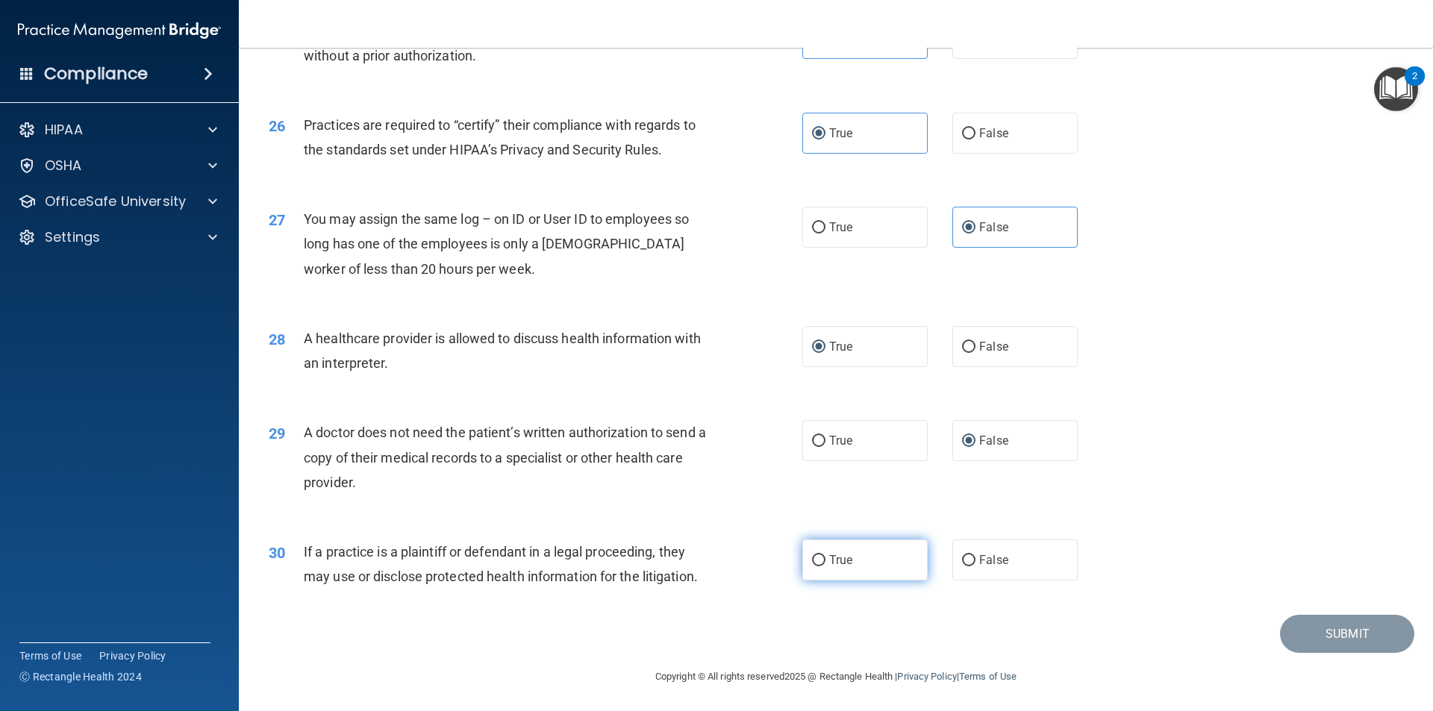
click at [829, 558] on span "True" at bounding box center [840, 560] width 23 height 14
click at [825, 558] on input "True" at bounding box center [818, 560] width 13 height 11
radio input "true"
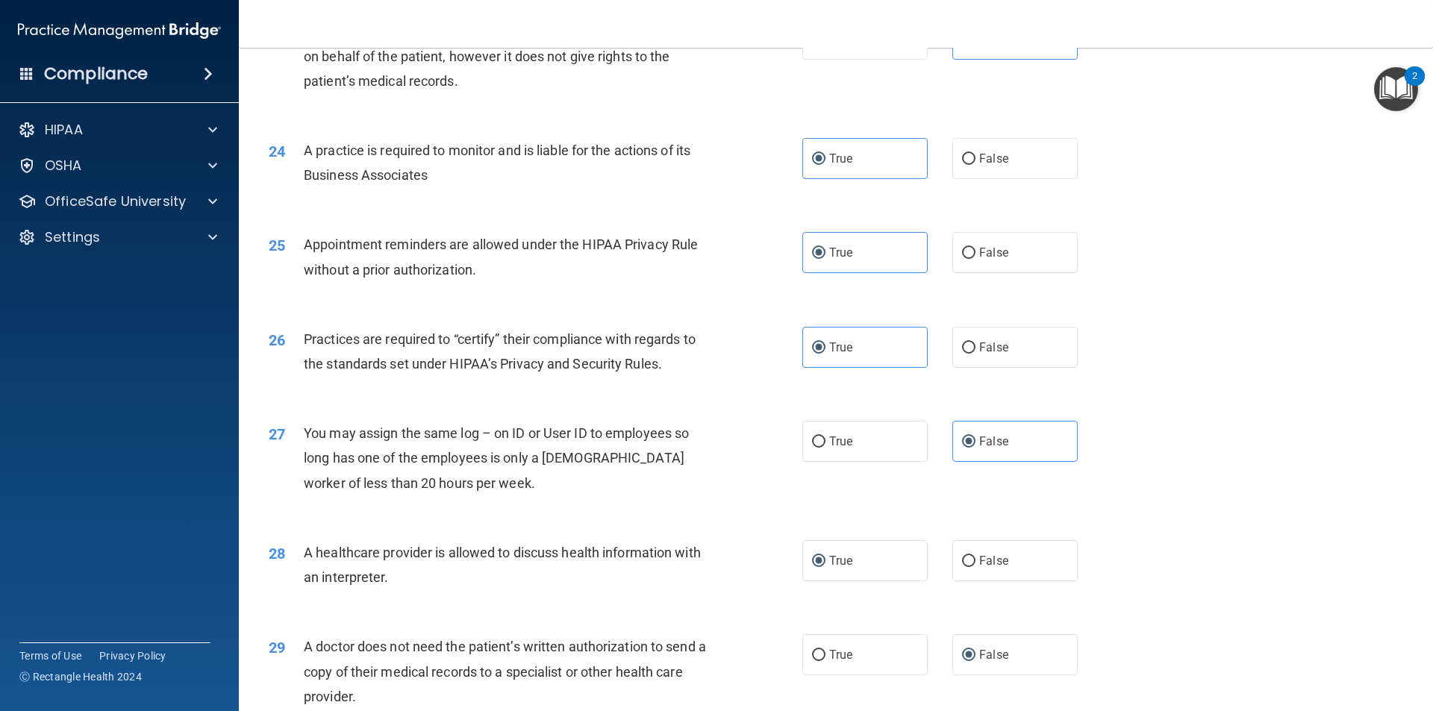
scroll to position [2762, 0]
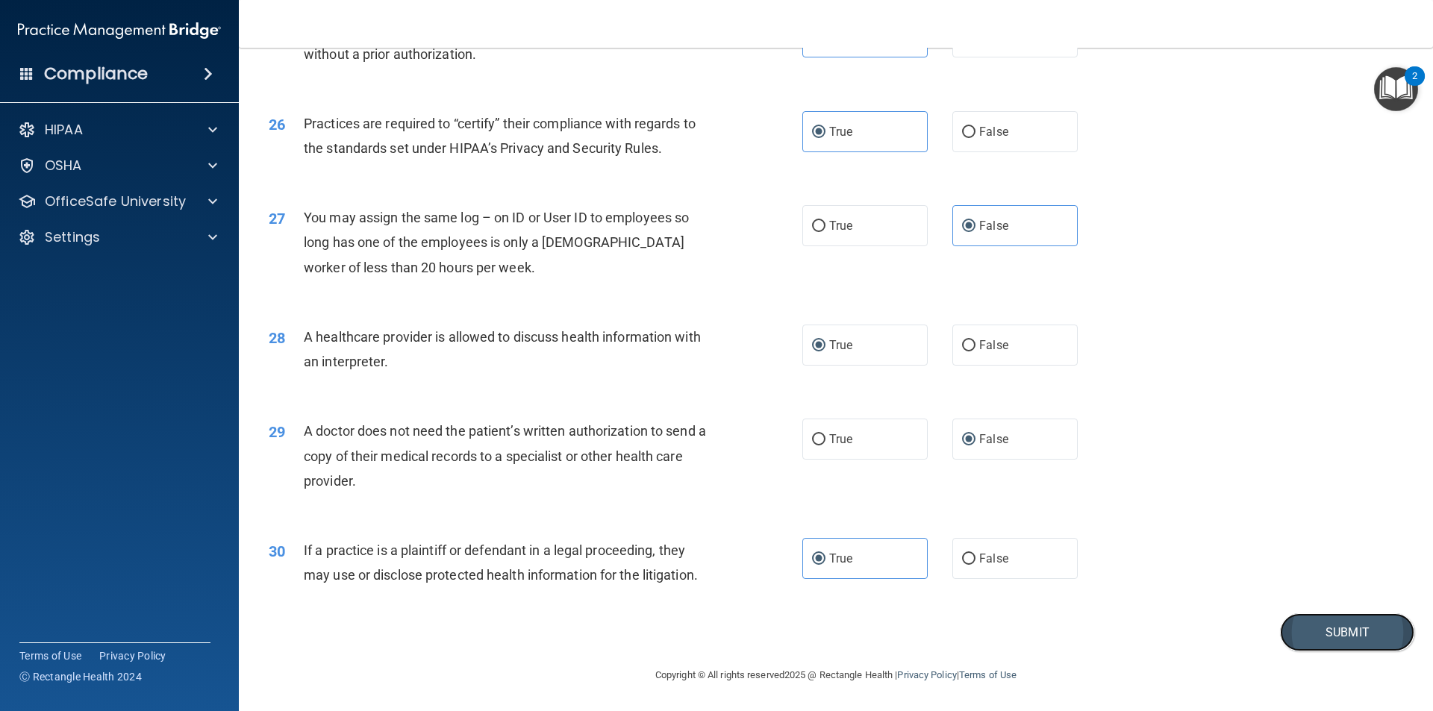
click at [1294, 625] on button "Submit" at bounding box center [1347, 632] width 134 height 38
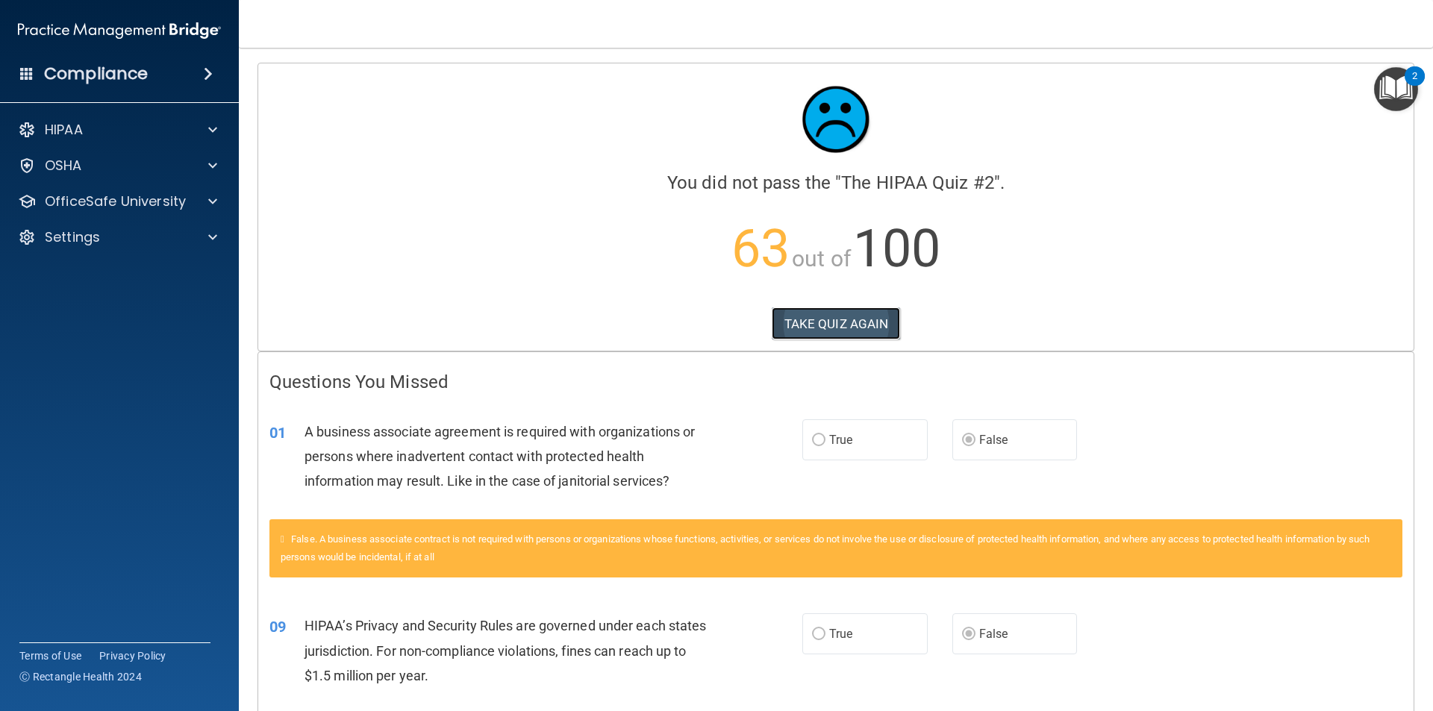
click at [812, 317] on button "TAKE QUIZ AGAIN" at bounding box center [836, 323] width 129 height 33
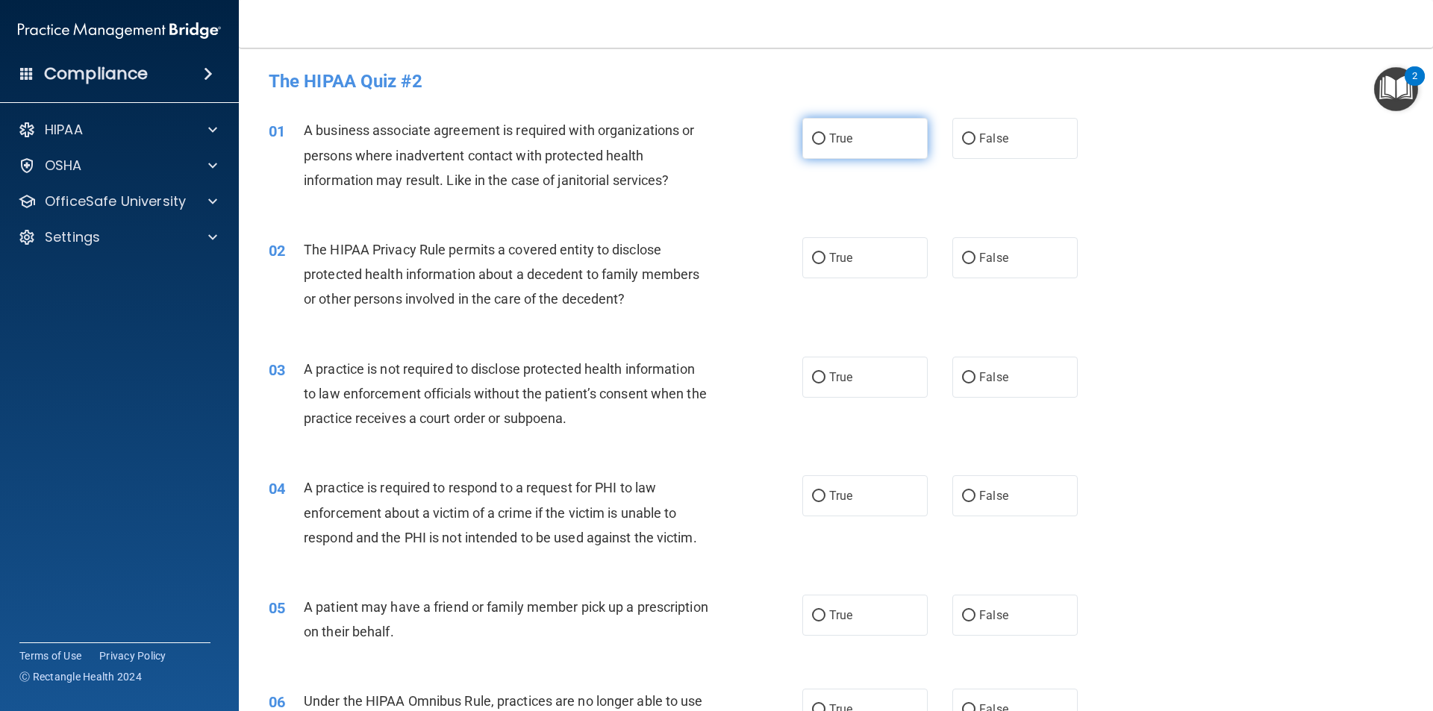
click at [845, 141] on span "True" at bounding box center [840, 138] width 23 height 14
click at [825, 141] on input "True" at bounding box center [818, 139] width 13 height 11
radio input "true"
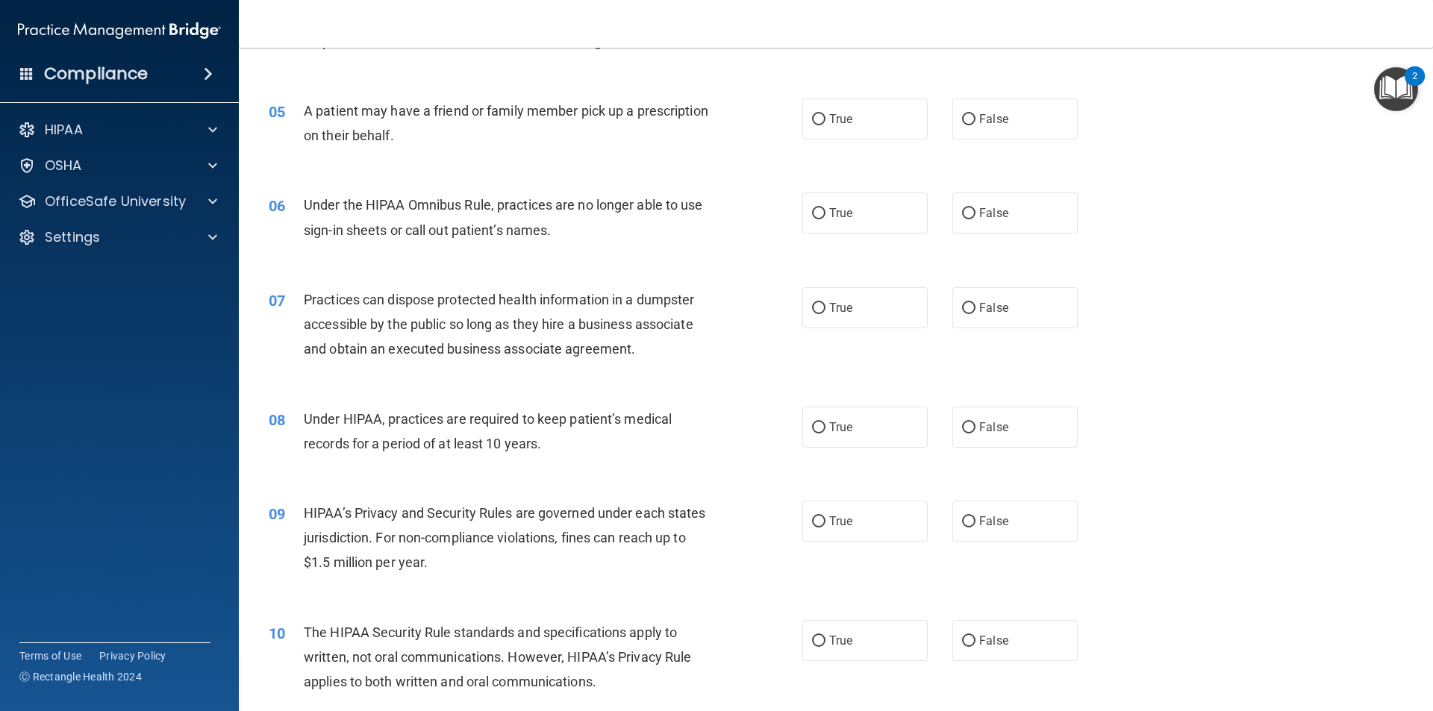
scroll to position [522, 0]
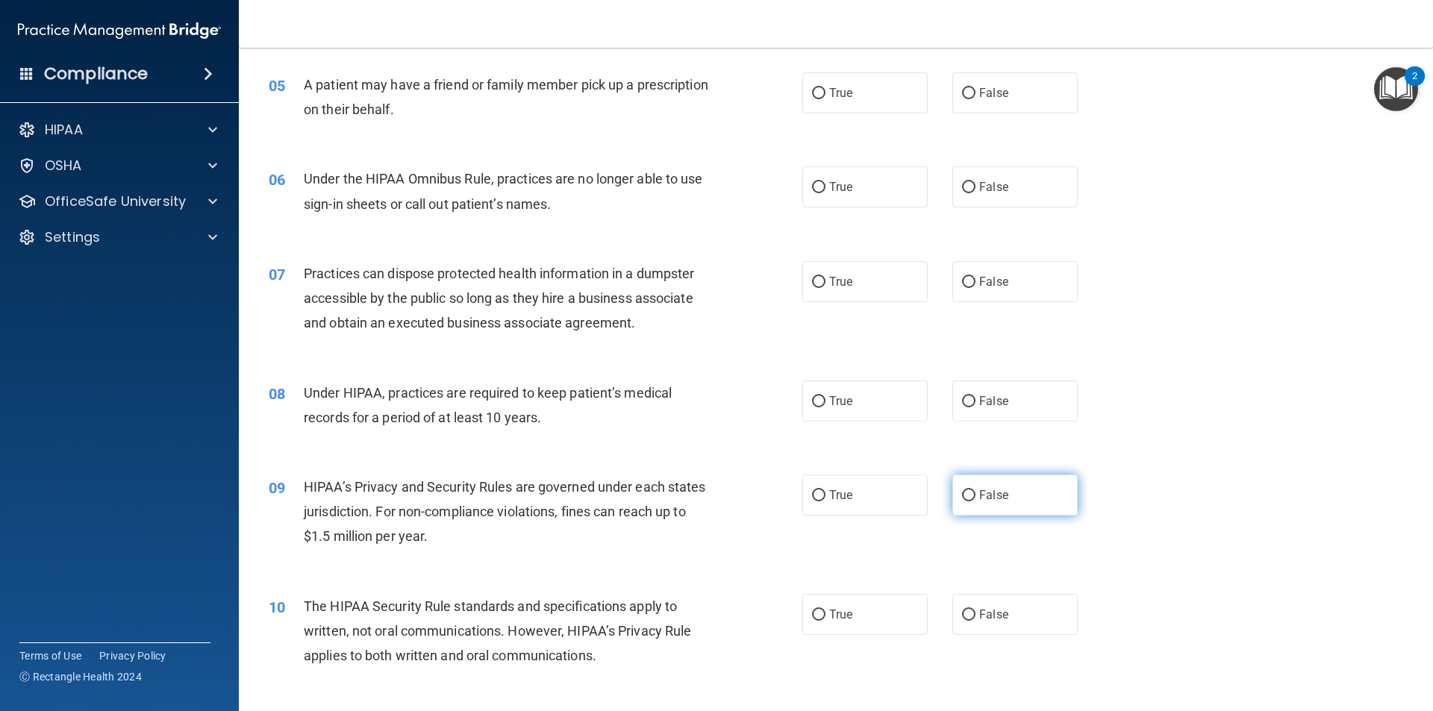
click at [974, 503] on label "False" at bounding box center [1014, 495] width 125 height 41
click at [974, 501] on input "False" at bounding box center [968, 495] width 13 height 11
radio input "true"
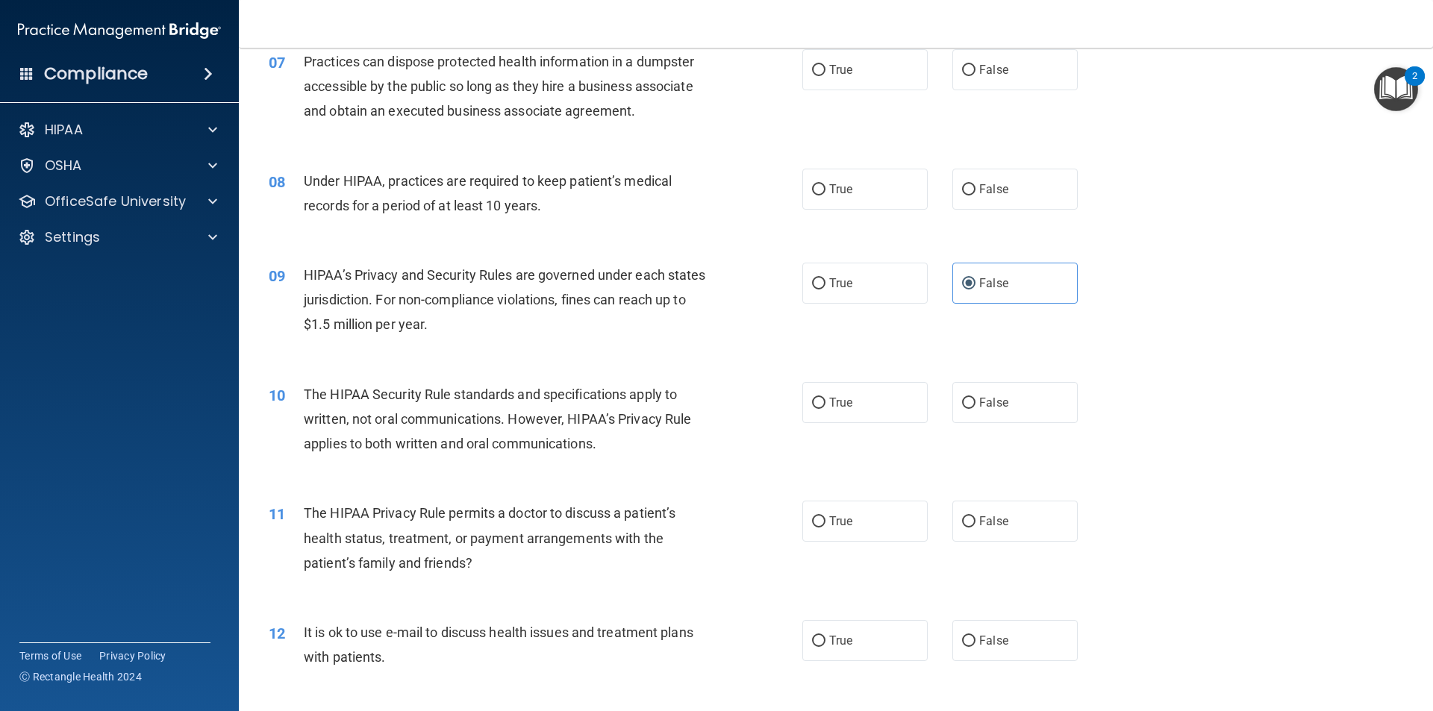
scroll to position [821, 0]
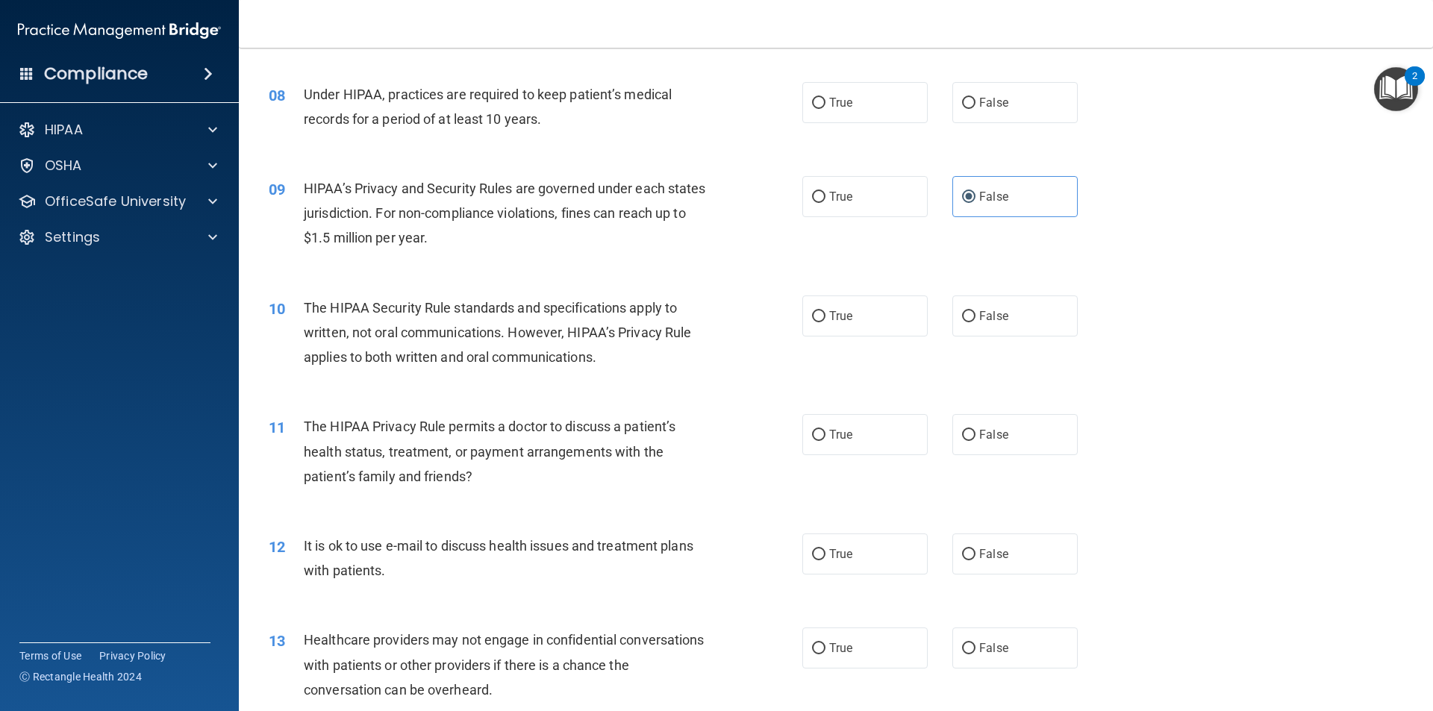
click at [973, 575] on div "12 It is ok to use e-mail to discuss health issues and treatment plans with pat…" at bounding box center [835, 562] width 1157 height 94
click at [965, 557] on input "False" at bounding box center [968, 554] width 13 height 11
radio input "true"
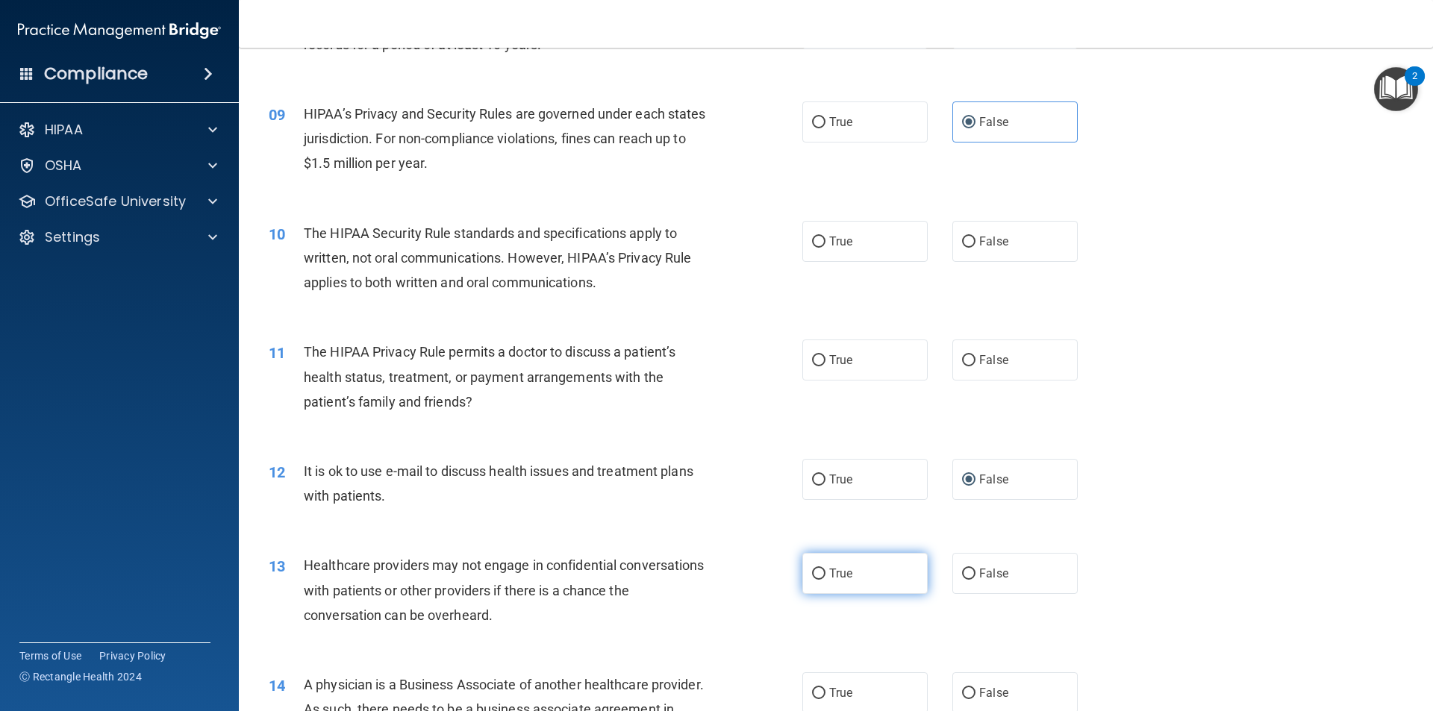
click at [833, 571] on span "True" at bounding box center [840, 573] width 23 height 14
click at [825, 571] on input "True" at bounding box center [818, 574] width 13 height 11
radio input "true"
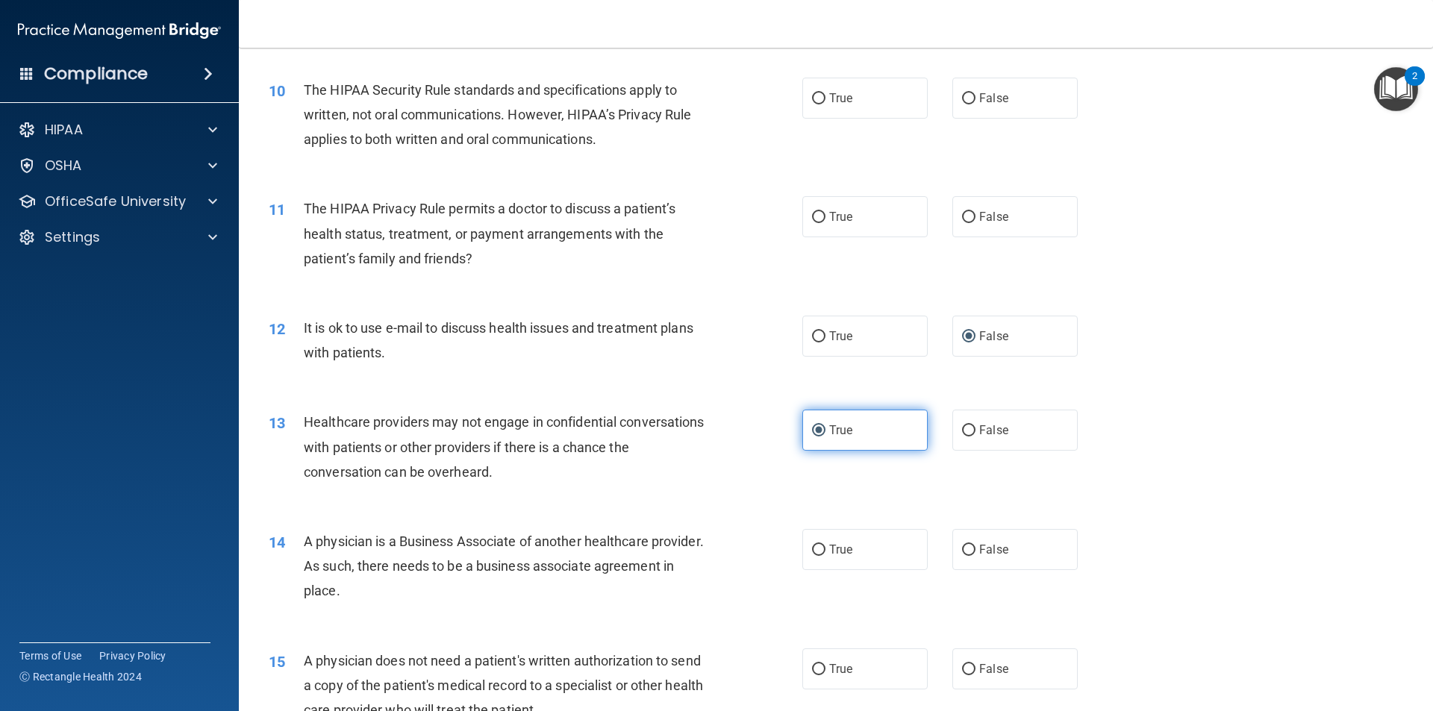
scroll to position [1045, 0]
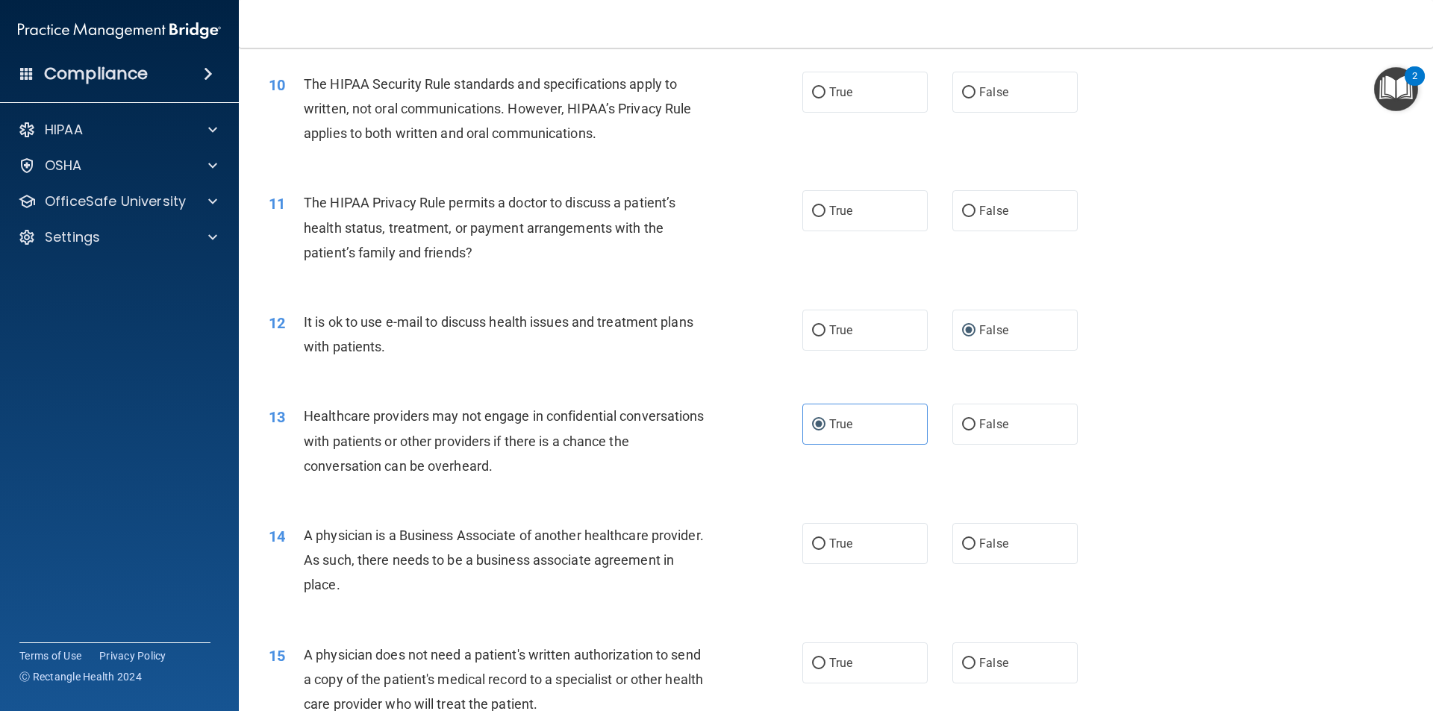
drag, startPoint x: 444, startPoint y: 585, endPoint x: 299, endPoint y: 537, distance: 152.4
click at [299, 537] on div "14 A physician is a Business Associate of another healthcare provider. As such,…" at bounding box center [535, 564] width 578 height 82
click at [830, 545] on span "True" at bounding box center [840, 543] width 23 height 14
click at [825, 545] on input "True" at bounding box center [818, 544] width 13 height 11
radio input "true"
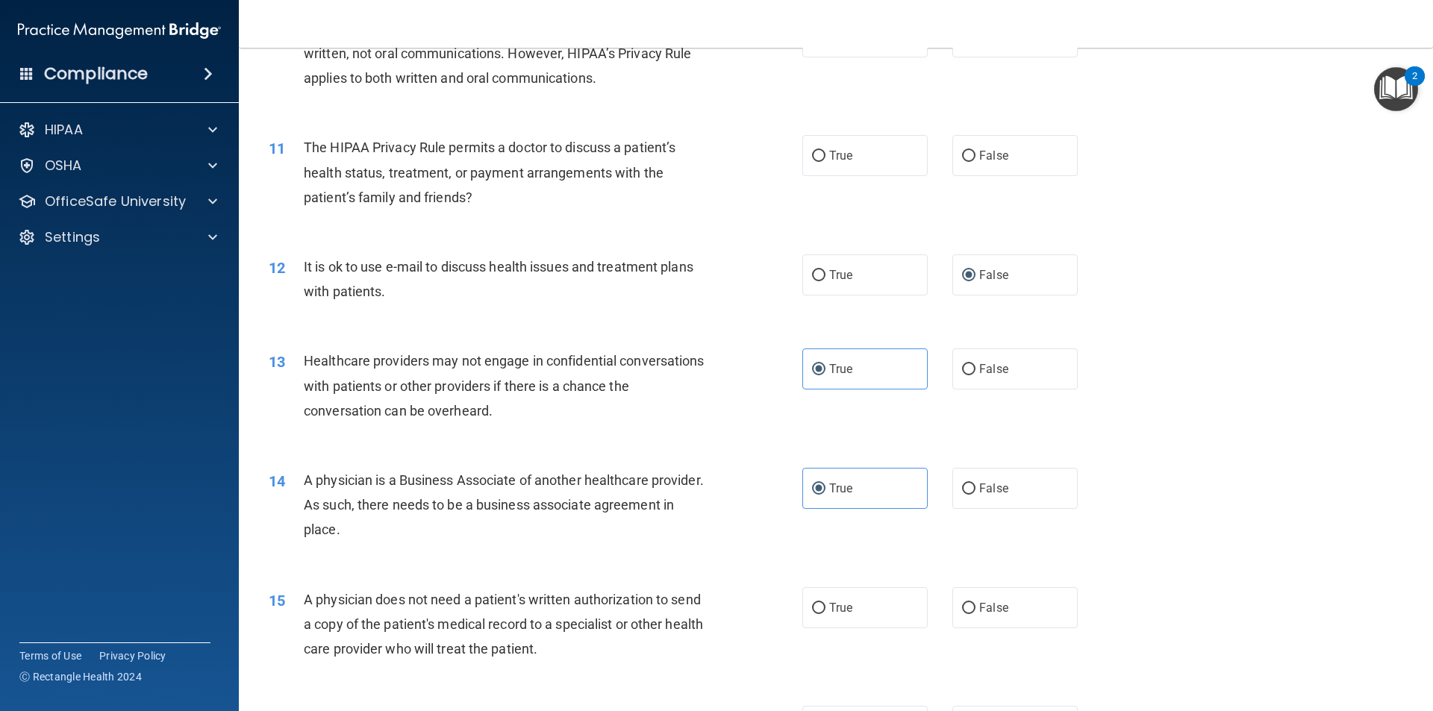
scroll to position [1194, 0]
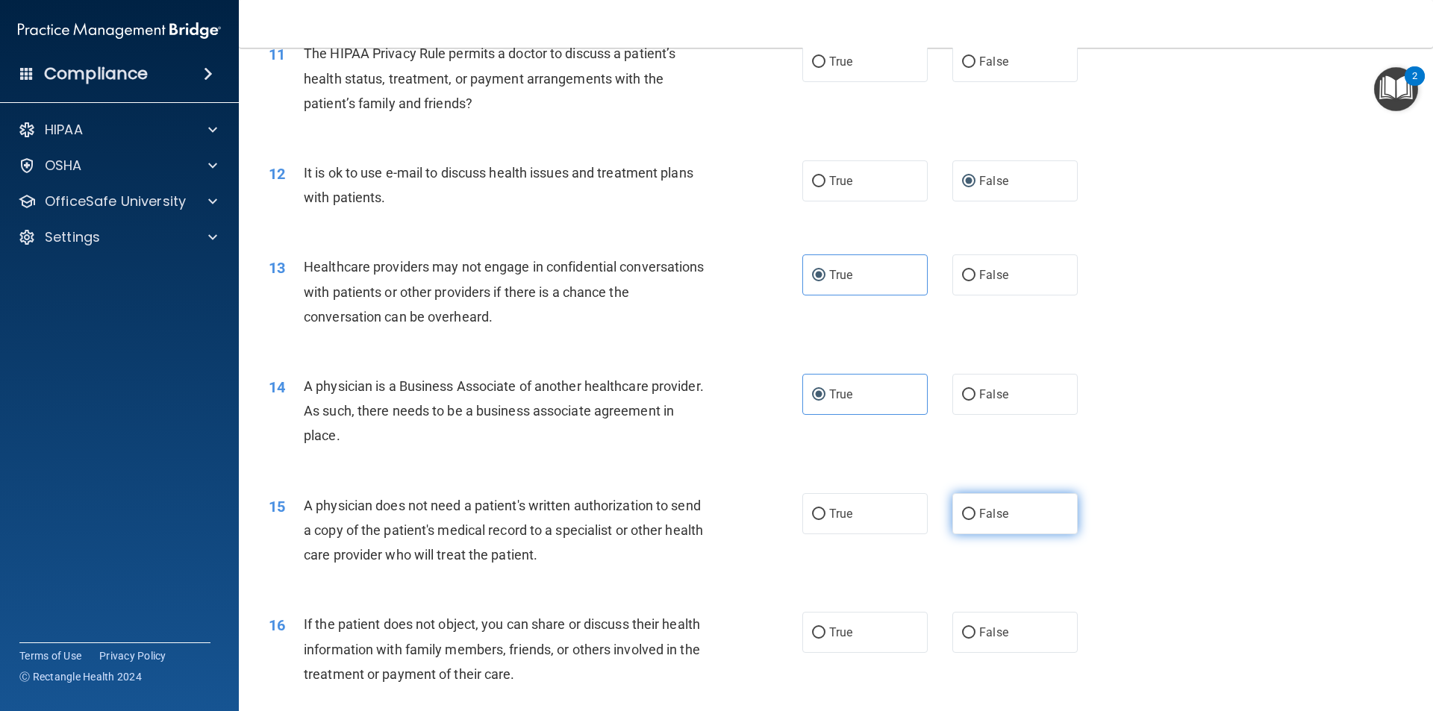
click at [968, 519] on label "False" at bounding box center [1014, 513] width 125 height 41
click at [968, 519] on input "False" at bounding box center [968, 514] width 13 height 11
radio input "true"
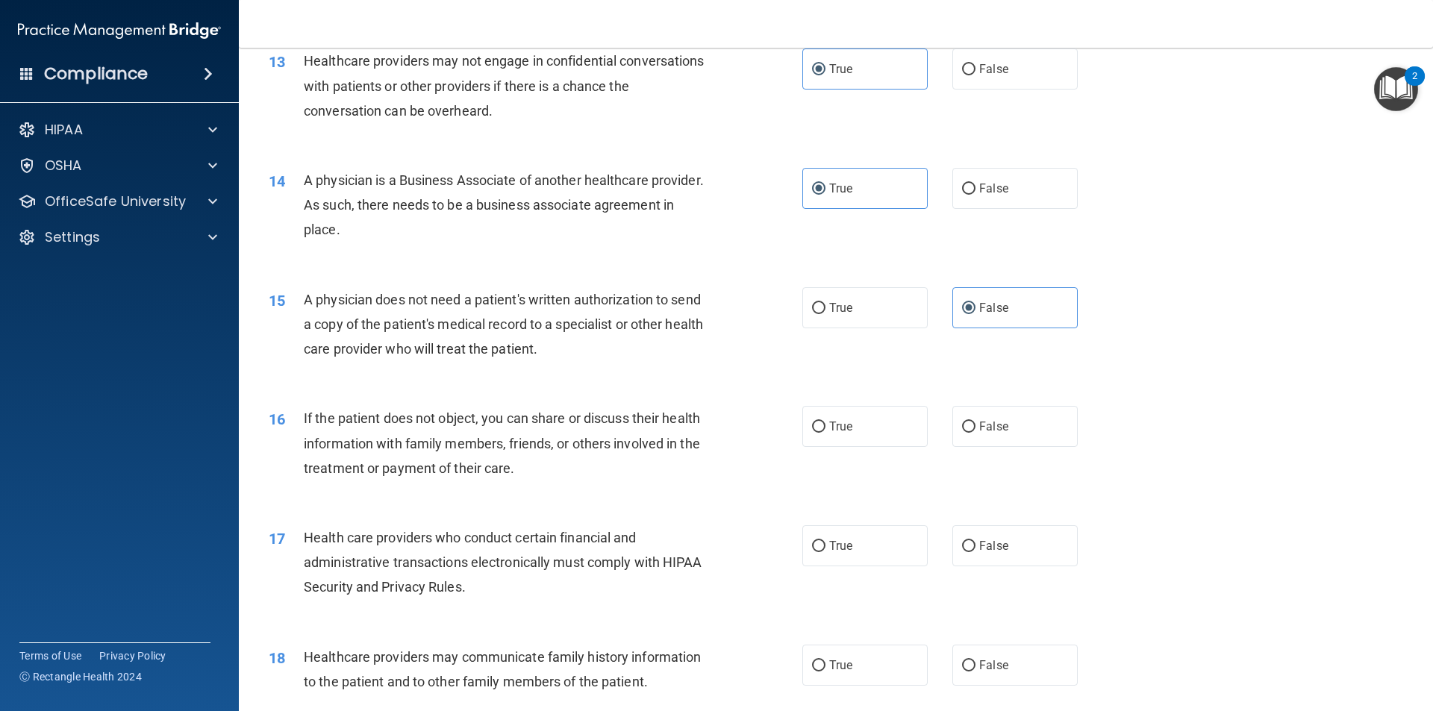
scroll to position [1418, 0]
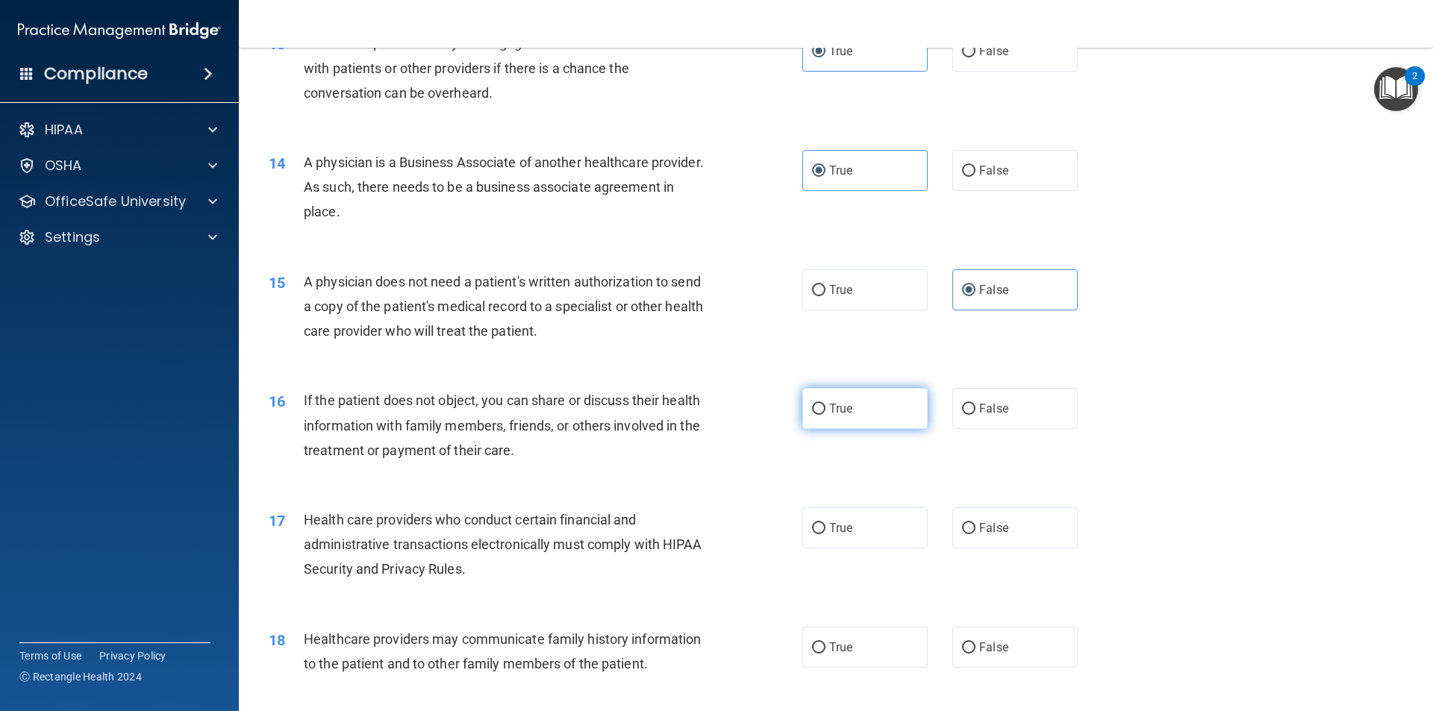
click at [844, 405] on span "True" at bounding box center [840, 408] width 23 height 14
click at [825, 405] on input "True" at bounding box center [818, 409] width 13 height 11
radio input "true"
click at [829, 530] on span "True" at bounding box center [840, 528] width 23 height 14
click at [825, 530] on input "True" at bounding box center [818, 528] width 13 height 11
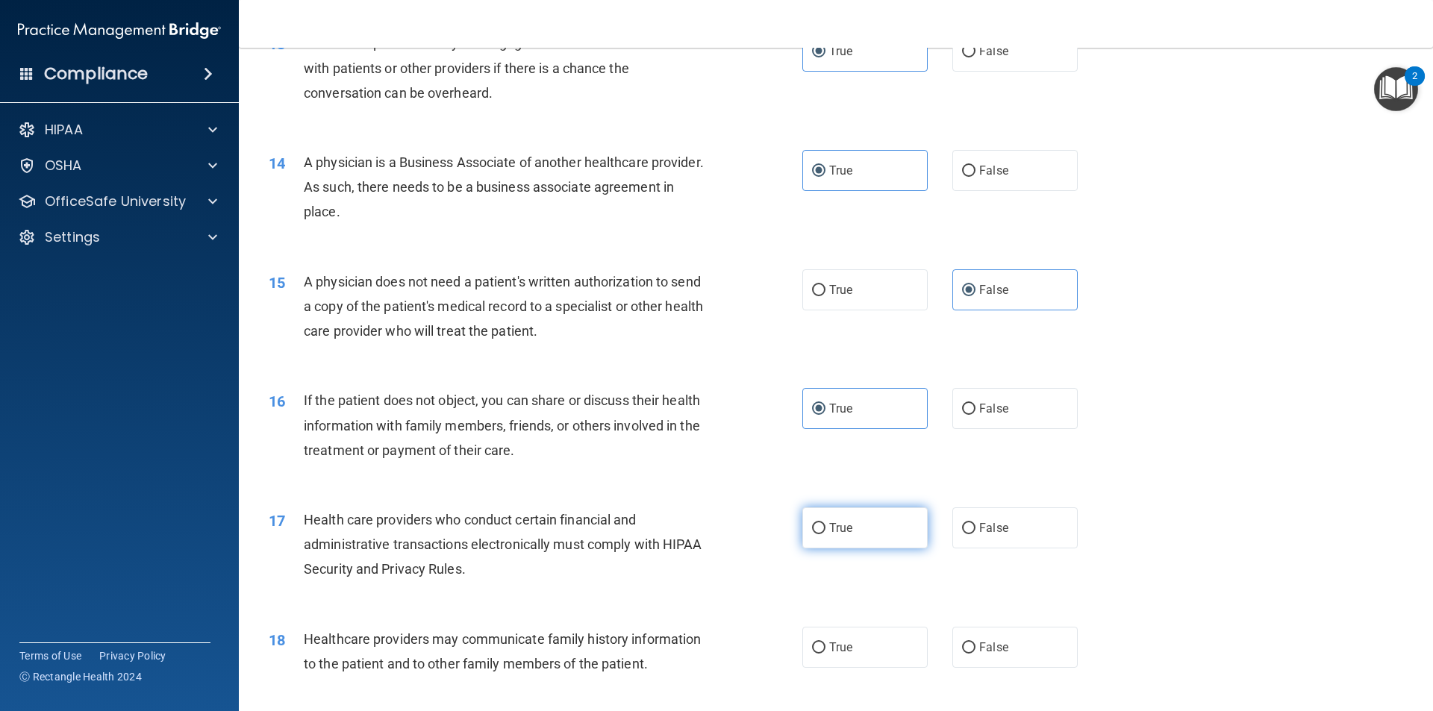
radio input "true"
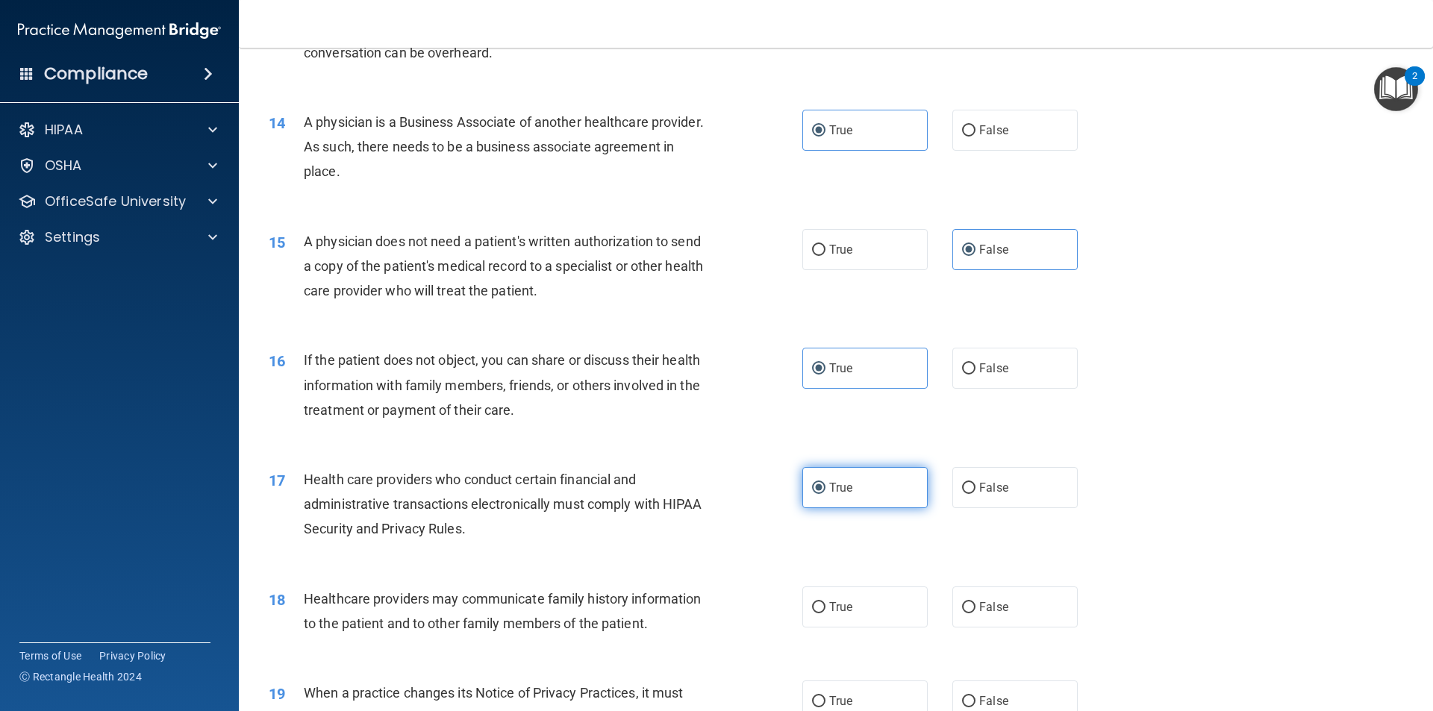
scroll to position [1567, 0]
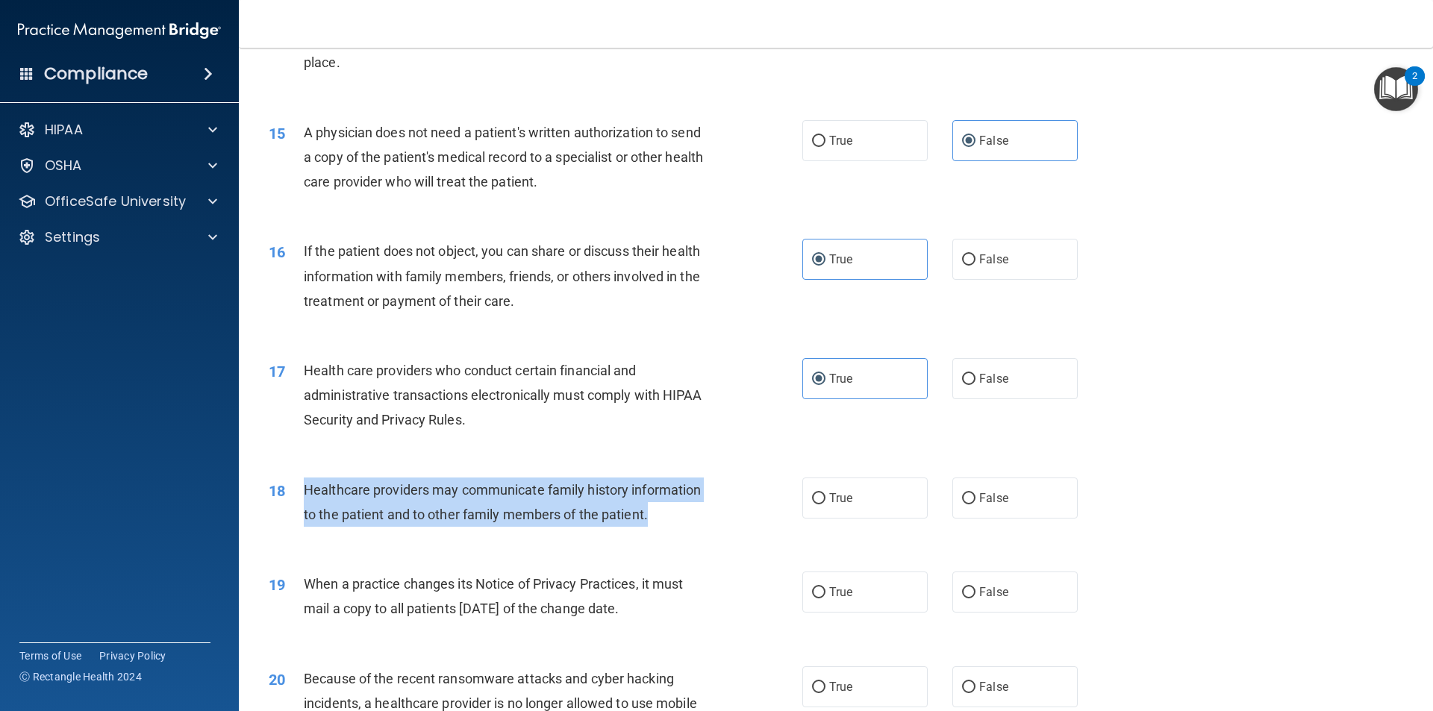
drag, startPoint x: 651, startPoint y: 513, endPoint x: 304, endPoint y: 485, distance: 348.8
click at [304, 485] on div "Healthcare providers may communicate family history information to the patient …" at bounding box center [512, 502] width 417 height 49
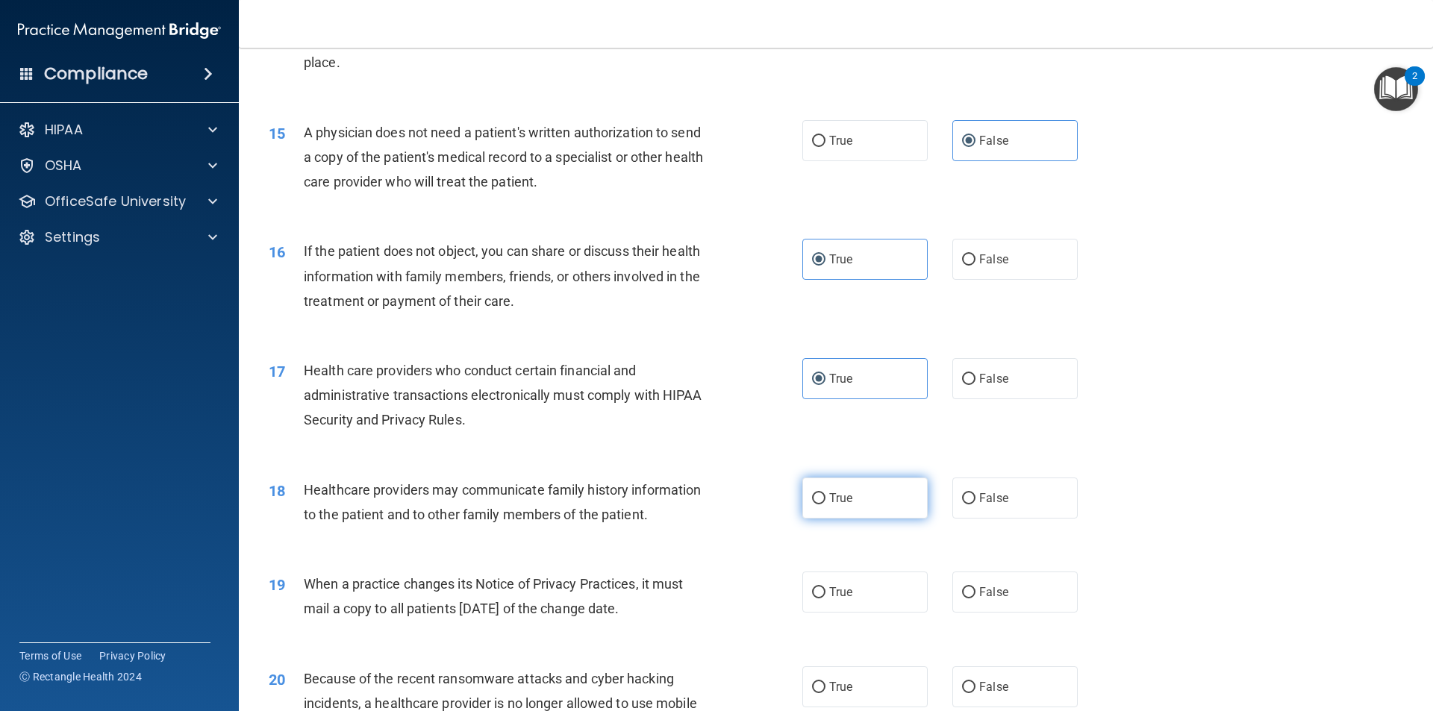
click at [829, 496] on span "True" at bounding box center [840, 498] width 23 height 14
click at [825, 496] on input "True" at bounding box center [818, 498] width 13 height 11
radio input "true"
click at [656, 606] on span "When a practice changes its Notice of Privacy Practices, it must mail a copy to…" at bounding box center [493, 596] width 379 height 40
drag, startPoint x: 671, startPoint y: 609, endPoint x: 306, endPoint y: 587, distance: 365.5
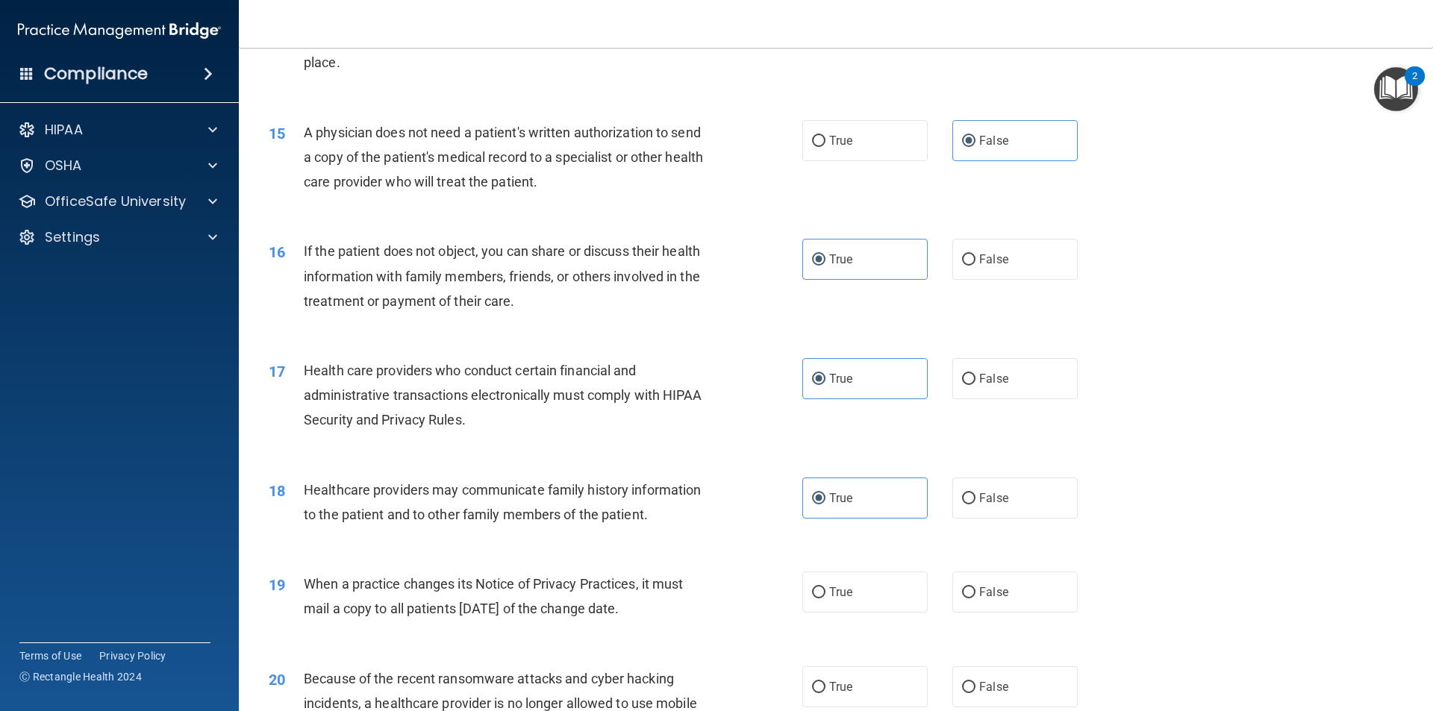
click at [306, 587] on div "When a practice changes its Notice of Privacy Practices, it must mail a copy to…" at bounding box center [512, 596] width 417 height 49
click at [819, 586] on label "True" at bounding box center [864, 592] width 125 height 41
click at [819, 587] on input "True" at bounding box center [818, 592] width 13 height 11
radio input "true"
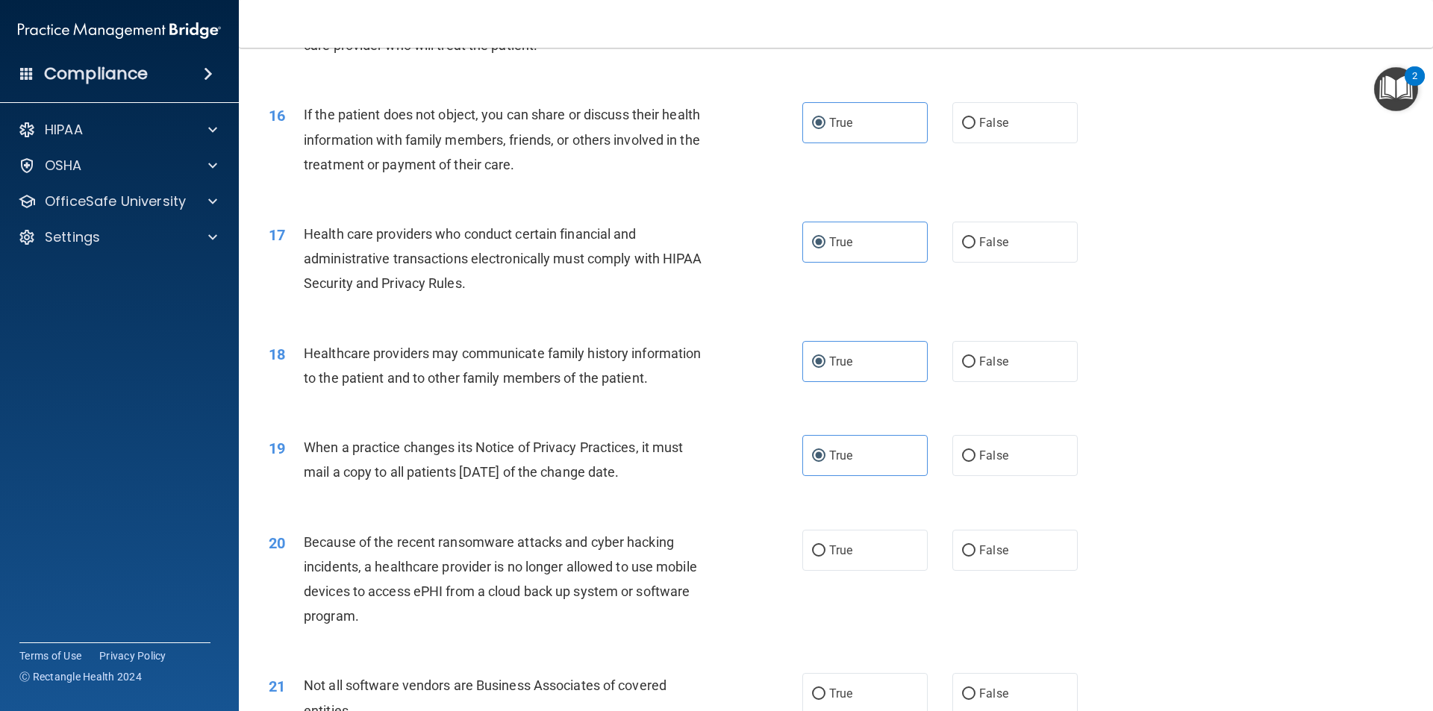
scroll to position [1791, 0]
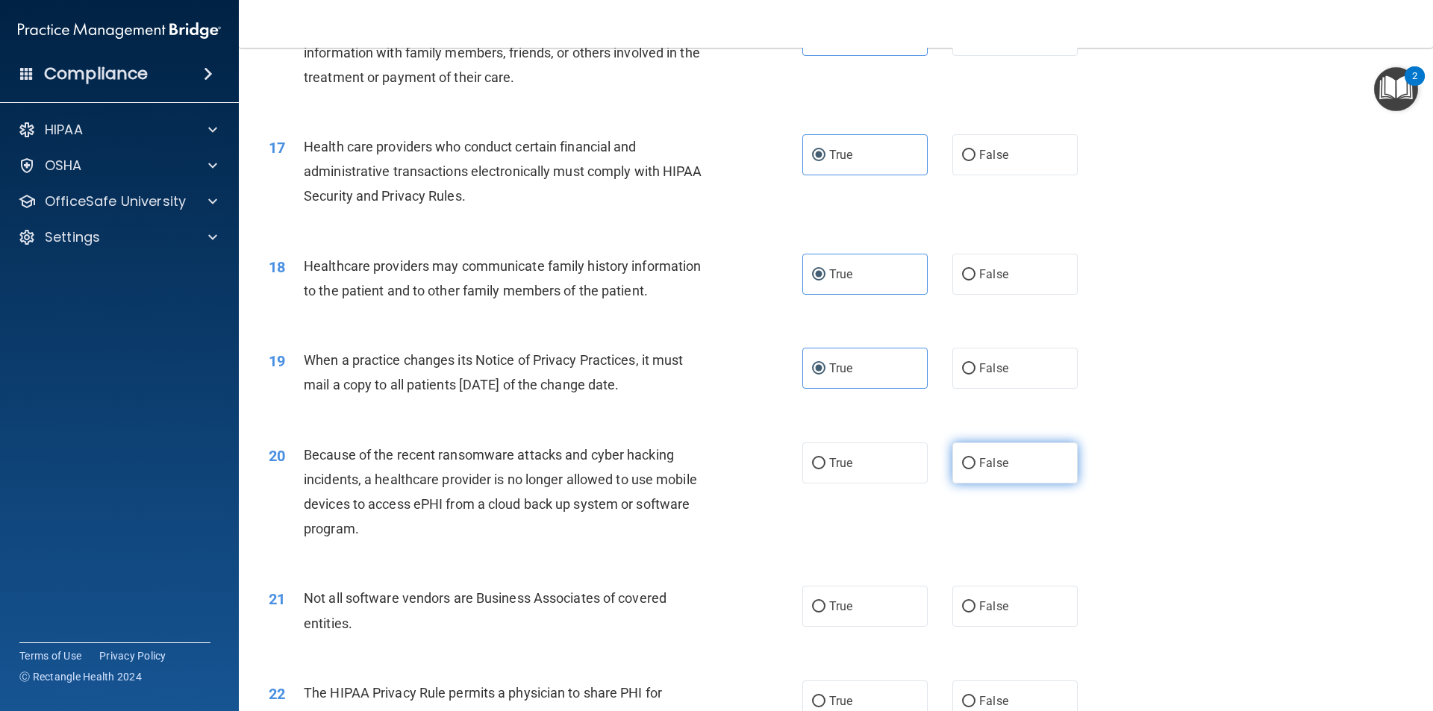
click at [963, 459] on input "False" at bounding box center [968, 463] width 13 height 11
radio input "true"
click at [844, 609] on span "True" at bounding box center [840, 606] width 23 height 14
click at [805, 599] on label "True" at bounding box center [864, 606] width 125 height 41
click at [812, 601] on input "True" at bounding box center [818, 606] width 13 height 11
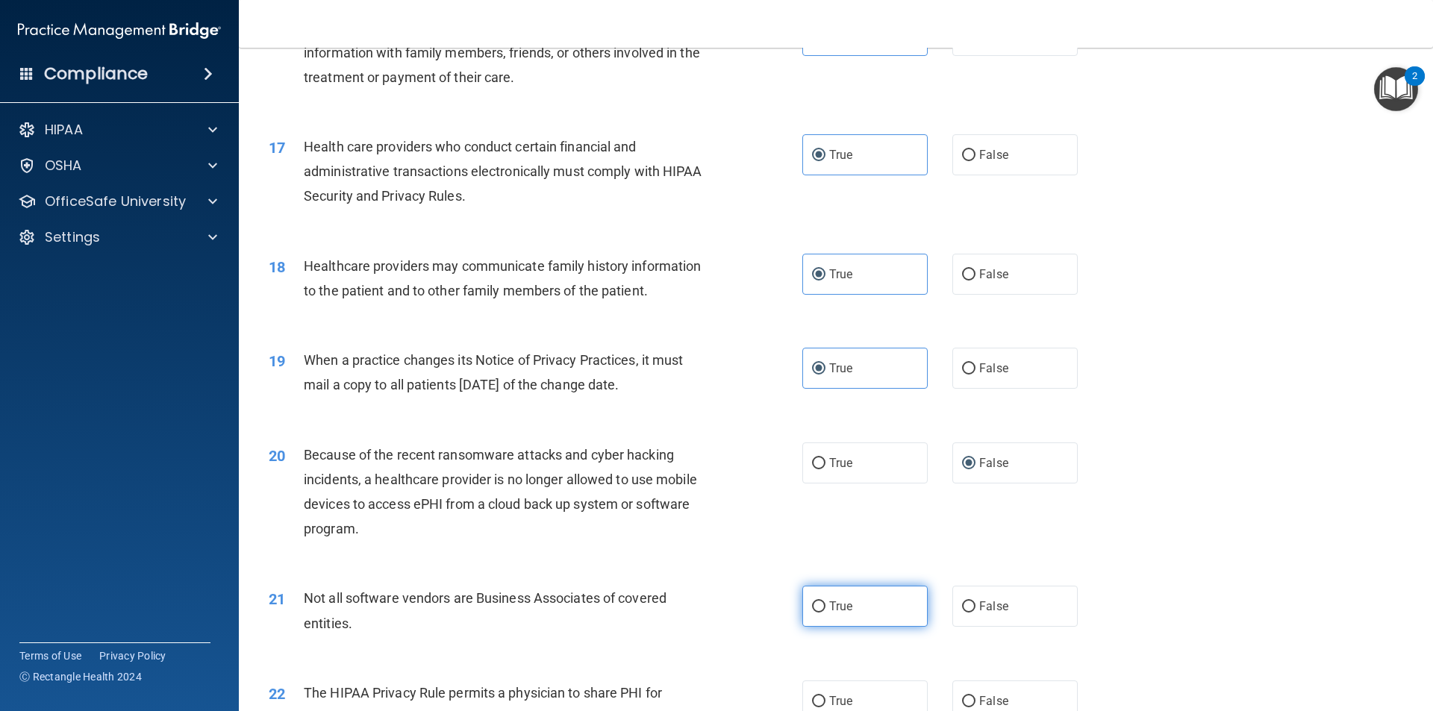
radio input "true"
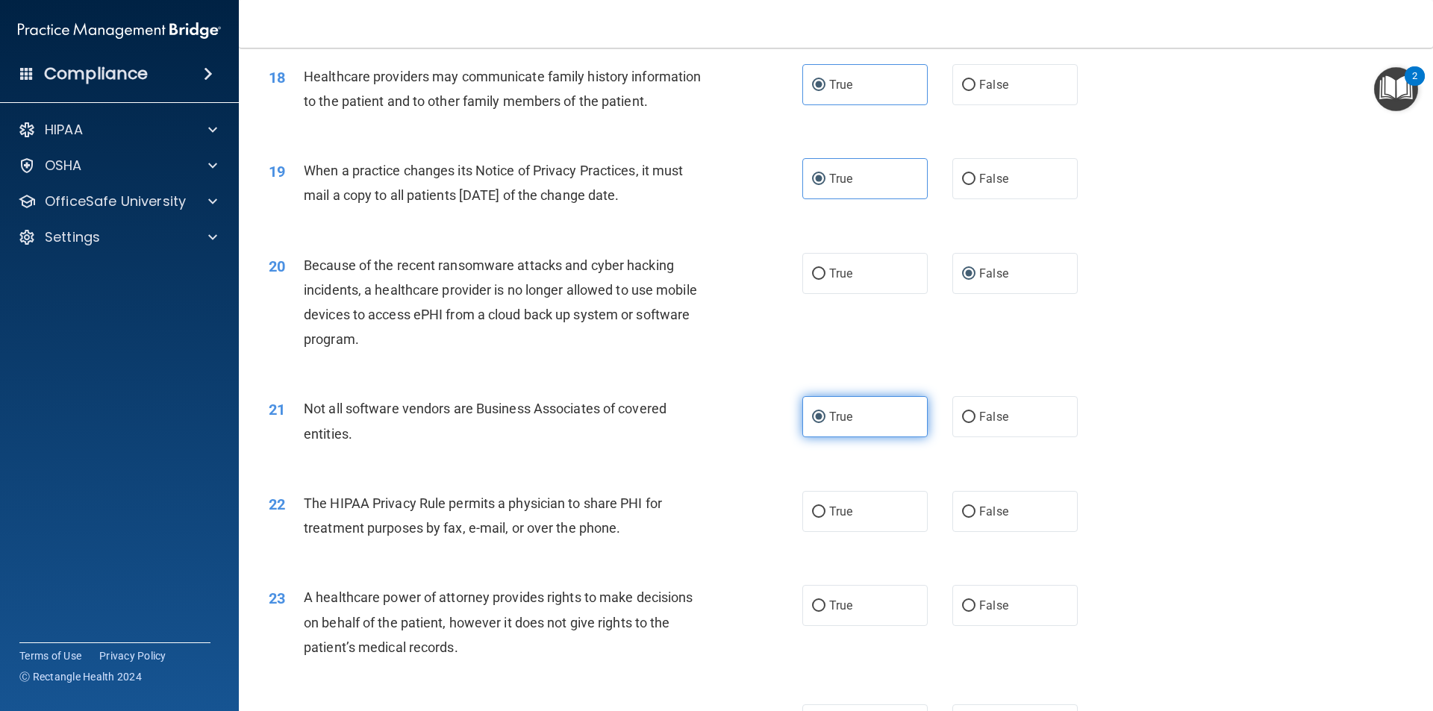
scroll to position [2015, 0]
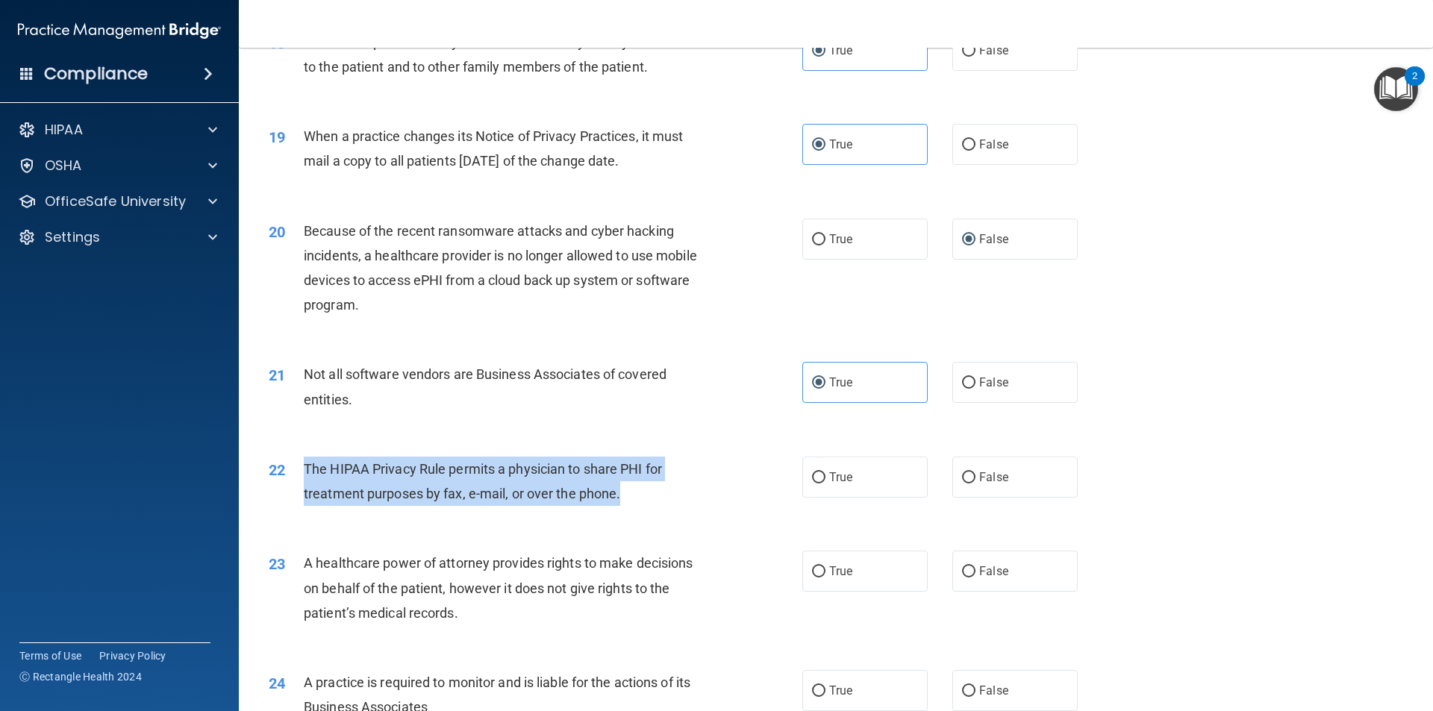
drag, startPoint x: 622, startPoint y: 491, endPoint x: 304, endPoint y: 460, distance: 319.4
click at [304, 460] on div "The HIPAA Privacy Rule permits a physician to share PHI for treatment purposes …" at bounding box center [512, 481] width 417 height 49
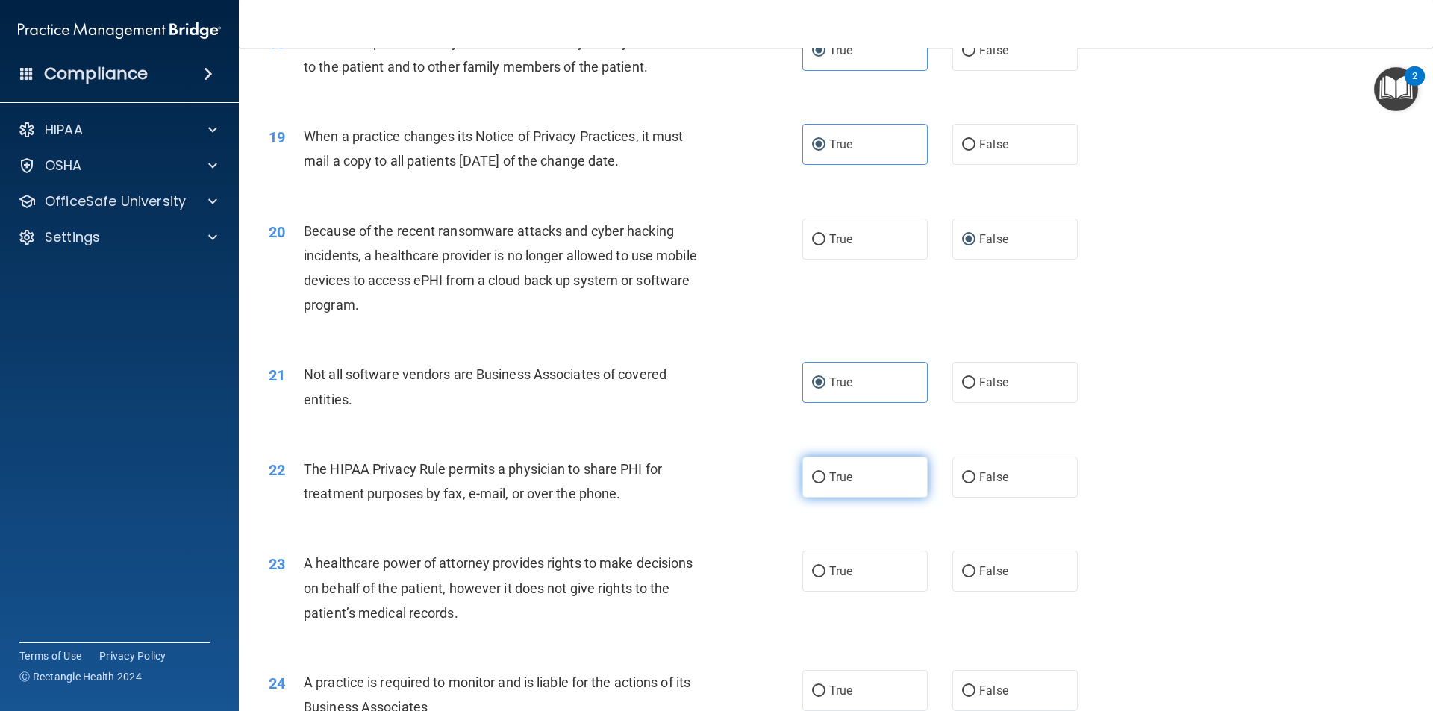
click at [832, 474] on span "True" at bounding box center [840, 477] width 23 height 14
click at [825, 474] on input "True" at bounding box center [818, 477] width 13 height 11
radio input "true"
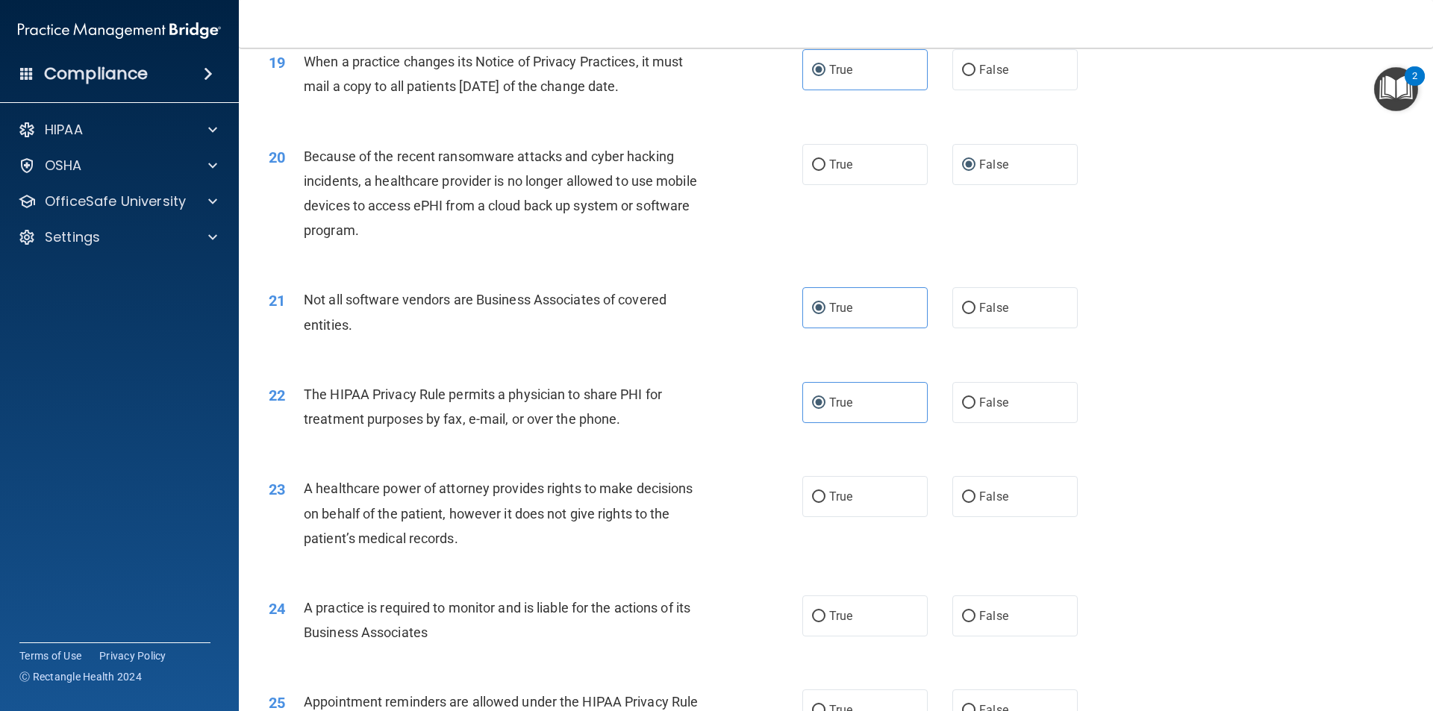
scroll to position [2164, 0]
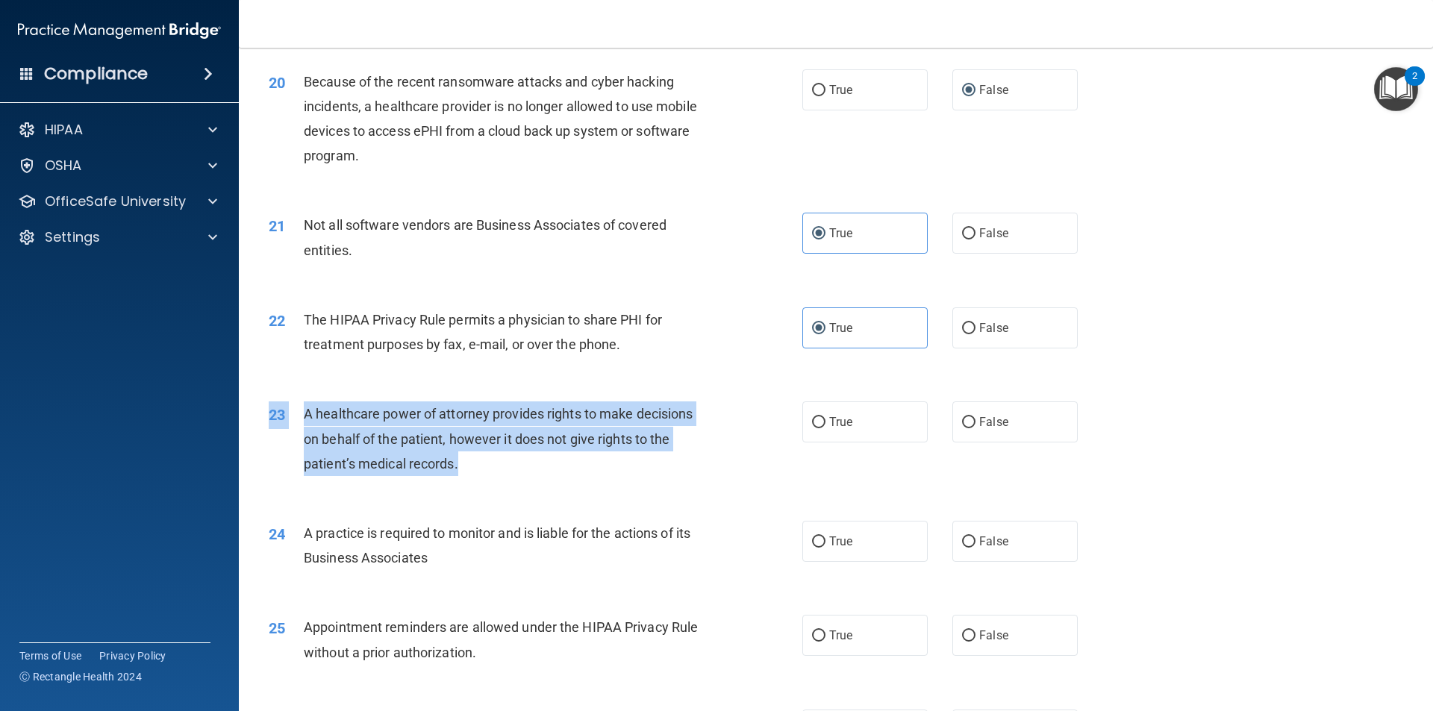
drag, startPoint x: 494, startPoint y: 457, endPoint x: 306, endPoint y: 399, distance: 196.8
click at [306, 399] on div "23 A healthcare power of attorney provides rights to make decisions on behalf o…" at bounding box center [835, 442] width 1157 height 119
click at [313, 410] on span "A healthcare power of attorney provides rights to make decisions on behalf of t…" at bounding box center [498, 438] width 389 height 65
drag, startPoint x: 449, startPoint y: 462, endPoint x: 304, endPoint y: 408, distance: 154.4
click at [304, 408] on div "A healthcare power of attorney provides rights to make decisions on behalf of t…" at bounding box center [512, 438] width 417 height 75
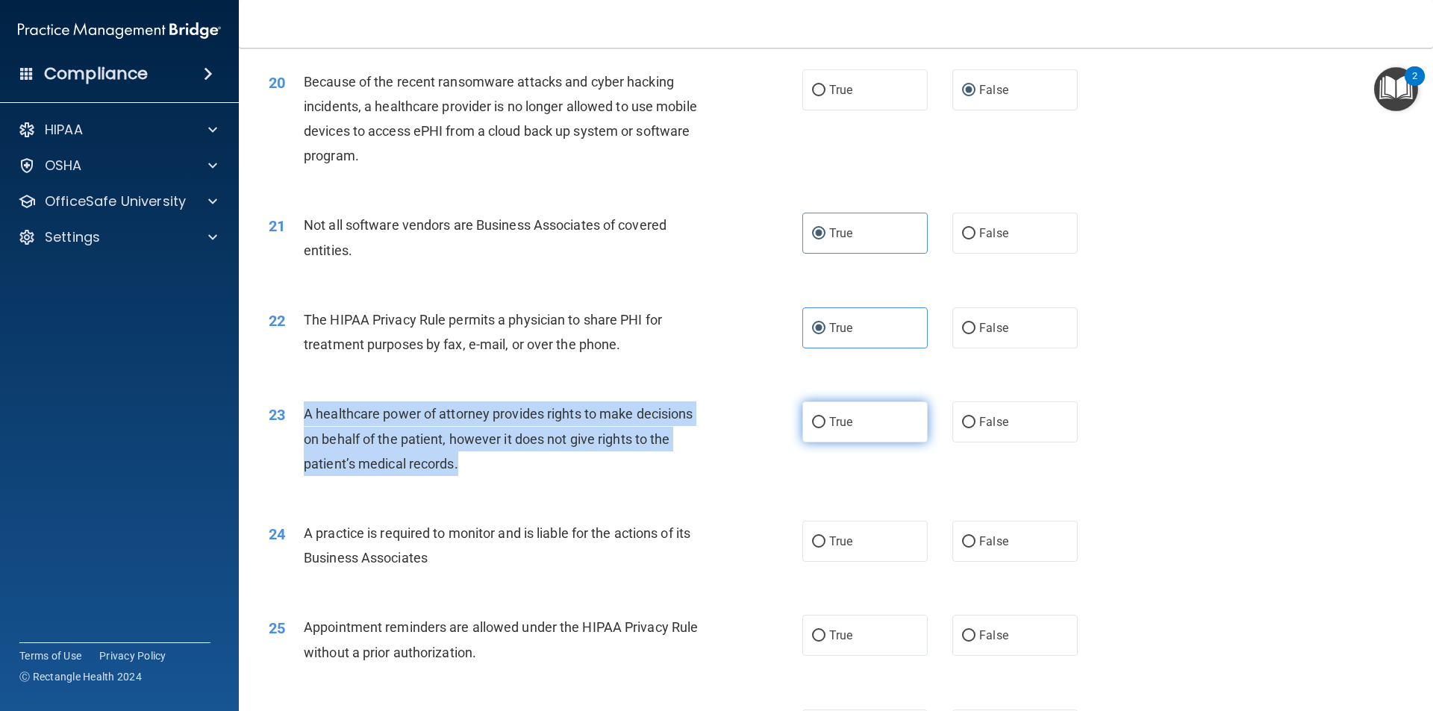
click at [813, 420] on input "True" at bounding box center [818, 422] width 13 height 11
radio input "true"
click at [655, 456] on div "A healthcare power of attorney provides rights to make decisions on behalf of t…" at bounding box center [512, 438] width 417 height 75
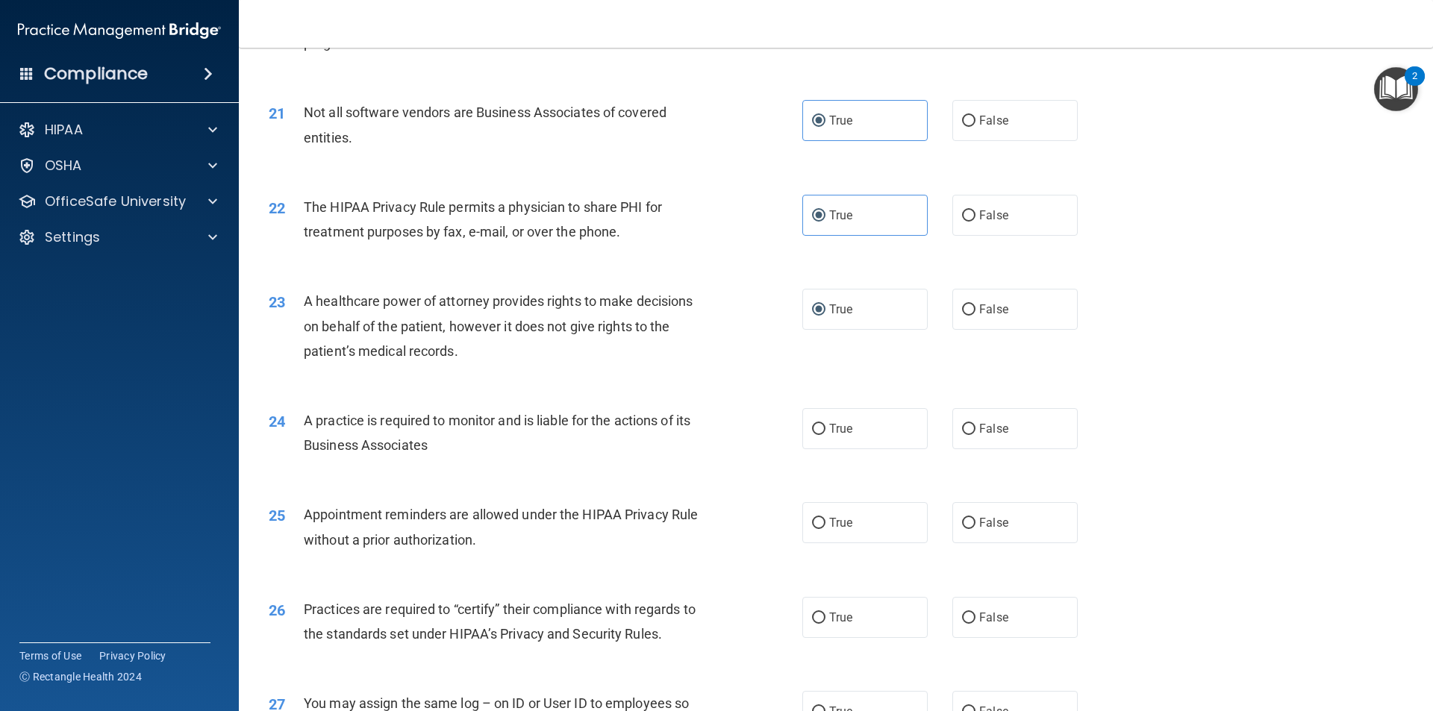
scroll to position [2313, 0]
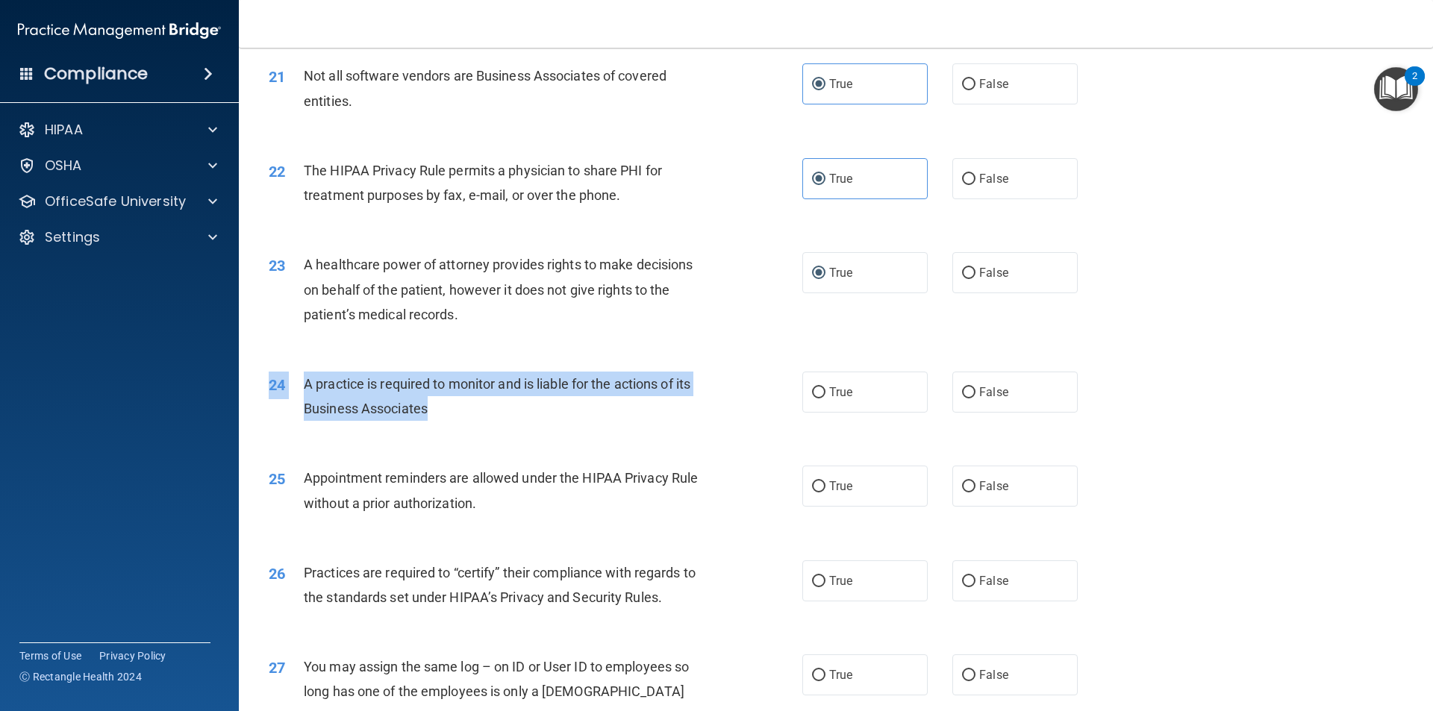
drag, startPoint x: 439, startPoint y: 413, endPoint x: 304, endPoint y: 371, distance: 141.4
click at [303, 370] on div "24 A practice is required to monitor and is liable for the actions of its Busin…" at bounding box center [835, 400] width 1157 height 94
click at [455, 423] on div "24 A practice is required to monitor and is liable for the actions of its Busin…" at bounding box center [535, 400] width 578 height 57
click at [458, 415] on div "A practice is required to monitor and is liable for the actions of its Business…" at bounding box center [512, 396] width 417 height 49
drag, startPoint x: 444, startPoint y: 413, endPoint x: 304, endPoint y: 376, distance: 144.4
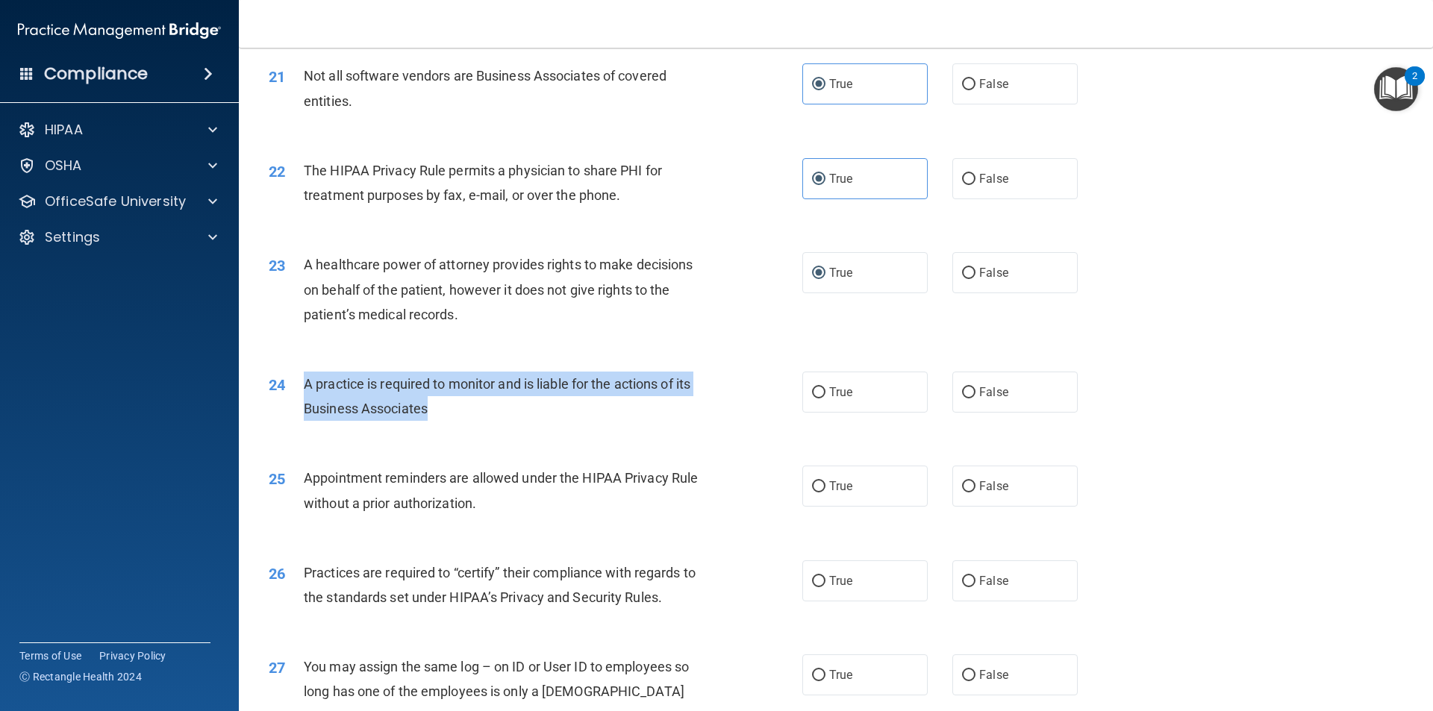
click at [304, 376] on div "A practice is required to monitor and is liable for the actions of its Business…" at bounding box center [512, 396] width 417 height 49
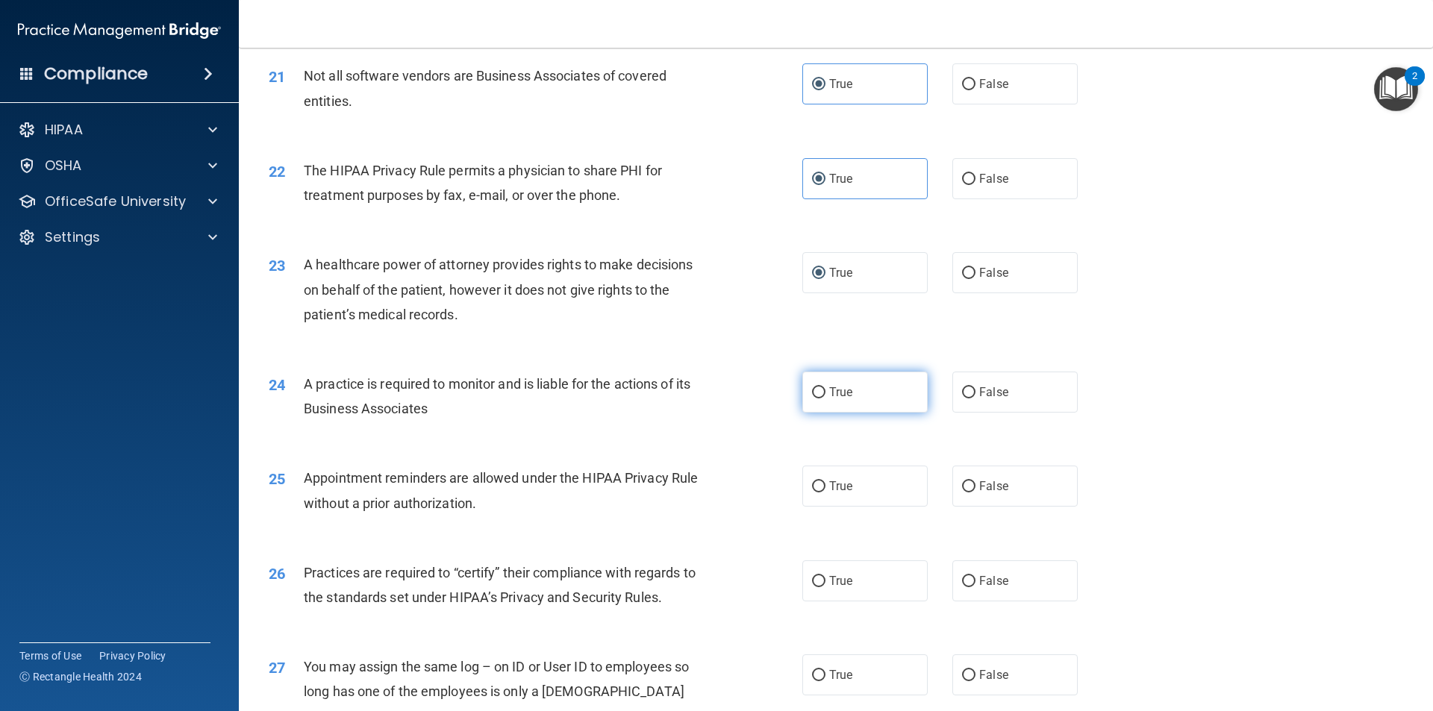
click at [853, 386] on label "True" at bounding box center [864, 392] width 125 height 41
click at [825, 387] on input "True" at bounding box center [818, 392] width 13 height 11
radio input "true"
click at [962, 389] on input "False" at bounding box center [968, 392] width 13 height 11
radio input "true"
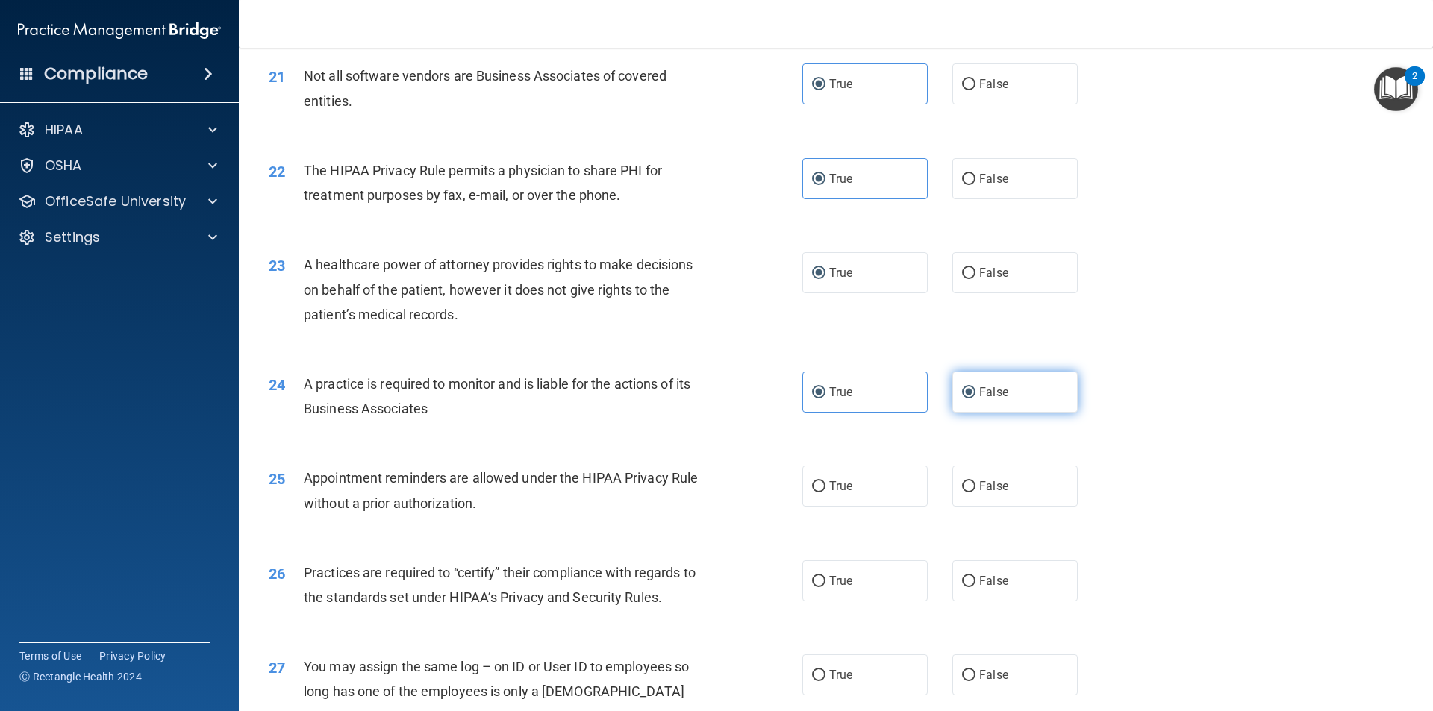
radio input "false"
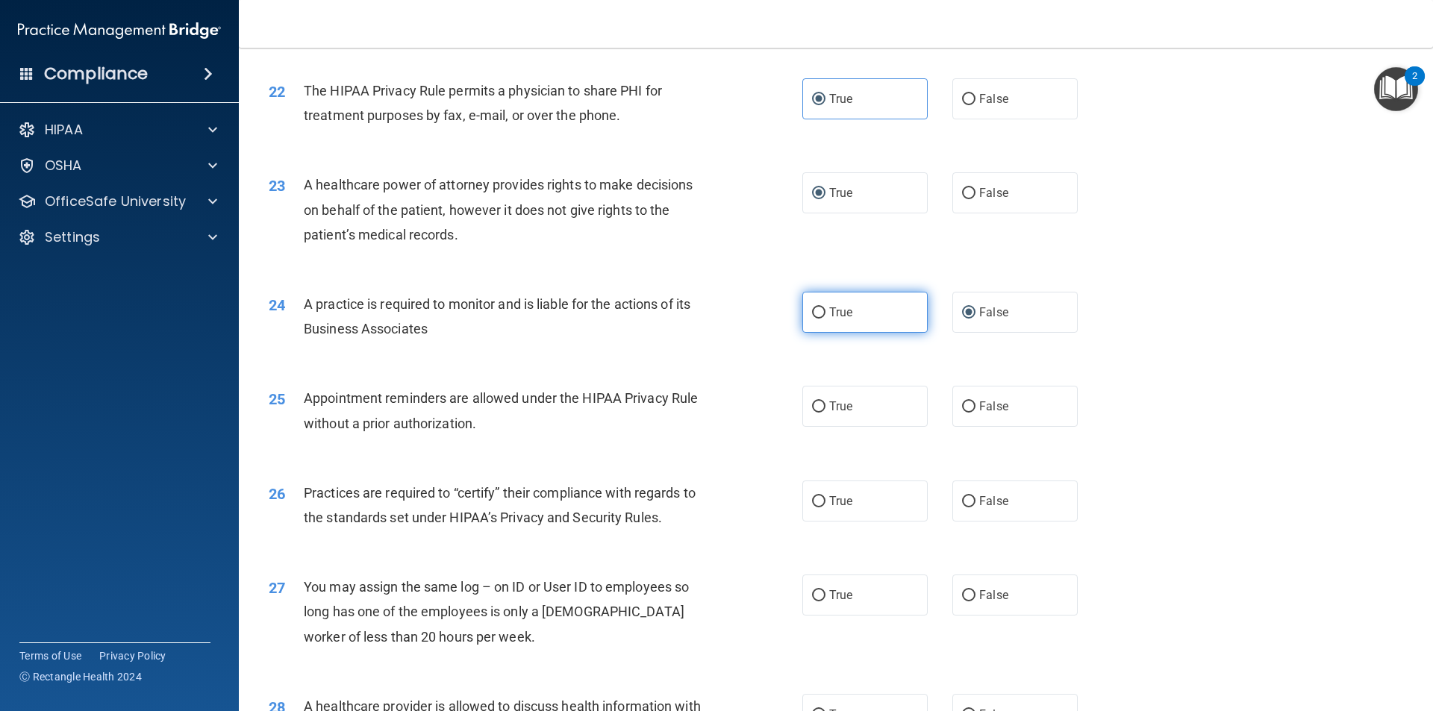
scroll to position [2462, 0]
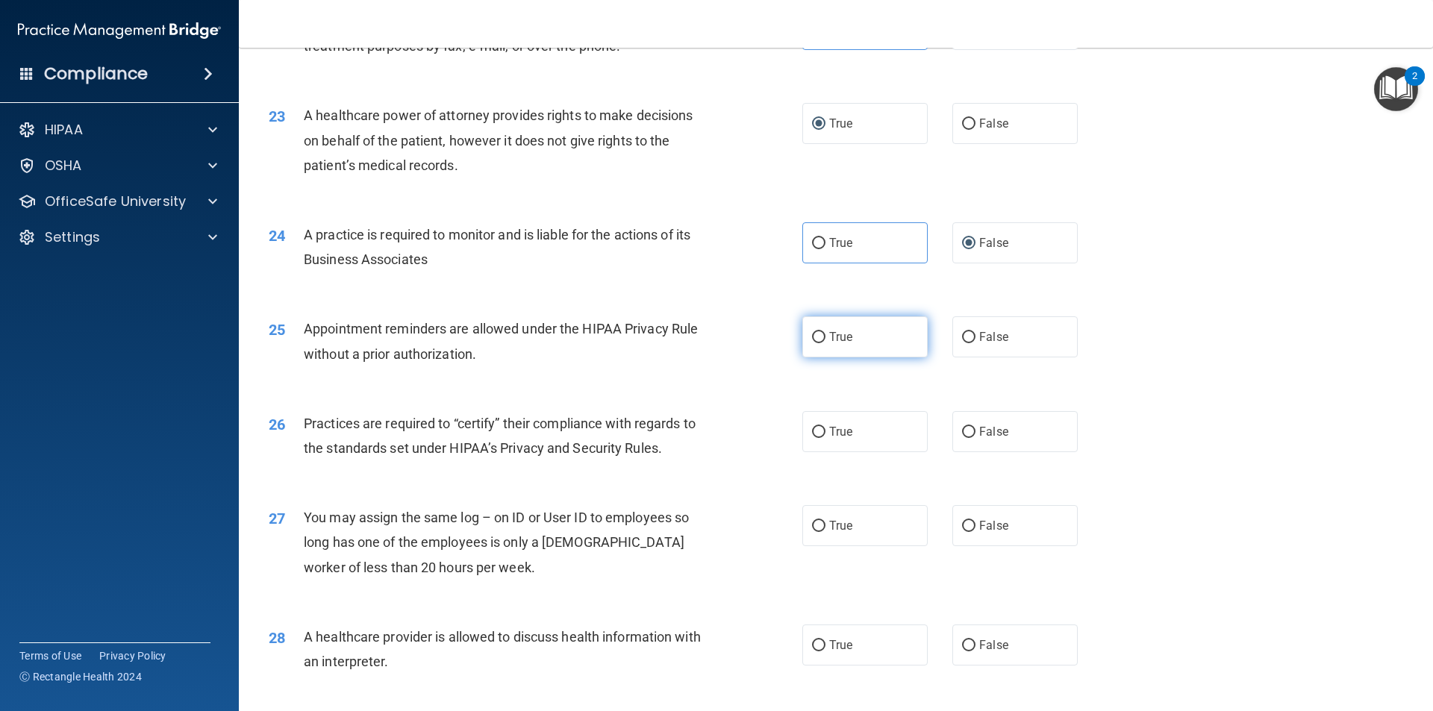
click at [836, 342] on span "True" at bounding box center [840, 337] width 23 height 14
click at [825, 342] on input "True" at bounding box center [818, 337] width 13 height 11
radio input "true"
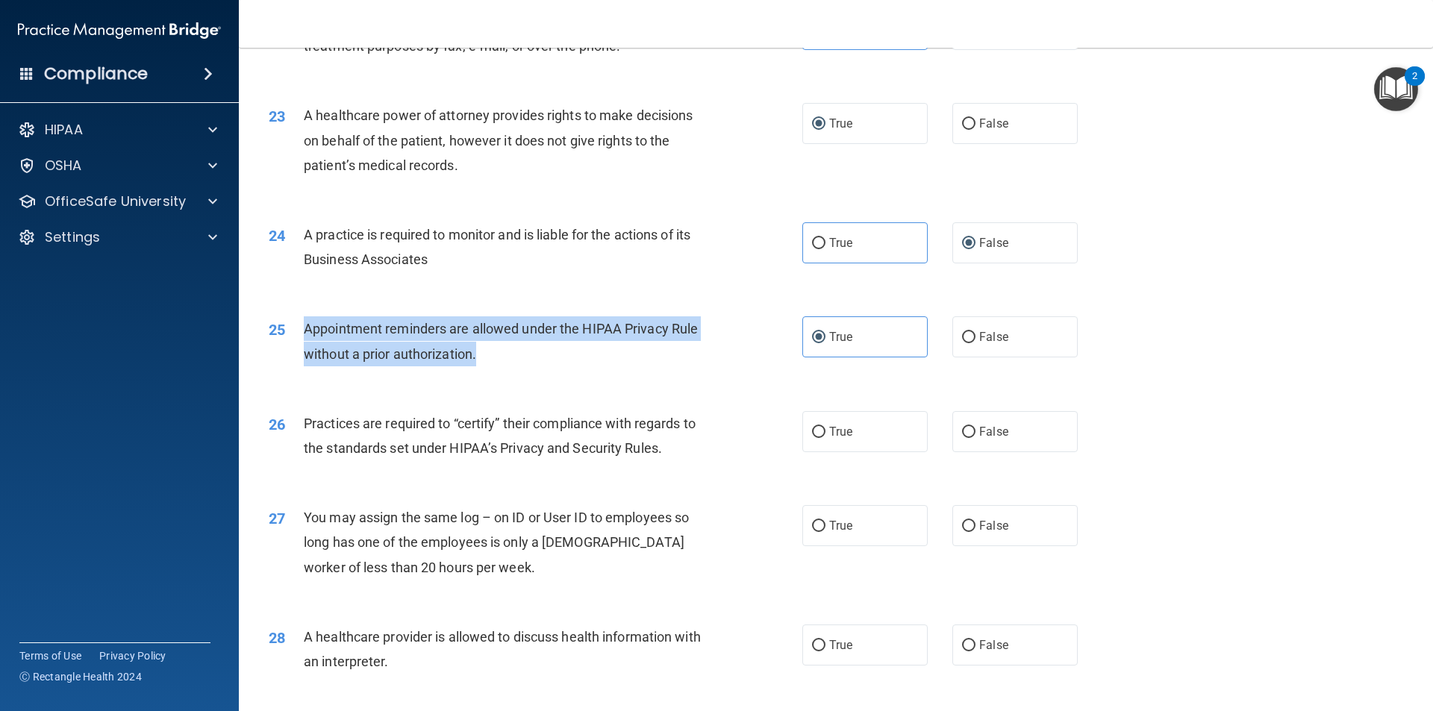
drag, startPoint x: 486, startPoint y: 345, endPoint x: 304, endPoint y: 324, distance: 182.6
click at [304, 324] on div "Appointment reminders are allowed under the HIPAA Privacy Rule without a prior …" at bounding box center [512, 340] width 417 height 49
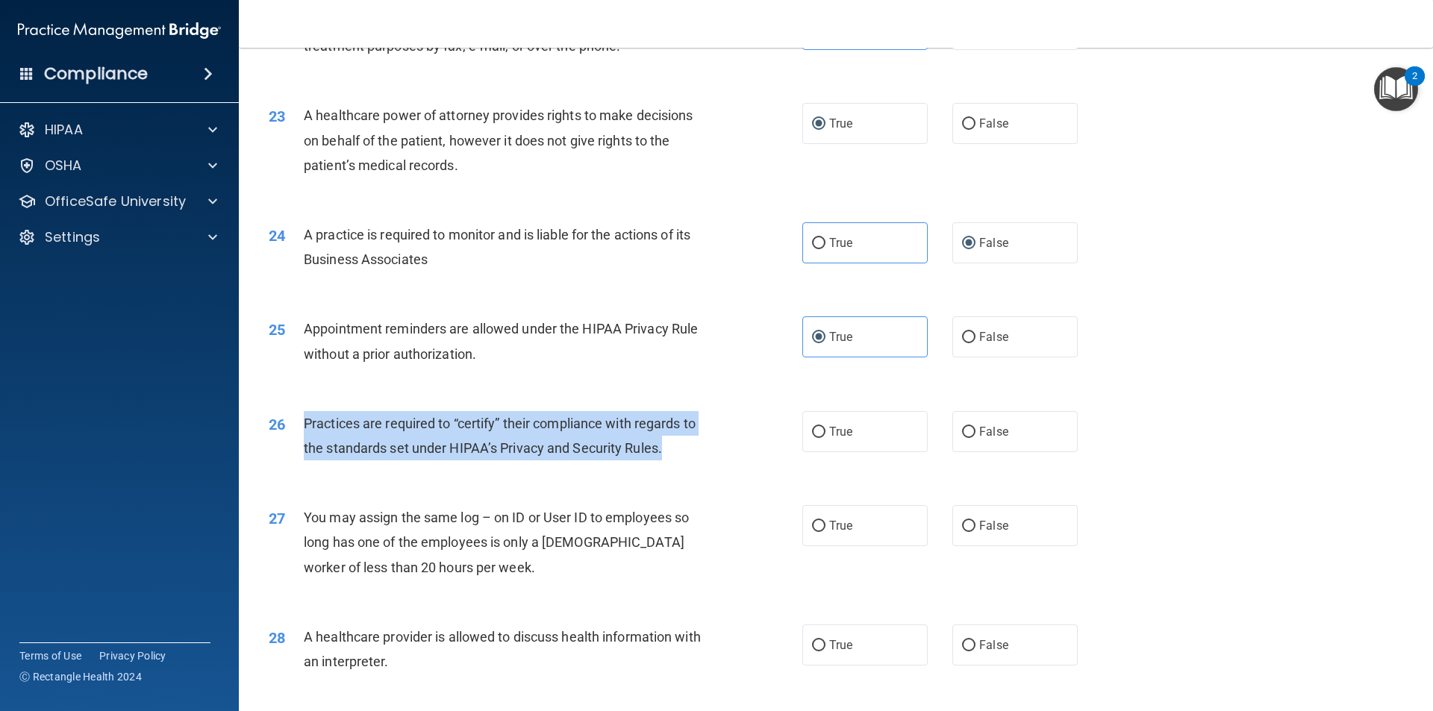
drag, startPoint x: 654, startPoint y: 448, endPoint x: 303, endPoint y: 420, distance: 352.5
click at [304, 420] on div "Practices are required to “certify” their compliance with regards to the standa…" at bounding box center [512, 435] width 417 height 49
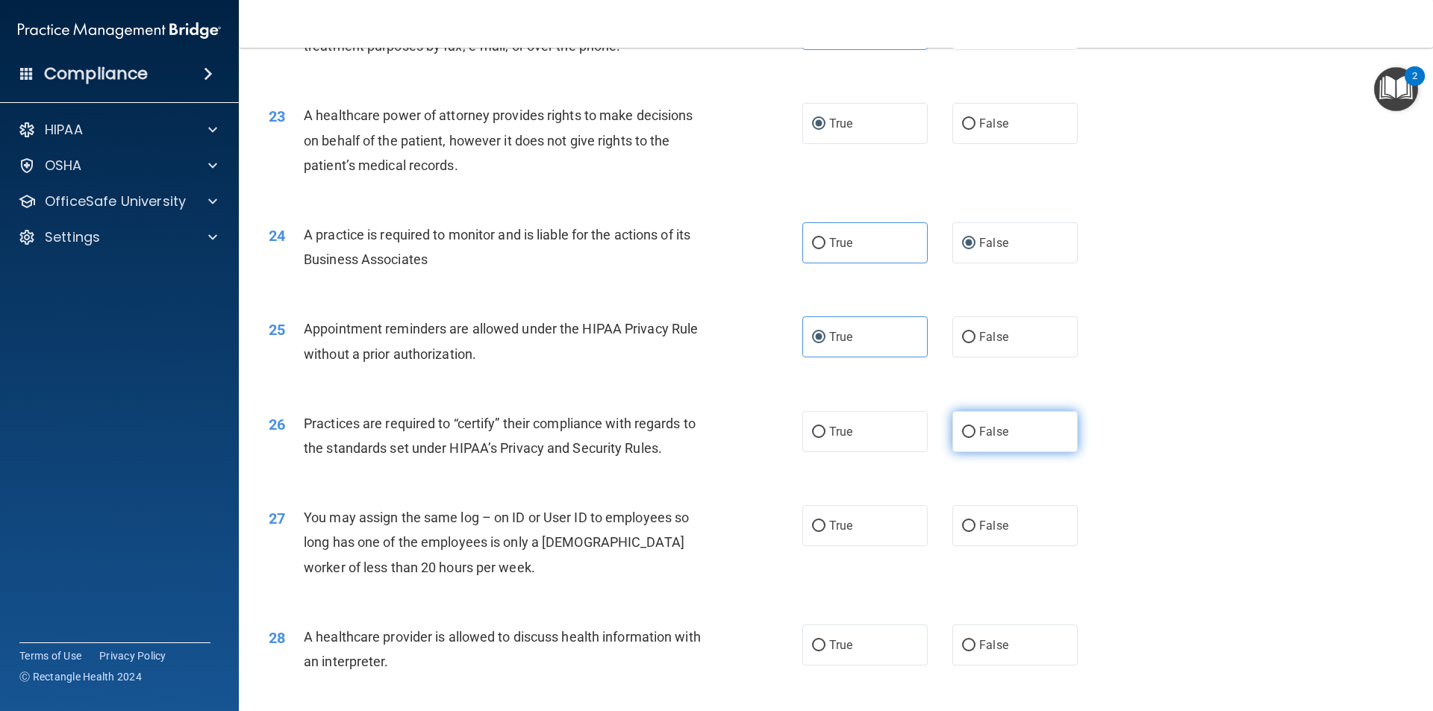
click at [953, 432] on label "False" at bounding box center [1014, 431] width 125 height 41
click at [962, 432] on input "False" at bounding box center [968, 432] width 13 height 11
radio input "true"
click at [964, 528] on input "False" at bounding box center [968, 526] width 13 height 11
radio input "true"
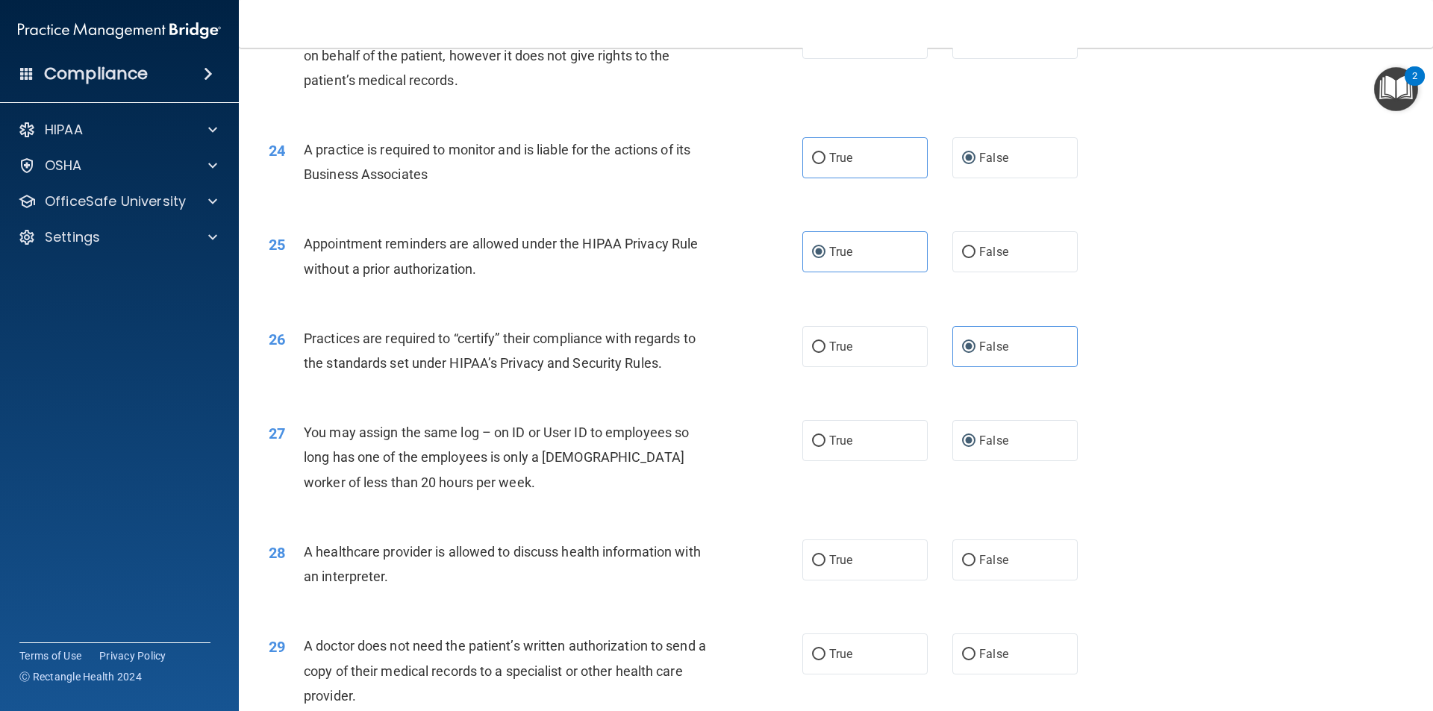
scroll to position [2612, 0]
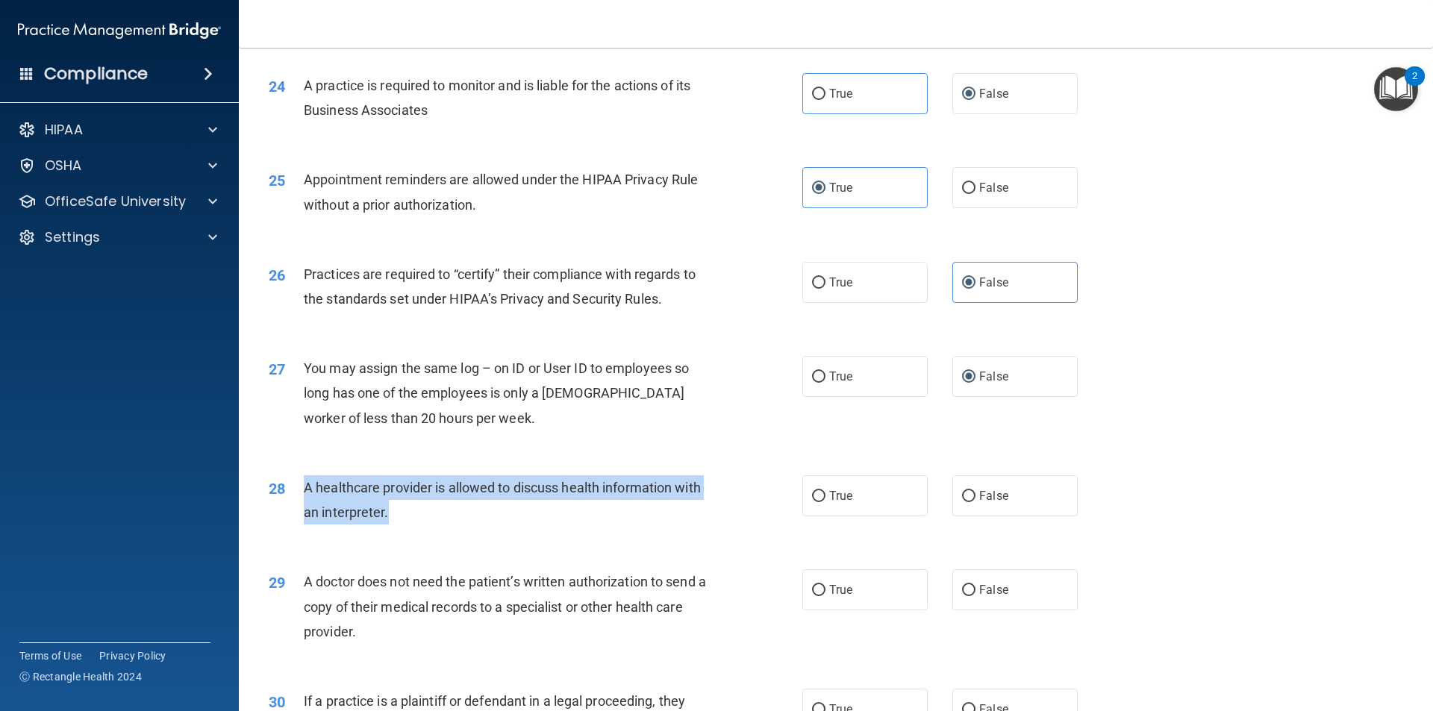
drag, startPoint x: 377, startPoint y: 504, endPoint x: 300, endPoint y: 485, distance: 79.1
click at [298, 484] on div "28 A healthcare provider is allowed to discuss health information with an inter…" at bounding box center [535, 503] width 578 height 57
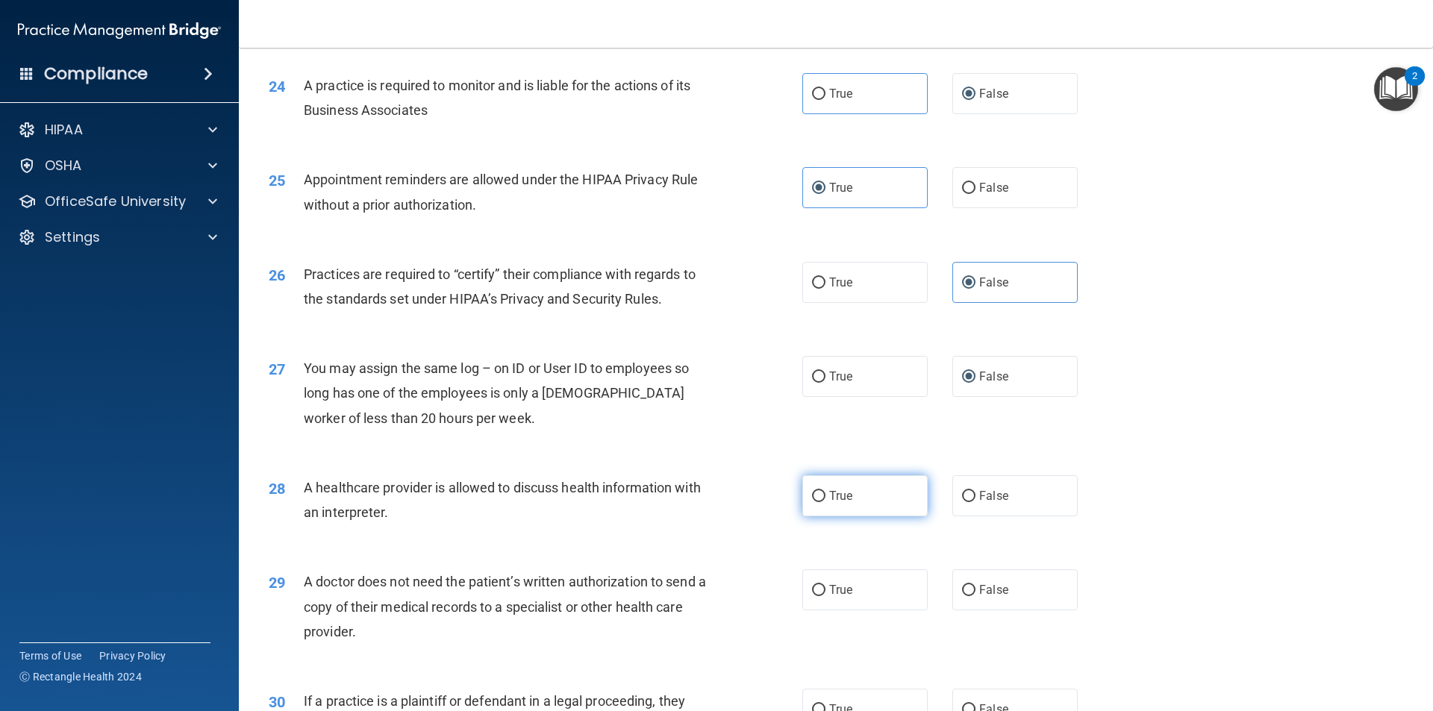
click at [829, 492] on span "True" at bounding box center [840, 496] width 23 height 14
click at [824, 492] on input "True" at bounding box center [818, 496] width 13 height 11
radio input "true"
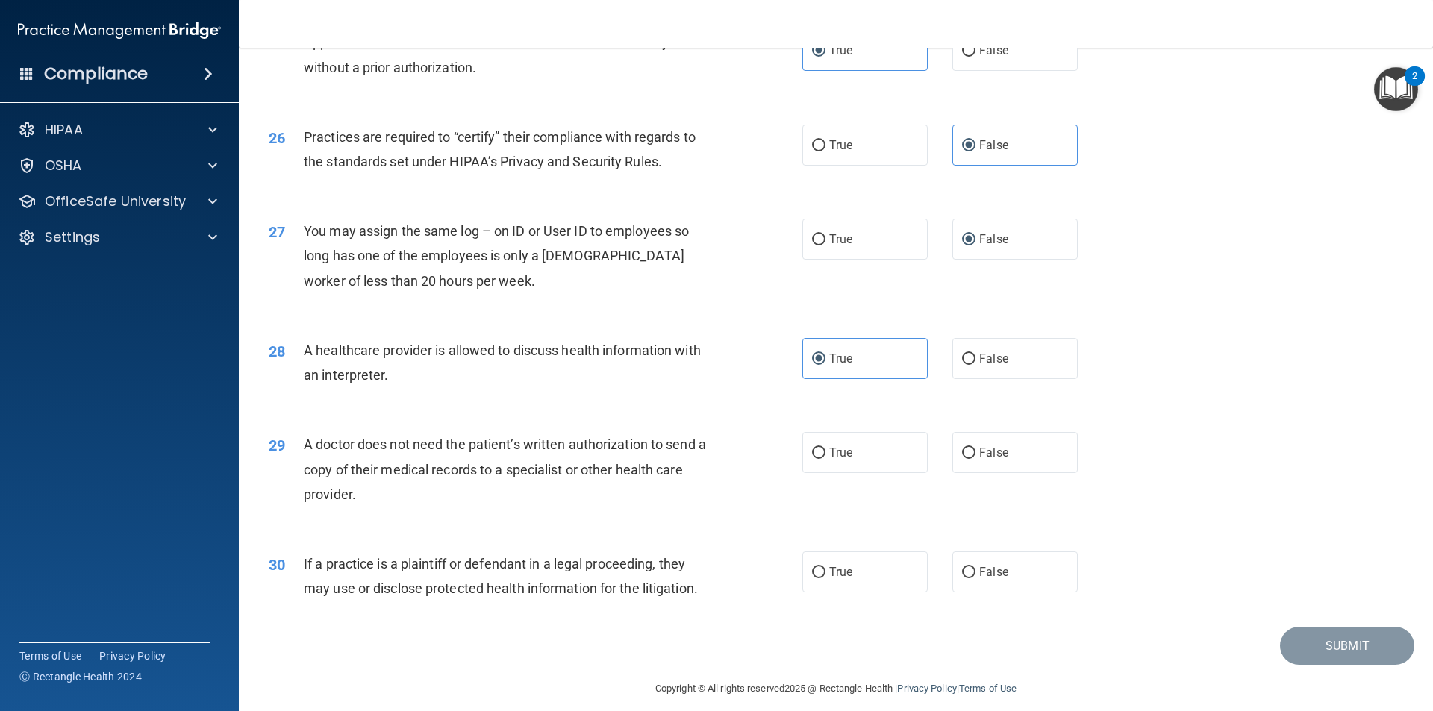
scroll to position [2761, 0]
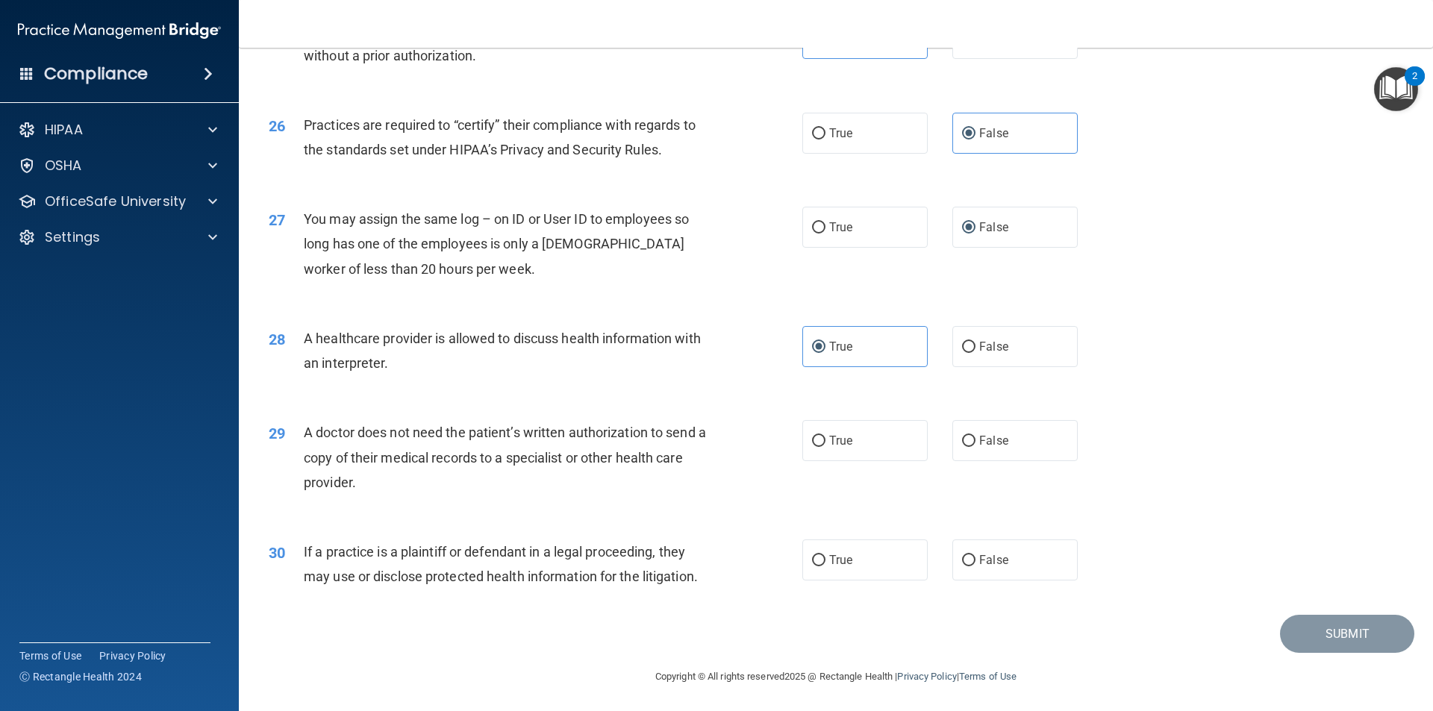
drag, startPoint x: 371, startPoint y: 471, endPoint x: 303, endPoint y: 435, distance: 76.8
click at [304, 435] on div "A doctor does not need the patient’s written authorization to send a copy of th…" at bounding box center [512, 457] width 417 height 75
click at [813, 445] on input "True" at bounding box center [818, 441] width 13 height 11
radio input "true"
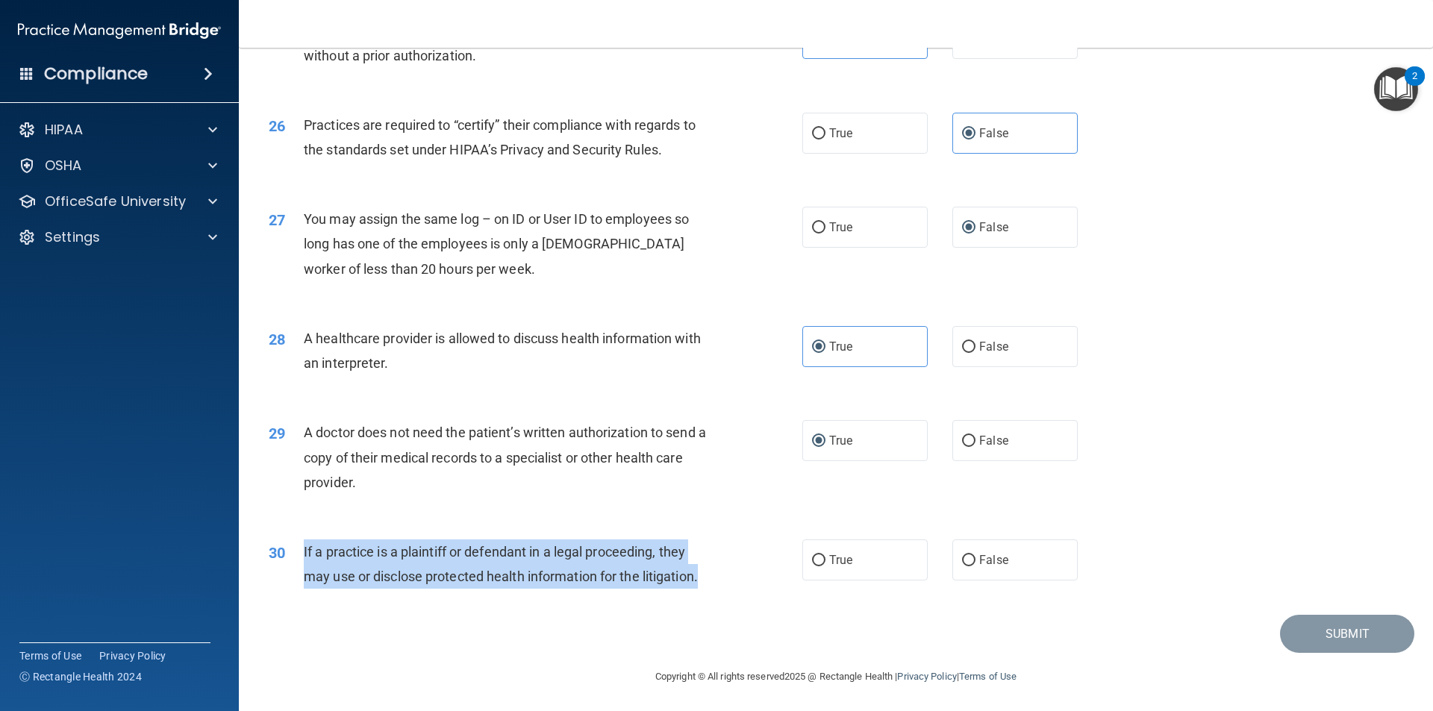
drag, startPoint x: 713, startPoint y: 581, endPoint x: 303, endPoint y: 547, distance: 411.8
click at [303, 547] on div "30 If a practice is a plaintiff or defendant in a legal proceeding, they may us…" at bounding box center [535, 567] width 578 height 57
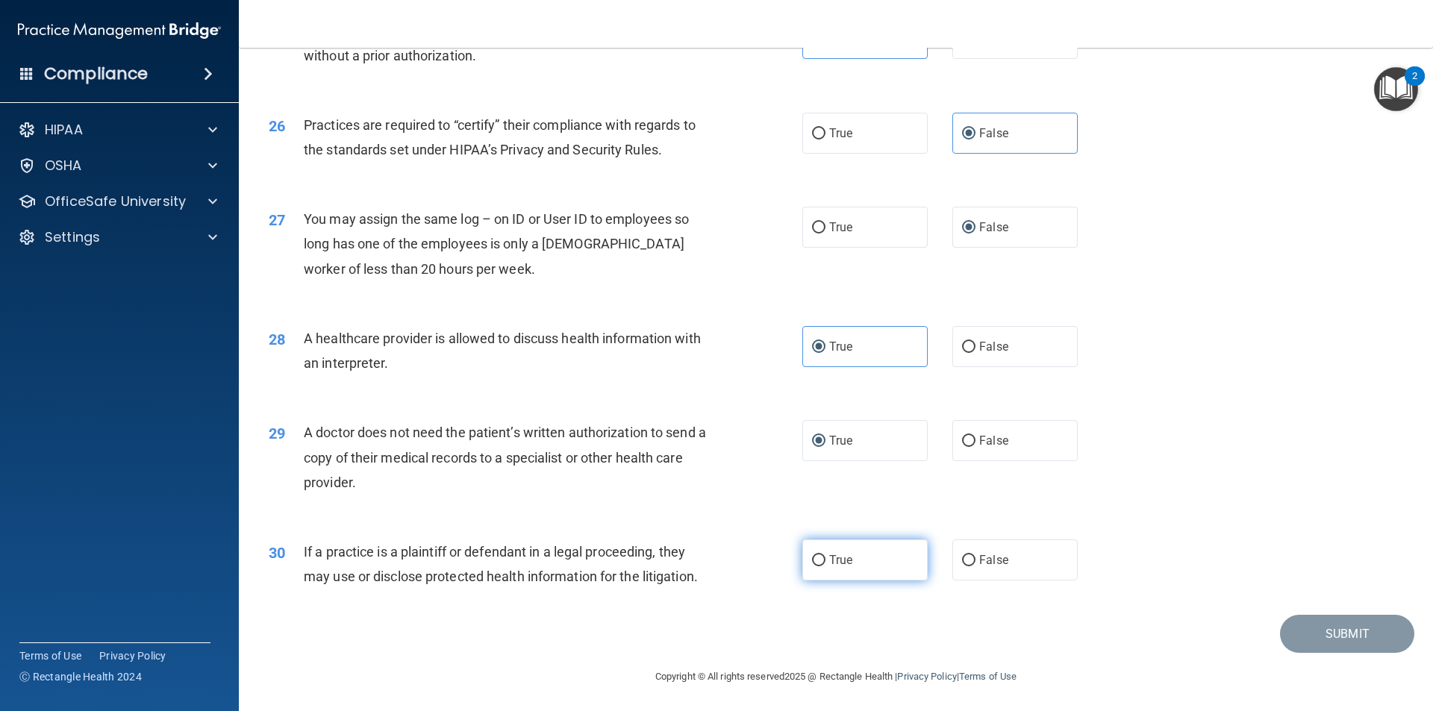
click at [819, 549] on label "True" at bounding box center [864, 559] width 125 height 41
click at [819, 555] on input "True" at bounding box center [818, 560] width 13 height 11
radio input "true"
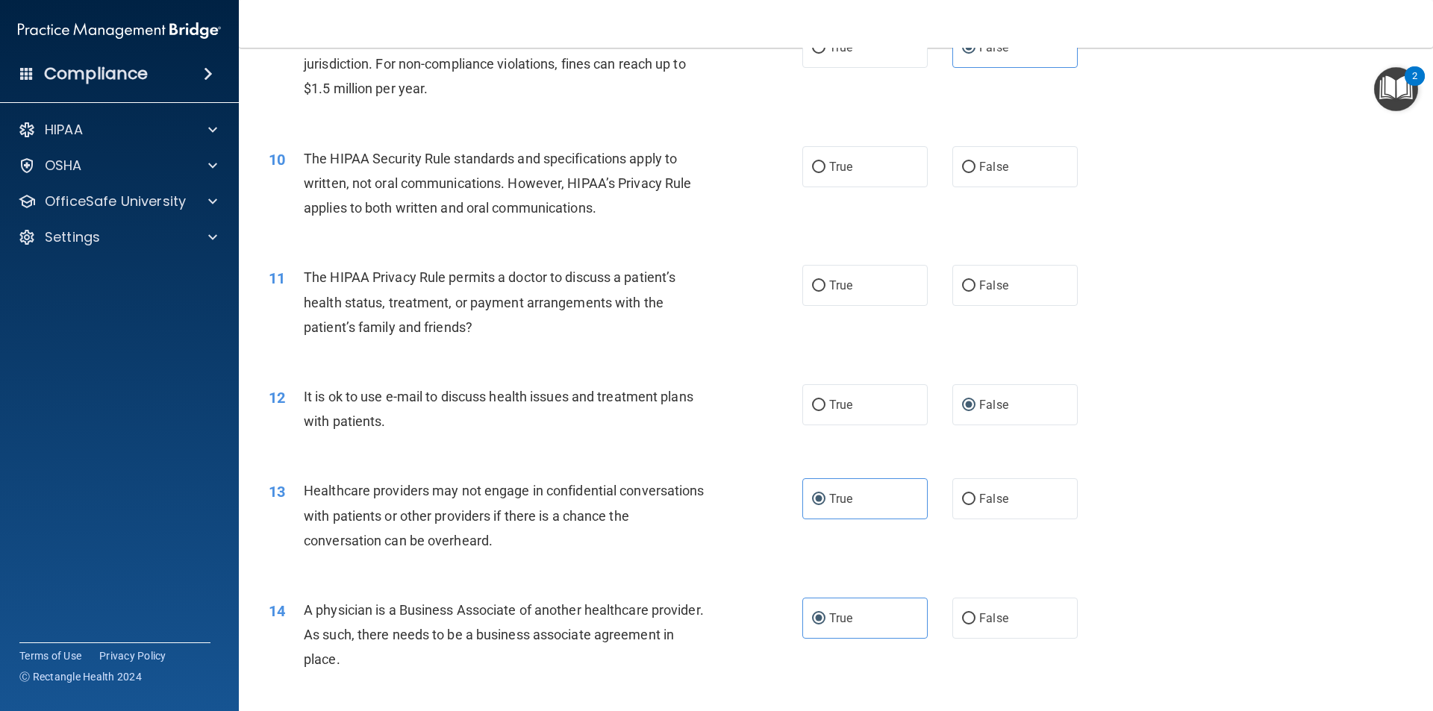
scroll to position [895, 0]
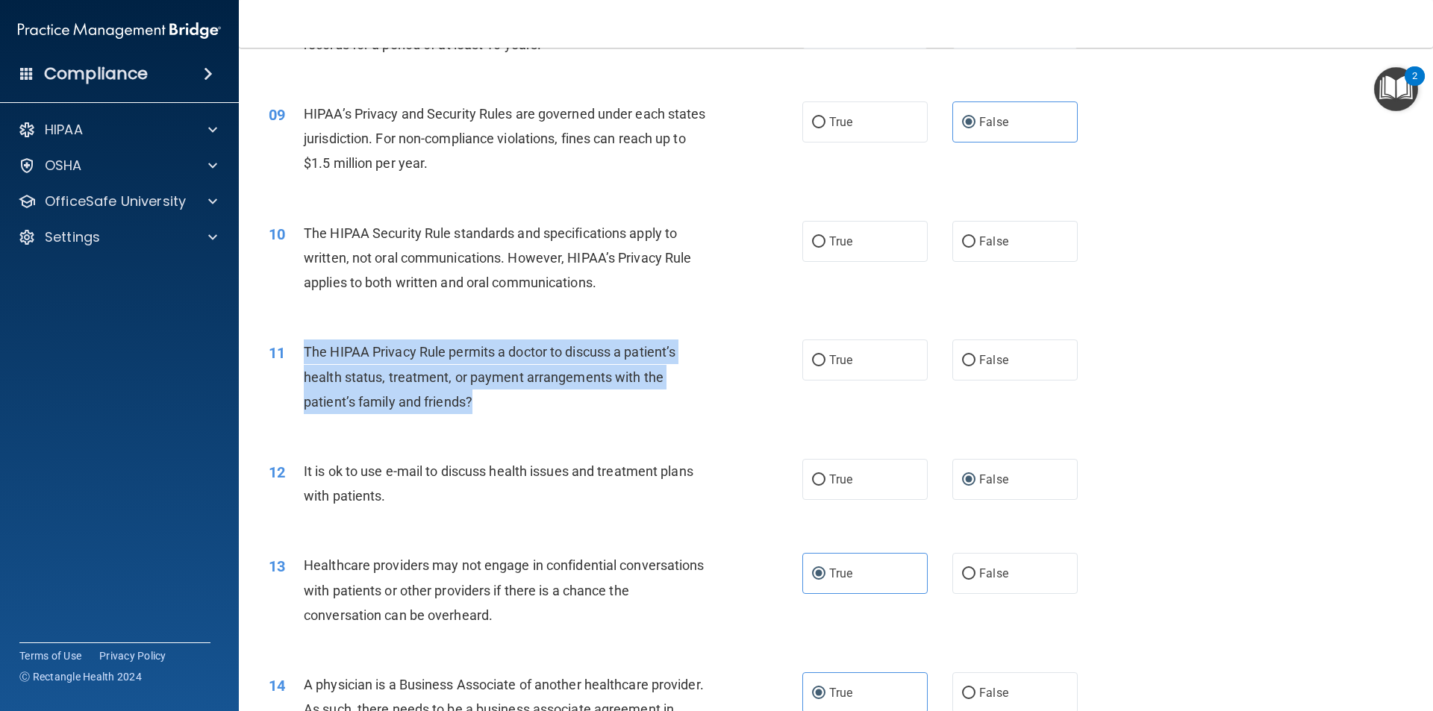
drag, startPoint x: 489, startPoint y: 401, endPoint x: 300, endPoint y: 351, distance: 195.3
click at [300, 351] on div "11 The HIPAA Privacy Rule permits a doctor to discuss a patient’s health status…" at bounding box center [535, 380] width 578 height 82
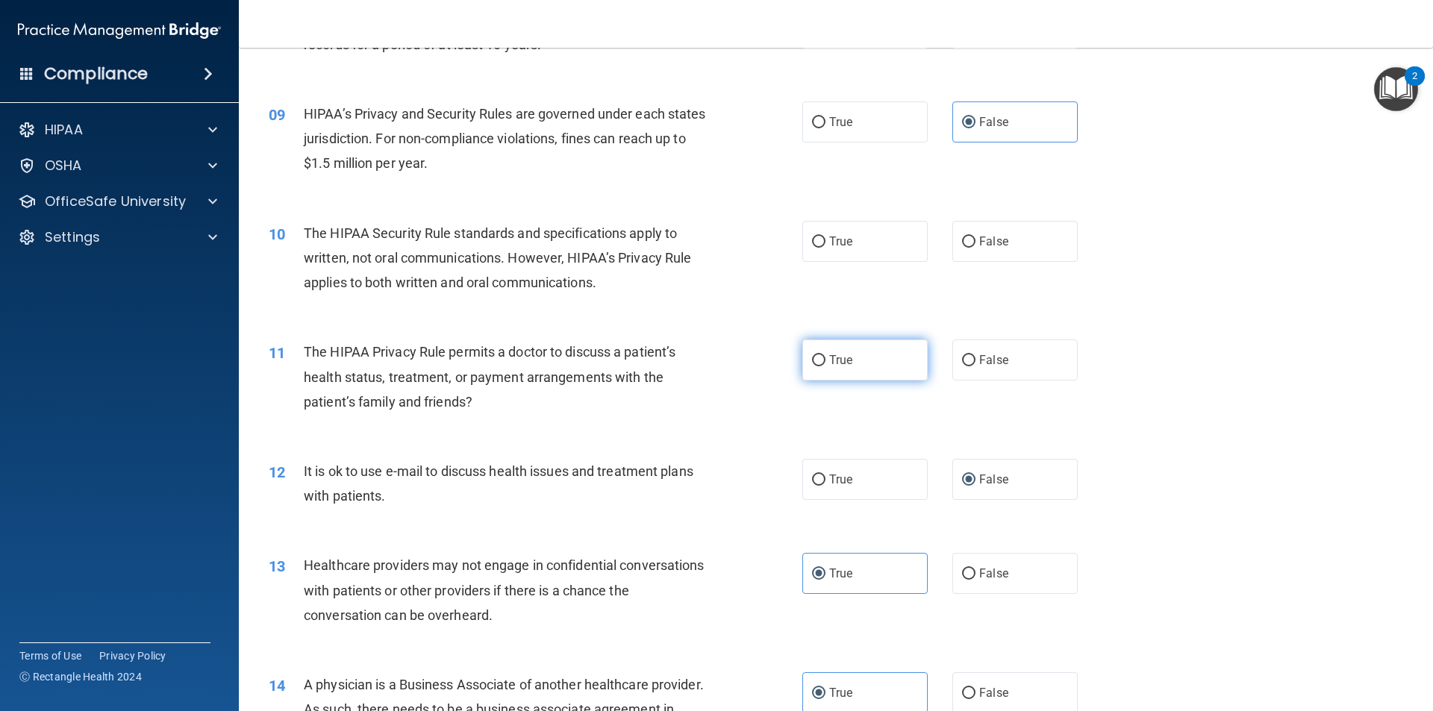
click at [820, 355] on label "True" at bounding box center [864, 359] width 125 height 41
click at [820, 355] on input "True" at bounding box center [818, 360] width 13 height 11
radio input "true"
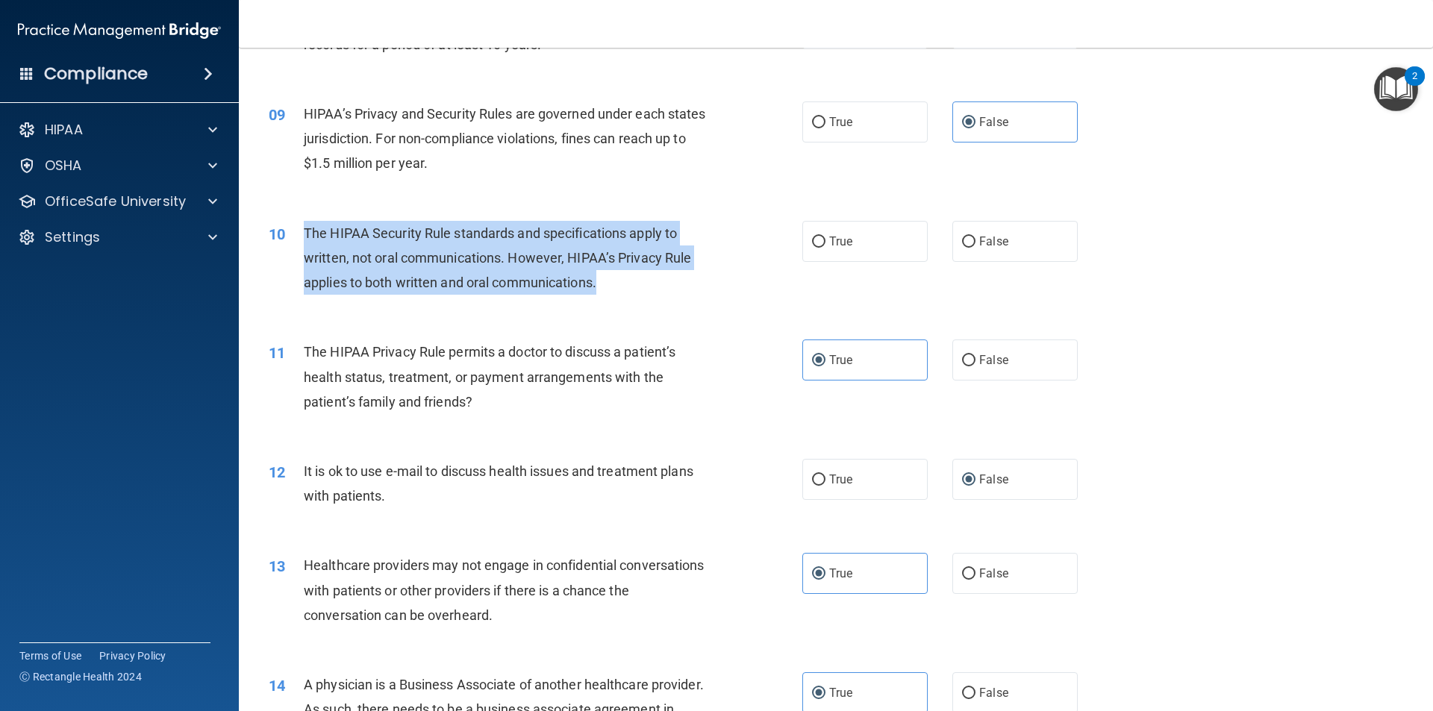
drag, startPoint x: 628, startPoint y: 275, endPoint x: 305, endPoint y: 231, distance: 326.1
click at [305, 231] on div "The HIPAA Security Rule standards and specifications apply to written, not oral…" at bounding box center [512, 258] width 417 height 75
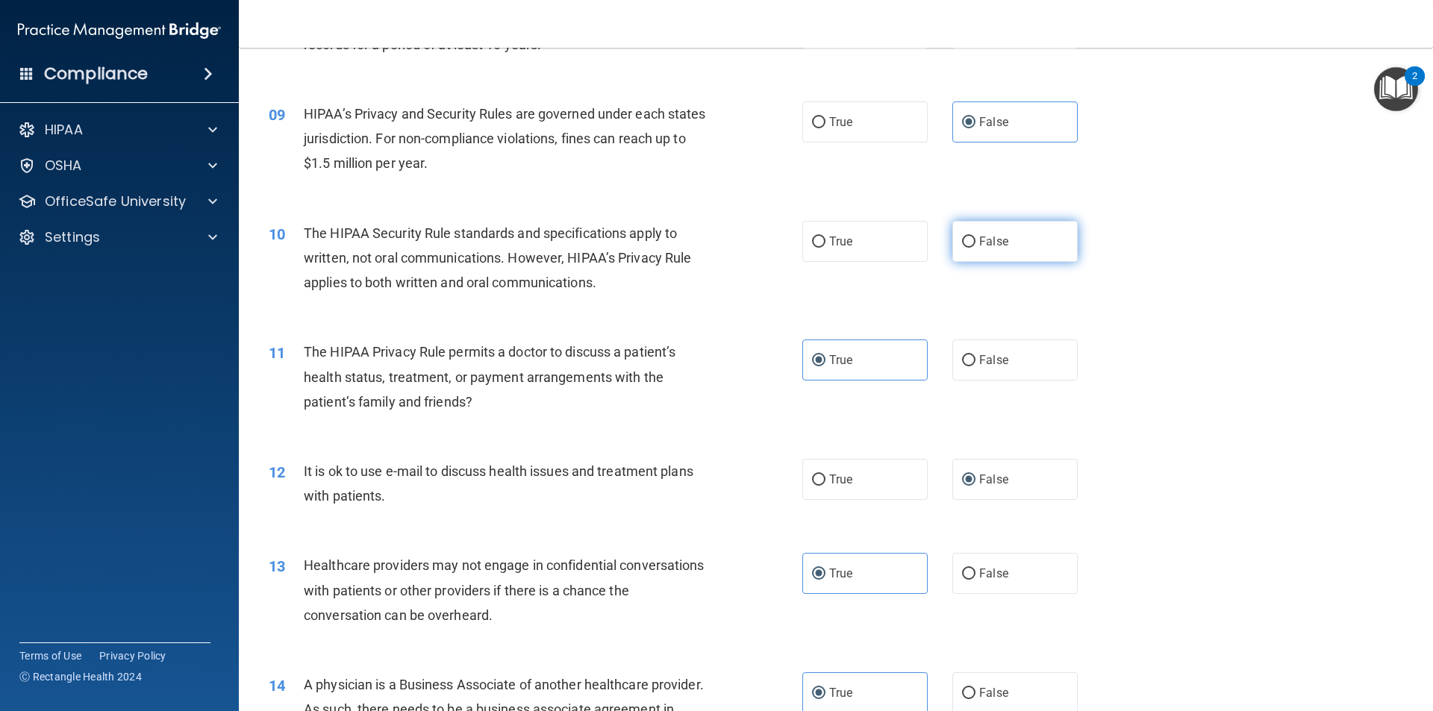
click at [980, 244] on span "False" at bounding box center [993, 241] width 29 height 14
click at [975, 244] on input "False" at bounding box center [968, 242] width 13 height 11
radio input "true"
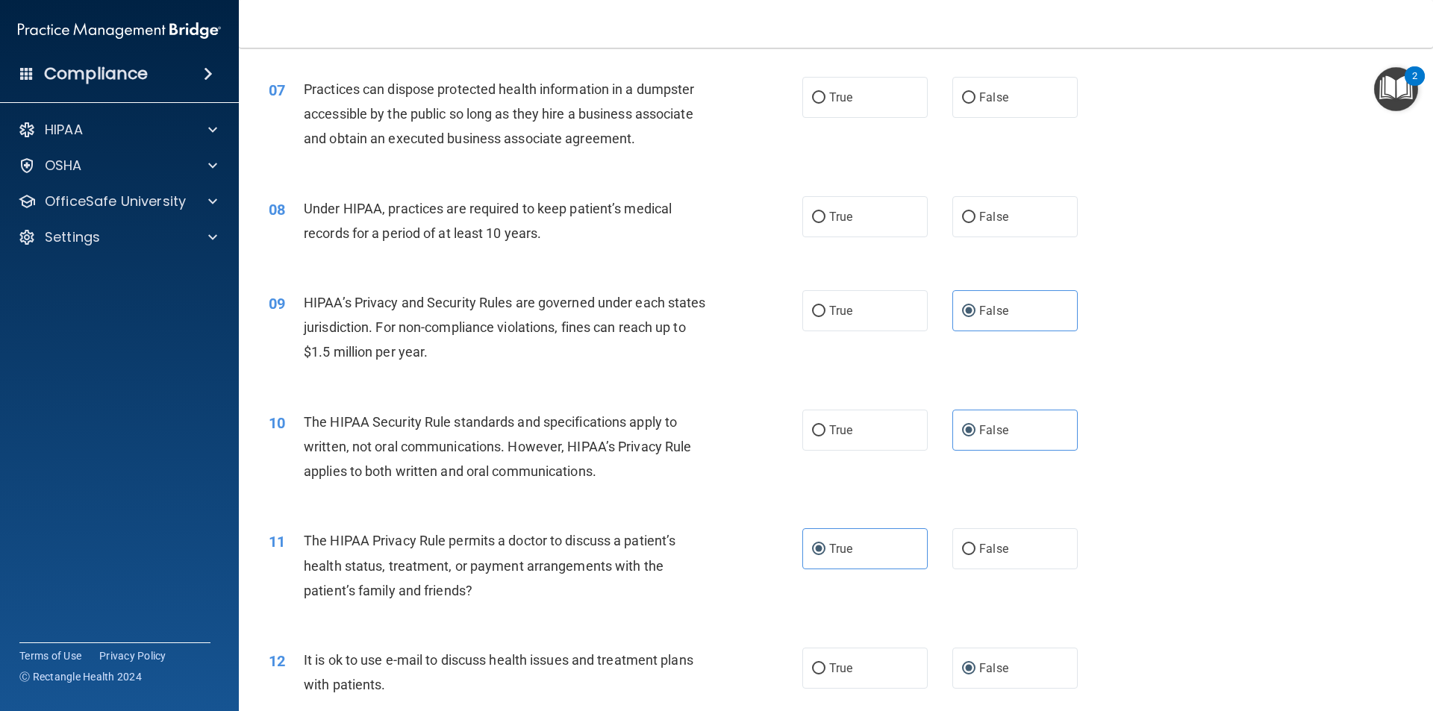
scroll to position [672, 0]
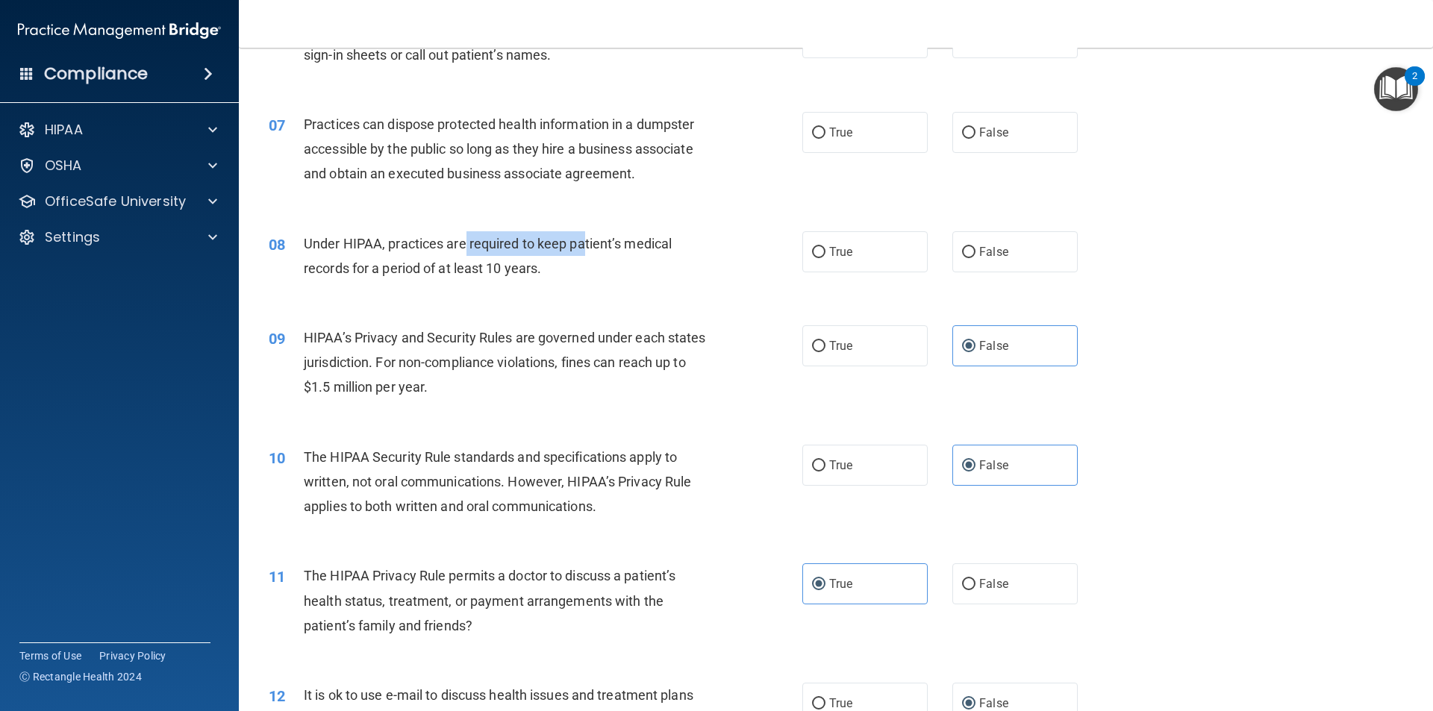
drag, startPoint x: 581, startPoint y: 252, endPoint x: 465, endPoint y: 243, distance: 116.7
click at [465, 243] on div "Under HIPAA, practices are required to keep patient’s medical records for a per…" at bounding box center [512, 255] width 417 height 49
click at [536, 267] on span "Under HIPAA, practices are required to keep patient’s medical records for a per…" at bounding box center [488, 256] width 368 height 40
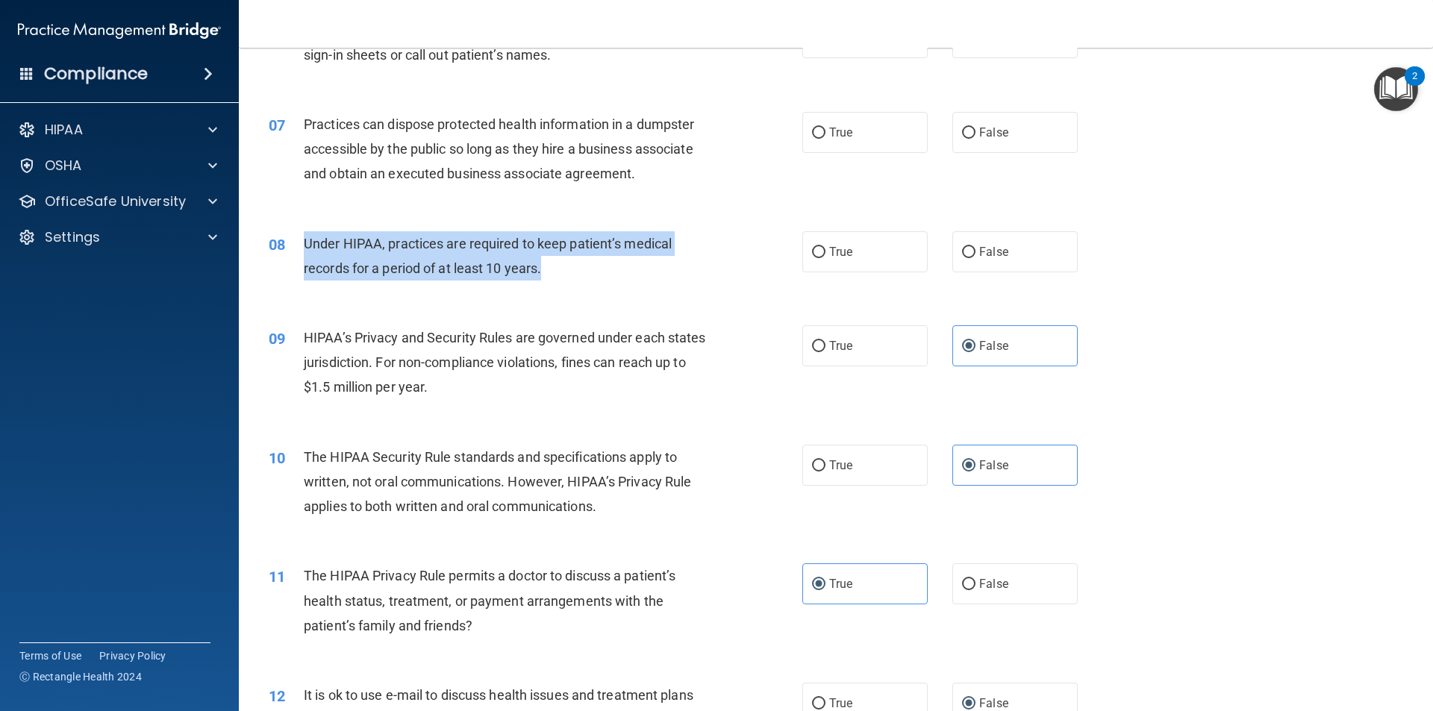
drag, startPoint x: 542, startPoint y: 275, endPoint x: 304, endPoint y: 239, distance: 240.8
click at [304, 239] on span "Under HIPAA, practices are required to keep patient’s medical records for a per…" at bounding box center [488, 256] width 368 height 40
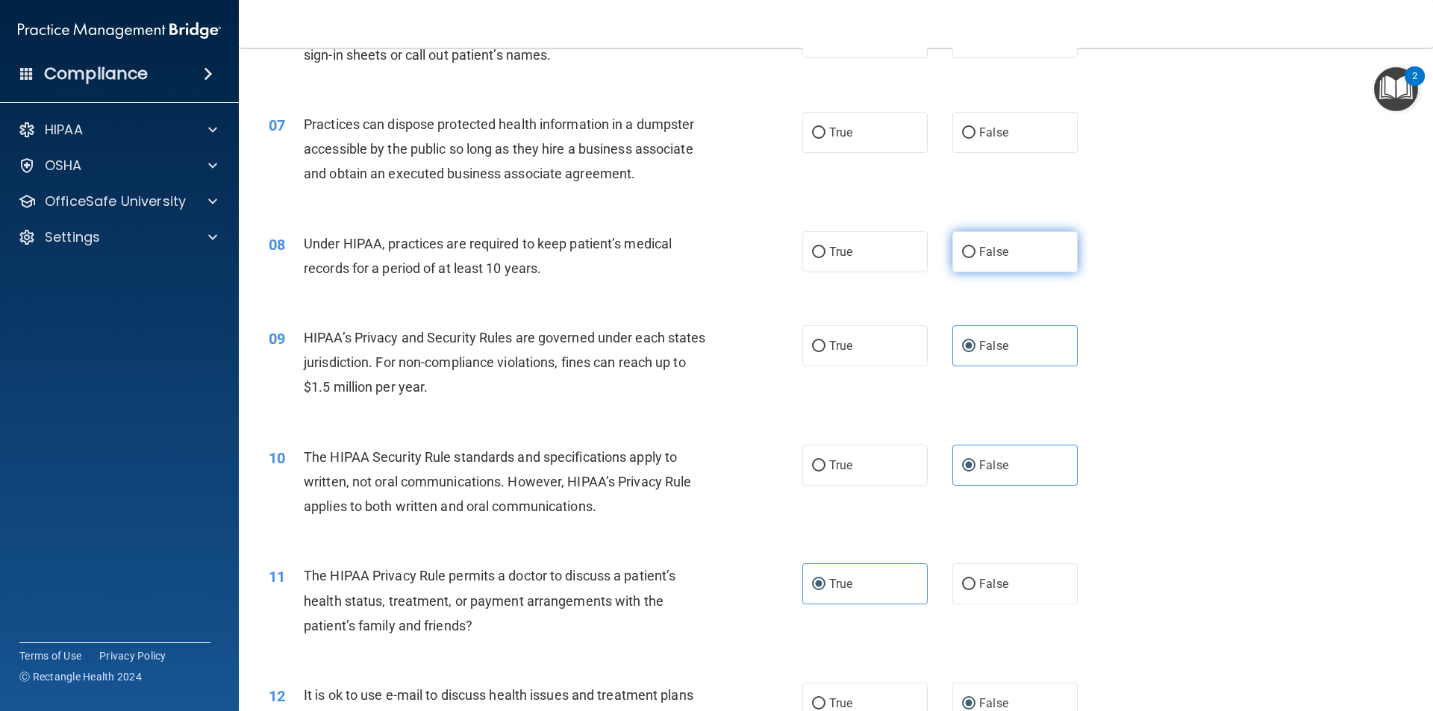
click at [952, 241] on label "False" at bounding box center [1014, 251] width 125 height 41
click at [962, 247] on input "False" at bounding box center [968, 252] width 13 height 11
radio input "true"
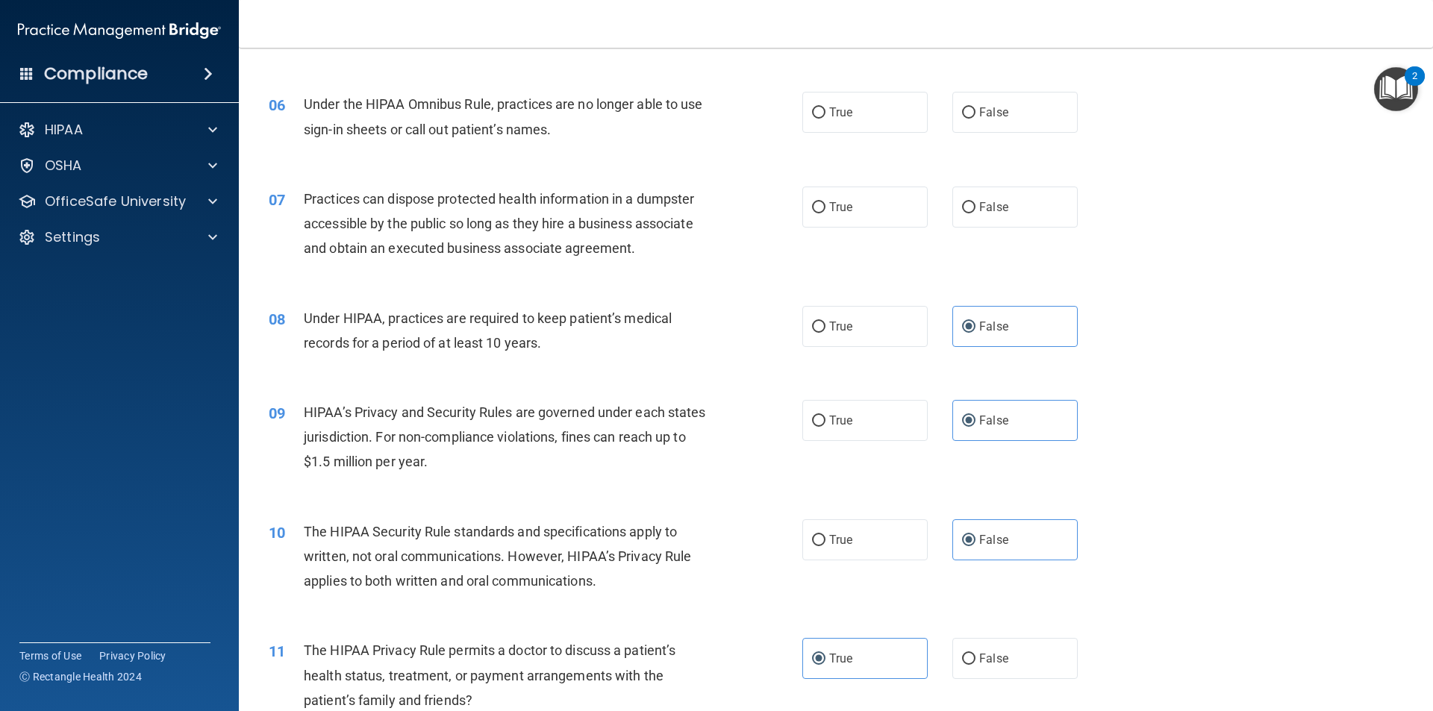
scroll to position [522, 0]
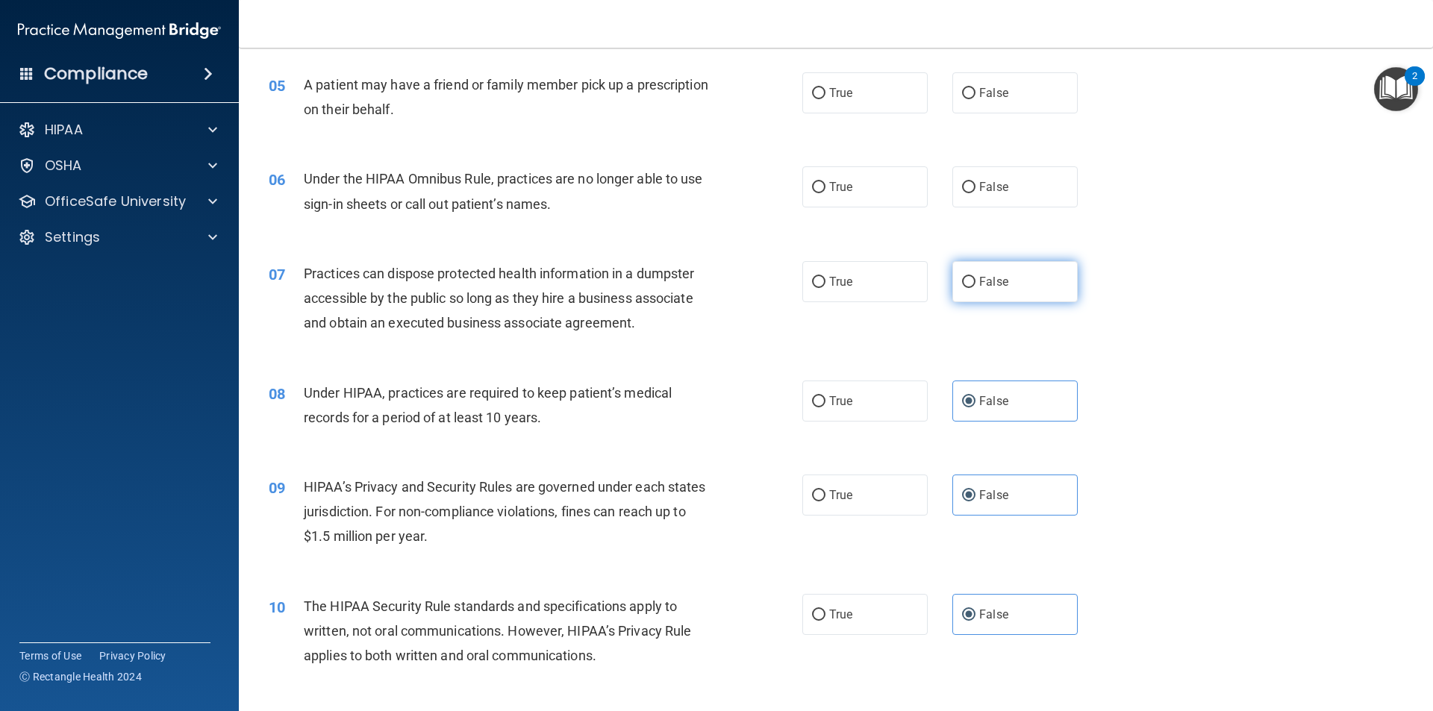
click at [962, 278] on input "False" at bounding box center [968, 282] width 13 height 11
radio input "true"
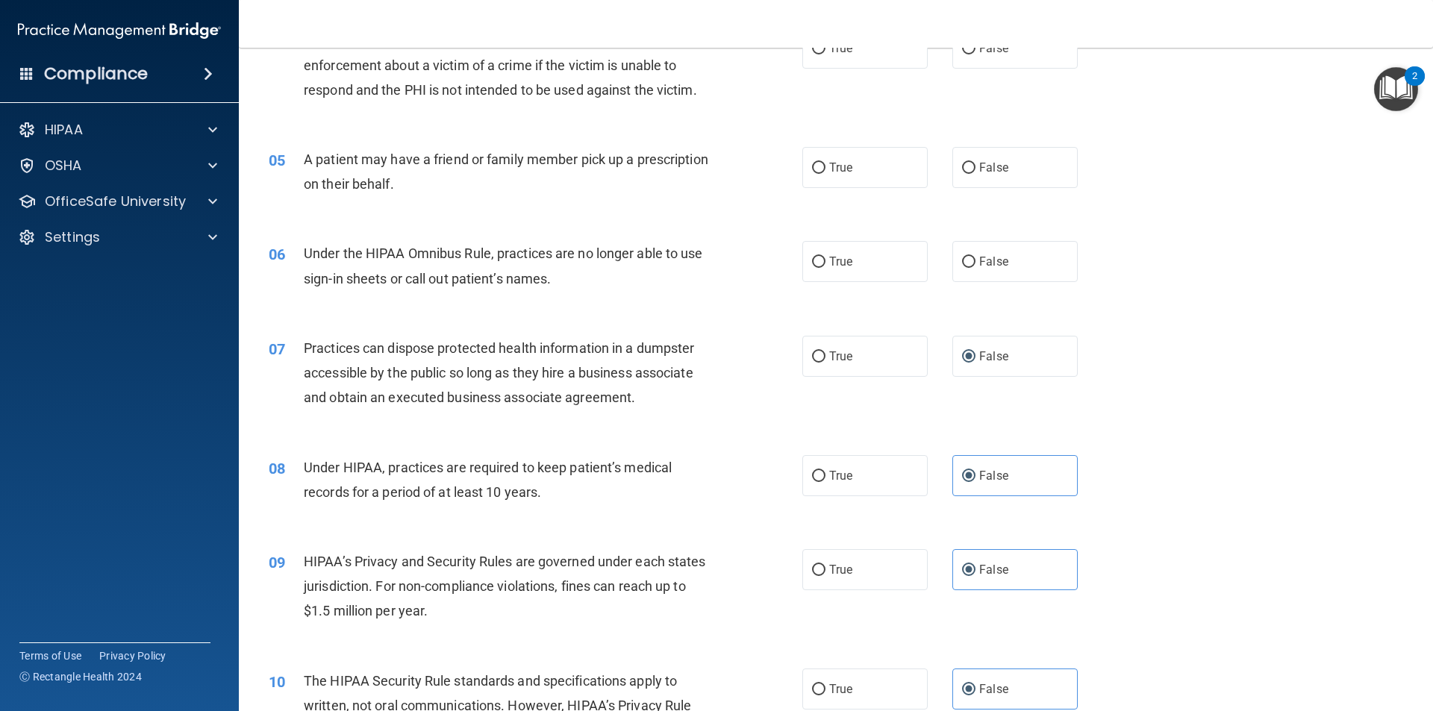
scroll to position [373, 0]
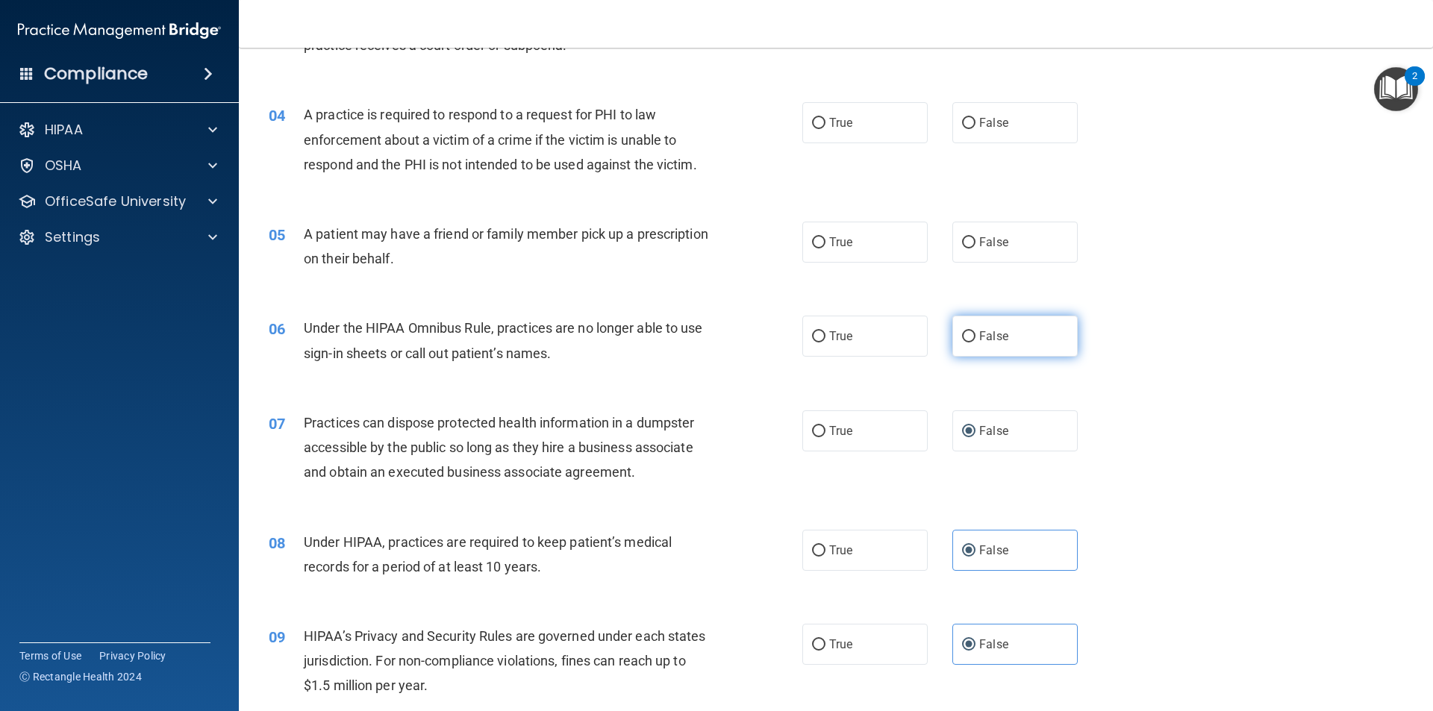
click at [979, 337] on span "False" at bounding box center [993, 336] width 29 height 14
click at [975, 337] on input "False" at bounding box center [968, 336] width 13 height 11
radio input "true"
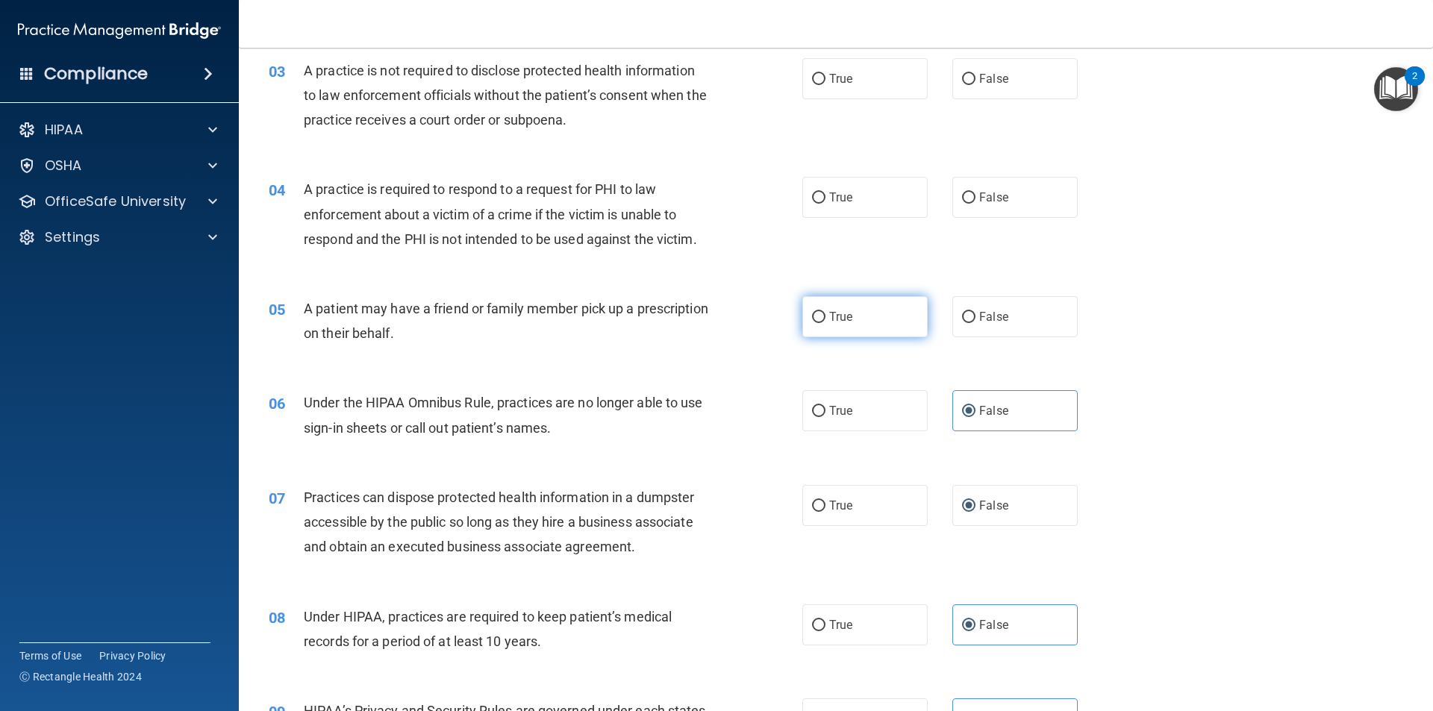
click at [820, 309] on label "True" at bounding box center [864, 316] width 125 height 41
click at [820, 312] on input "True" at bounding box center [818, 317] width 13 height 11
radio input "true"
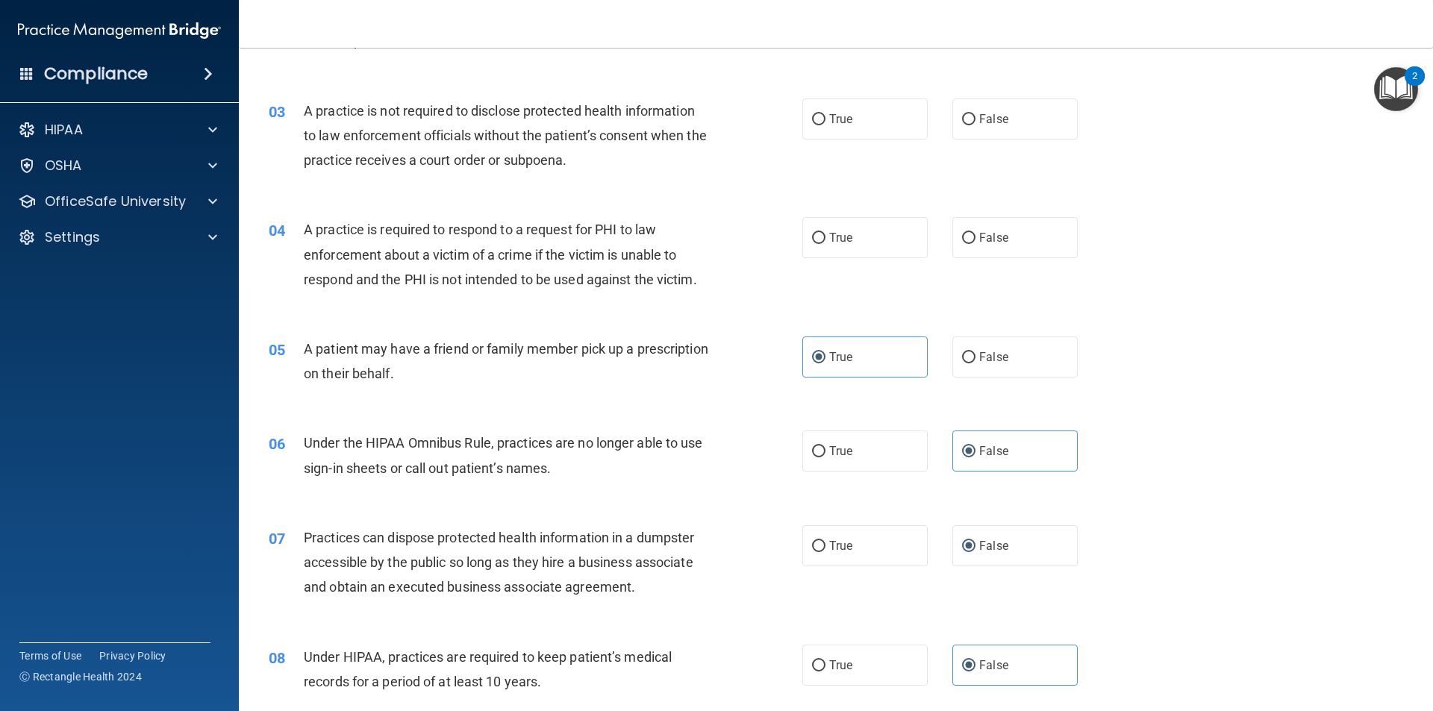
scroll to position [224, 0]
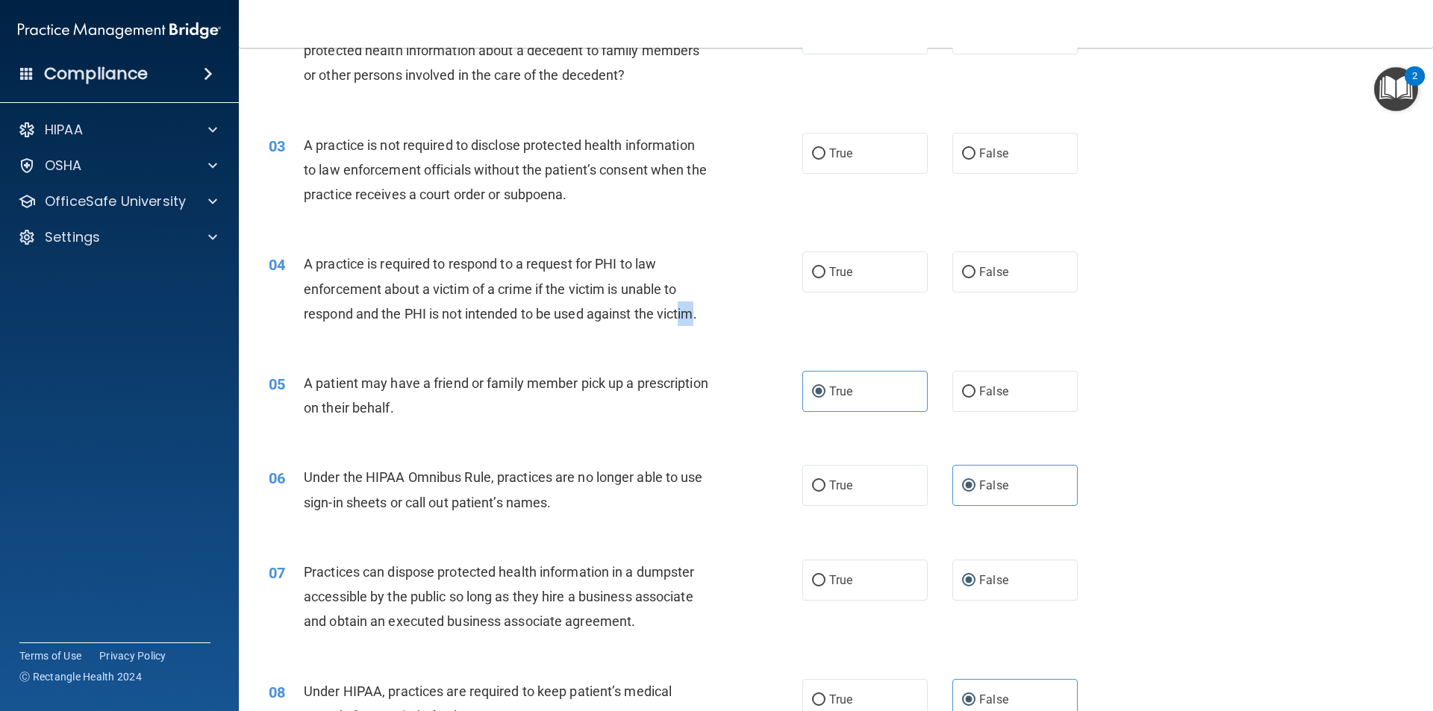
drag, startPoint x: 693, startPoint y: 313, endPoint x: 680, endPoint y: 312, distance: 13.5
click at [680, 312] on span "A practice is required to respond to a request for PHI to law enforcement about…" at bounding box center [500, 288] width 393 height 65
click at [812, 267] on input "True" at bounding box center [818, 272] width 13 height 11
radio input "true"
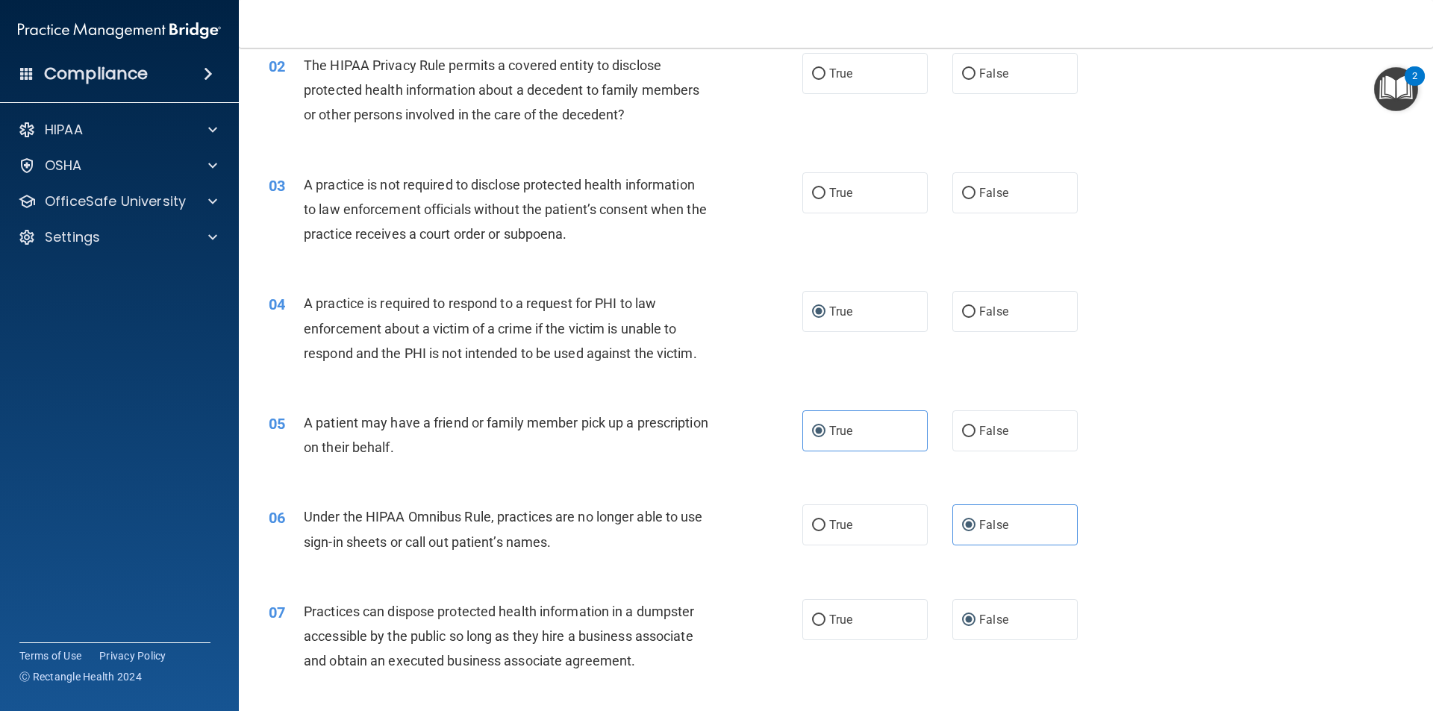
scroll to position [149, 0]
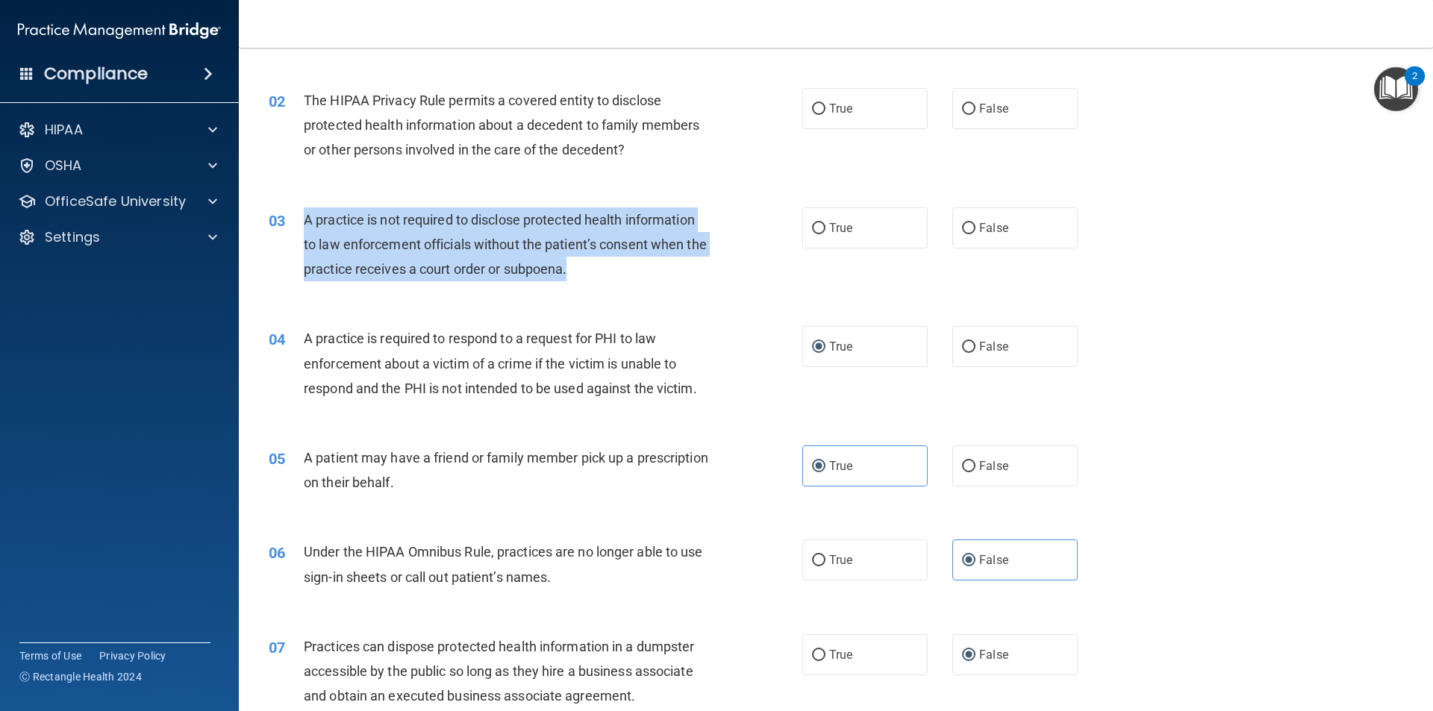
drag, startPoint x: 594, startPoint y: 269, endPoint x: 309, endPoint y: 221, distance: 289.1
click at [307, 221] on div "A practice is not required to disclose protected health information to law enfo…" at bounding box center [512, 244] width 417 height 75
click at [962, 233] on input "False" at bounding box center [968, 228] width 13 height 11
radio input "true"
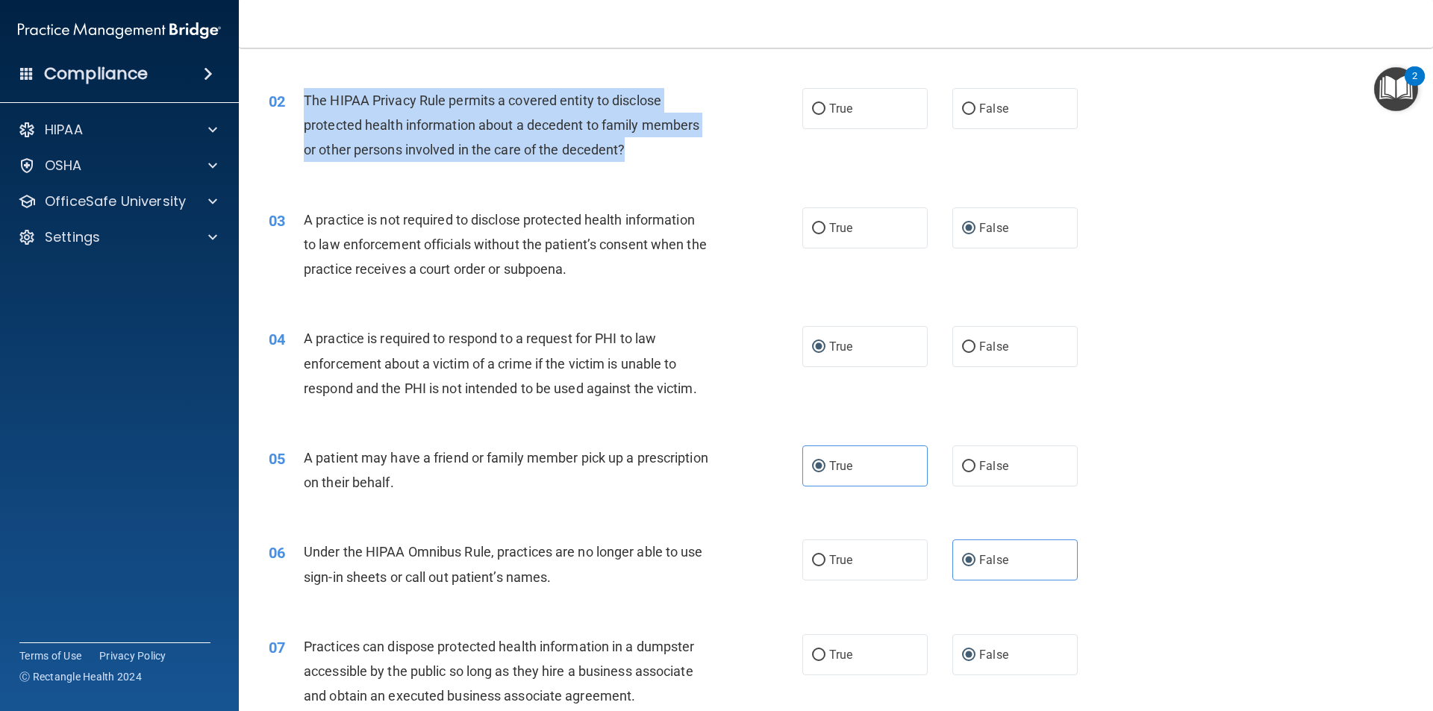
drag, startPoint x: 635, startPoint y: 158, endPoint x: 304, endPoint y: 98, distance: 335.9
click at [304, 98] on div "02 The HIPAA Privacy Rule permits a covered entity to disclose protected health…" at bounding box center [535, 129] width 578 height 82
click at [816, 111] on input "True" at bounding box center [818, 109] width 13 height 11
radio input "true"
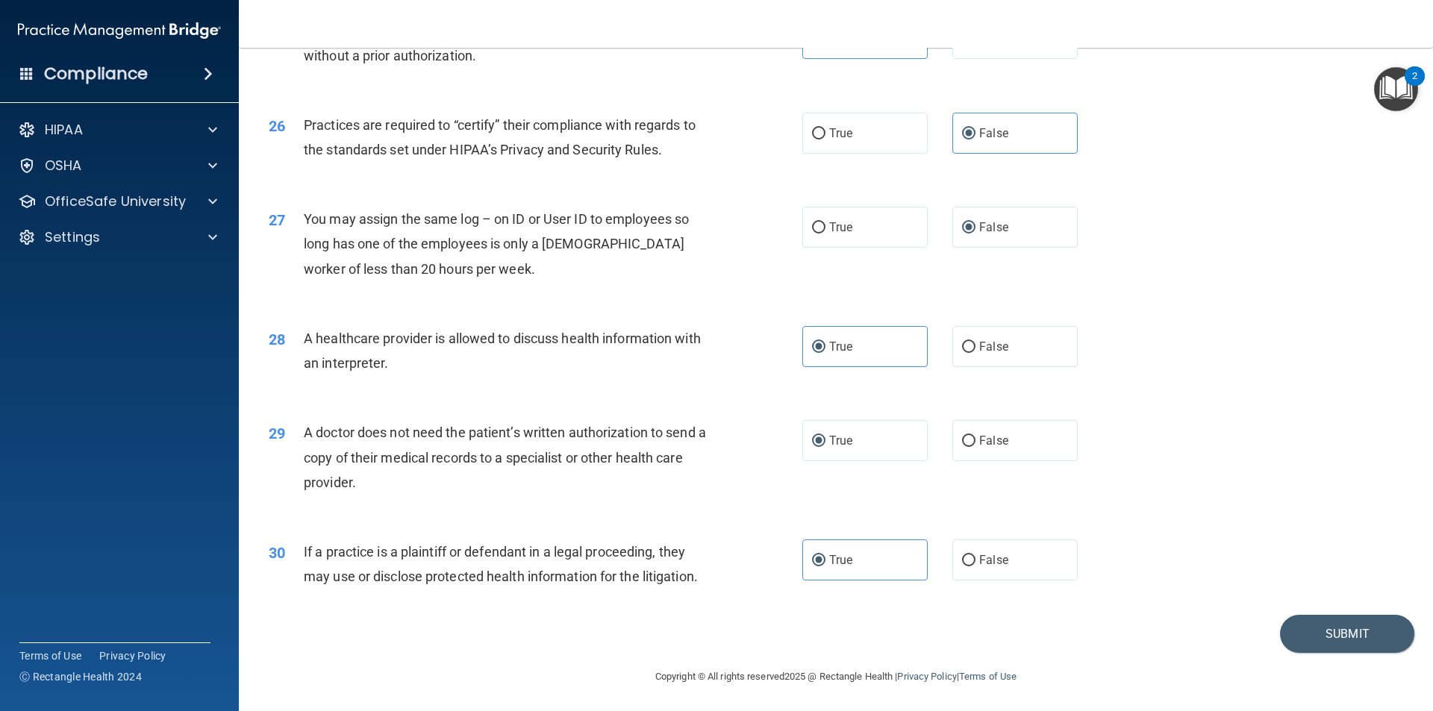
scroll to position [2762, 0]
click at [1351, 643] on button "Submit" at bounding box center [1347, 632] width 134 height 38
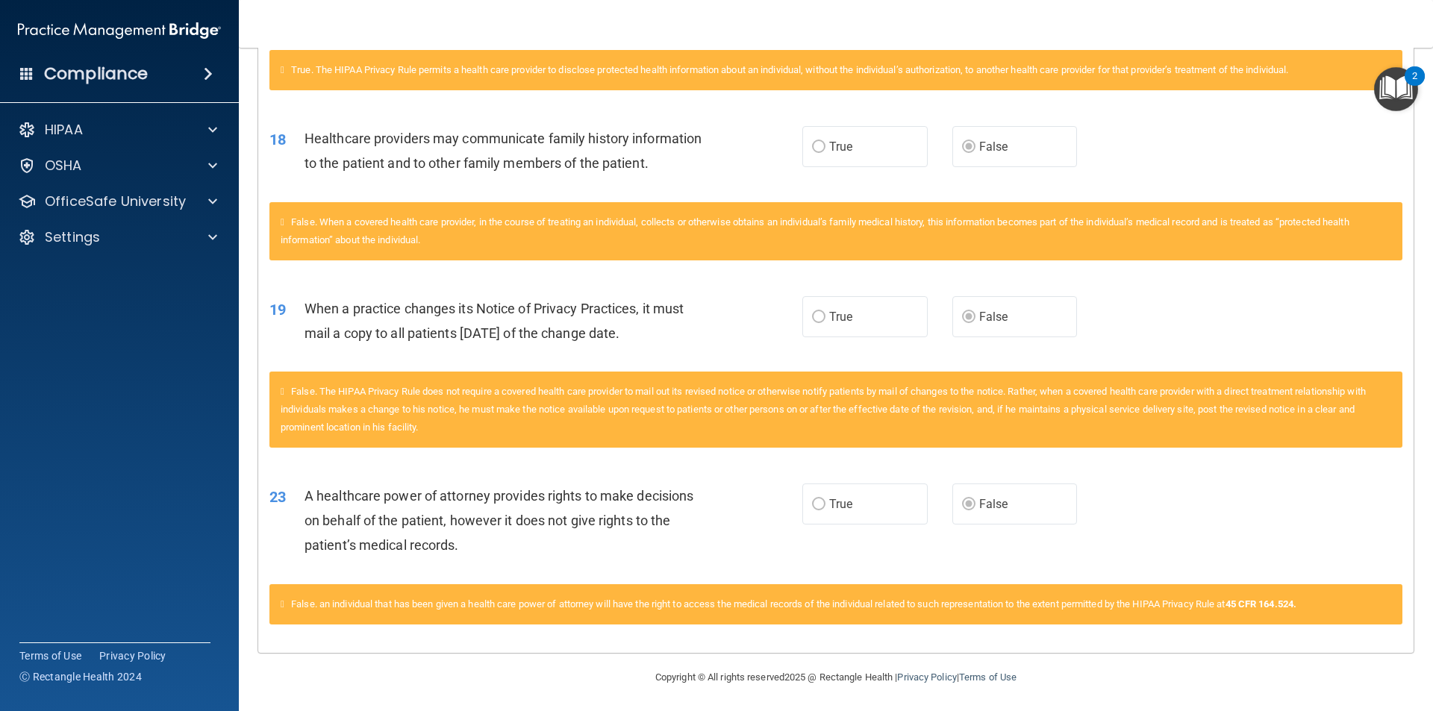
scroll to position [1437, 0]
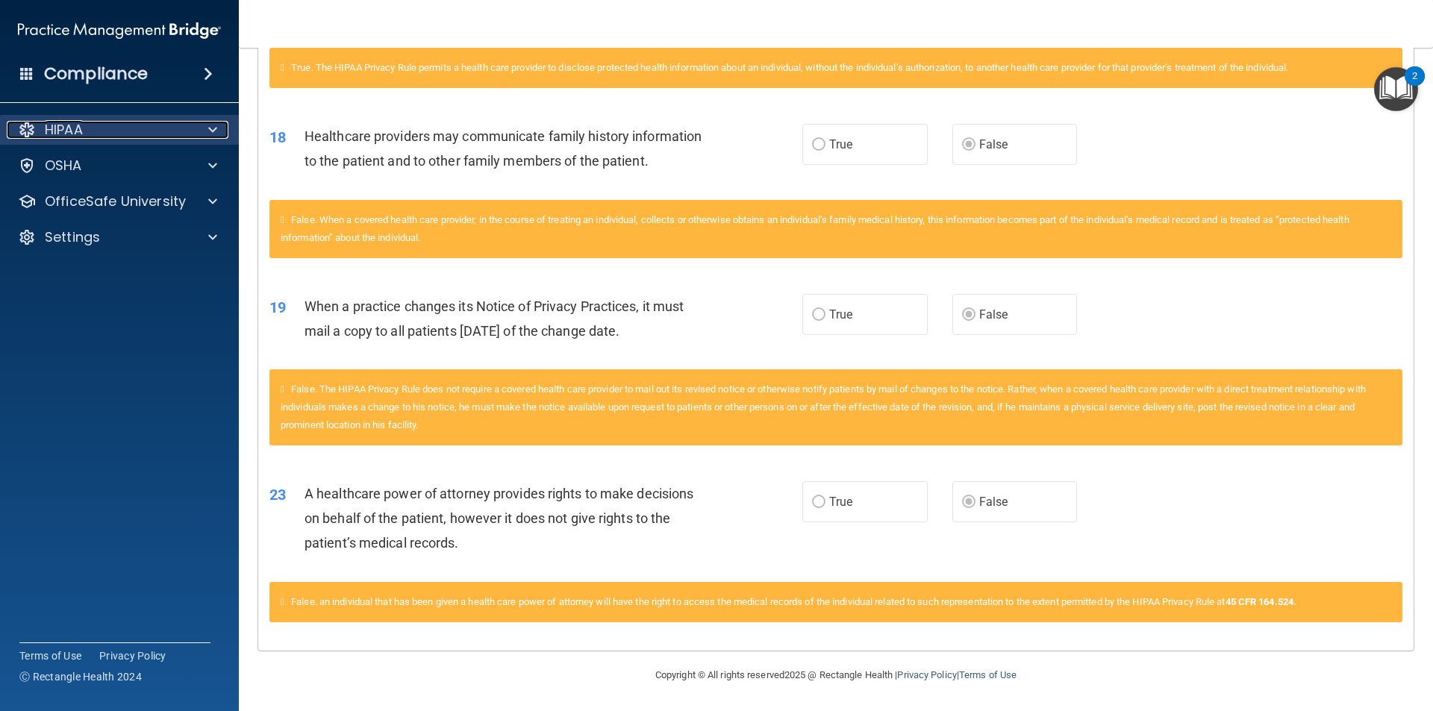
click at [63, 129] on p "HIPAA" at bounding box center [64, 130] width 38 height 18
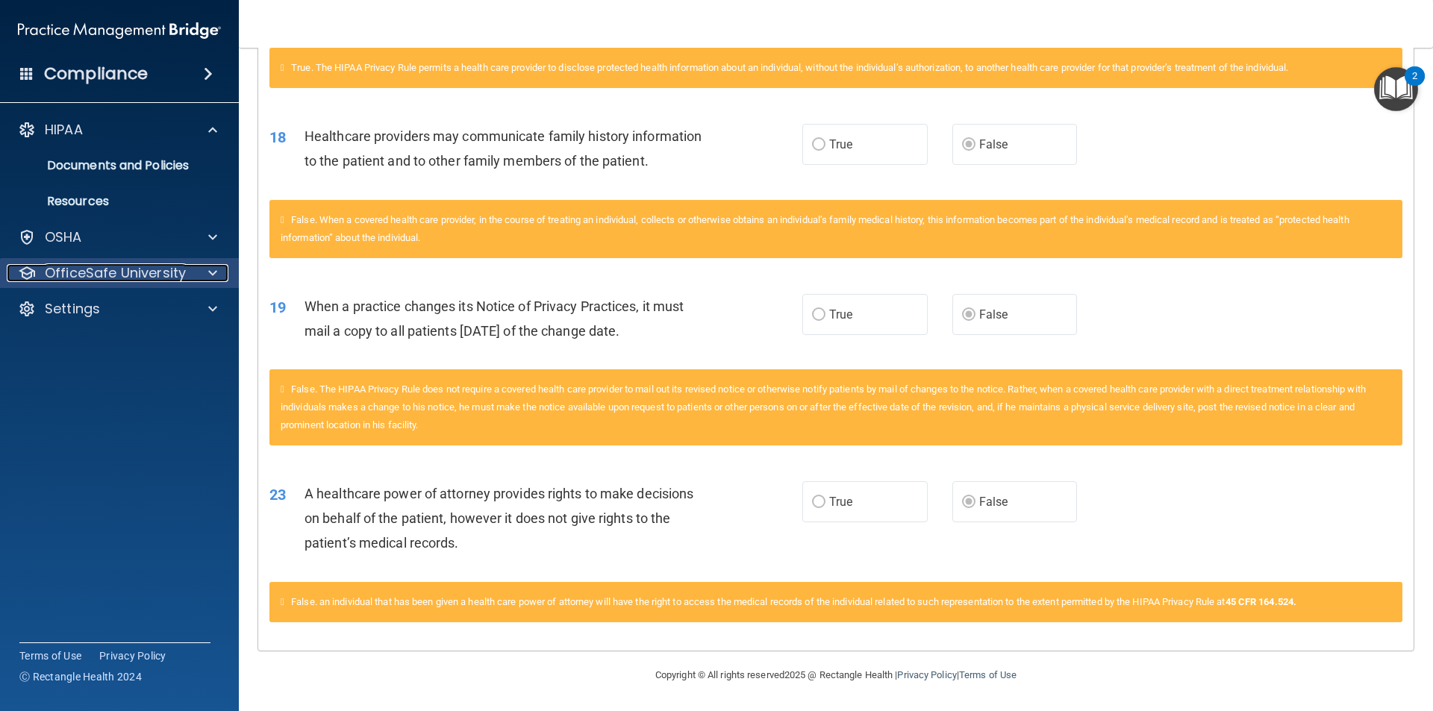
click at [95, 273] on p "OfficeSafe University" at bounding box center [115, 273] width 141 height 18
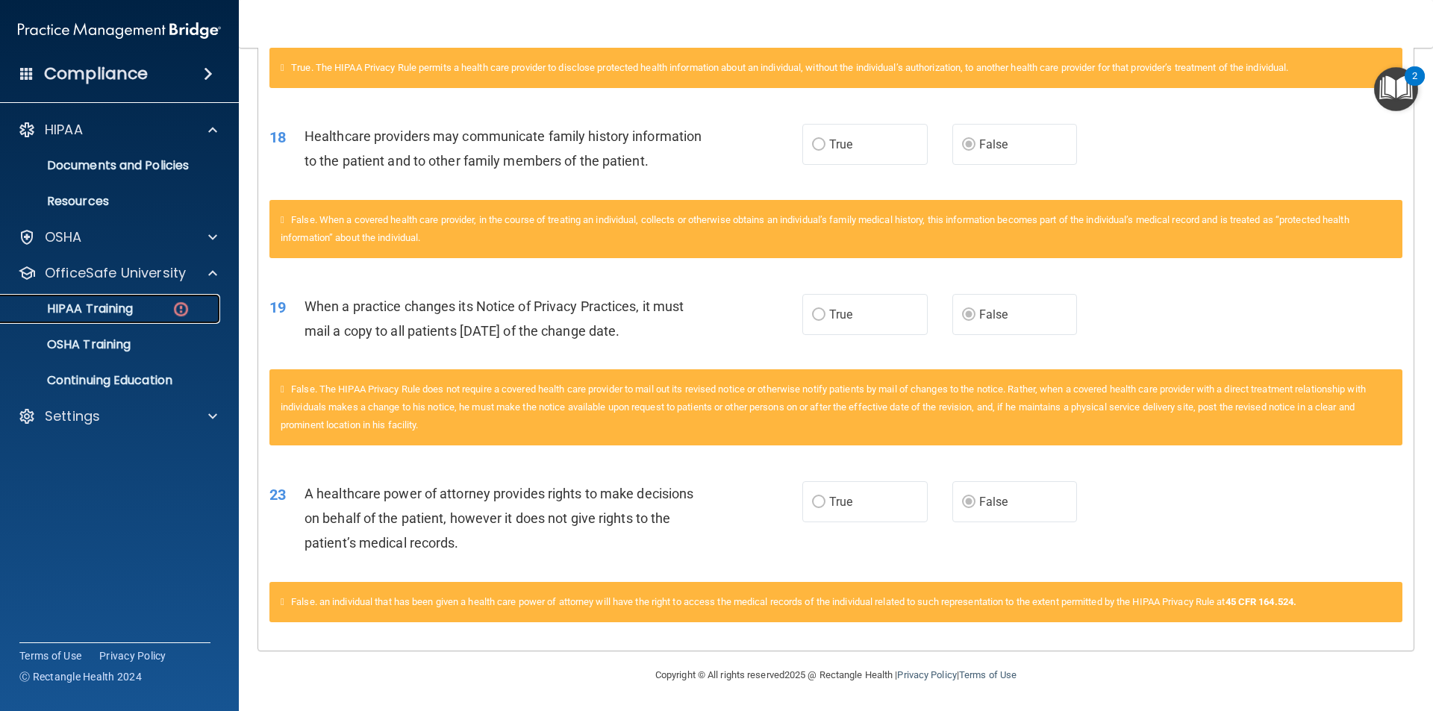
click at [111, 301] on p "HIPAA Training" at bounding box center [71, 308] width 123 height 15
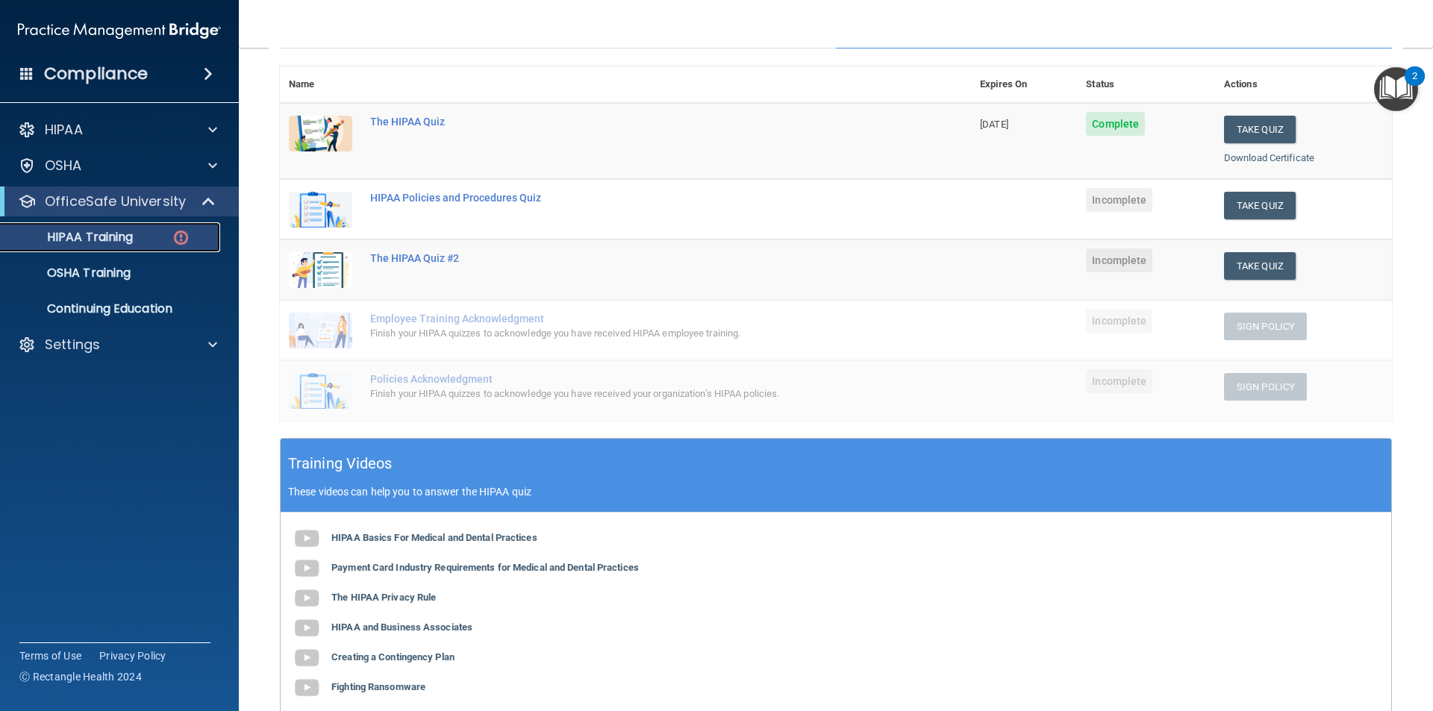
scroll to position [126, 0]
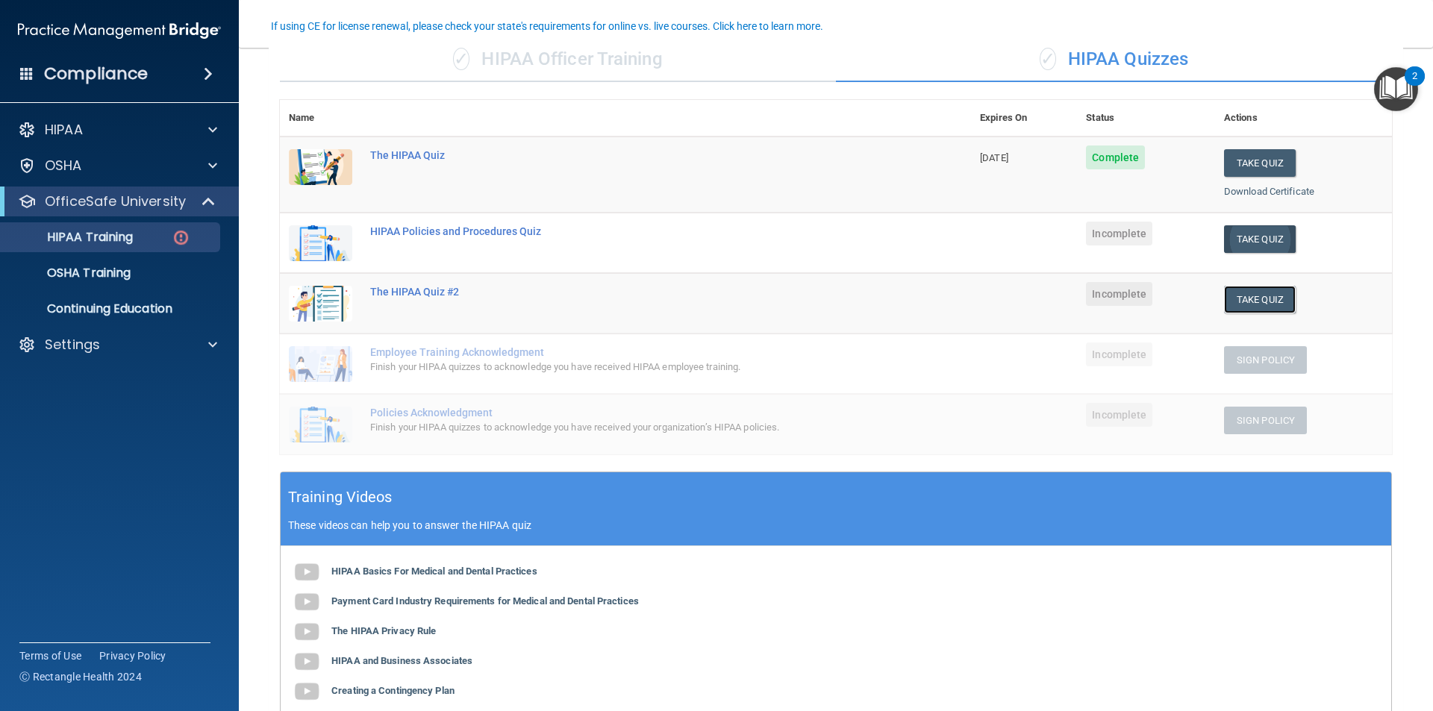
drag, startPoint x: 1261, startPoint y: 296, endPoint x: 1262, endPoint y: 247, distance: 49.3
click at [1262, 247] on tbody "The HIPAA Quiz 09/23/2026 Complete Take Quiz Download Certificate HIPAA Policie…" at bounding box center [836, 296] width 1112 height 318
click at [1262, 247] on button "Take Quiz" at bounding box center [1260, 239] width 72 height 28
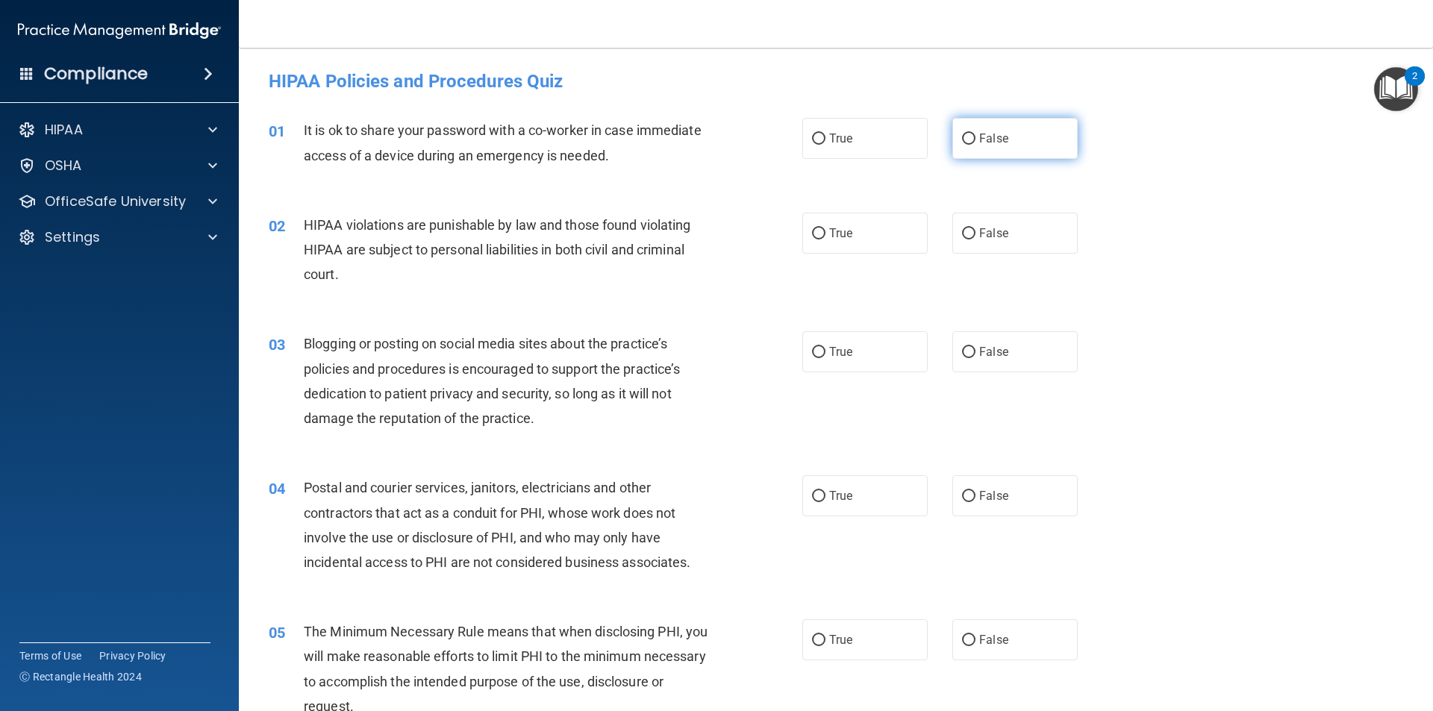
click at [958, 151] on label "False" at bounding box center [1014, 138] width 125 height 41
click at [962, 145] on input "False" at bounding box center [968, 139] width 13 height 11
radio input "true"
click at [897, 219] on label "True" at bounding box center [864, 233] width 125 height 41
click at [825, 228] on input "True" at bounding box center [818, 233] width 13 height 11
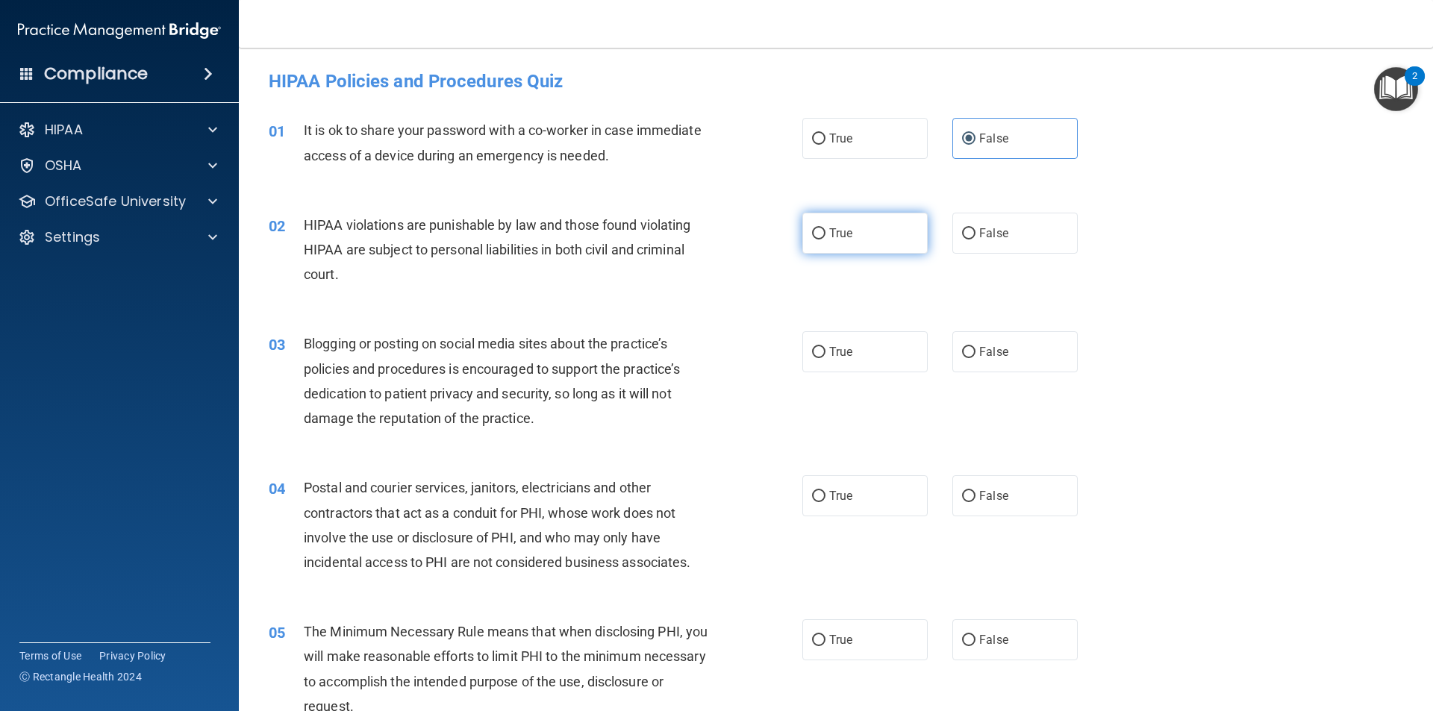
radio input "true"
click at [962, 354] on input "False" at bounding box center [968, 352] width 13 height 11
radio input "true"
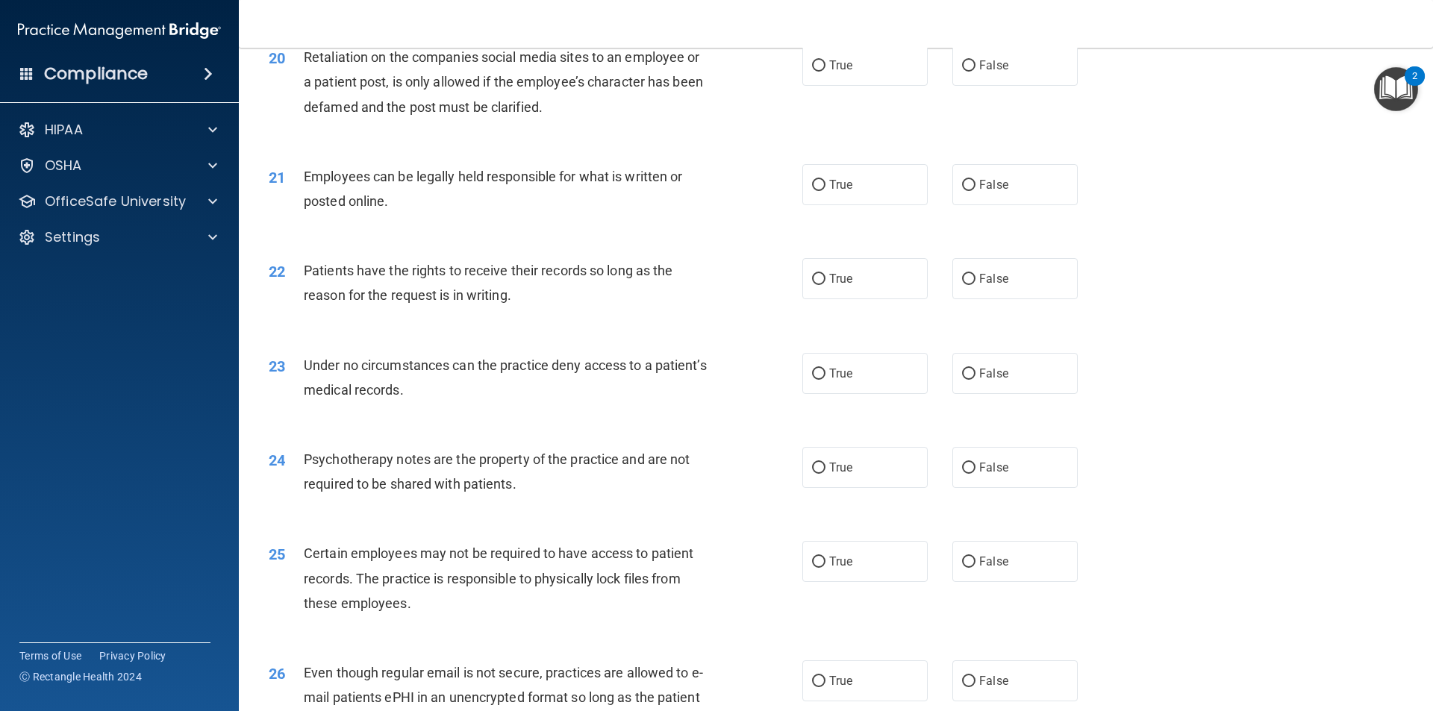
scroll to position [2388, 0]
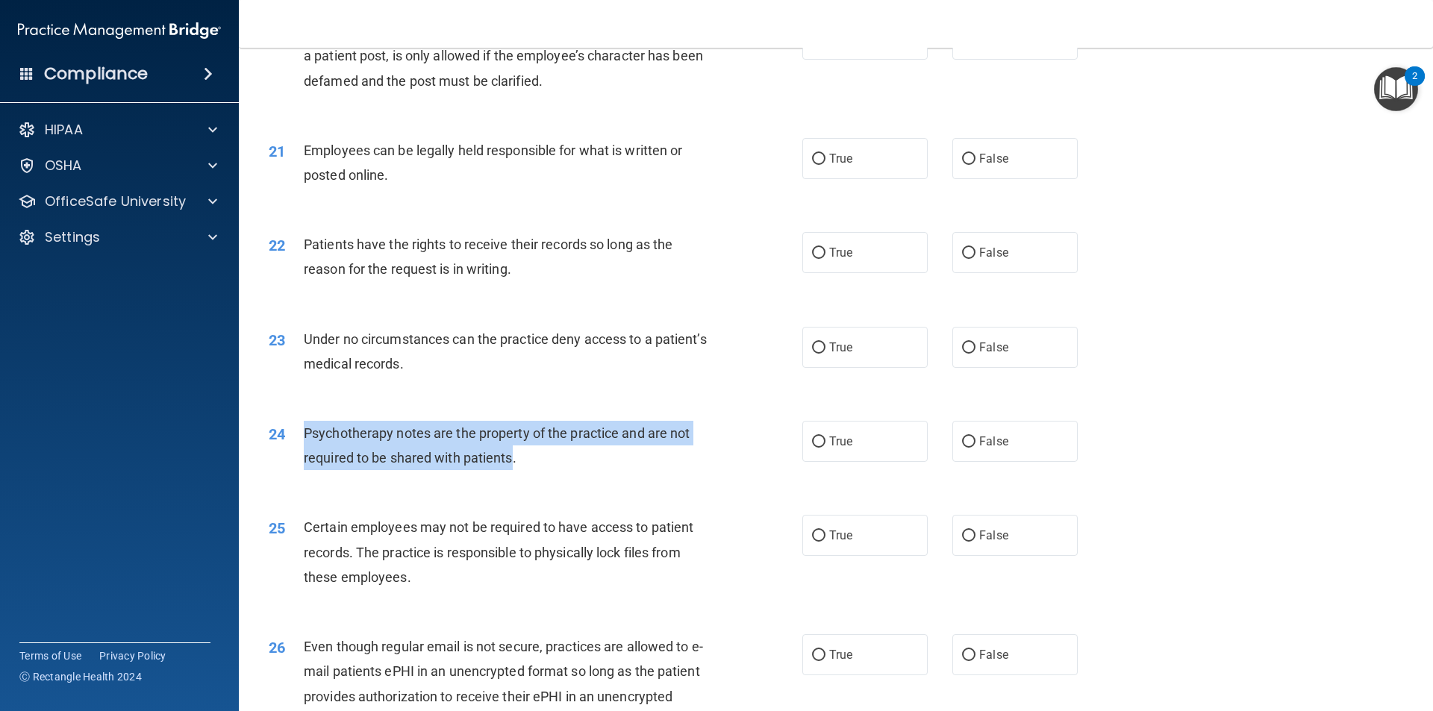
drag, startPoint x: 514, startPoint y: 482, endPoint x: 305, endPoint y: 451, distance: 211.3
click at [305, 451] on span "Psychotherapy notes are the property of the practice and are not required to be…" at bounding box center [497, 445] width 386 height 40
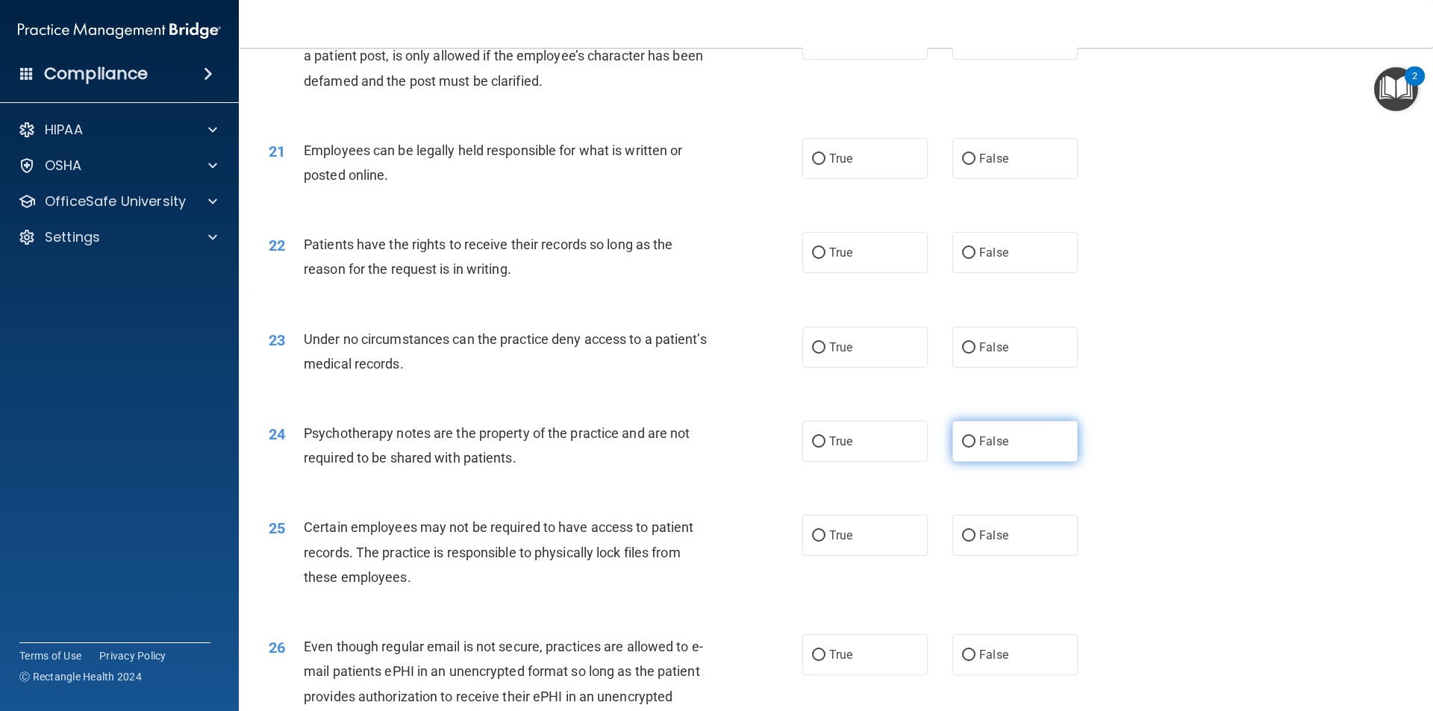
click at [952, 462] on label "False" at bounding box center [1014, 441] width 125 height 41
click at [962, 448] on input "False" at bounding box center [968, 441] width 13 height 11
radio input "true"
click at [826, 368] on label "True" at bounding box center [864, 347] width 125 height 41
click at [825, 354] on input "True" at bounding box center [818, 347] width 13 height 11
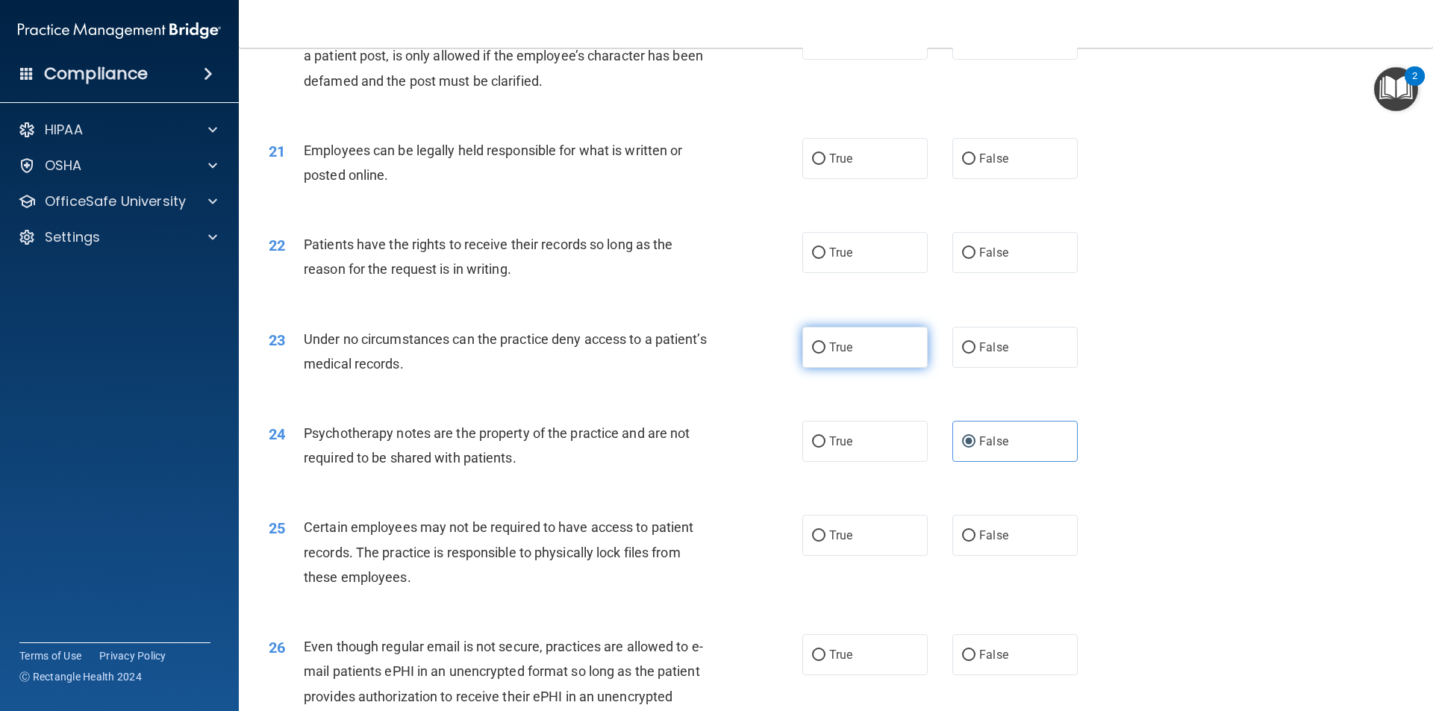
radio input "true"
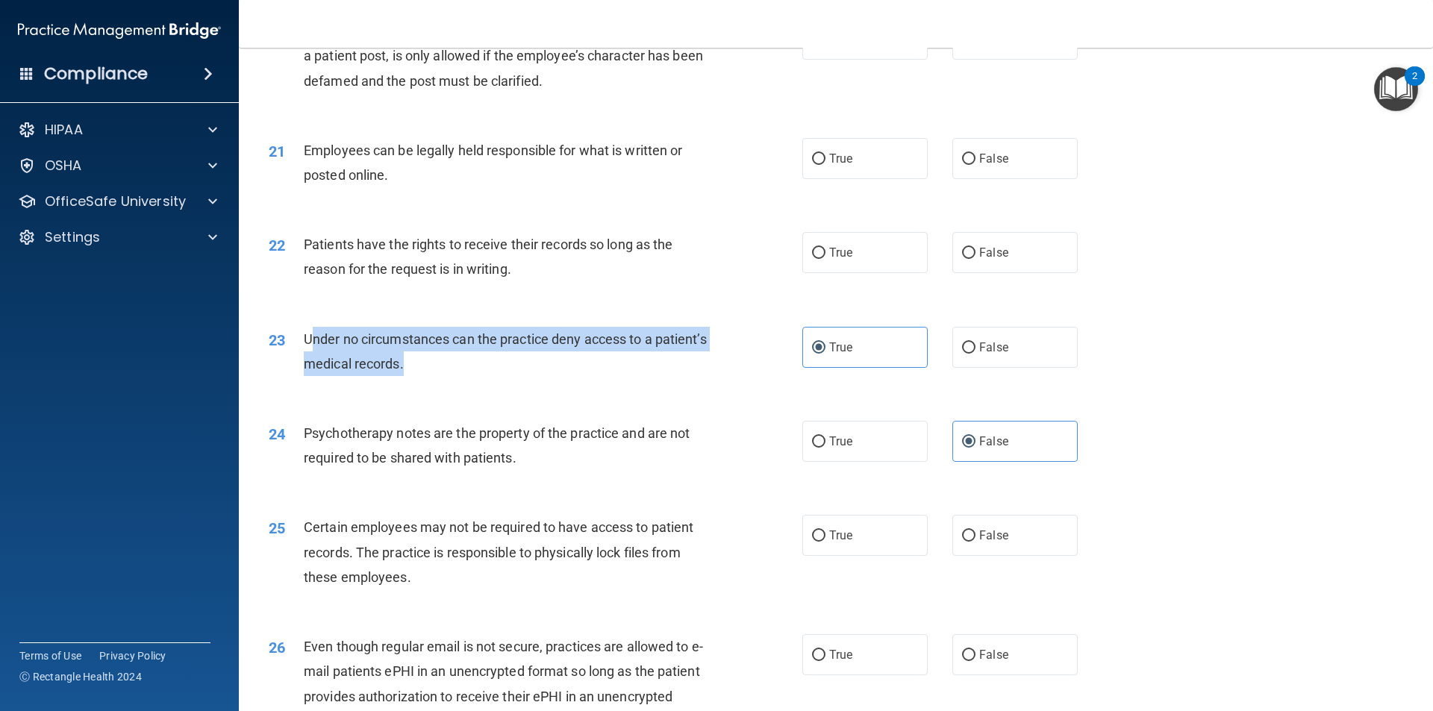
drag, startPoint x: 465, startPoint y: 388, endPoint x: 311, endPoint y: 356, distance: 157.0
click at [311, 356] on div "Under no circumstances can the practice deny access to a patient’s medical reco…" at bounding box center [512, 351] width 417 height 49
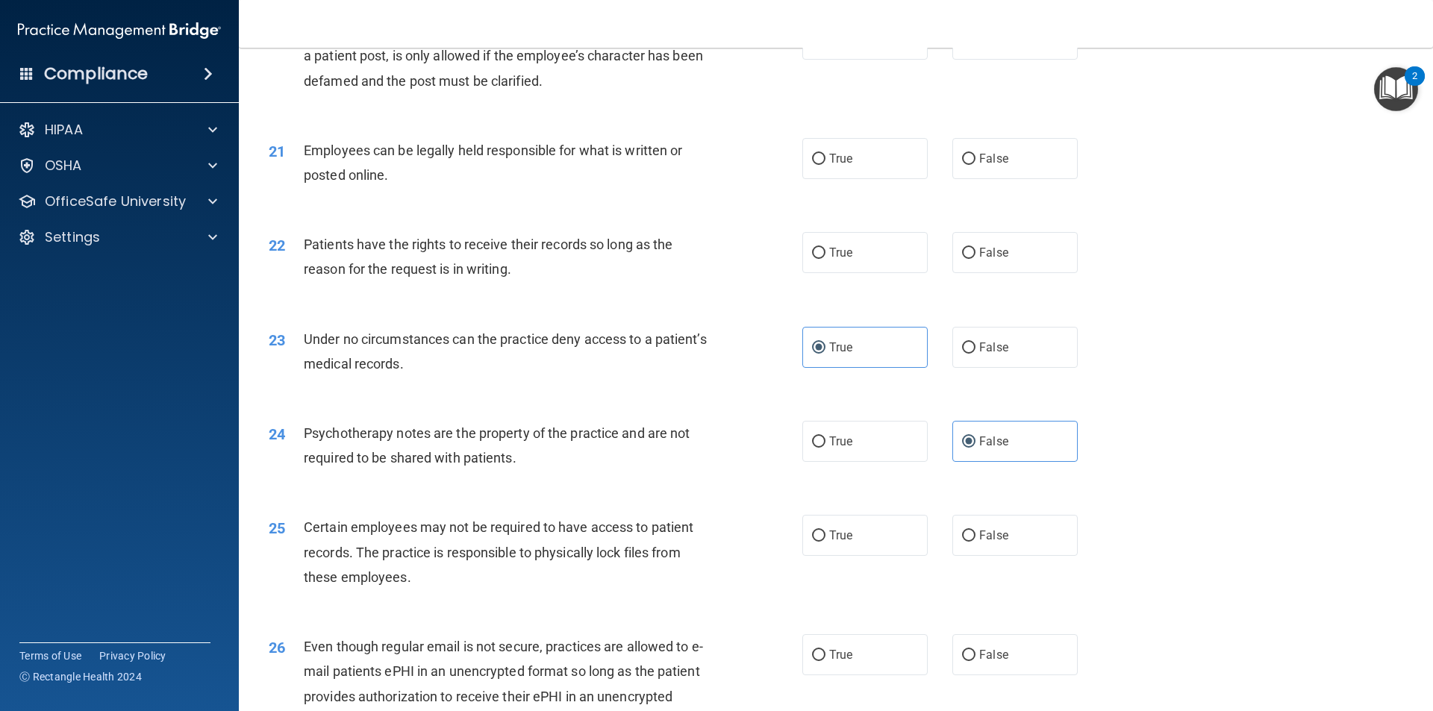
drag, startPoint x: 321, startPoint y: 357, endPoint x: 306, endPoint y: 339, distance: 23.3
click at [306, 339] on div "23 Under no circumstances can the practice deny access to a patient’s medical r…" at bounding box center [835, 355] width 1157 height 94
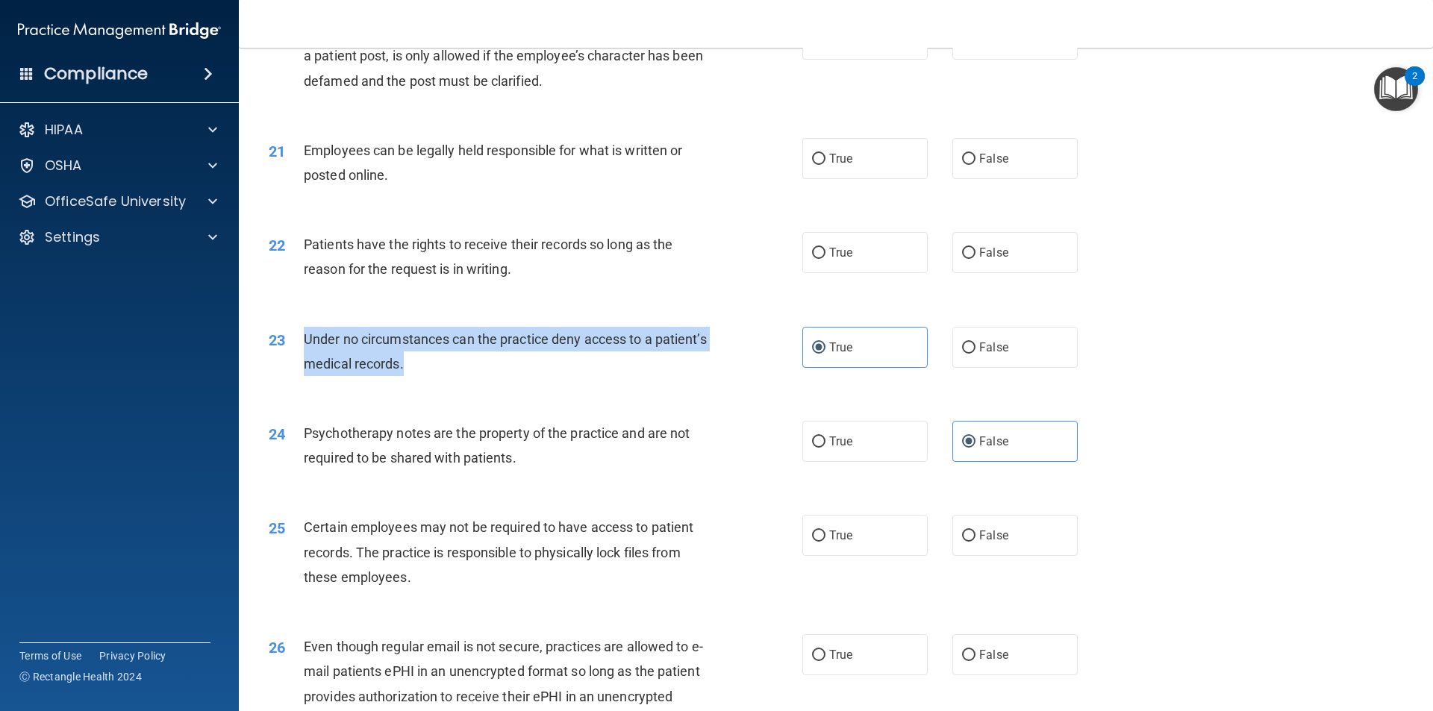
drag, startPoint x: 466, startPoint y: 387, endPoint x: 316, endPoint y: 363, distance: 152.6
click at [304, 363] on div "Under no circumstances can the practice deny access to a patient’s medical reco…" at bounding box center [512, 351] width 417 height 49
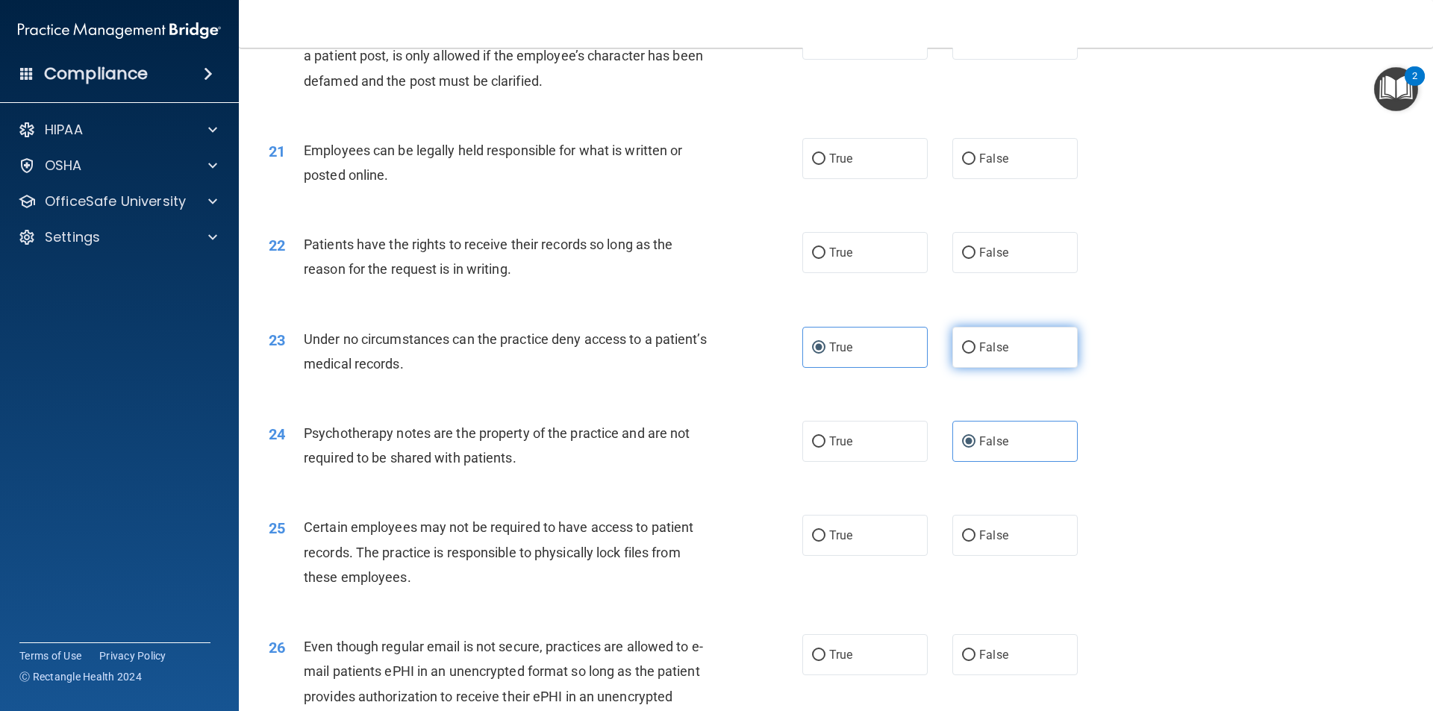
click at [957, 363] on label "False" at bounding box center [1014, 347] width 125 height 41
click at [962, 354] on input "False" at bounding box center [968, 347] width 13 height 11
radio input "true"
radio input "false"
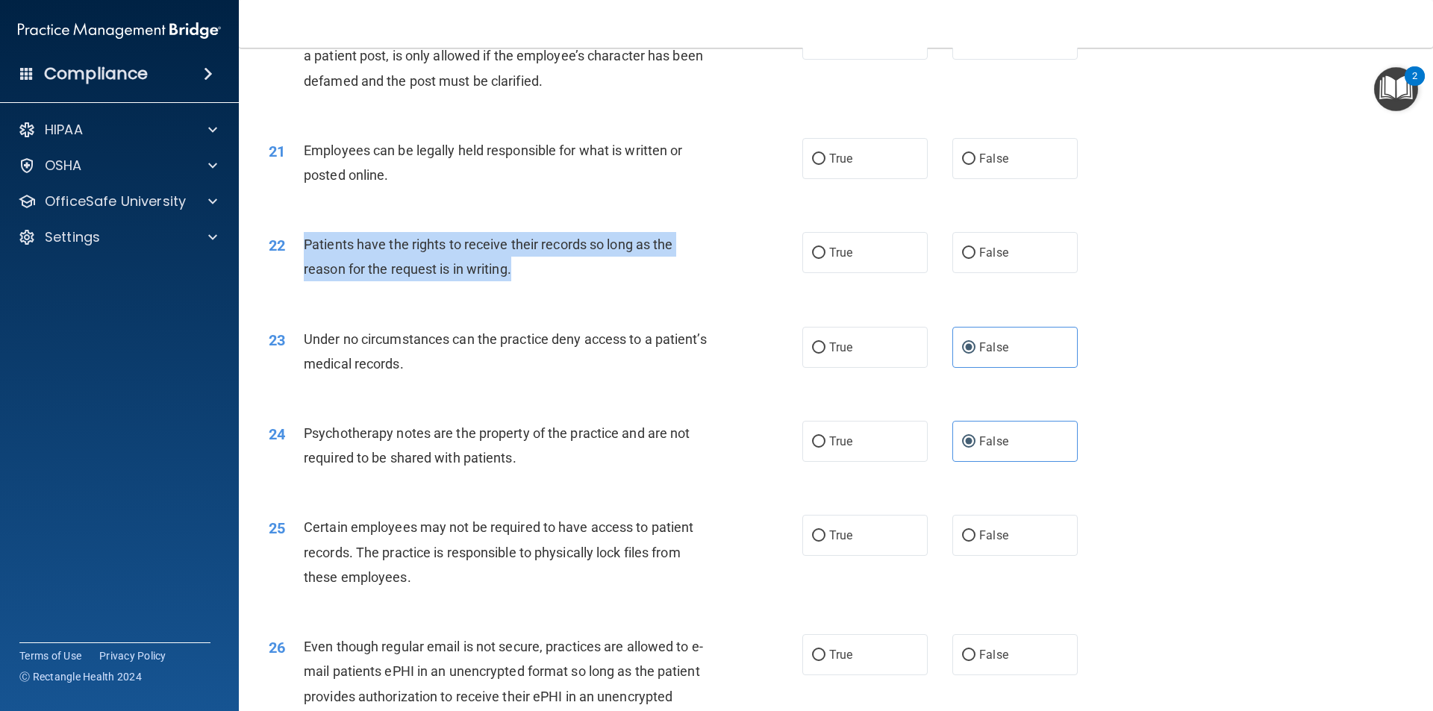
drag, startPoint x: 557, startPoint y: 291, endPoint x: 306, endPoint y: 269, distance: 252.4
click at [306, 269] on div "Patients have the rights to receive their records so long as the reason for the…" at bounding box center [512, 256] width 417 height 49
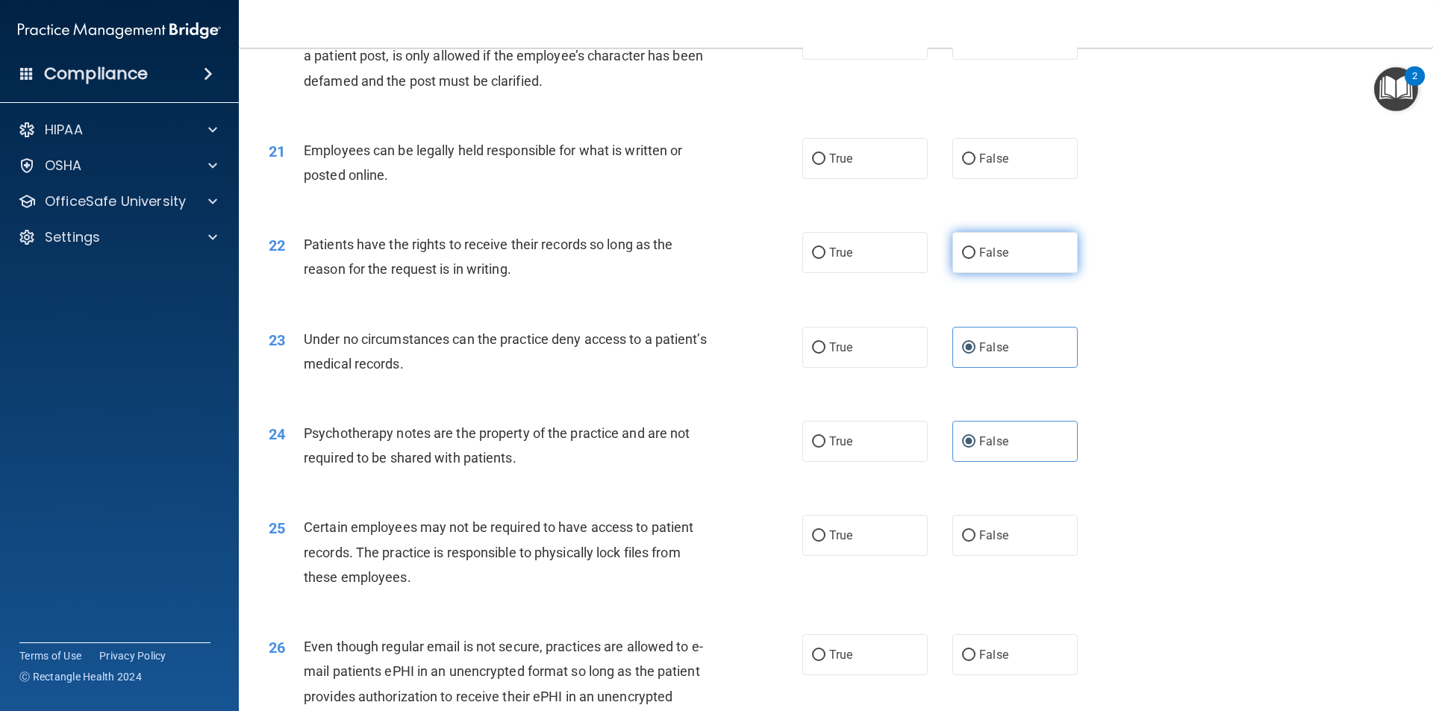
click at [952, 271] on label "False" at bounding box center [1014, 252] width 125 height 41
click at [962, 259] on input "False" at bounding box center [968, 253] width 13 height 11
radio input "true"
click at [821, 179] on label "True" at bounding box center [864, 158] width 125 height 41
click at [821, 165] on input "True" at bounding box center [818, 159] width 13 height 11
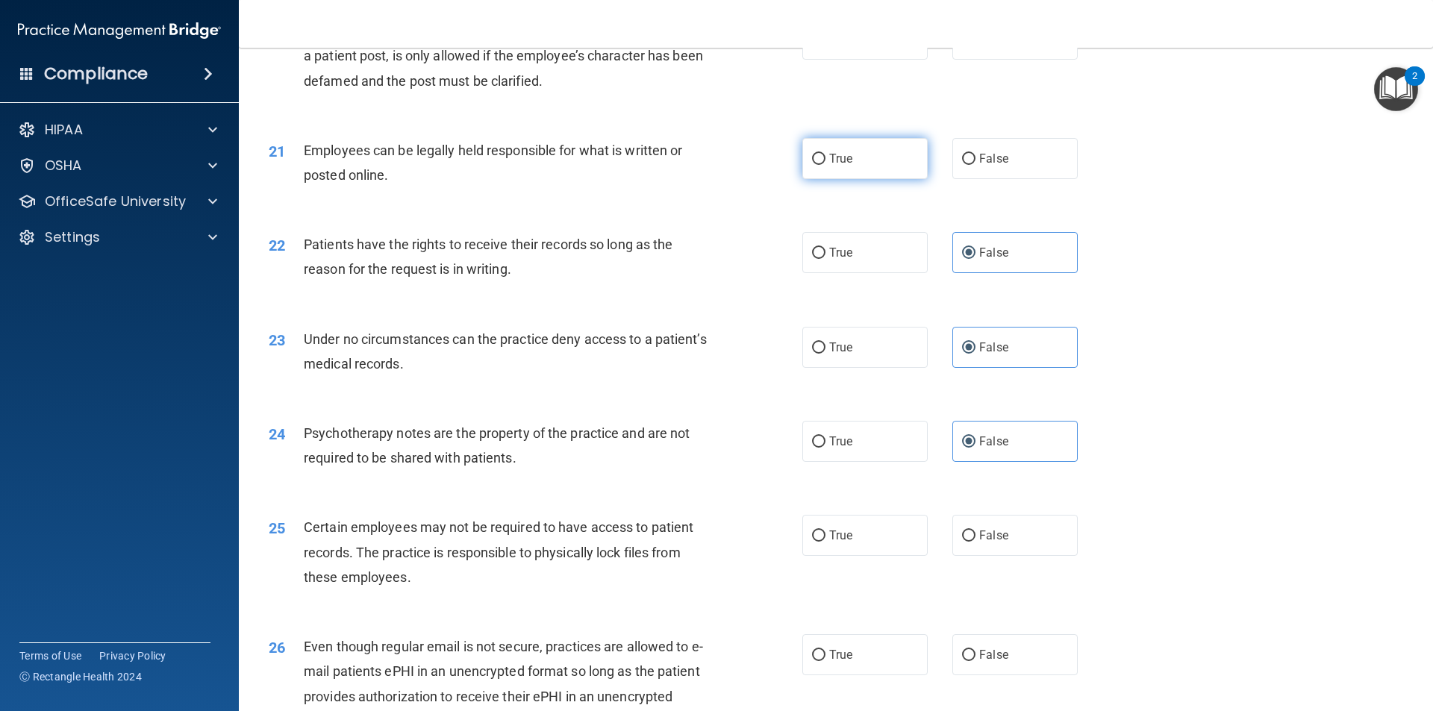
radio input "true"
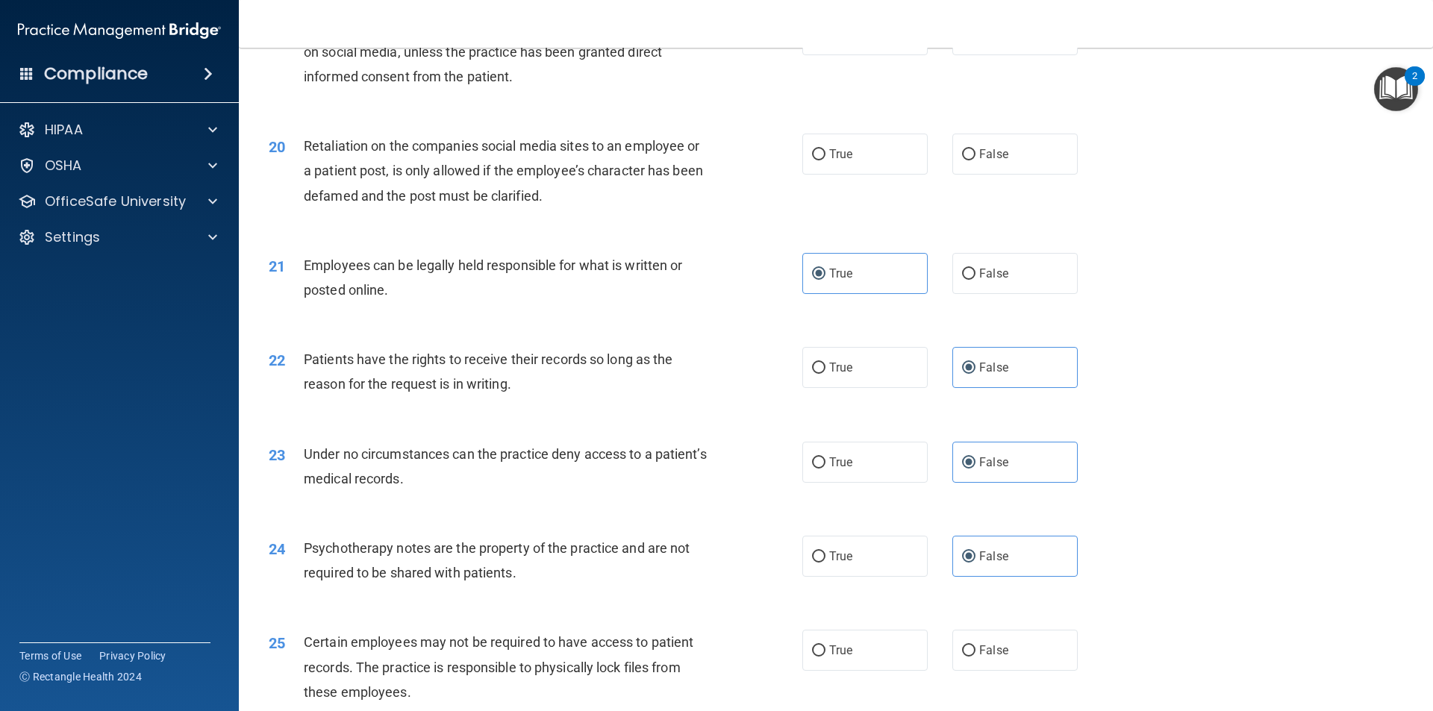
scroll to position [2238, 0]
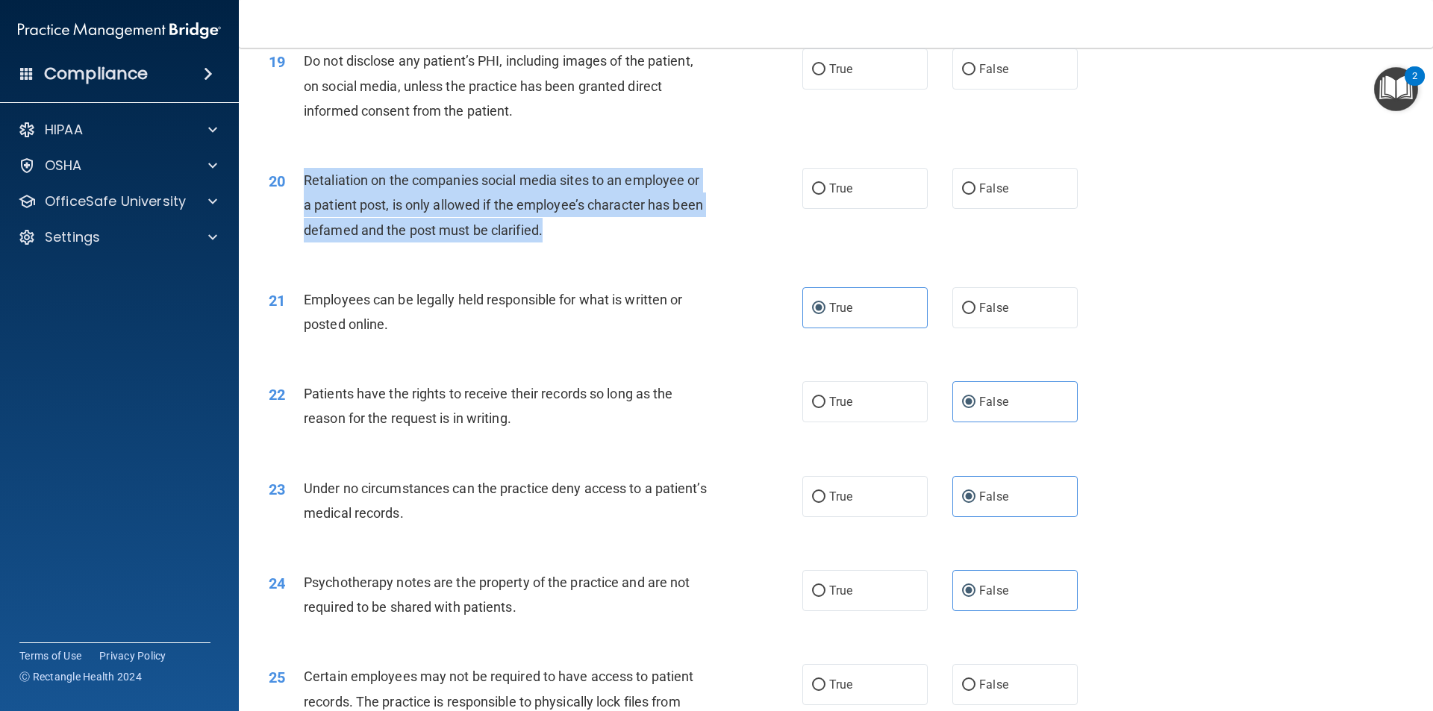
drag, startPoint x: 568, startPoint y: 251, endPoint x: 304, endPoint y: 198, distance: 268.5
click at [304, 198] on div "Retaliation on the companies social media sites to an employee or a patient pos…" at bounding box center [512, 205] width 417 height 75
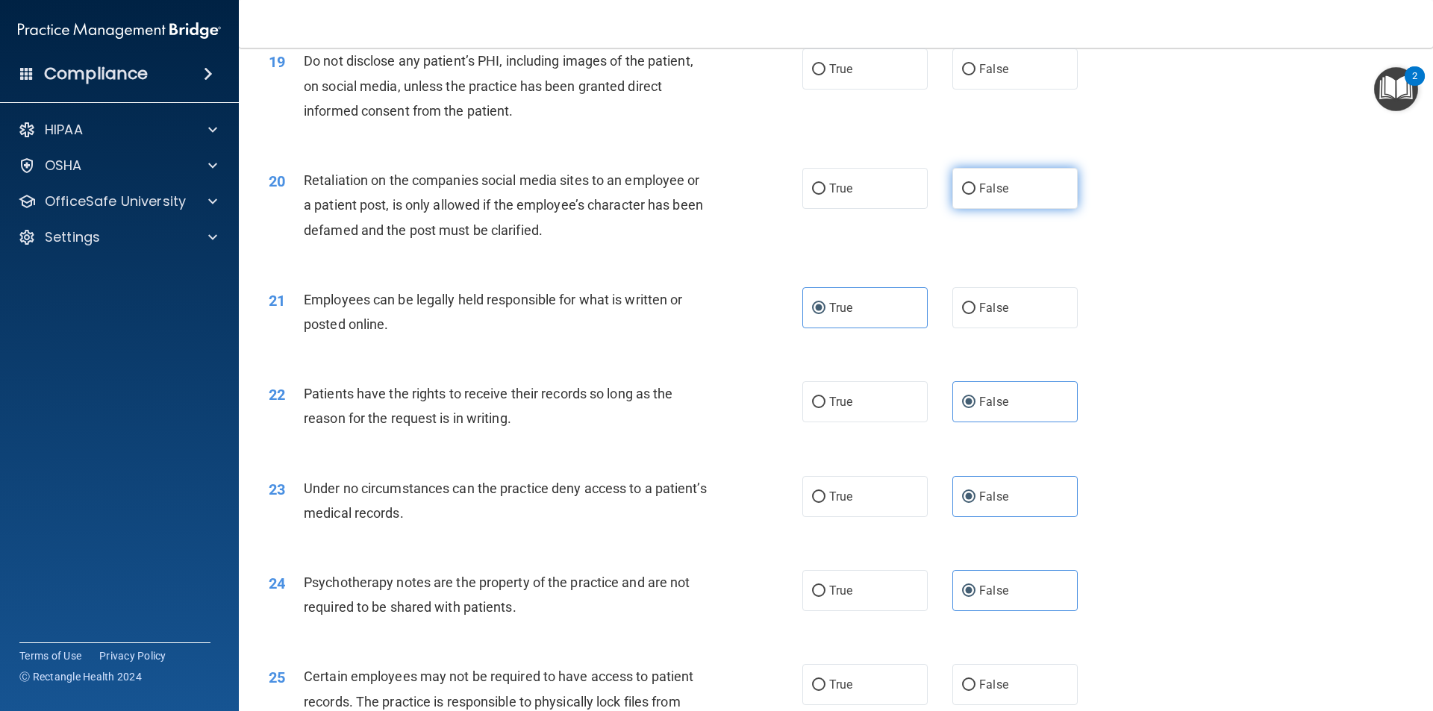
click at [952, 209] on label "False" at bounding box center [1014, 188] width 125 height 41
click at [962, 195] on input "False" at bounding box center [968, 189] width 13 height 11
radio input "true"
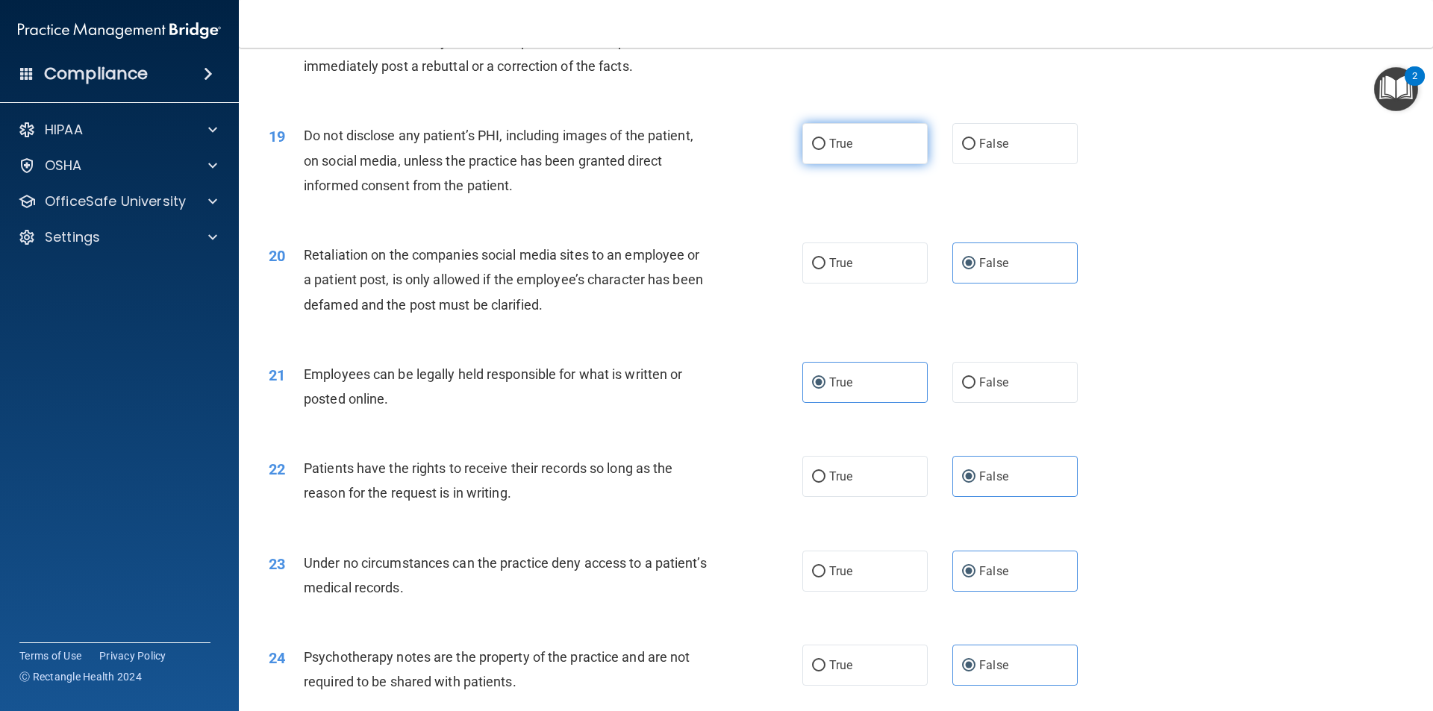
click at [818, 150] on input "True" at bounding box center [818, 144] width 13 height 11
radio input "true"
drag, startPoint x: 818, startPoint y: 168, endPoint x: 711, endPoint y: 183, distance: 107.7
click at [711, 183] on div "Do not disclose any patient’s PHI, including images of the patient, on social m…" at bounding box center [512, 160] width 417 height 75
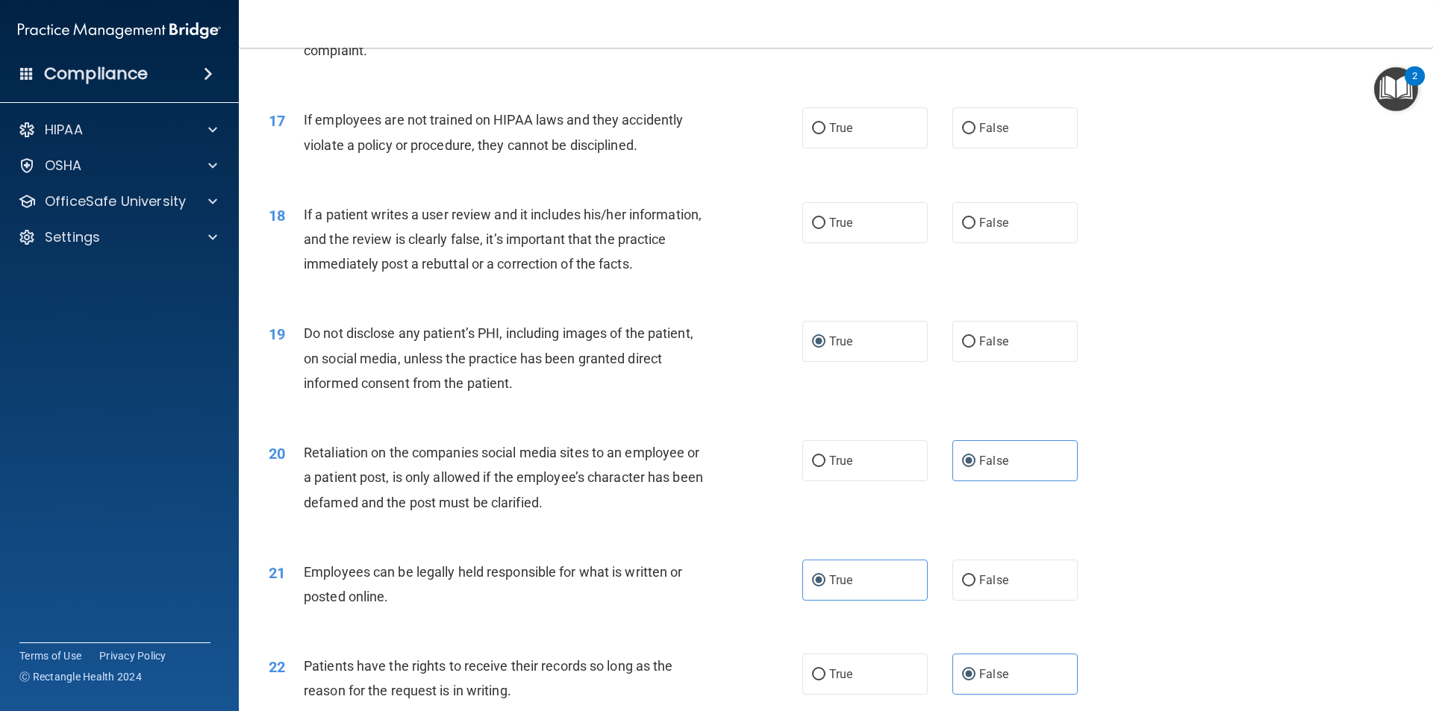
scroll to position [1940, 0]
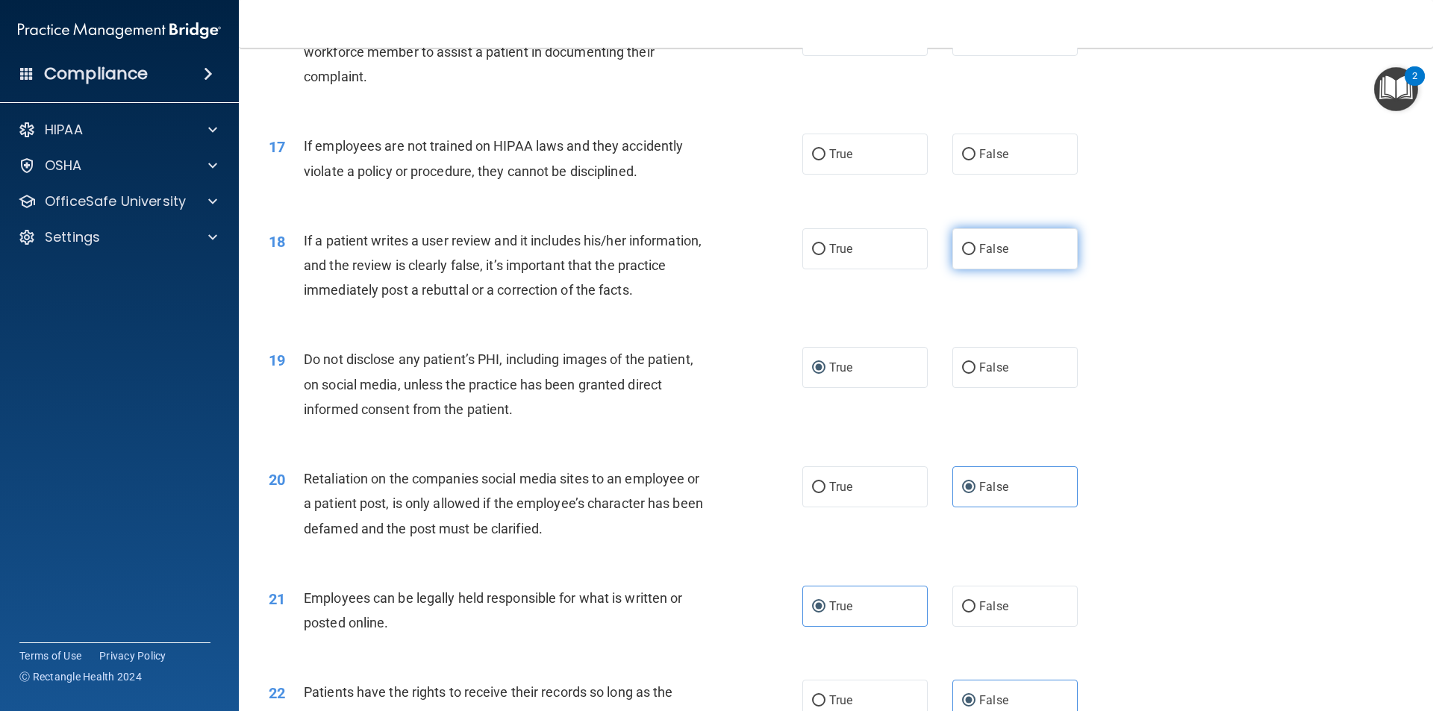
click at [979, 256] on span "False" at bounding box center [993, 249] width 29 height 14
click at [974, 255] on input "False" at bounding box center [968, 249] width 13 height 11
radio input "true"
click at [940, 175] on div "True False" at bounding box center [952, 154] width 301 height 41
click at [962, 160] on input "False" at bounding box center [968, 154] width 13 height 11
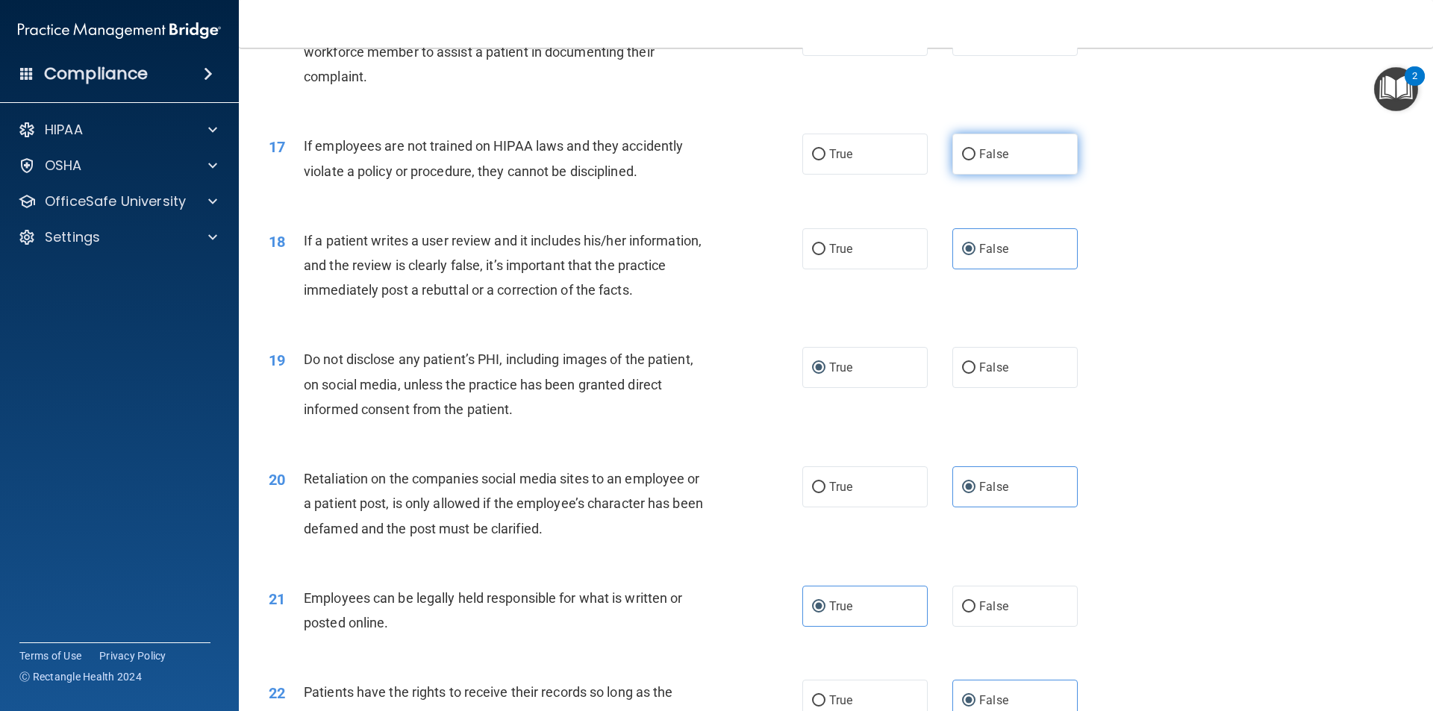
radio input "true"
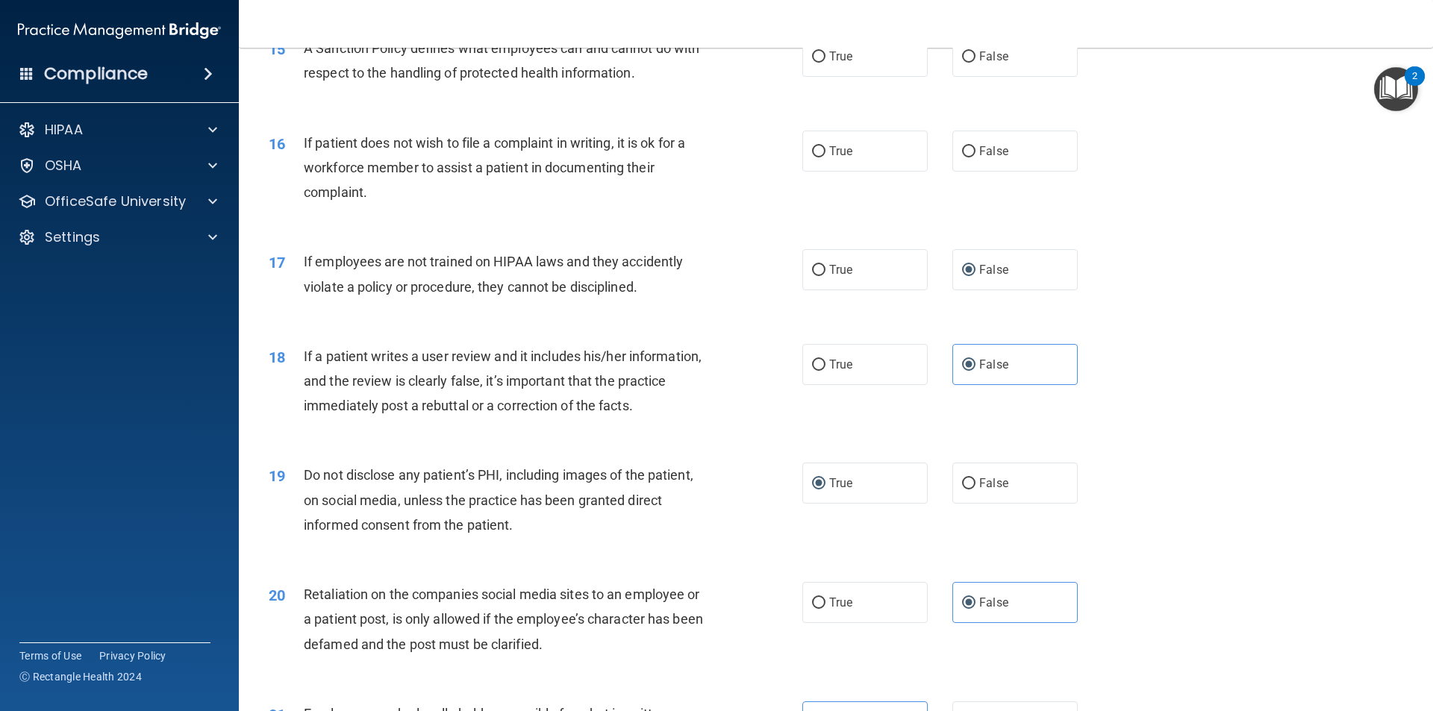
scroll to position [1791, 0]
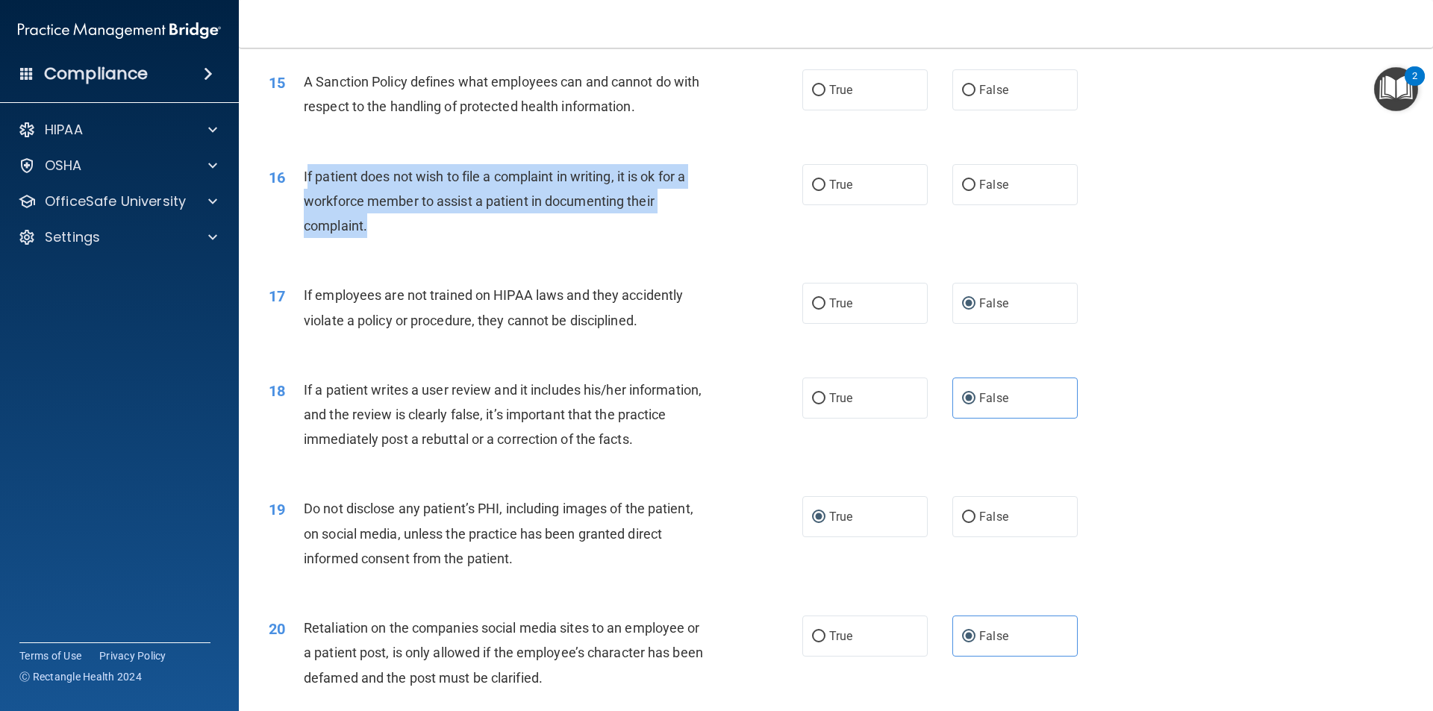
drag, startPoint x: 375, startPoint y: 245, endPoint x: 306, endPoint y: 202, distance: 80.8
click at [306, 202] on div "If patient does not wish to file a complaint in writing, it is ok for a workfor…" at bounding box center [512, 201] width 417 height 75
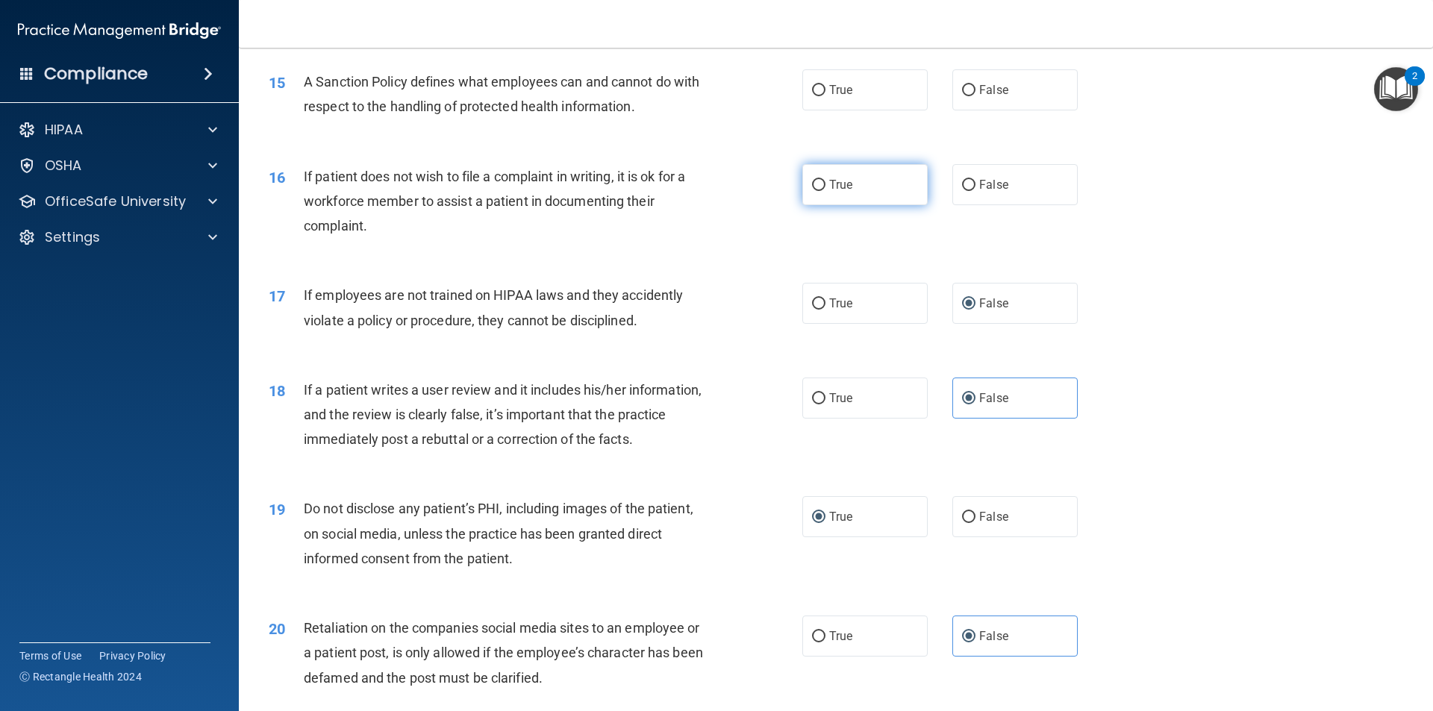
click at [830, 192] on span "True" at bounding box center [840, 185] width 23 height 14
click at [825, 191] on input "True" at bounding box center [818, 185] width 13 height 11
radio input "true"
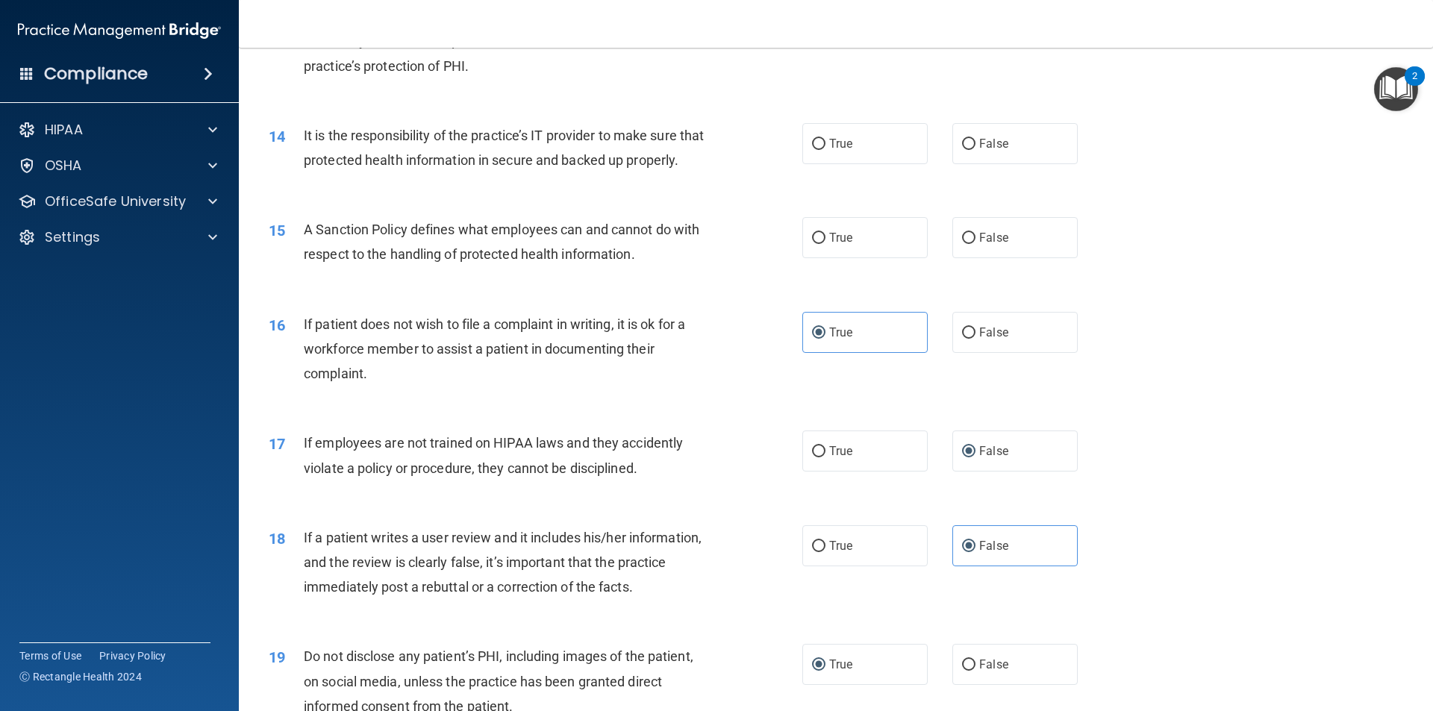
scroll to position [1642, 0]
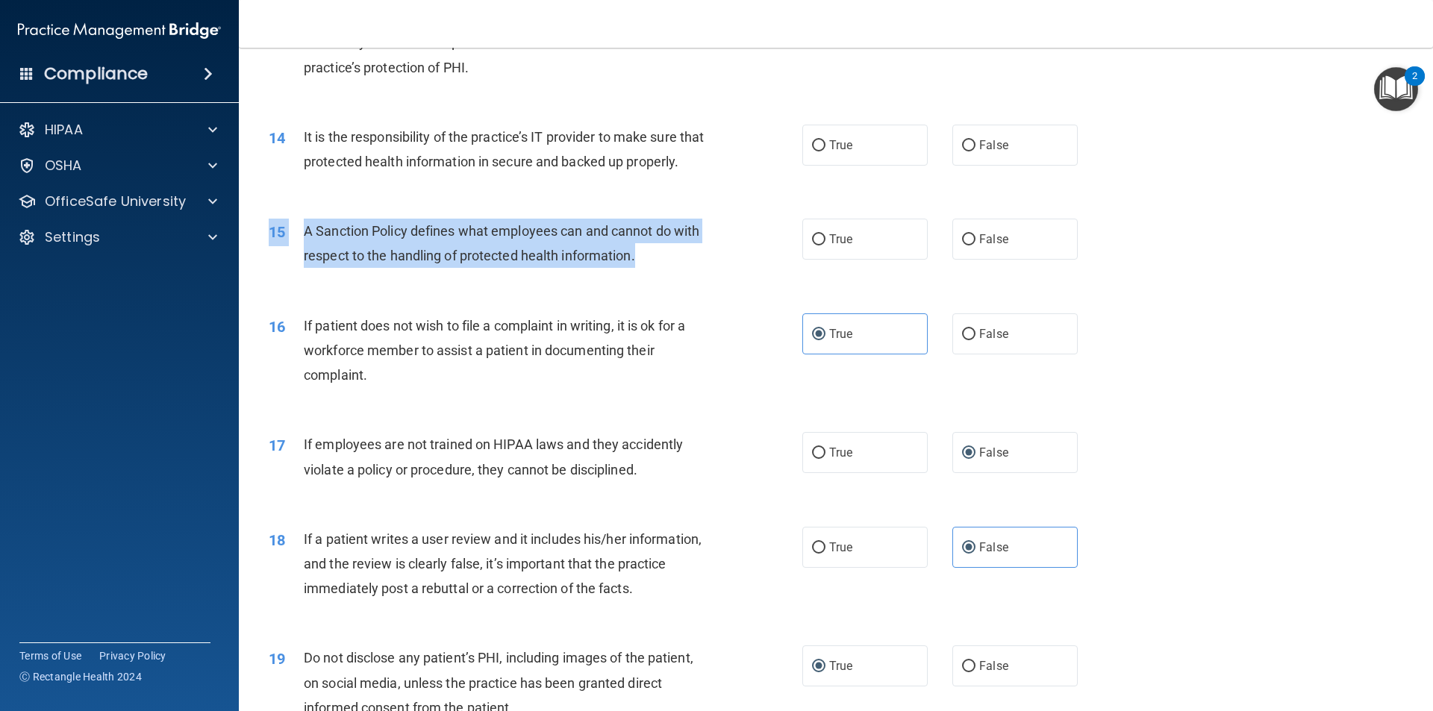
drag, startPoint x: 643, startPoint y: 278, endPoint x: 520, endPoint y: 234, distance: 130.5
click at [519, 234] on div "15 A Sanction Policy defines what employees can and cannot do with respect to t…" at bounding box center [835, 247] width 1157 height 94
click at [554, 263] on span "A Sanction Policy defines what employees can and cannot do with respect to the …" at bounding box center [501, 243] width 395 height 40
click at [637, 268] on div "A Sanction Policy defines what employees can and cannot do with respect to the …" at bounding box center [512, 243] width 417 height 49
drag, startPoint x: 640, startPoint y: 281, endPoint x: 319, endPoint y: 247, distance: 322.7
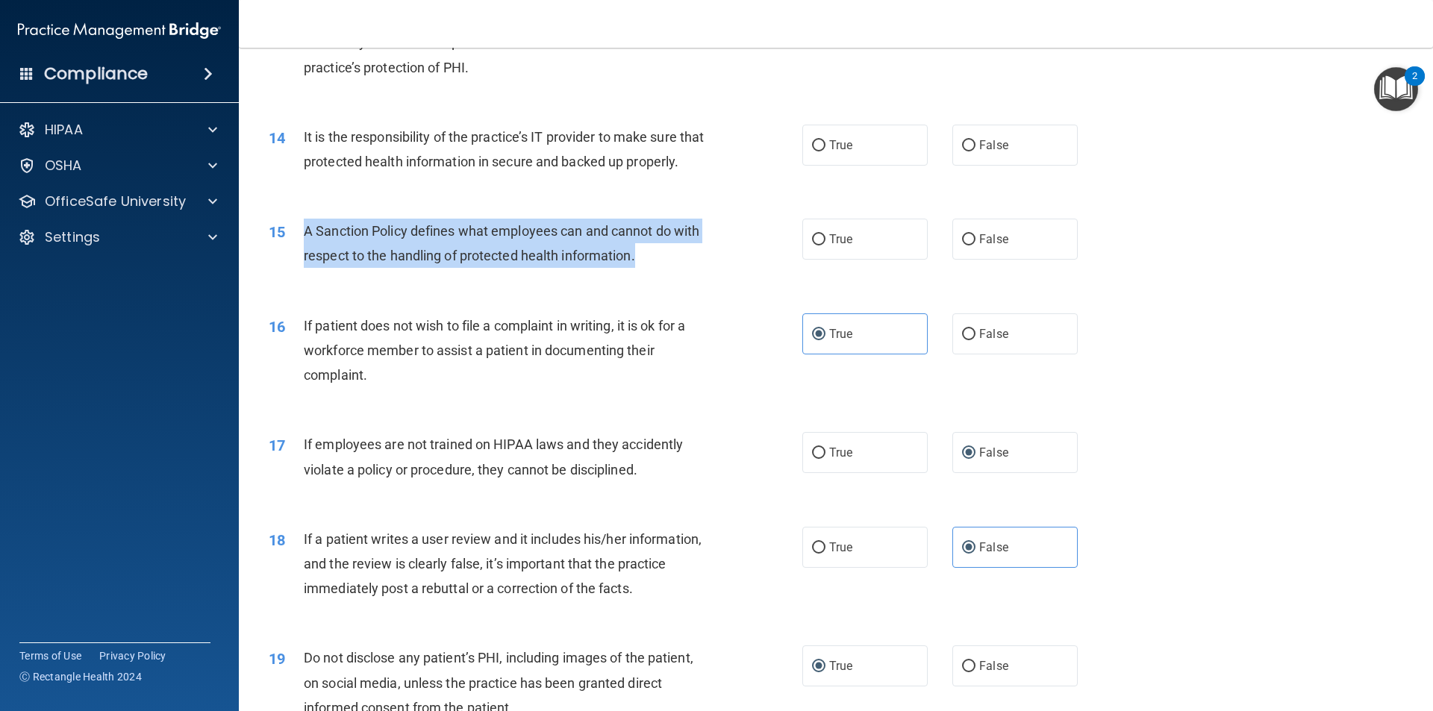
click at [305, 251] on div "A Sanction Policy defines what employees can and cannot do with respect to the …" at bounding box center [512, 243] width 417 height 49
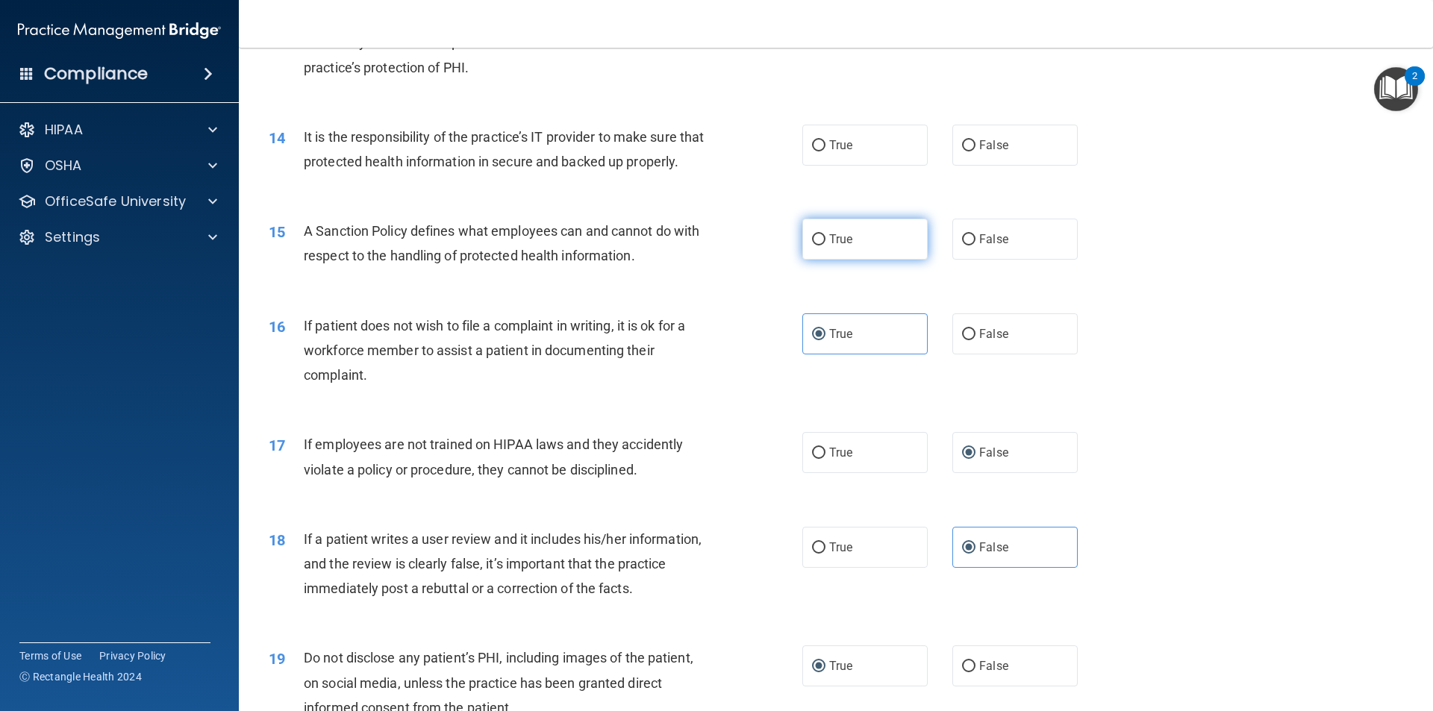
click at [858, 260] on label "True" at bounding box center [864, 239] width 125 height 41
click at [825, 245] on input "True" at bounding box center [818, 239] width 13 height 11
radio input "true"
drag, startPoint x: 415, startPoint y: 194, endPoint x: 386, endPoint y: 177, distance: 33.8
click at [386, 174] on div "It is the responsibility of the practice’s IT provider to make sure that protec…" at bounding box center [512, 149] width 417 height 49
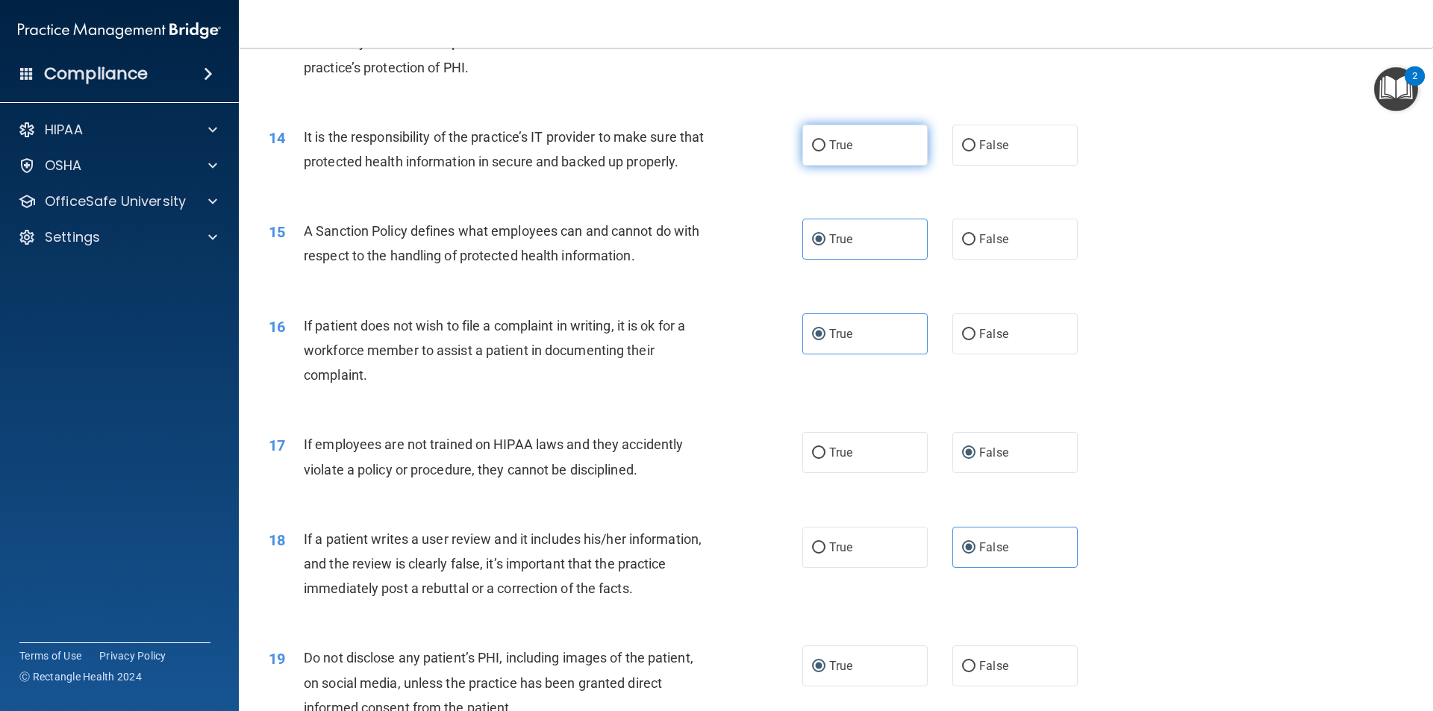
click at [841, 148] on span "True" at bounding box center [840, 145] width 23 height 14
click at [825, 148] on input "True" at bounding box center [818, 145] width 13 height 11
radio input "true"
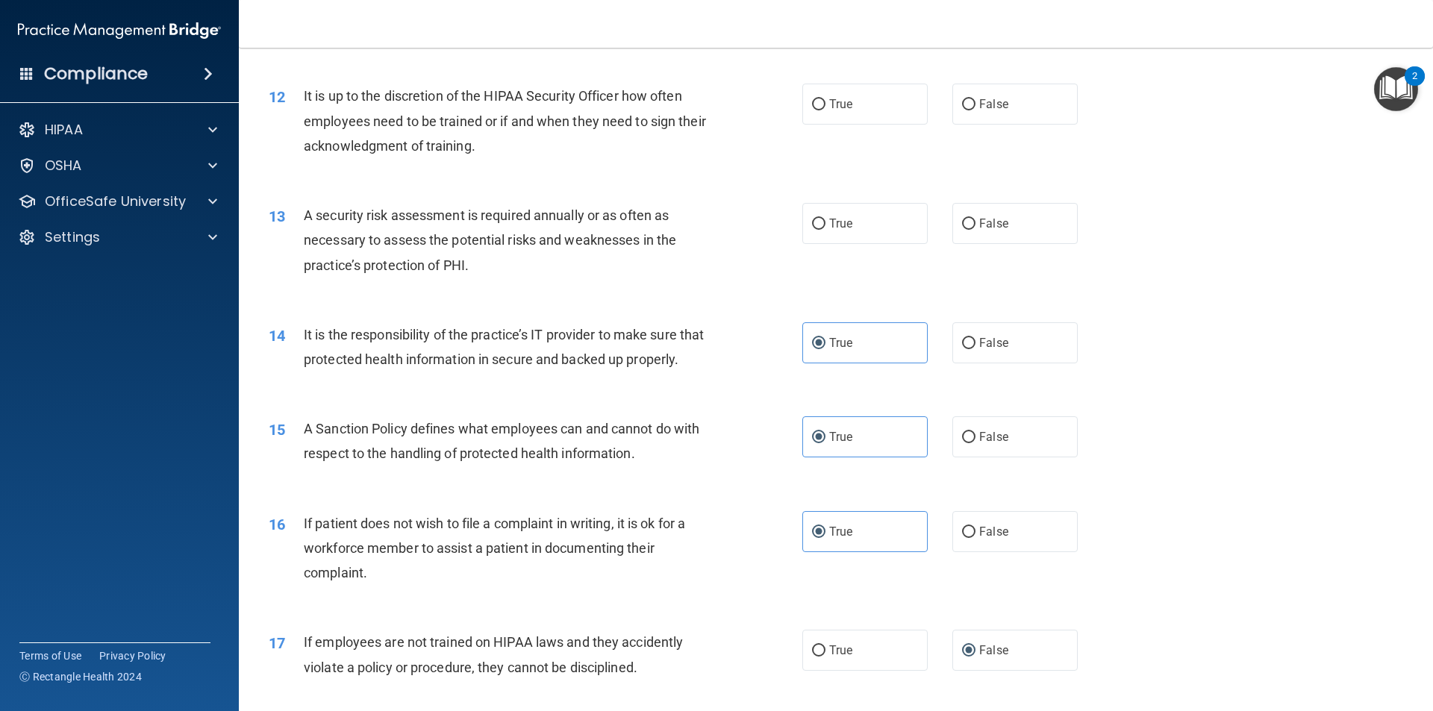
scroll to position [1418, 0]
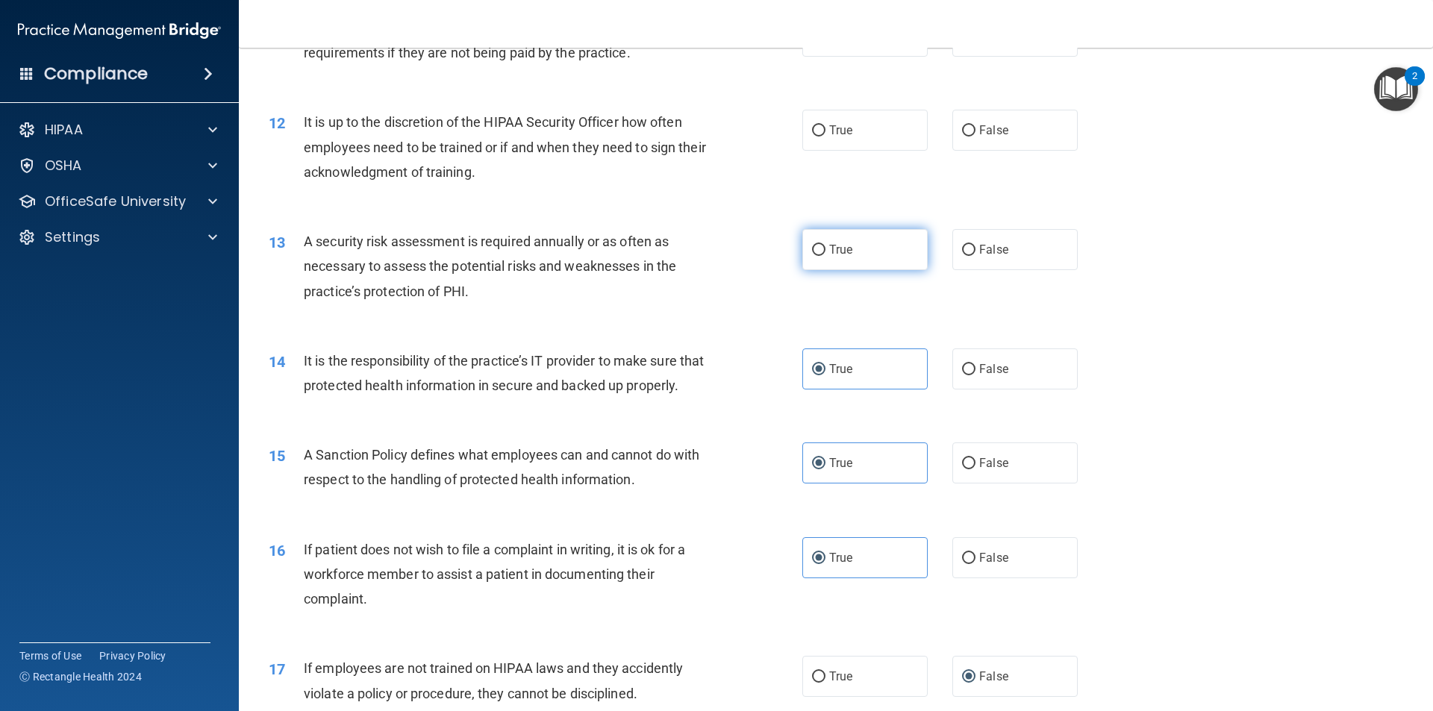
click at [804, 232] on label "True" at bounding box center [864, 249] width 125 height 41
click at [812, 245] on input "True" at bounding box center [818, 250] width 13 height 11
radio input "true"
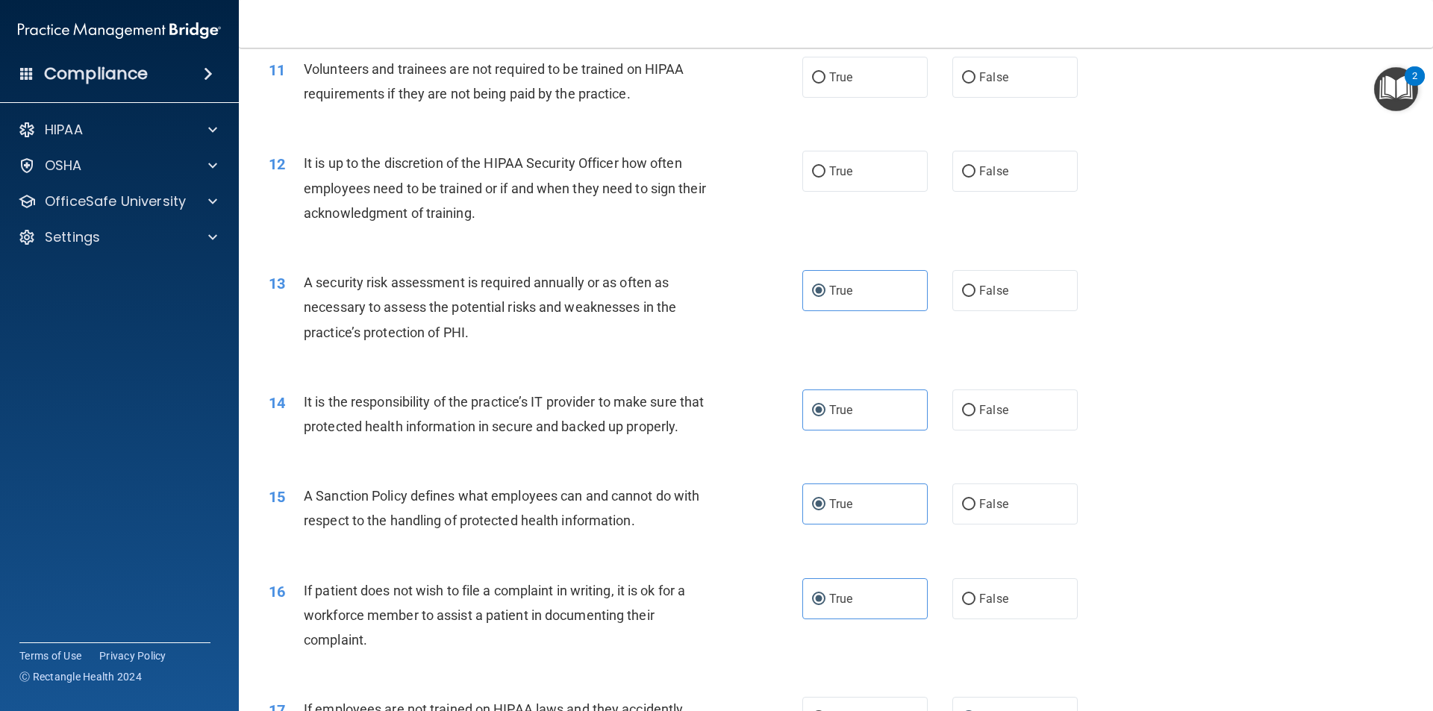
scroll to position [1343, 0]
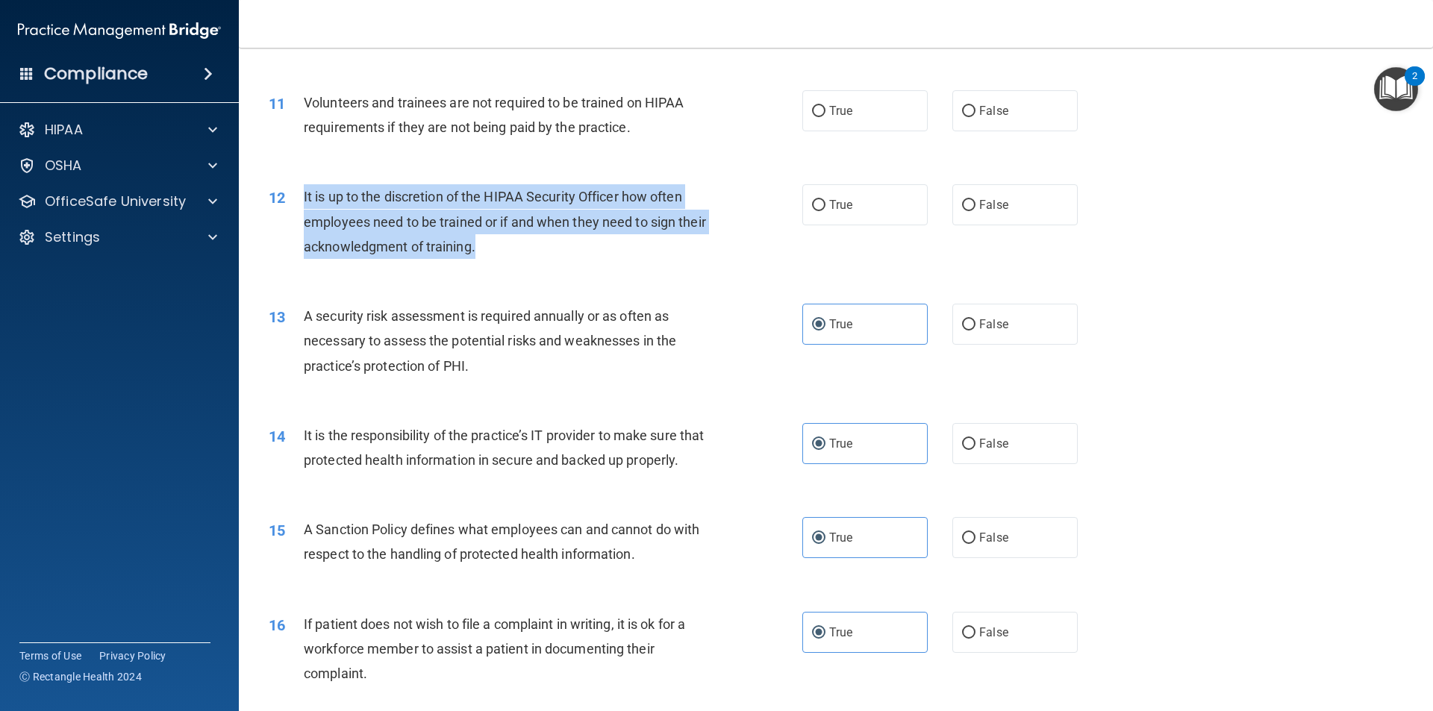
drag, startPoint x: 512, startPoint y: 247, endPoint x: 318, endPoint y: 191, distance: 201.9
click at [302, 190] on div "12 It is up to the discretion of the HIPAA Security Officer how often employees…" at bounding box center [535, 225] width 578 height 82
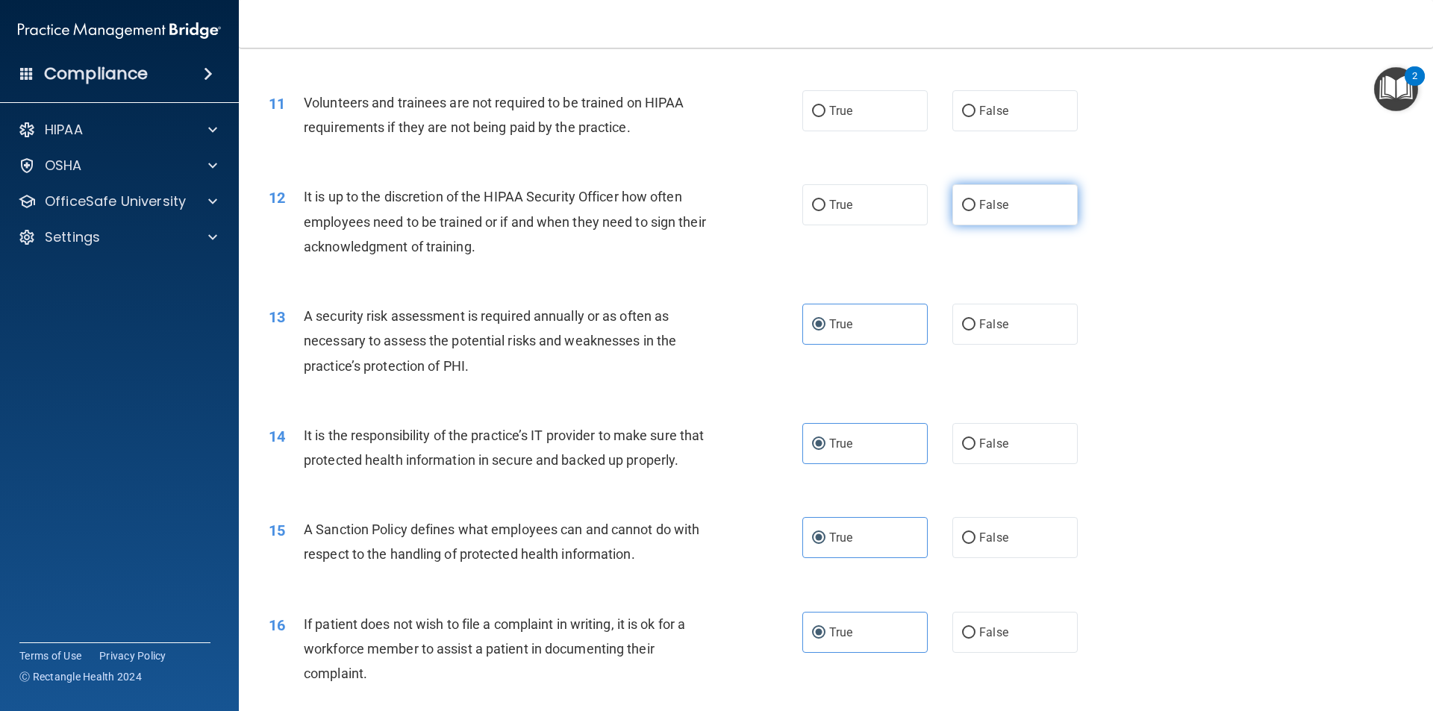
click at [995, 203] on span "False" at bounding box center [993, 205] width 29 height 14
click at [975, 203] on input "False" at bounding box center [968, 205] width 13 height 11
radio input "true"
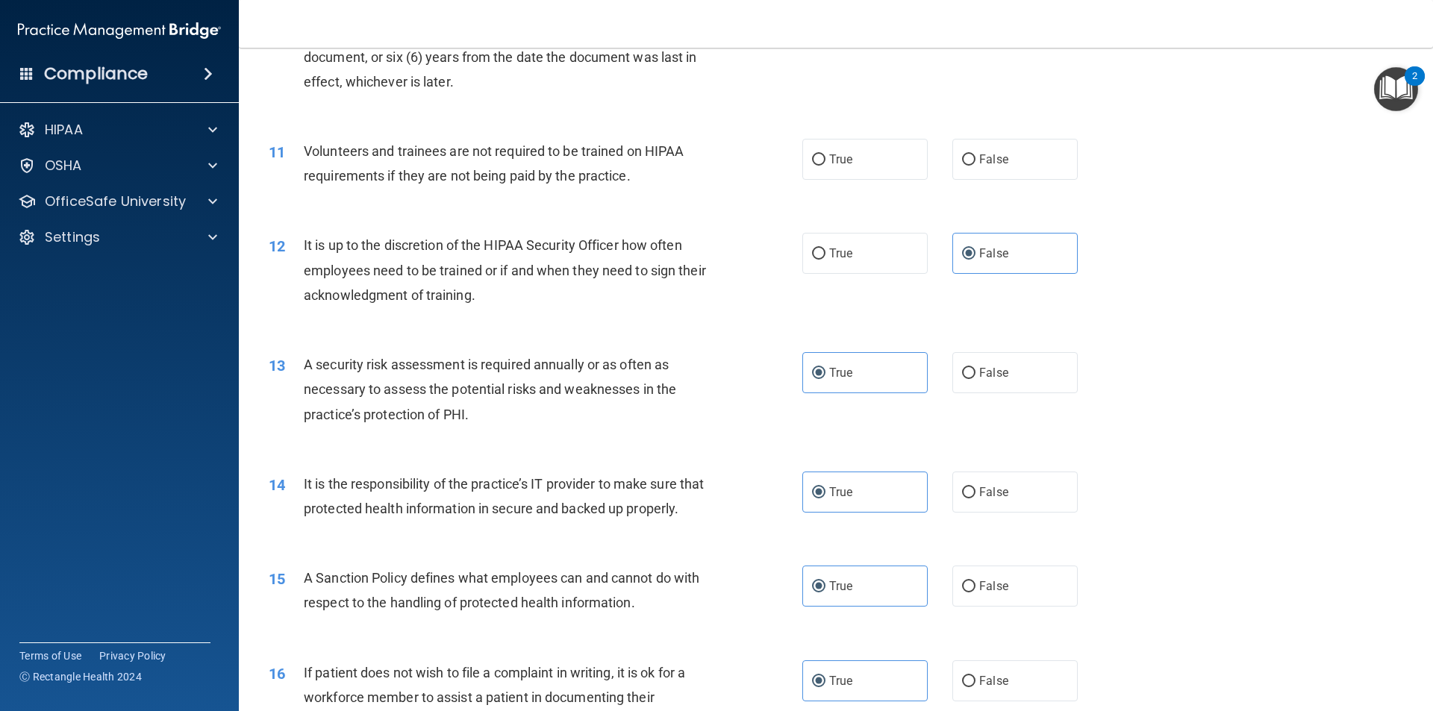
scroll to position [1268, 0]
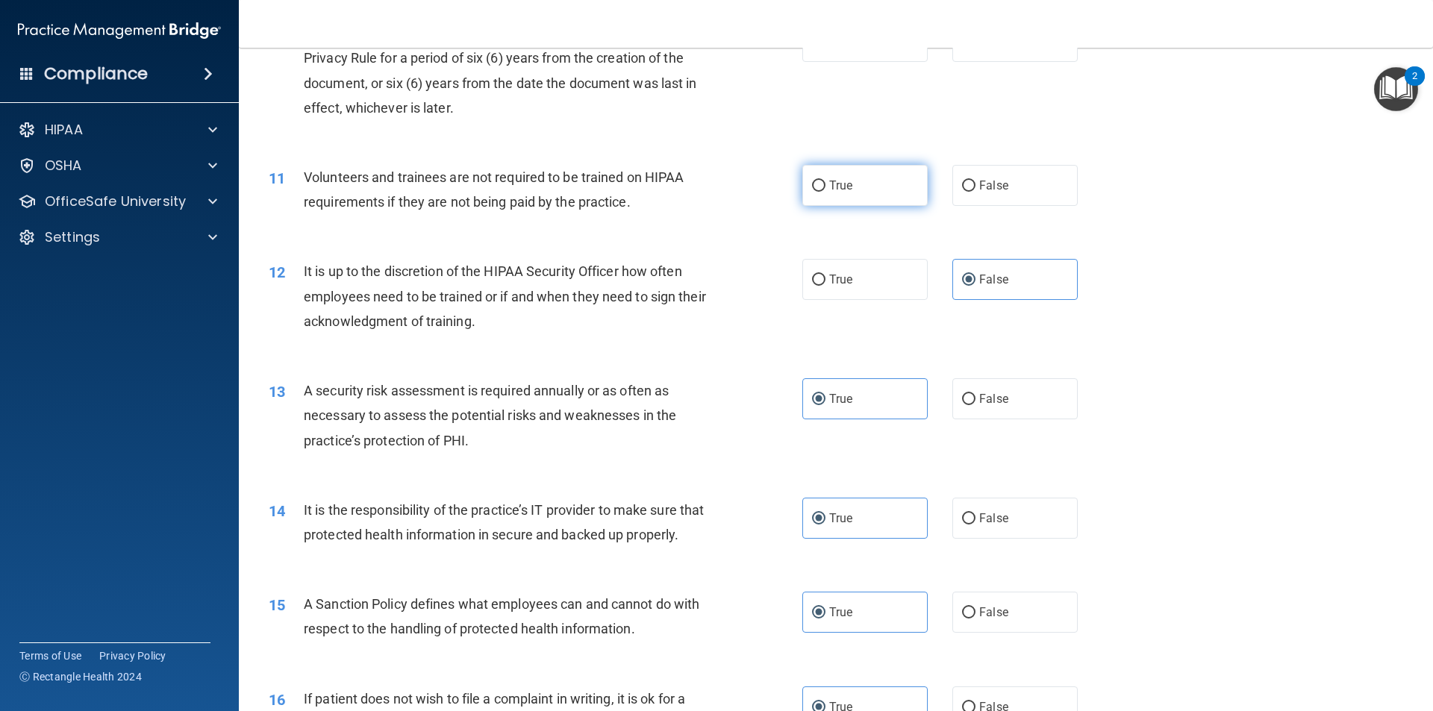
click at [812, 190] on input "True" at bounding box center [818, 186] width 13 height 11
radio input "true"
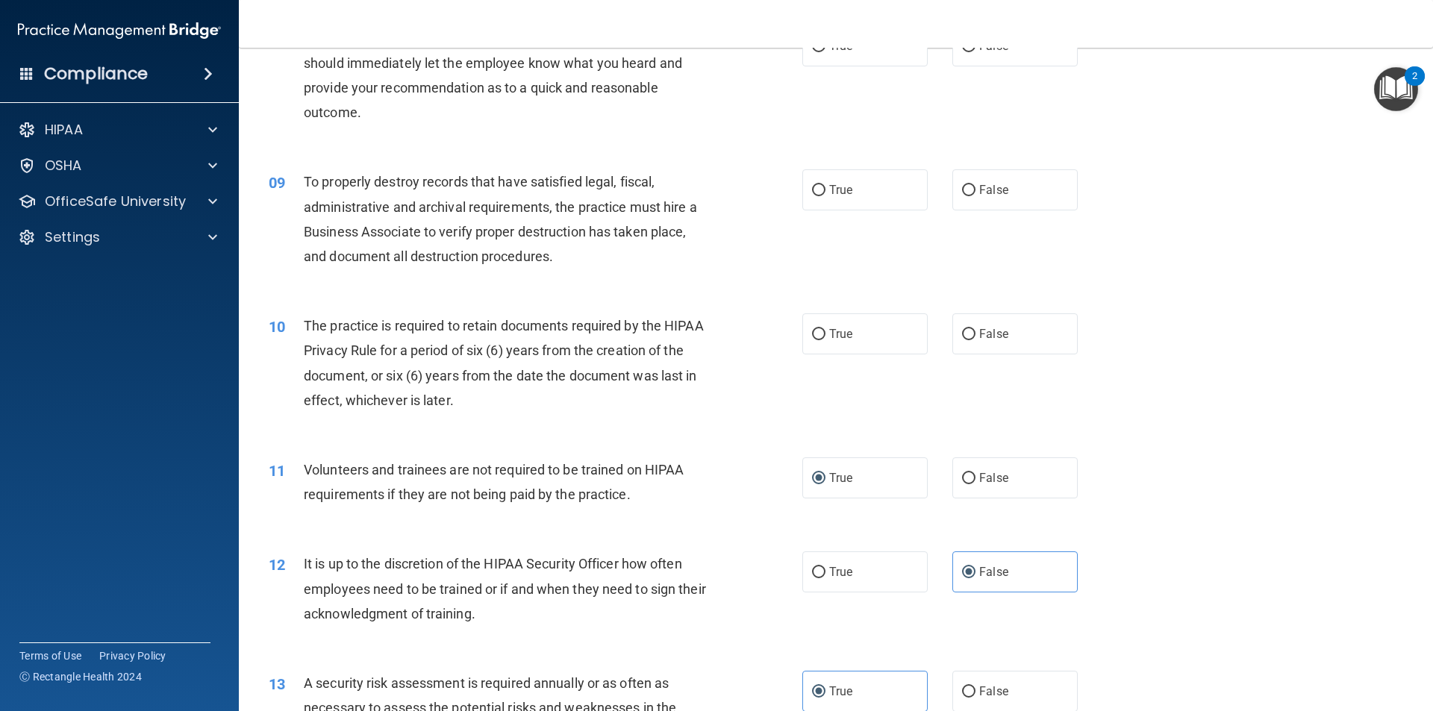
scroll to position [970, 0]
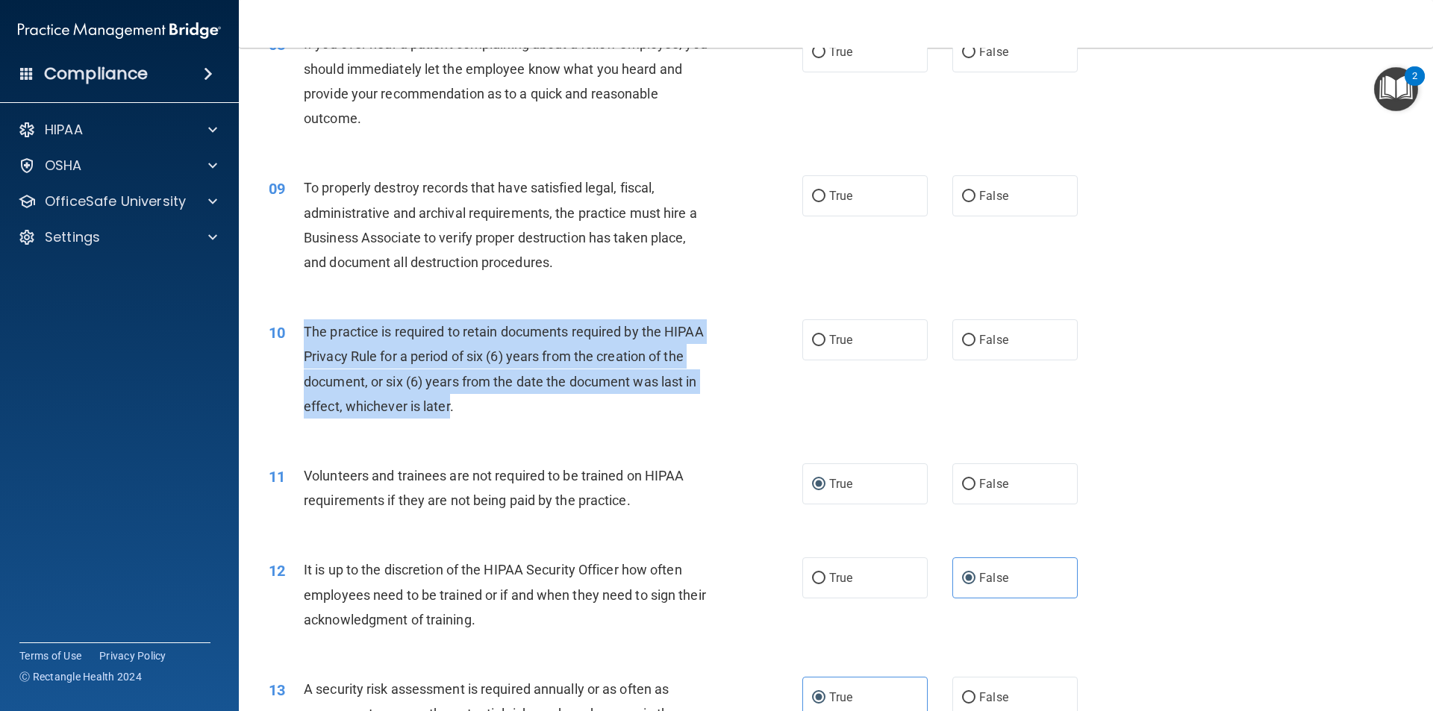
drag, startPoint x: 448, startPoint y: 402, endPoint x: 304, endPoint y: 328, distance: 162.9
click at [304, 328] on span "The practice is required to retain documents required by the HIPAA Privacy Rule…" at bounding box center [504, 369] width 400 height 90
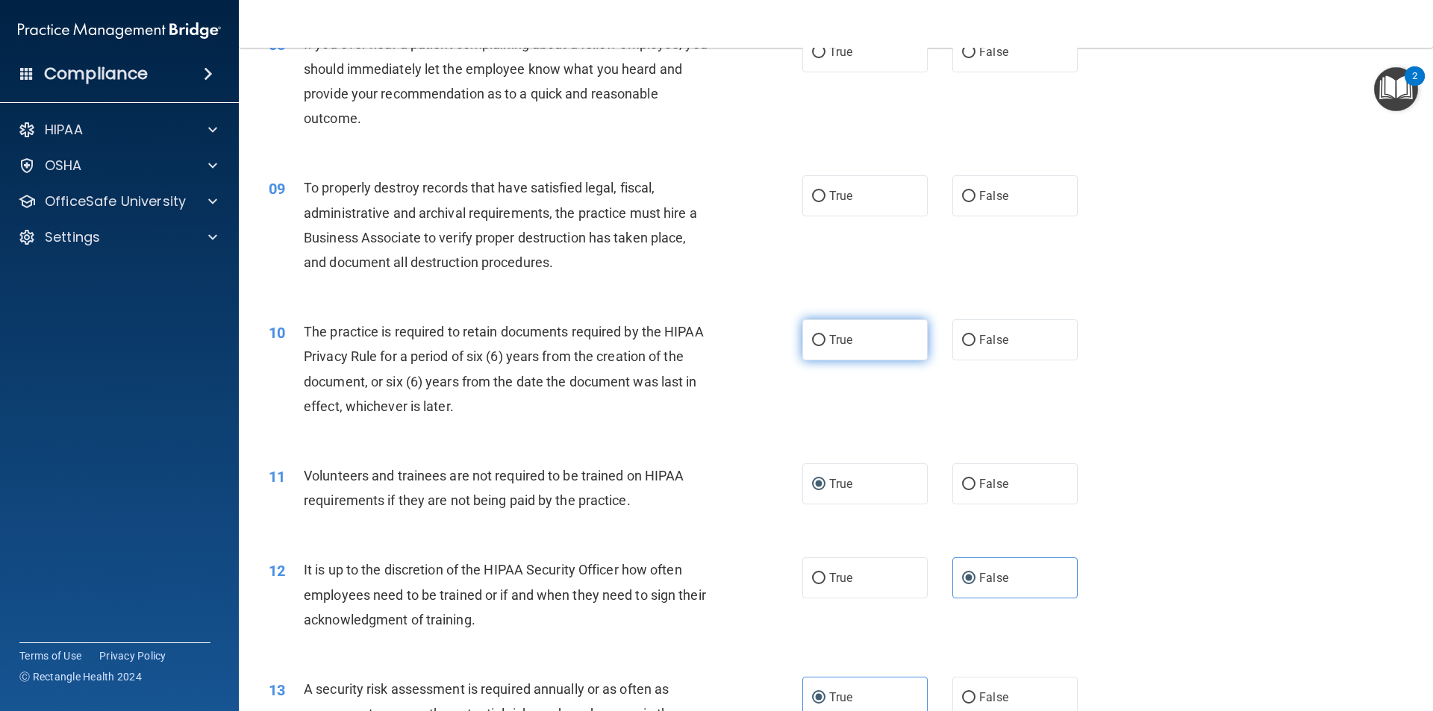
click at [854, 351] on label "True" at bounding box center [864, 339] width 125 height 41
click at [825, 346] on input "True" at bounding box center [818, 340] width 13 height 11
radio input "true"
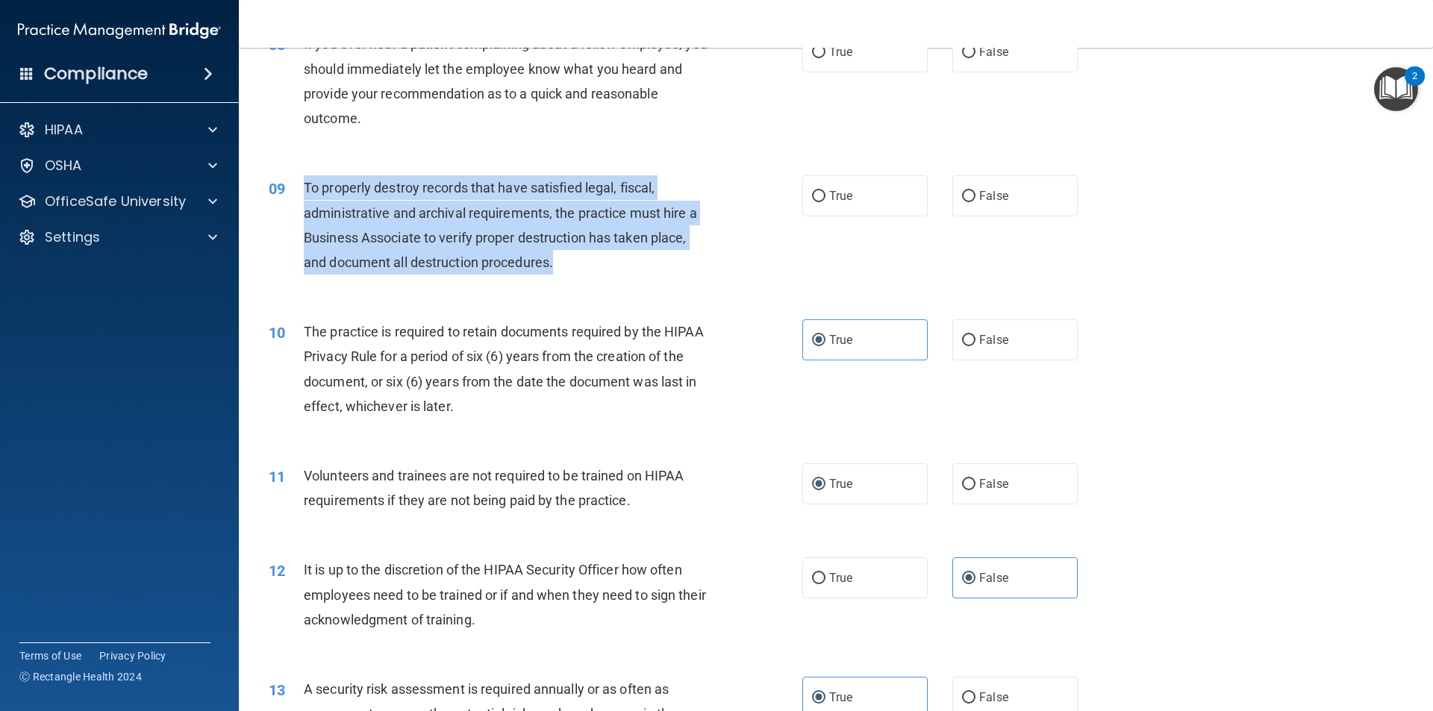
drag, startPoint x: 567, startPoint y: 276, endPoint x: 313, endPoint y: 190, distance: 267.8
click at [304, 187] on div "09 To properly destroy records that have satisfied legal, fiscal, administrativ…" at bounding box center [535, 228] width 578 height 107
click at [965, 201] on input "False" at bounding box center [968, 196] width 13 height 11
radio input "true"
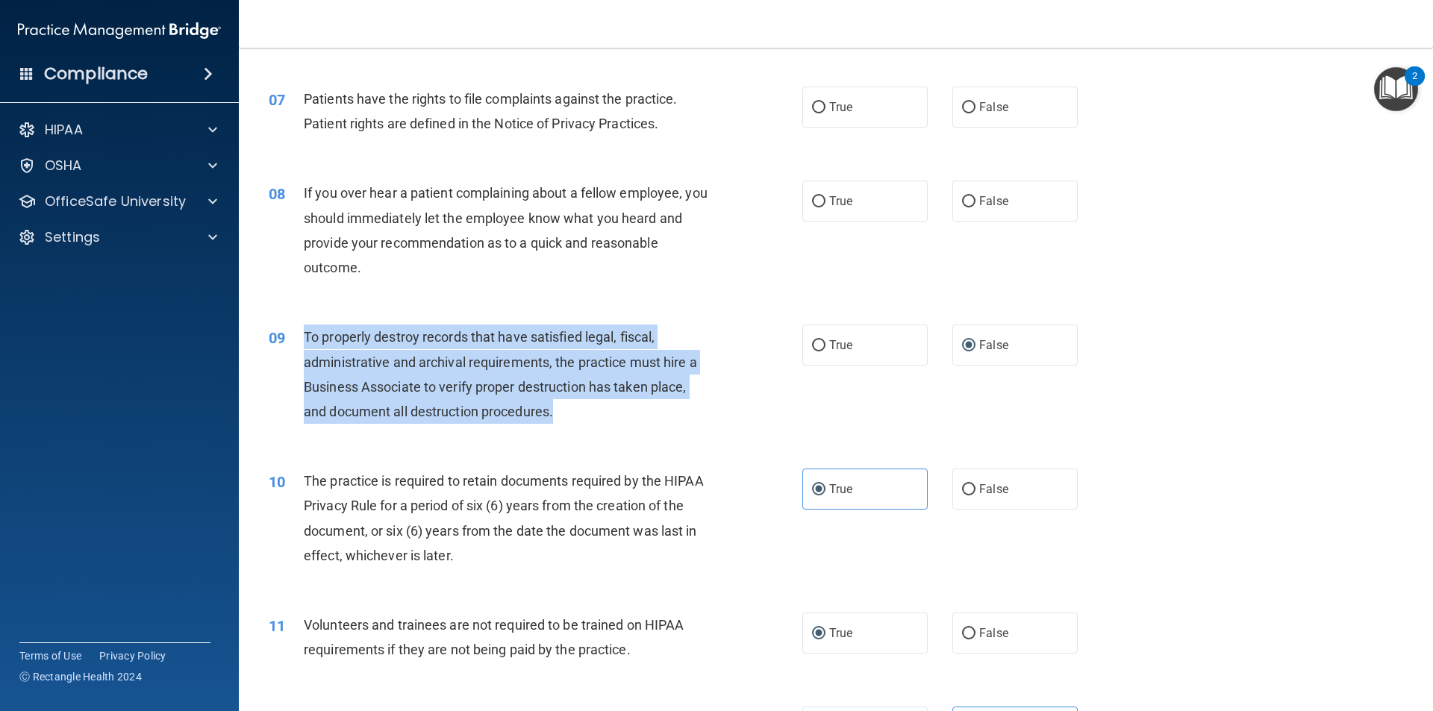
scroll to position [746, 0]
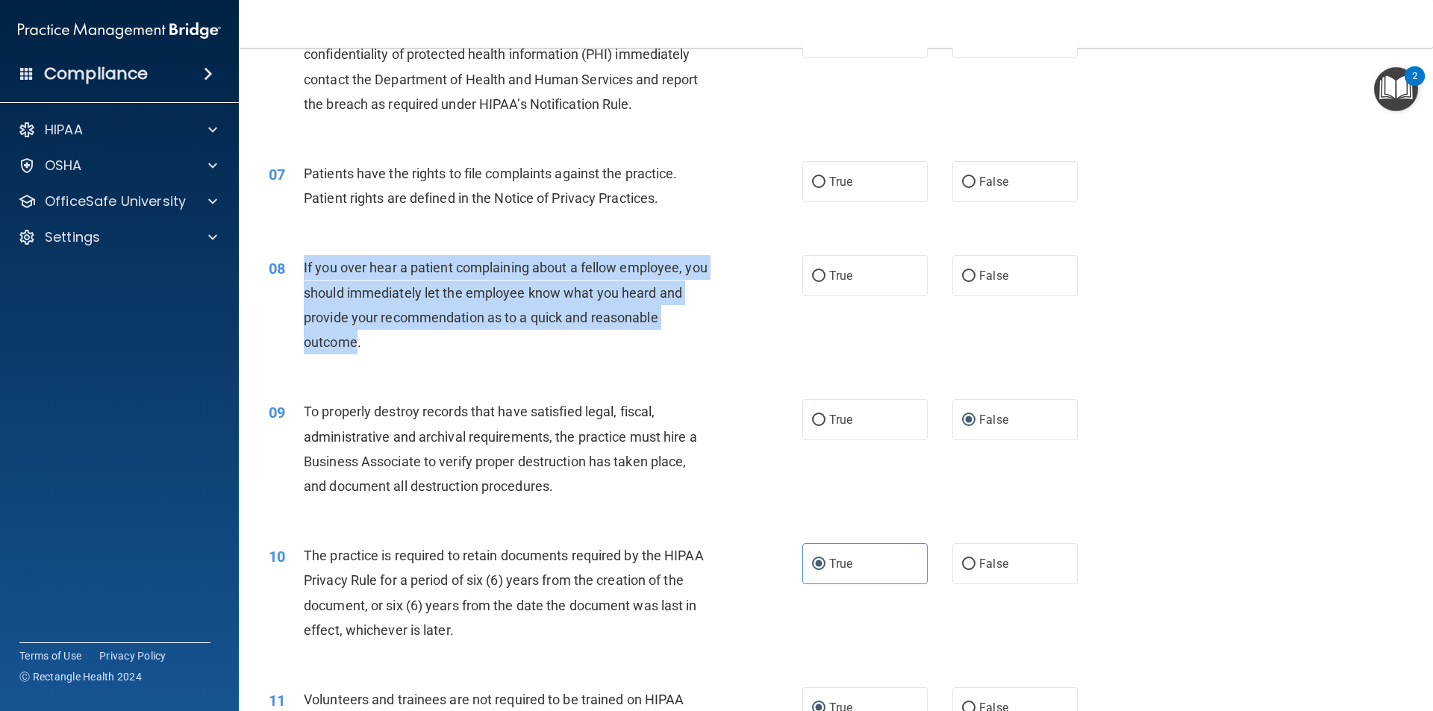
drag, startPoint x: 357, startPoint y: 346, endPoint x: 292, endPoint y: 280, distance: 92.9
click at [292, 280] on div "08 If you over hear a patient complaining about a fellow employee, you should i…" at bounding box center [535, 308] width 578 height 107
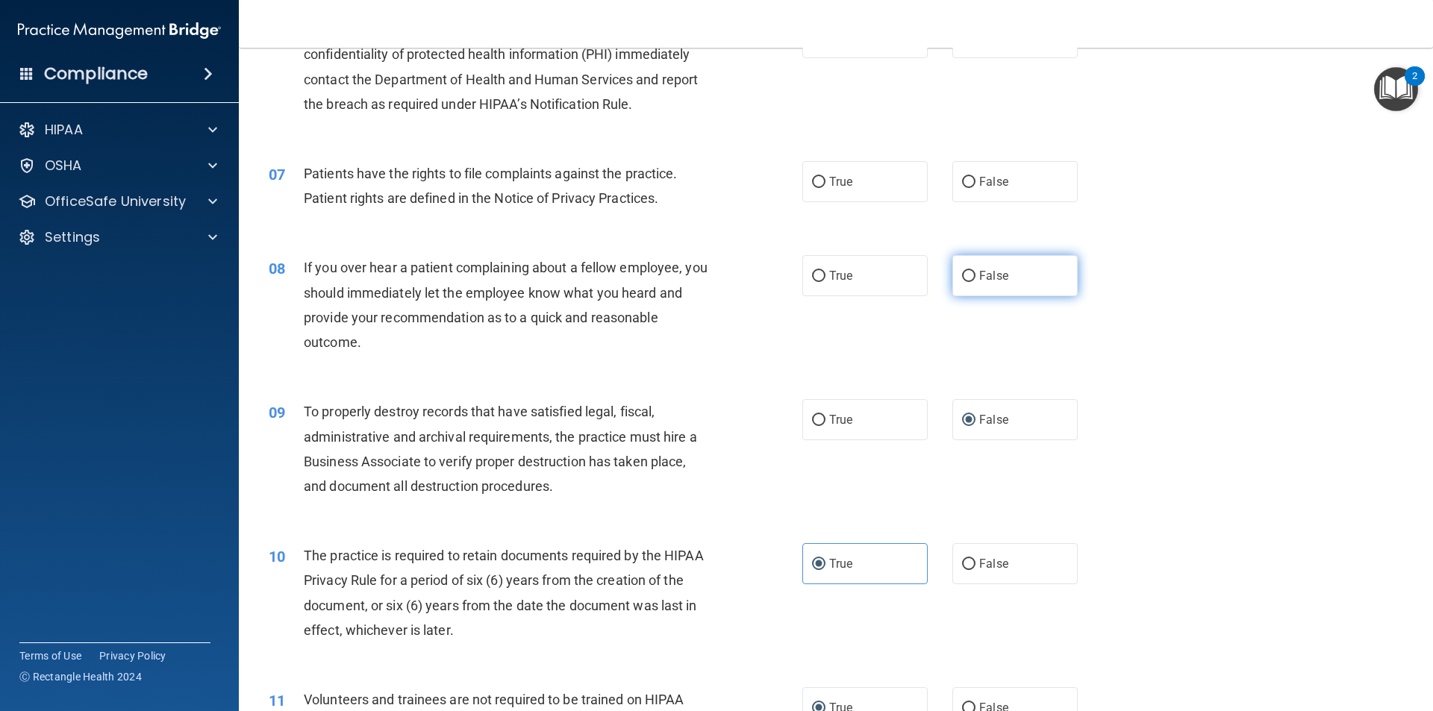
click at [971, 273] on label "False" at bounding box center [1014, 275] width 125 height 41
click at [971, 273] on input "False" at bounding box center [968, 276] width 13 height 11
radio input "true"
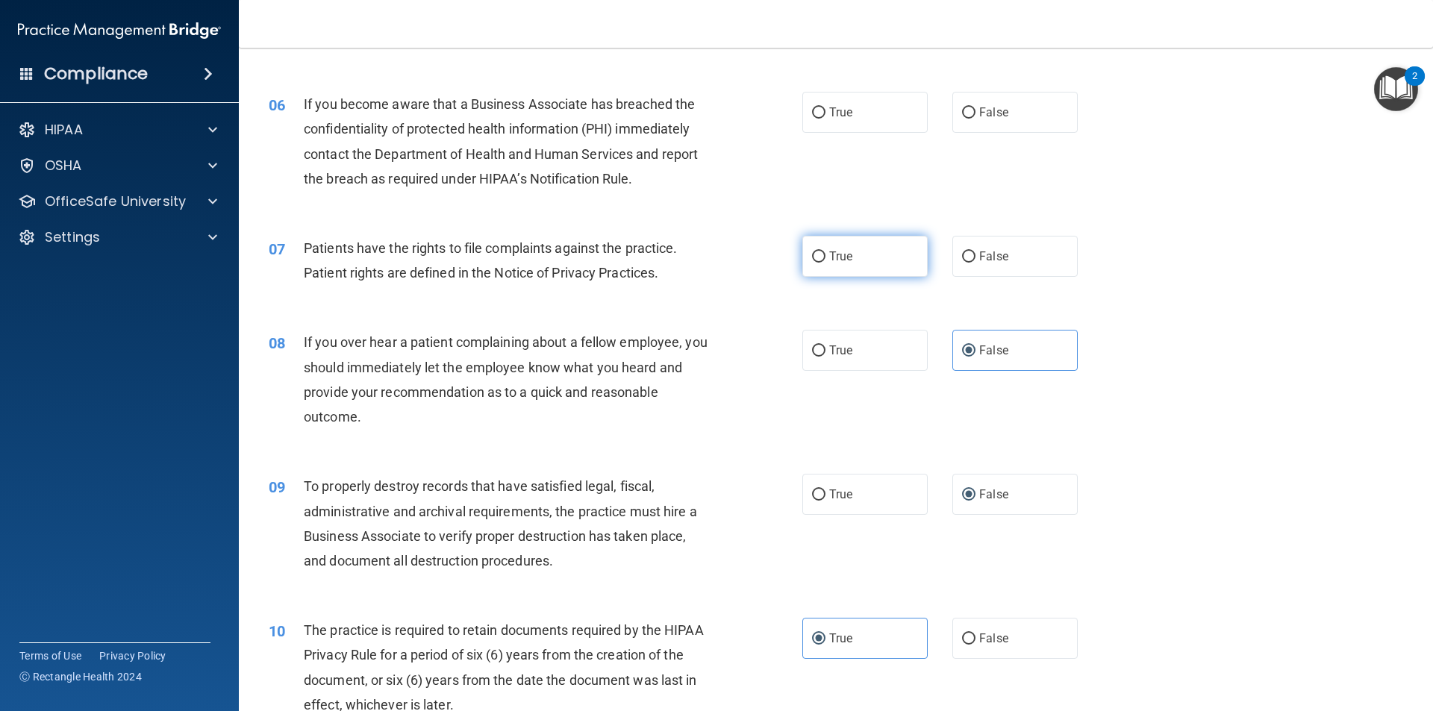
click at [813, 257] on input "True" at bounding box center [818, 256] width 13 height 11
radio input "true"
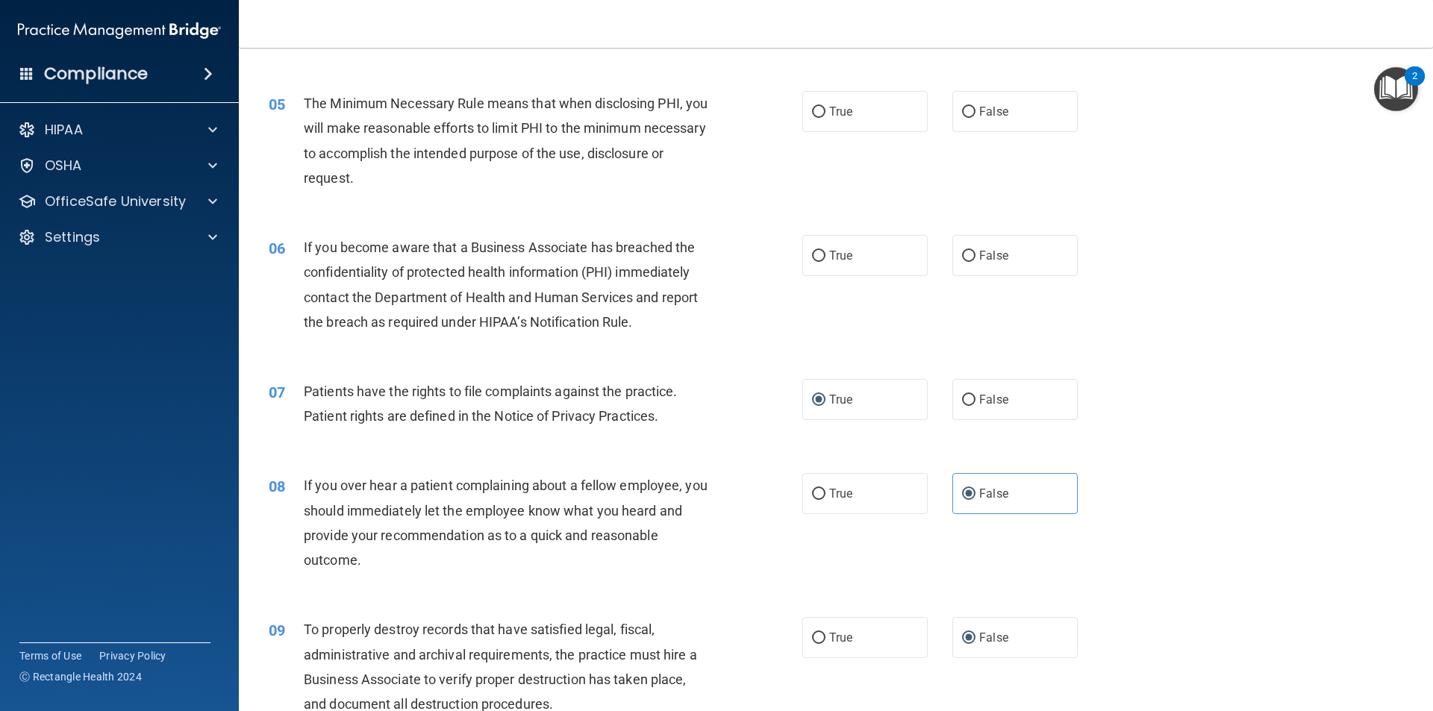
scroll to position [522, 0]
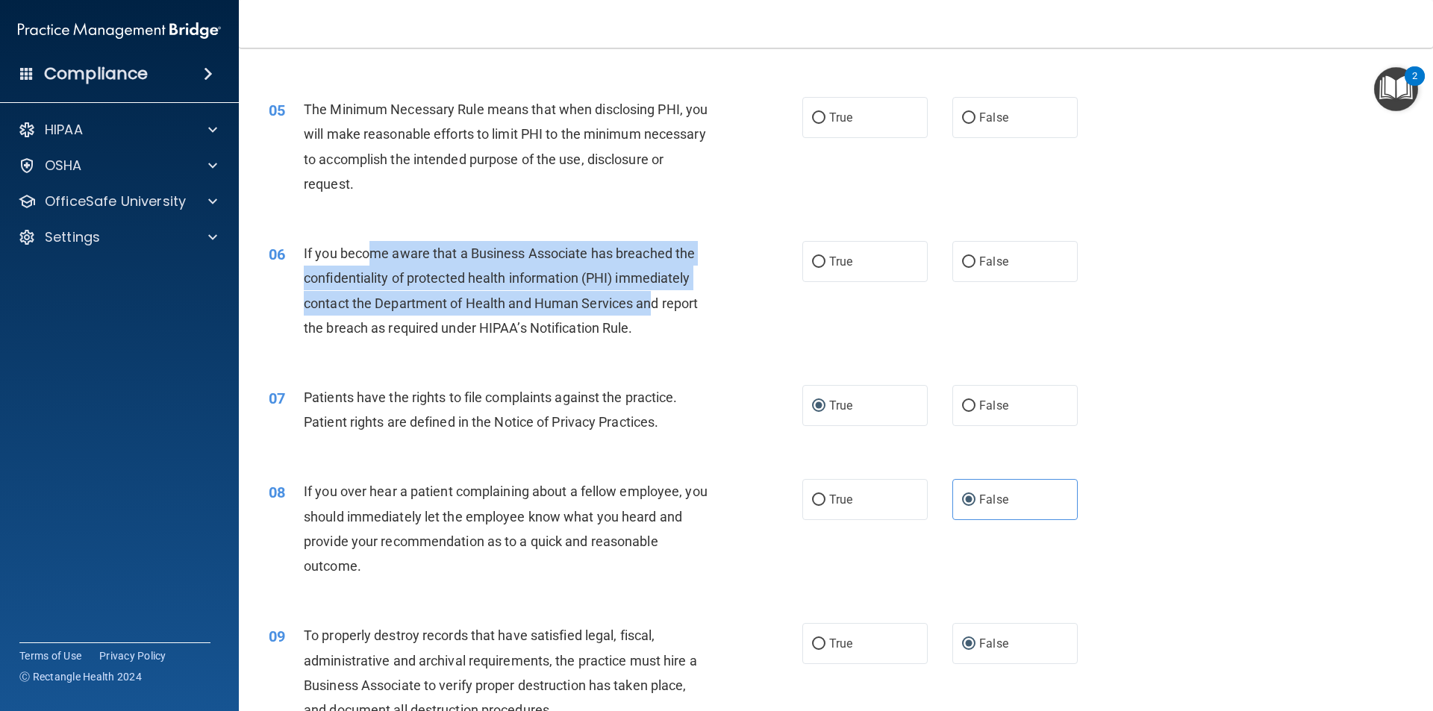
drag, startPoint x: 652, startPoint y: 308, endPoint x: 374, endPoint y: 244, distance: 285.6
click at [374, 244] on div "If you become aware that a Business Associate has breached the confidentiality …" at bounding box center [512, 290] width 417 height 99
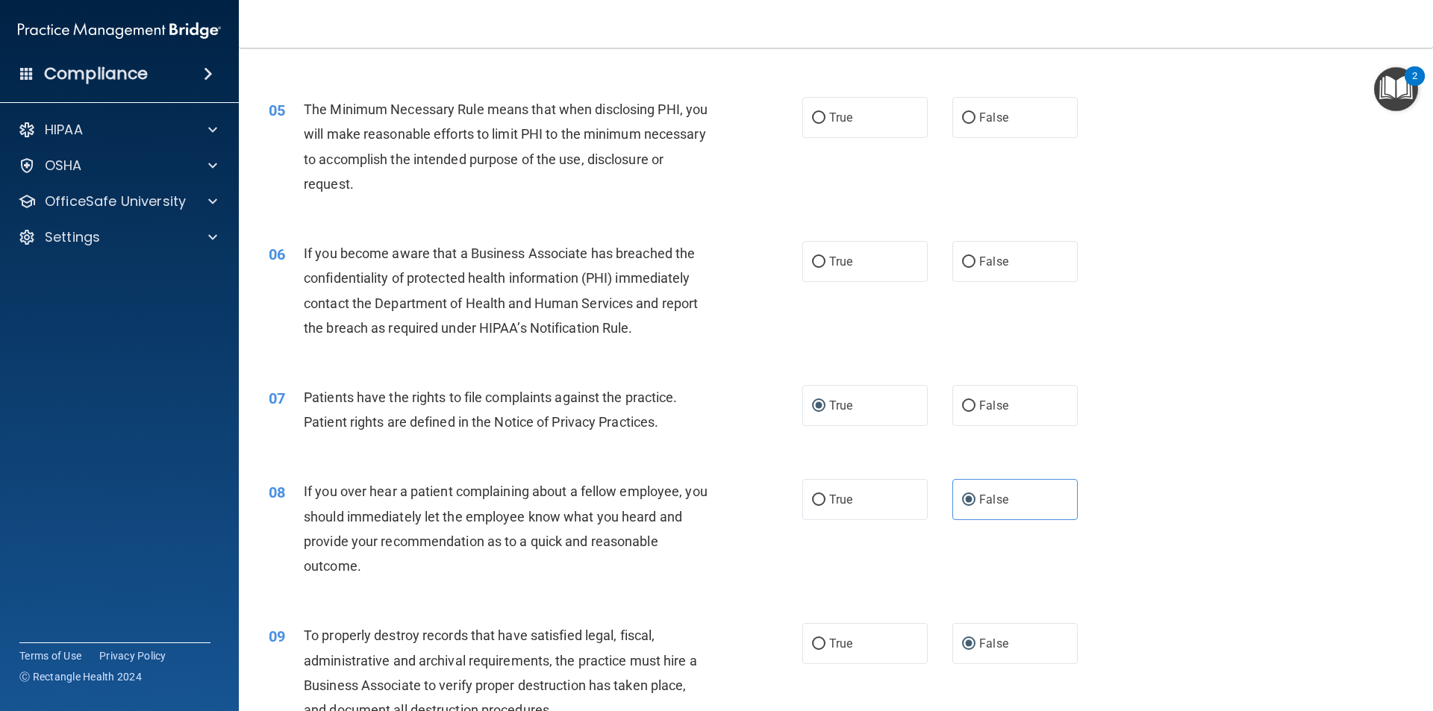
click at [675, 298] on span "If you become aware that a Business Associate has breached the confidentiality …" at bounding box center [501, 290] width 394 height 90
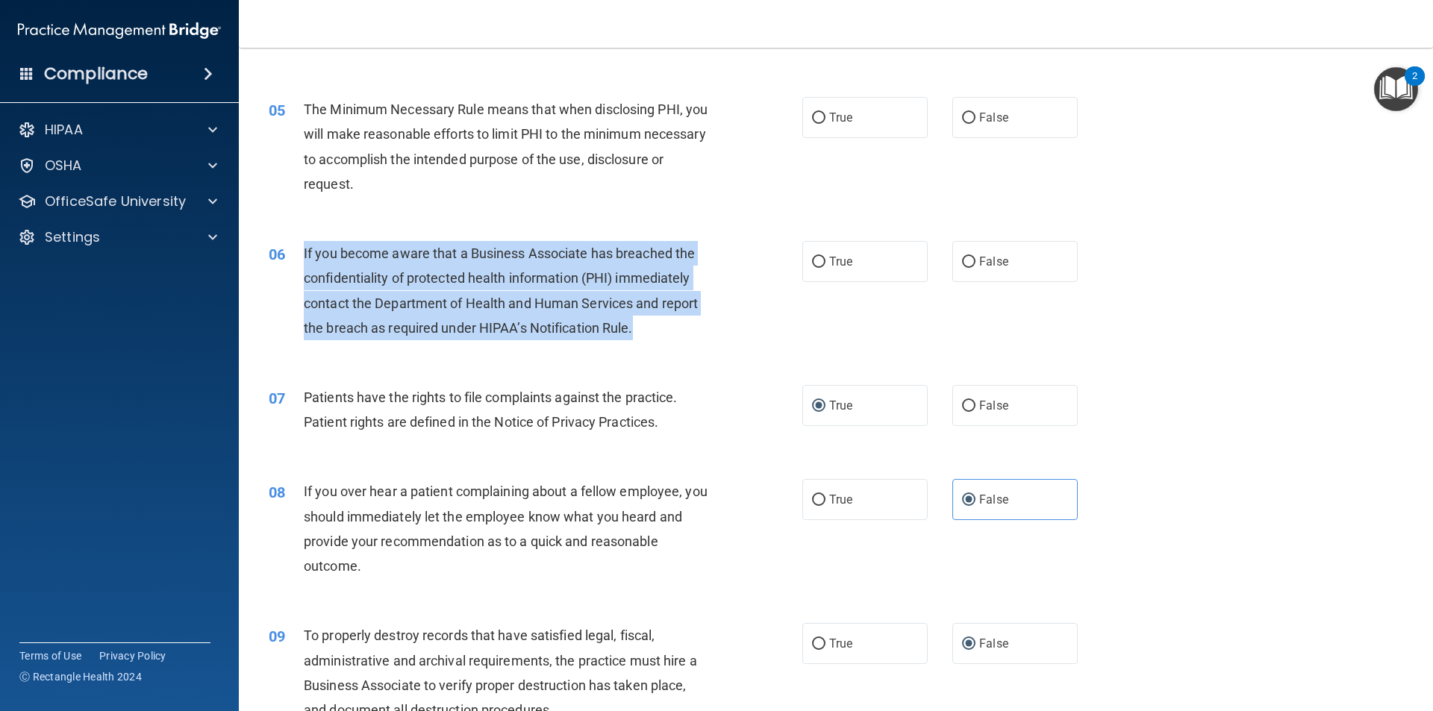
drag, startPoint x: 643, startPoint y: 322, endPoint x: 310, endPoint y: 256, distance: 339.3
click at [299, 254] on div "06 If you become aware that a Business Associate has breached the confidentiali…" at bounding box center [535, 294] width 578 height 107
click at [812, 259] on input "True" at bounding box center [818, 262] width 13 height 11
radio input "true"
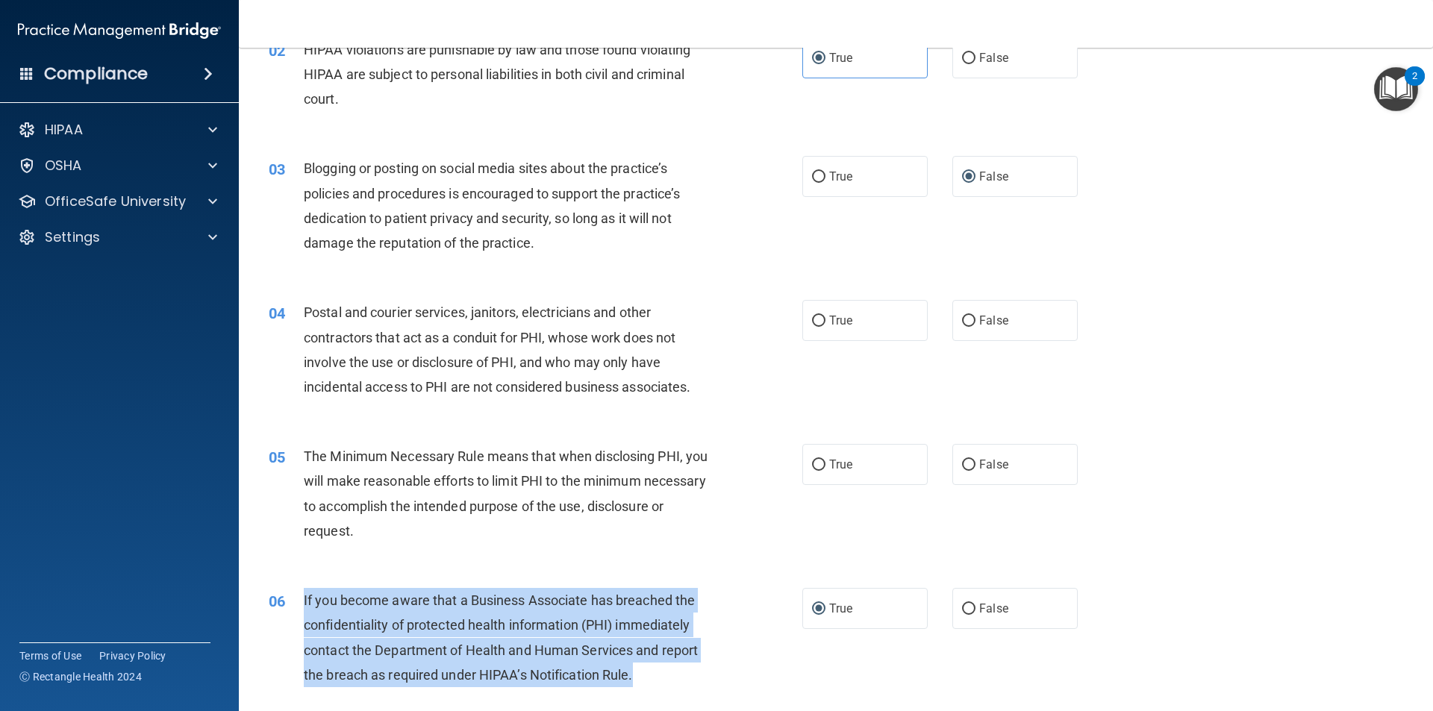
scroll to position [149, 0]
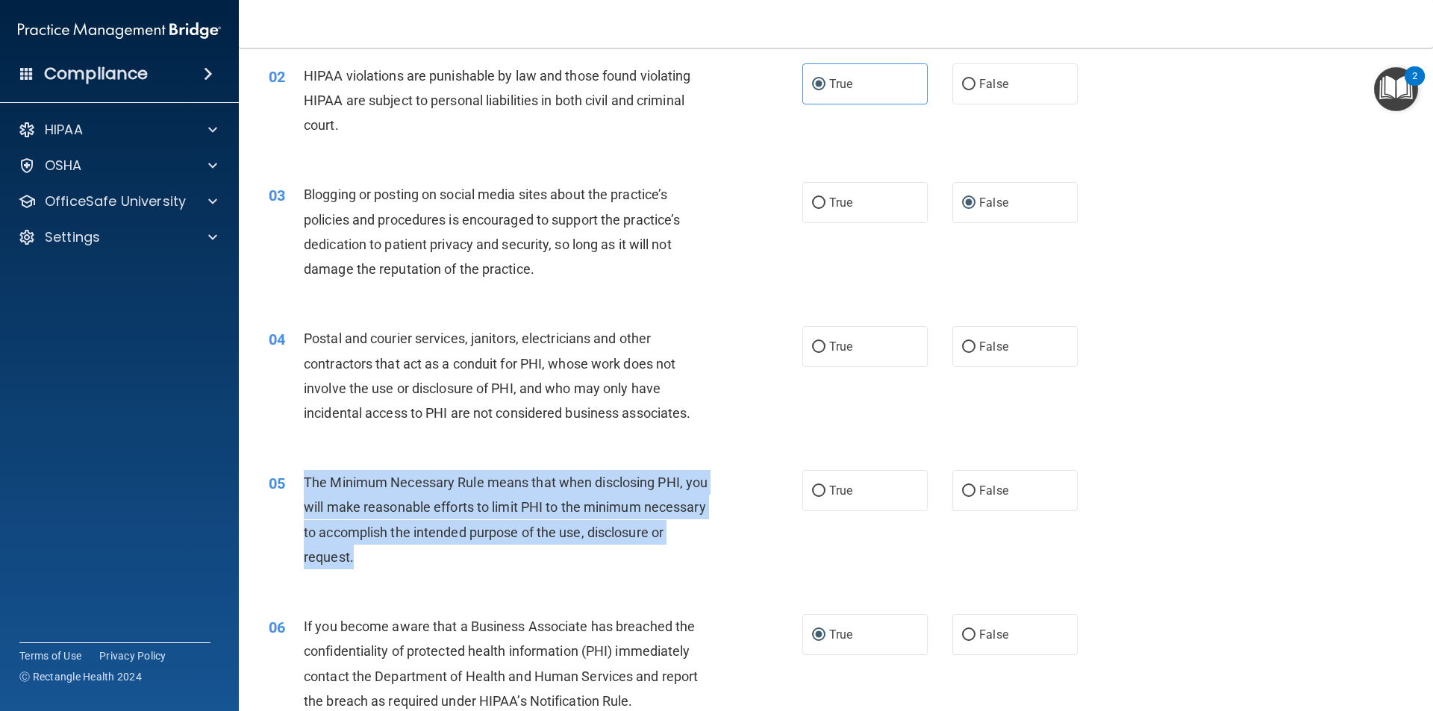
drag, startPoint x: 446, startPoint y: 560, endPoint x: 293, endPoint y: 492, distance: 167.1
click at [293, 492] on div "05 The Minimum Necessary Rule means that when disclosing PHI, you will make rea…" at bounding box center [535, 523] width 578 height 107
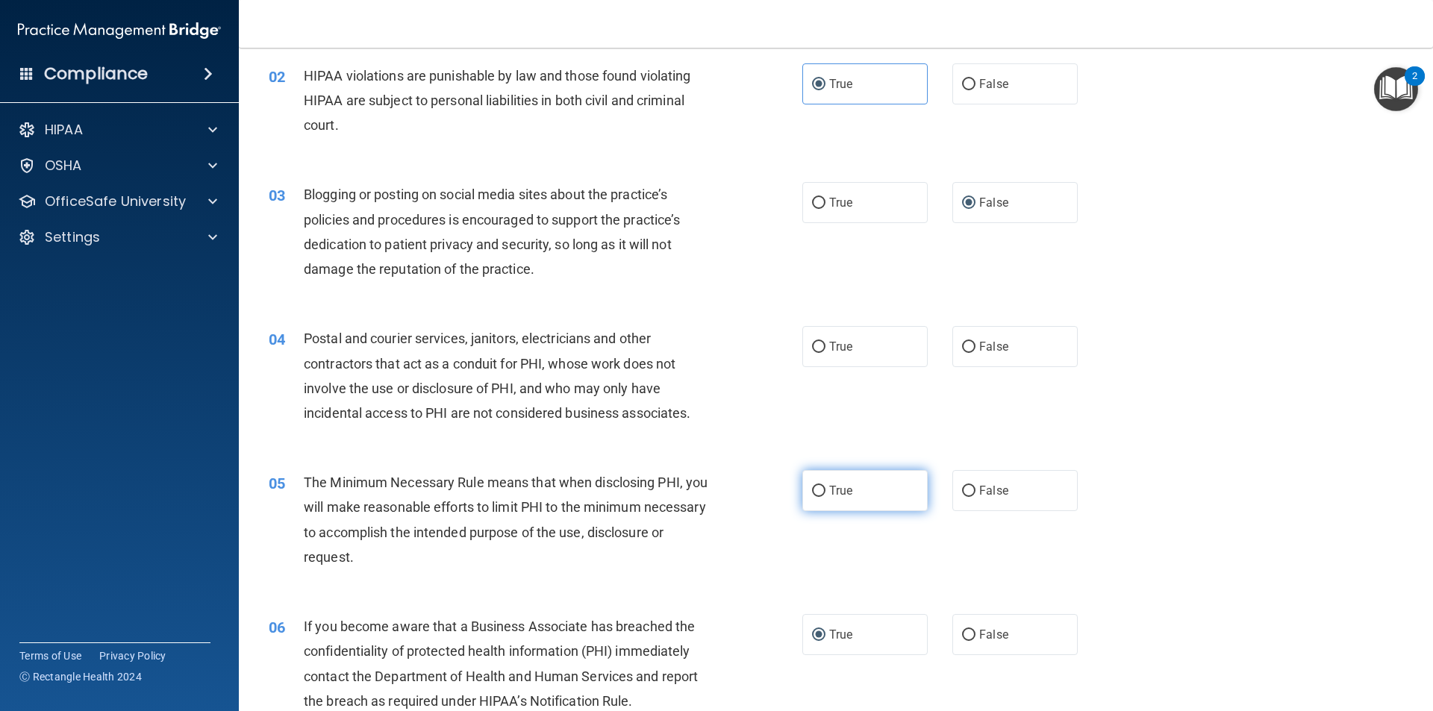
click at [852, 491] on label "True" at bounding box center [864, 490] width 125 height 41
click at [825, 491] on input "True" at bounding box center [818, 491] width 13 height 11
radio input "true"
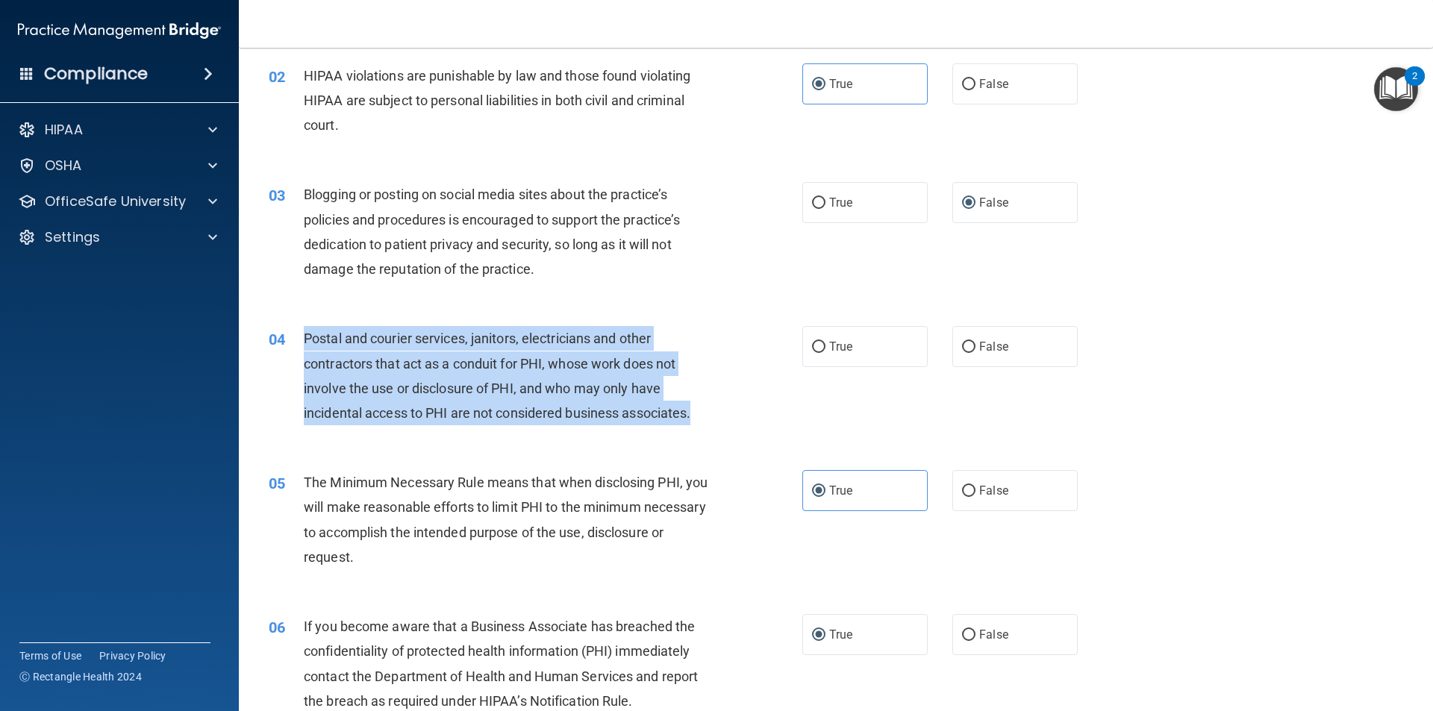
drag, startPoint x: 702, startPoint y: 409, endPoint x: 314, endPoint y: 351, distance: 392.2
click at [300, 351] on div "04 Postal and courier services, janitors, electricians and other contractors th…" at bounding box center [535, 379] width 578 height 107
click at [736, 428] on div "04 Postal and courier services, janitors, electricians and other contractors th…" at bounding box center [535, 379] width 578 height 107
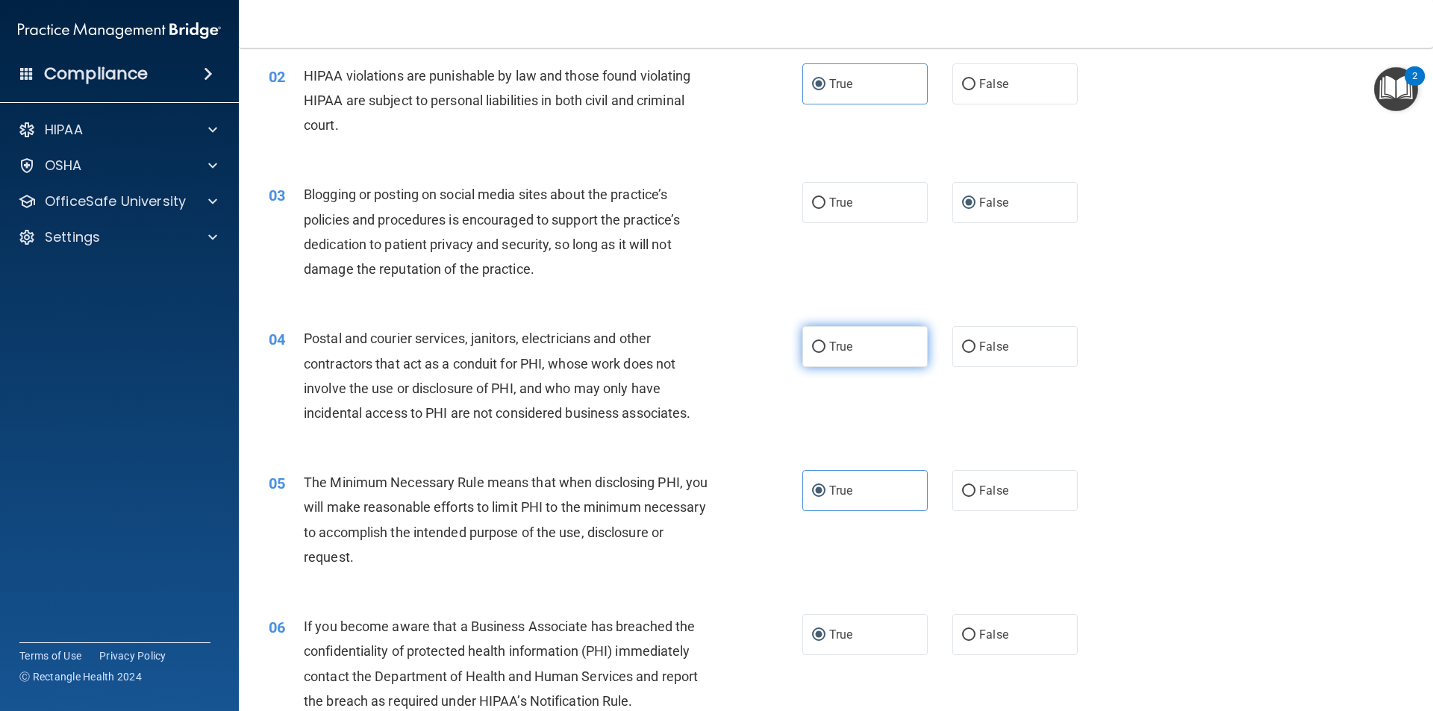
click at [820, 339] on label "True" at bounding box center [864, 346] width 125 height 41
click at [820, 342] on input "True" at bounding box center [818, 347] width 13 height 11
radio input "true"
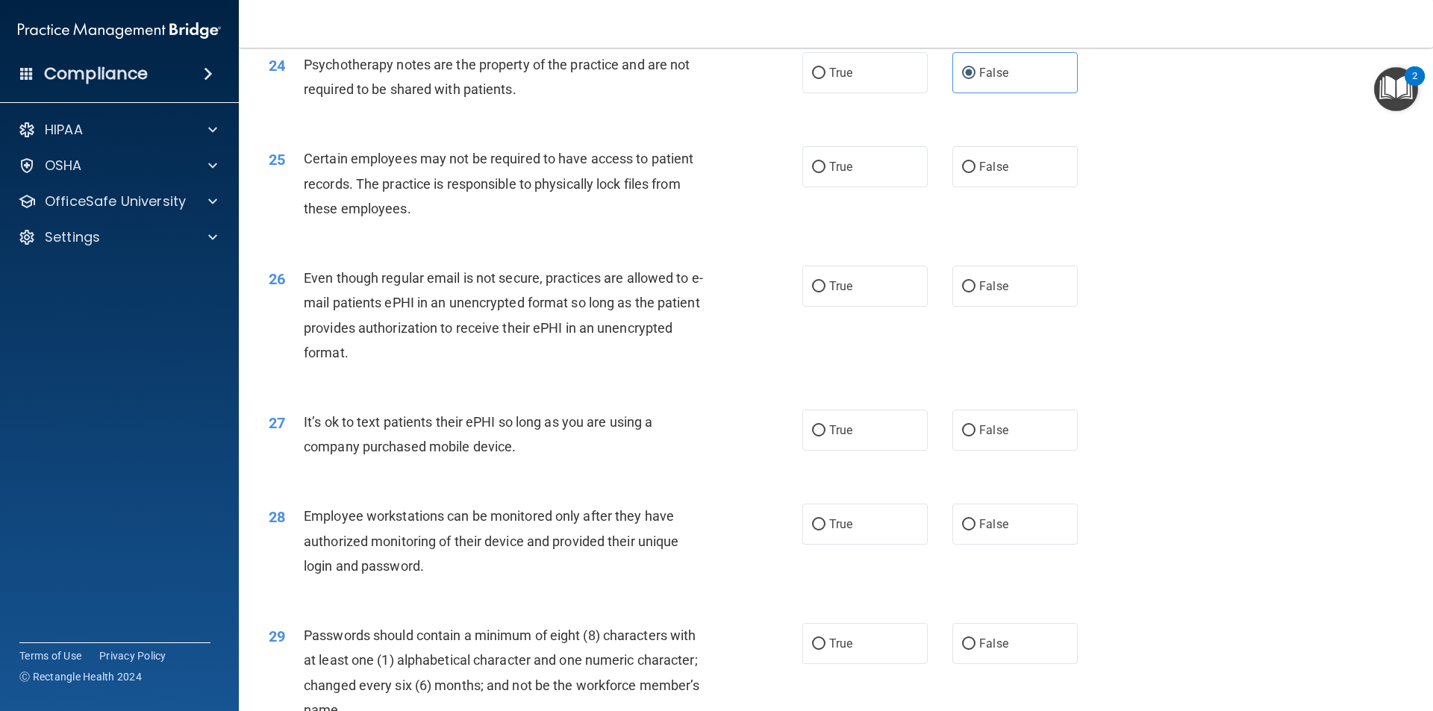
scroll to position [2736, 0]
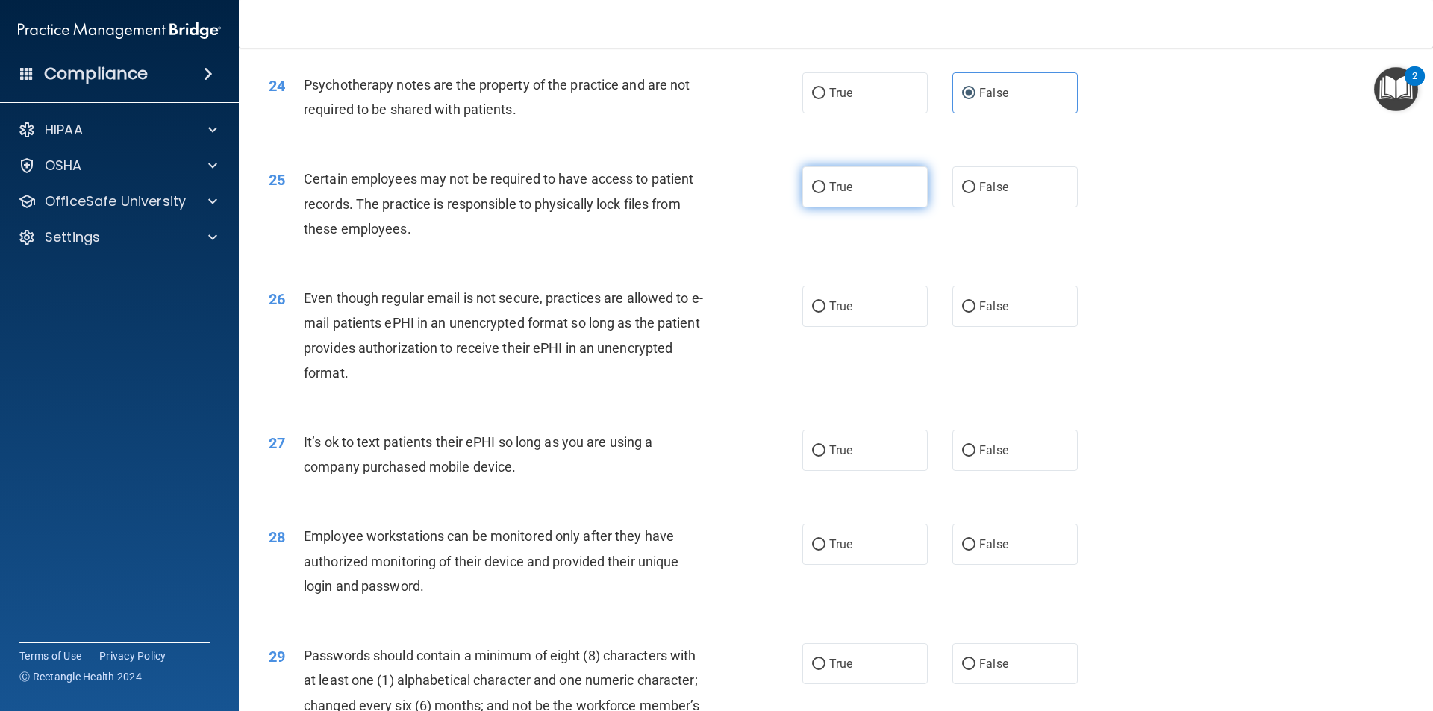
click at [833, 207] on label "True" at bounding box center [864, 186] width 125 height 41
click at [825, 193] on input "True" at bounding box center [818, 187] width 13 height 11
radio input "true"
click at [815, 313] on input "True" at bounding box center [818, 306] width 13 height 11
radio input "true"
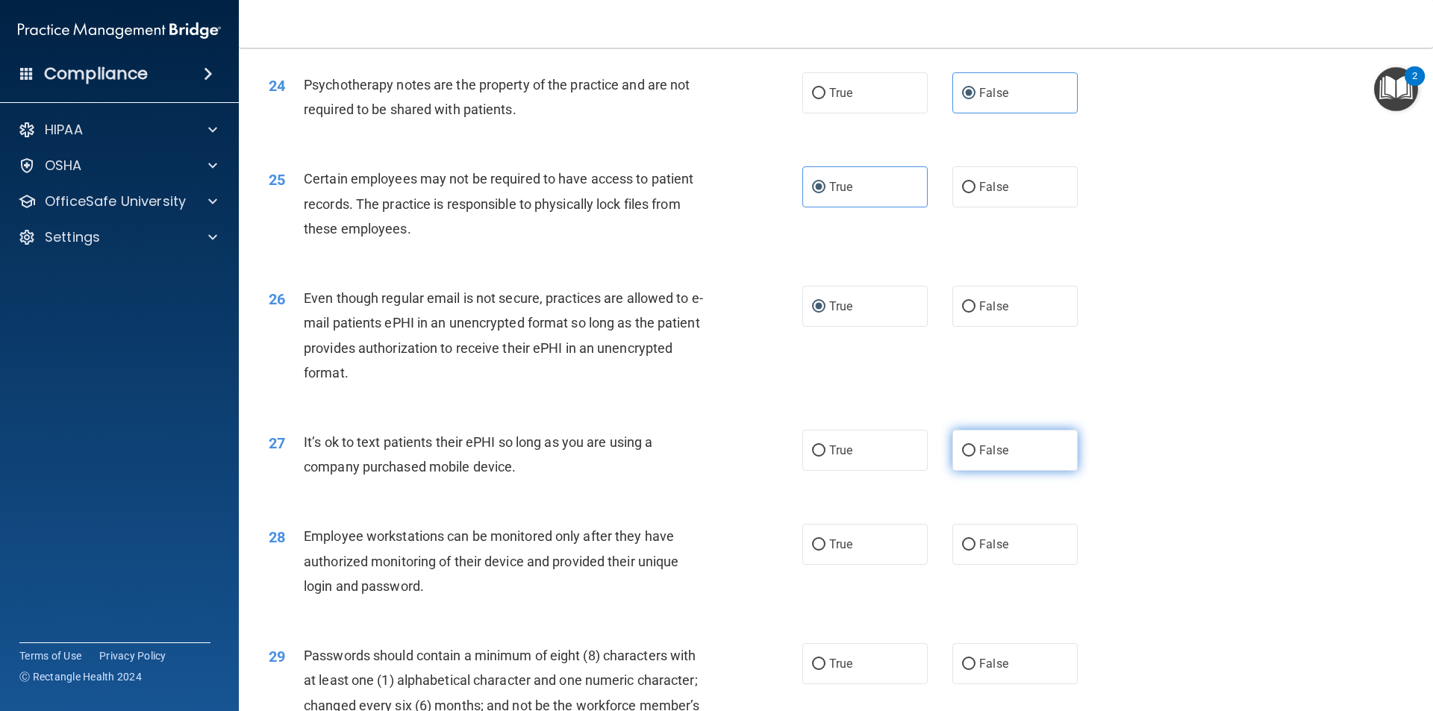
click at [956, 471] on label "False" at bounding box center [1014, 450] width 125 height 41
click at [962, 457] on input "False" at bounding box center [968, 450] width 13 height 11
radio input "true"
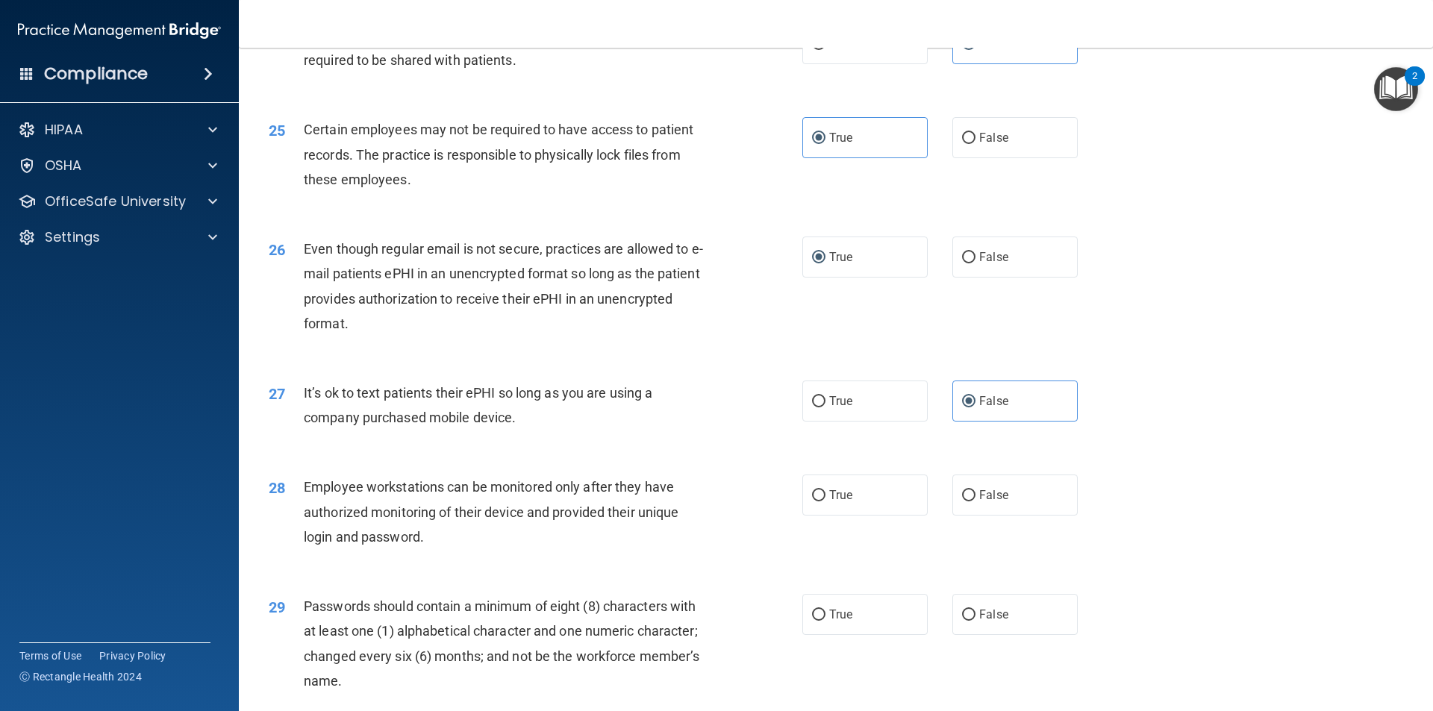
scroll to position [2811, 0]
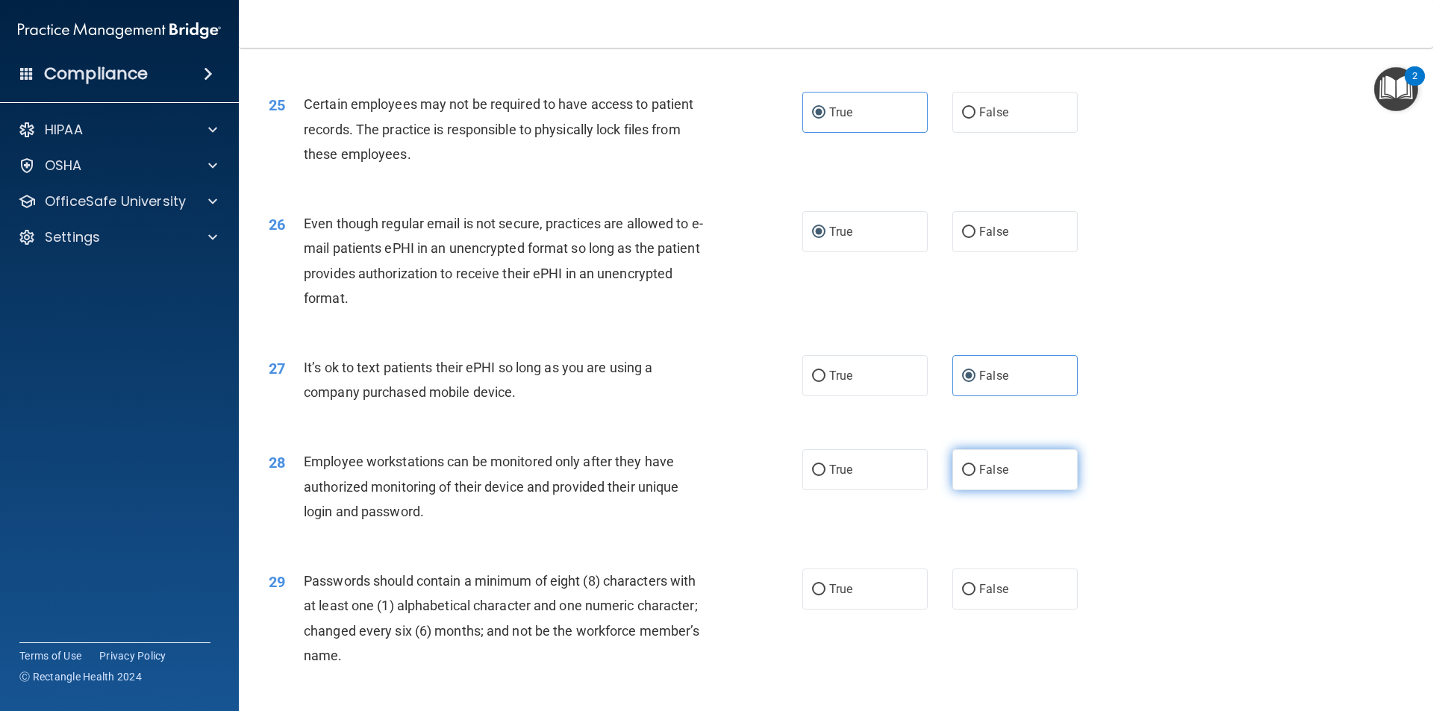
click at [962, 476] on input "False" at bounding box center [968, 470] width 13 height 11
radio input "true"
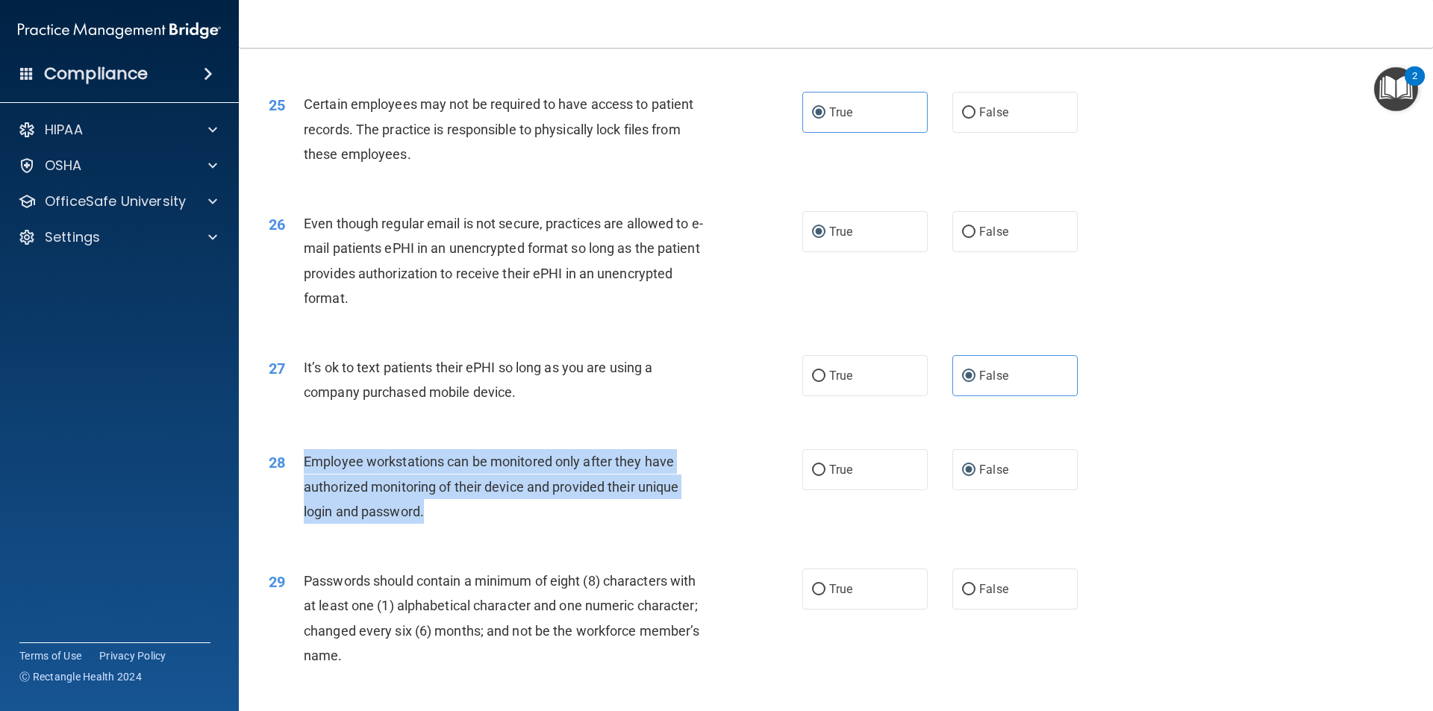
drag, startPoint x: 439, startPoint y: 542, endPoint x: 302, endPoint y: 494, distance: 145.4
click at [302, 494] on div "28 Employee workstations can be monitored only after they have authorized monit…" at bounding box center [535, 490] width 578 height 82
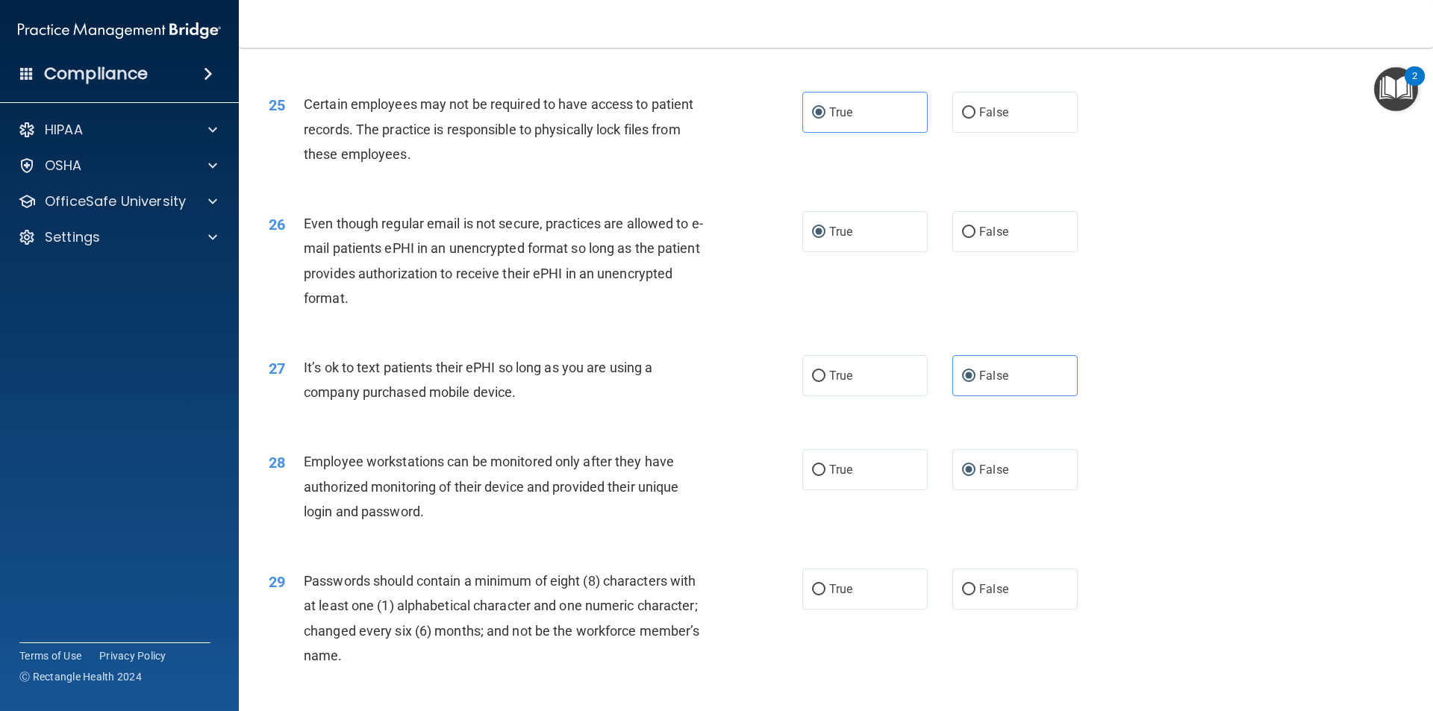
click at [1100, 595] on div "29 Passwords should contain a minimum of eight (8) characters with at least one…" at bounding box center [835, 622] width 1157 height 144
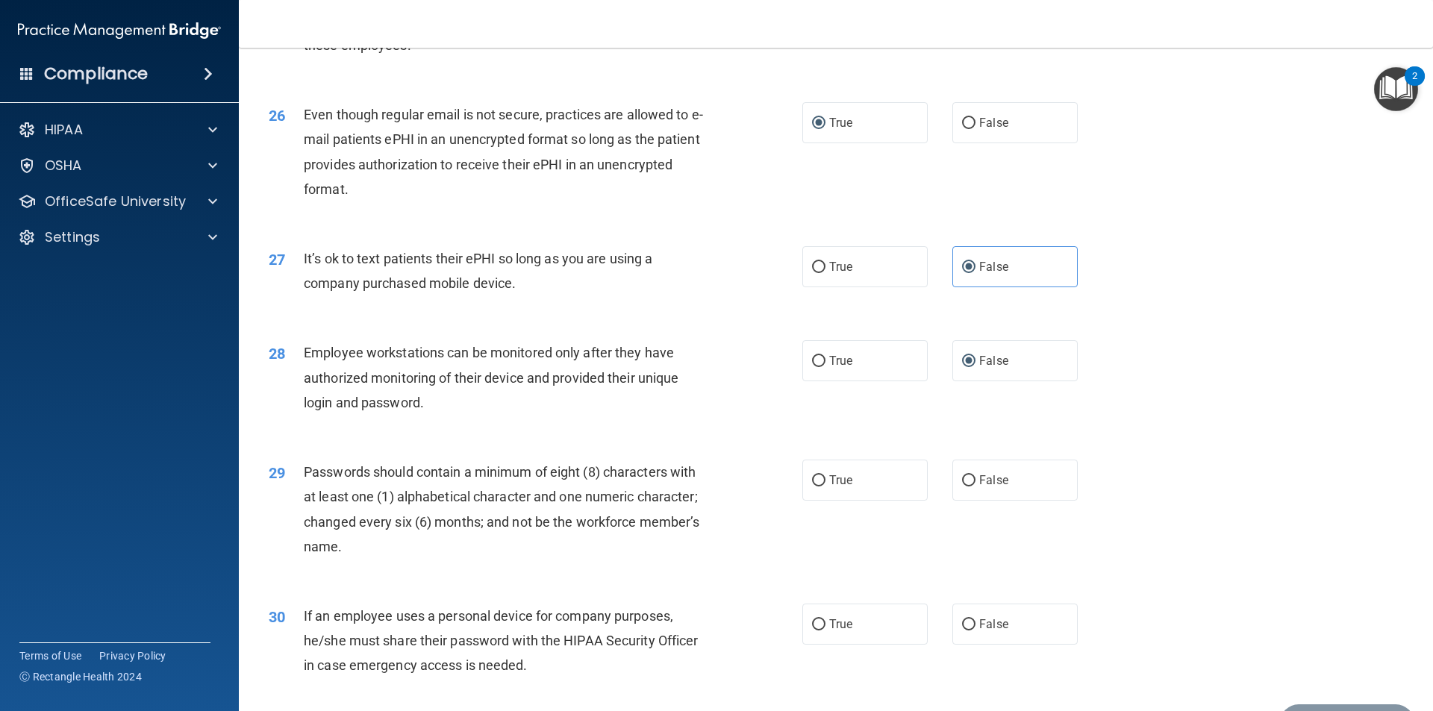
scroll to position [2960, 0]
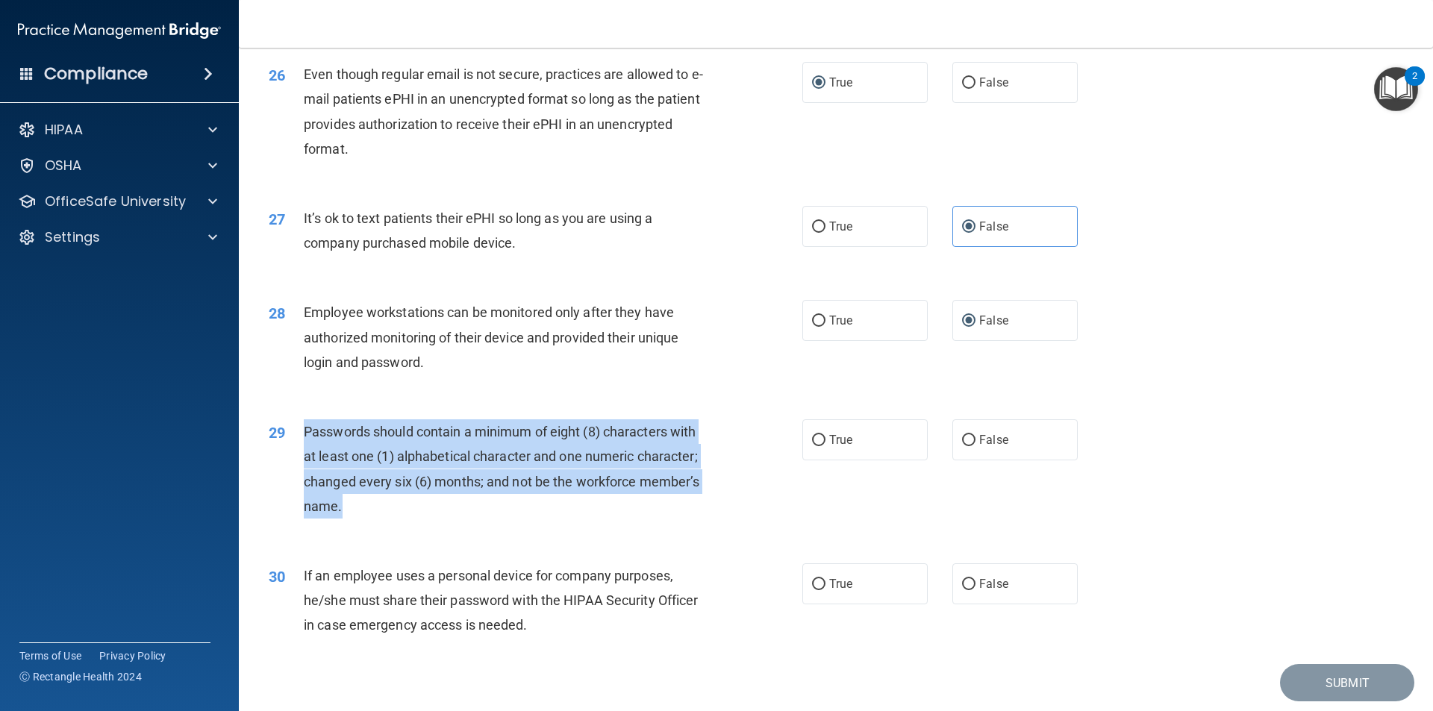
drag, startPoint x: 370, startPoint y: 523, endPoint x: 307, endPoint y: 457, distance: 91.8
click at [307, 457] on div "Passwords should contain a minimum of eight (8) characters with at least one (1…" at bounding box center [512, 468] width 417 height 99
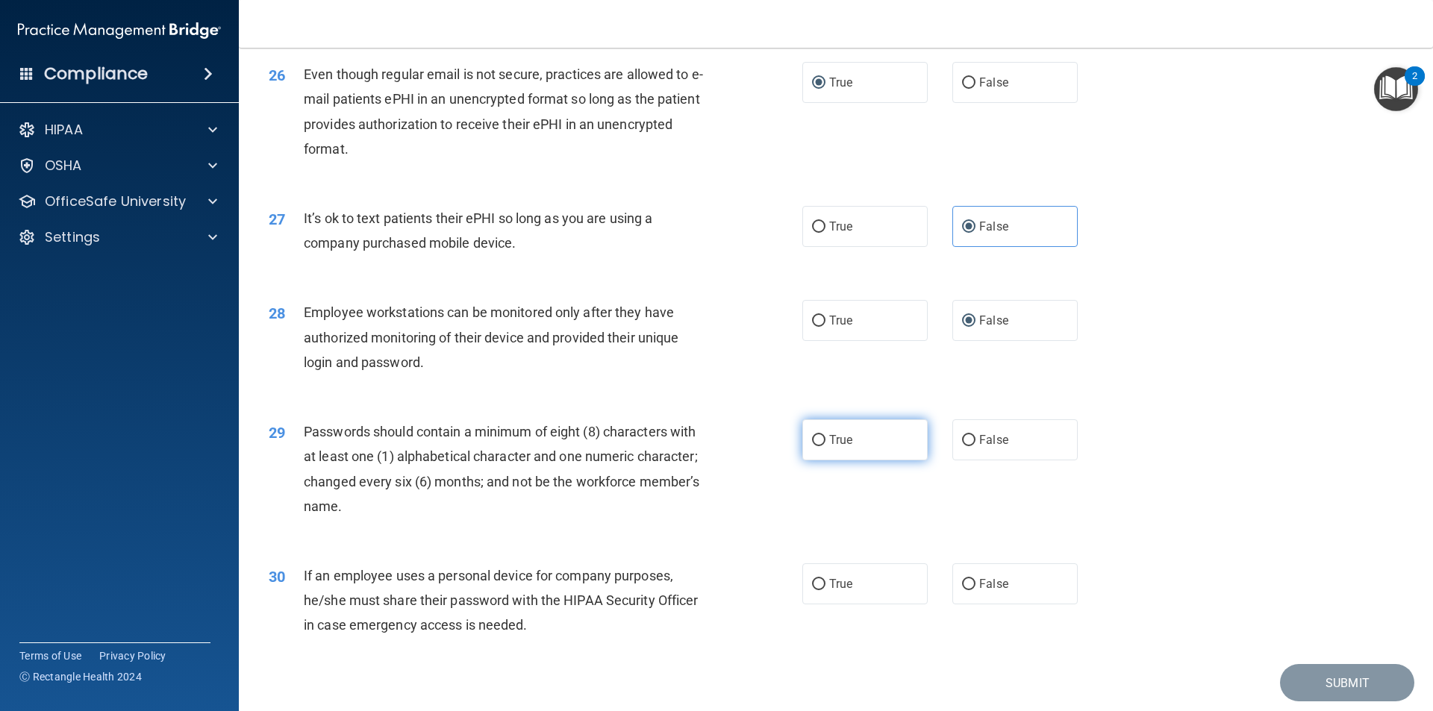
click at [833, 460] on label "True" at bounding box center [864, 439] width 125 height 41
click at [825, 446] on input "True" at bounding box center [818, 440] width 13 height 11
radio input "true"
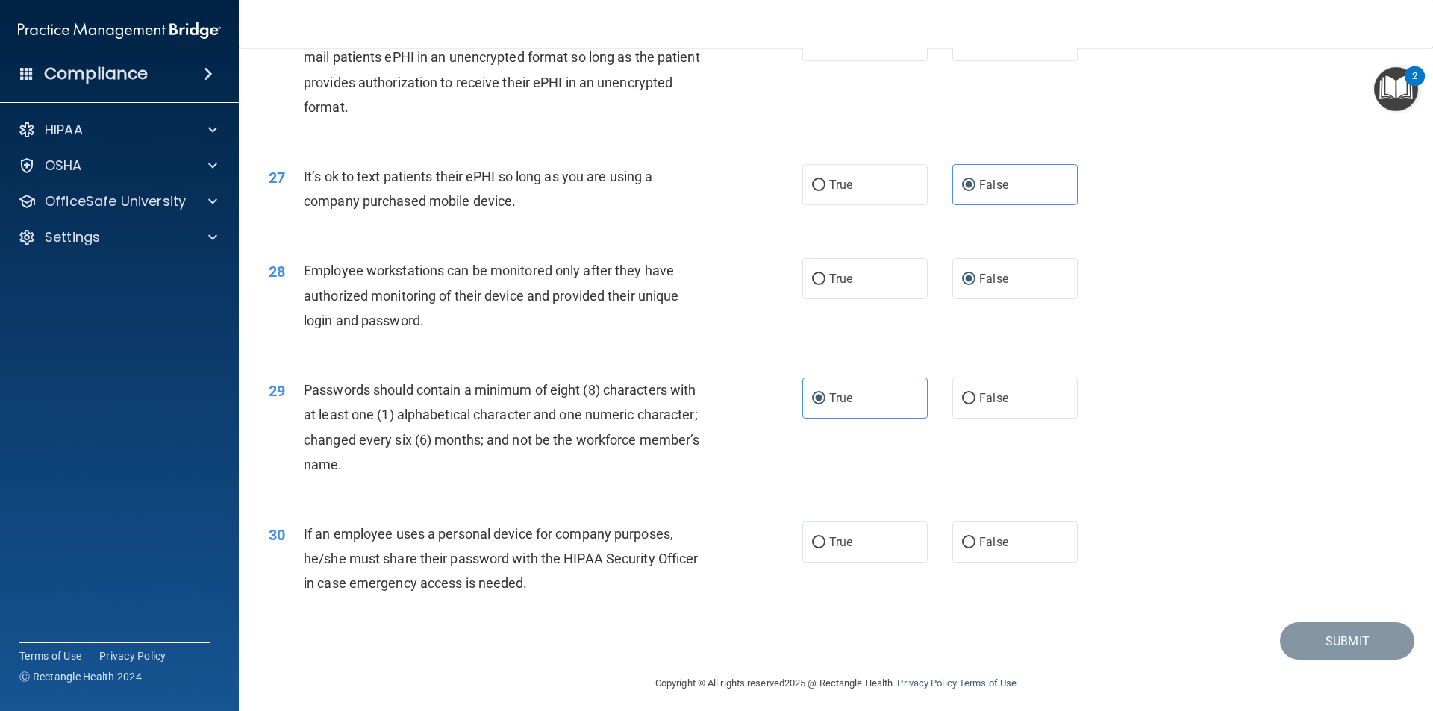
scroll to position [3035, 0]
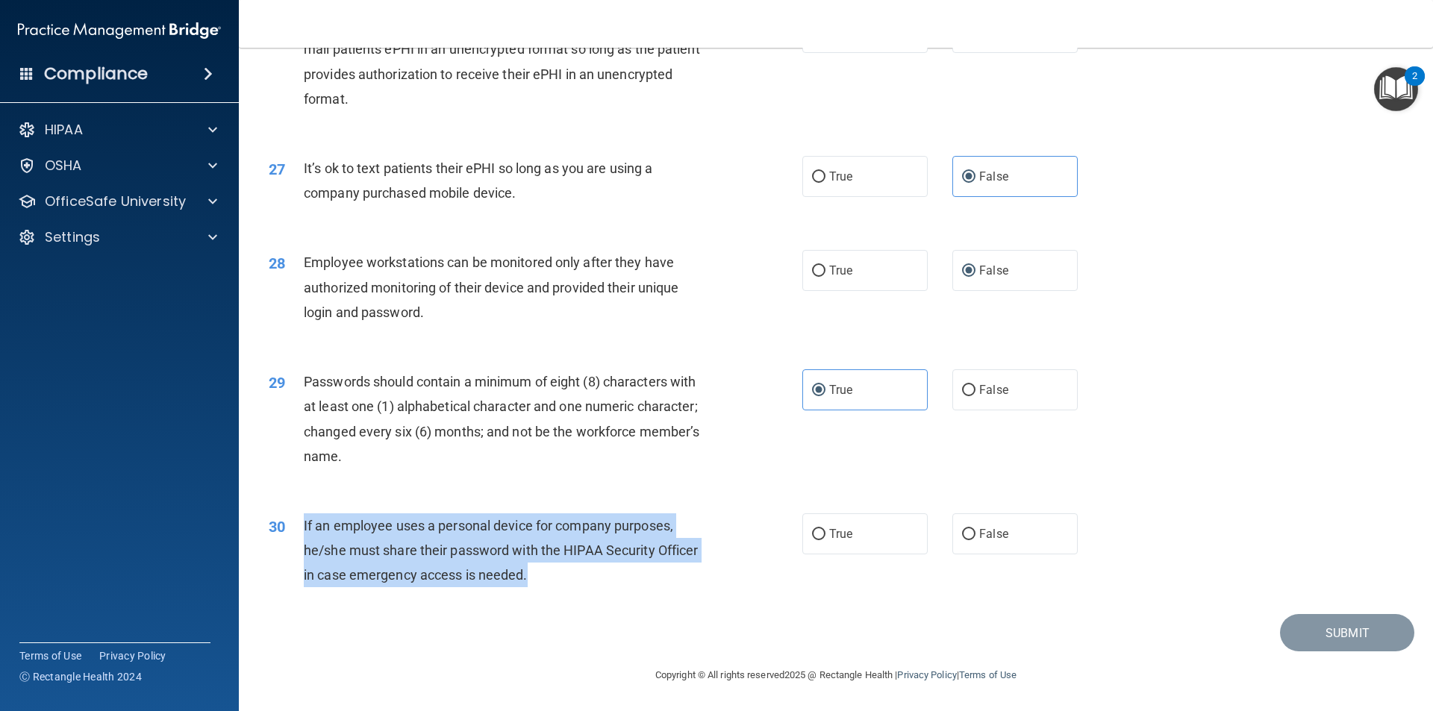
drag, startPoint x: 537, startPoint y: 578, endPoint x: 303, endPoint y: 532, distance: 238.7
click at [304, 532] on div "If an employee uses a personal device for company purposes, he/she must share t…" at bounding box center [512, 550] width 417 height 75
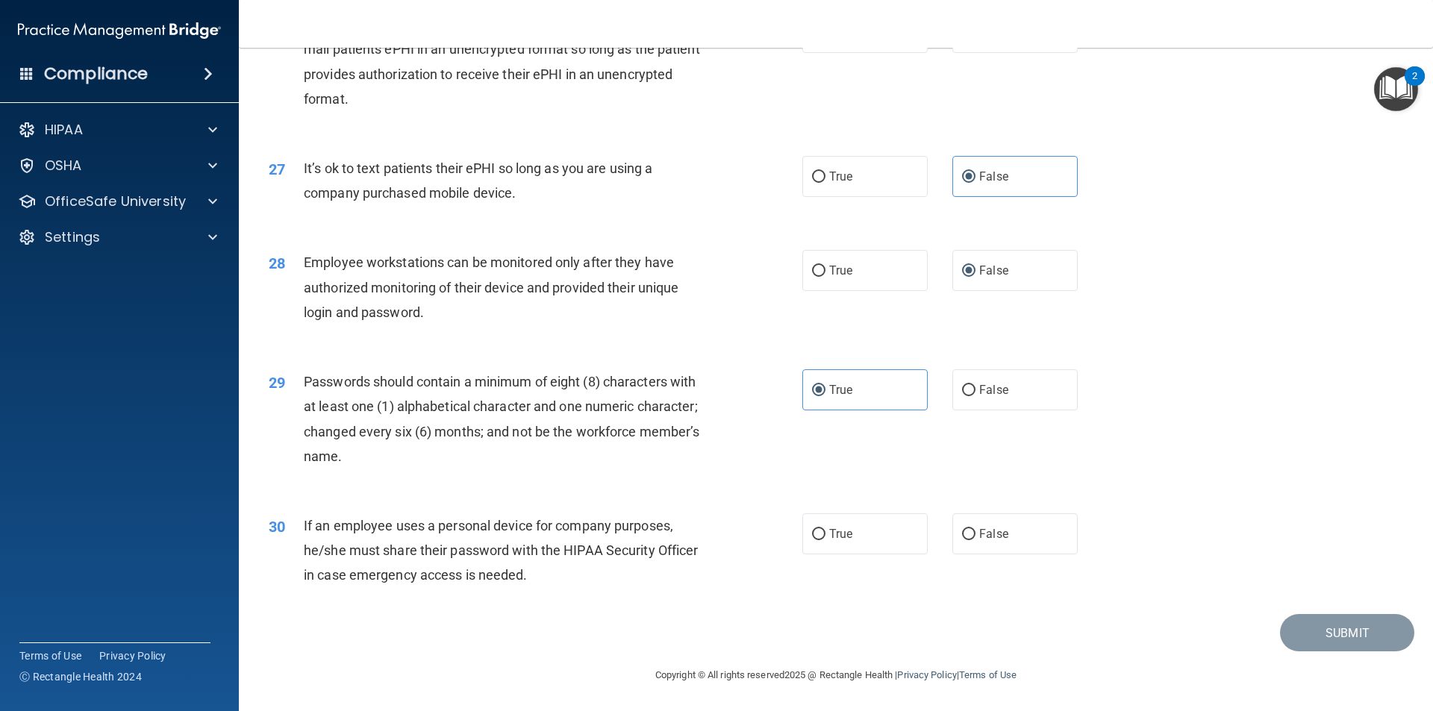
drag, startPoint x: 955, startPoint y: 643, endPoint x: 967, endPoint y: 627, distance: 20.3
click at [967, 627] on div "Submit" at bounding box center [835, 633] width 1157 height 38
click at [963, 529] on input "False" at bounding box center [968, 534] width 13 height 11
radio input "true"
click at [1303, 636] on button "Submit" at bounding box center [1347, 633] width 134 height 38
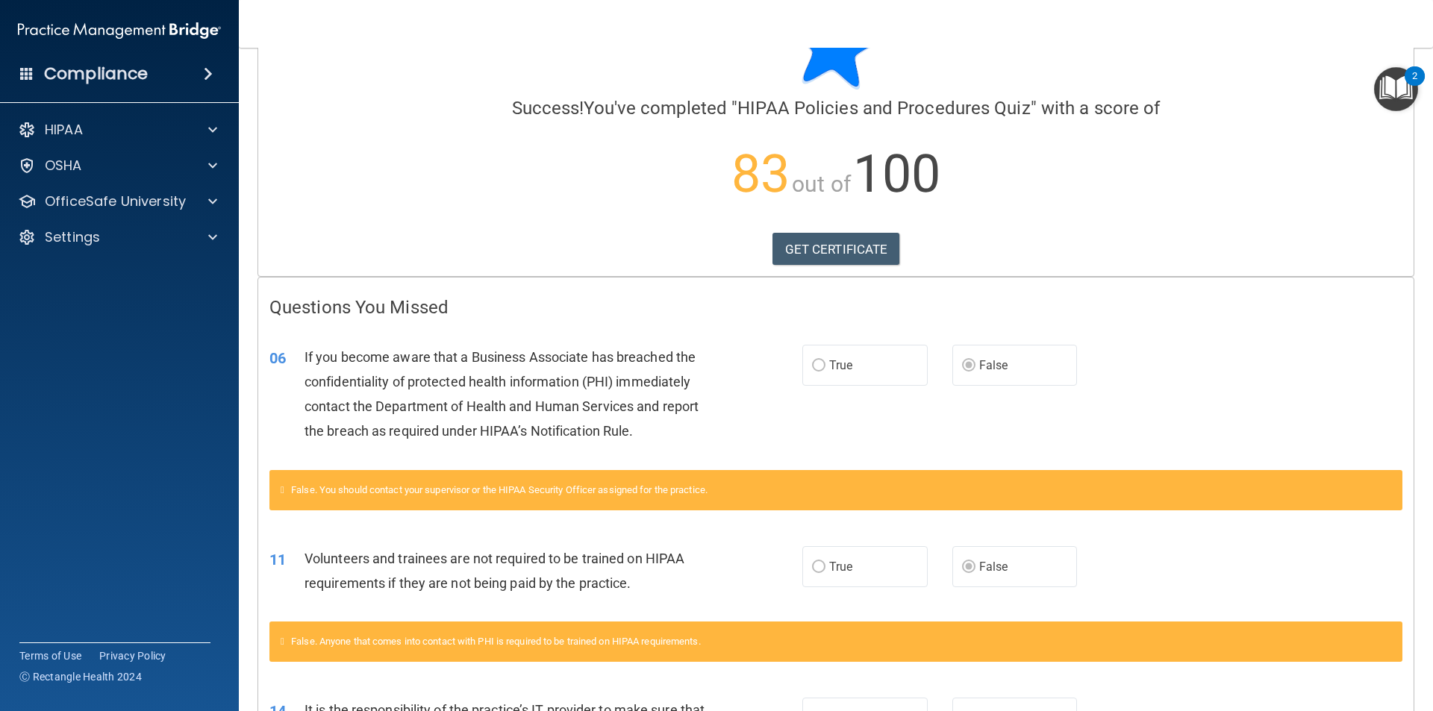
scroll to position [72, 0]
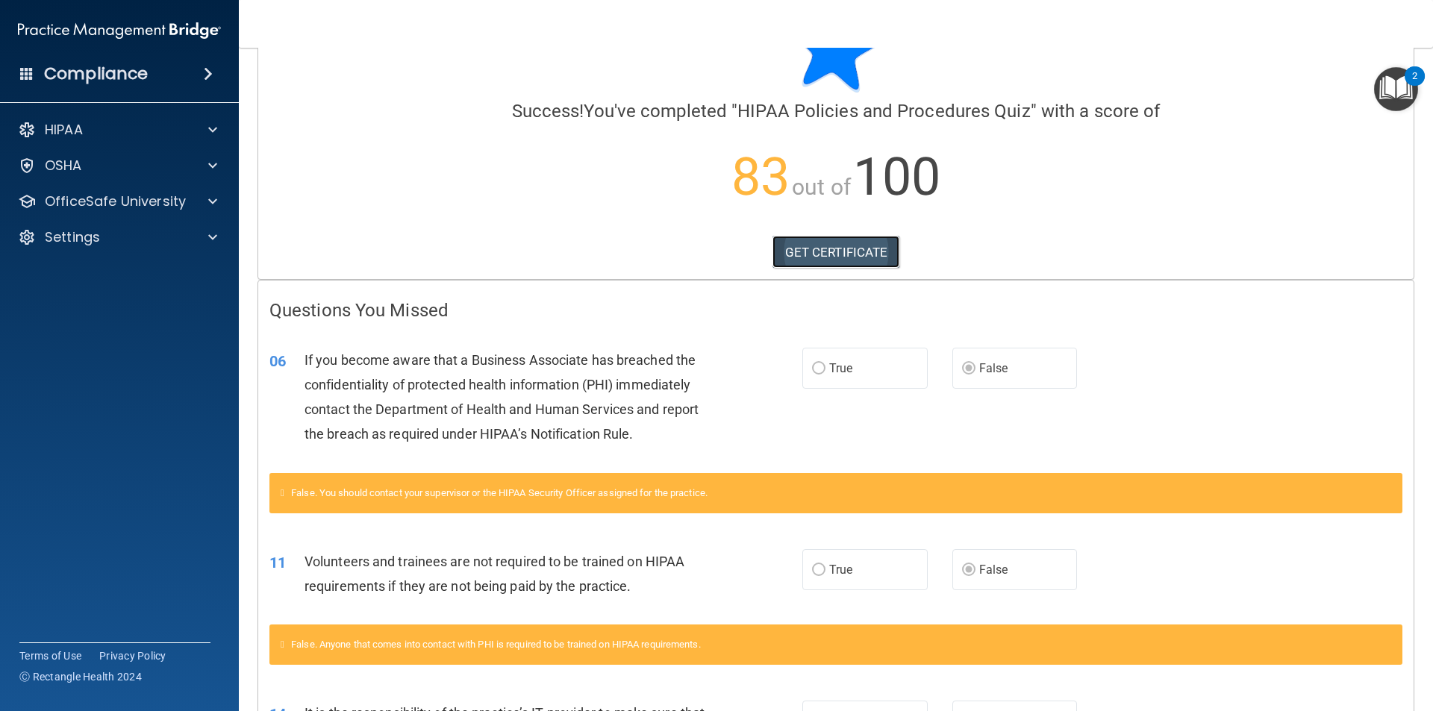
click at [793, 260] on link "GET CERTIFICATE" at bounding box center [836, 252] width 128 height 33
click at [149, 193] on p "OfficeSafe University" at bounding box center [115, 202] width 141 height 18
click at [130, 241] on p "HIPAA Training" at bounding box center [71, 237] width 123 height 15
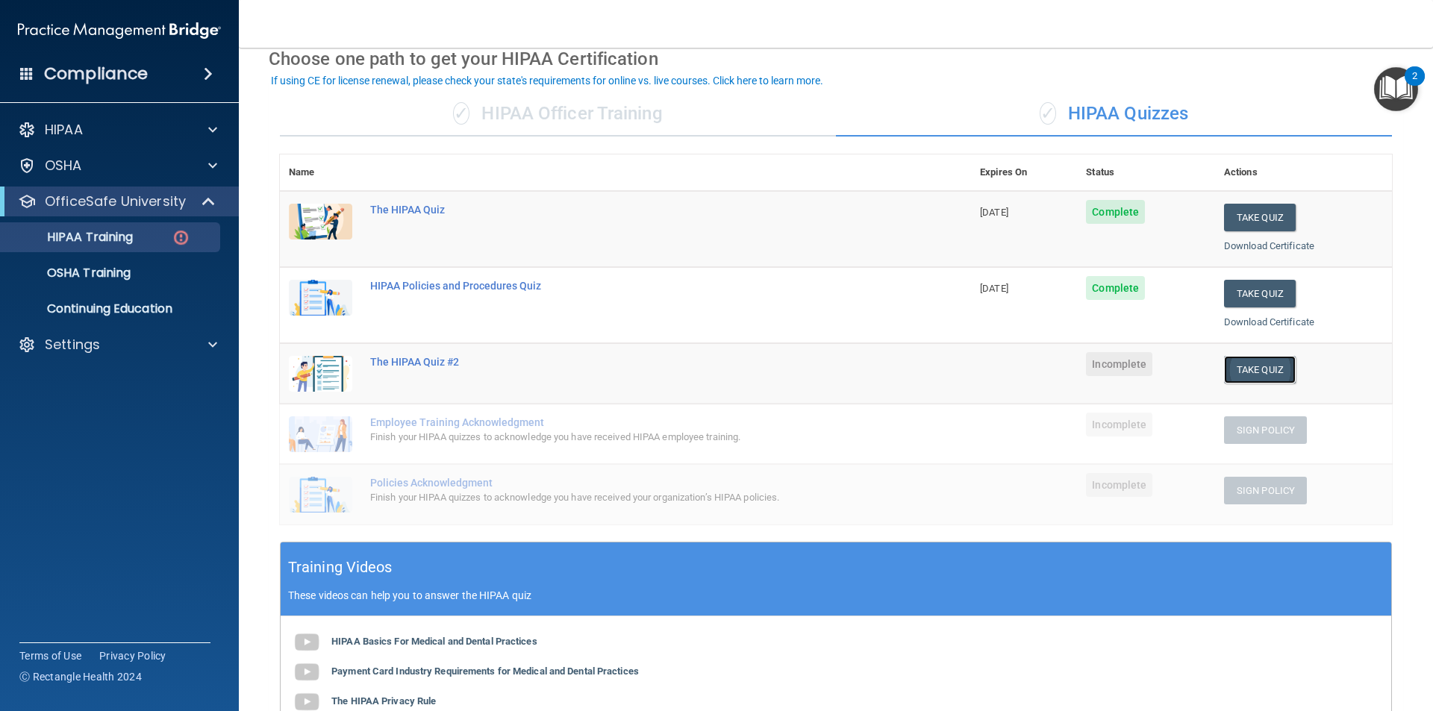
click at [1242, 369] on button "Take Quiz" at bounding box center [1260, 370] width 72 height 28
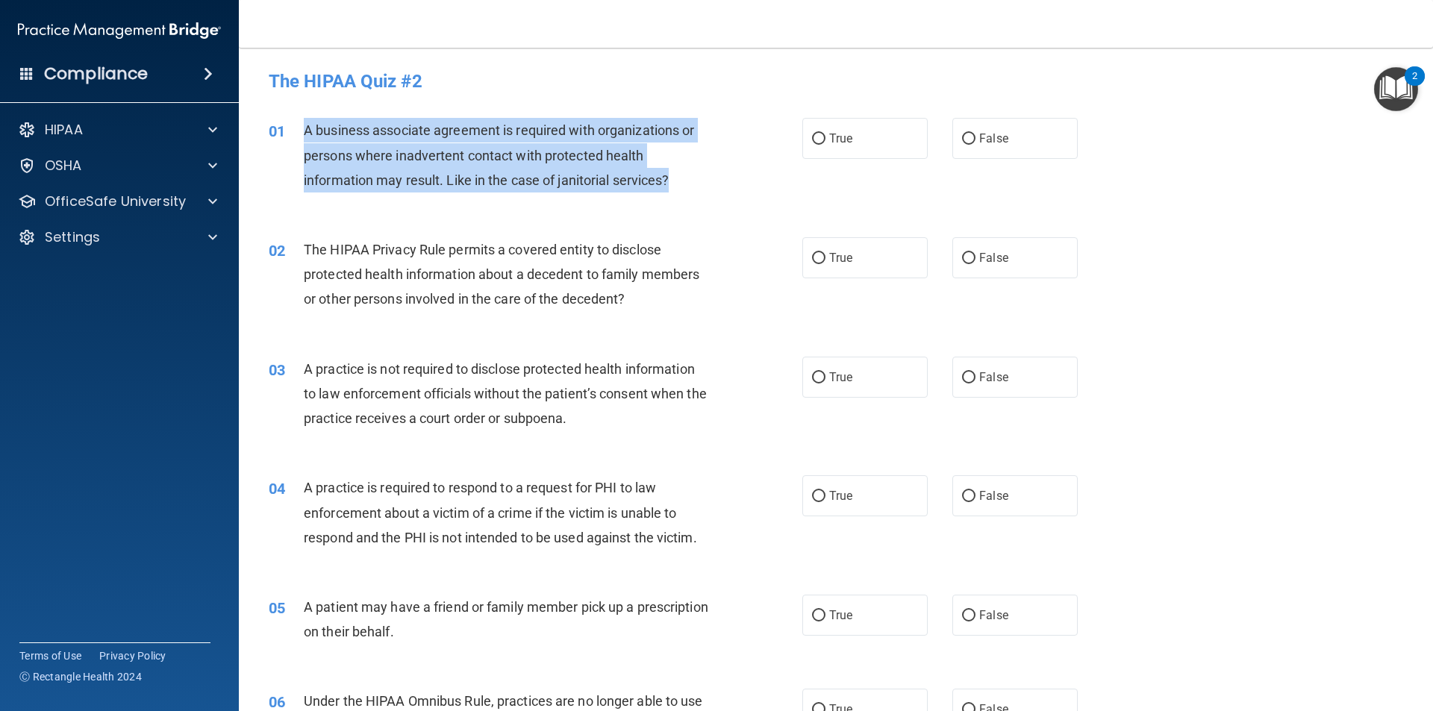
drag, startPoint x: 691, startPoint y: 180, endPoint x: 299, endPoint y: 136, distance: 394.2
click at [299, 136] on div "01 A business associate agreement is required with organizations or persons whe…" at bounding box center [535, 159] width 578 height 82
click at [962, 134] on input "False" at bounding box center [968, 139] width 13 height 11
radio input "true"
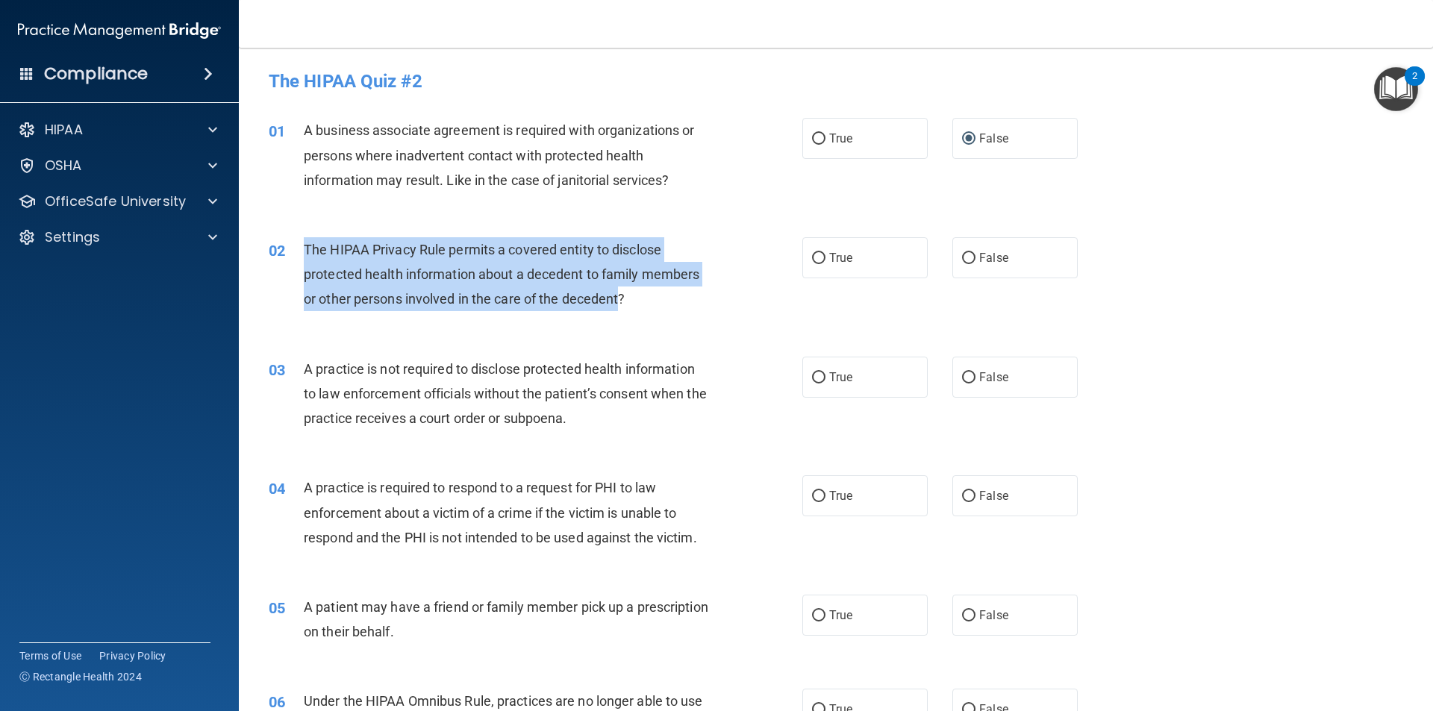
drag, startPoint x: 622, startPoint y: 302, endPoint x: 307, endPoint y: 245, distance: 319.9
click at [307, 245] on span "The HIPAA Privacy Rule permits a covered entity to disclose protected health in…" at bounding box center [501, 274] width 395 height 65
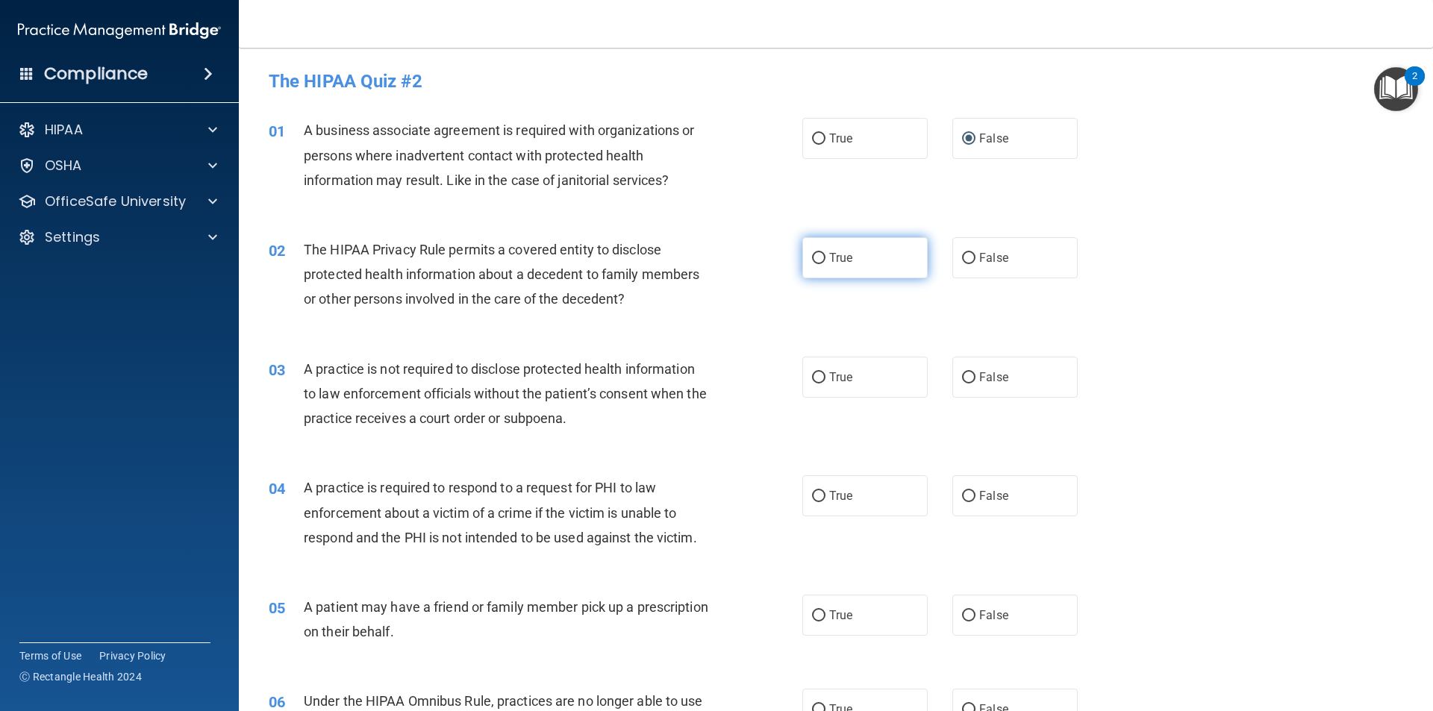
click at [821, 250] on label "True" at bounding box center [864, 257] width 125 height 41
click at [821, 253] on input "True" at bounding box center [818, 258] width 13 height 11
radio input "true"
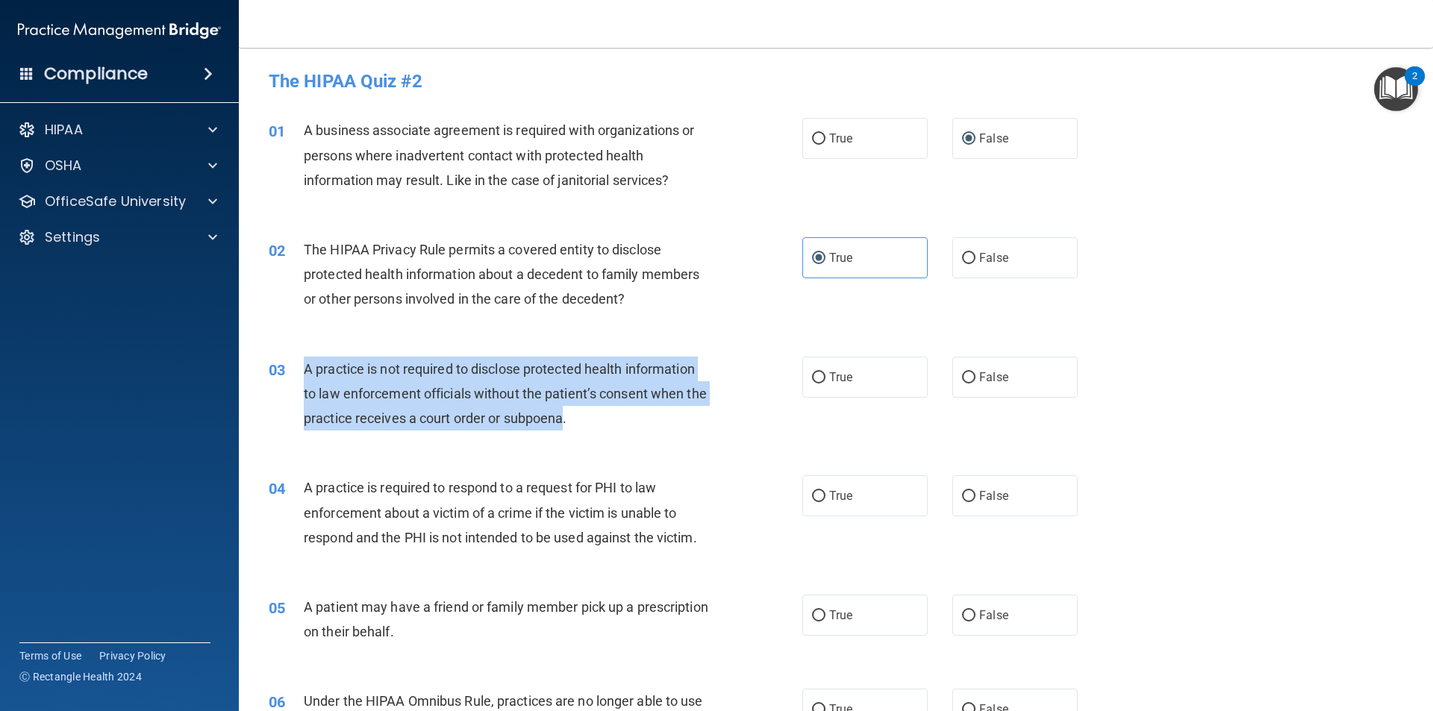
drag, startPoint x: 589, startPoint y: 428, endPoint x: 305, endPoint y: 372, distance: 288.9
click at [305, 372] on div "A practice is not required to disclose protected health information to law enfo…" at bounding box center [512, 394] width 417 height 75
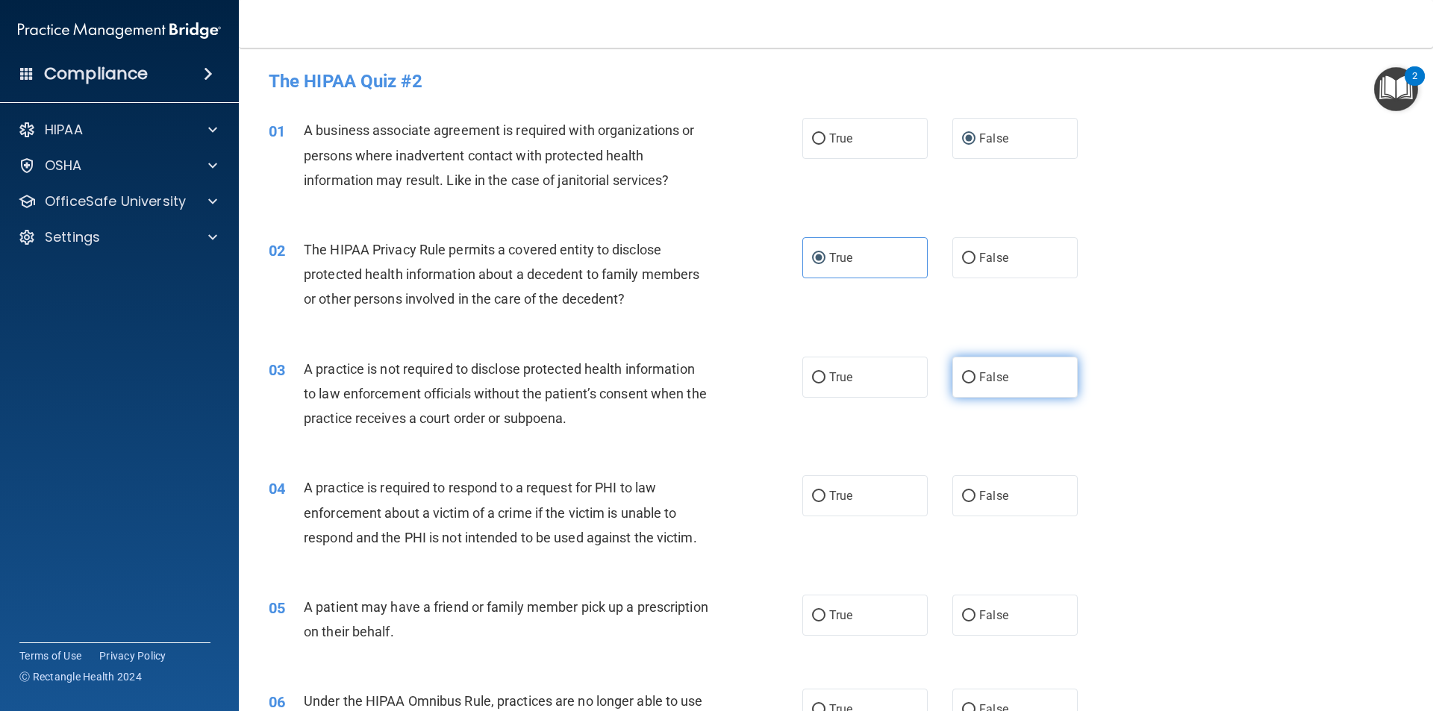
click at [980, 385] on label "False" at bounding box center [1014, 377] width 125 height 41
click at [975, 384] on input "False" at bounding box center [968, 377] width 13 height 11
radio input "true"
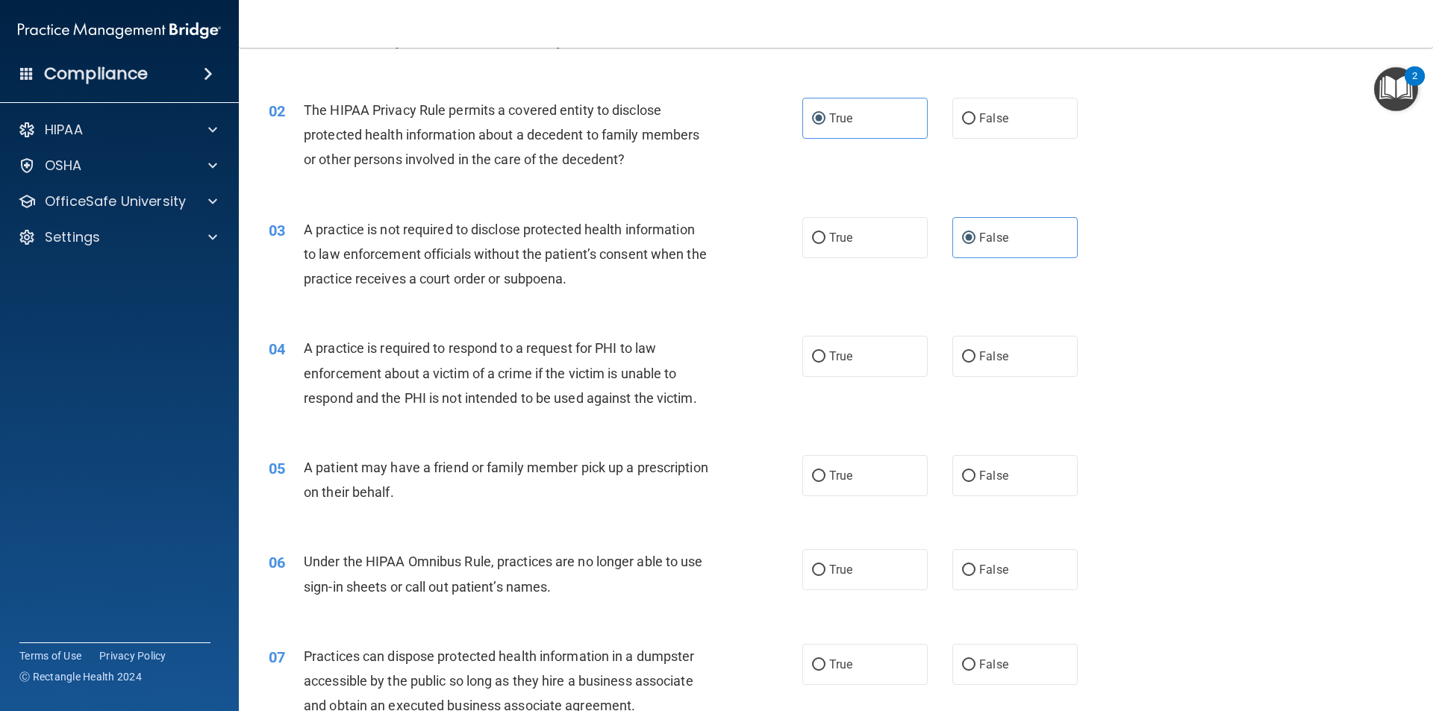
scroll to position [149, 0]
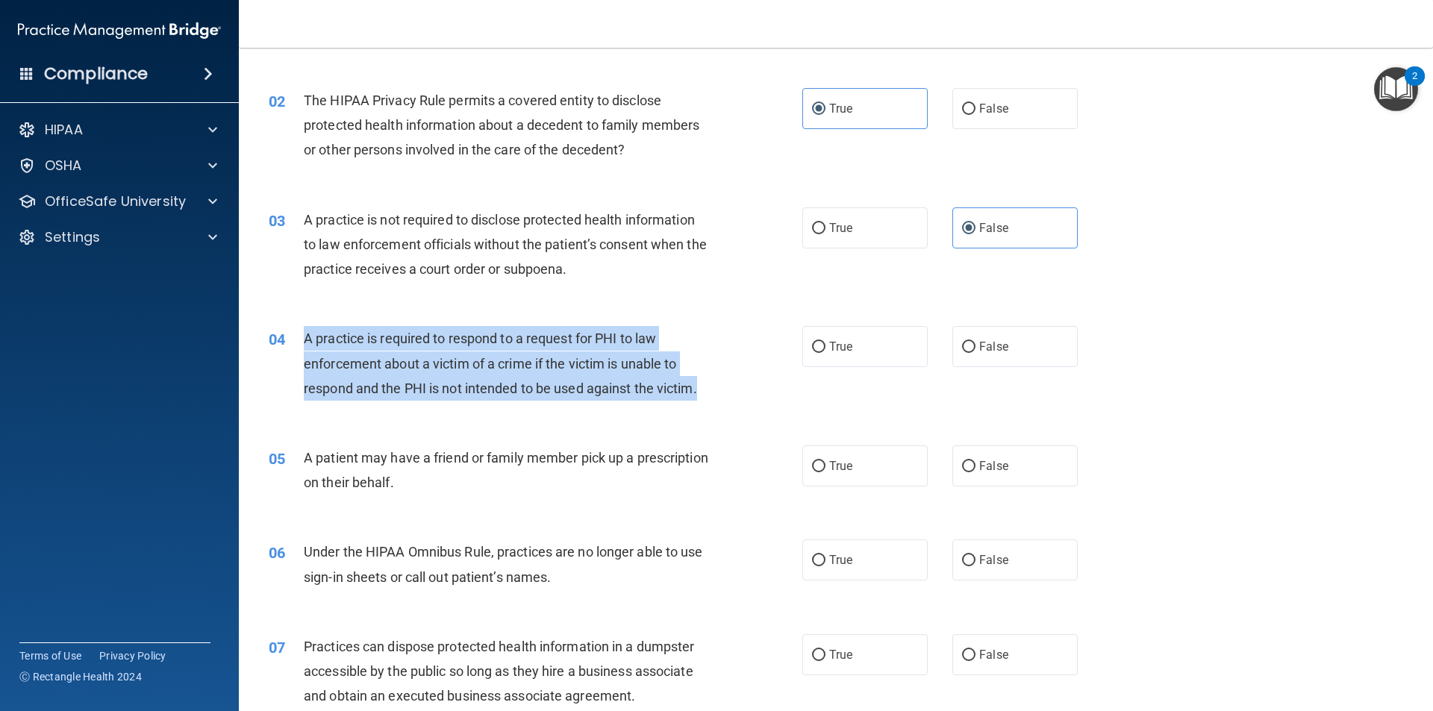
drag, startPoint x: 706, startPoint y: 401, endPoint x: 302, endPoint y: 334, distance: 409.2
click at [302, 334] on div "04 A practice is required to respond to a request for PHI to law enforcement ab…" at bounding box center [535, 367] width 578 height 82
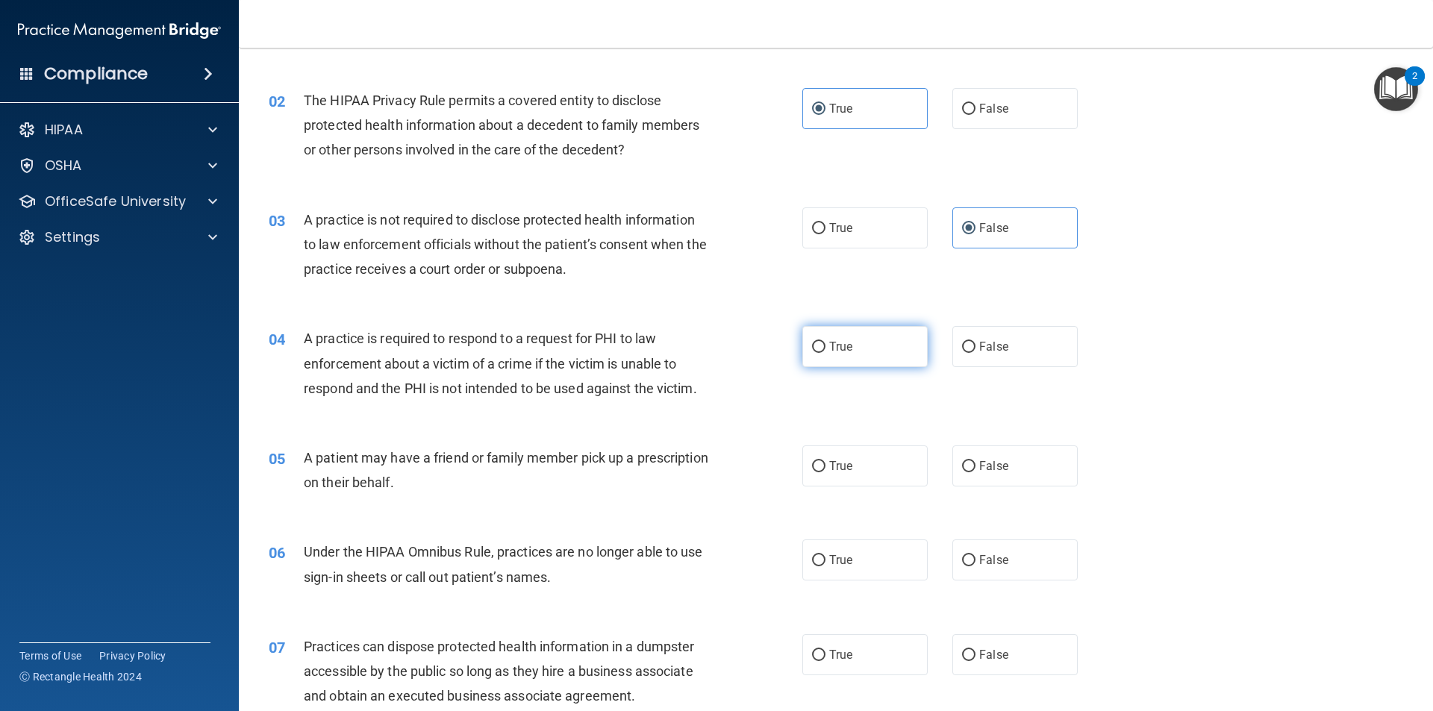
click at [823, 337] on label "True" at bounding box center [864, 346] width 125 height 41
click at [823, 342] on input "True" at bounding box center [818, 347] width 13 height 11
radio input "true"
click at [831, 472] on span "True" at bounding box center [840, 466] width 23 height 14
click at [825, 472] on input "True" at bounding box center [818, 466] width 13 height 11
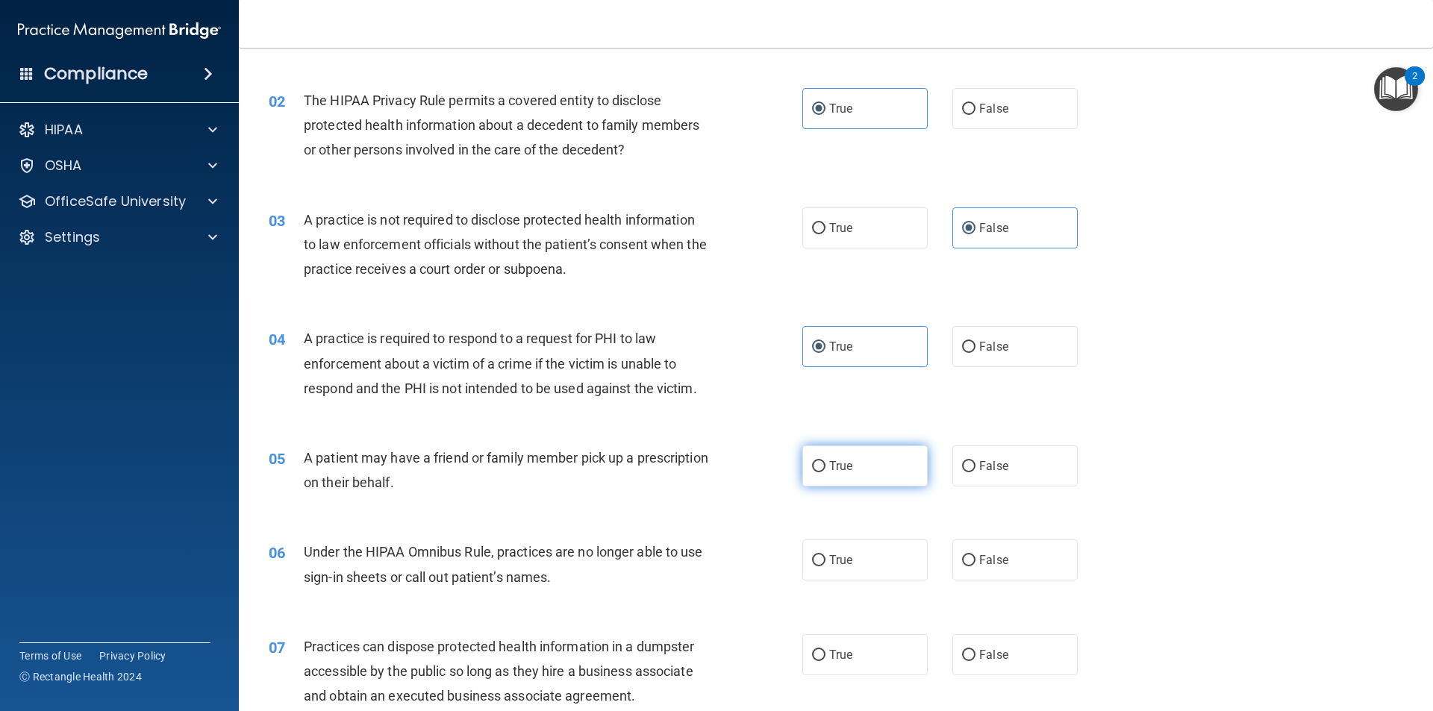
radio input "true"
click at [981, 554] on span "False" at bounding box center [993, 560] width 29 height 14
click at [975, 555] on input "False" at bounding box center [968, 560] width 13 height 11
radio input "true"
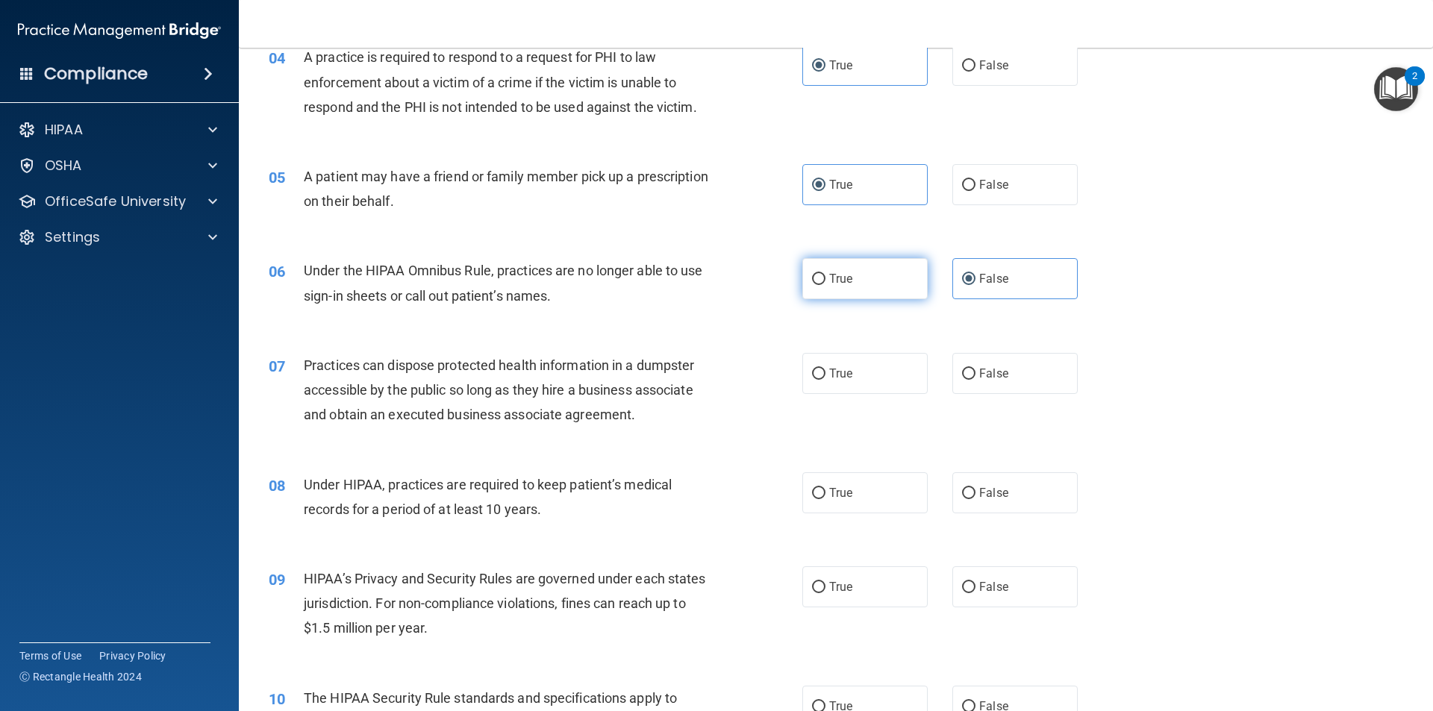
scroll to position [448, 0]
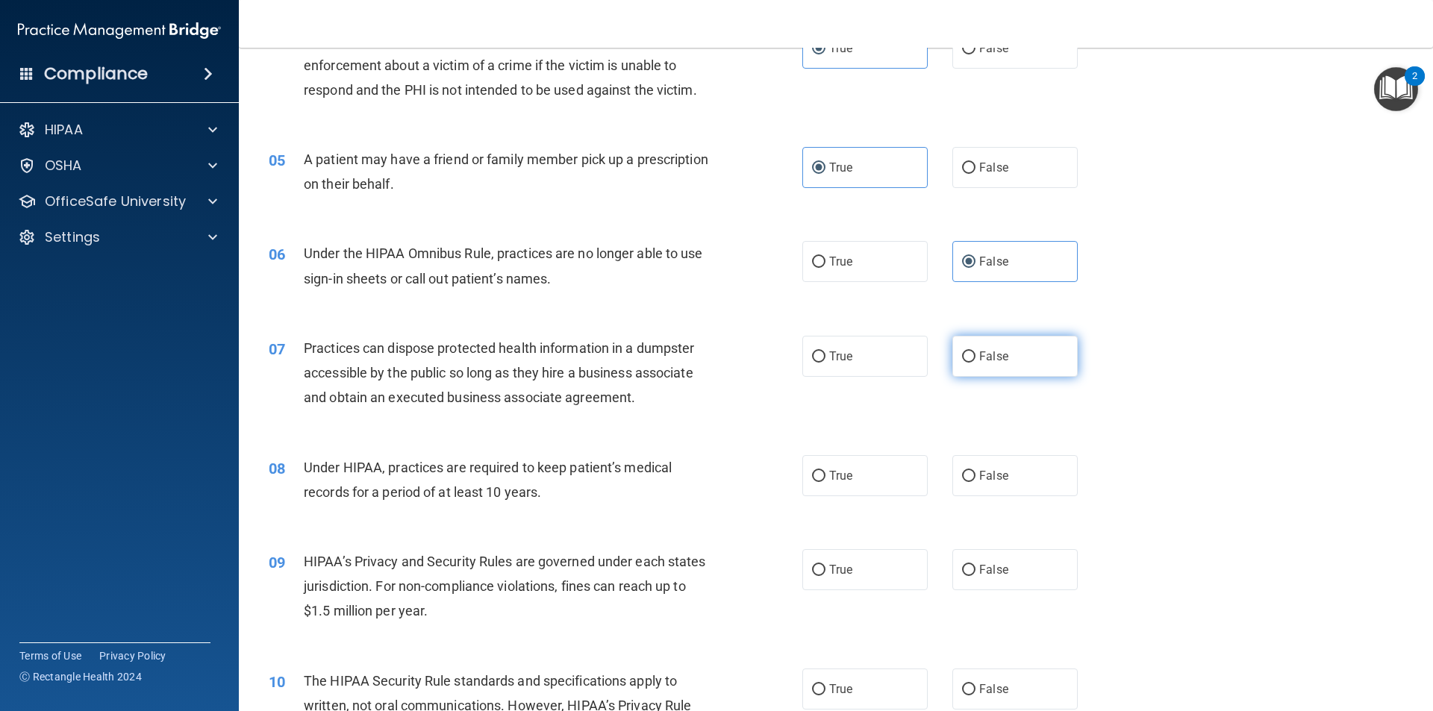
click at [991, 353] on span "False" at bounding box center [993, 356] width 29 height 14
click at [975, 353] on input "False" at bounding box center [968, 356] width 13 height 11
radio input "true"
click at [956, 464] on label "False" at bounding box center [1014, 475] width 125 height 41
click at [962, 471] on input "False" at bounding box center [968, 476] width 13 height 11
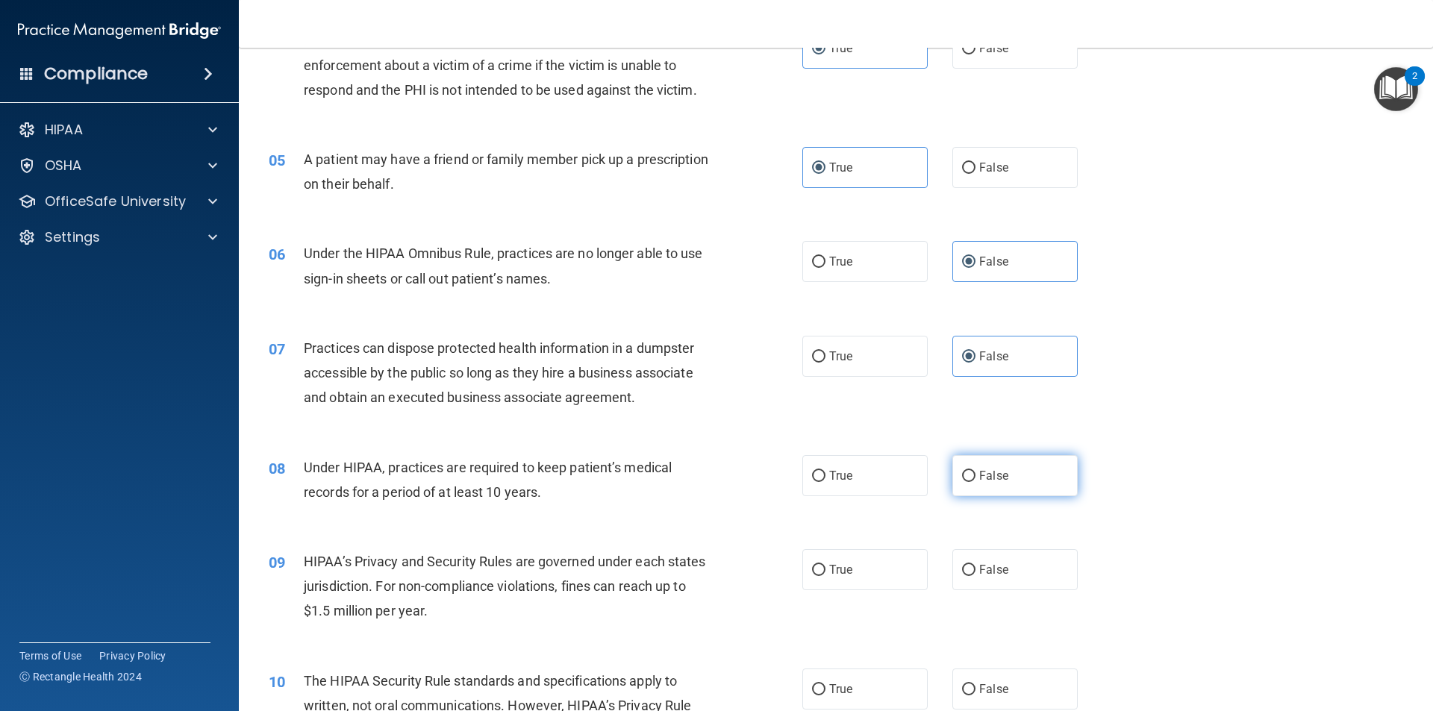
radio input "true"
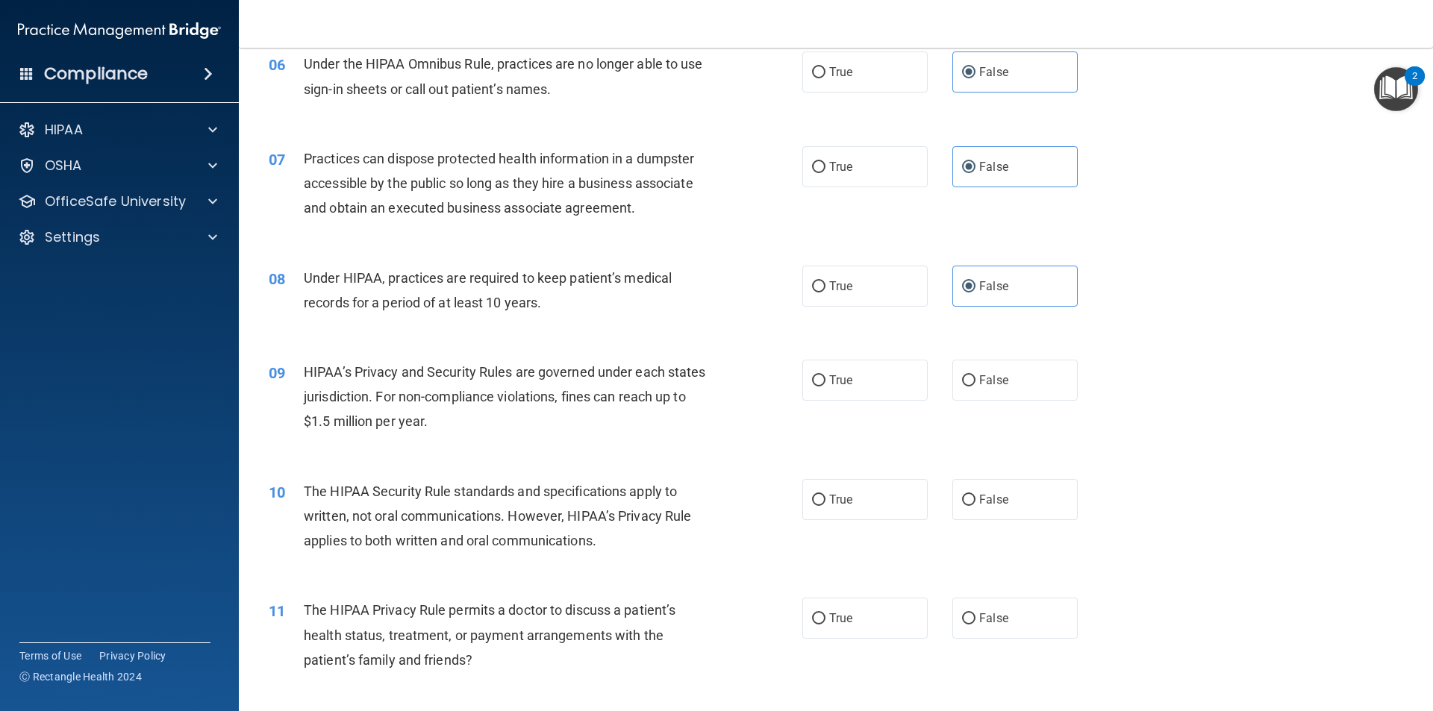
scroll to position [672, 0]
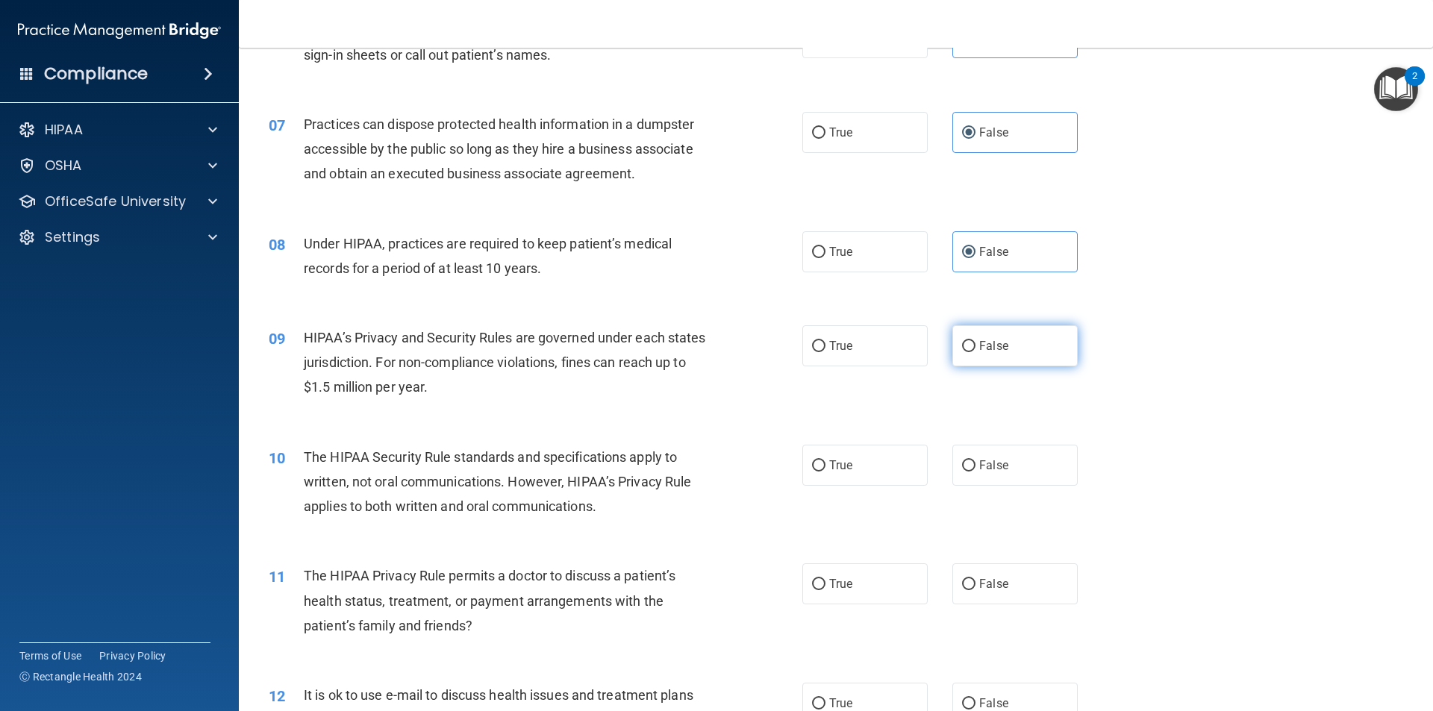
click at [983, 357] on label "False" at bounding box center [1014, 345] width 125 height 41
click at [975, 352] on input "False" at bounding box center [968, 346] width 13 height 11
radio input "true"
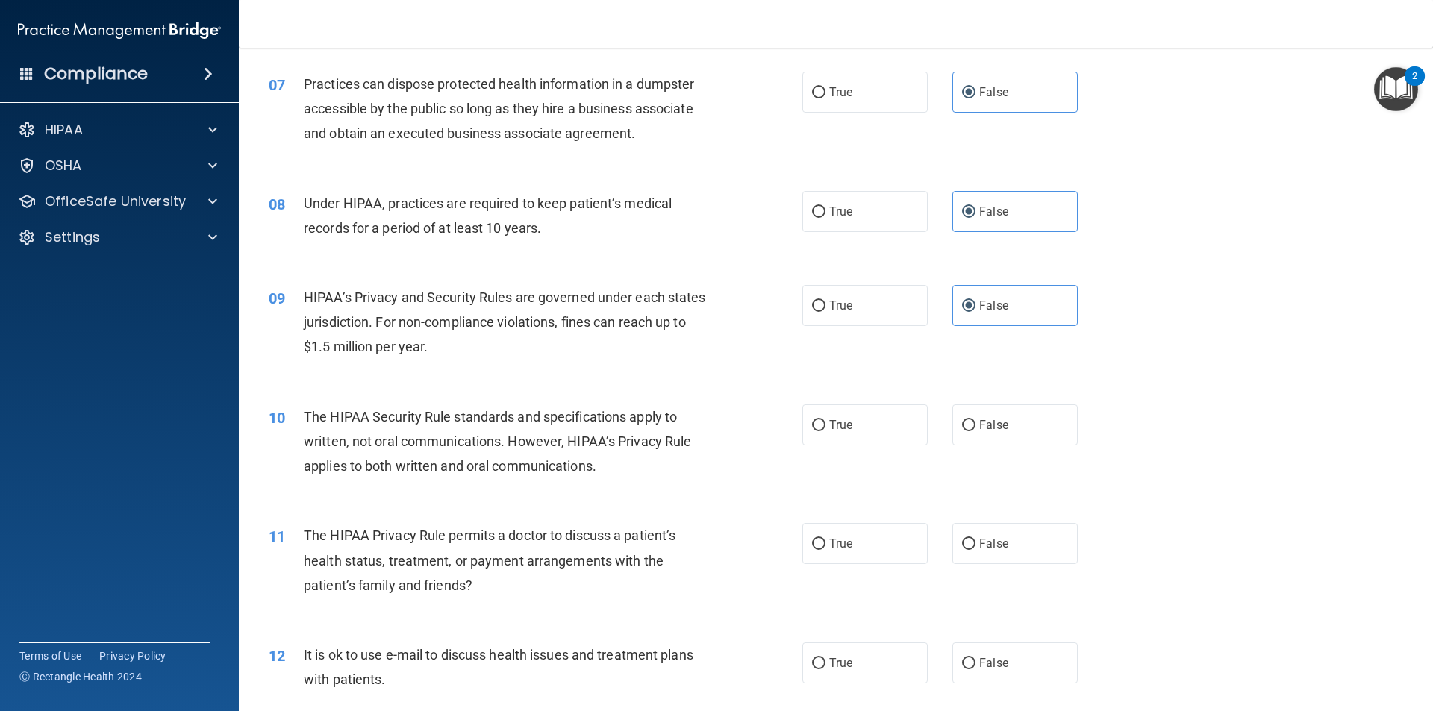
scroll to position [746, 0]
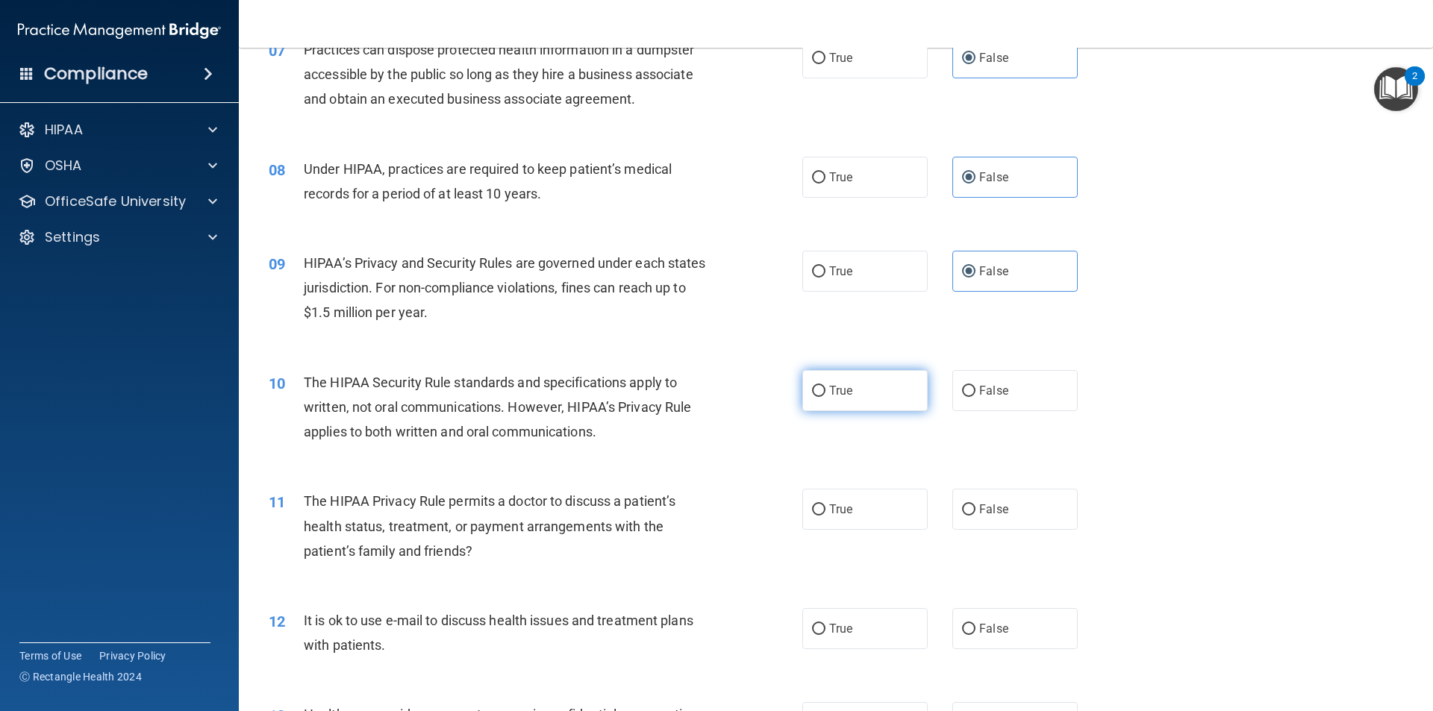
click at [824, 378] on label "True" at bounding box center [864, 390] width 125 height 41
click at [824, 386] on input "True" at bounding box center [818, 391] width 13 height 11
radio input "true"
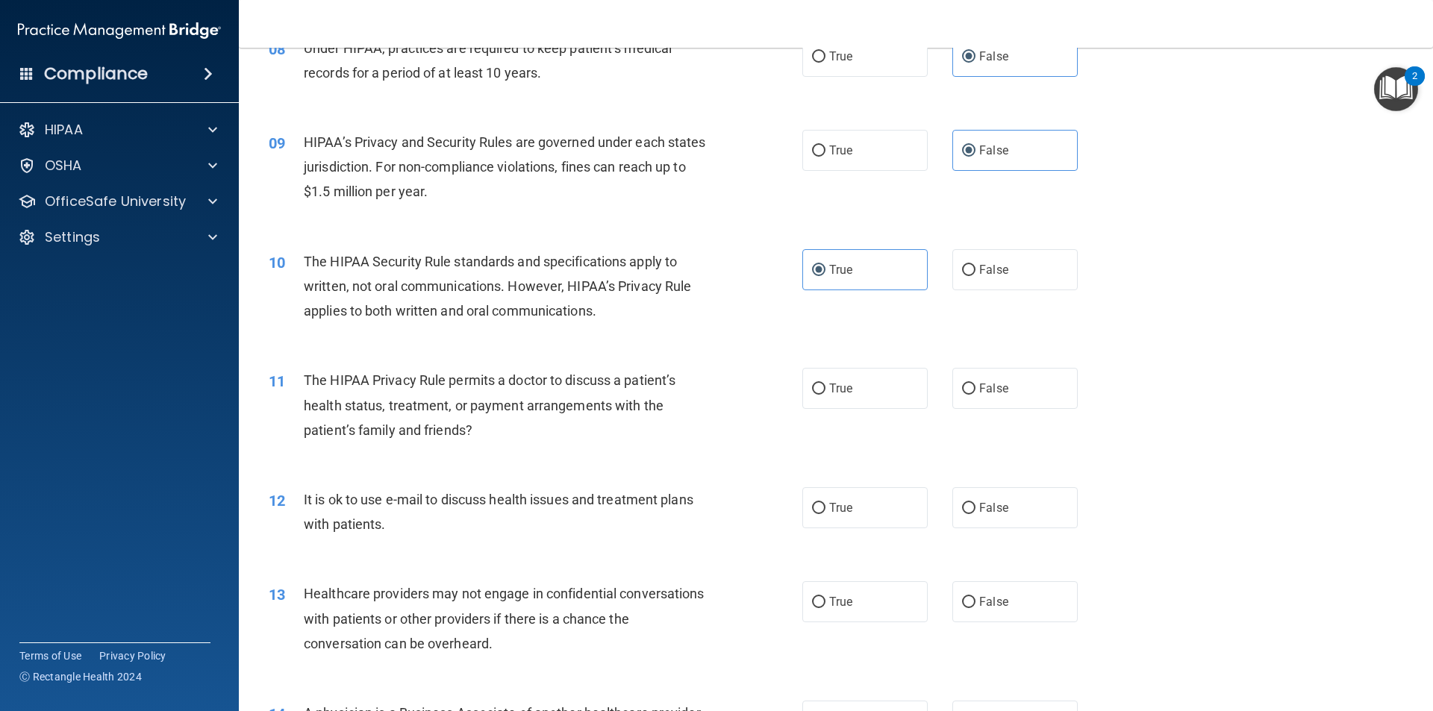
scroll to position [895, 0]
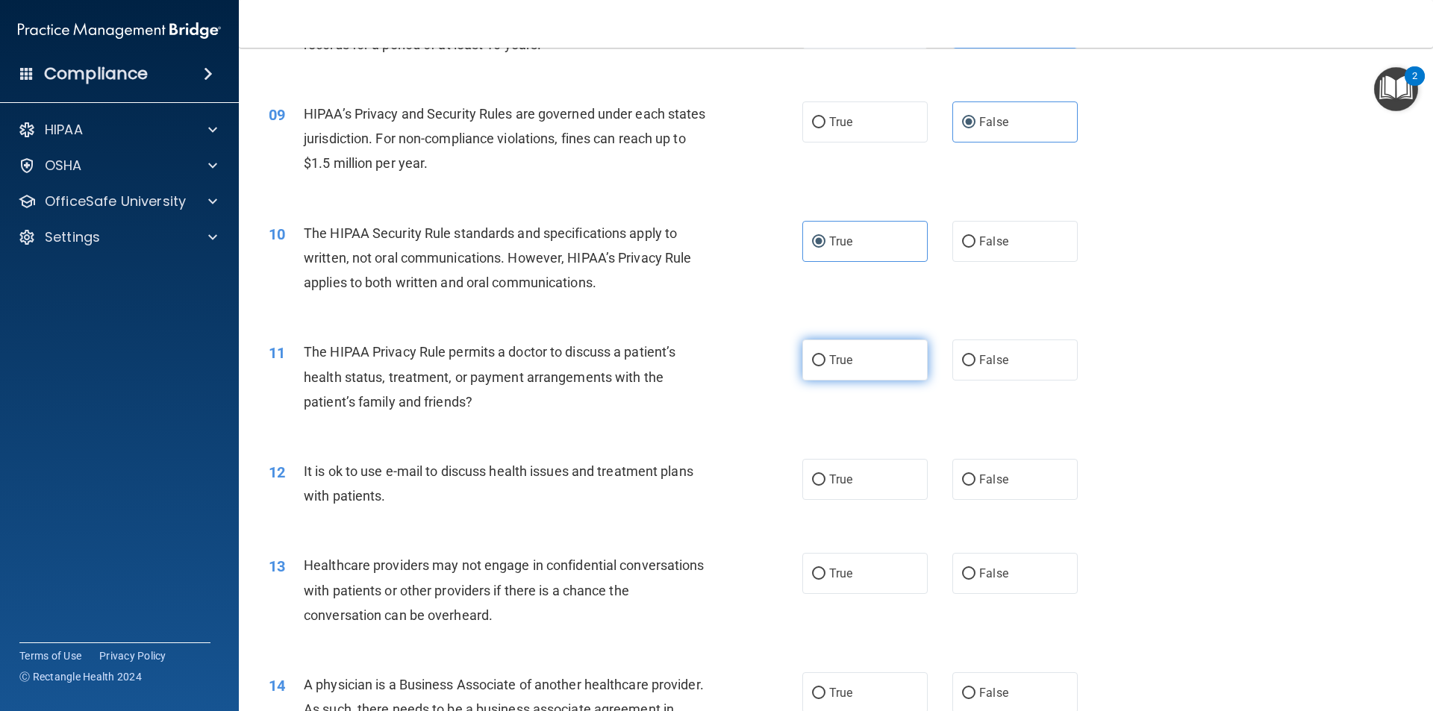
click at [829, 357] on span "True" at bounding box center [840, 360] width 23 height 14
click at [825, 357] on input "True" at bounding box center [818, 360] width 13 height 11
radio input "true"
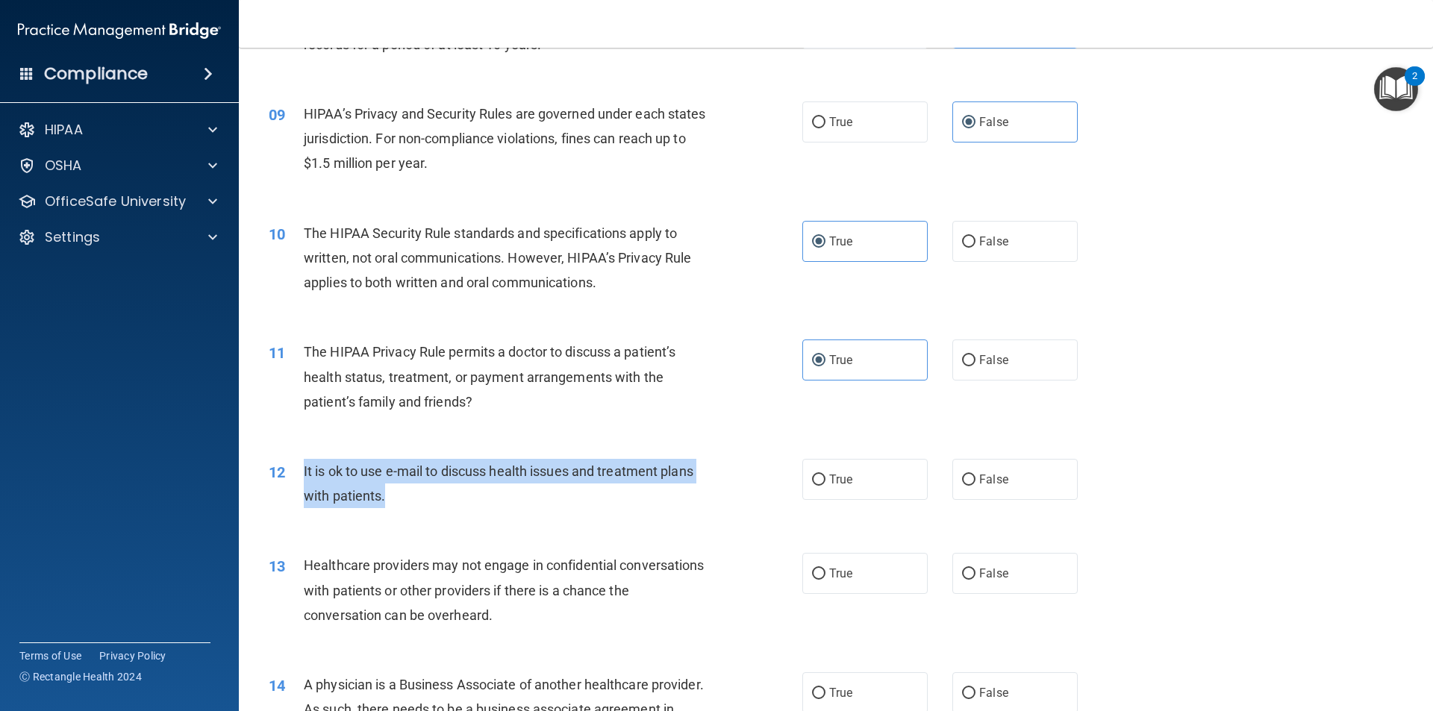
drag, startPoint x: 384, startPoint y: 495, endPoint x: 295, endPoint y: 473, distance: 90.8
click at [295, 473] on div "12 It is ok to use e-mail to discuss health issues and treatment plans with pat…" at bounding box center [535, 487] width 578 height 57
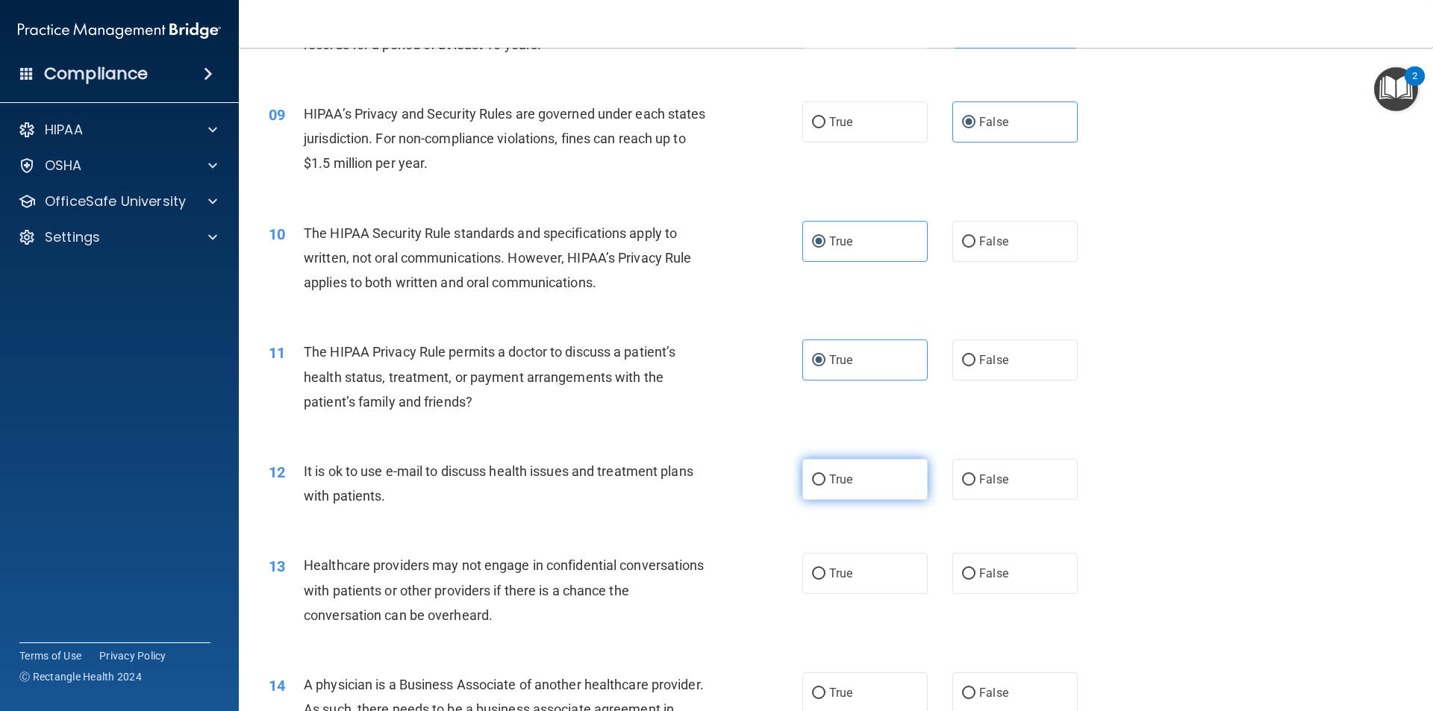
click at [880, 485] on label "True" at bounding box center [864, 479] width 125 height 41
click at [825, 485] on input "True" at bounding box center [818, 480] width 13 height 11
radio input "true"
click at [839, 586] on label "True" at bounding box center [864, 573] width 125 height 41
click at [825, 580] on input "True" at bounding box center [818, 574] width 13 height 11
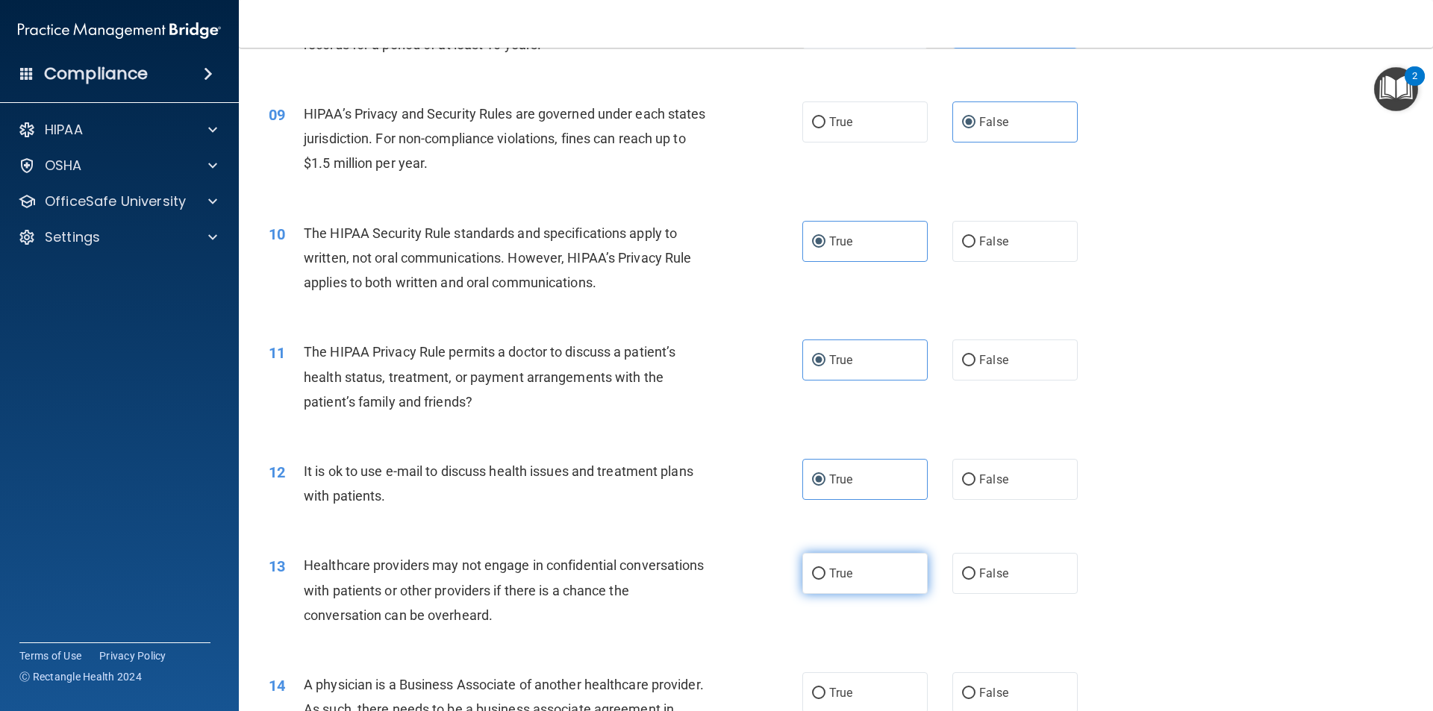
radio input "true"
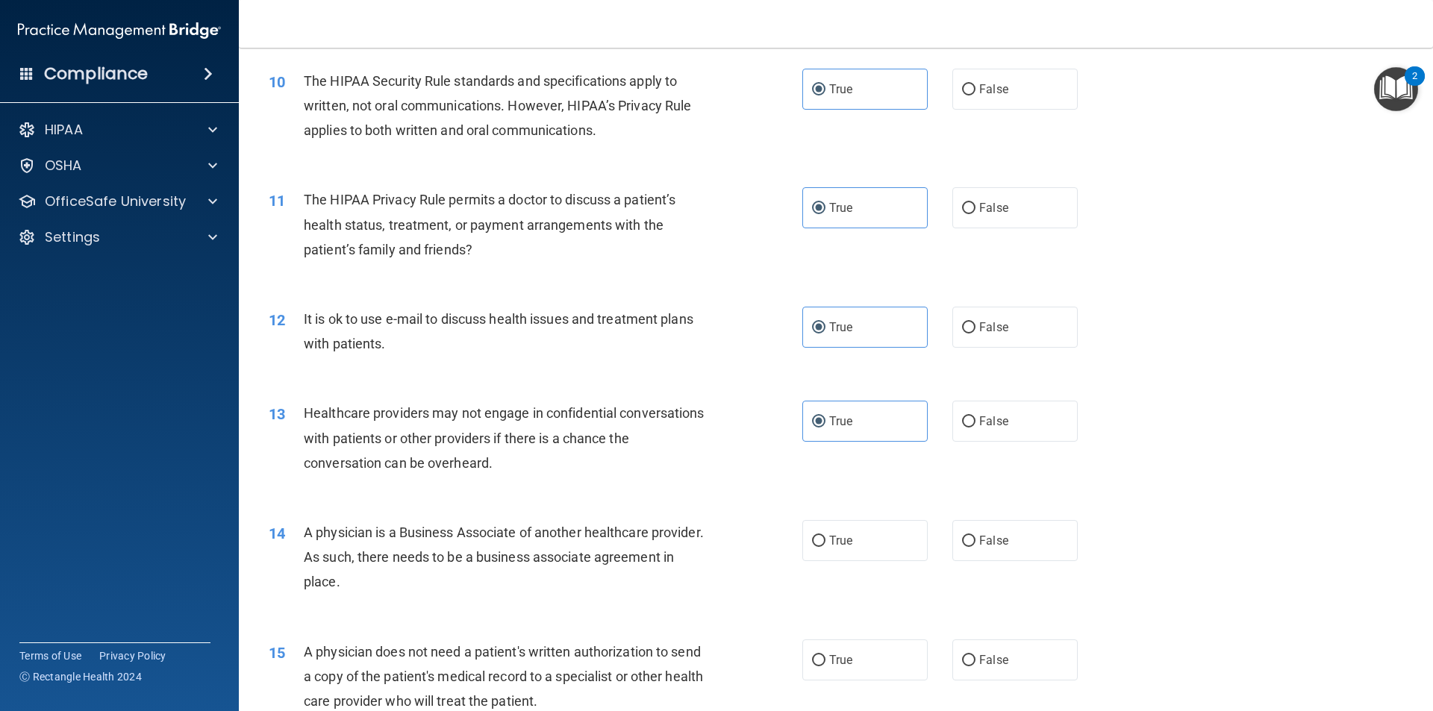
scroll to position [1119, 0]
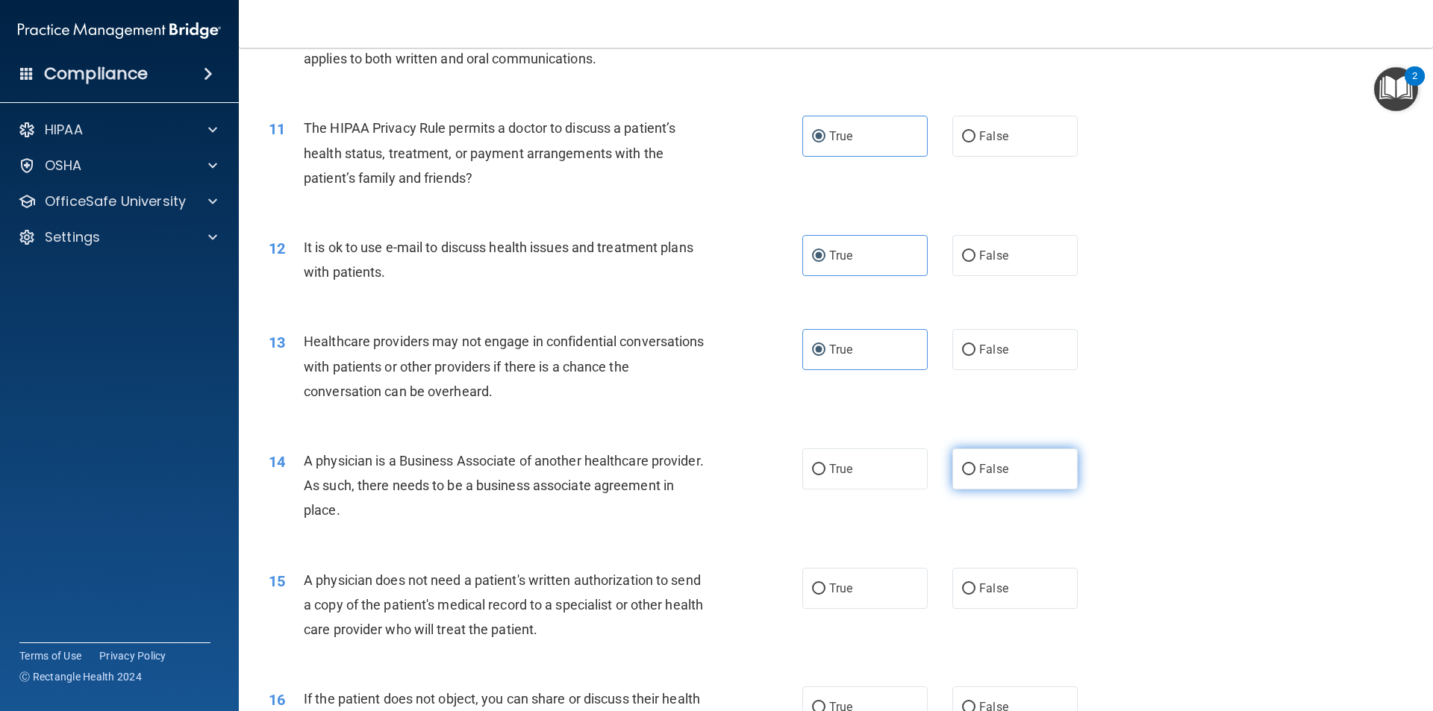
click at [972, 478] on label "False" at bounding box center [1014, 468] width 125 height 41
click at [972, 475] on input "False" at bounding box center [968, 469] width 13 height 11
radio input "true"
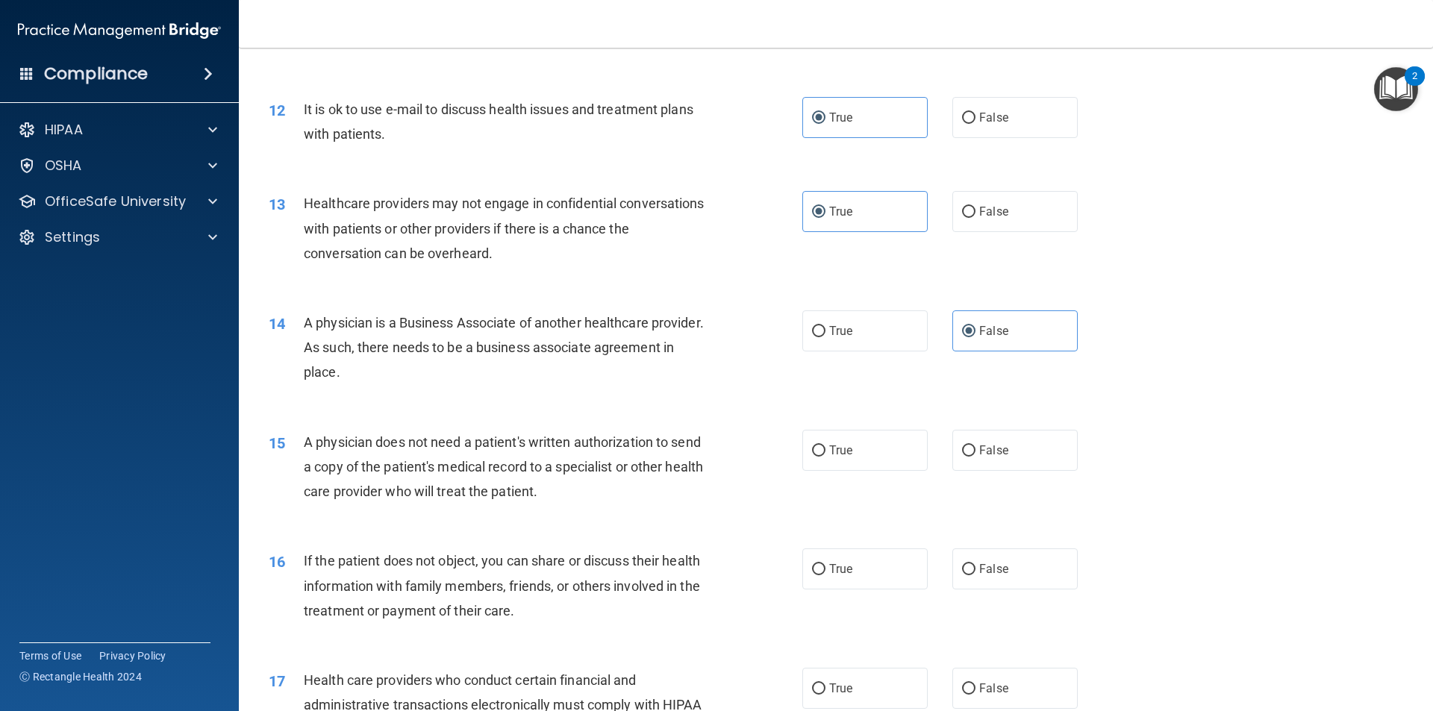
scroll to position [1268, 0]
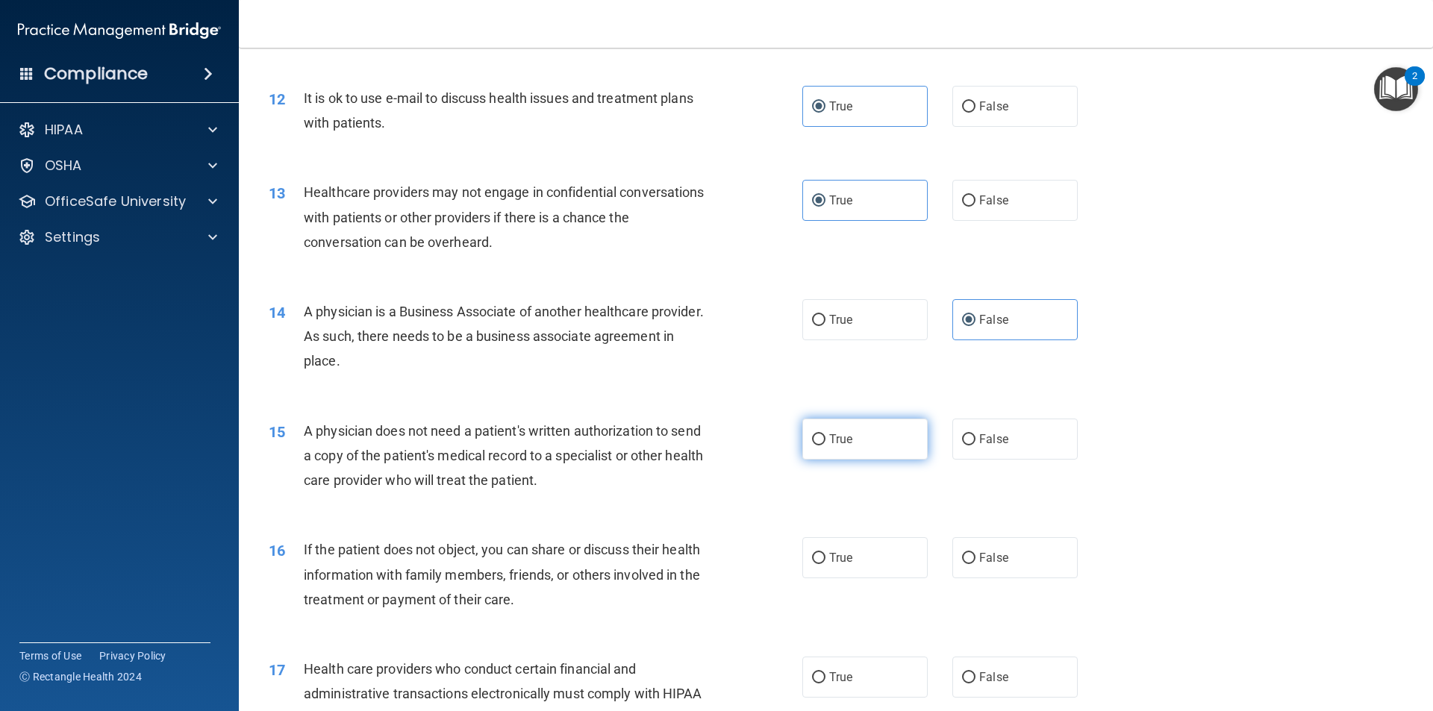
click at [833, 445] on span "True" at bounding box center [840, 439] width 23 height 14
click at [825, 445] on input "True" at bounding box center [818, 439] width 13 height 11
radio input "true"
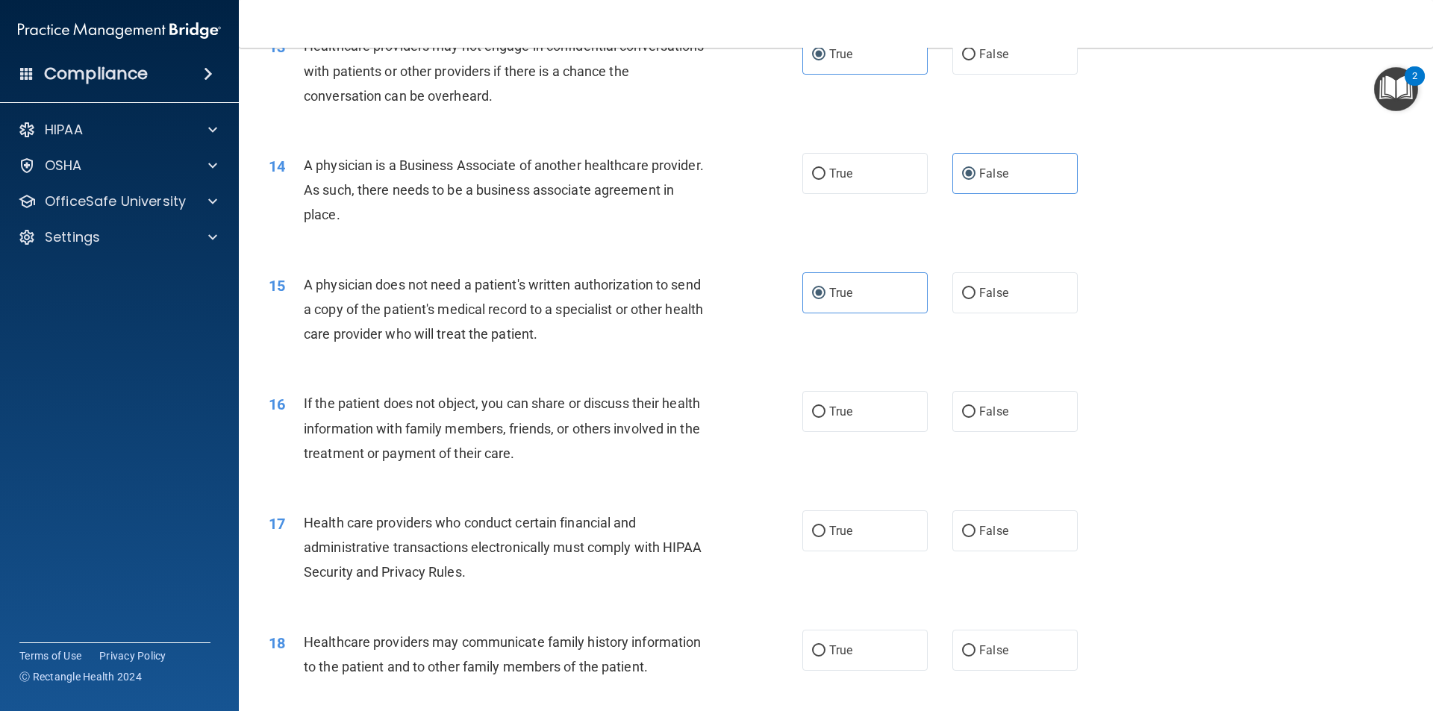
scroll to position [1418, 0]
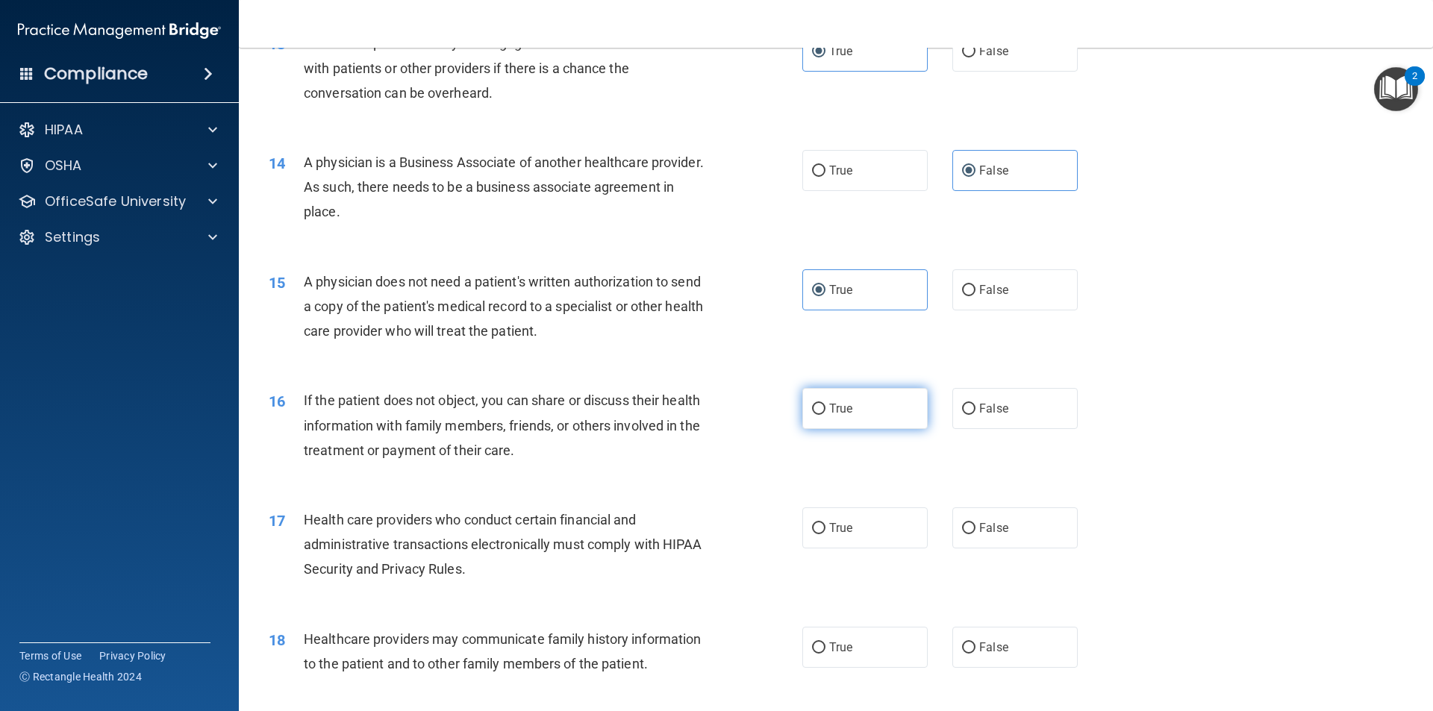
click at [807, 421] on label "True" at bounding box center [864, 408] width 125 height 41
click at [812, 415] on input "True" at bounding box center [818, 409] width 13 height 11
radio input "true"
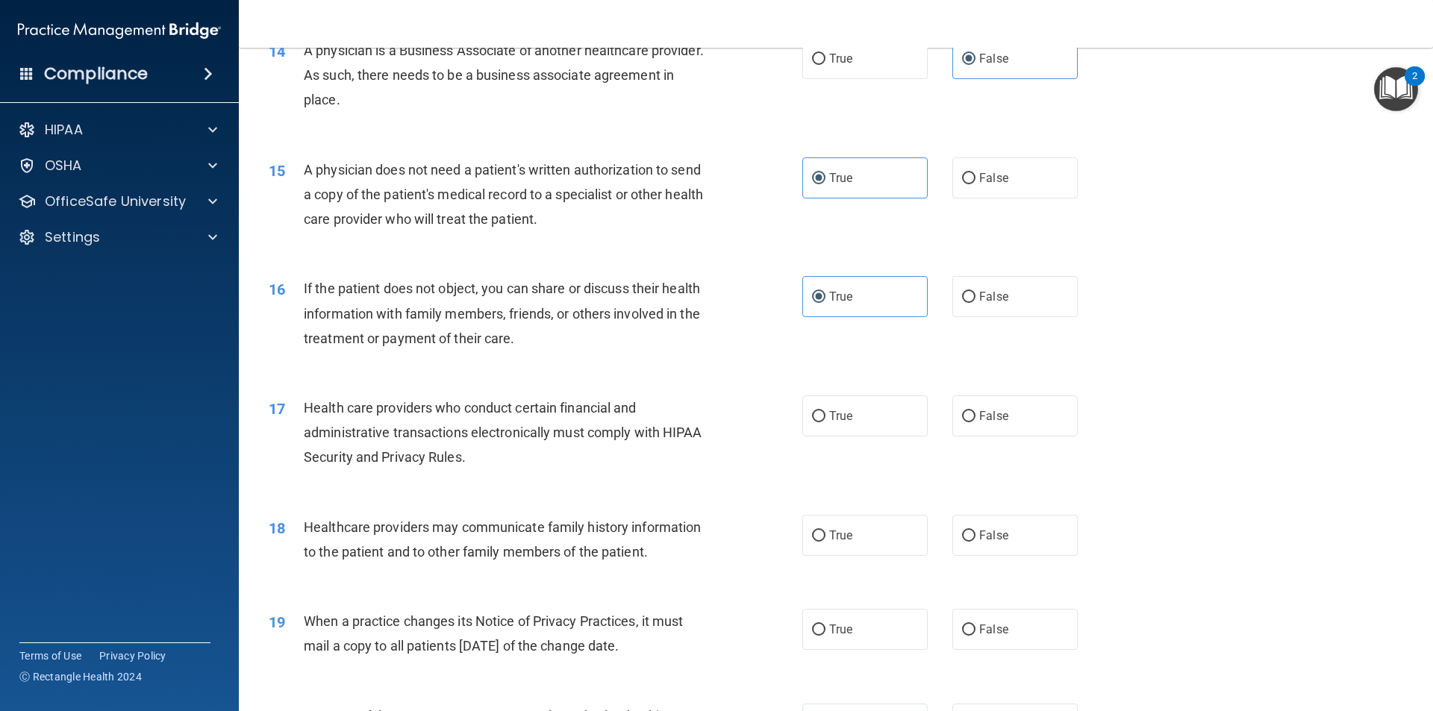
scroll to position [1567, 0]
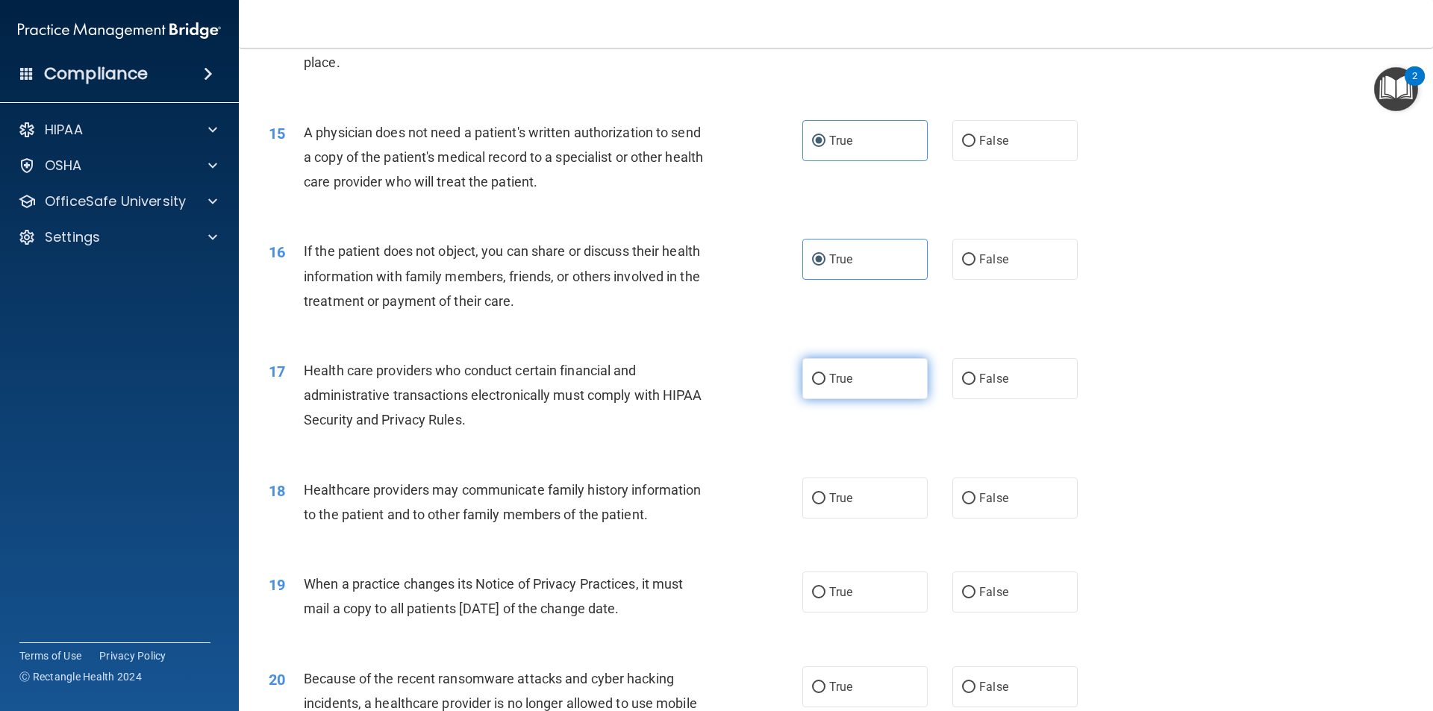
click at [814, 381] on input "True" at bounding box center [818, 379] width 13 height 11
radio input "true"
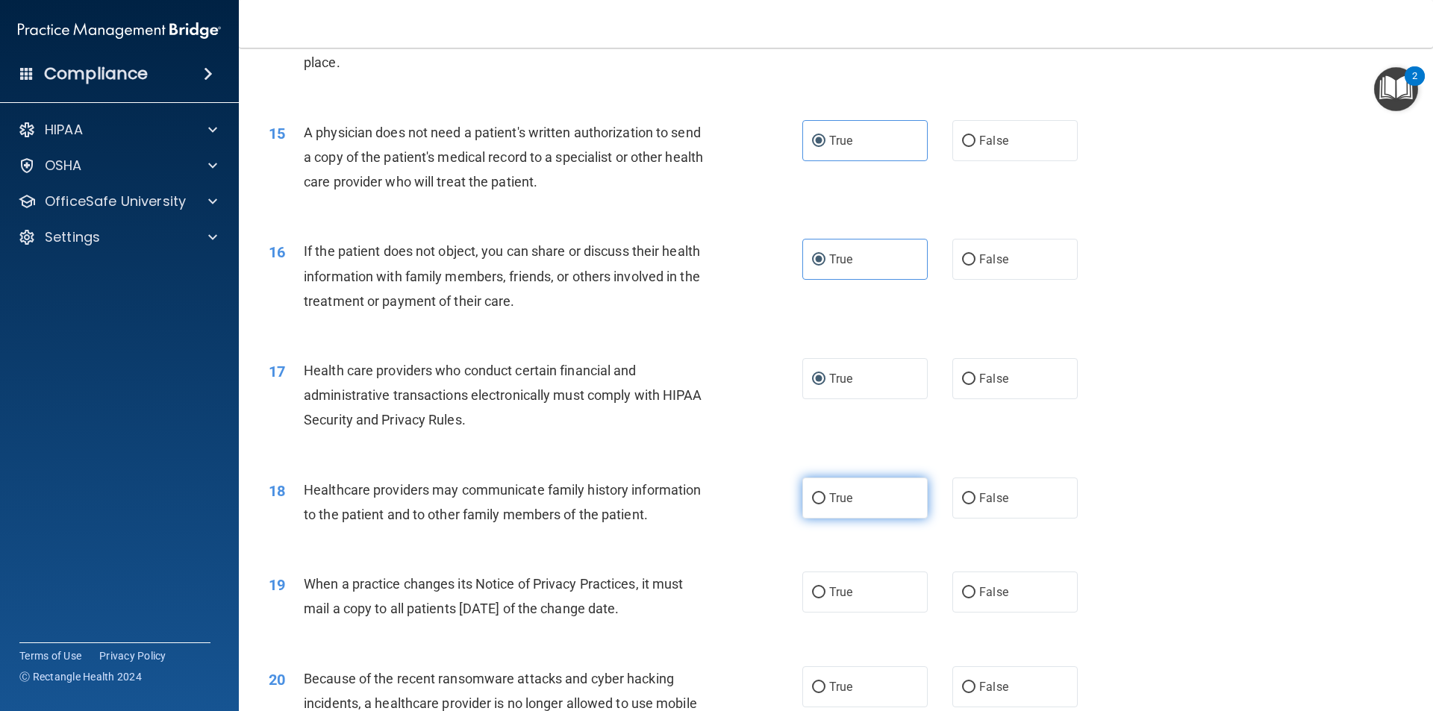
click at [818, 495] on input "True" at bounding box center [818, 498] width 13 height 11
radio input "true"
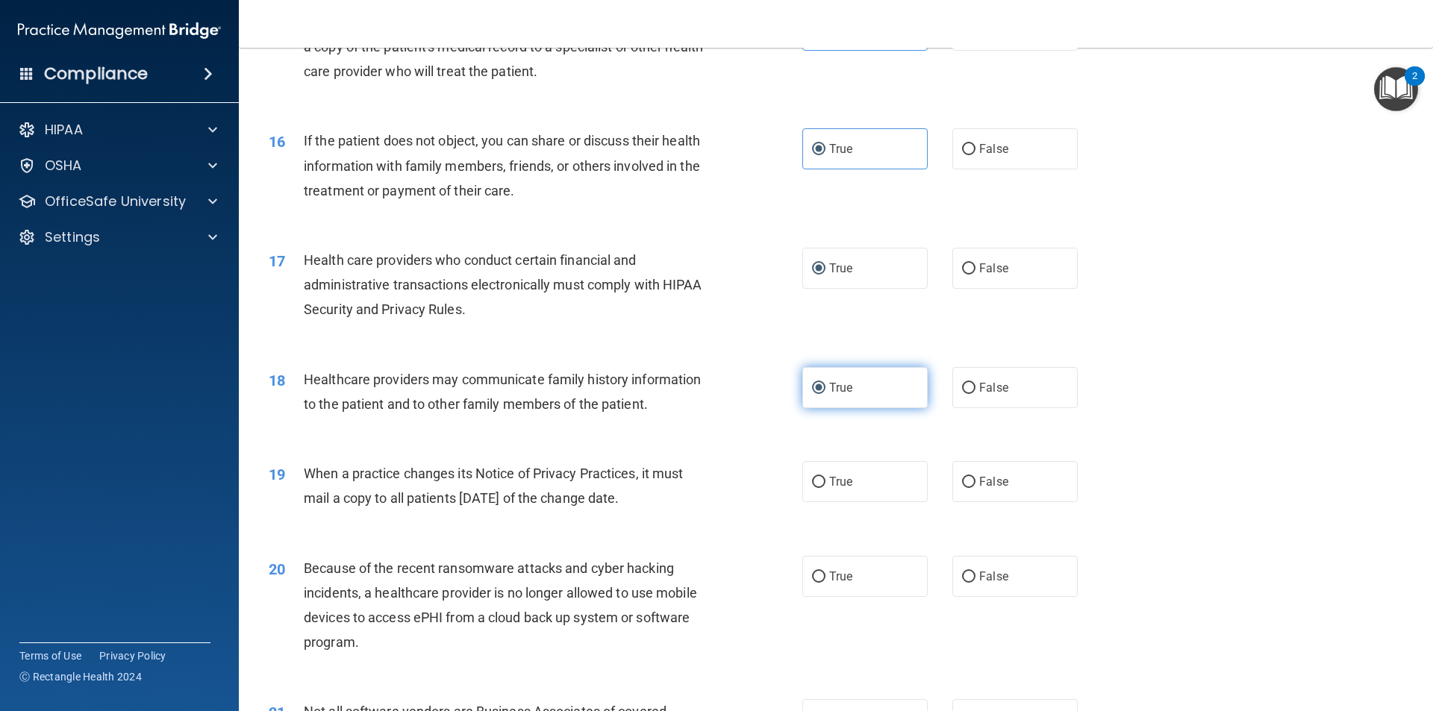
scroll to position [1716, 0]
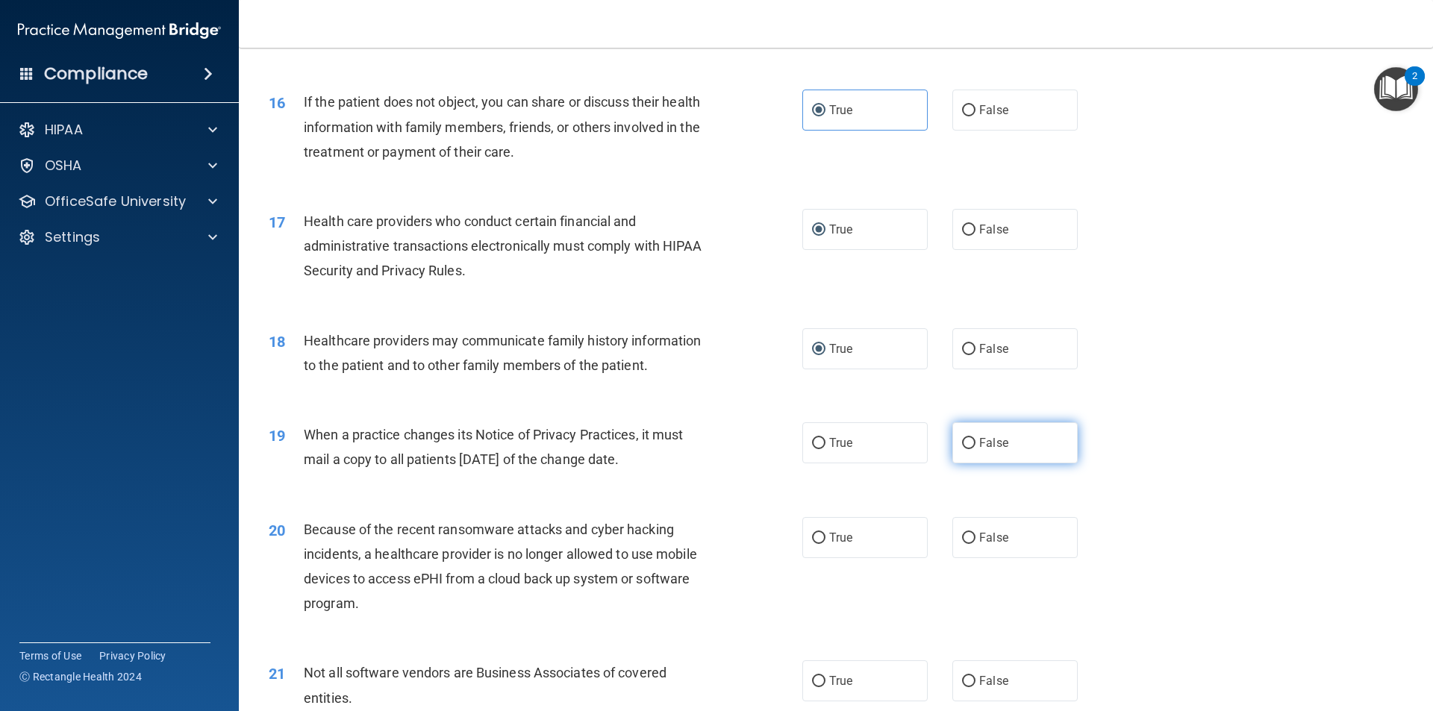
click at [964, 456] on label "False" at bounding box center [1014, 442] width 125 height 41
click at [964, 449] on input "False" at bounding box center [968, 443] width 13 height 11
radio input "true"
click at [829, 445] on span "True" at bounding box center [840, 443] width 23 height 14
click at [825, 445] on input "True" at bounding box center [818, 443] width 13 height 11
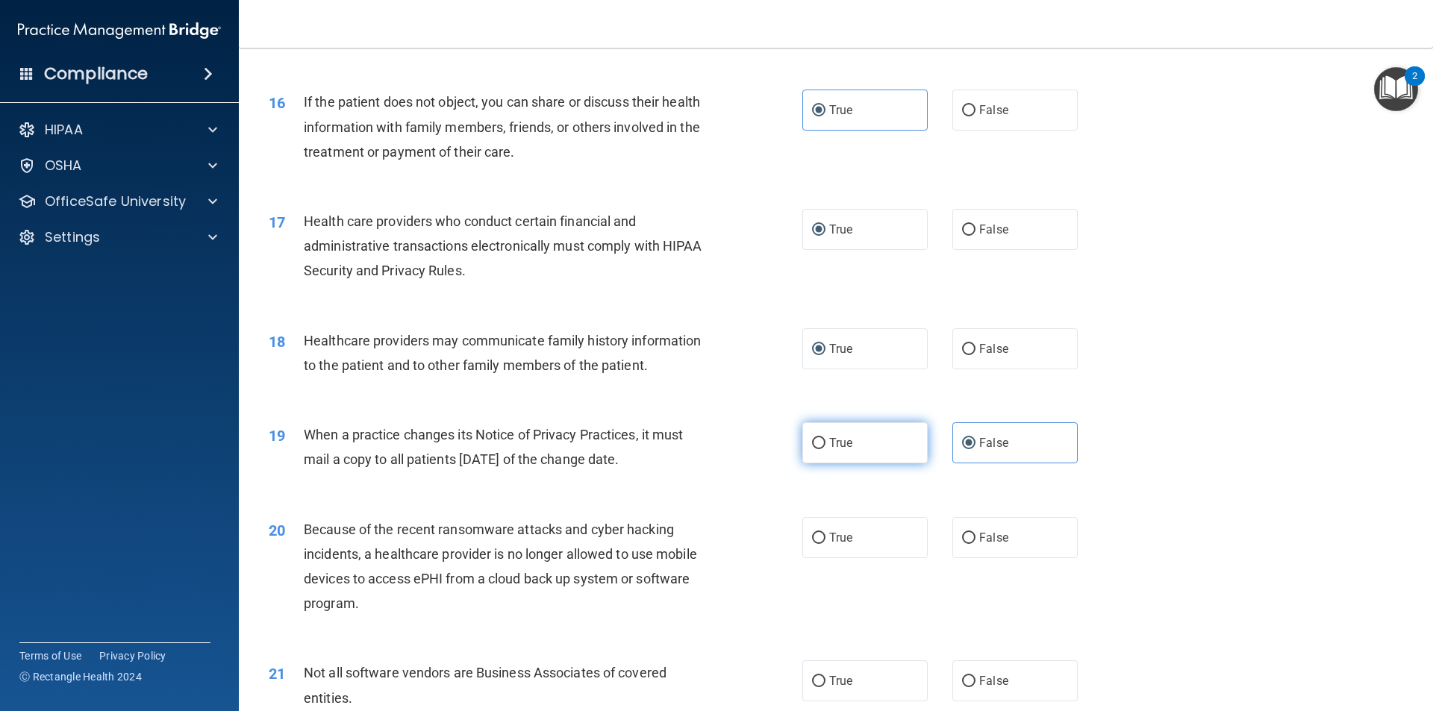
radio input "true"
radio input "false"
click at [953, 539] on label "False" at bounding box center [1014, 537] width 125 height 41
click at [962, 539] on input "False" at bounding box center [968, 538] width 13 height 11
radio input "true"
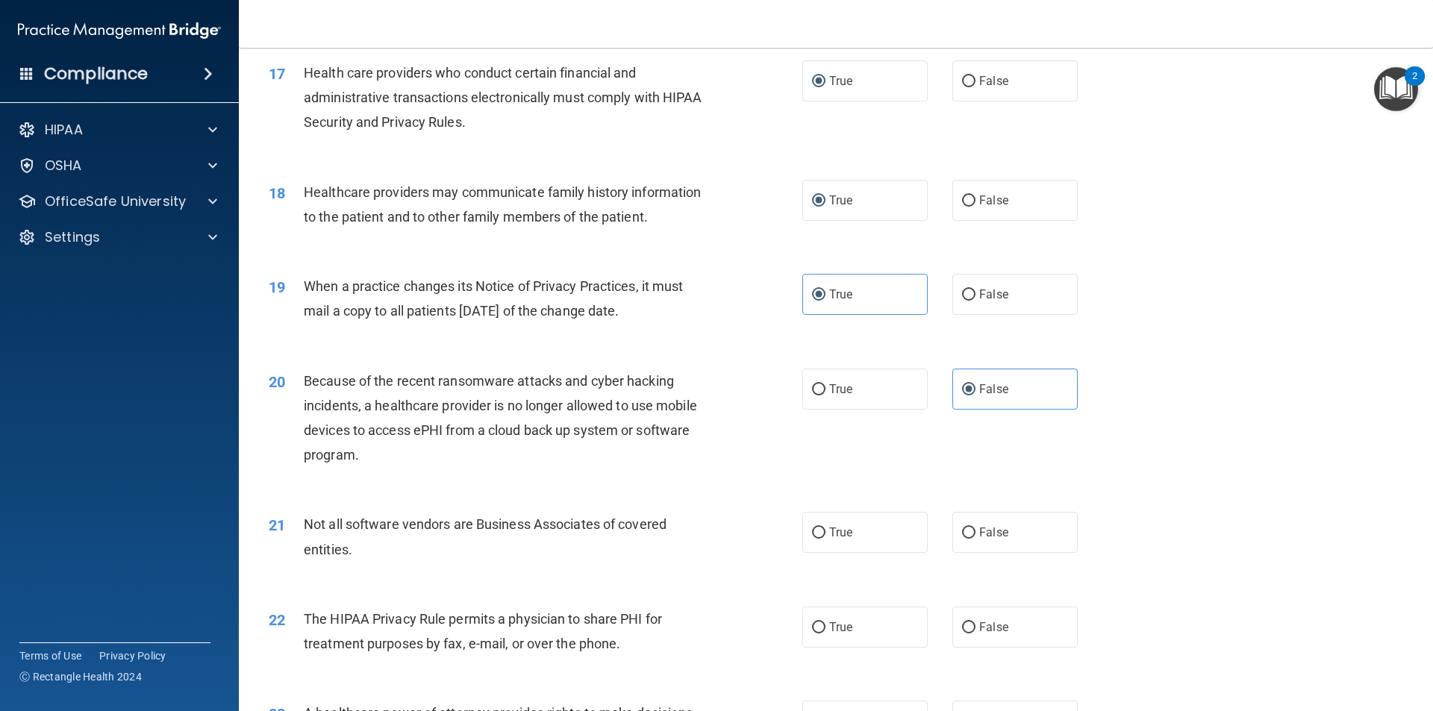
scroll to position [1865, 0]
click at [831, 541] on label "True" at bounding box center [864, 531] width 125 height 41
click at [825, 538] on input "True" at bounding box center [818, 532] width 13 height 11
radio input "true"
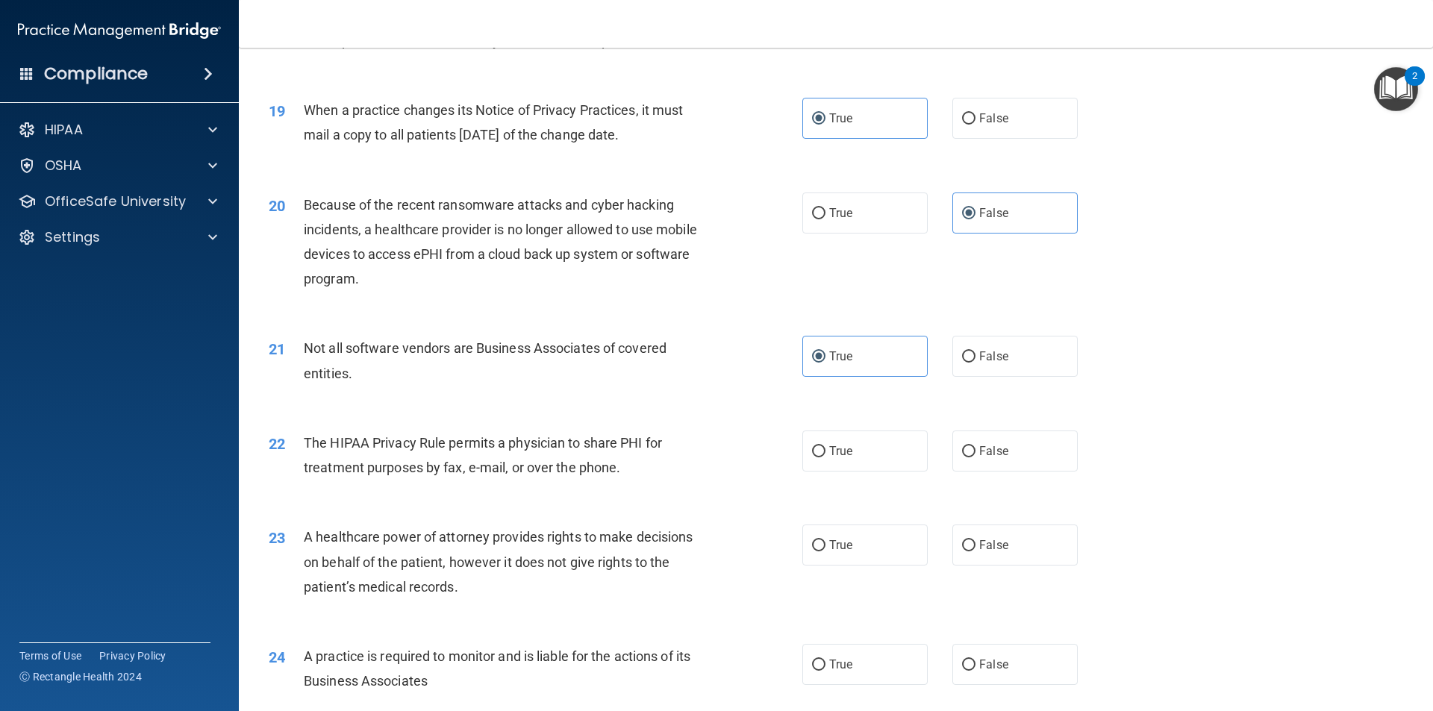
scroll to position [2089, 0]
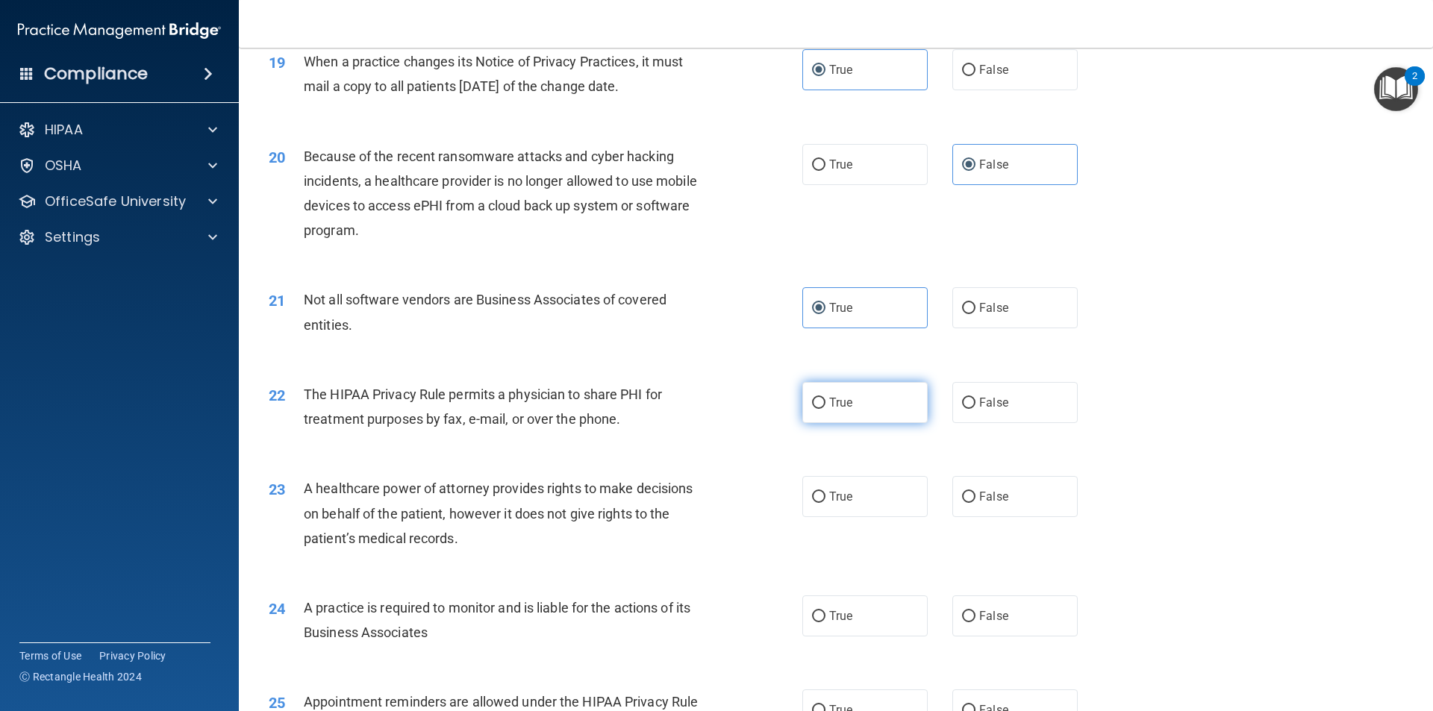
click at [839, 394] on label "True" at bounding box center [864, 402] width 125 height 41
click at [825, 398] on input "True" at bounding box center [818, 403] width 13 height 11
radio input "true"
click at [812, 498] on input "True" at bounding box center [818, 497] width 13 height 11
radio input "true"
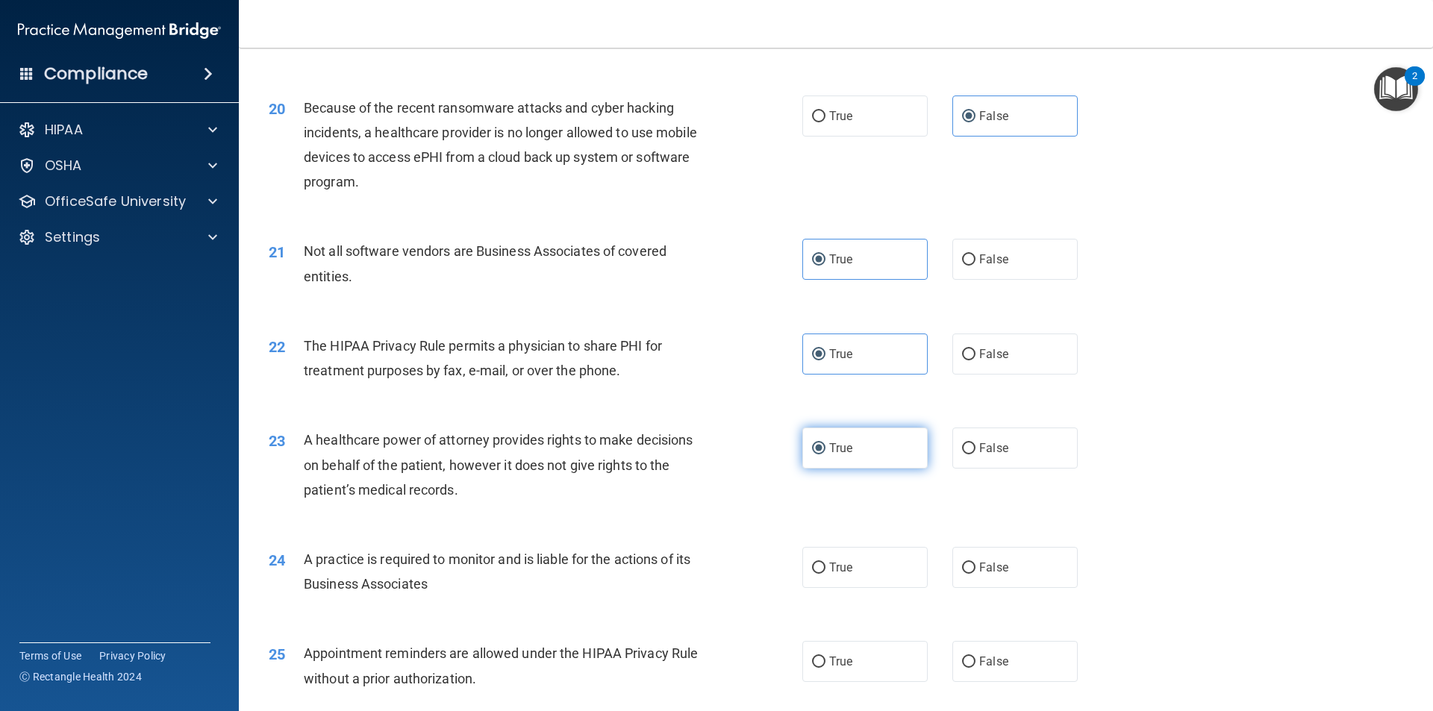
scroll to position [2164, 0]
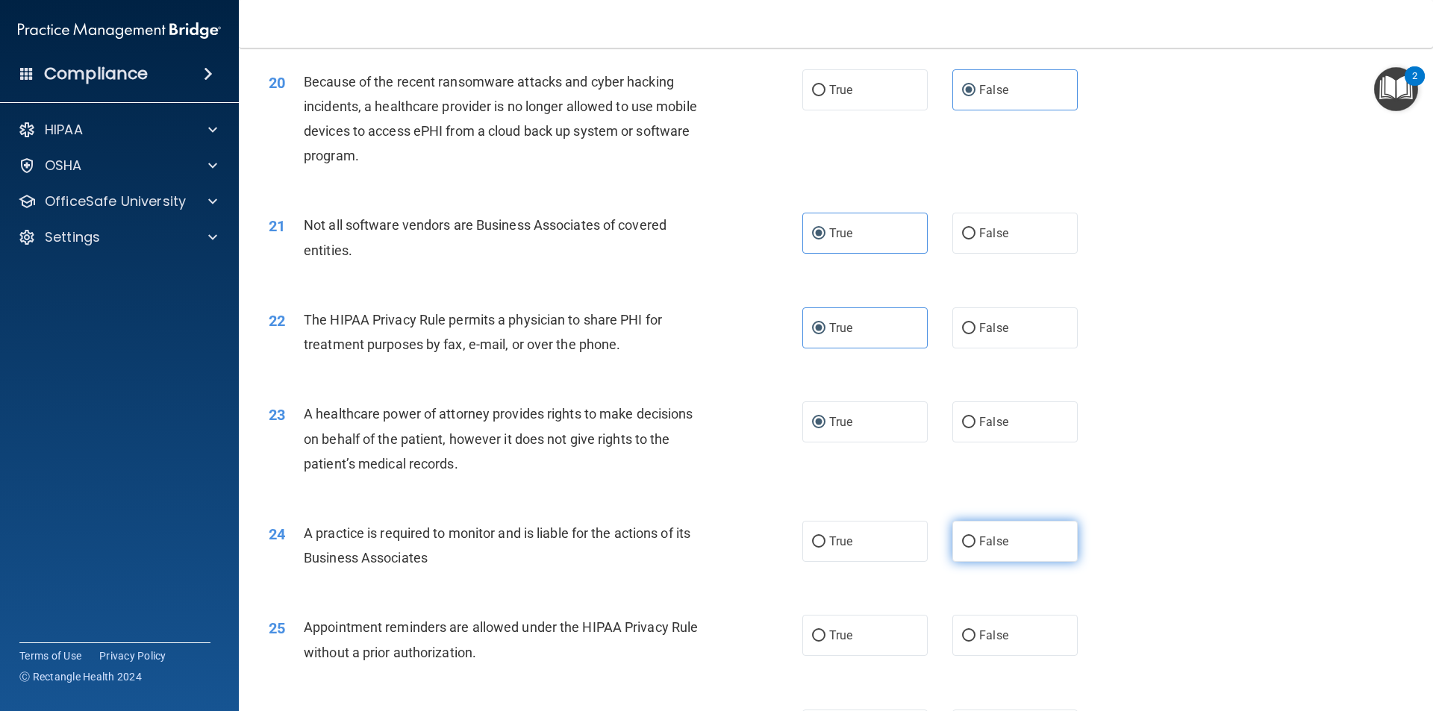
click at [955, 550] on label "False" at bounding box center [1014, 541] width 125 height 41
click at [962, 548] on input "False" at bounding box center [968, 541] width 13 height 11
radio input "true"
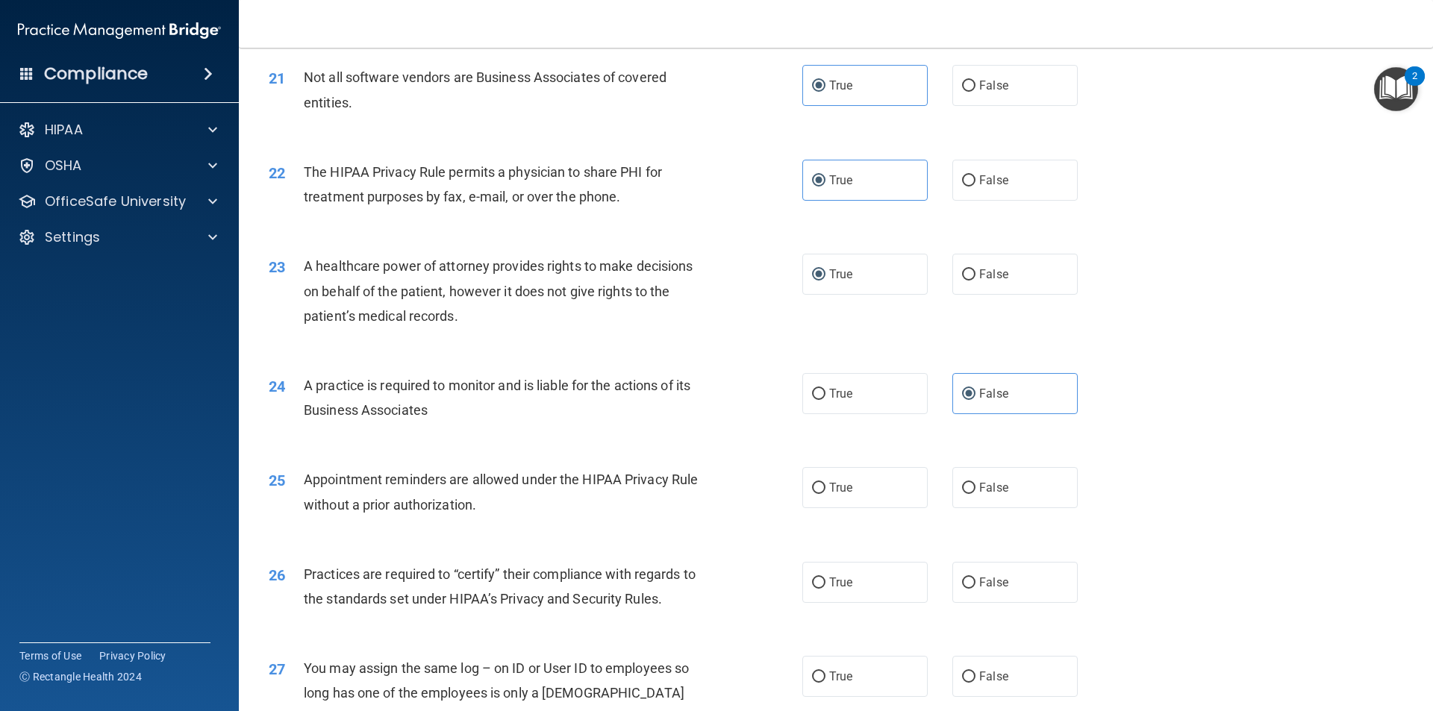
scroll to position [2313, 0]
click at [829, 490] on span "True" at bounding box center [840, 486] width 23 height 14
click at [825, 490] on input "True" at bounding box center [818, 486] width 13 height 11
radio input "true"
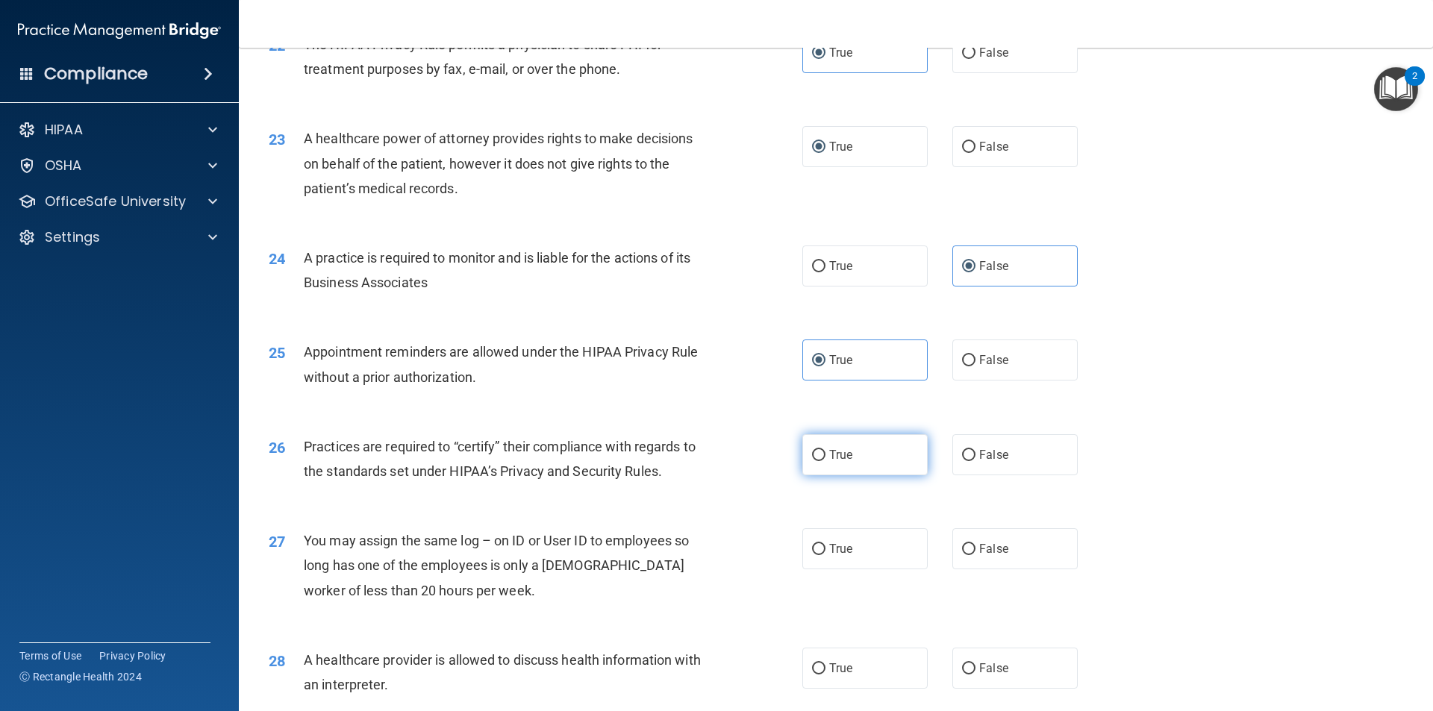
scroll to position [2462, 0]
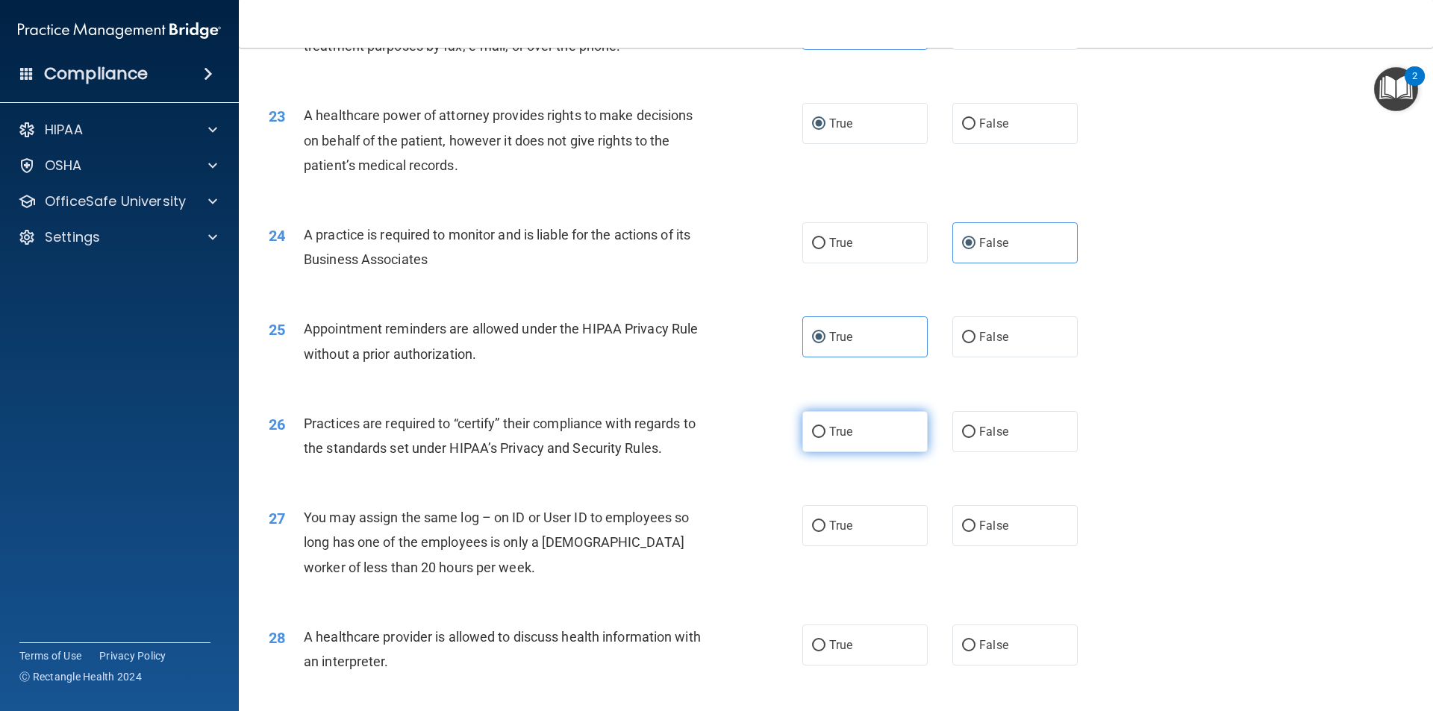
click at [822, 436] on label "True" at bounding box center [864, 431] width 125 height 41
click at [822, 436] on input "True" at bounding box center [818, 432] width 13 height 11
radio input "true"
click at [962, 522] on input "False" at bounding box center [968, 526] width 13 height 11
radio input "true"
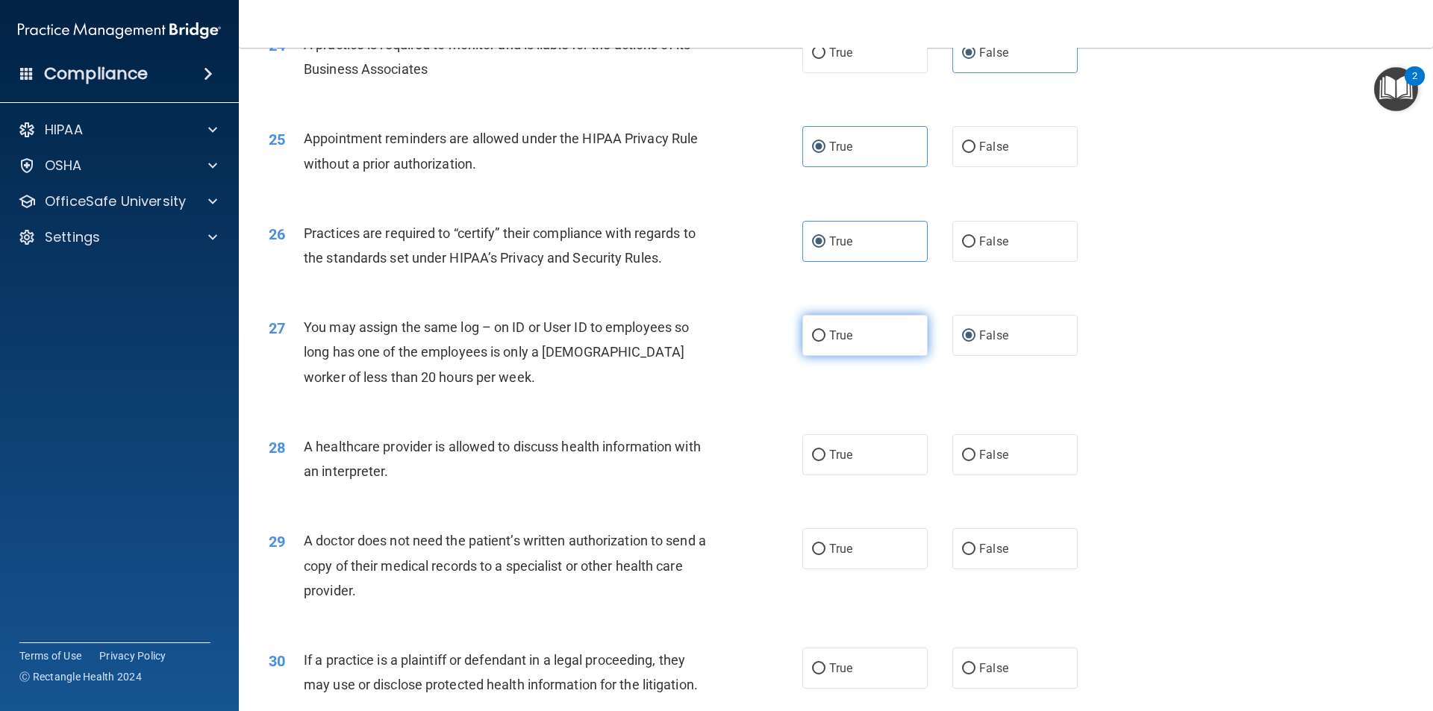
scroll to position [2686, 0]
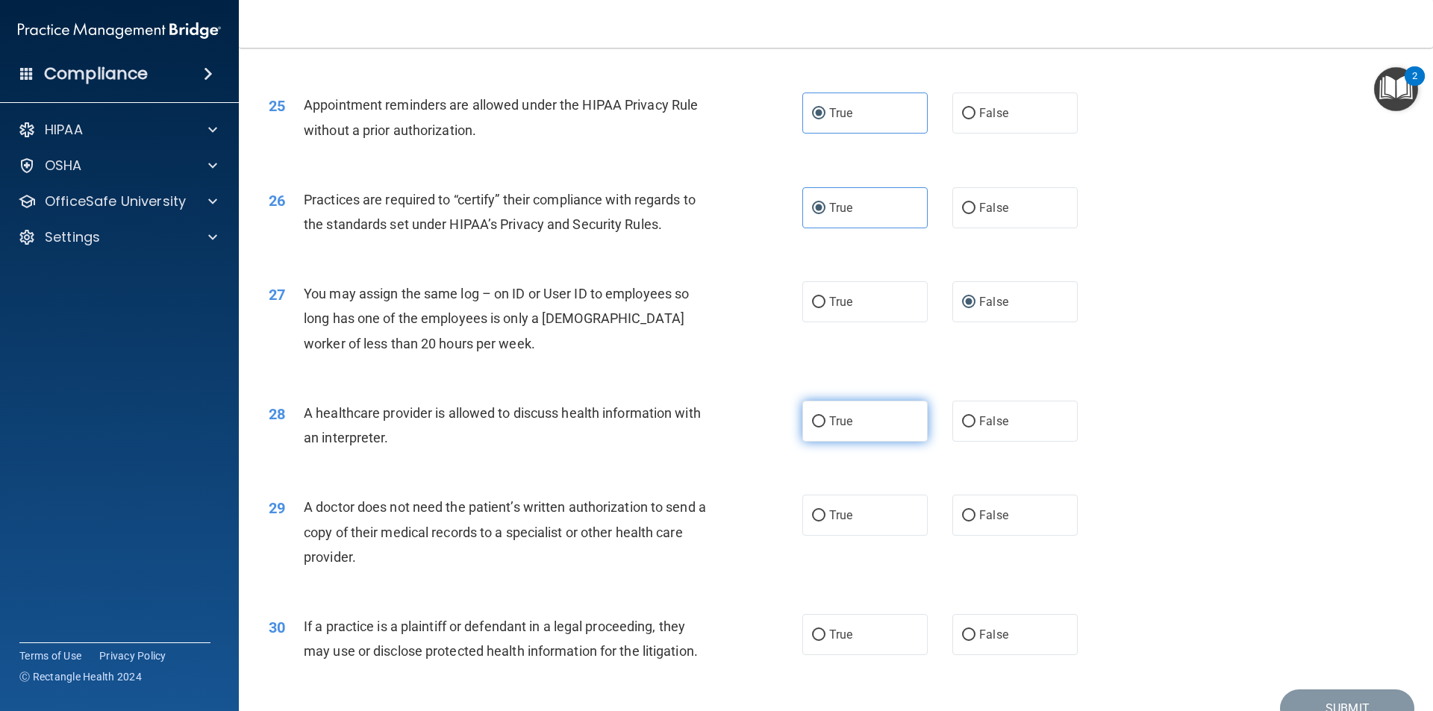
click at [829, 422] on span "True" at bounding box center [840, 421] width 23 height 14
click at [825, 422] on input "True" at bounding box center [818, 421] width 13 height 11
radio input "true"
click at [842, 522] on span "True" at bounding box center [840, 515] width 23 height 14
click at [825, 522] on input "True" at bounding box center [818, 515] width 13 height 11
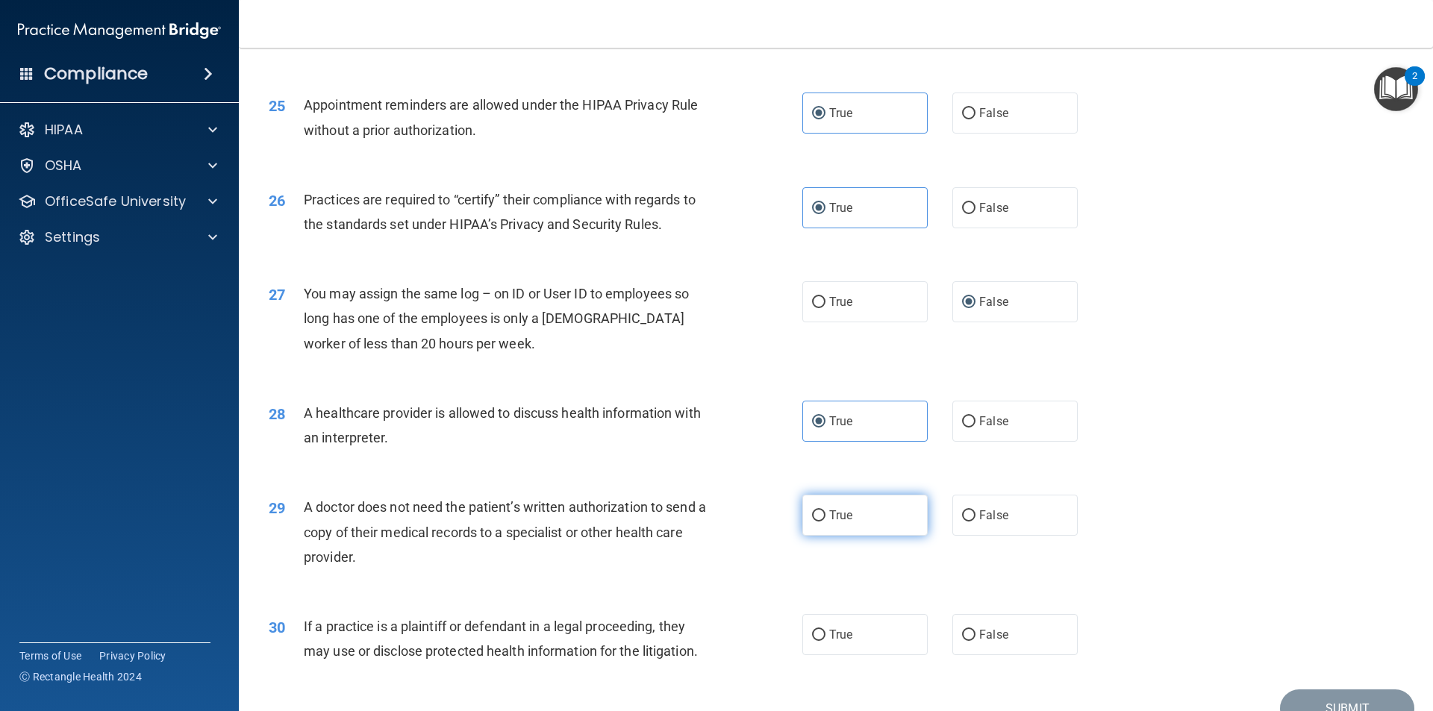
radio input "true"
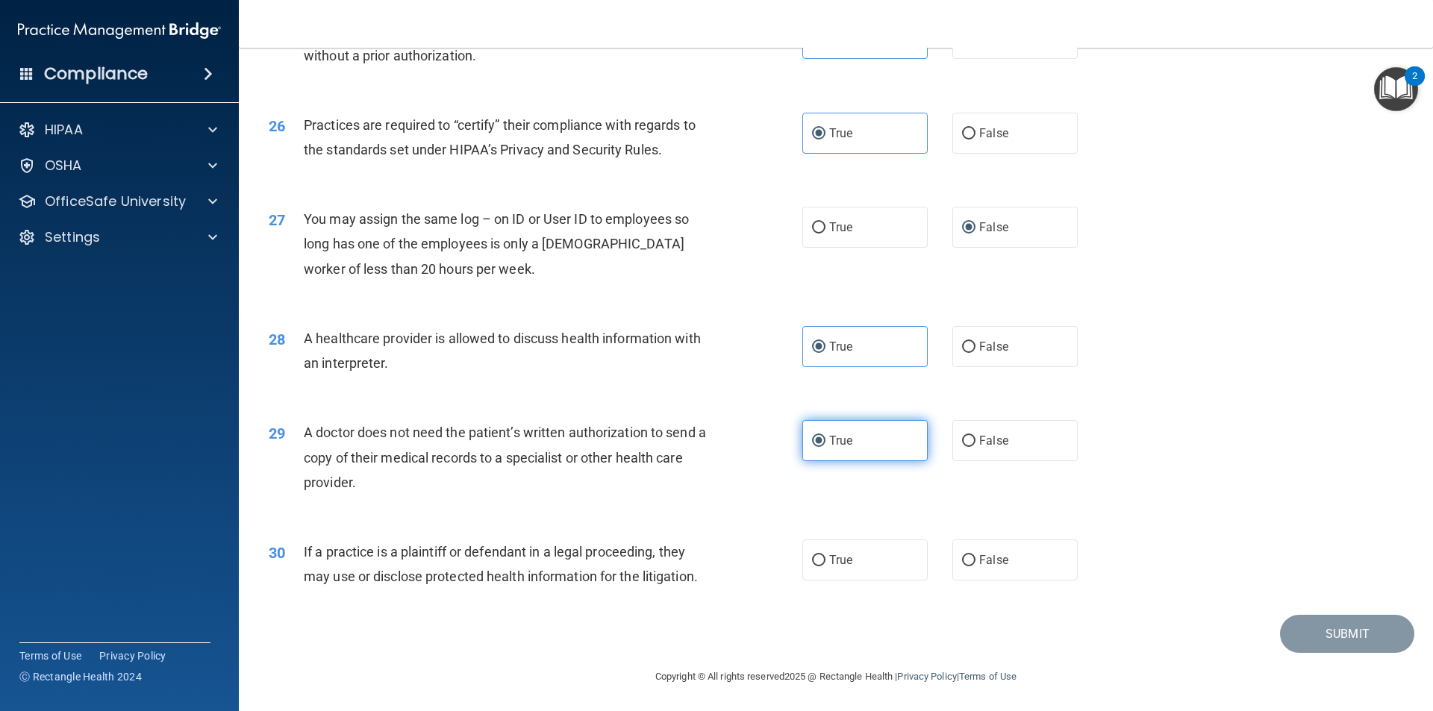
scroll to position [2762, 0]
click at [835, 545] on label "True" at bounding box center [864, 558] width 125 height 41
click at [825, 554] on input "True" at bounding box center [818, 559] width 13 height 11
radio input "true"
click at [1306, 631] on button "Submit" at bounding box center [1347, 632] width 134 height 38
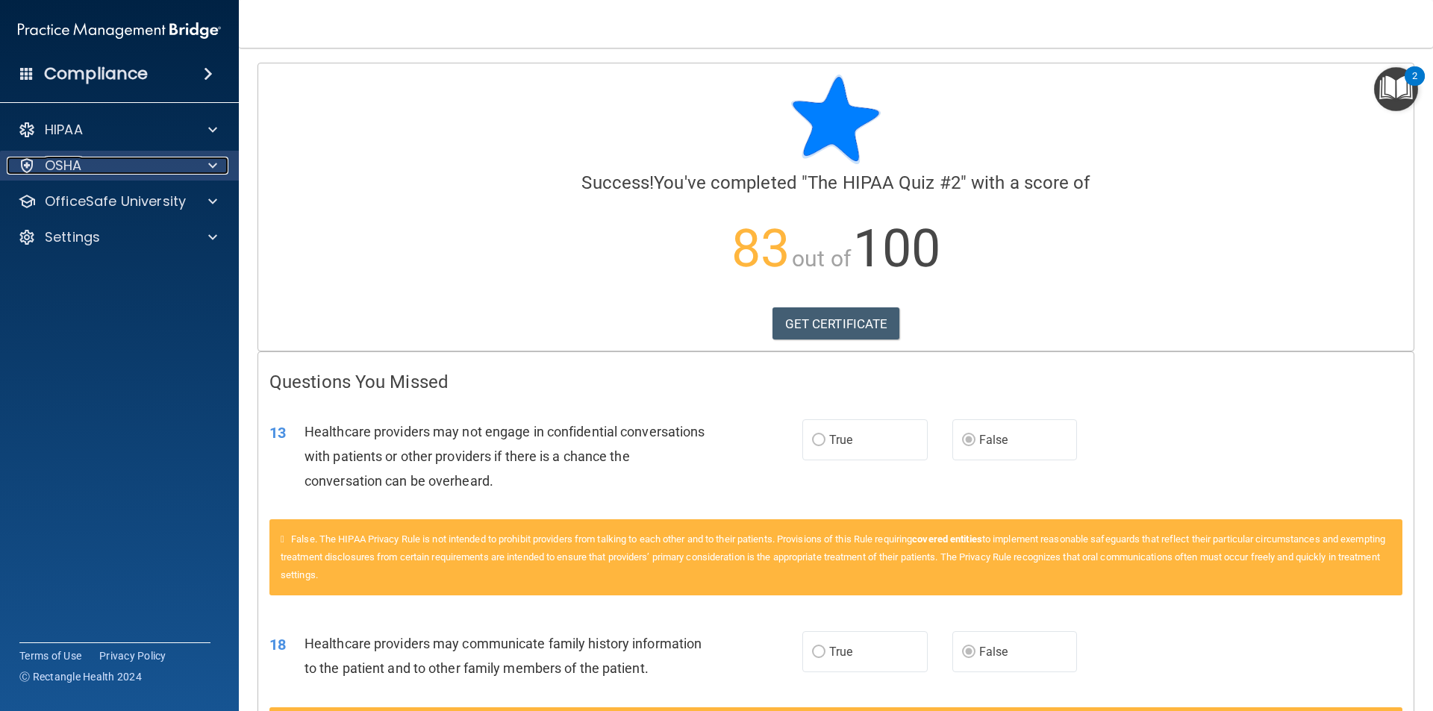
click at [102, 157] on div "OSHA" at bounding box center [99, 166] width 185 height 18
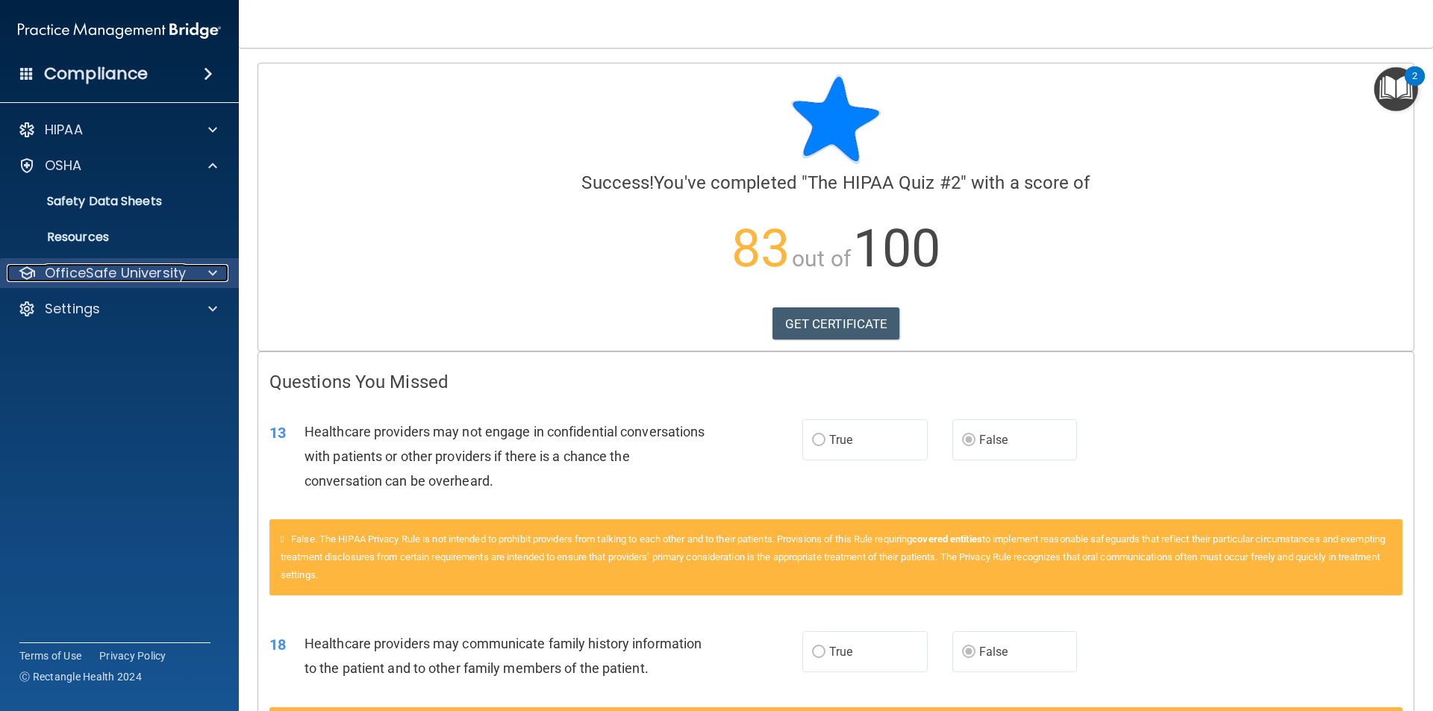
click at [124, 274] on p "OfficeSafe University" at bounding box center [115, 273] width 141 height 18
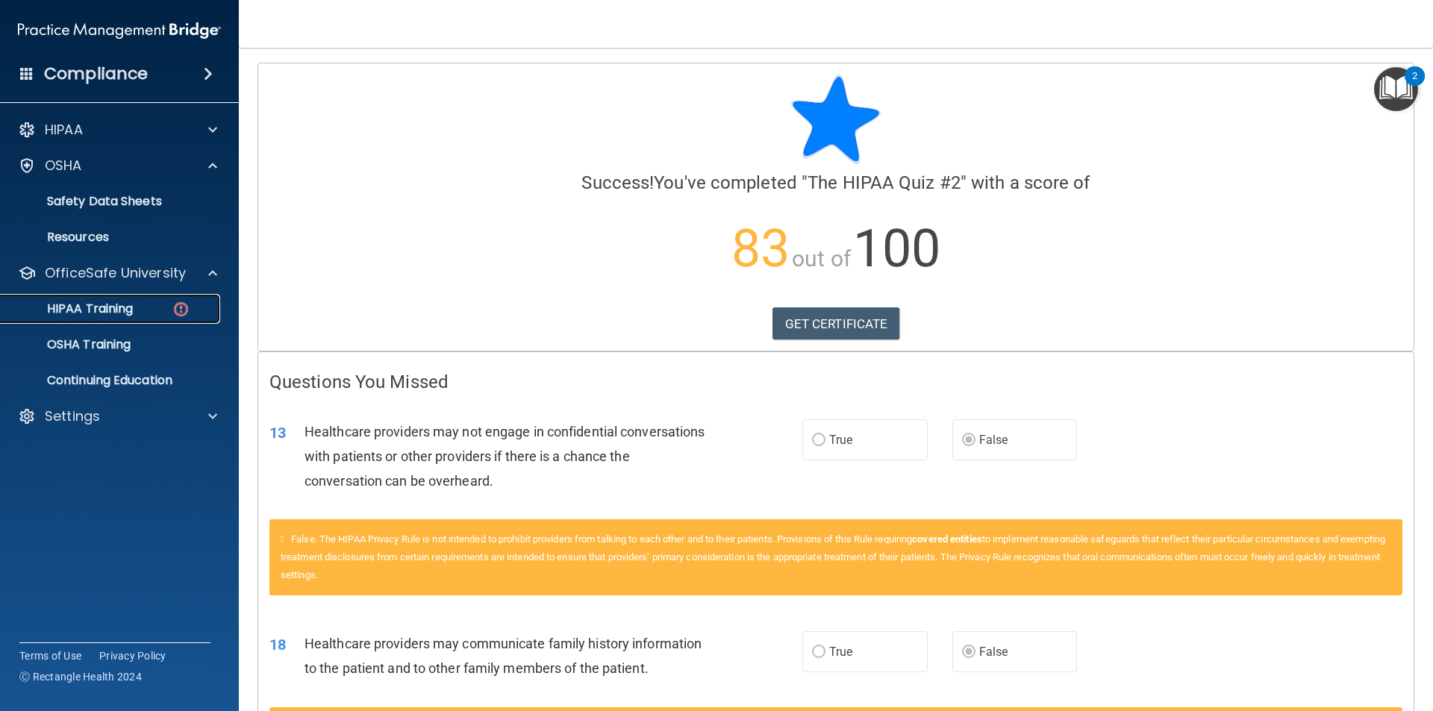
click at [128, 307] on p "HIPAA Training" at bounding box center [71, 308] width 123 height 15
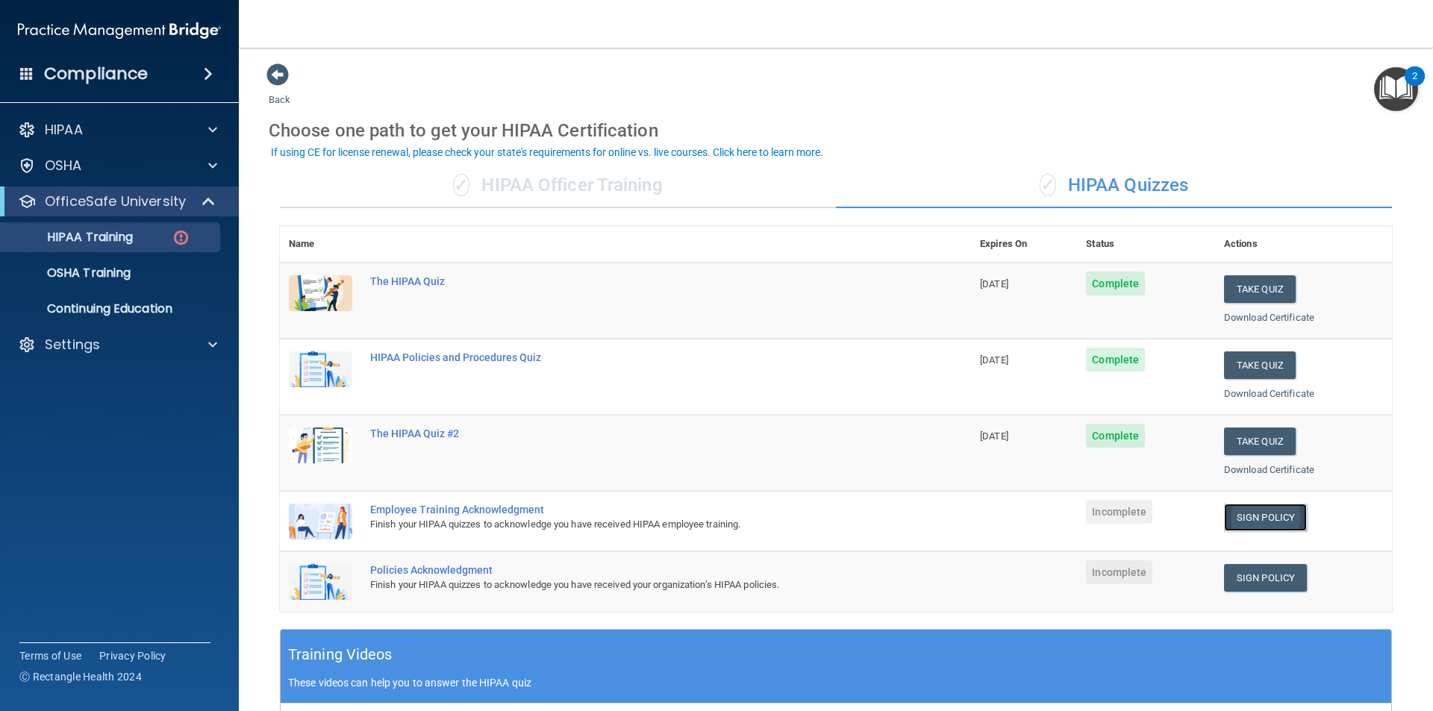
click at [1252, 515] on link "Sign Policy" at bounding box center [1265, 518] width 83 height 28
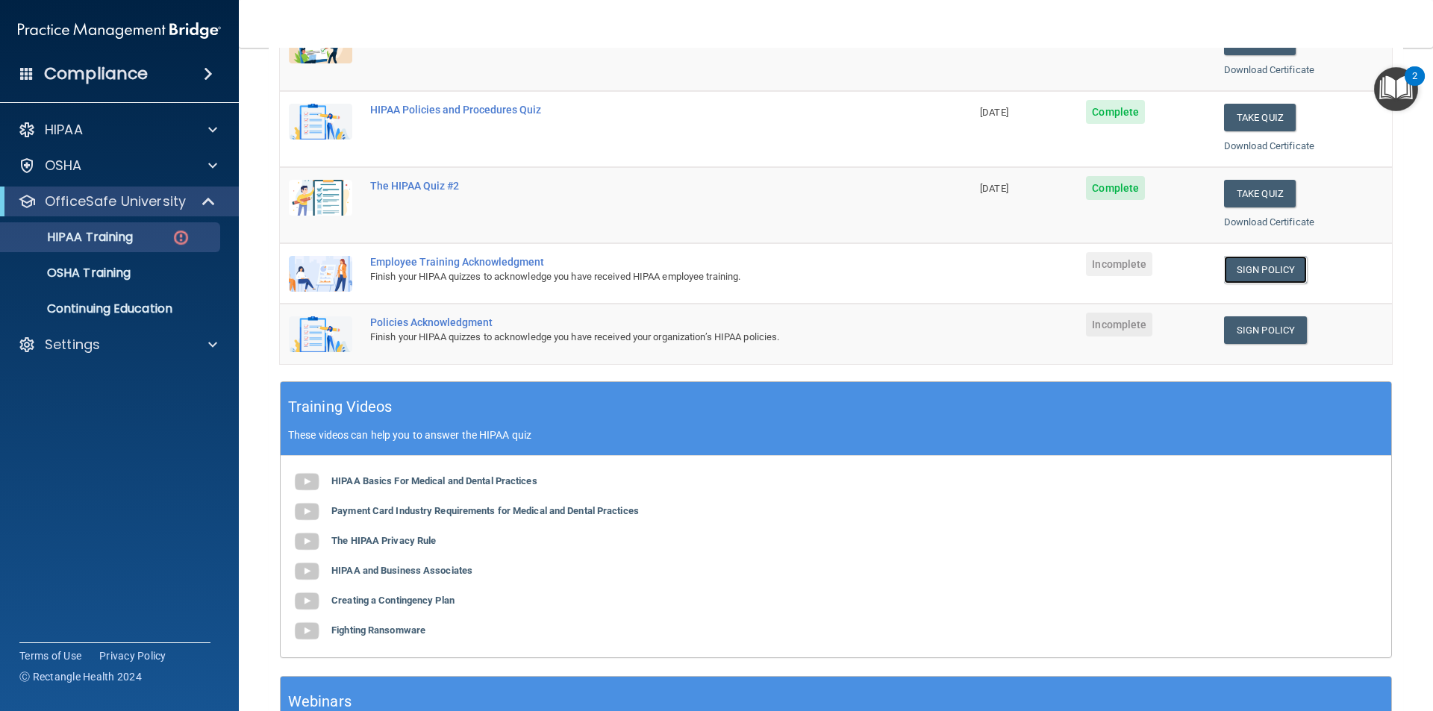
scroll to position [224, 0]
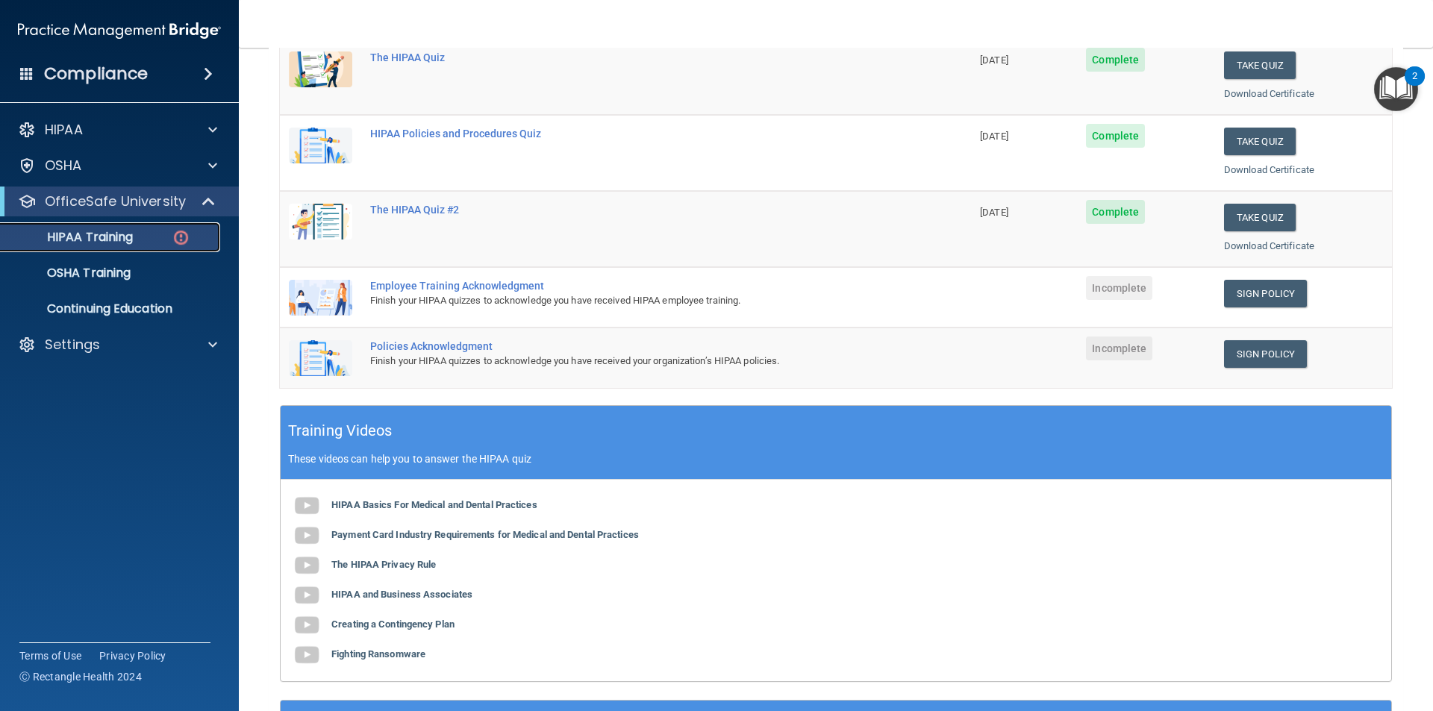
click at [128, 228] on link "HIPAA Training" at bounding box center [102, 237] width 235 height 30
click at [126, 244] on p "HIPAA Training" at bounding box center [71, 237] width 123 height 15
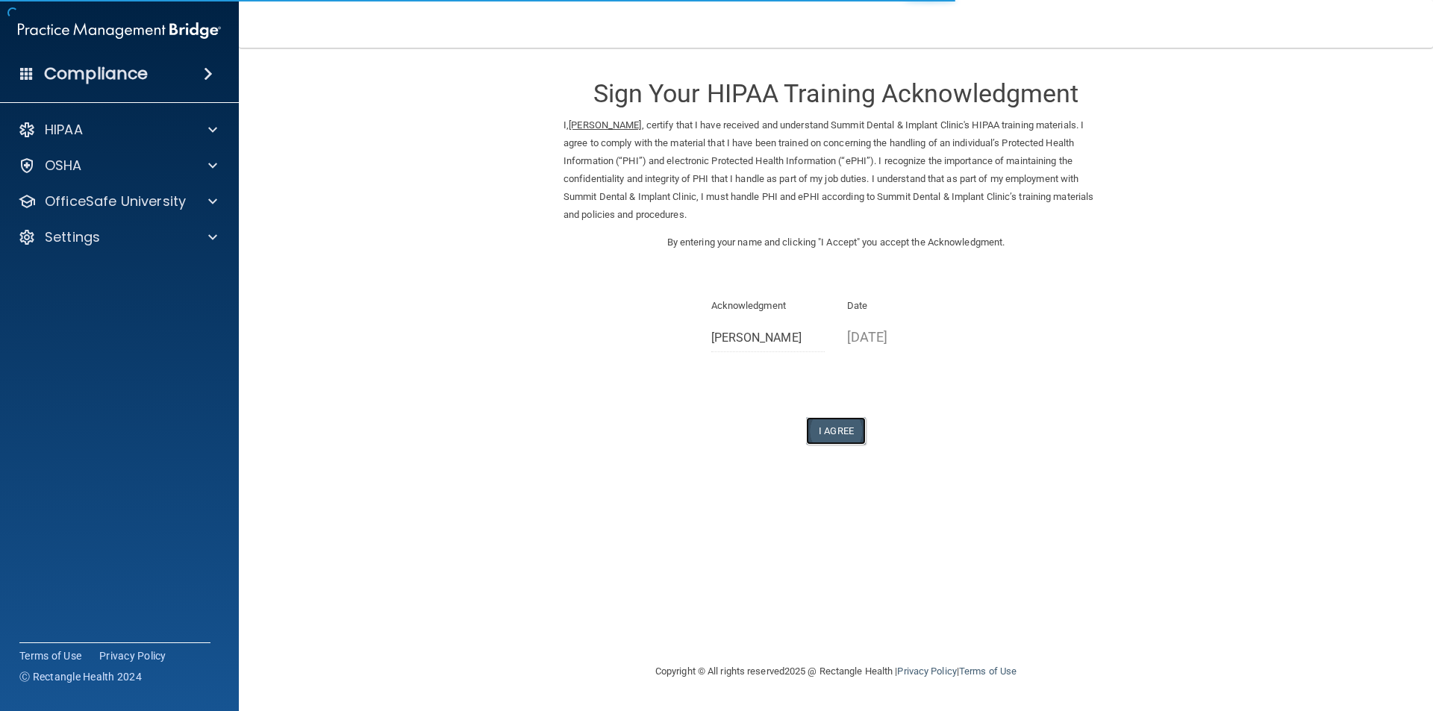
click at [863, 435] on button "I Agree" at bounding box center [836, 431] width 60 height 28
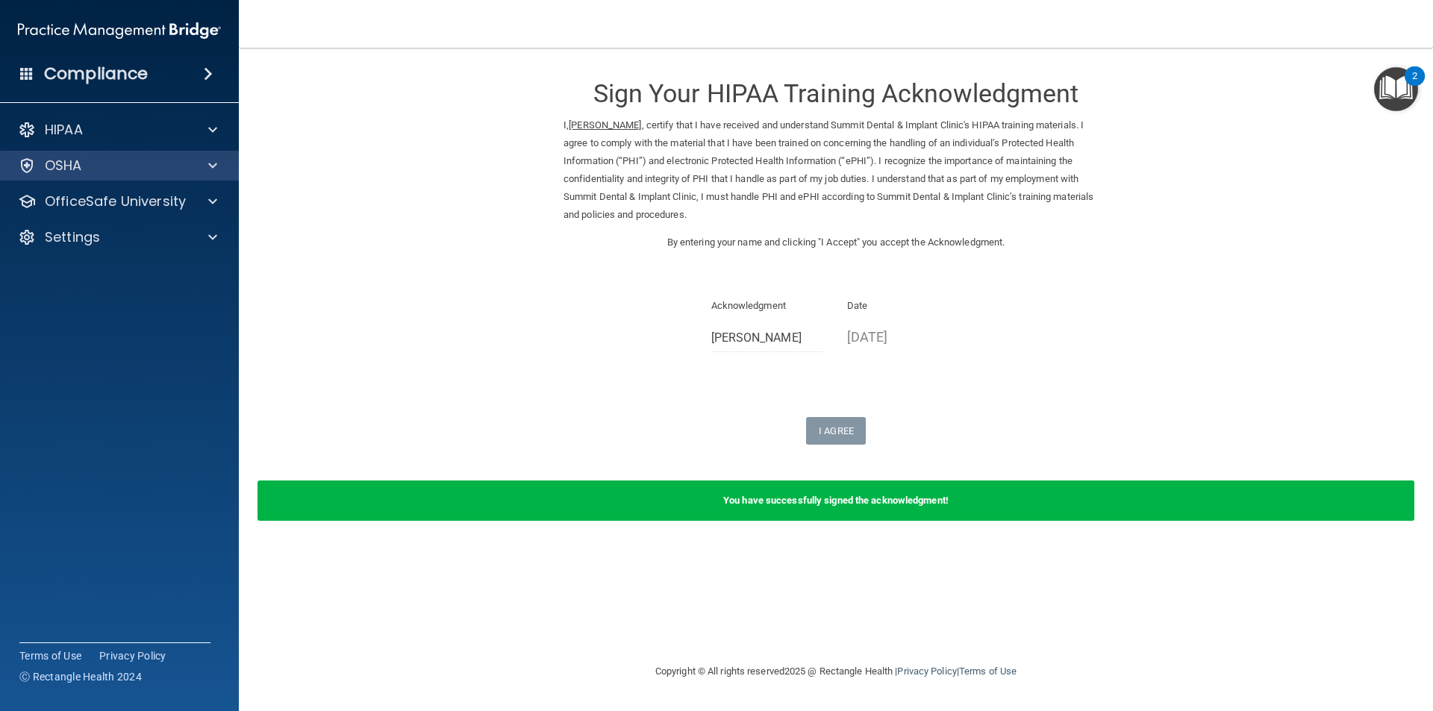
click at [151, 175] on div "OSHA" at bounding box center [120, 166] width 240 height 30
click at [210, 167] on span at bounding box center [212, 166] width 9 height 18
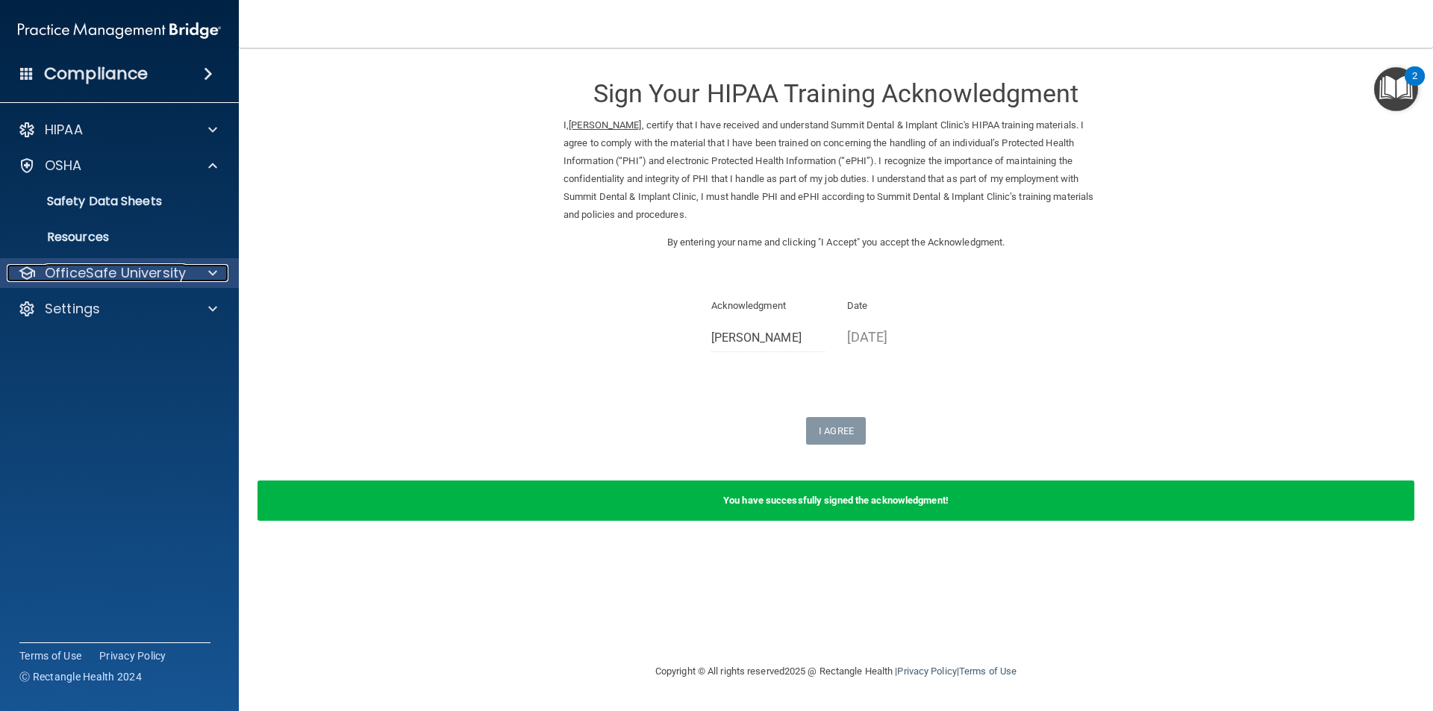
click at [155, 272] on p "OfficeSafe University" at bounding box center [115, 273] width 141 height 18
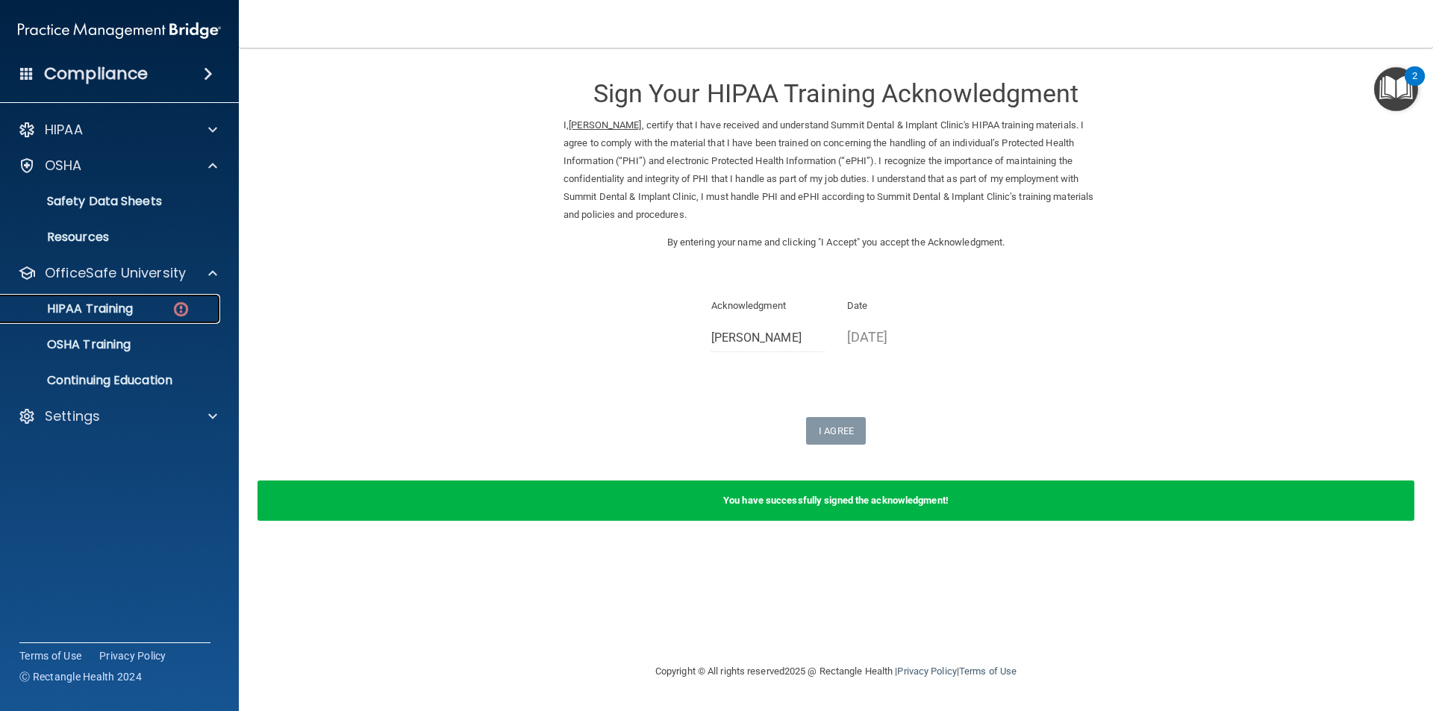
click at [115, 314] on p "HIPAA Training" at bounding box center [71, 308] width 123 height 15
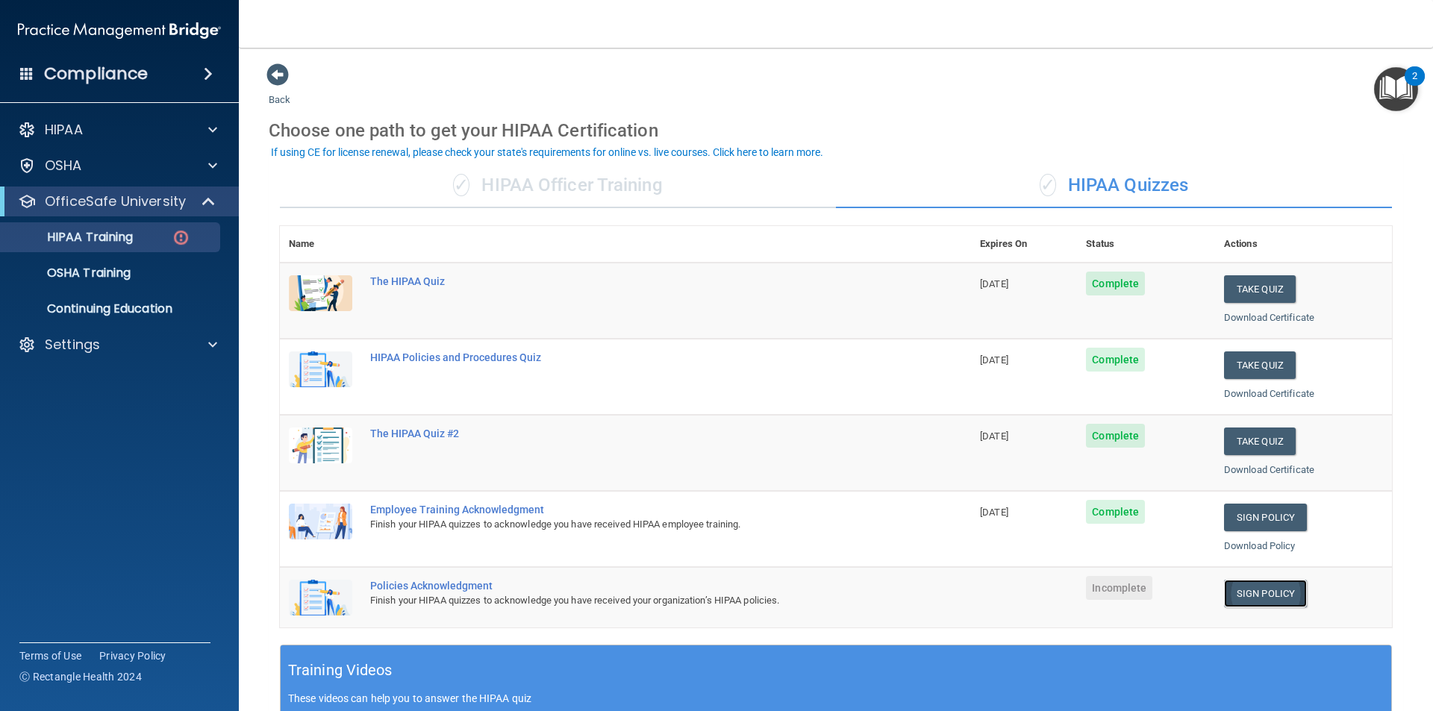
click at [1239, 596] on link "Sign Policy" at bounding box center [1265, 594] width 83 height 28
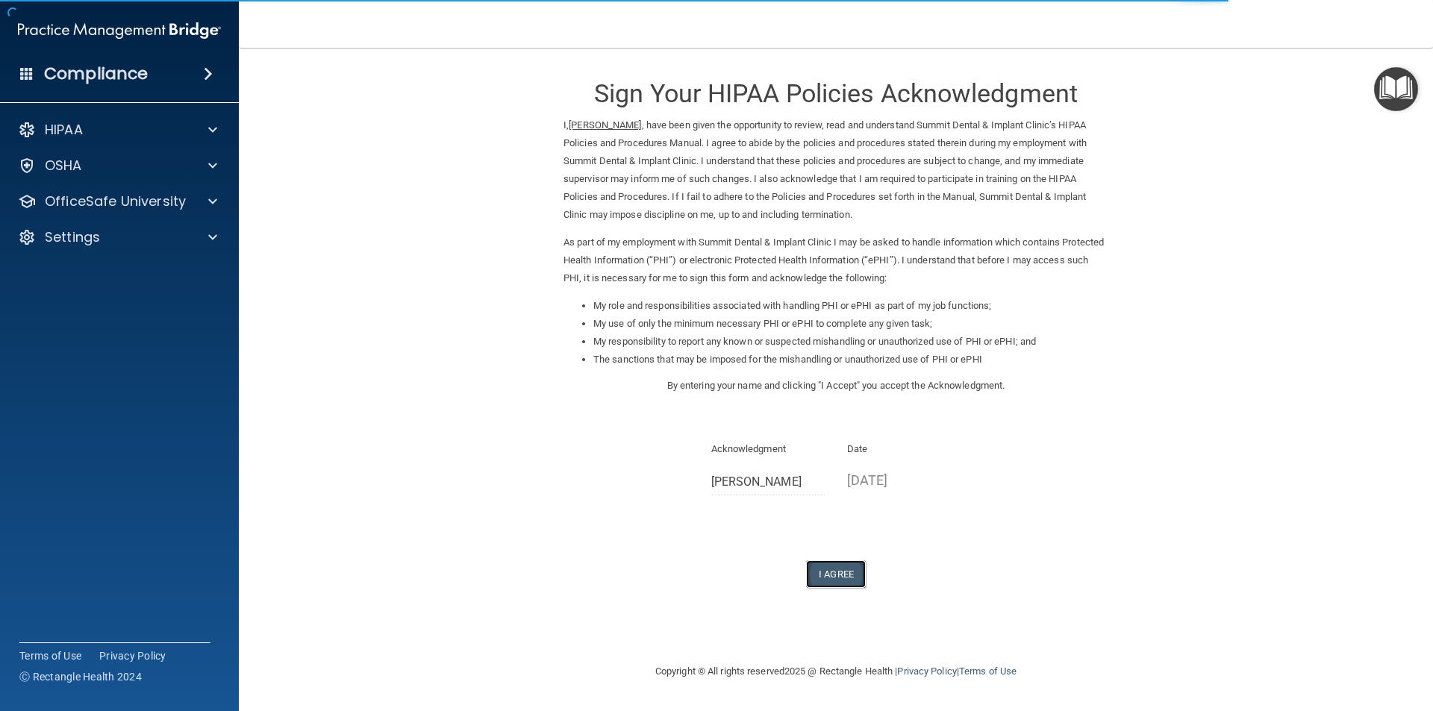
click at [835, 568] on button "I Agree" at bounding box center [836, 574] width 60 height 28
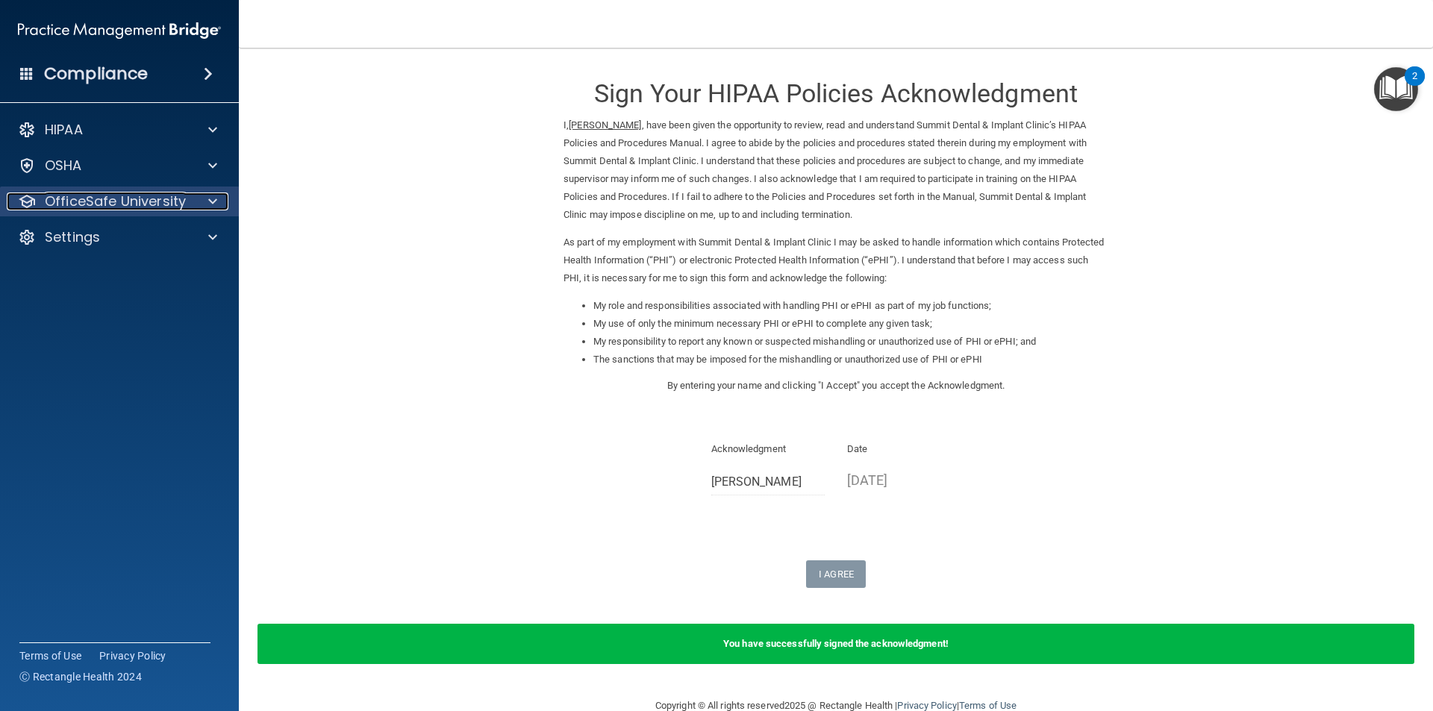
click at [98, 205] on p "OfficeSafe University" at bounding box center [115, 202] width 141 height 18
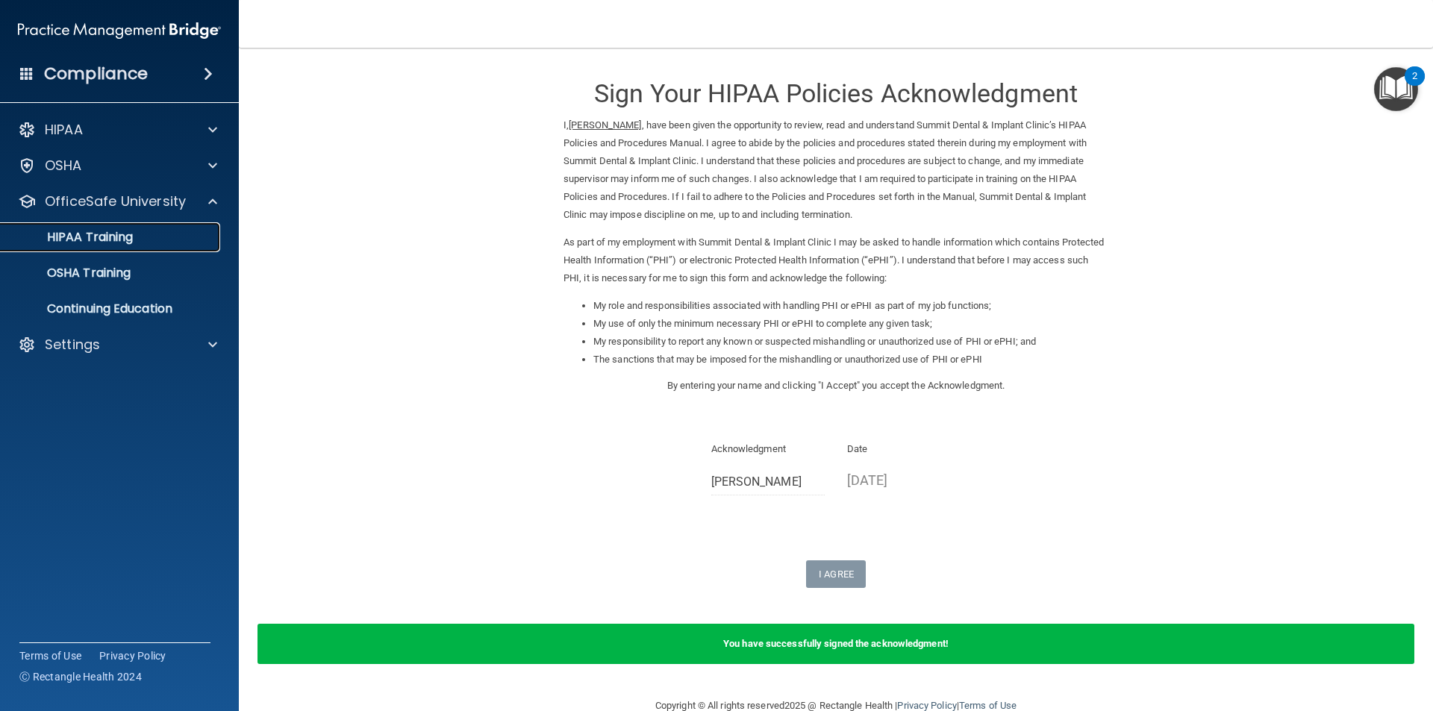
click at [107, 236] on p "HIPAA Training" at bounding box center [71, 237] width 123 height 15
